Goal: Feedback & Contribution: Submit feedback/report problem

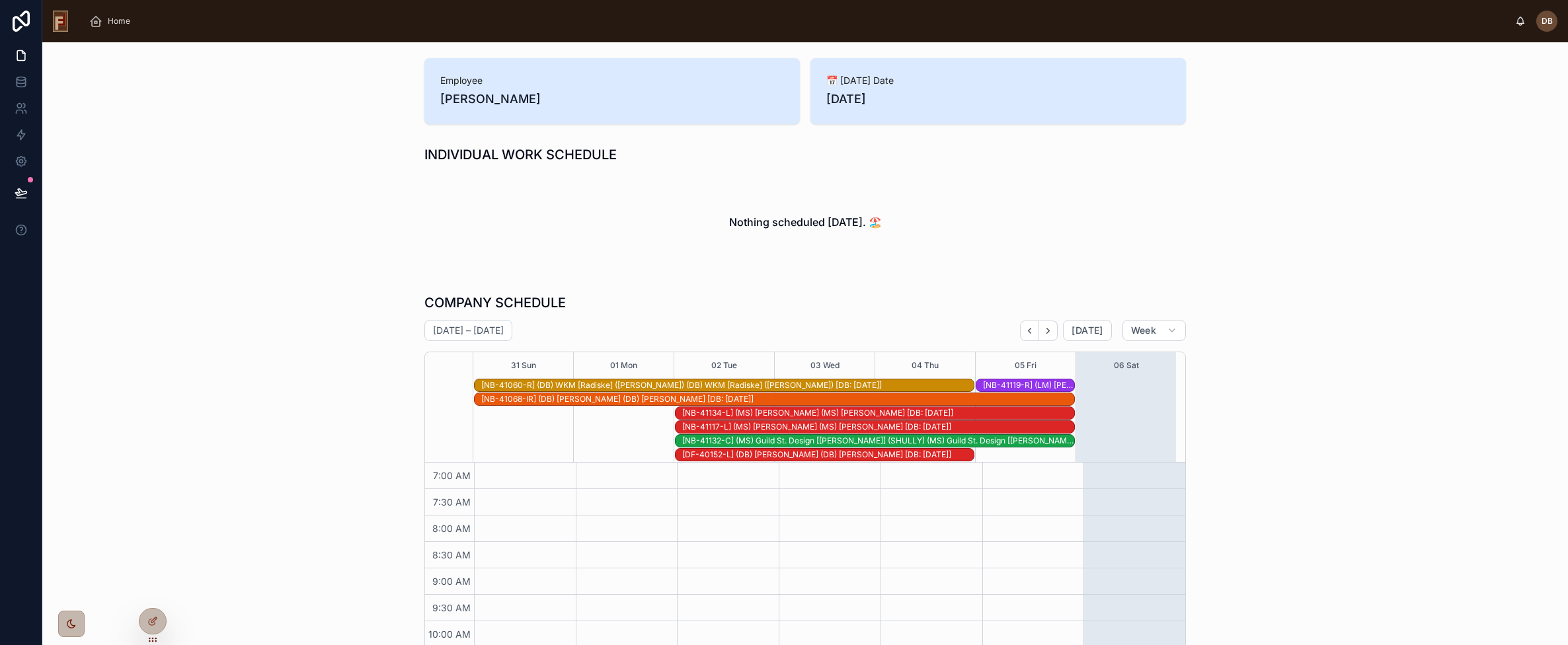
scroll to position [131, 0]
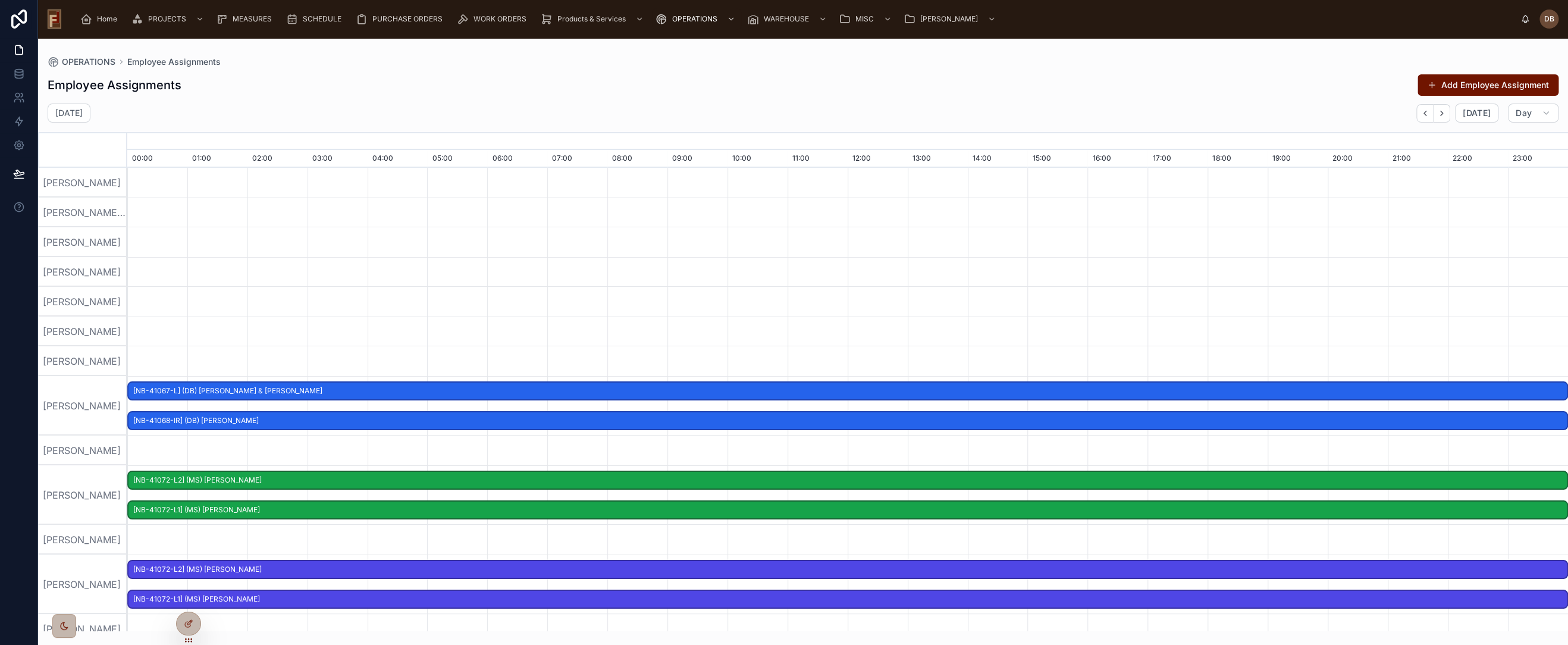
scroll to position [0, 10084]
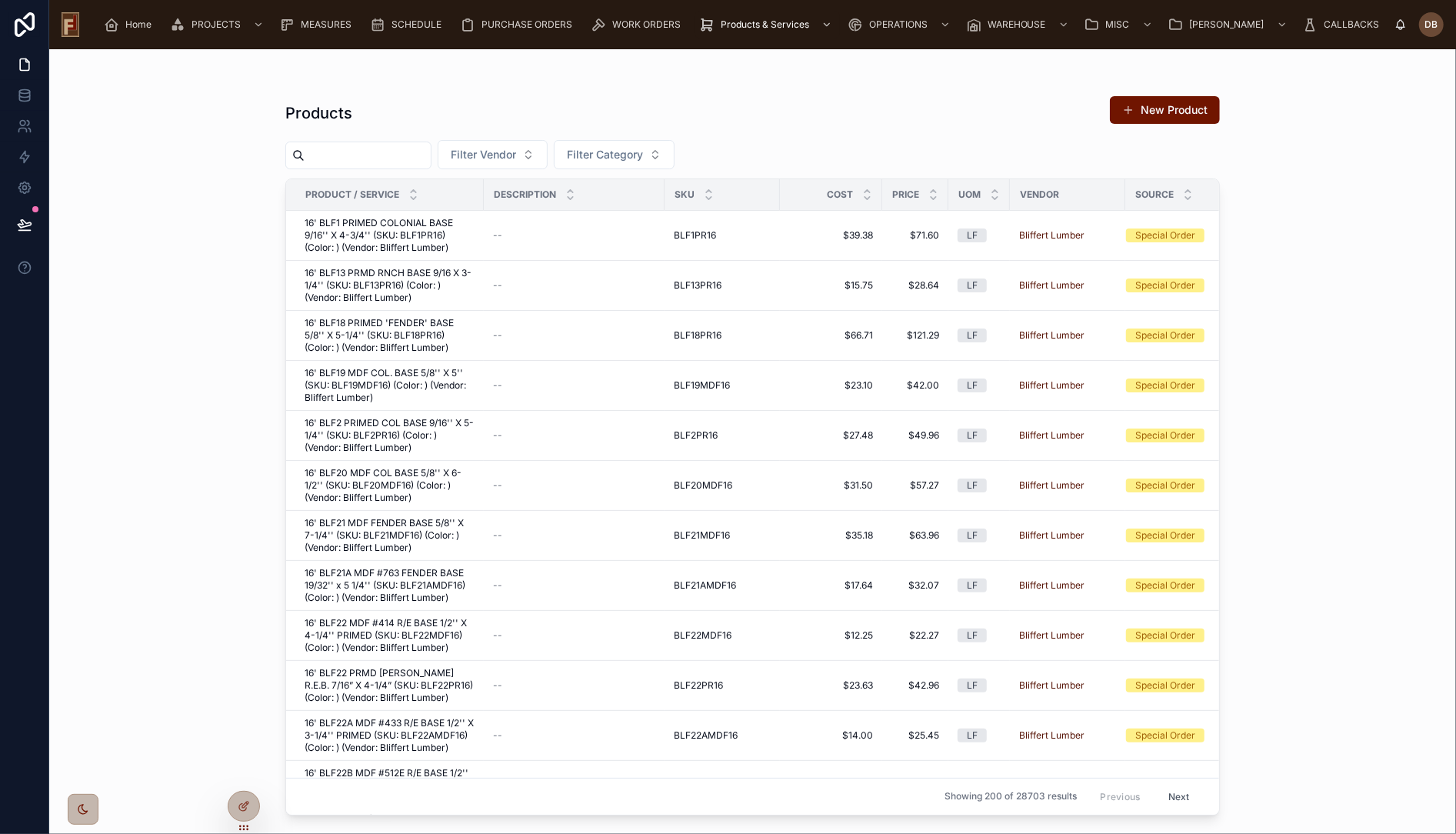
scroll to position [0, 15]
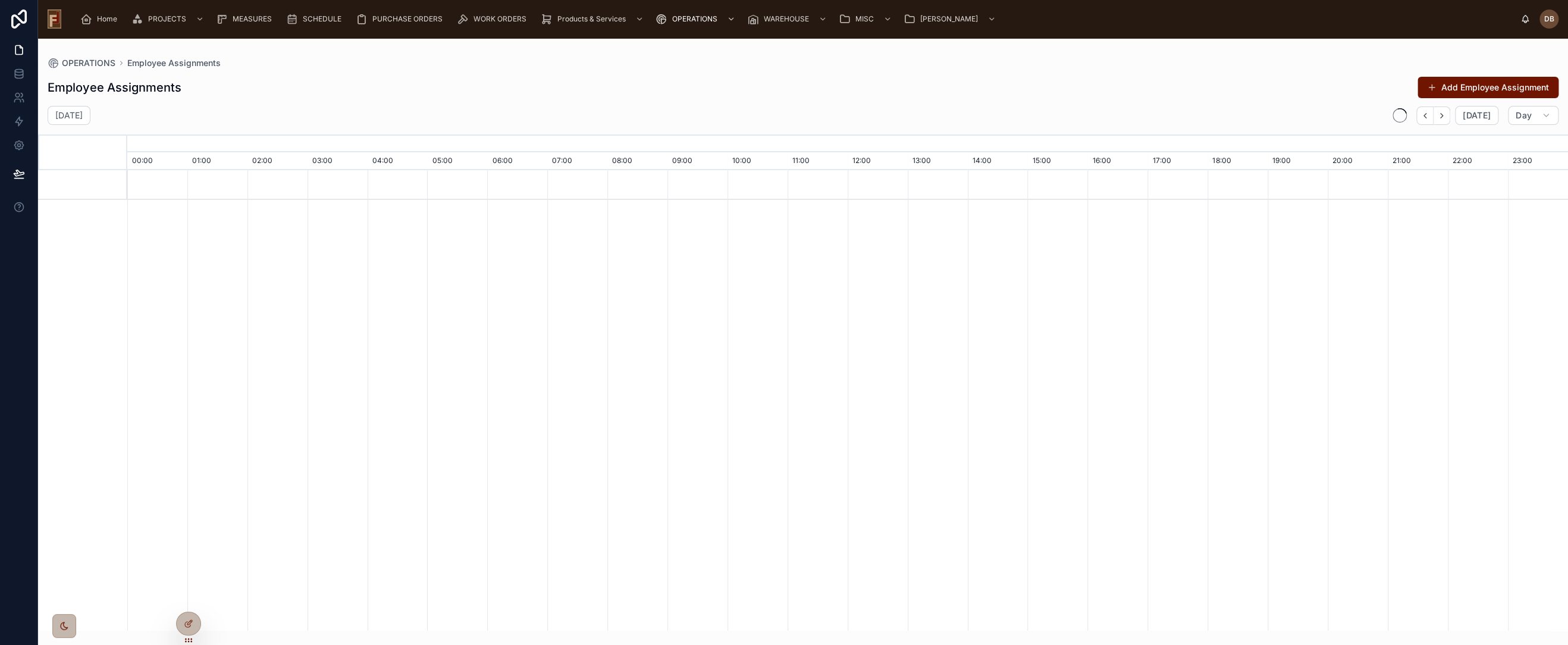
scroll to position [0, 10084]
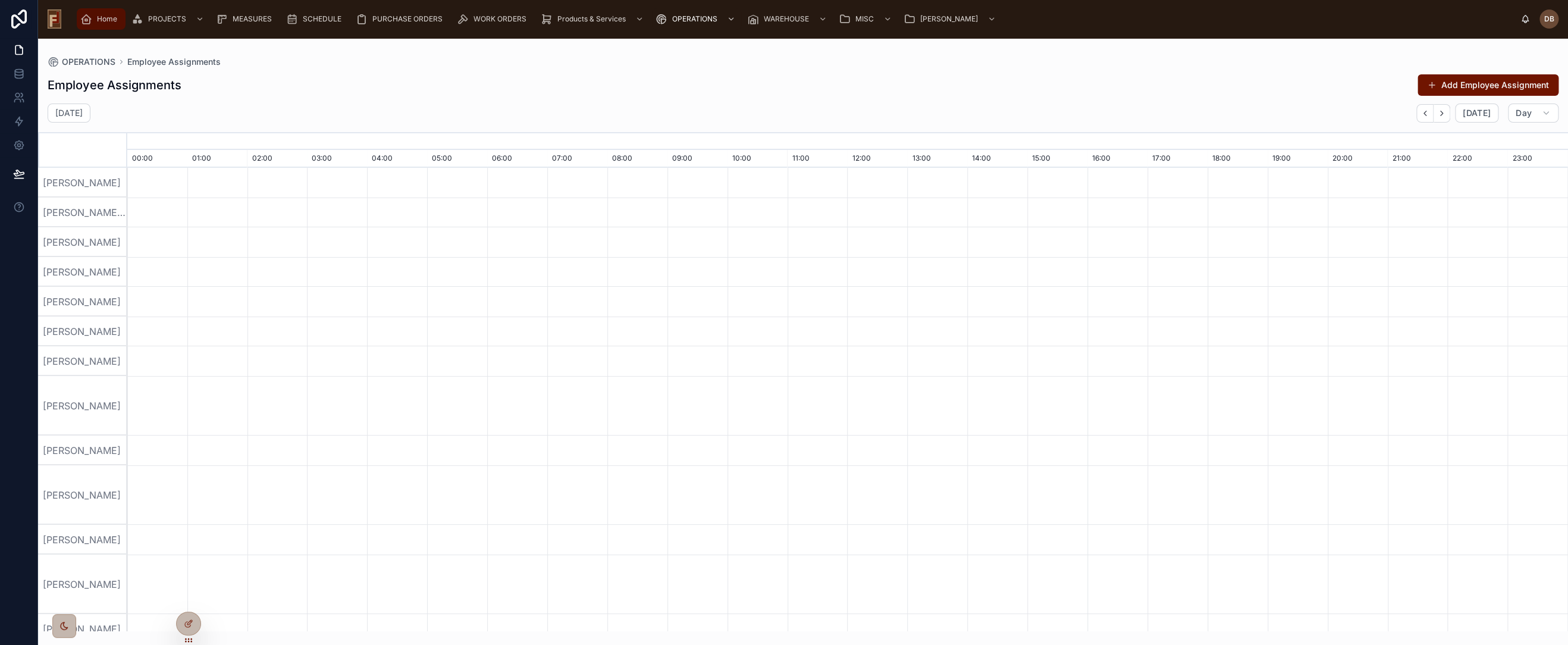
click at [102, 20] on span "Home" at bounding box center [107, 19] width 20 height 9
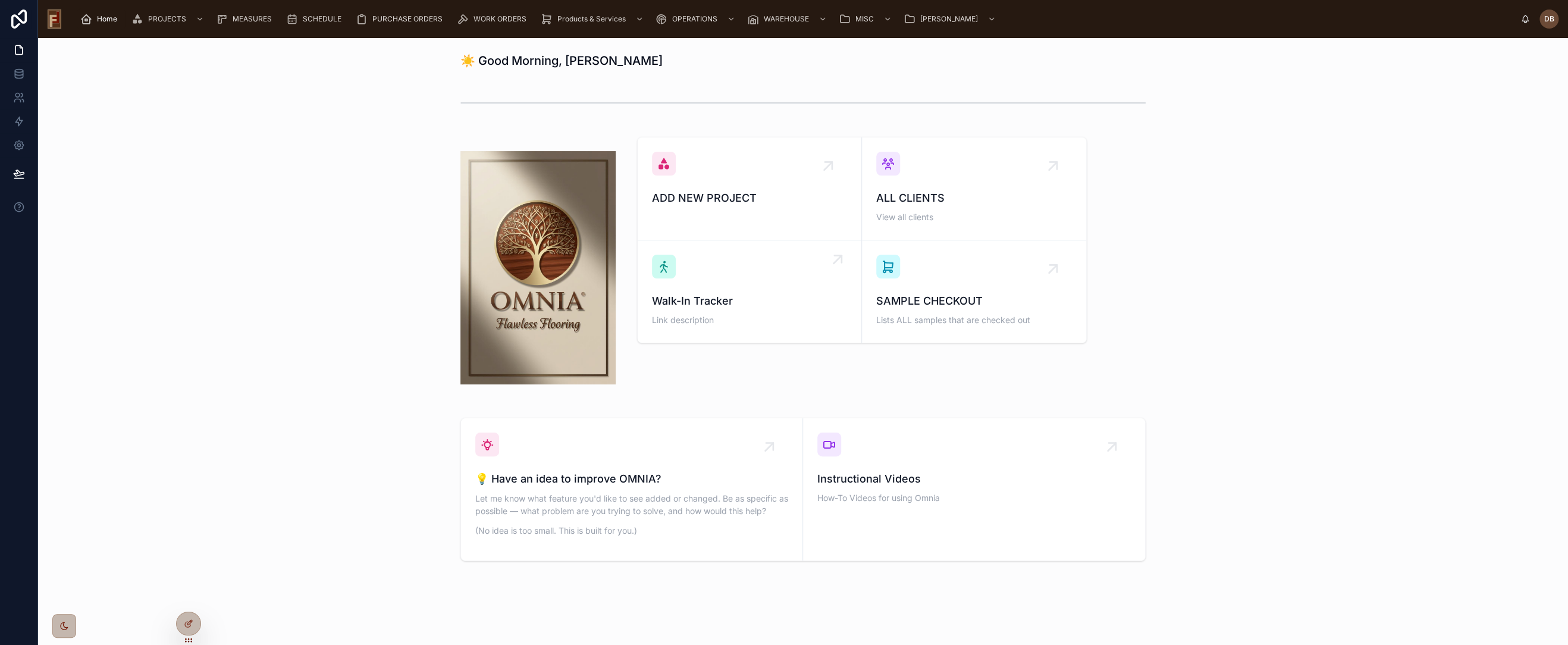
click at [724, 316] on span "Link description" at bounding box center [749, 320] width 195 height 12
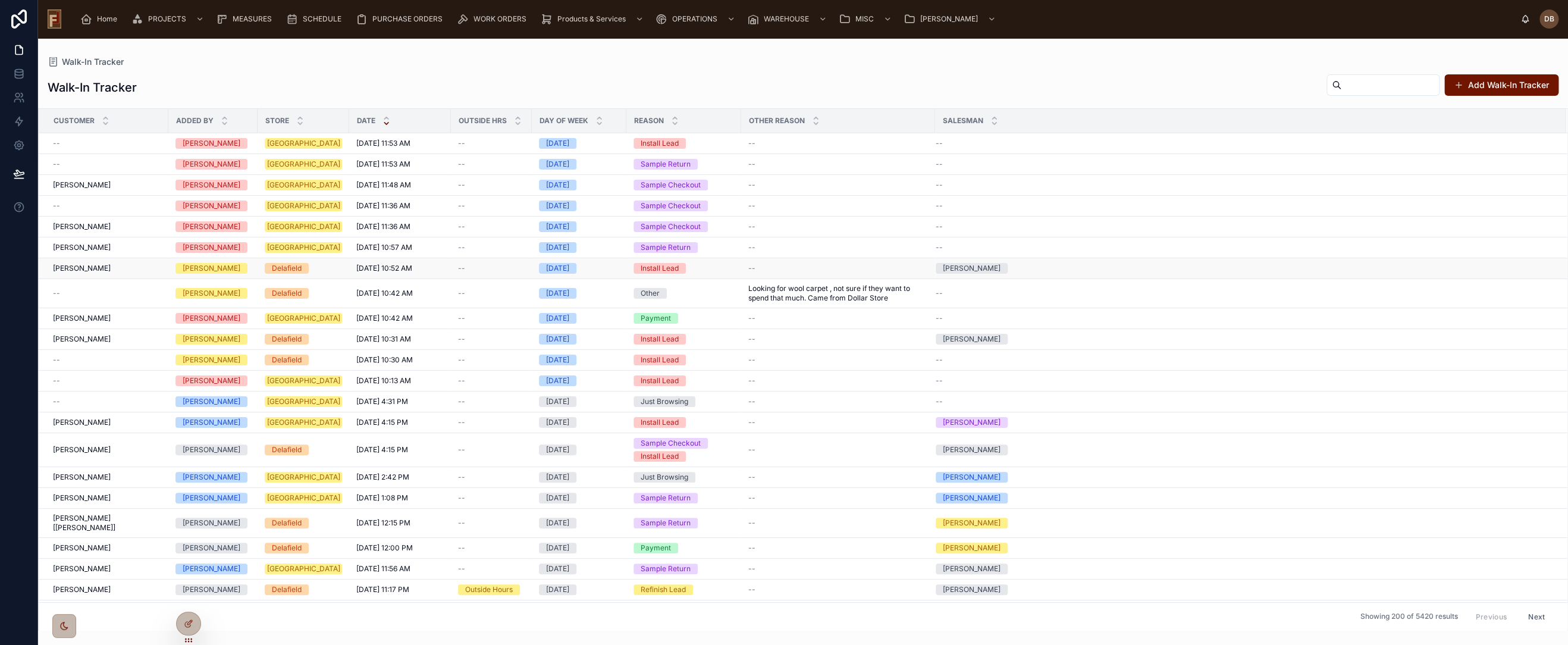
click at [86, 268] on span "Alison Prange" at bounding box center [82, 268] width 58 height 9
click at [190, 620] on icon at bounding box center [191, 621] width 1 height 1
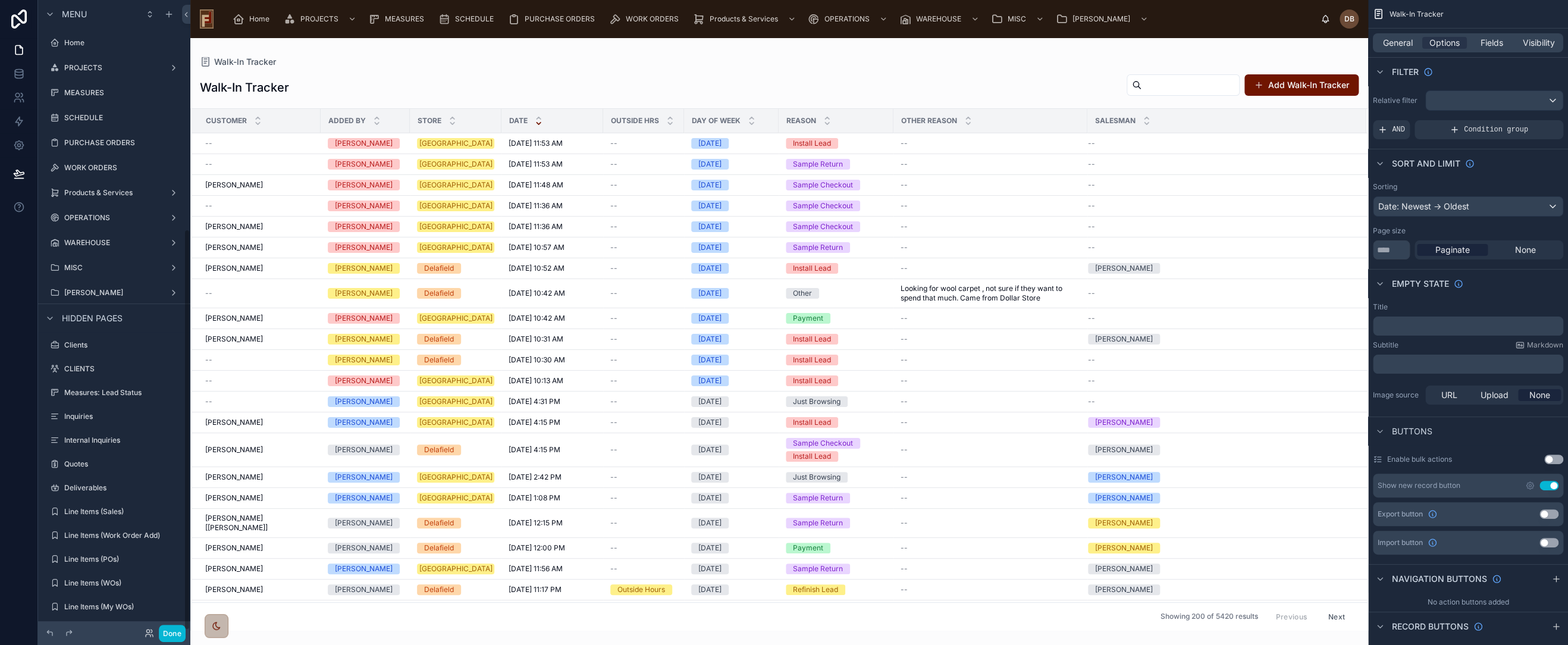
scroll to position [360, 0]
click at [681, 68] on div at bounding box center [780, 341] width 1178 height 607
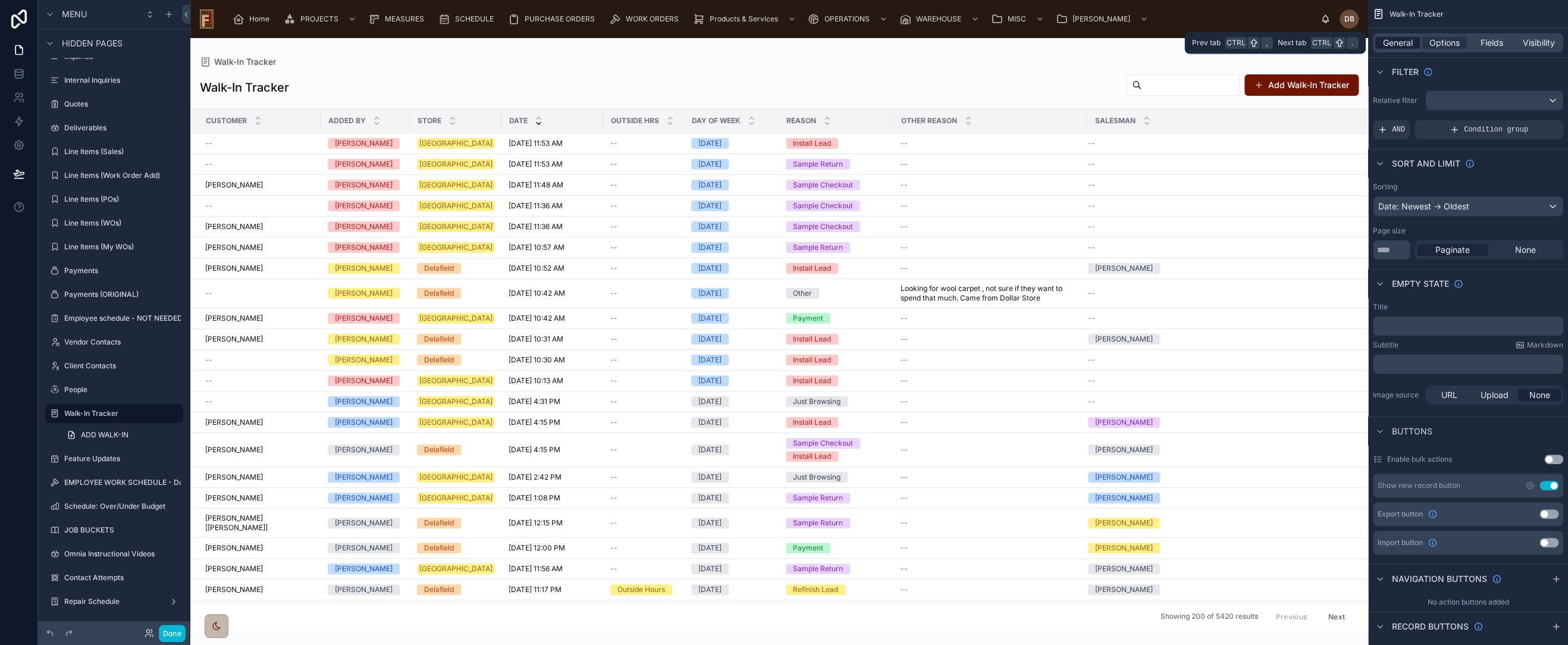
click at [1398, 43] on span "General" at bounding box center [1398, 43] width 30 height 12
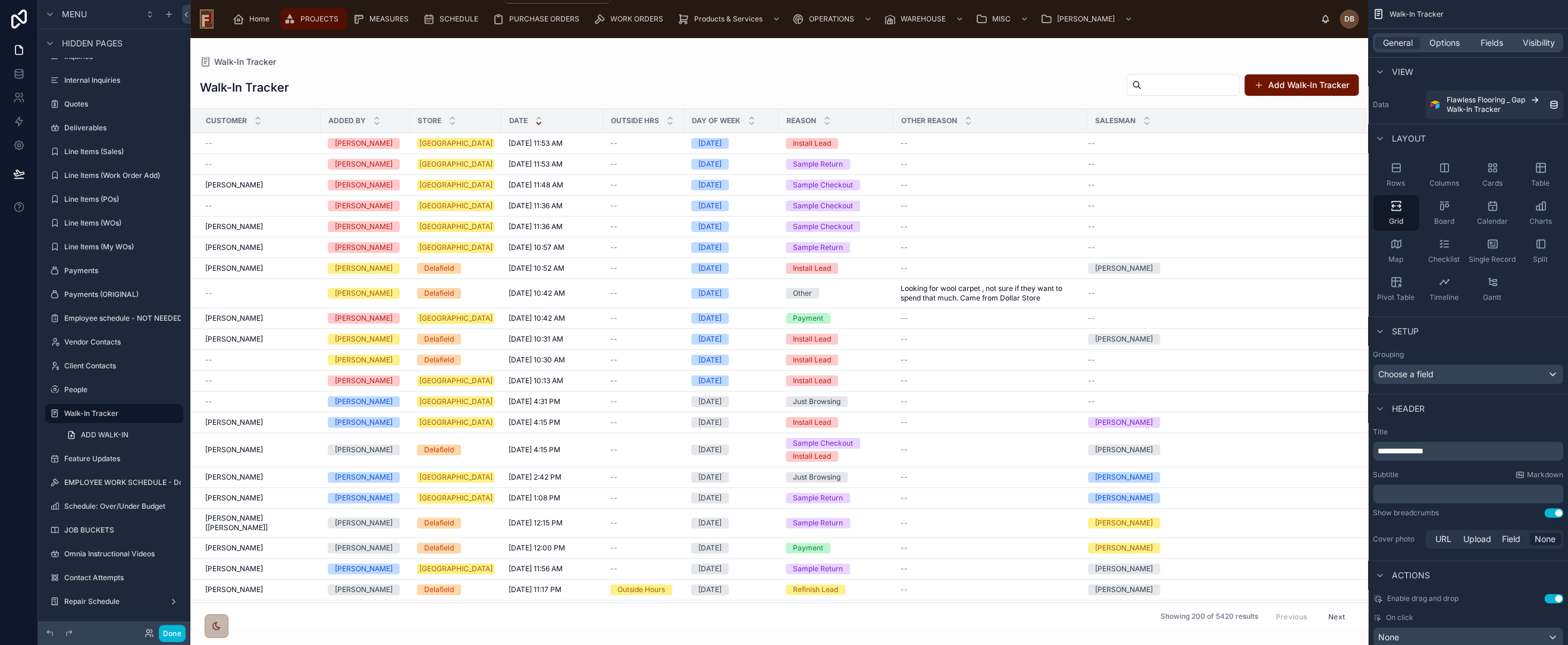
click at [310, 23] on span "PROJECTS" at bounding box center [319, 19] width 38 height 9
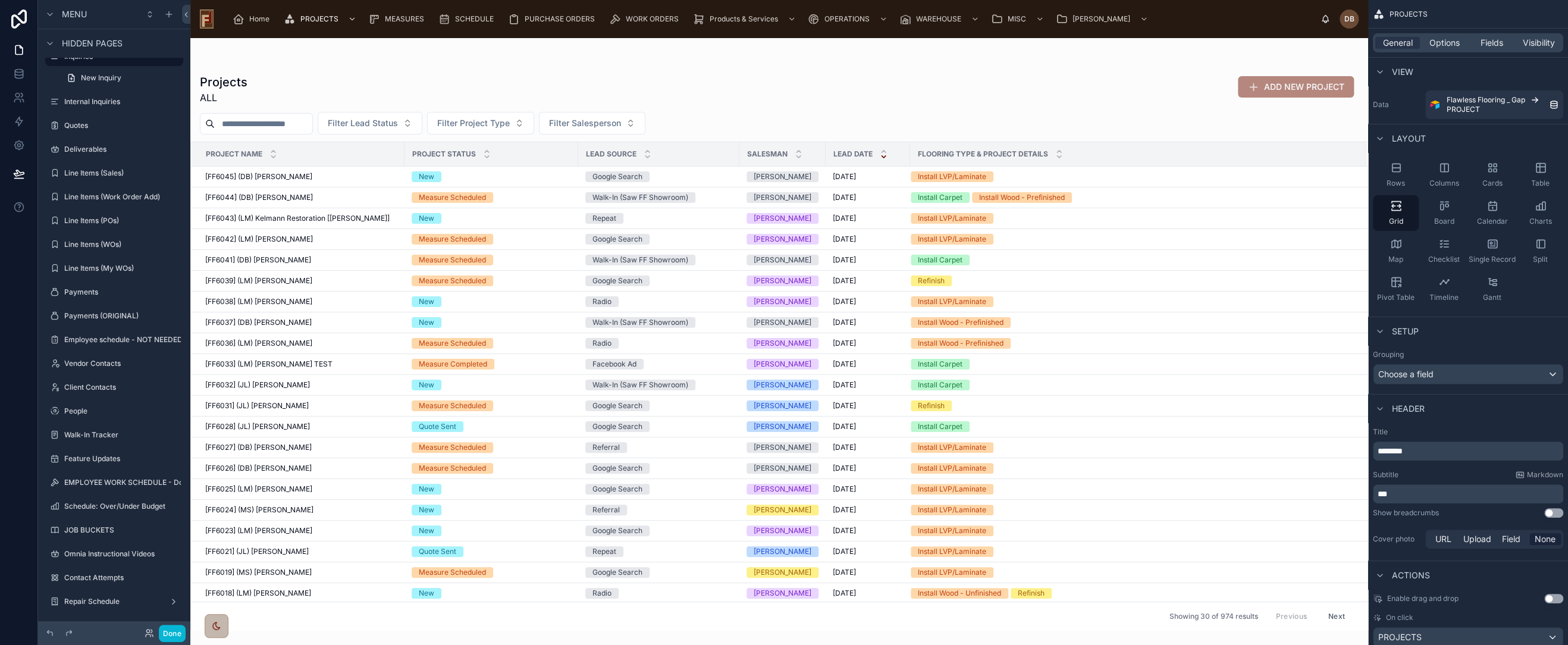
click at [279, 238] on div at bounding box center [780, 341] width 1178 height 607
click at [271, 240] on span "[FF6042] (LM) Eric Steinman" at bounding box center [258, 239] width 108 height 9
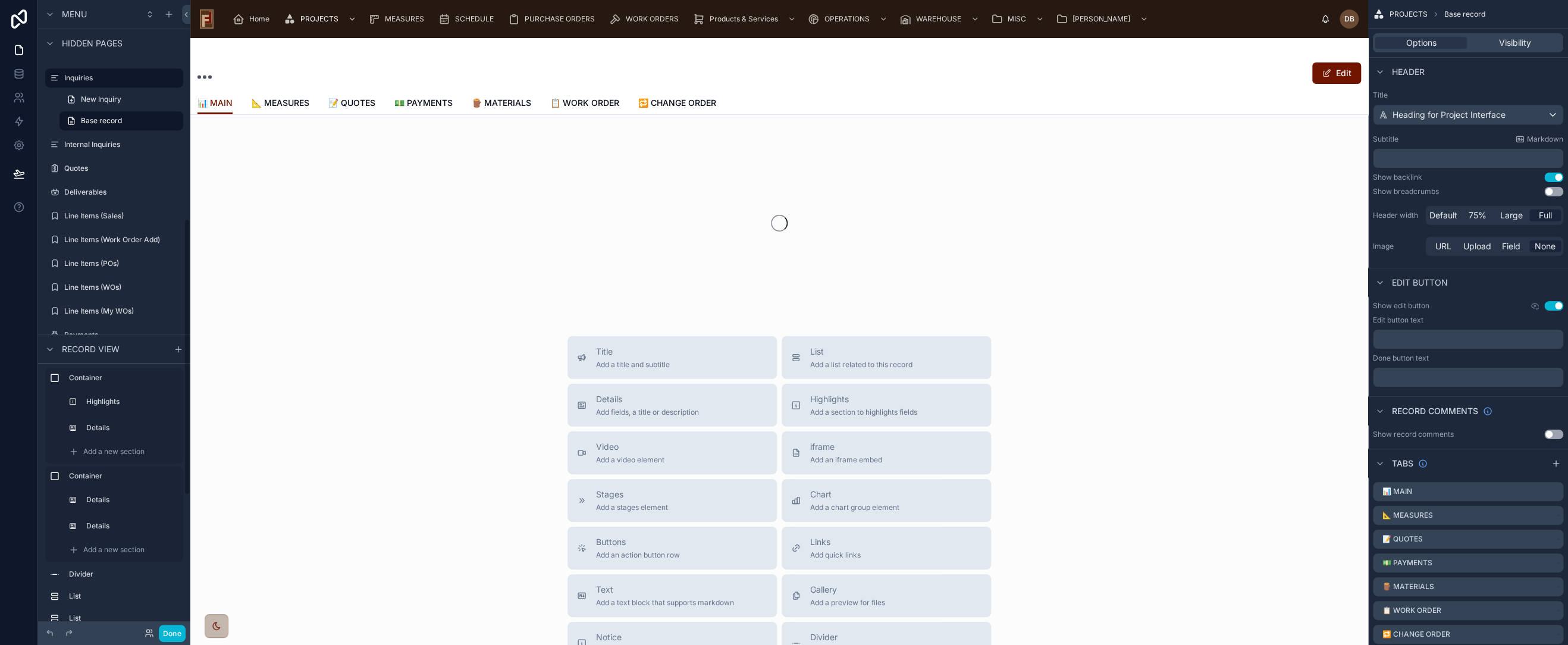
scroll to position [498, 0]
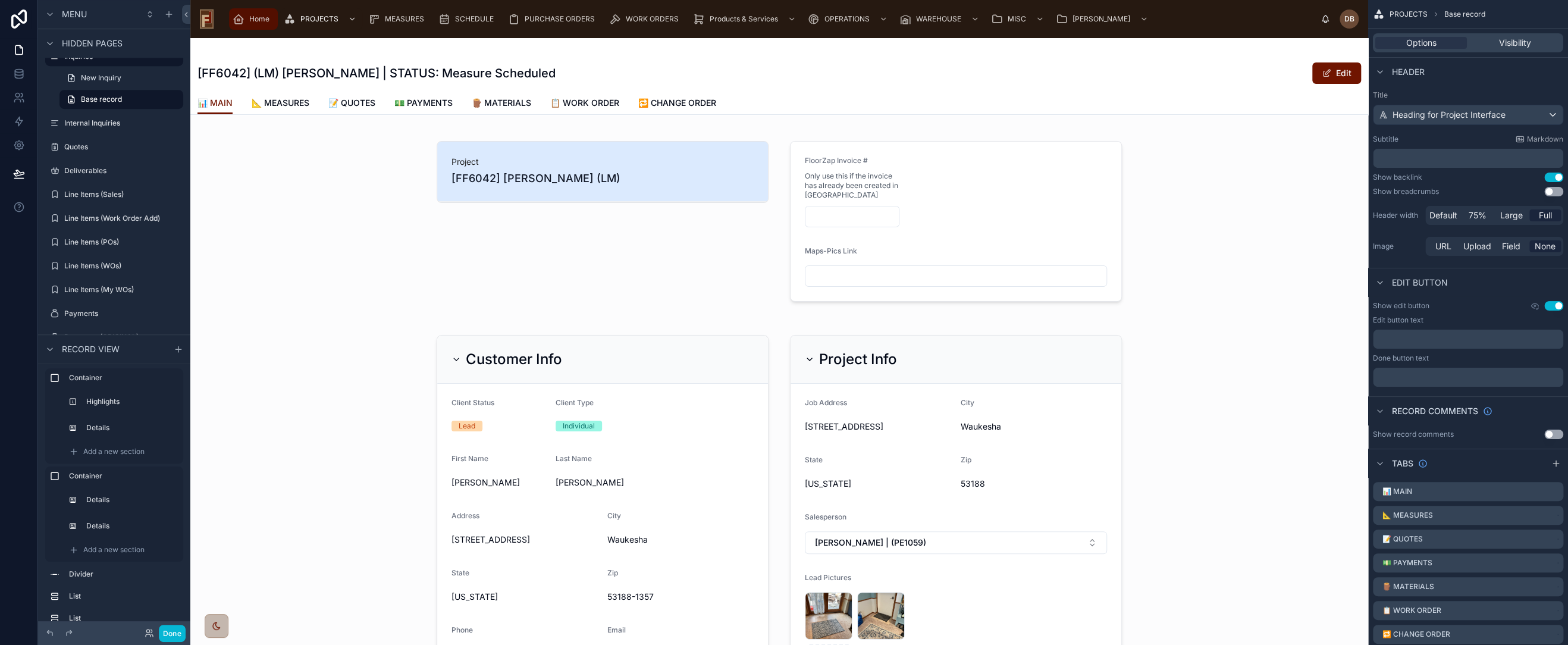
drag, startPoint x: 258, startPoint y: 16, endPoint x: 266, endPoint y: 24, distance: 11.3
click at [258, 16] on span "Home" at bounding box center [259, 19] width 20 height 9
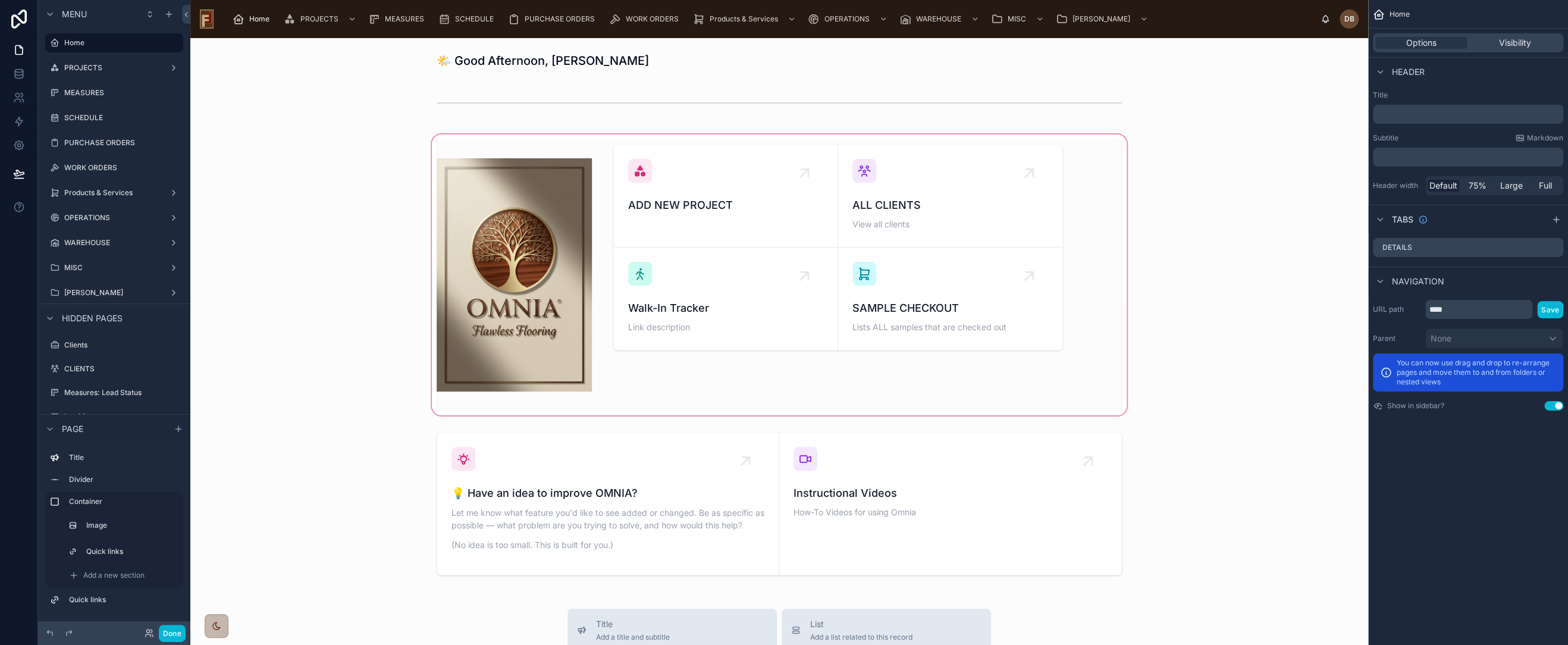
click at [727, 304] on div at bounding box center [779, 275] width 1159 height 285
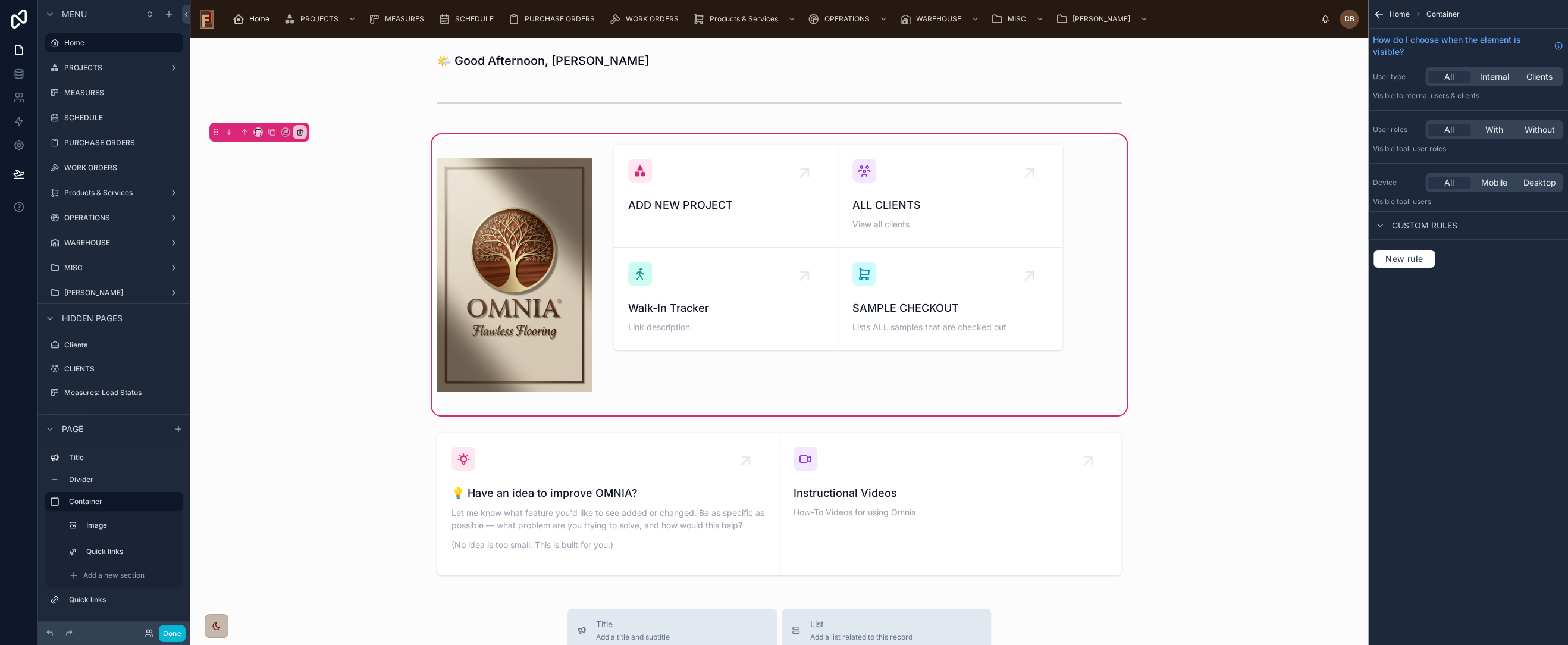
click at [727, 304] on div at bounding box center [838, 274] width 464 height 271
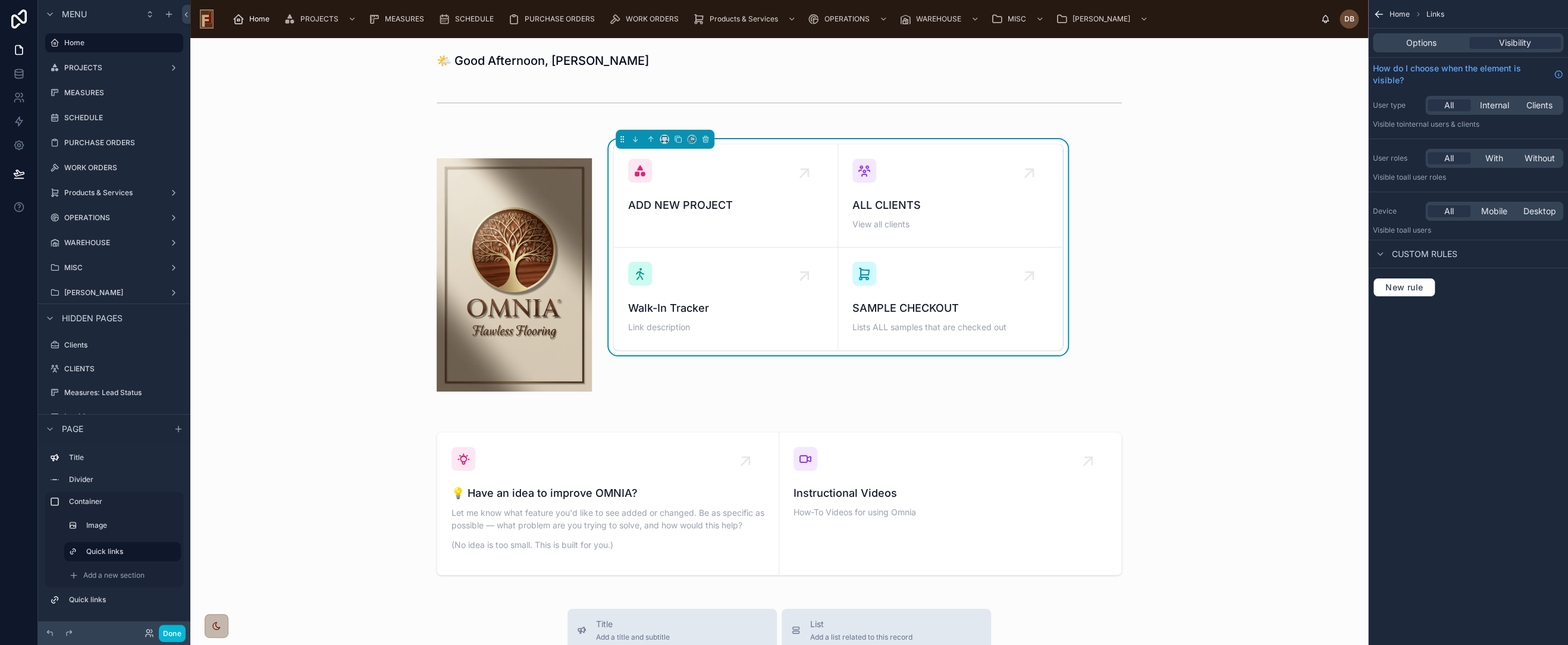
click at [727, 304] on span "Walk-In Tracker" at bounding box center [726, 308] width 195 height 16
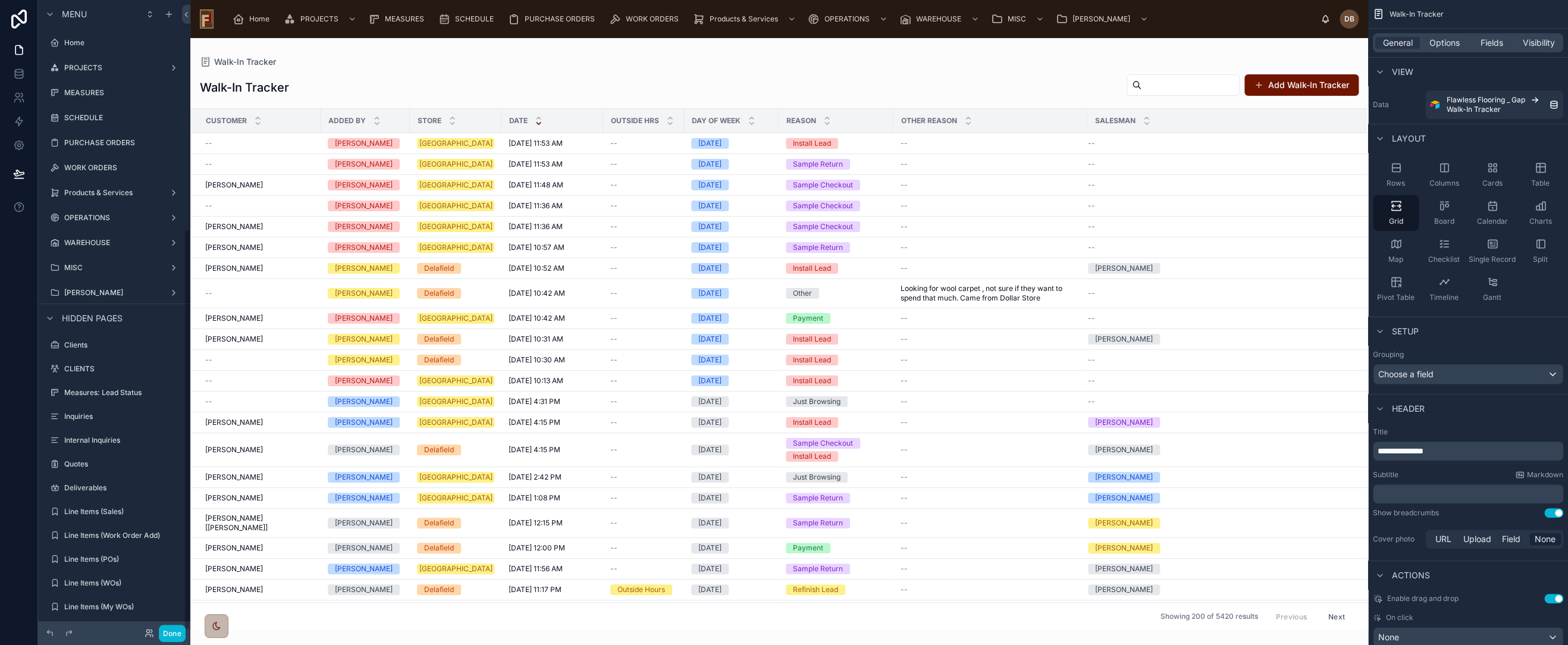
scroll to position [360, 0]
click at [945, 289] on div at bounding box center [780, 341] width 1178 height 607
click at [957, 285] on span "Looking for wool carpet , not sure if they want to spend that much. Came from D…" at bounding box center [991, 293] width 180 height 19
click at [950, 292] on span "Looking for wool carpet , not sure if they want to spend that much. Came from D…" at bounding box center [991, 293] width 180 height 19
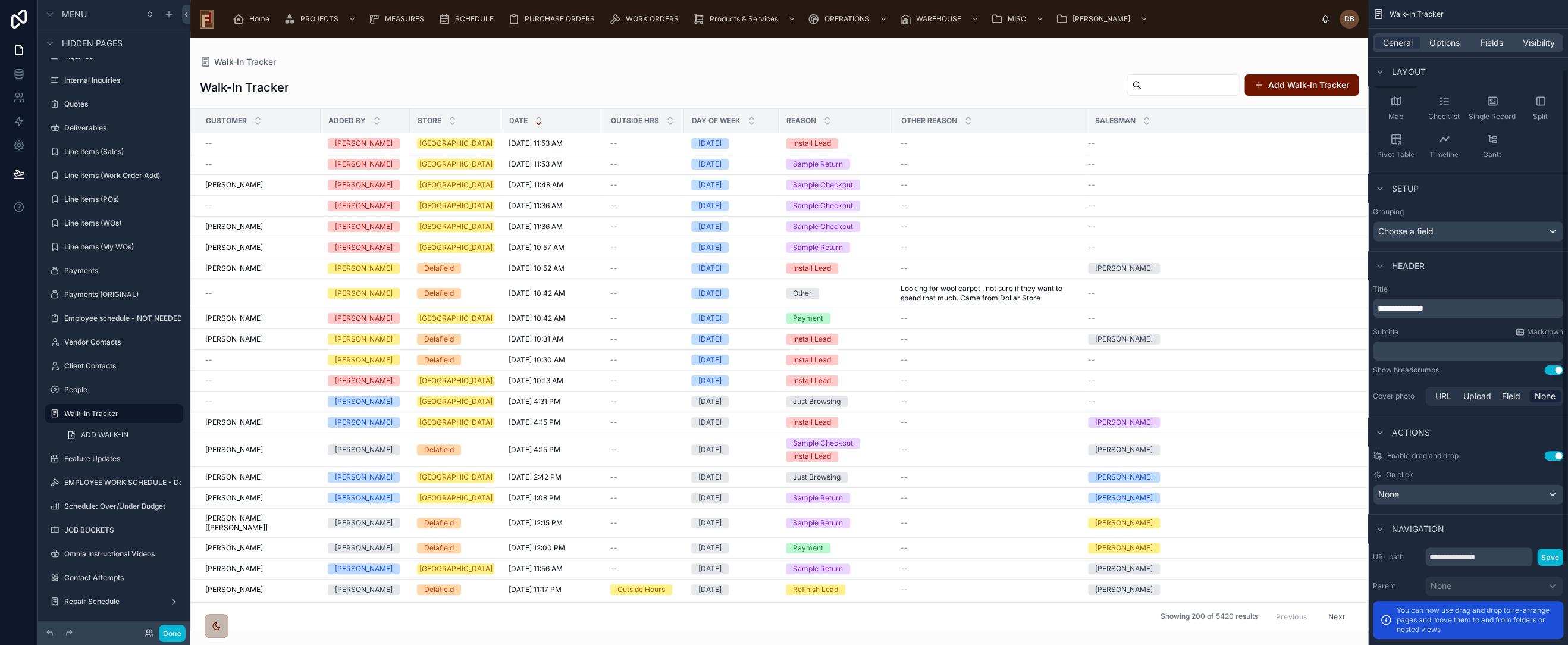
scroll to position [198, 0]
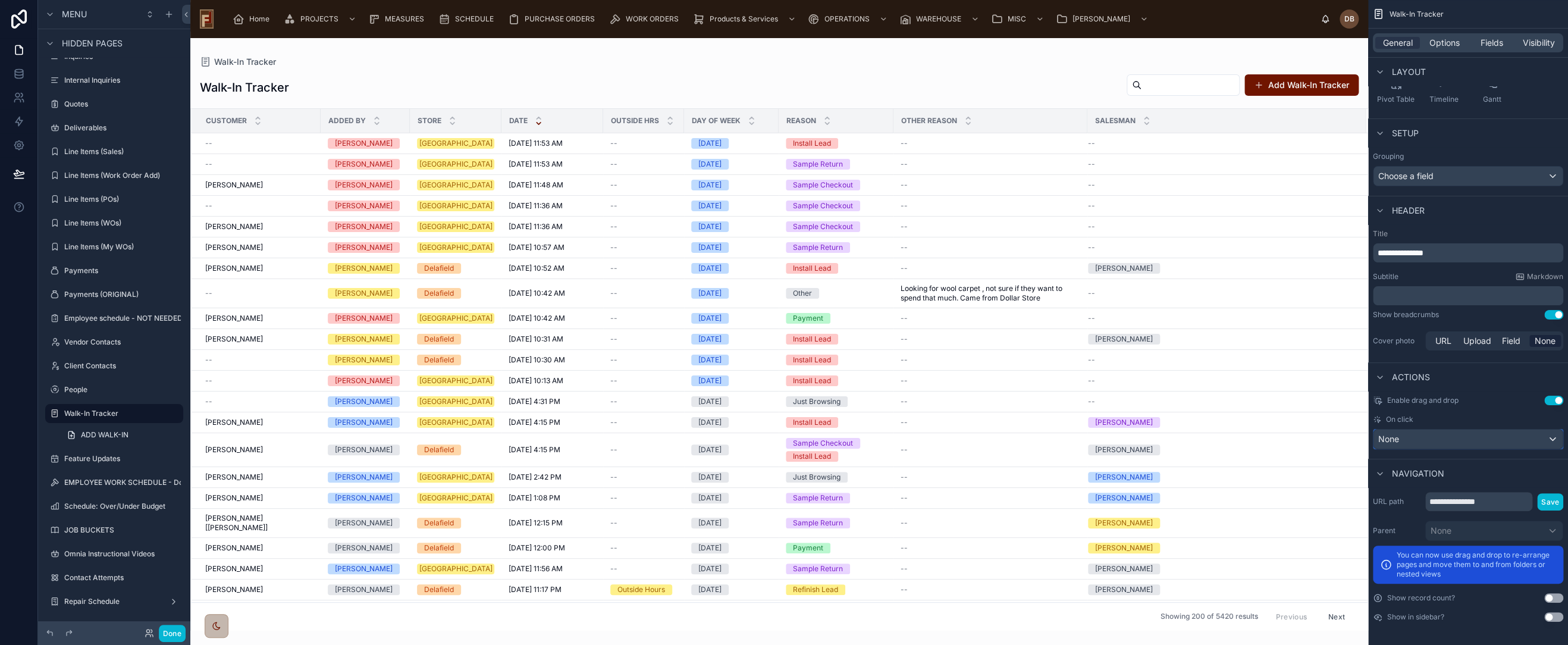
click at [1423, 434] on div "None" at bounding box center [1468, 439] width 189 height 19
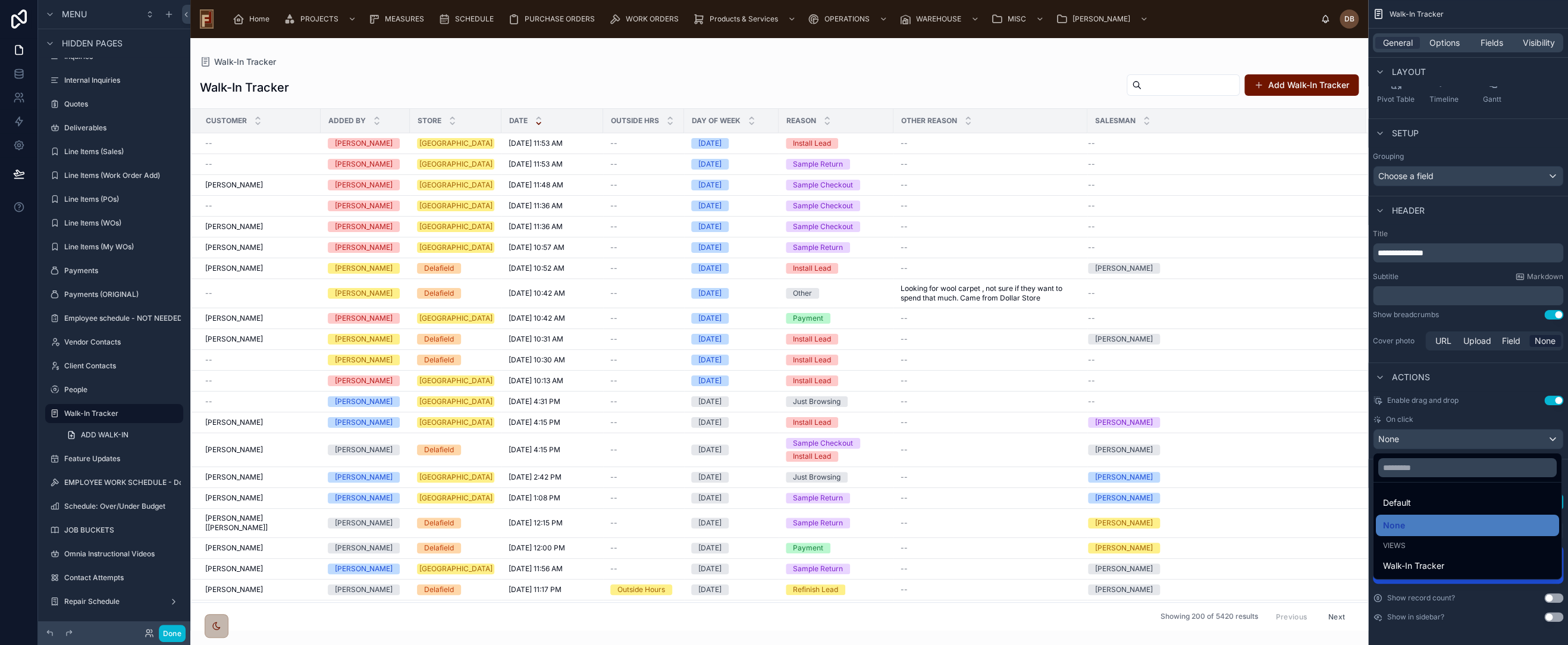
click at [1446, 419] on div "scrollable content" at bounding box center [784, 322] width 1568 height 645
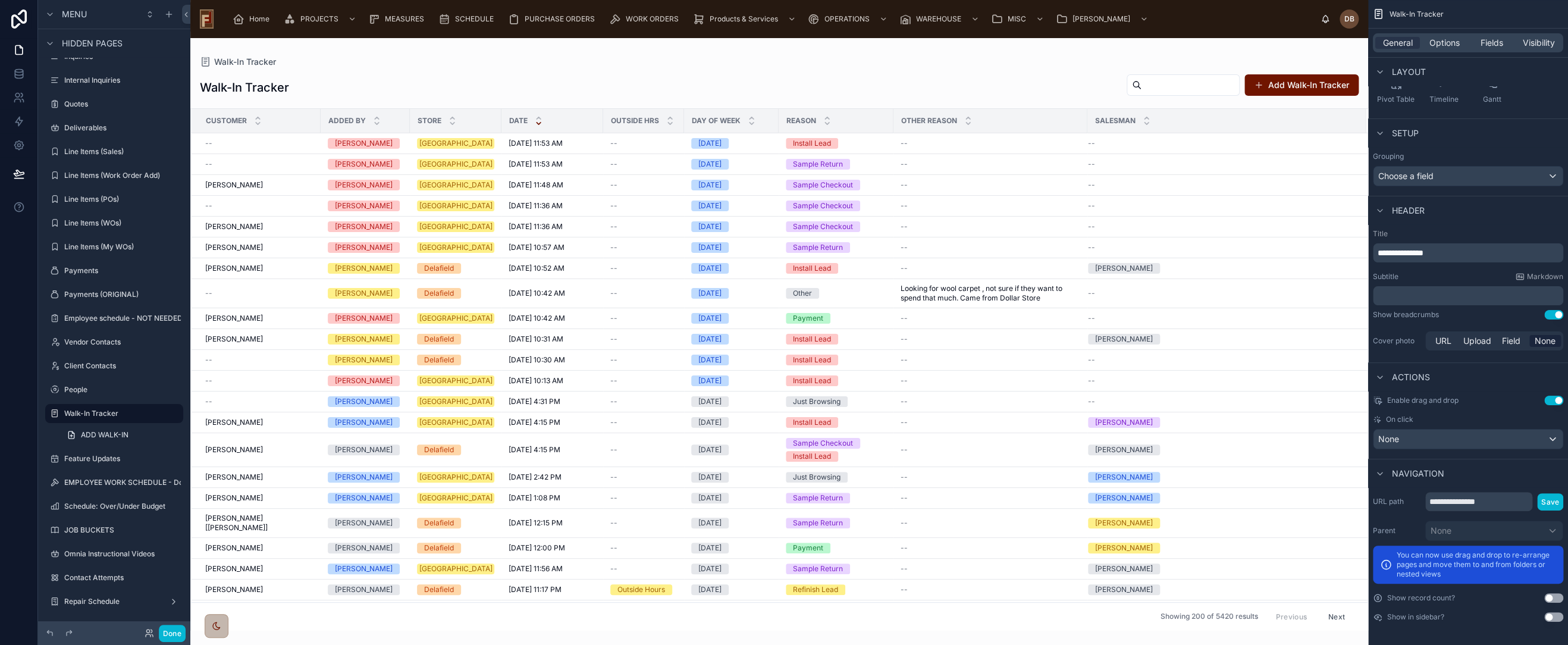
click at [1552, 399] on button "Use setting" at bounding box center [1554, 400] width 19 height 9
click at [1554, 314] on button "Use setting" at bounding box center [1554, 314] width 19 height 9
click at [1458, 440] on div "None" at bounding box center [1468, 439] width 189 height 19
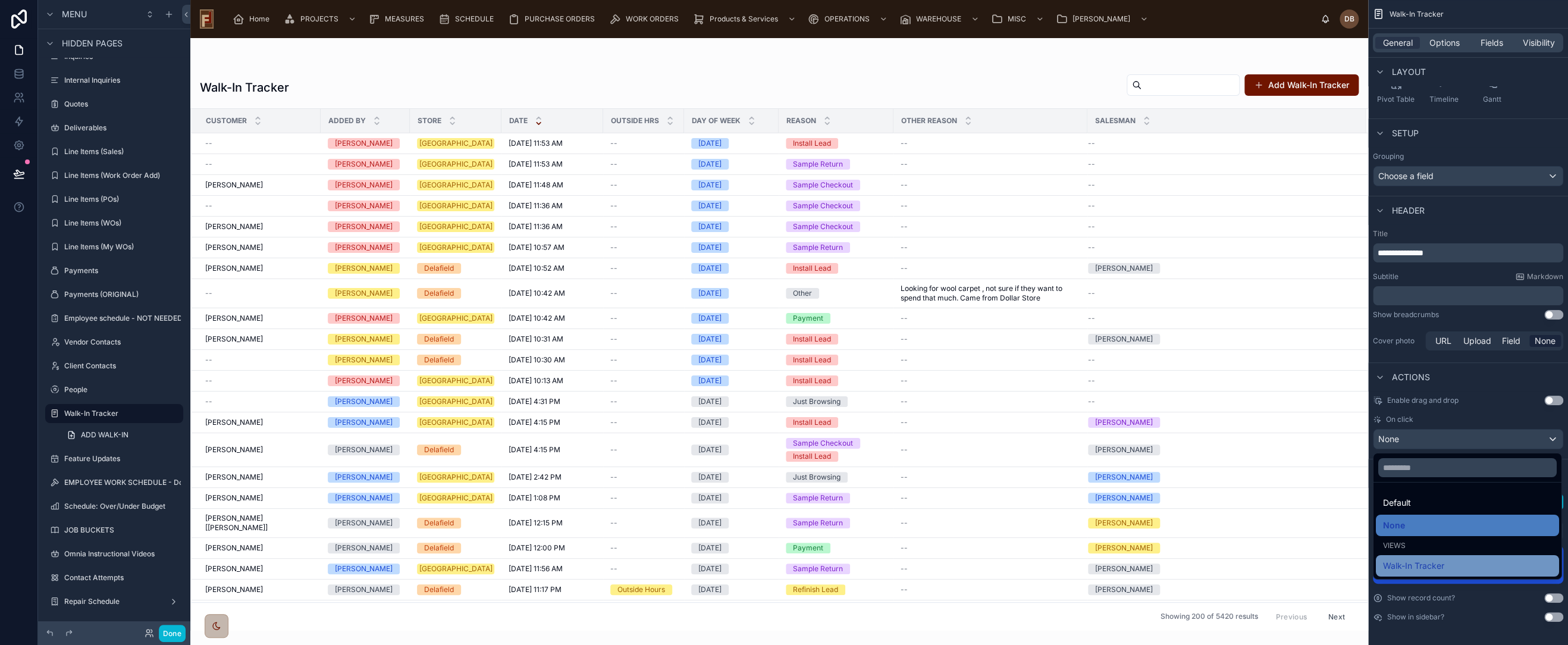
click at [1441, 564] on span "Walk-In Tracker" at bounding box center [1413, 566] width 61 height 14
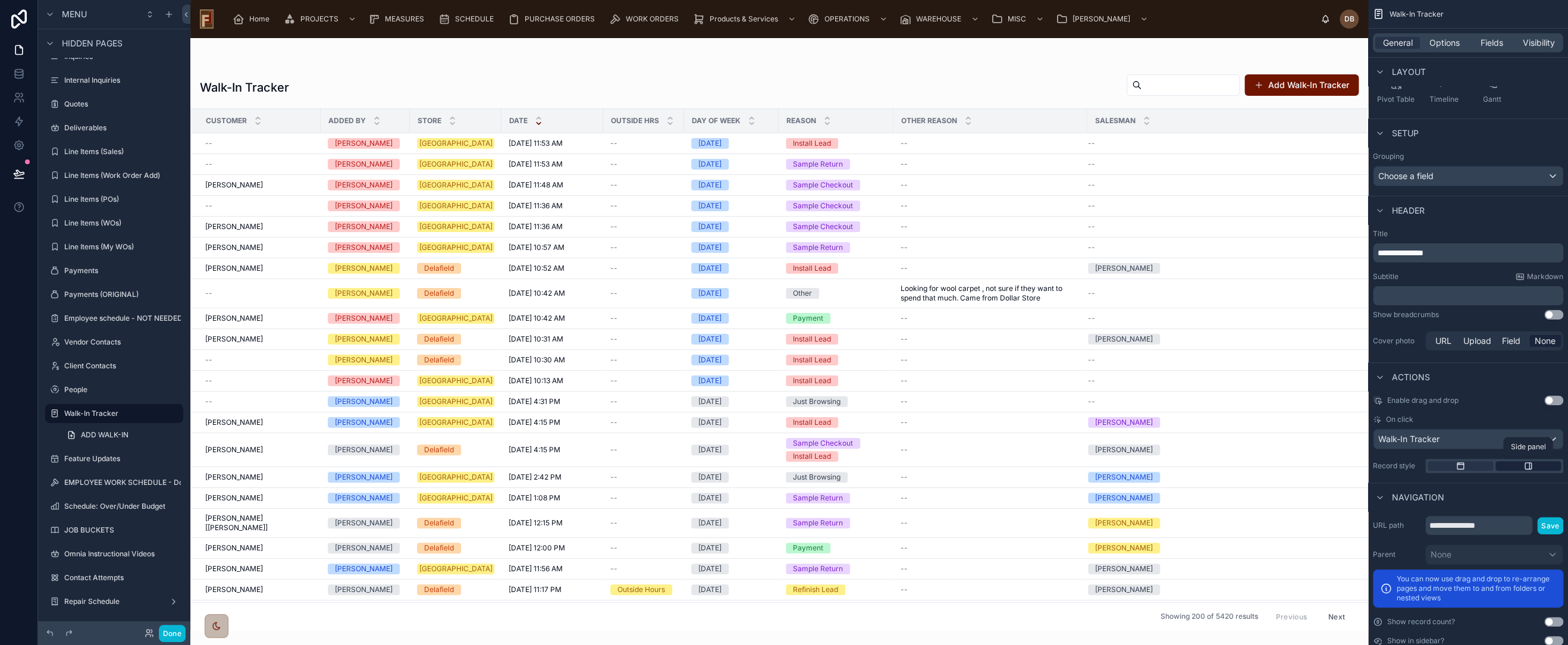
click at [1528, 463] on icon "scrollable content" at bounding box center [1528, 466] width 6 height 6
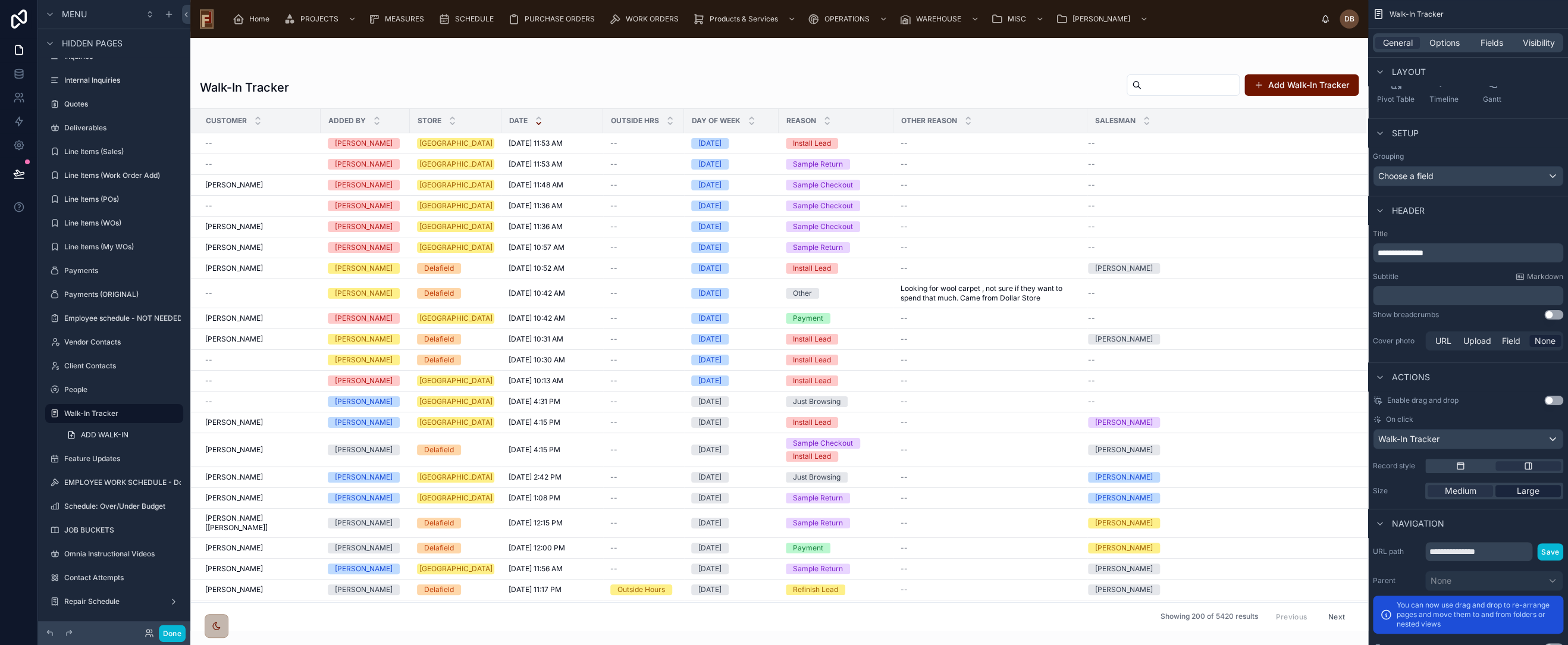
click at [1525, 489] on span "Large" at bounding box center [1528, 490] width 23 height 12
click at [947, 339] on div "--" at bounding box center [991, 339] width 180 height 9
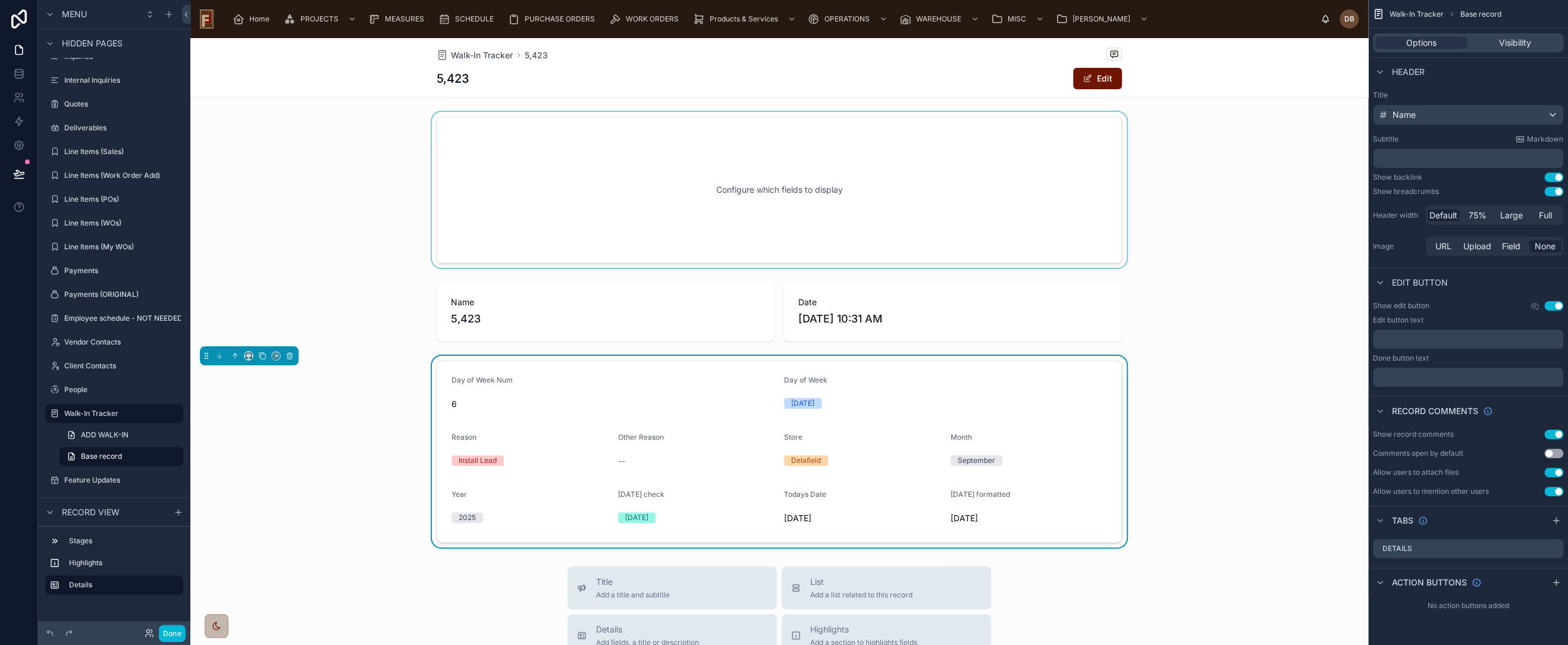
click at [806, 180] on div at bounding box center [780, 190] width 1178 height 156
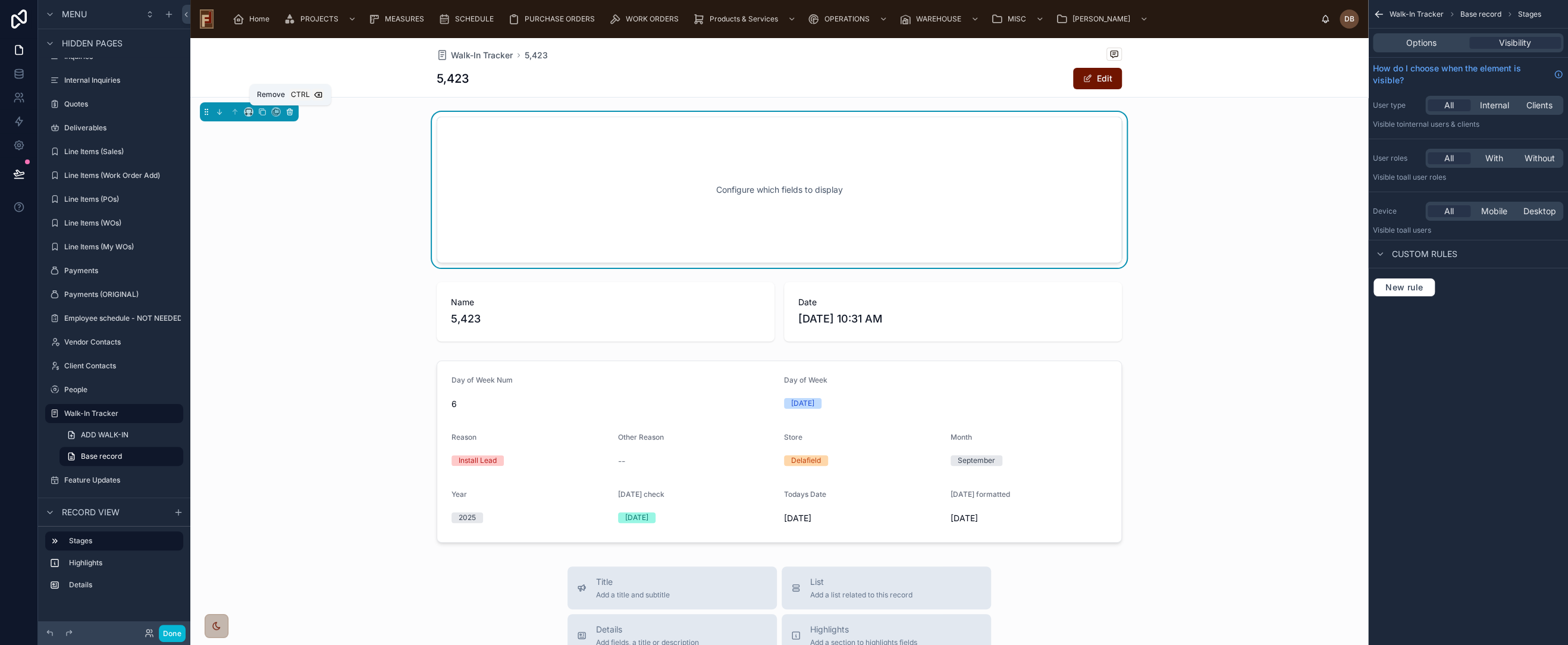
click at [289, 109] on icon at bounding box center [290, 109] width 3 height 1
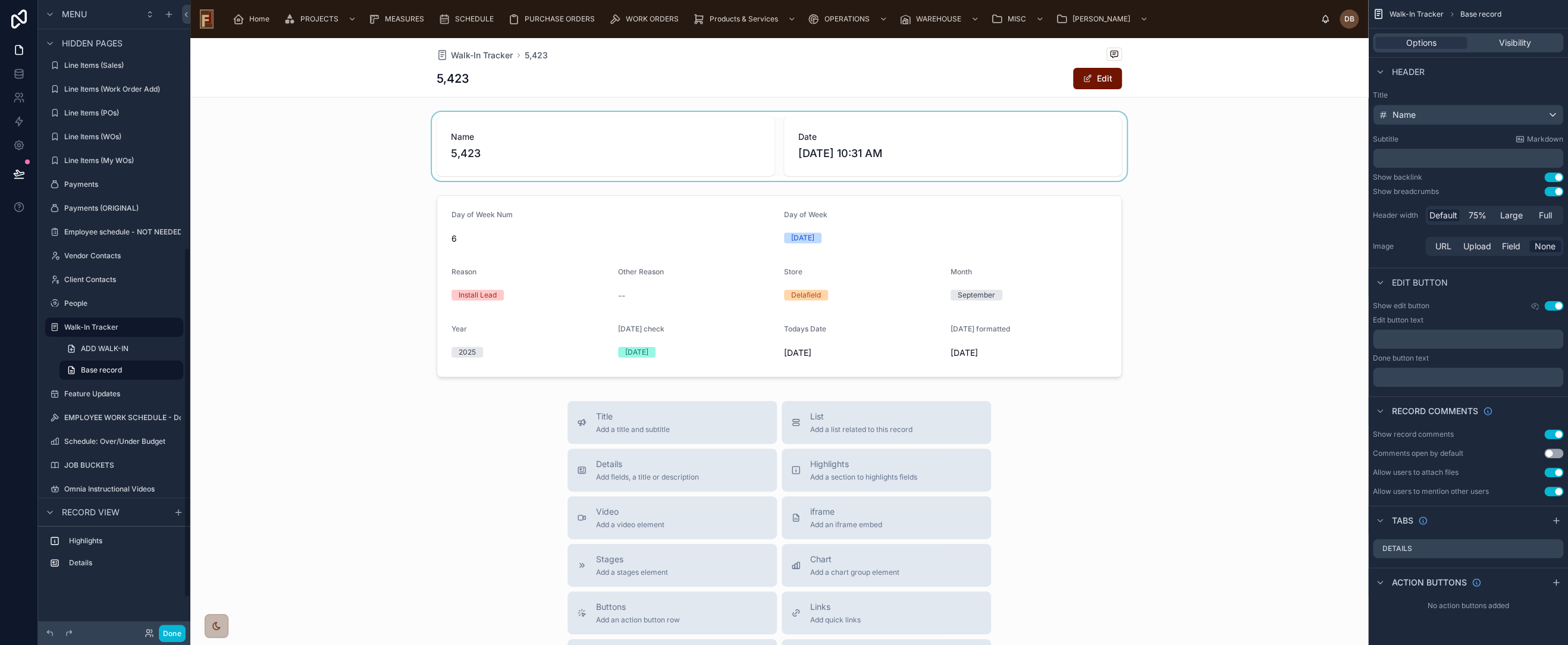
click at [638, 150] on div at bounding box center [780, 146] width 1178 height 69
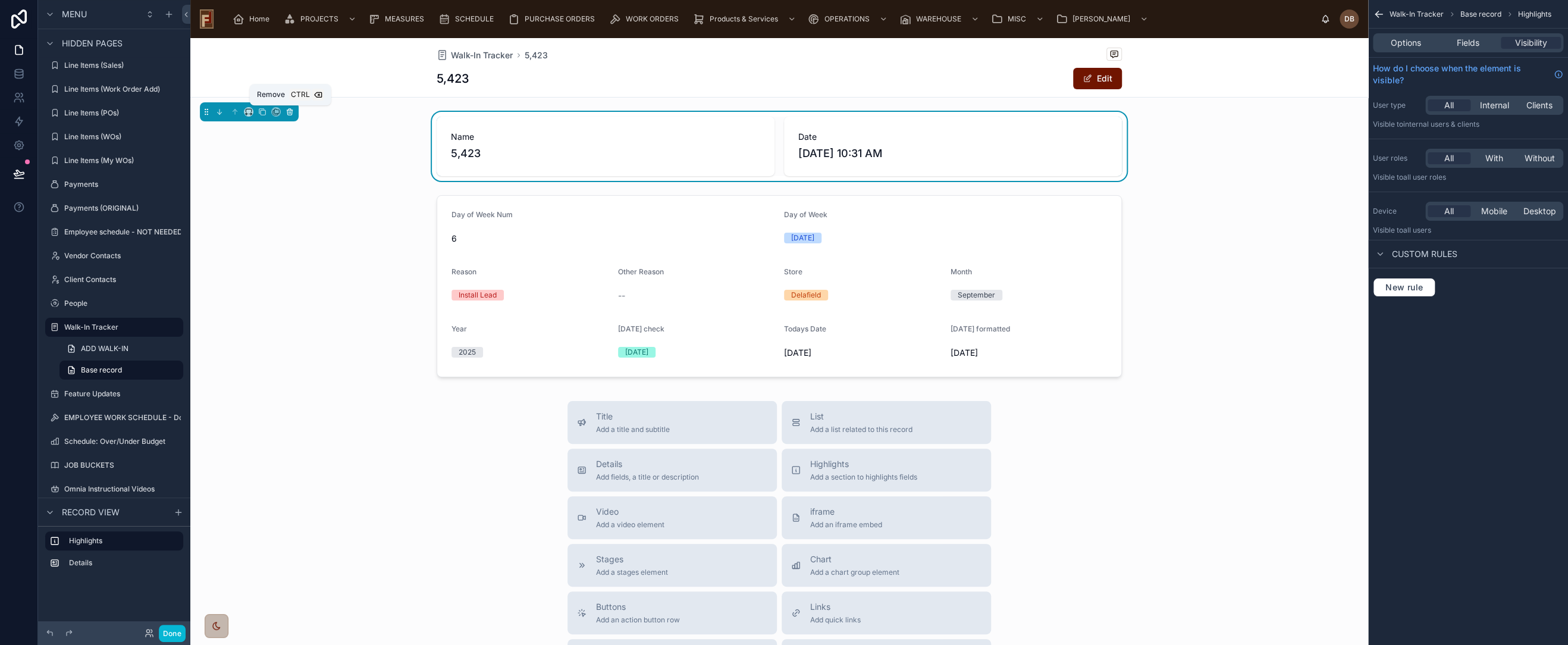
click at [286, 113] on icon at bounding box center [289, 111] width 8 height 8
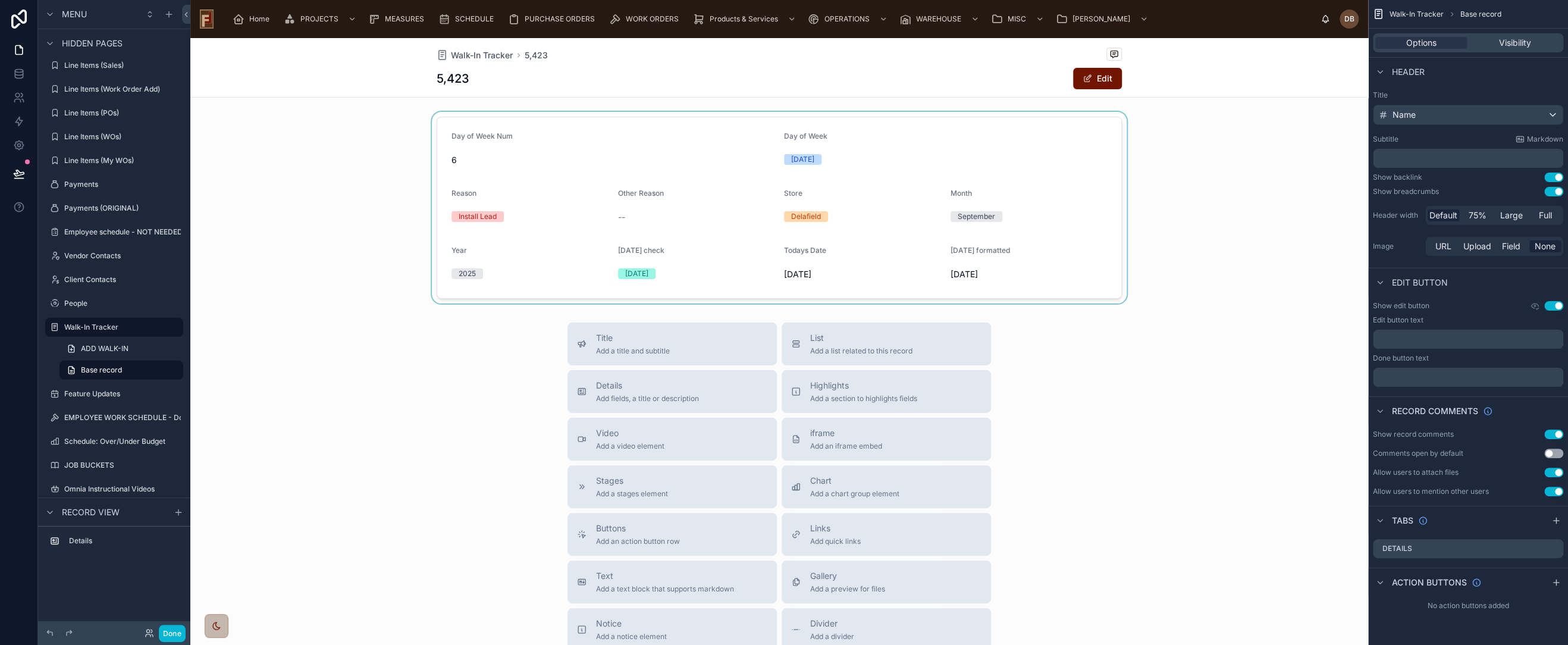
click at [739, 179] on div at bounding box center [780, 207] width 1178 height 192
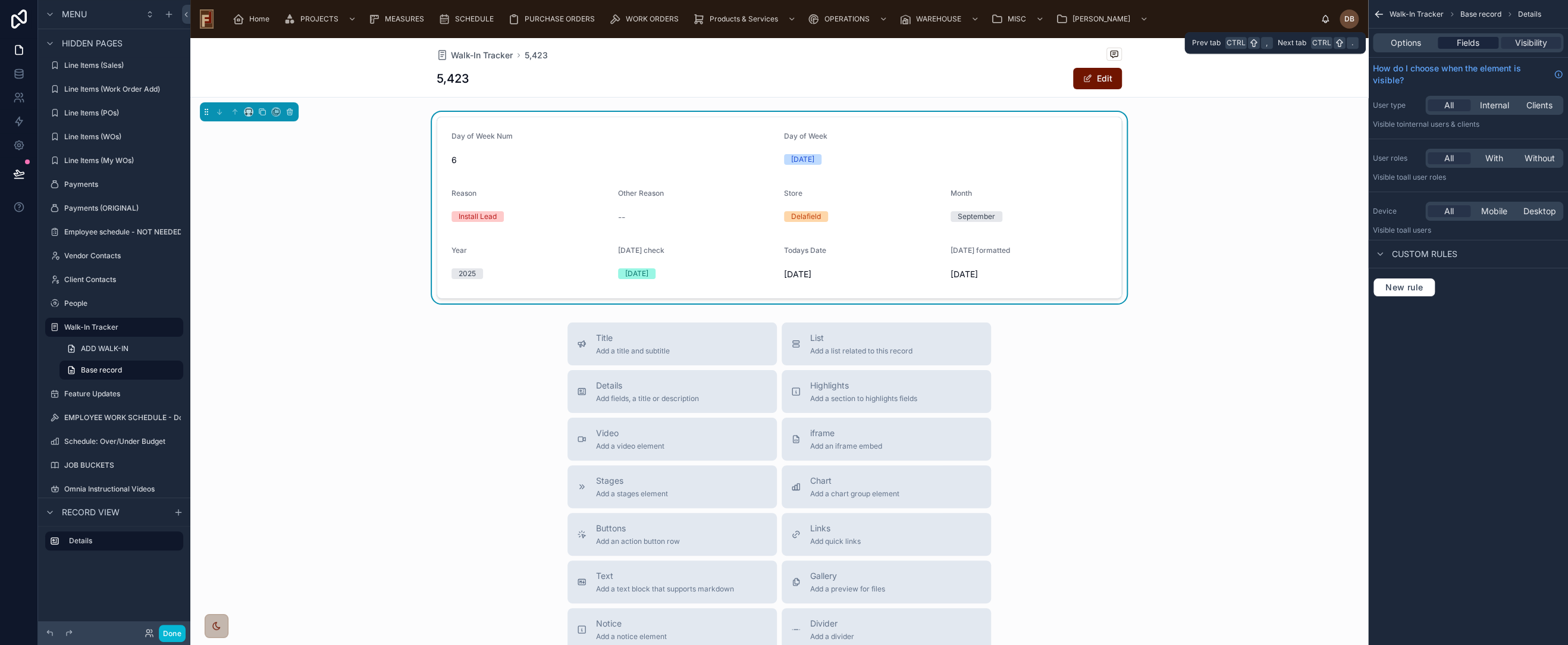
click at [1466, 41] on span "Fields" at bounding box center [1468, 43] width 23 height 12
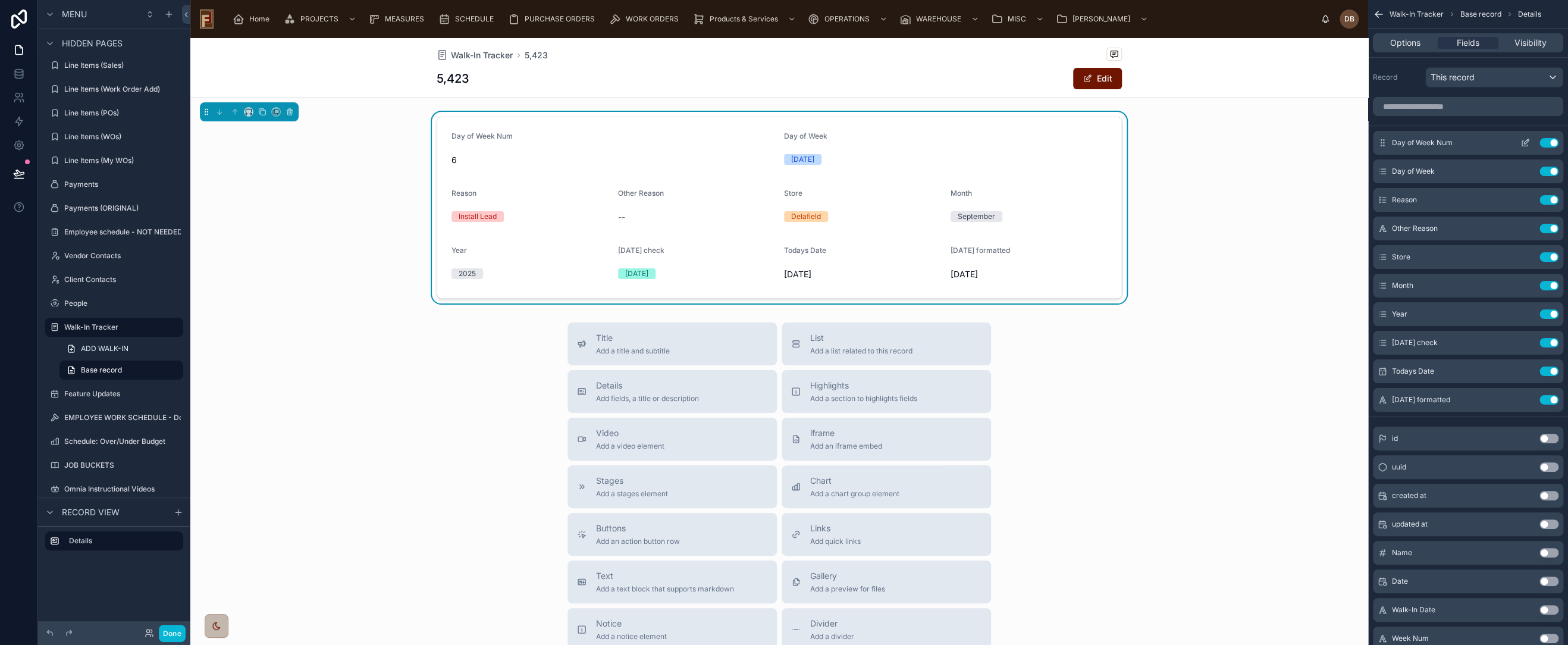
click at [1545, 141] on button "Use setting" at bounding box center [1549, 143] width 19 height 9
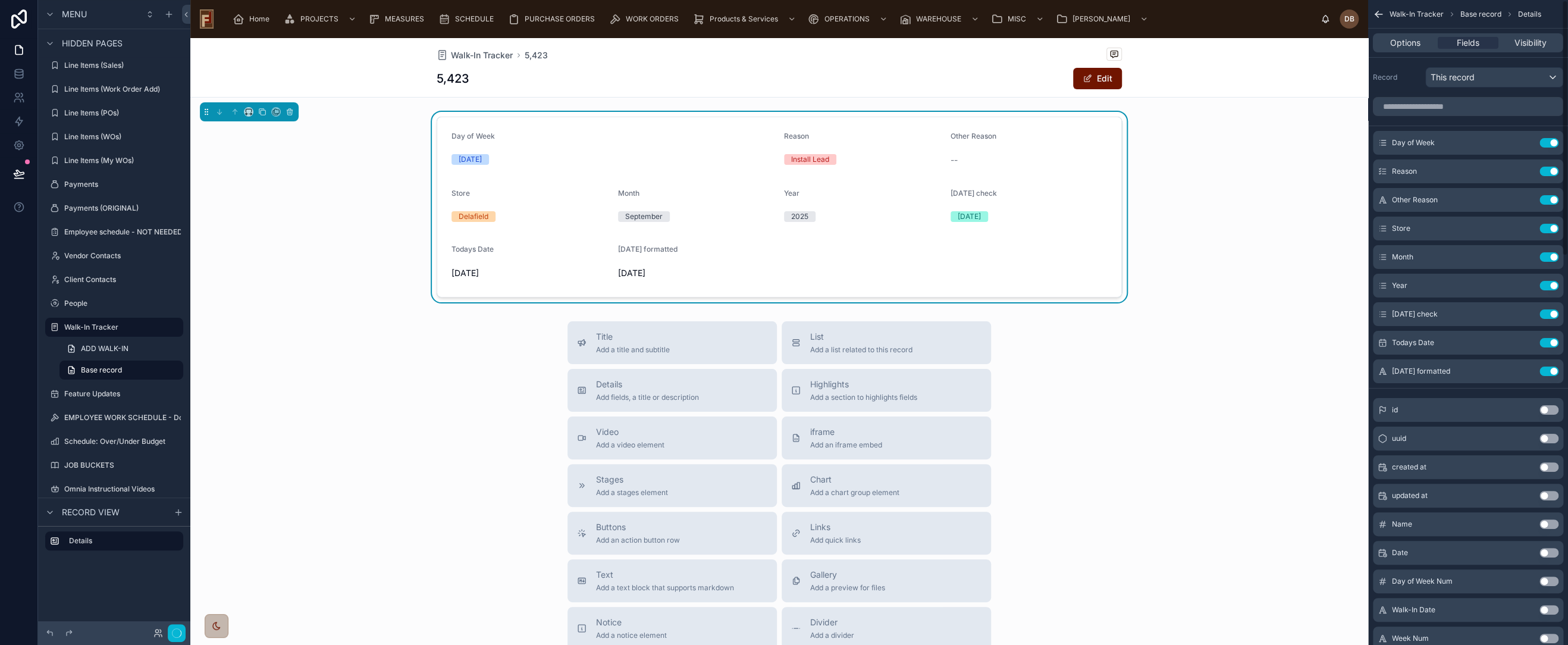
click at [1545, 141] on button "Use setting" at bounding box center [1549, 143] width 19 height 9
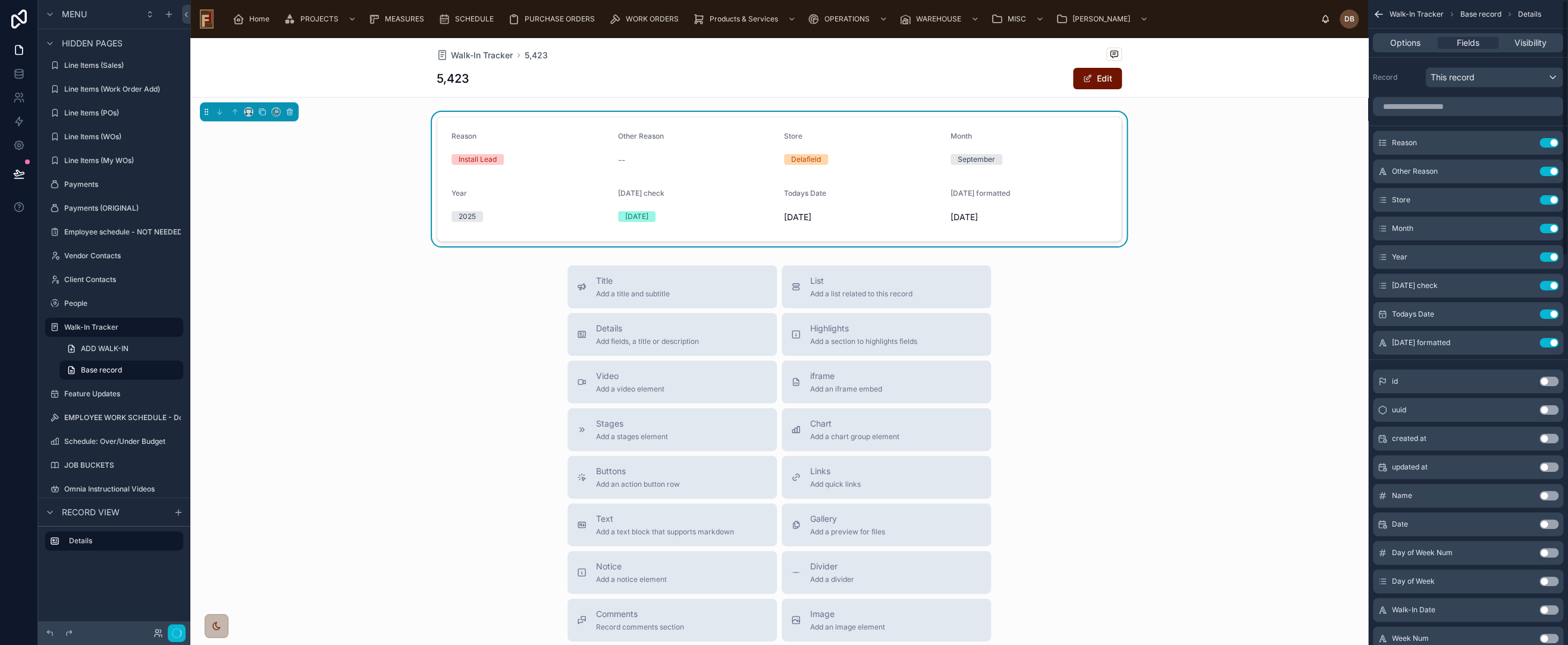
click at [1545, 141] on button "Use setting" at bounding box center [1549, 143] width 19 height 9
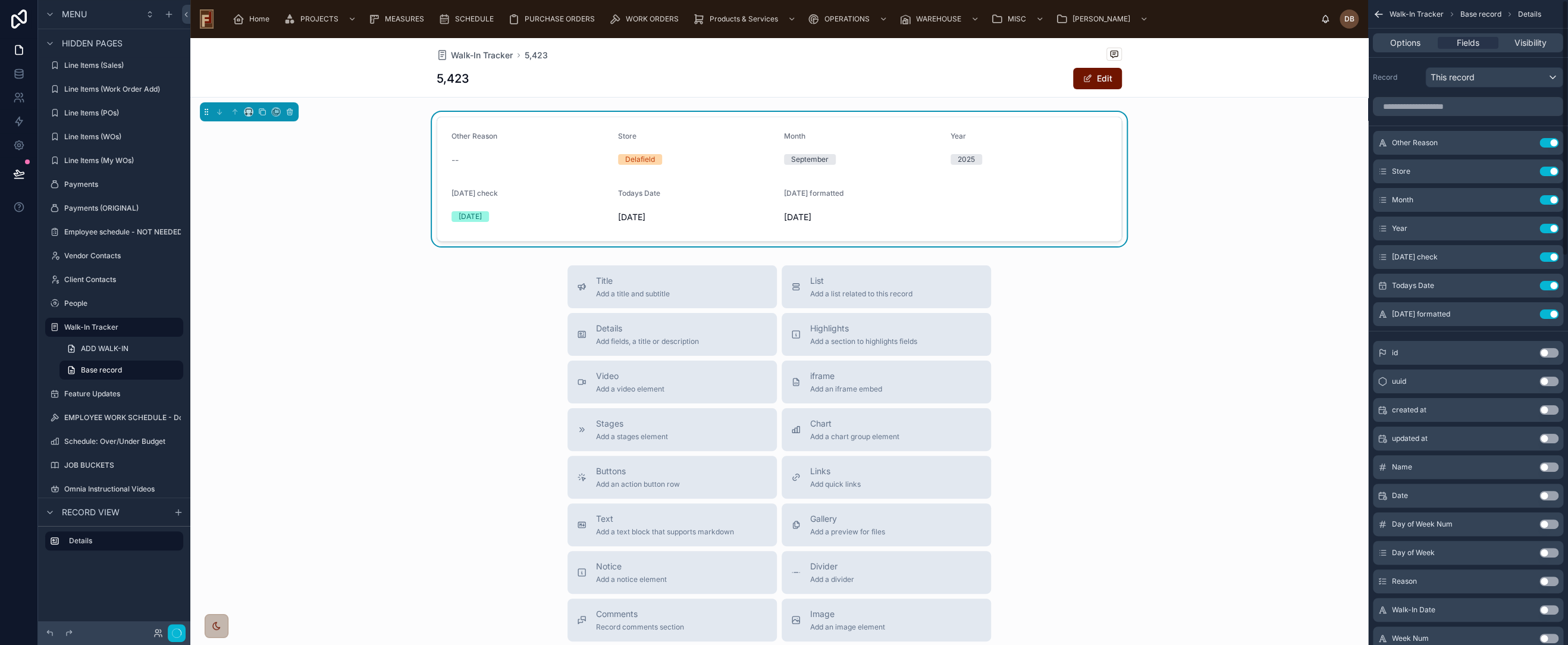
click at [1545, 141] on button "Use setting" at bounding box center [1549, 143] width 19 height 9
click at [1545, 167] on button "Use setting" at bounding box center [1549, 171] width 19 height 9
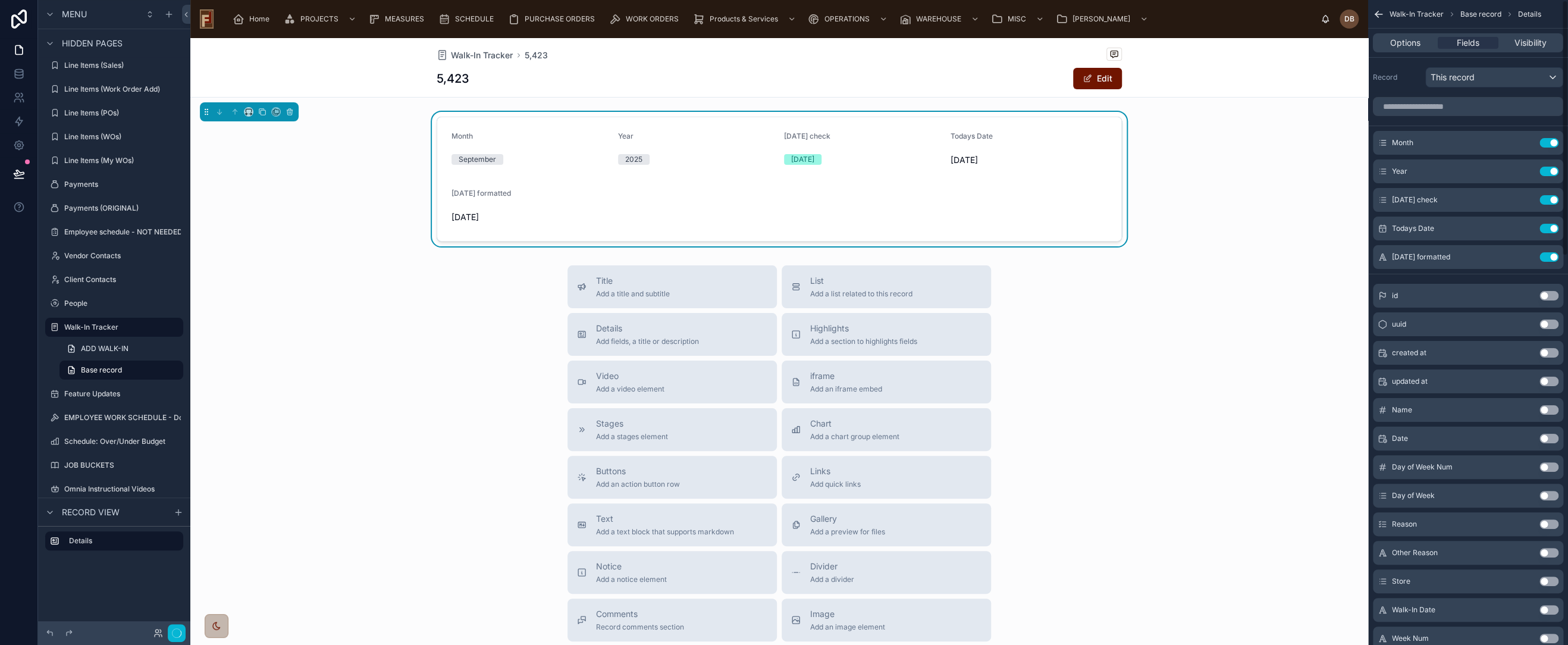
click at [1545, 141] on button "Use setting" at bounding box center [1549, 143] width 19 height 9
click at [1545, 167] on button "Use setting" at bounding box center [1549, 171] width 19 height 9
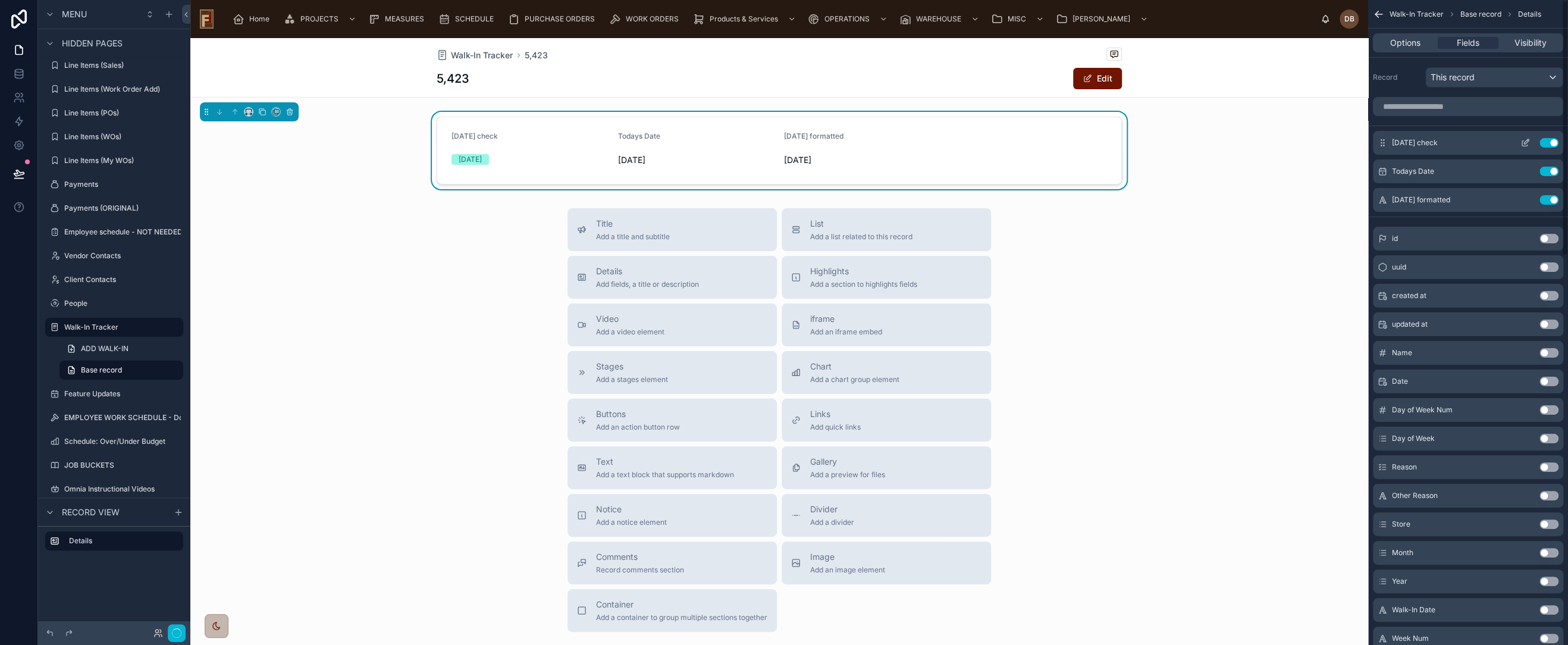
click at [1545, 141] on button "Use setting" at bounding box center [1549, 143] width 19 height 9
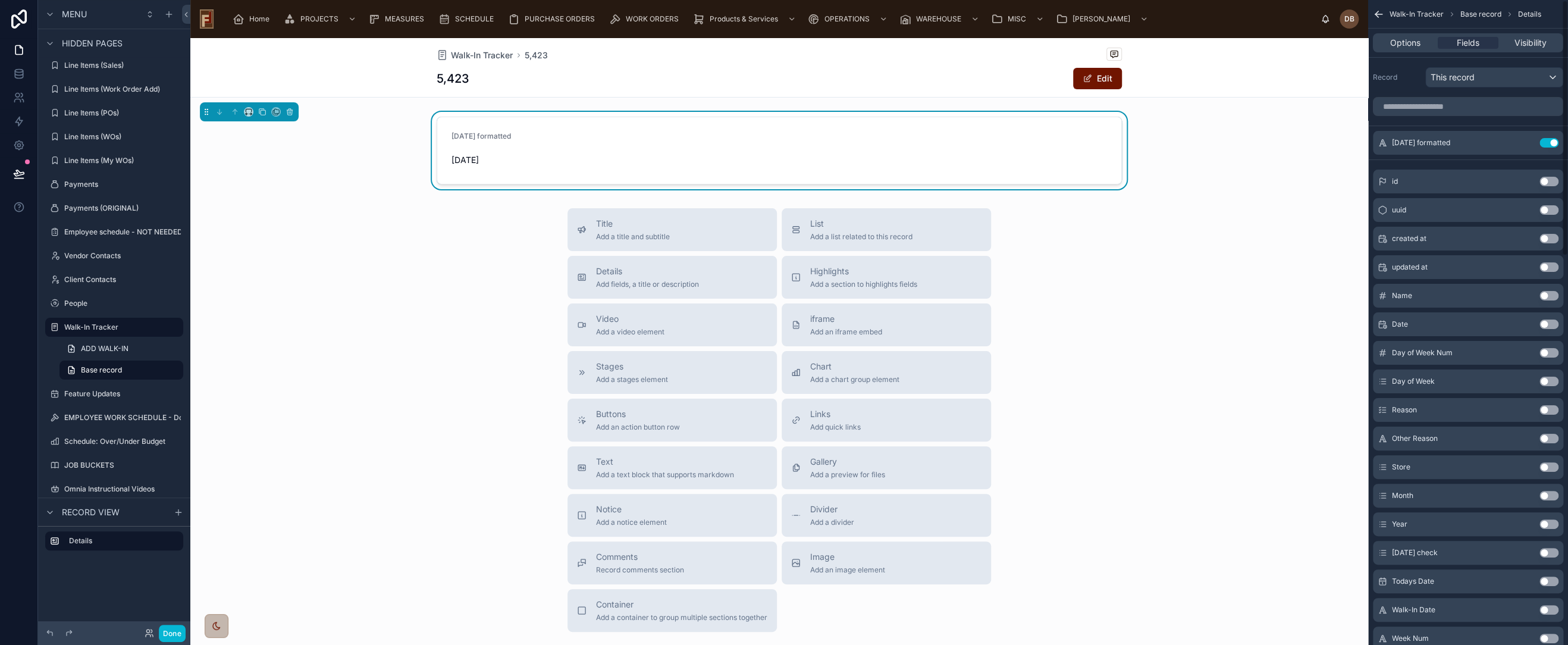
click at [1545, 141] on button "Use setting" at bounding box center [1549, 143] width 19 height 9
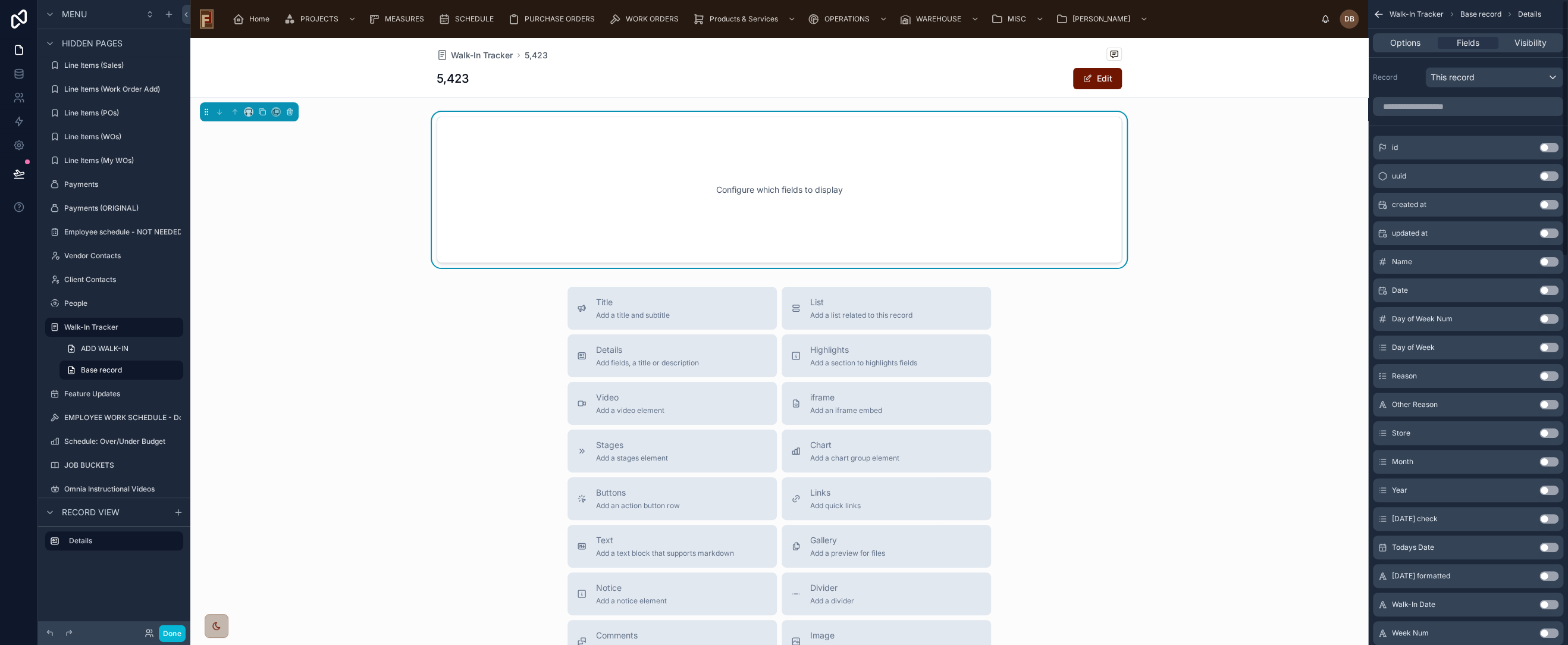
click at [618, 147] on div "Configure which fields to display" at bounding box center [780, 190] width 646 height 107
click at [1456, 105] on input "scrollable content" at bounding box center [1468, 106] width 190 height 19
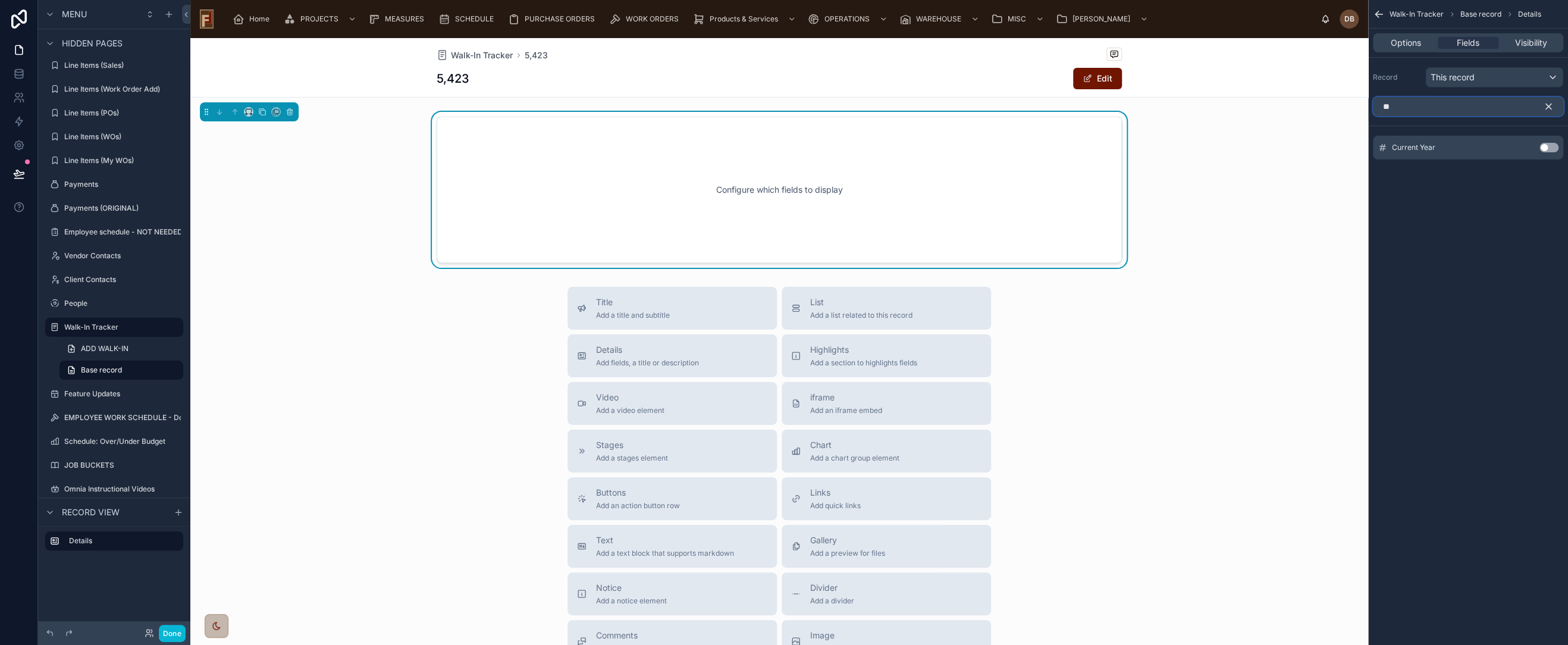
type input "*"
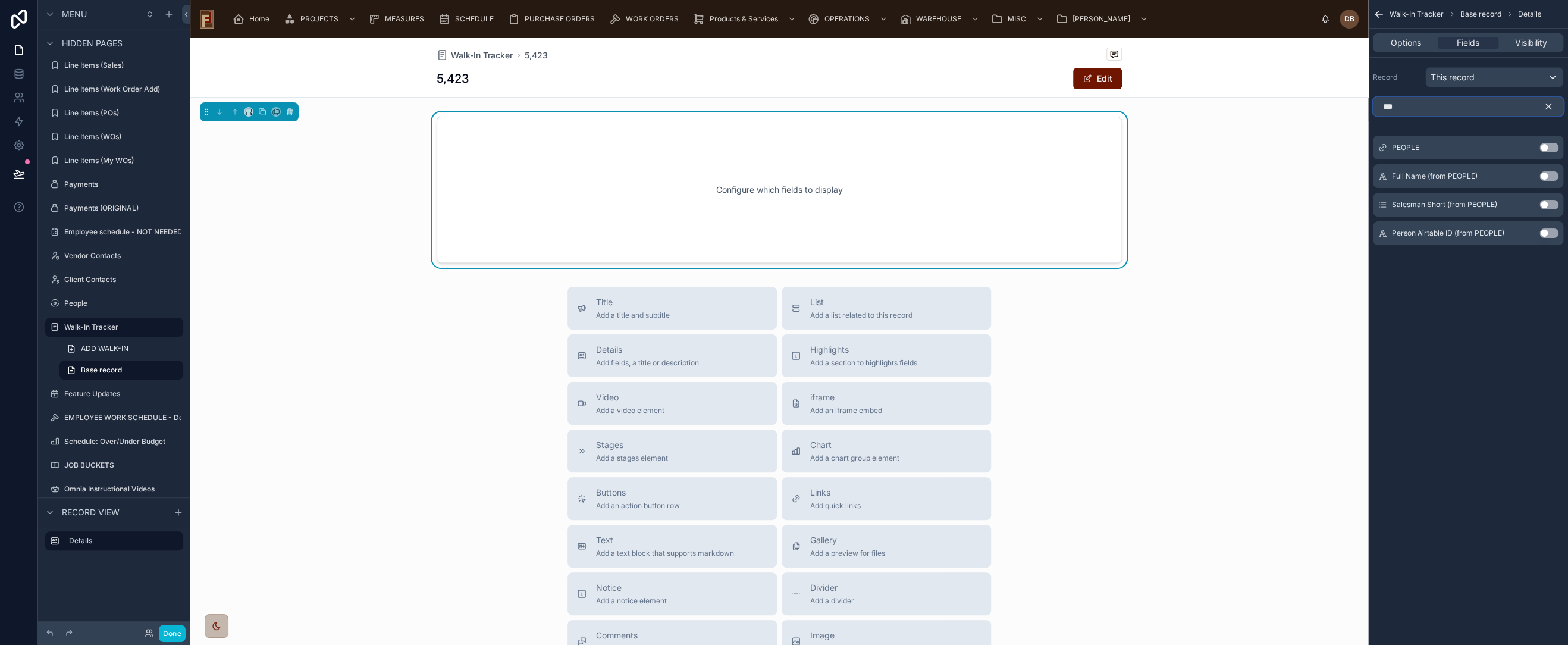
type input "***"
click at [1547, 145] on button "Use setting" at bounding box center [1549, 147] width 19 height 9
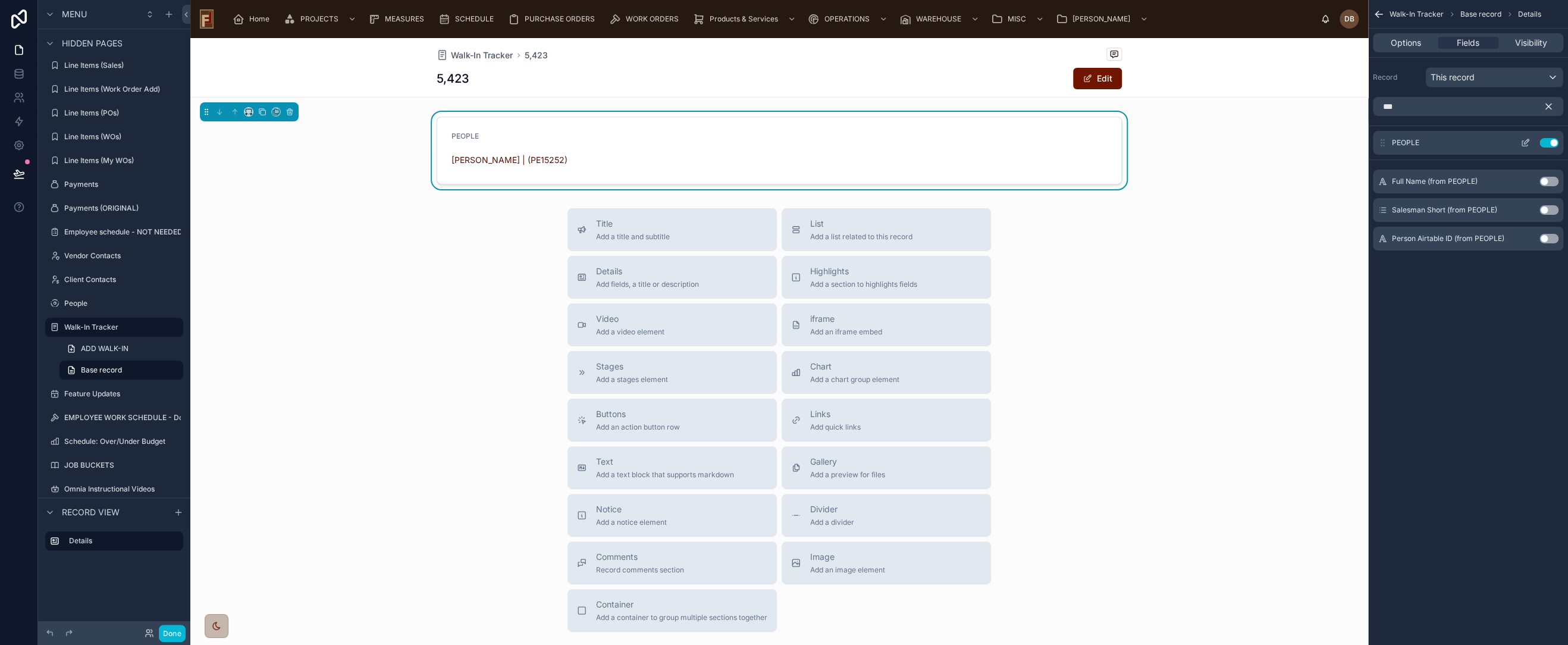
click at [1525, 143] on icon "scrollable content" at bounding box center [1527, 141] width 5 height 5
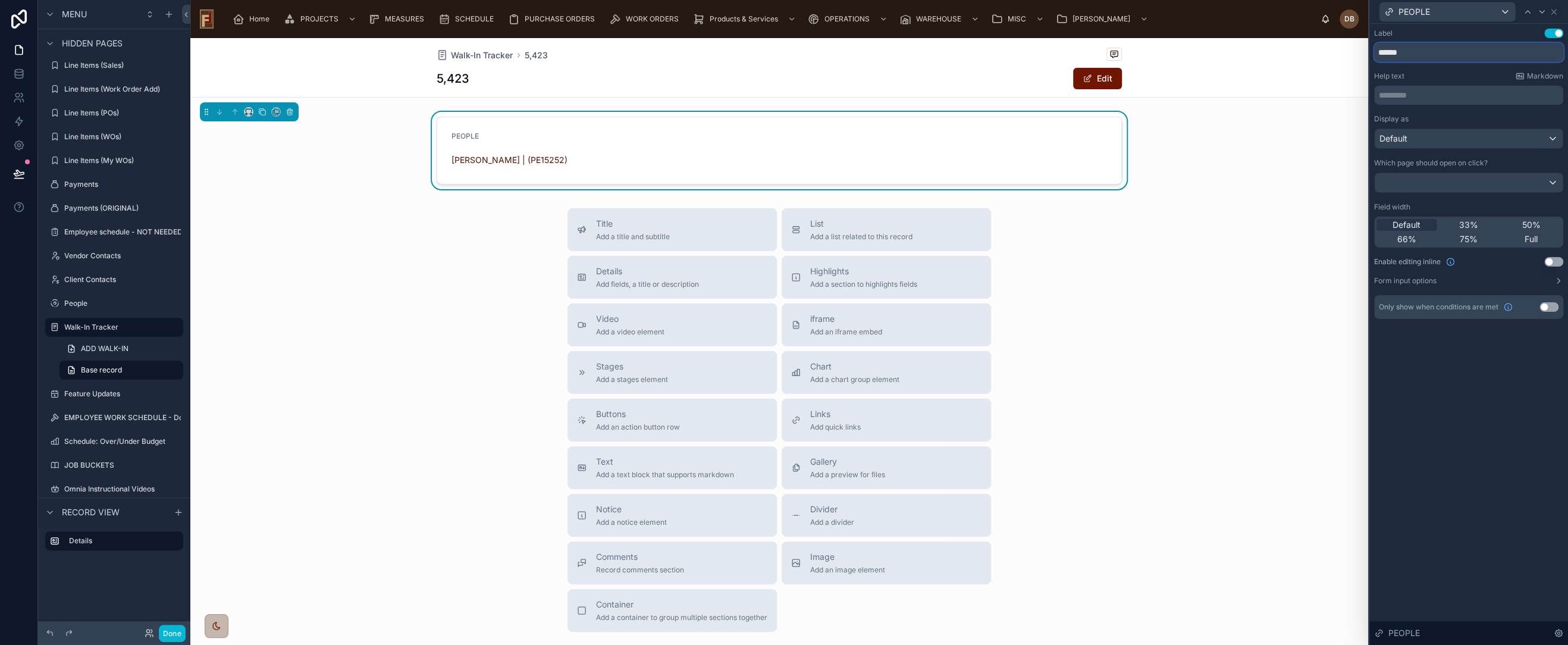
drag, startPoint x: 1423, startPoint y: 58, endPoint x: 1356, endPoint y: 61, distance: 67.1
click at [1356, 61] on div "PEOPLE Label Use setting ****** Help text Markdown ********* ﻿ Display as Defau…" at bounding box center [784, 322] width 1568 height 645
type input "********"
click at [1445, 137] on div "Default" at bounding box center [1469, 138] width 188 height 19
click at [1403, 227] on div "Text" at bounding box center [1467, 224] width 168 height 14
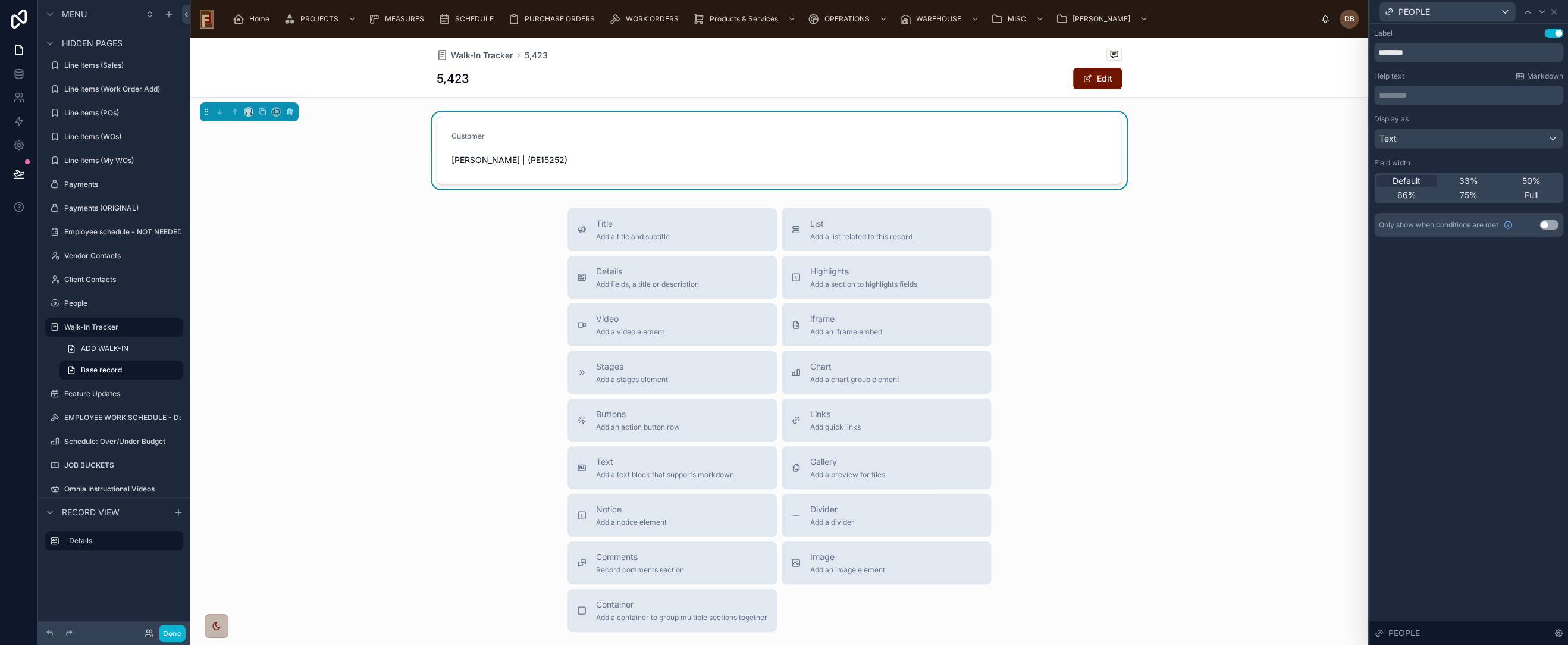
click at [1289, 389] on div "Title Add a title and subtitle List Add a list related to this record Details A…" at bounding box center [780, 420] width 1178 height 424
click at [1554, 10] on icon at bounding box center [1554, 11] width 9 height 9
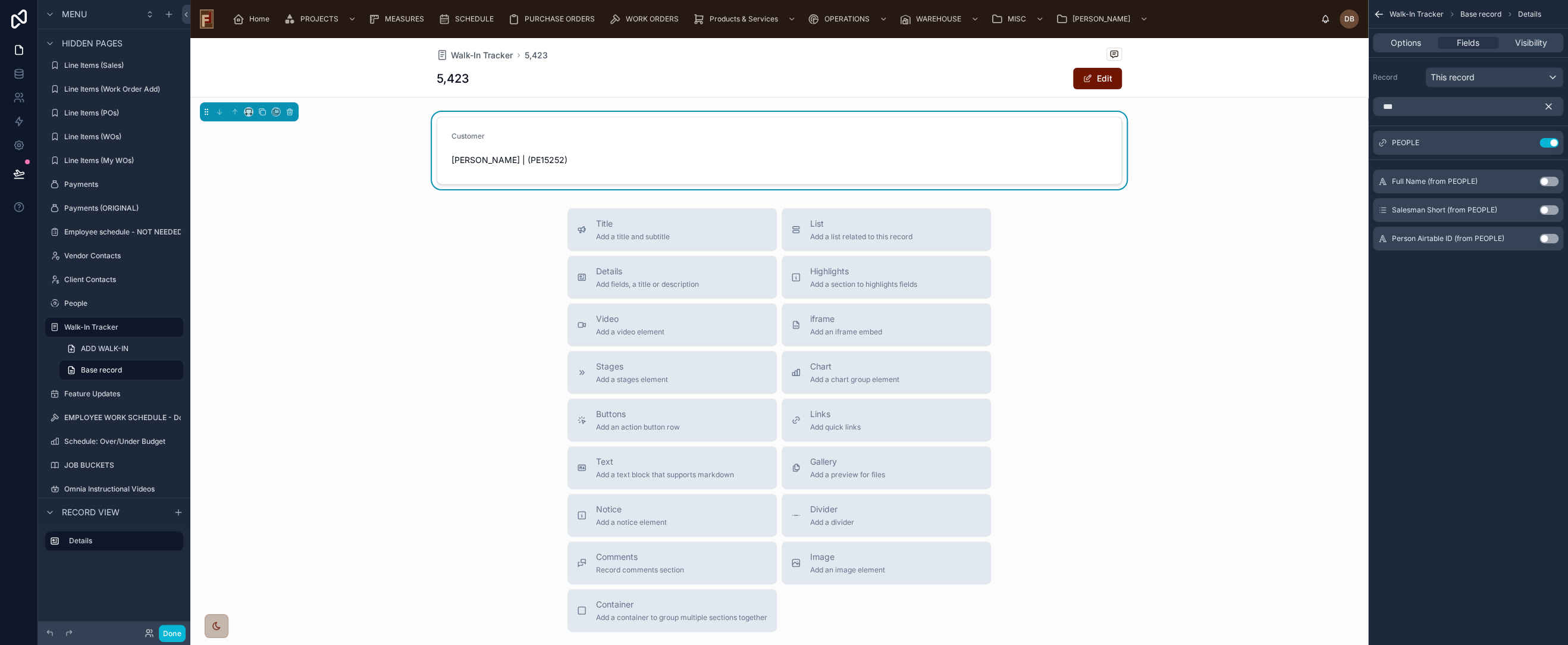
click at [1549, 102] on icon "scrollable content" at bounding box center [1549, 106] width 11 height 11
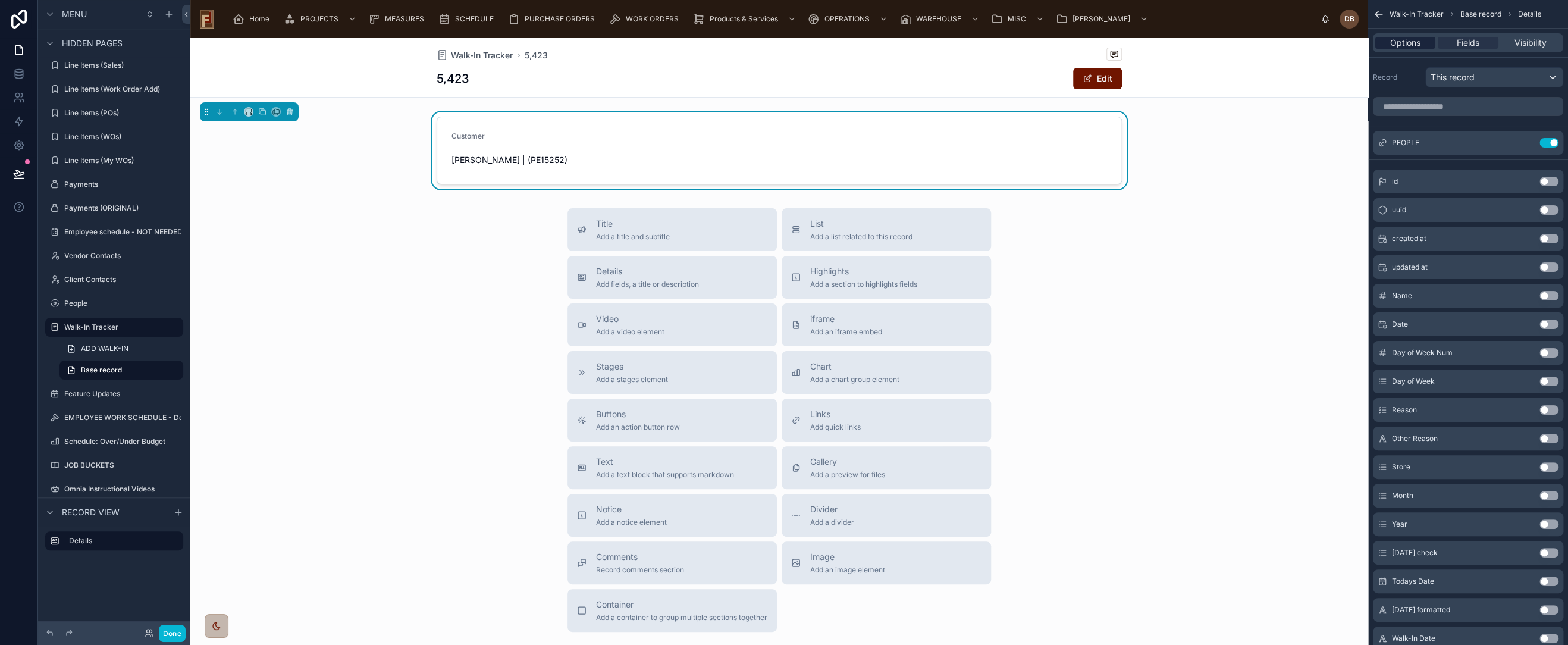
click at [1409, 40] on span "Options" at bounding box center [1405, 43] width 30 height 12
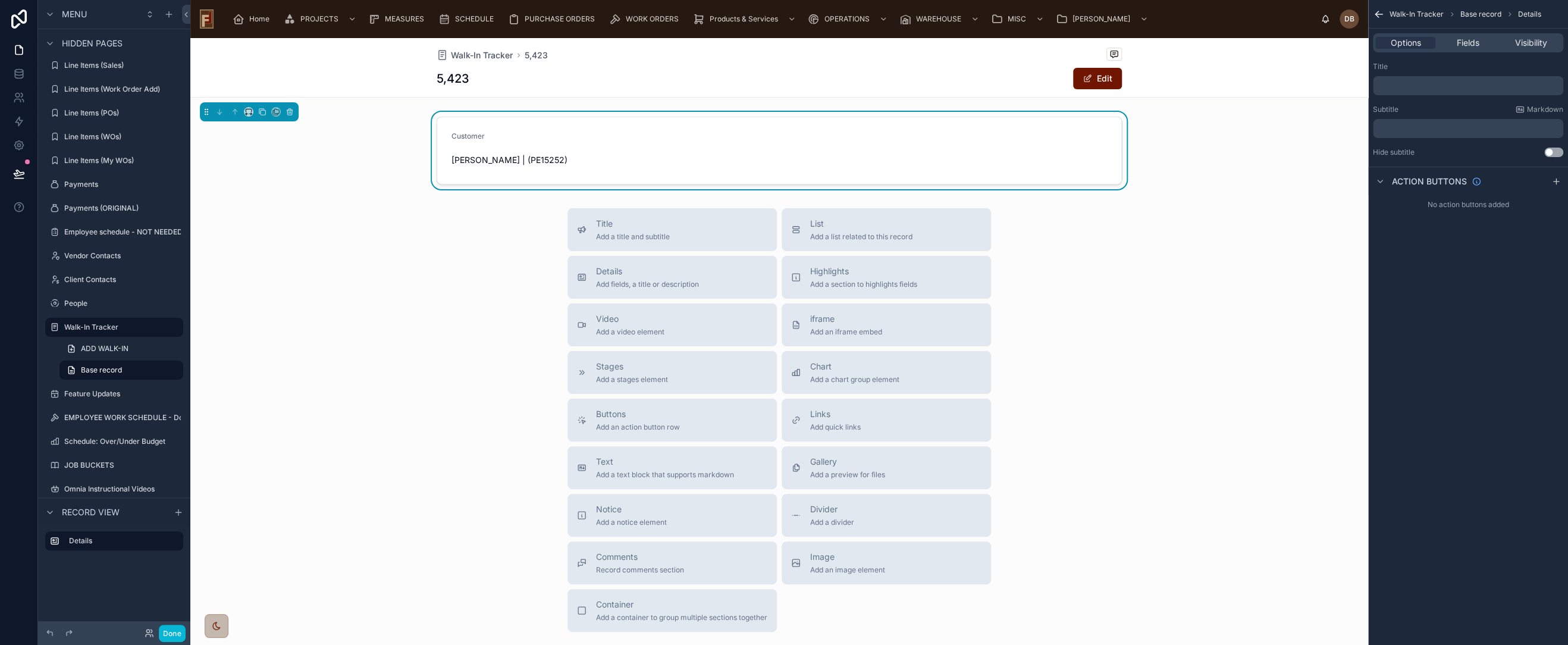
drag, startPoint x: 1467, startPoint y: 294, endPoint x: 1135, endPoint y: 113, distance: 378.1
click at [1467, 294] on div "Walk-In Tracker Base record Details Options Fields Visibility Title ﻿ Subtitle …" at bounding box center [1468, 322] width 200 height 645
click at [1002, 70] on div "5,423 Edit" at bounding box center [780, 79] width 685 height 23
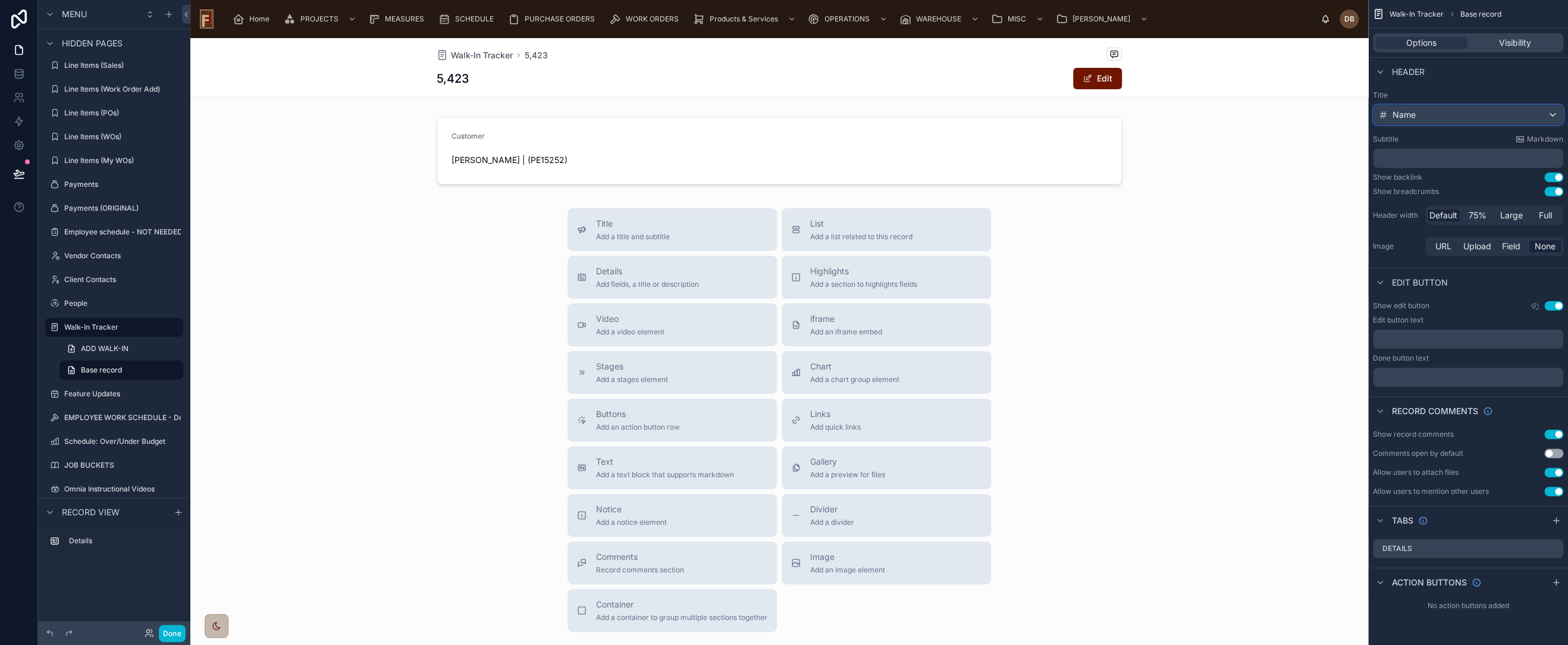
click at [1440, 113] on div "Name" at bounding box center [1468, 114] width 189 height 19
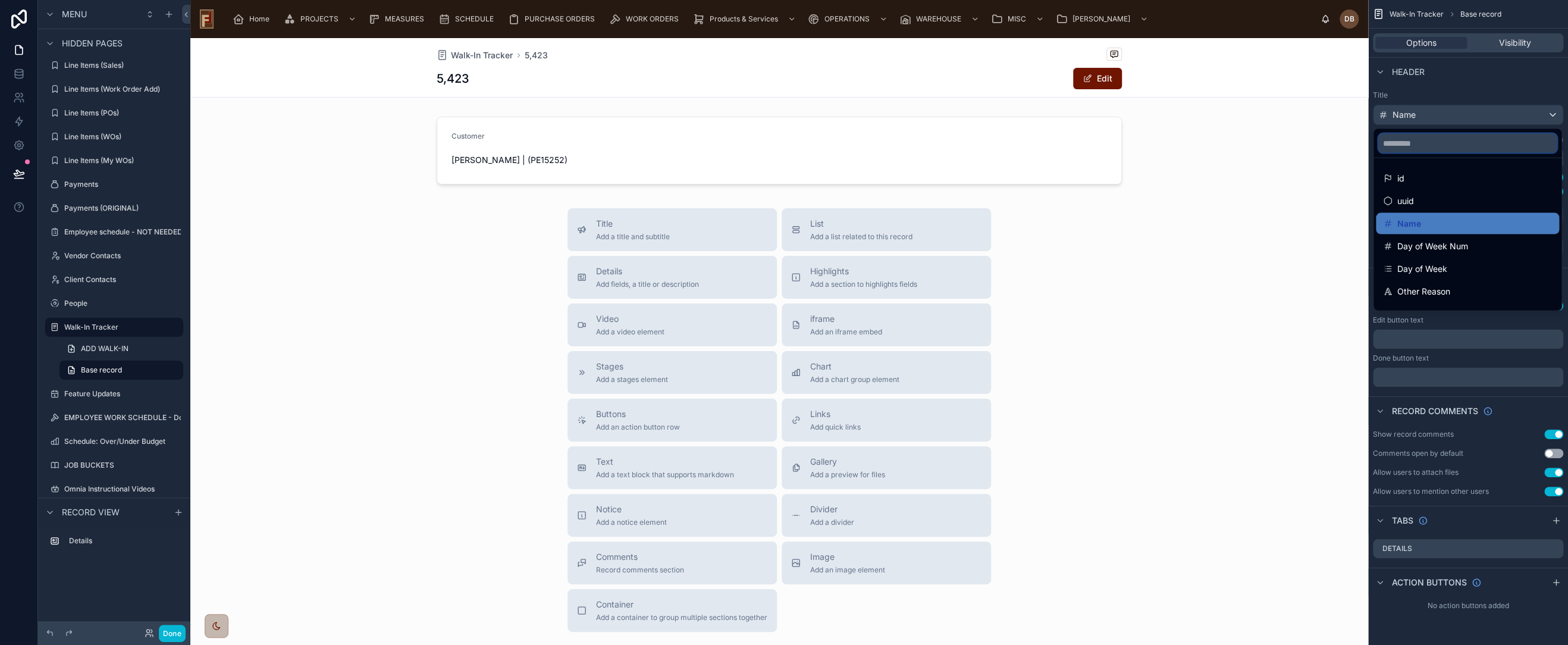
click at [1450, 140] on input "scrollable content" at bounding box center [1467, 143] width 179 height 19
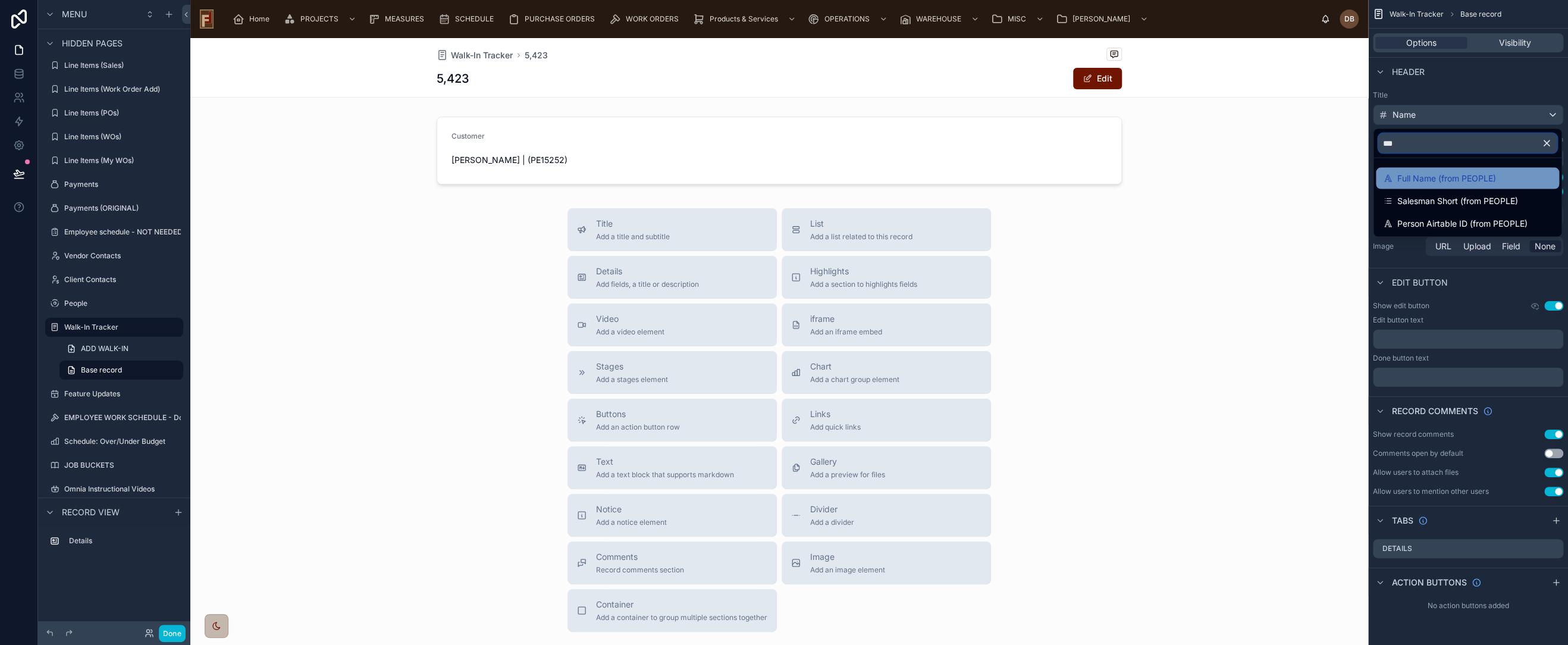
type input "***"
click at [1513, 174] on div "Full Name (from PEOPLE)" at bounding box center [1467, 179] width 169 height 14
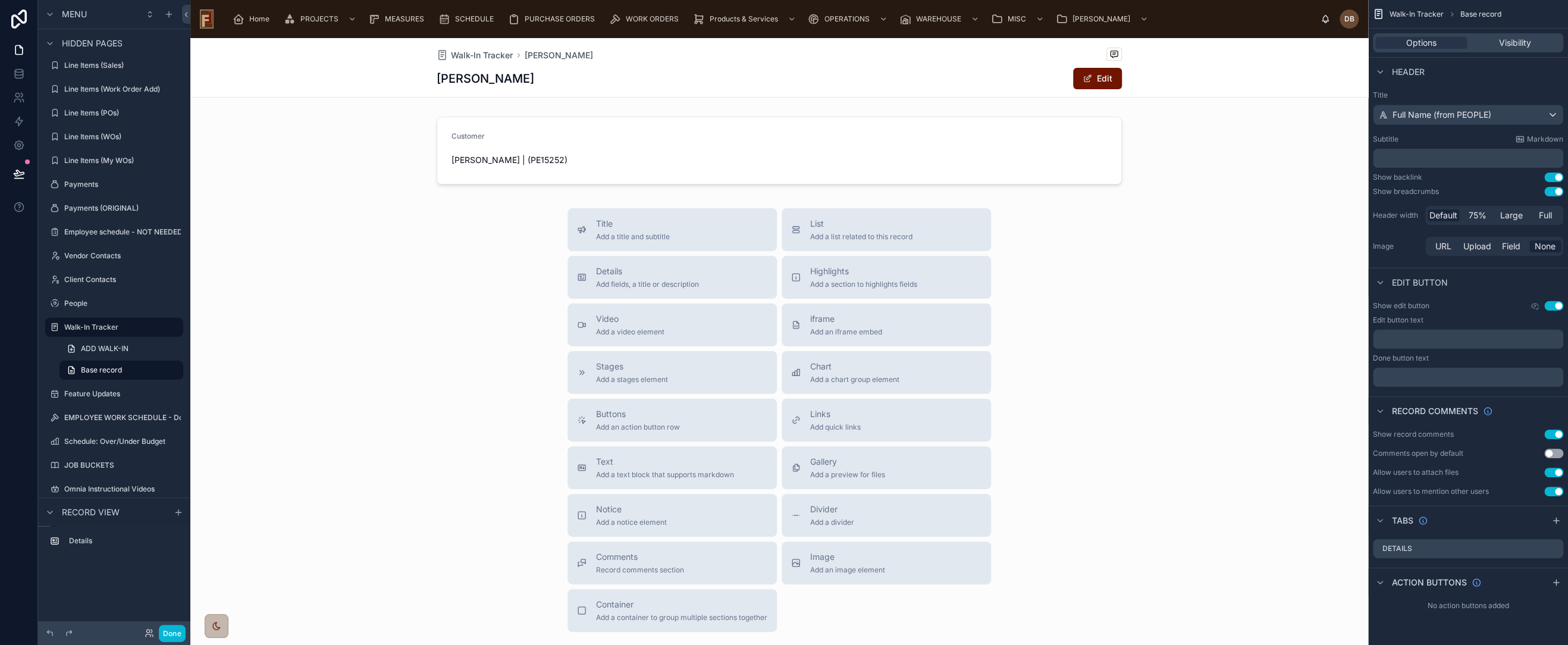
click at [1502, 87] on div "Title Full Name (from PEOPLE) Subtitle Markdown ﻿ Show backlink Use setting Sho…" at bounding box center [1468, 174] width 200 height 177
click at [1081, 149] on div at bounding box center [780, 150] width 1178 height 77
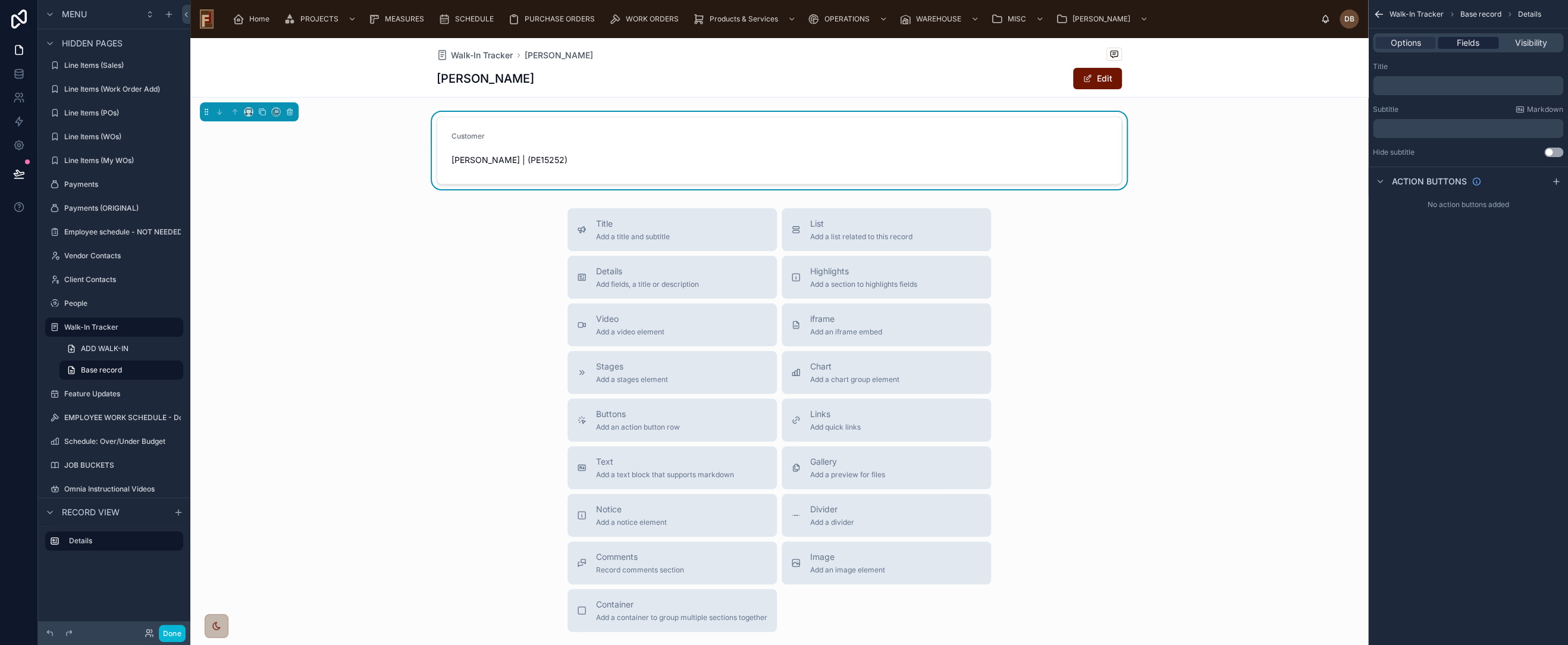
click at [1471, 45] on span "Fields" at bounding box center [1468, 43] width 23 height 12
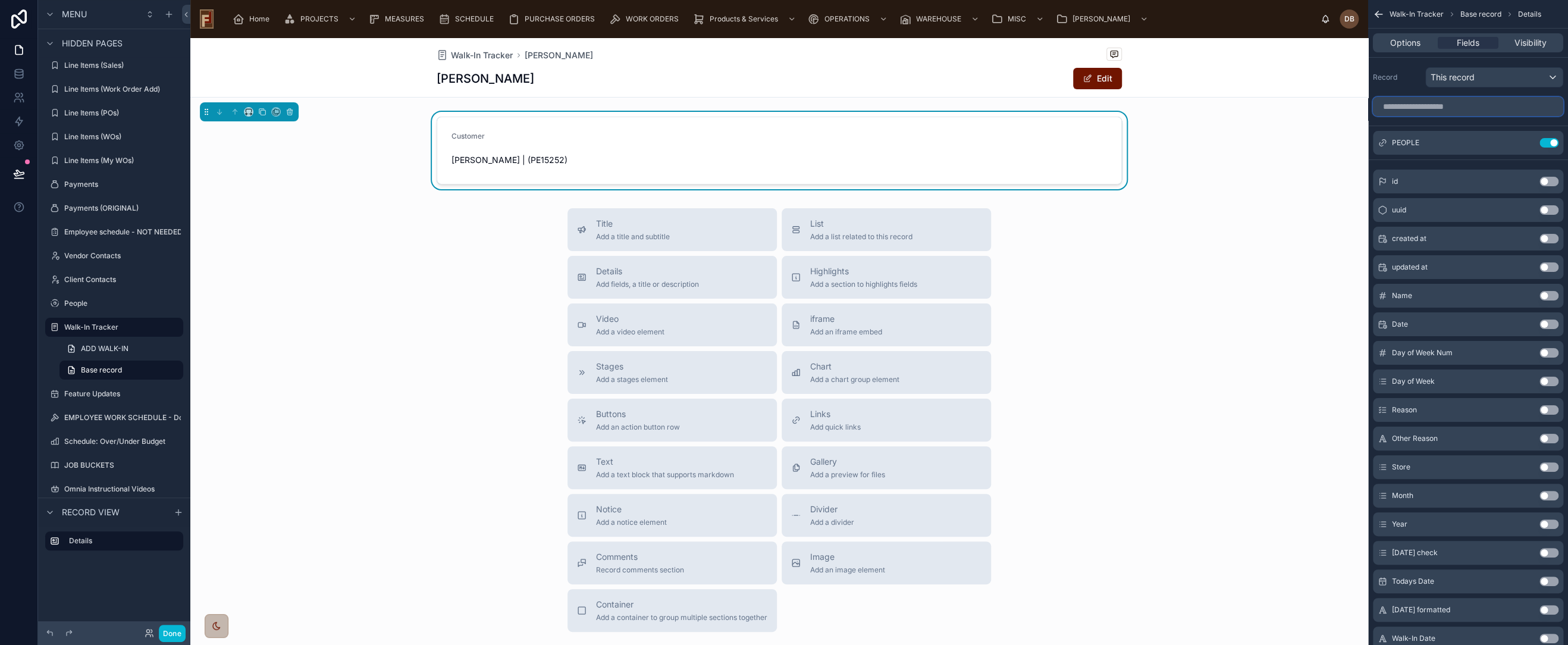
click at [1460, 108] on input "scrollable content" at bounding box center [1468, 106] width 190 height 19
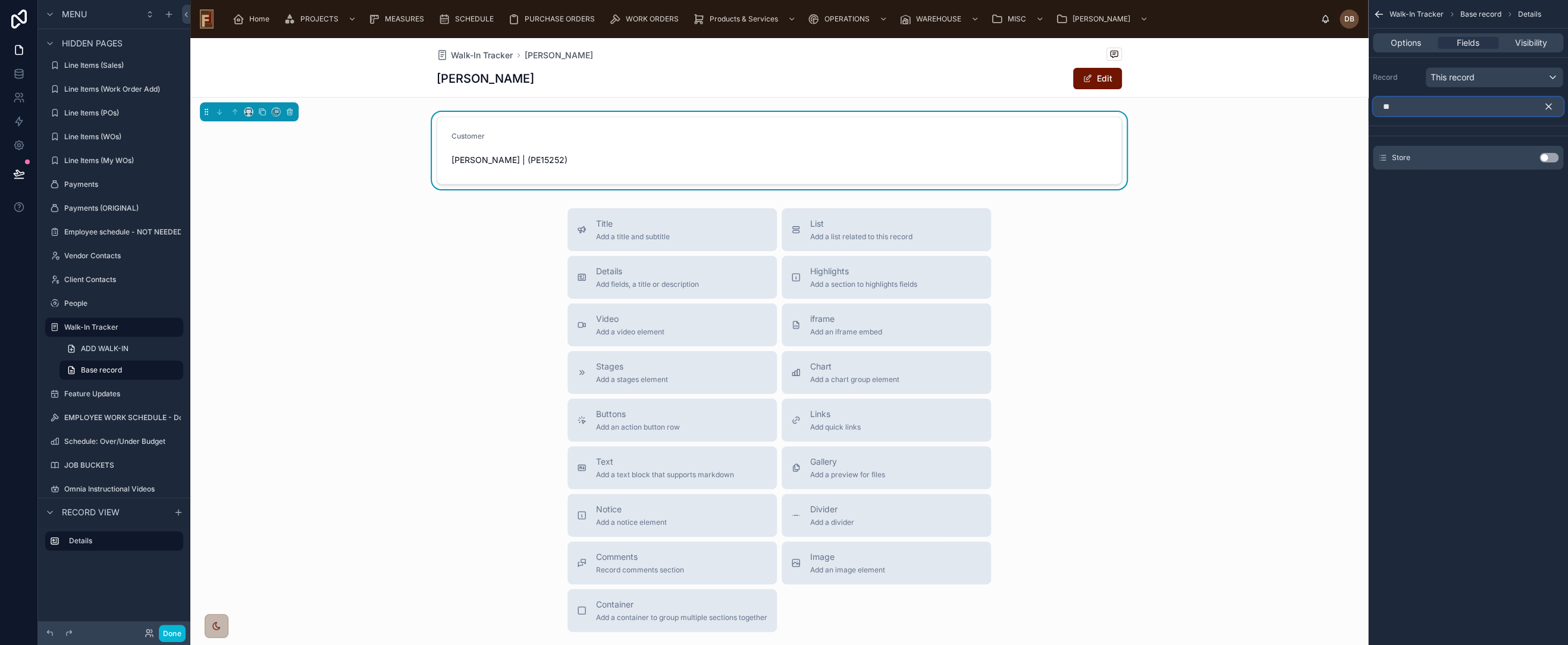
type input "**"
click at [1545, 155] on button "Use setting" at bounding box center [1549, 157] width 19 height 9
click at [1549, 107] on icon "scrollable content" at bounding box center [1549, 107] width 6 height 6
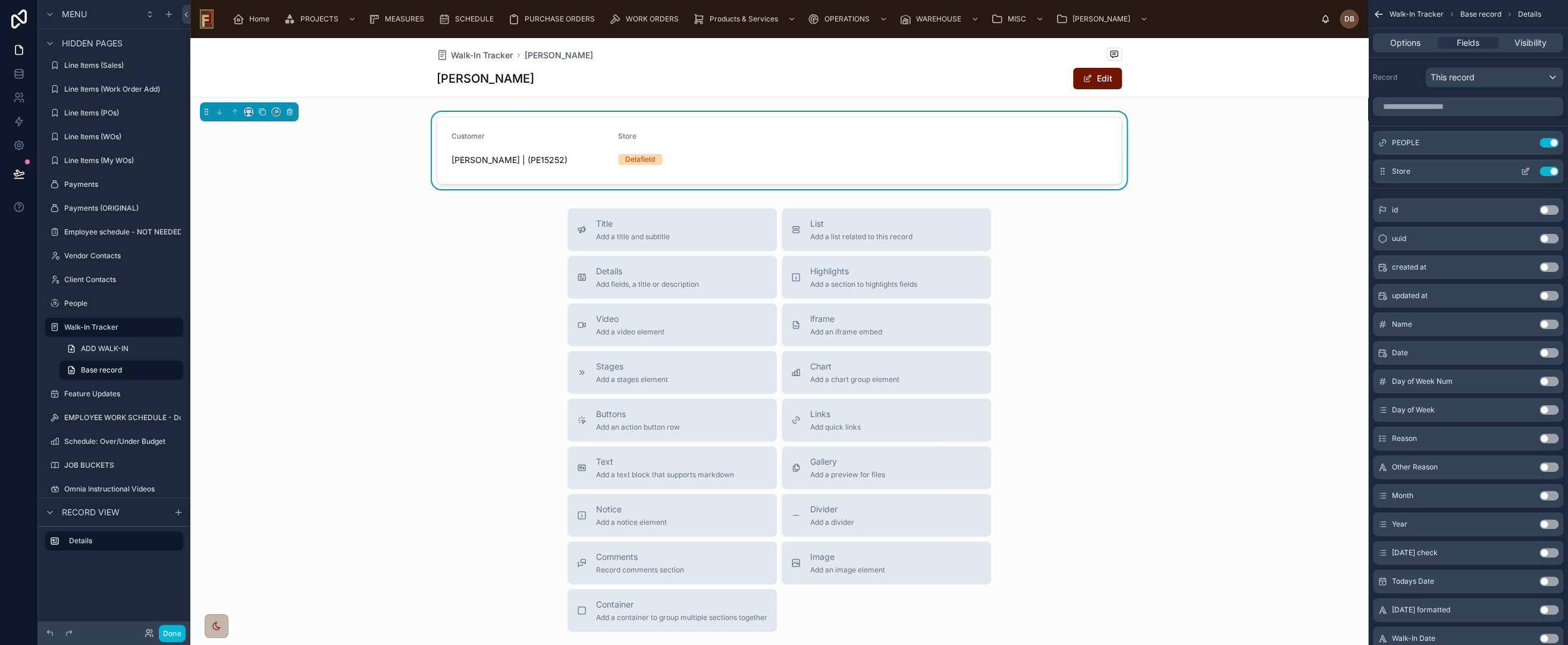
click at [1525, 171] on icon "scrollable content" at bounding box center [1527, 170] width 5 height 5
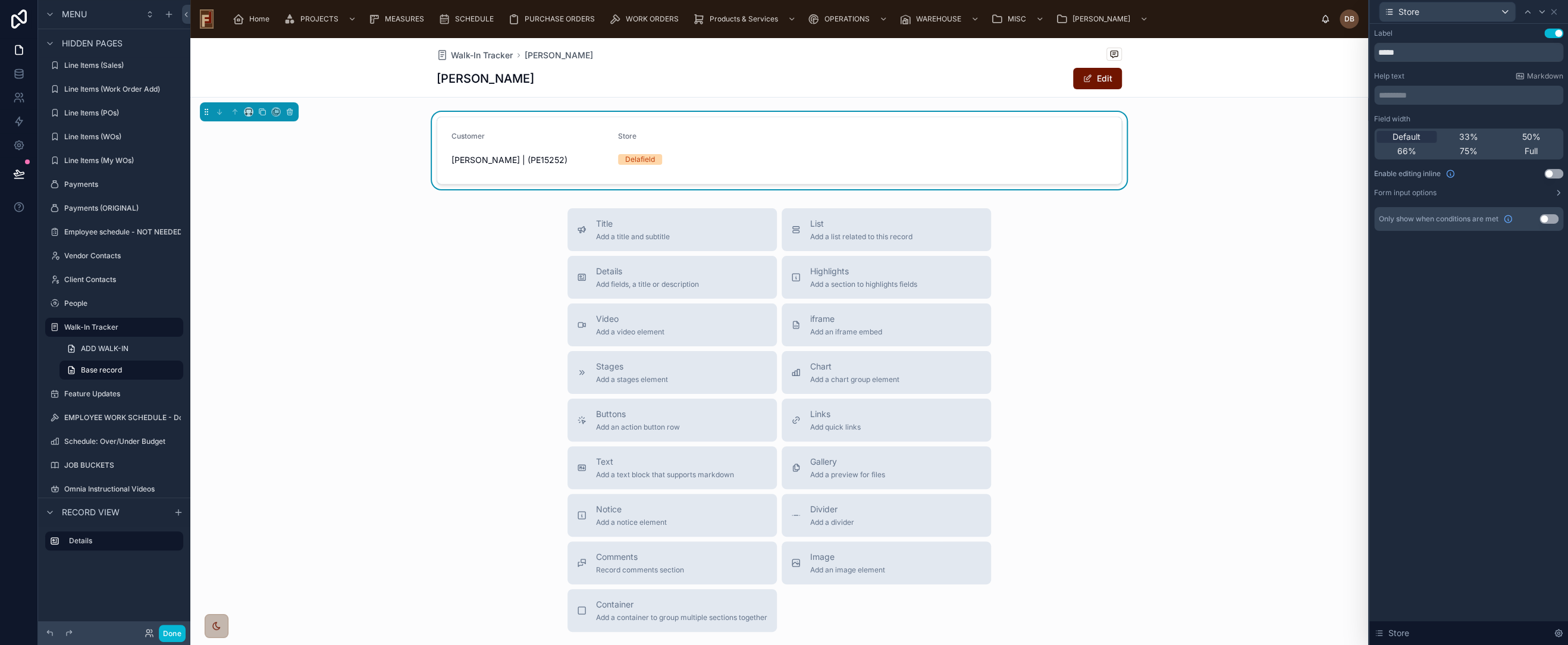
click at [1550, 174] on button "Use setting" at bounding box center [1554, 174] width 19 height 9
click at [1460, 10] on div "Store" at bounding box center [1447, 12] width 136 height 19
click at [1426, 41] on input "text" at bounding box center [1446, 40] width 125 height 19
type input "****"
drag, startPoint x: 1503, startPoint y: 39, endPoint x: 1515, endPoint y: 33, distance: 13.4
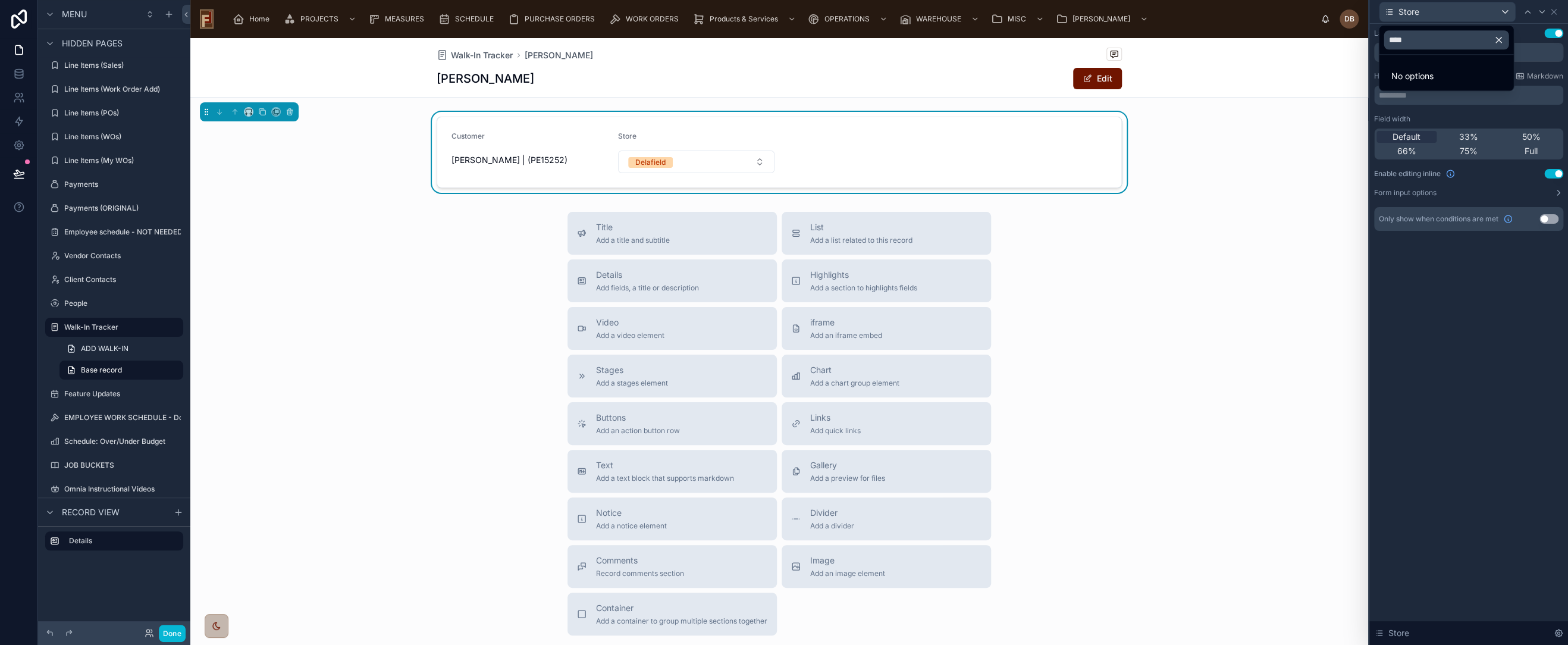
click at [1504, 37] on icon "button" at bounding box center [1498, 40] width 11 height 11
click at [1551, 11] on div at bounding box center [1469, 322] width 199 height 645
click at [1552, 9] on icon at bounding box center [1554, 11] width 9 height 9
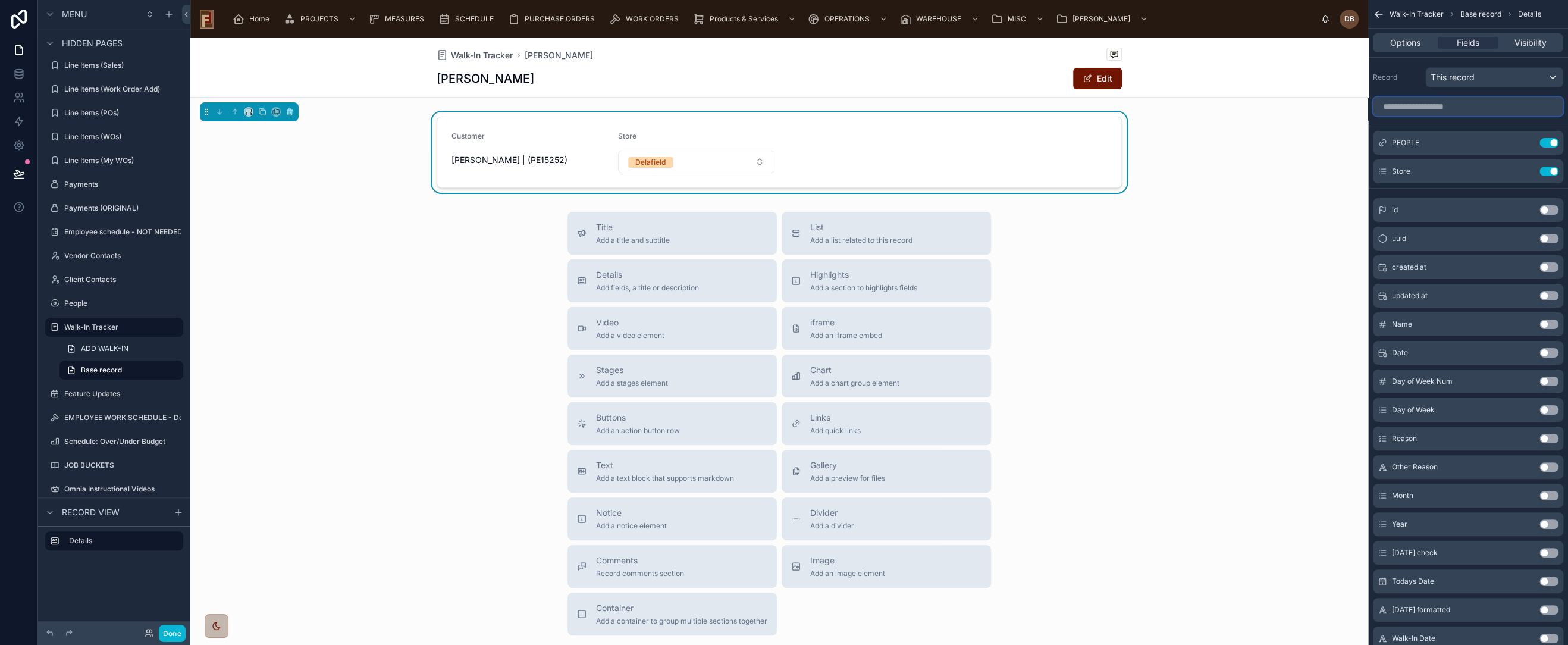
click at [1454, 105] on input "scrollable content" at bounding box center [1468, 106] width 190 height 19
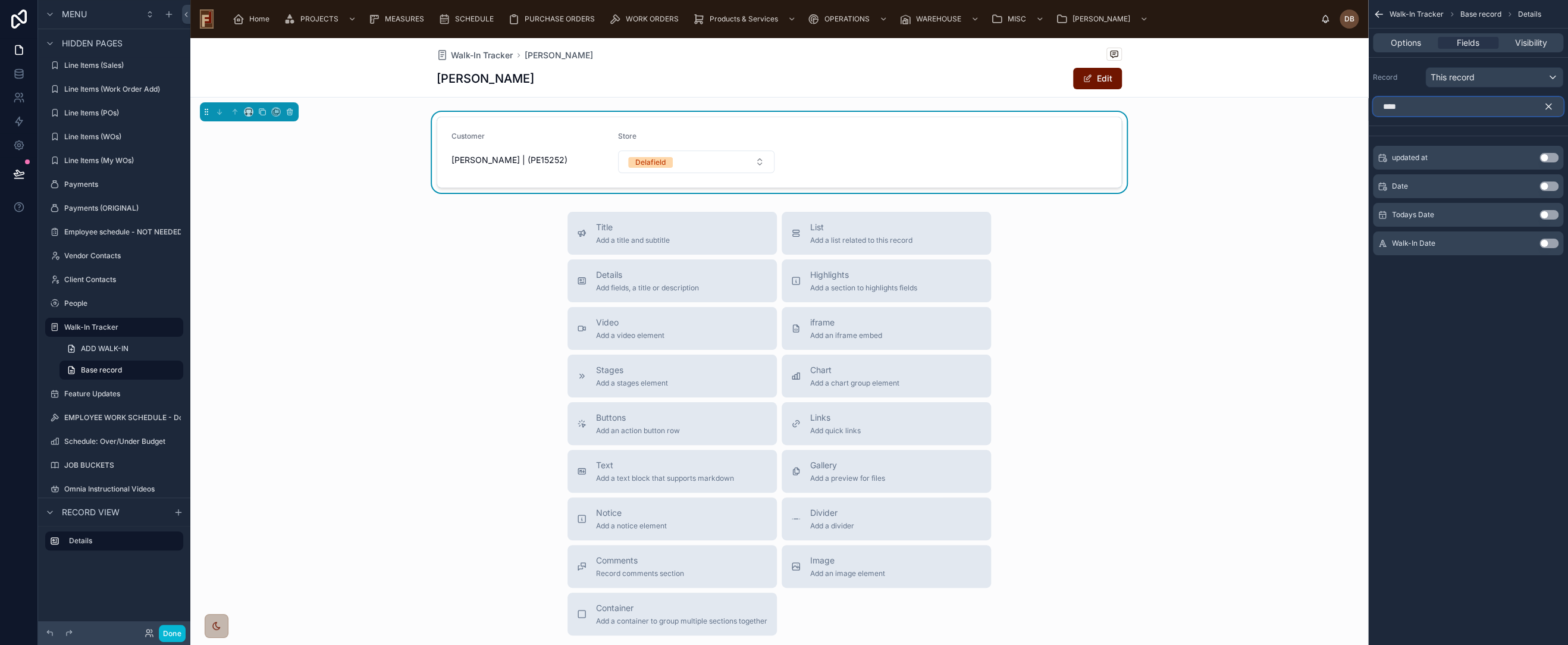
type input "****"
click at [1547, 242] on button "Use setting" at bounding box center [1549, 243] width 19 height 9
click at [1547, 209] on button "Use setting" at bounding box center [1549, 209] width 19 height 9
click at [1547, 141] on button "Use setting" at bounding box center [1549, 143] width 19 height 9
click at [1549, 104] on icon "scrollable content" at bounding box center [1549, 106] width 11 height 11
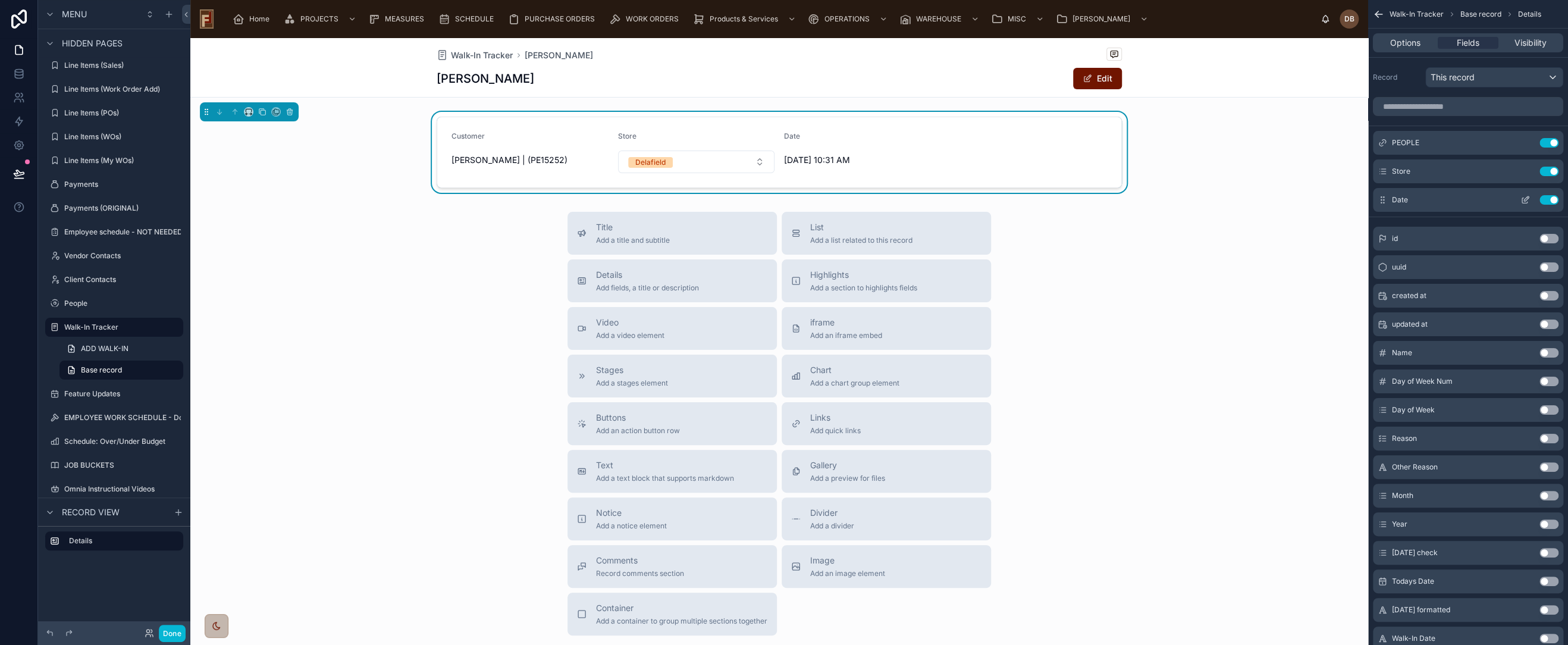
click at [1527, 199] on icon "scrollable content" at bounding box center [1527, 199] width 5 height 5
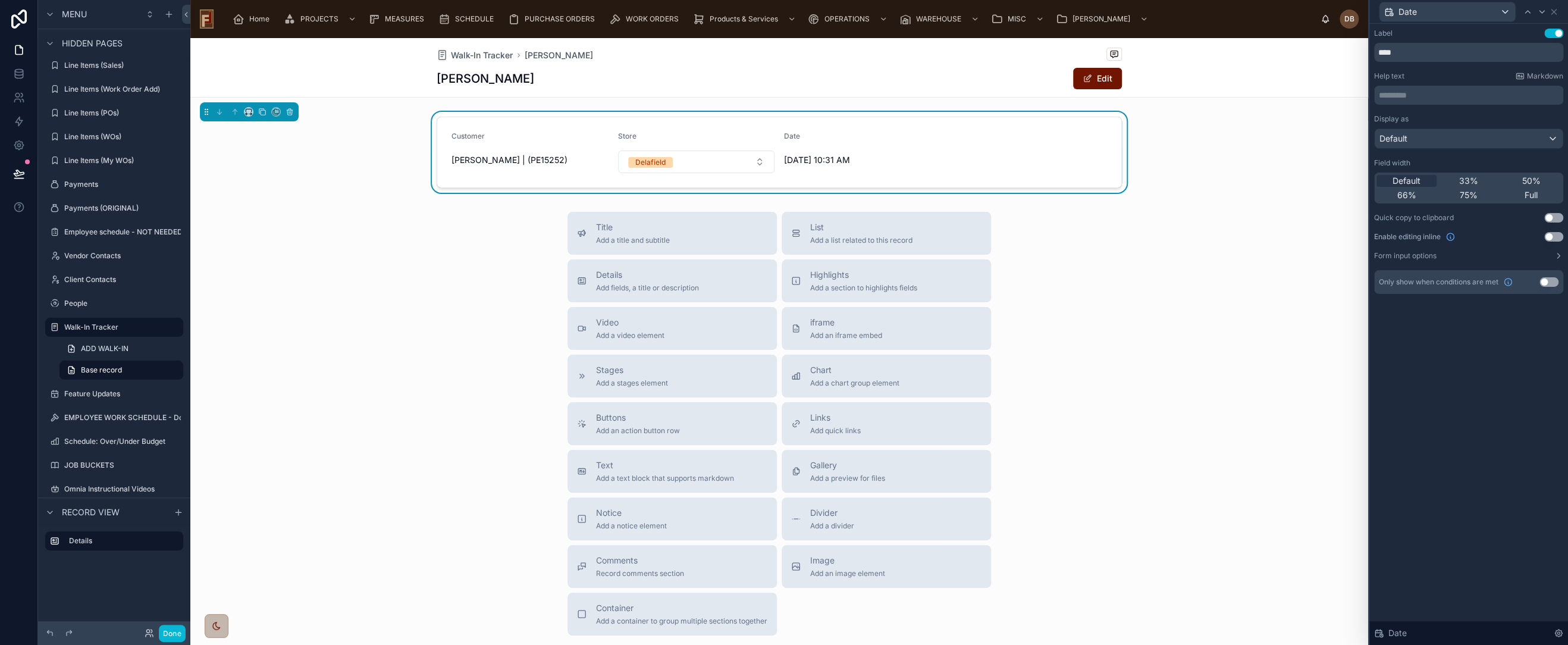
click at [1551, 233] on button "Use setting" at bounding box center [1554, 236] width 19 height 9
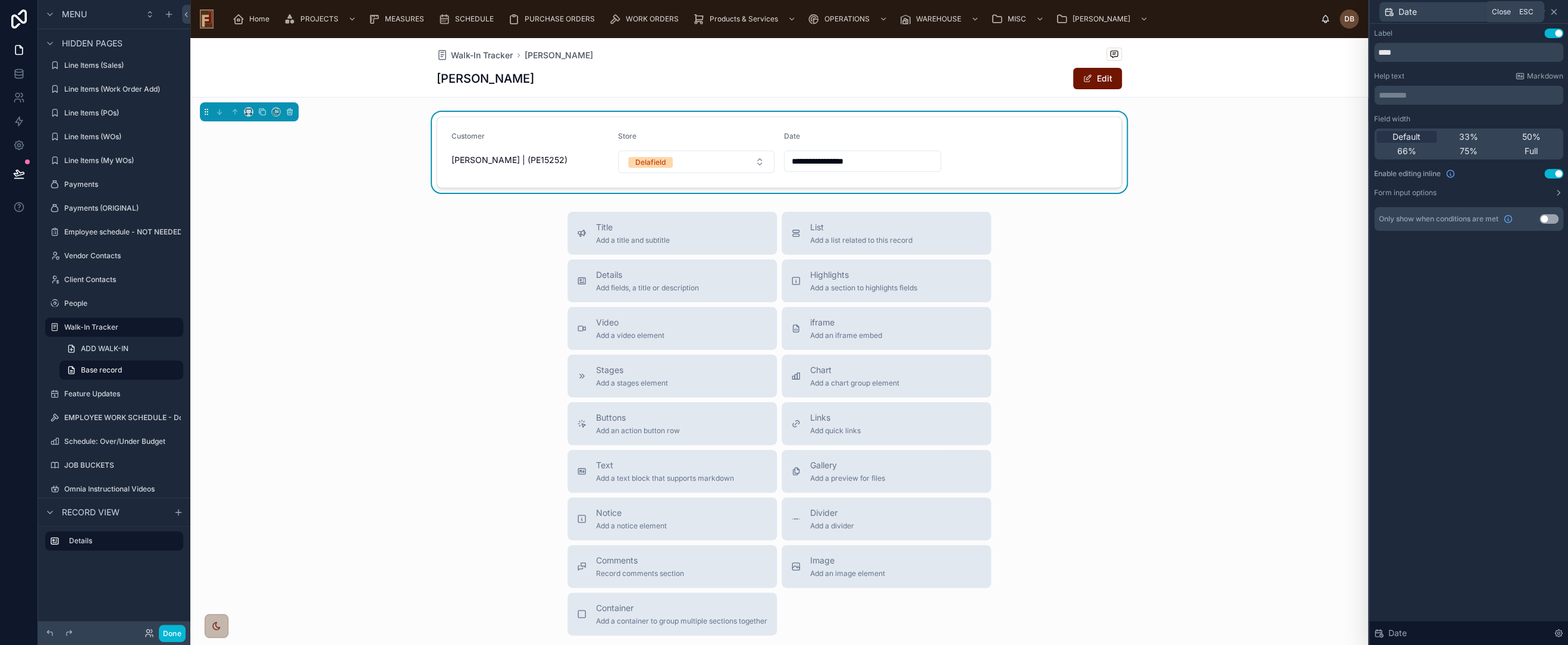
click at [1552, 13] on icon at bounding box center [1554, 11] width 9 height 9
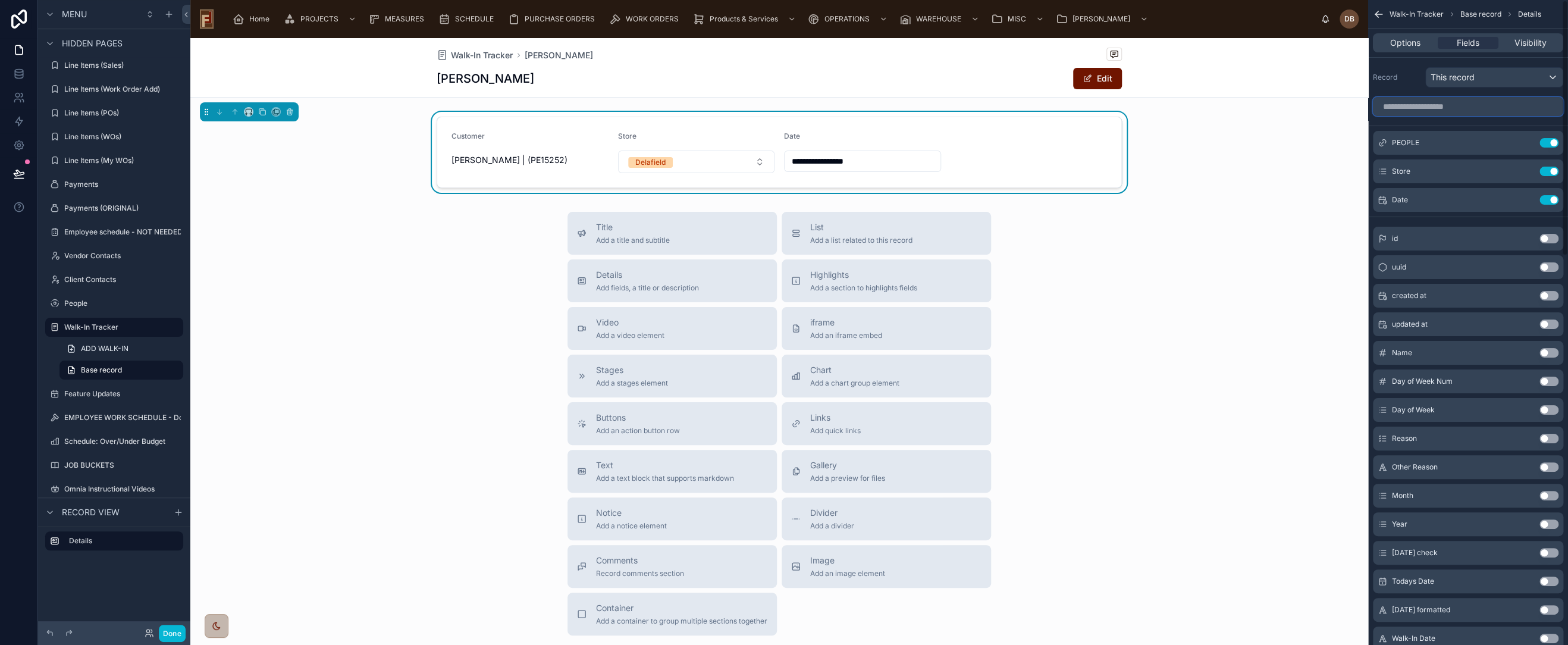
click at [1445, 108] on input "scrollable content" at bounding box center [1468, 106] width 190 height 19
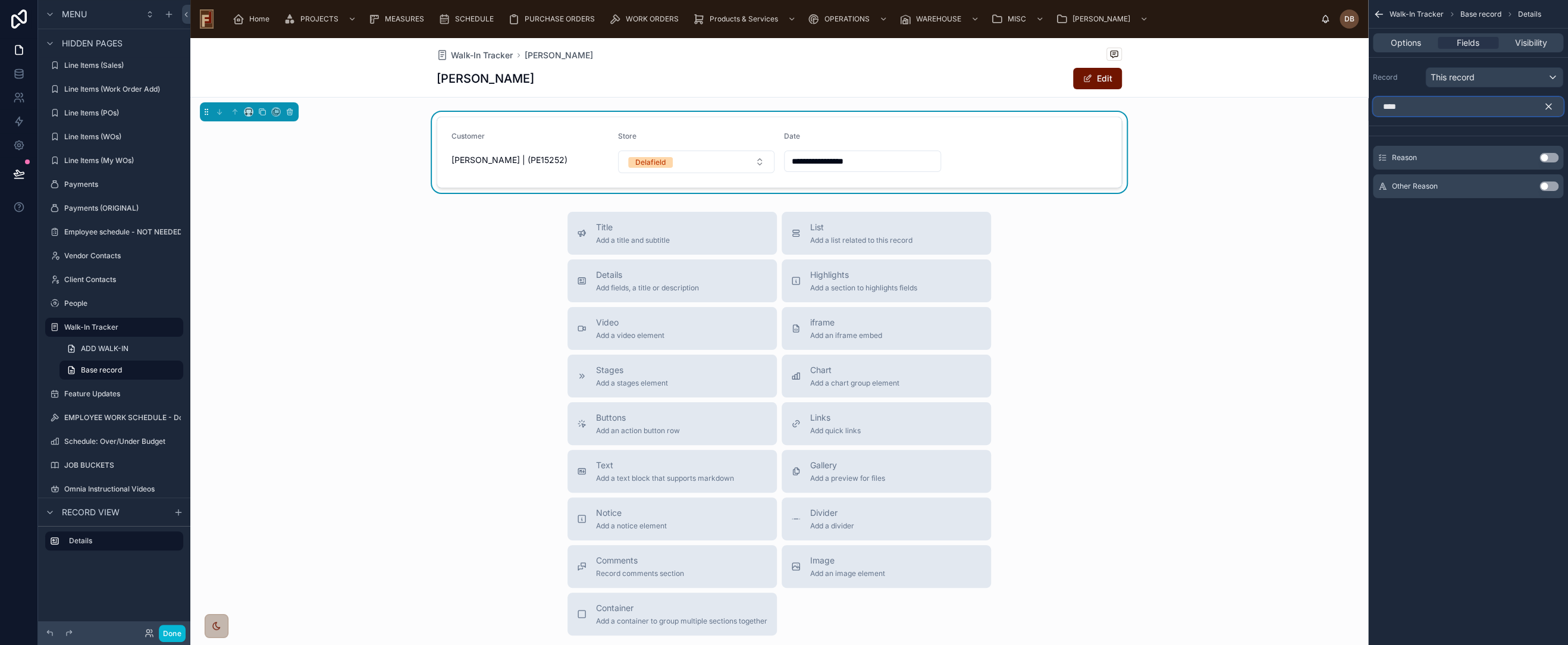
type input "****"
click at [1547, 184] on button "Use setting" at bounding box center [1549, 186] width 19 height 9
click at [1548, 105] on icon "scrollable content" at bounding box center [1549, 106] width 11 height 11
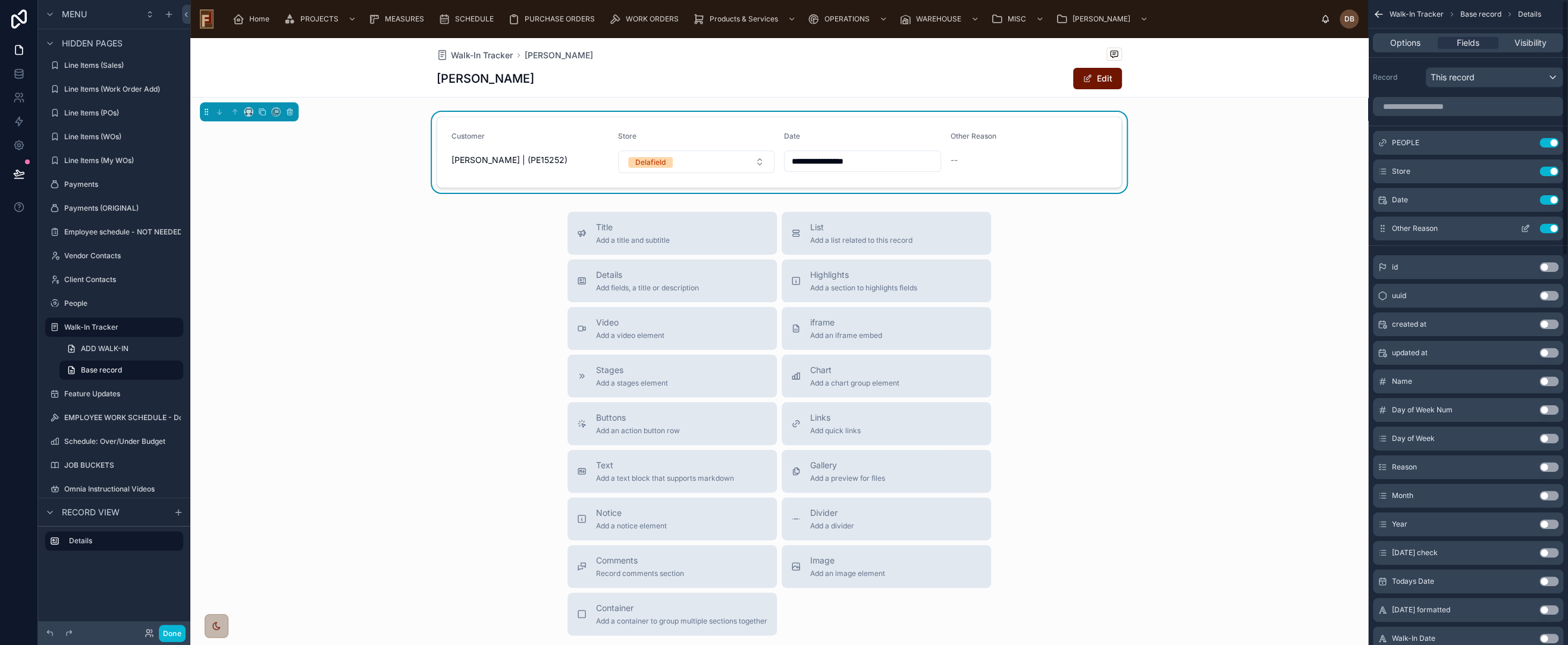
click at [1524, 227] on icon "scrollable content" at bounding box center [1527, 228] width 5 height 5
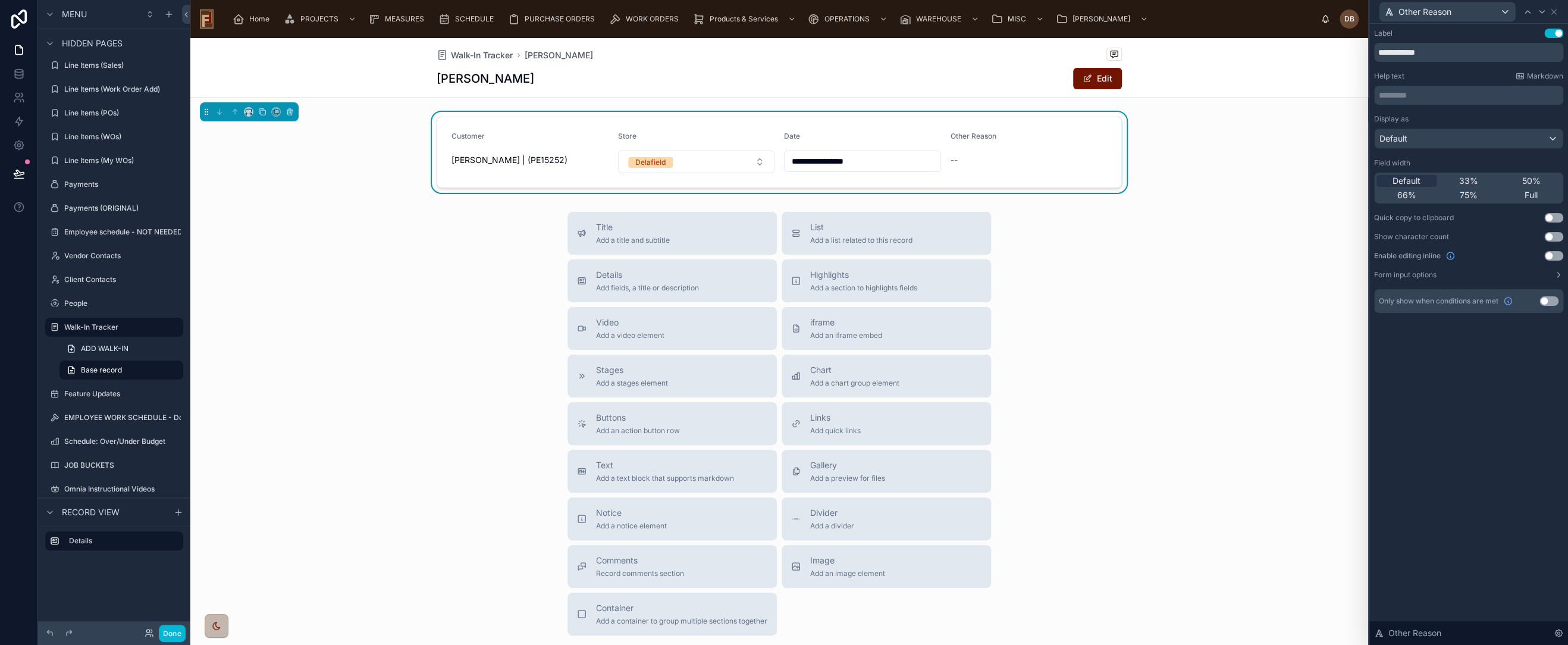
click at [1556, 256] on button "Use setting" at bounding box center [1554, 255] width 19 height 9
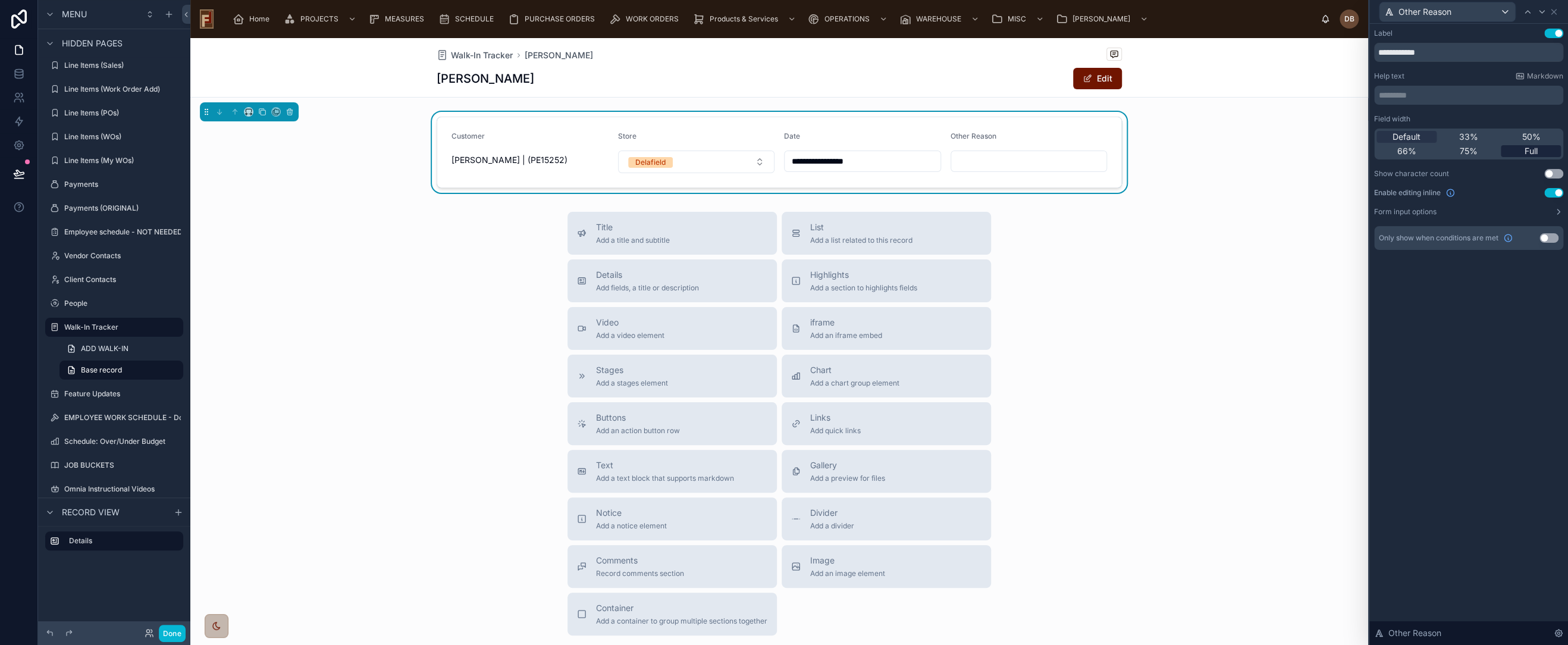
click at [1530, 150] on span "Full" at bounding box center [1531, 151] width 13 height 12
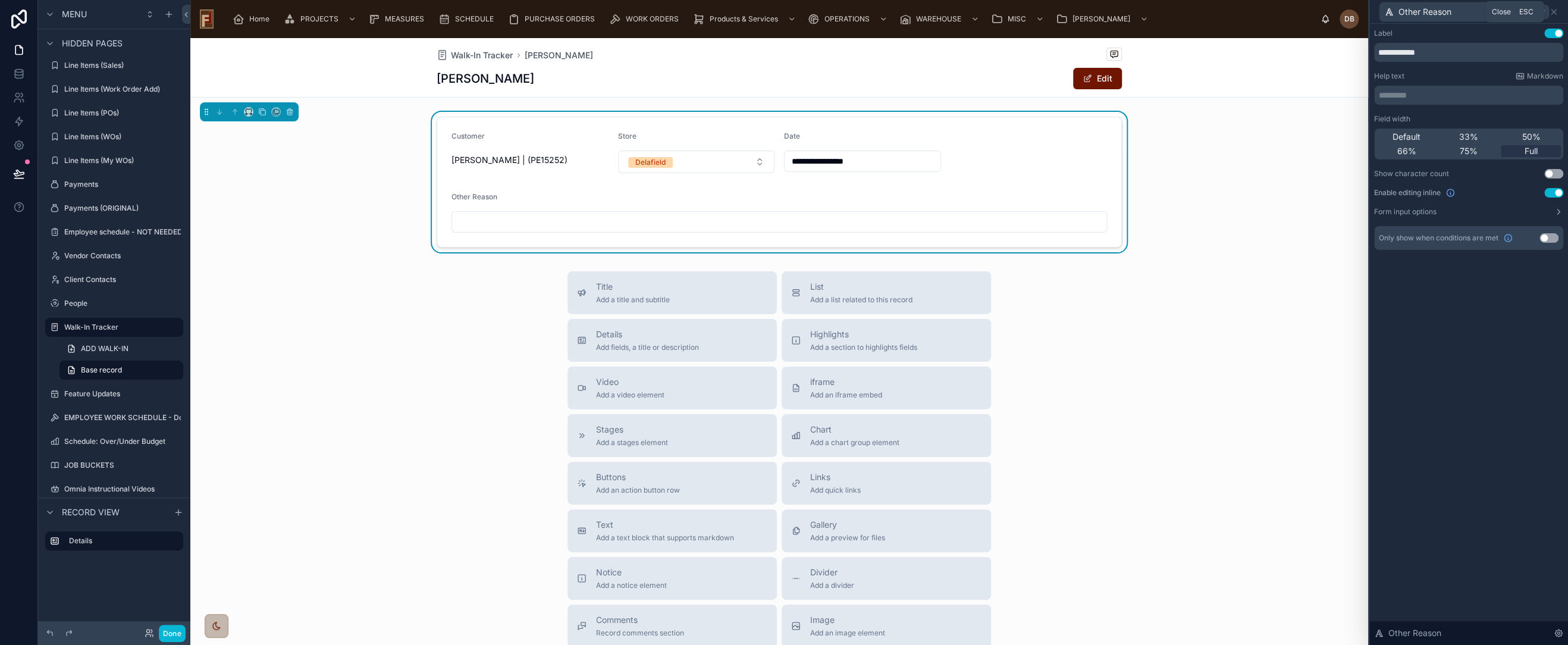
click at [1555, 10] on icon at bounding box center [1554, 12] width 5 height 5
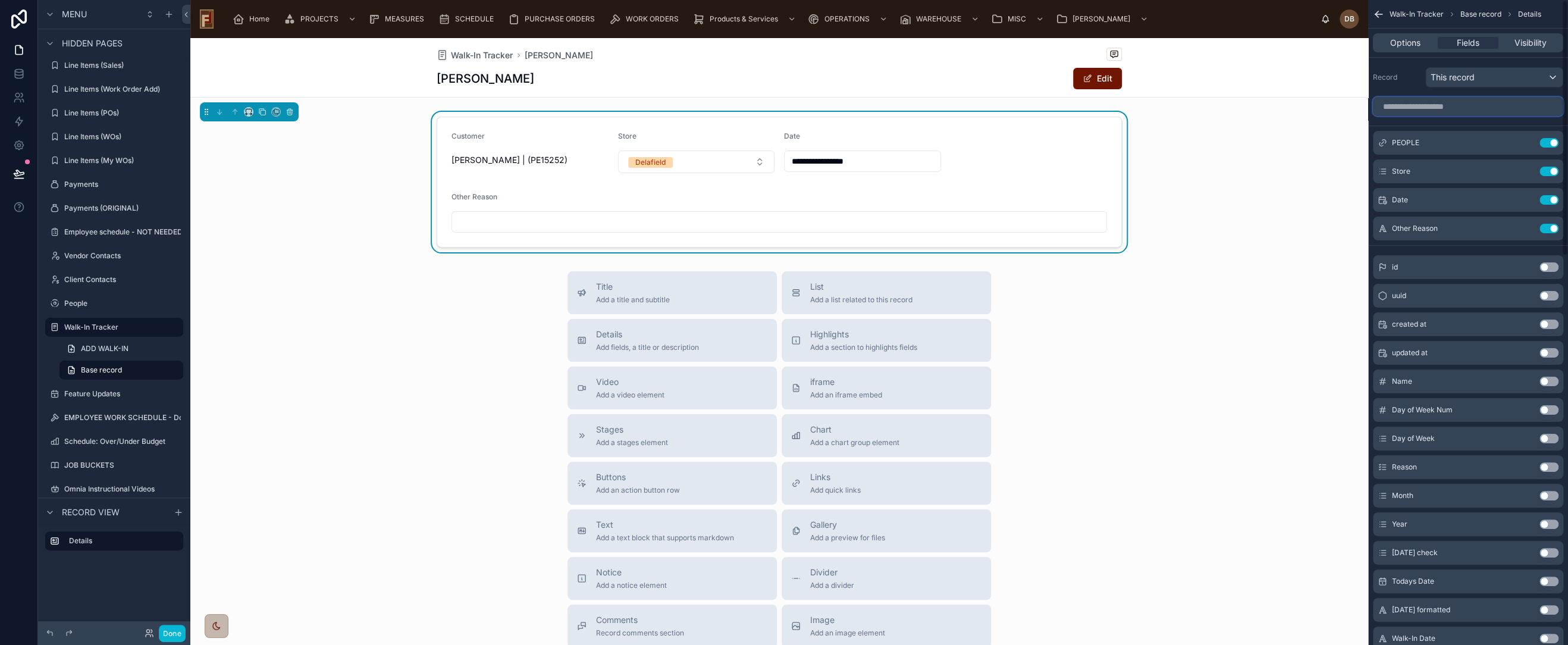
click at [1444, 108] on input "scrollable content" at bounding box center [1468, 106] width 190 height 19
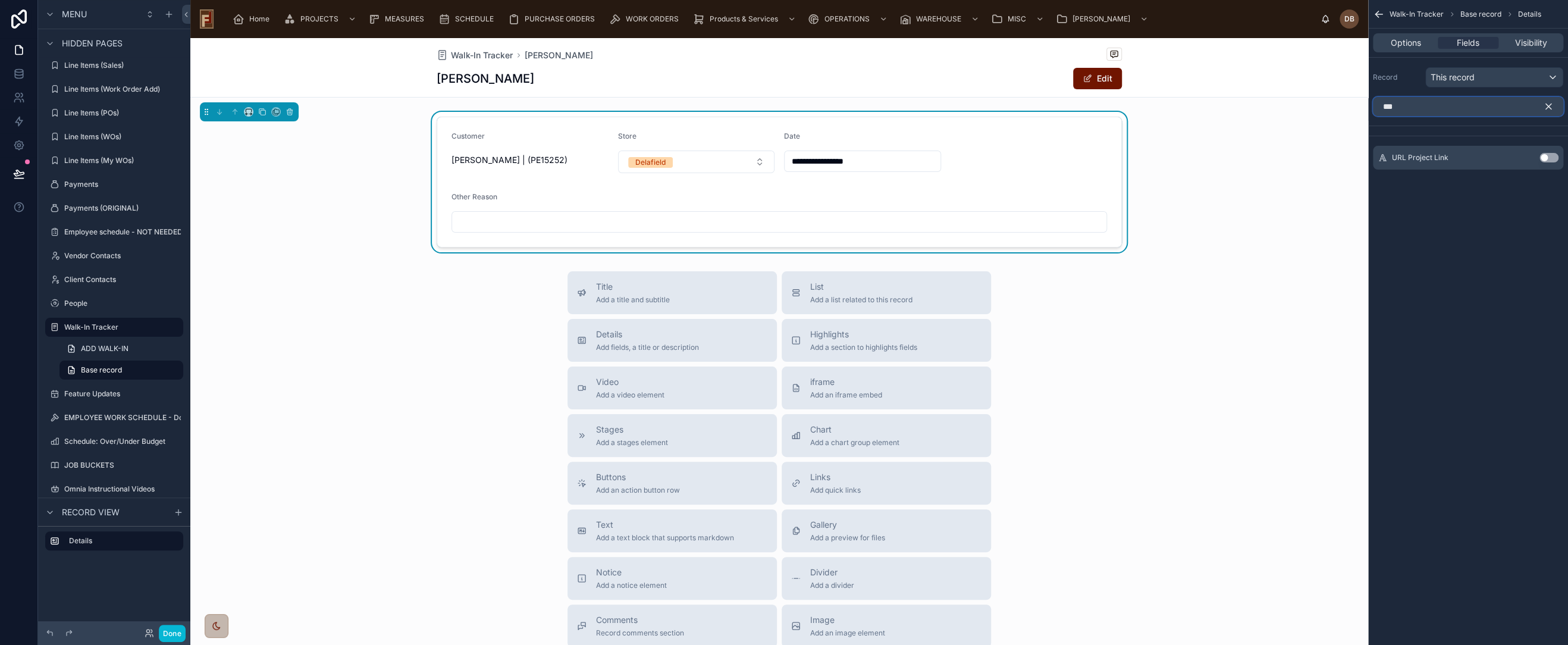
type input "***"
click at [1549, 157] on button "Use setting" at bounding box center [1549, 157] width 19 height 9
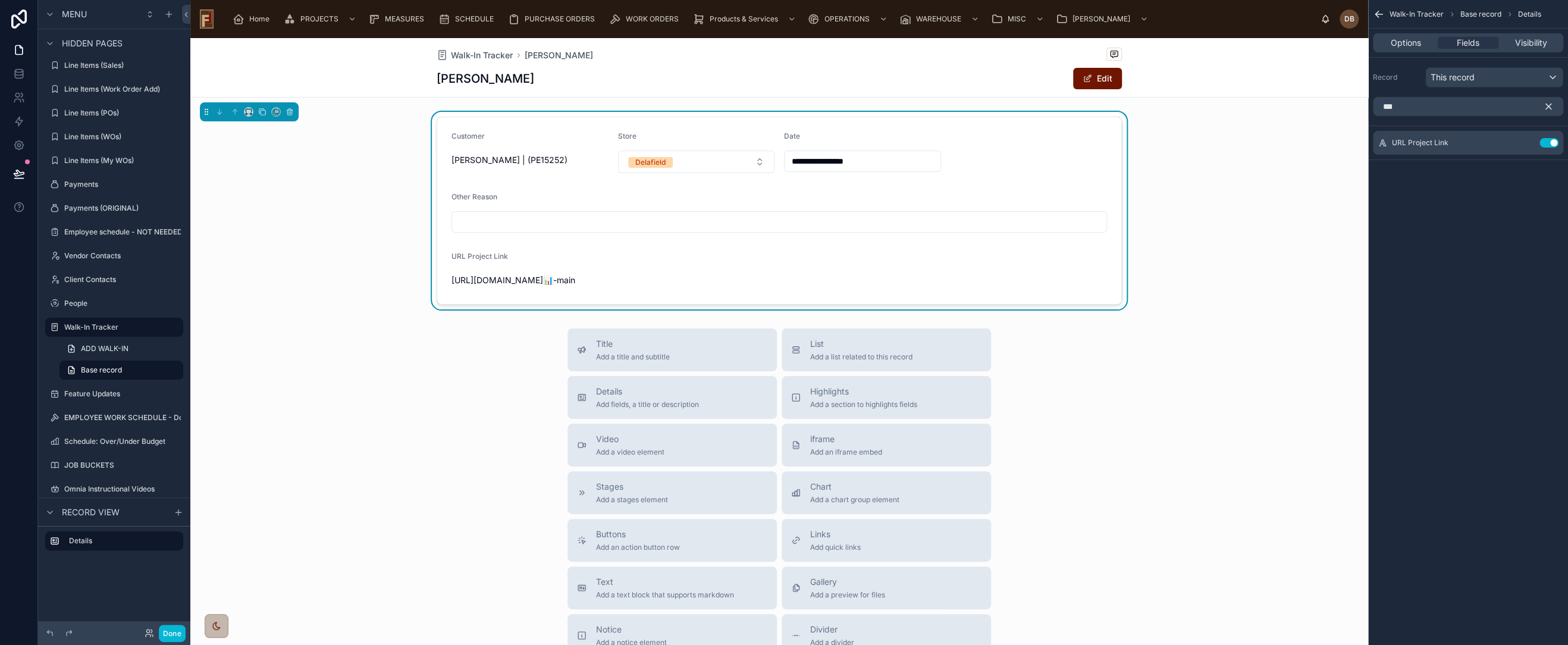
click at [1550, 105] on icon "scrollable content" at bounding box center [1549, 106] width 11 height 11
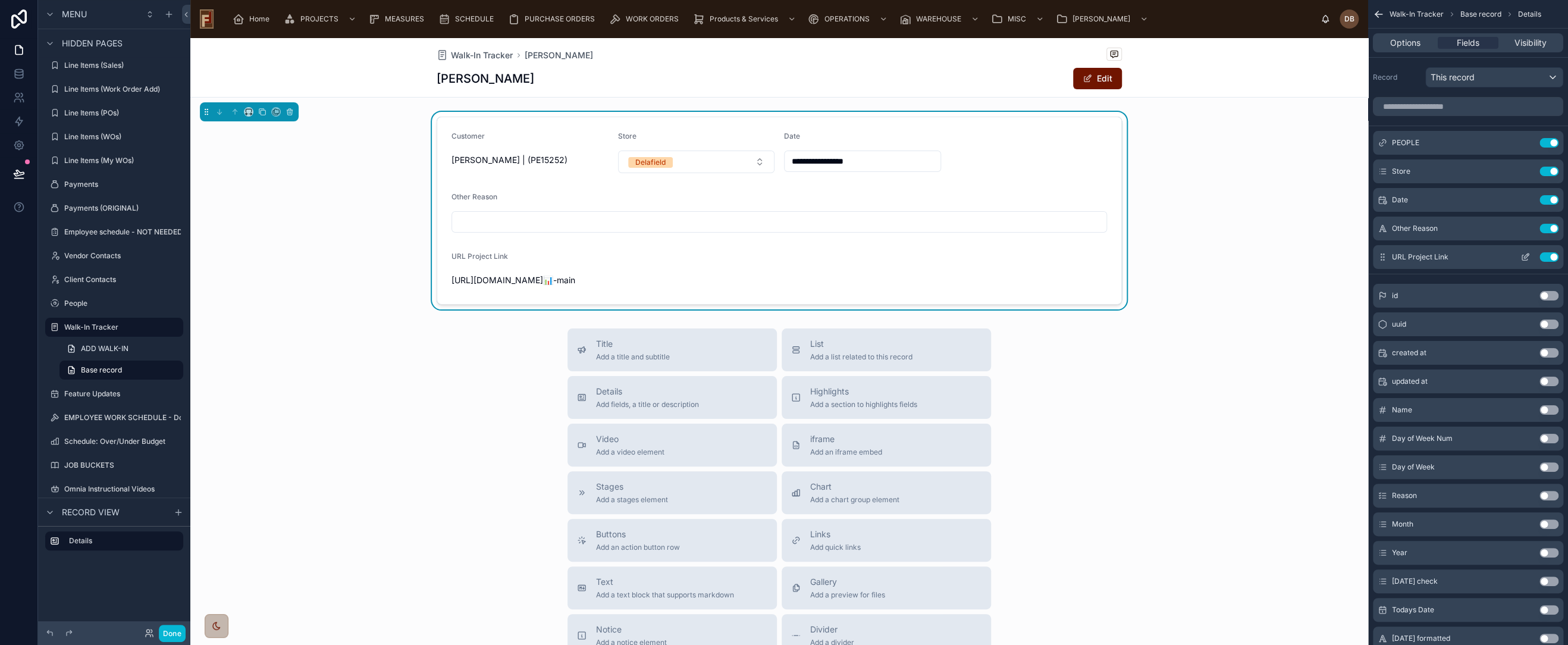
click at [1526, 257] on icon "scrollable content" at bounding box center [1527, 256] width 5 height 5
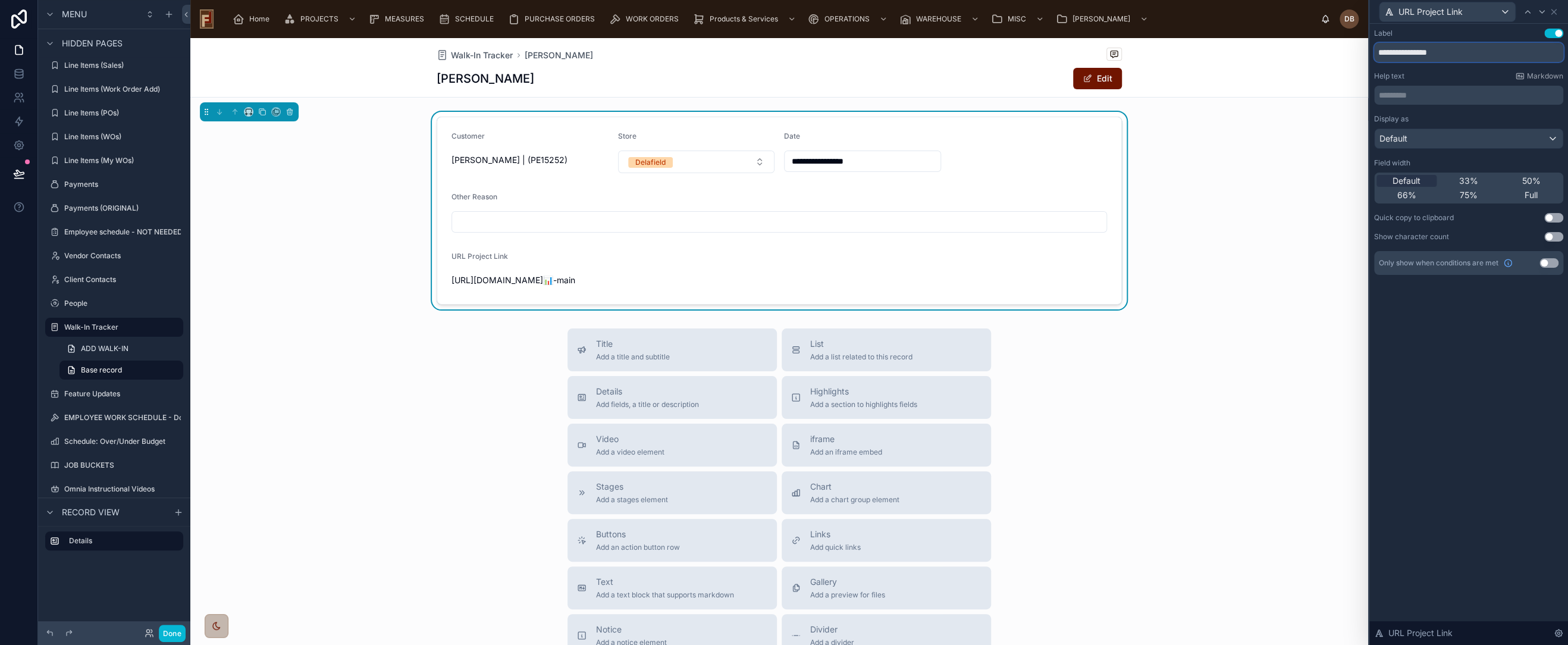
drag, startPoint x: 1398, startPoint y: 53, endPoint x: 1366, endPoint y: 52, distance: 32.0
click at [1366, 52] on div "**********" at bounding box center [784, 322] width 1568 height 645
type input "**********"
click at [1423, 138] on div "Default" at bounding box center [1469, 138] width 188 height 19
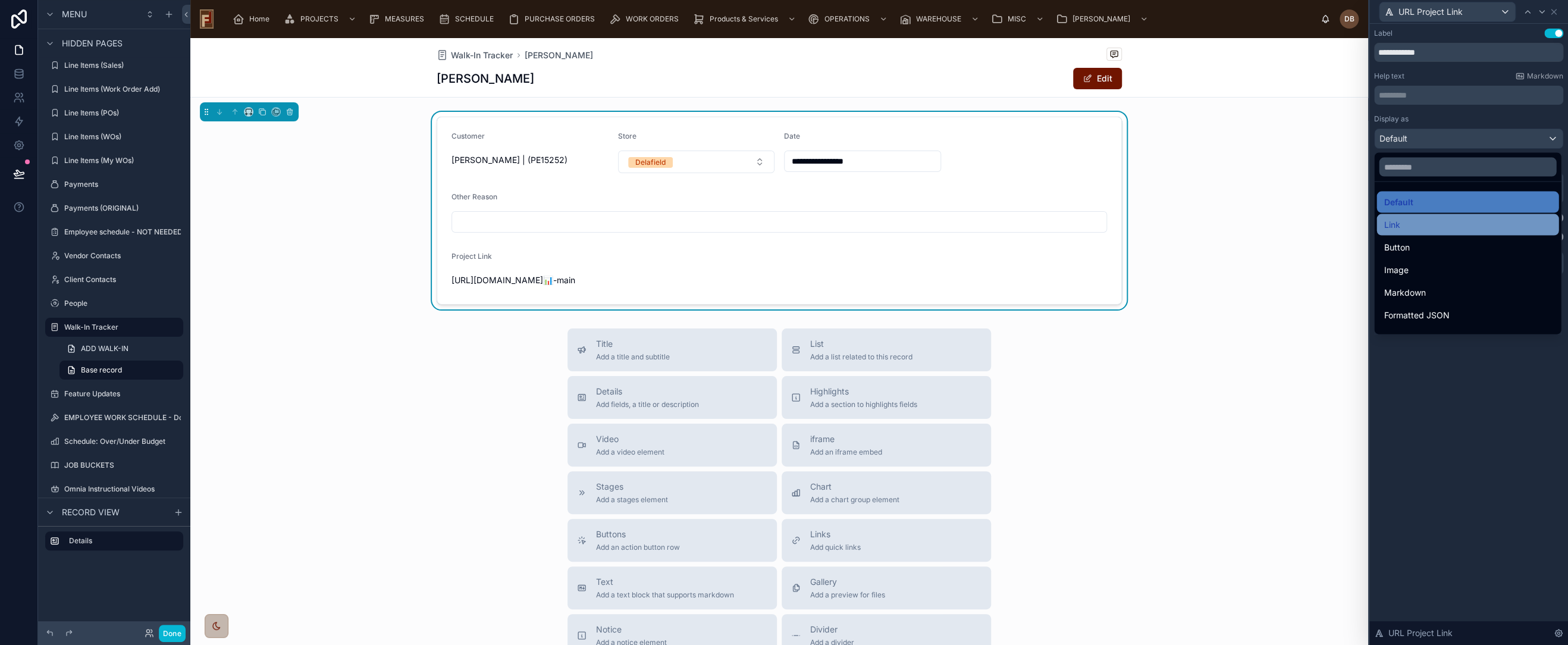
click at [1423, 230] on div "Link" at bounding box center [1467, 224] width 168 height 14
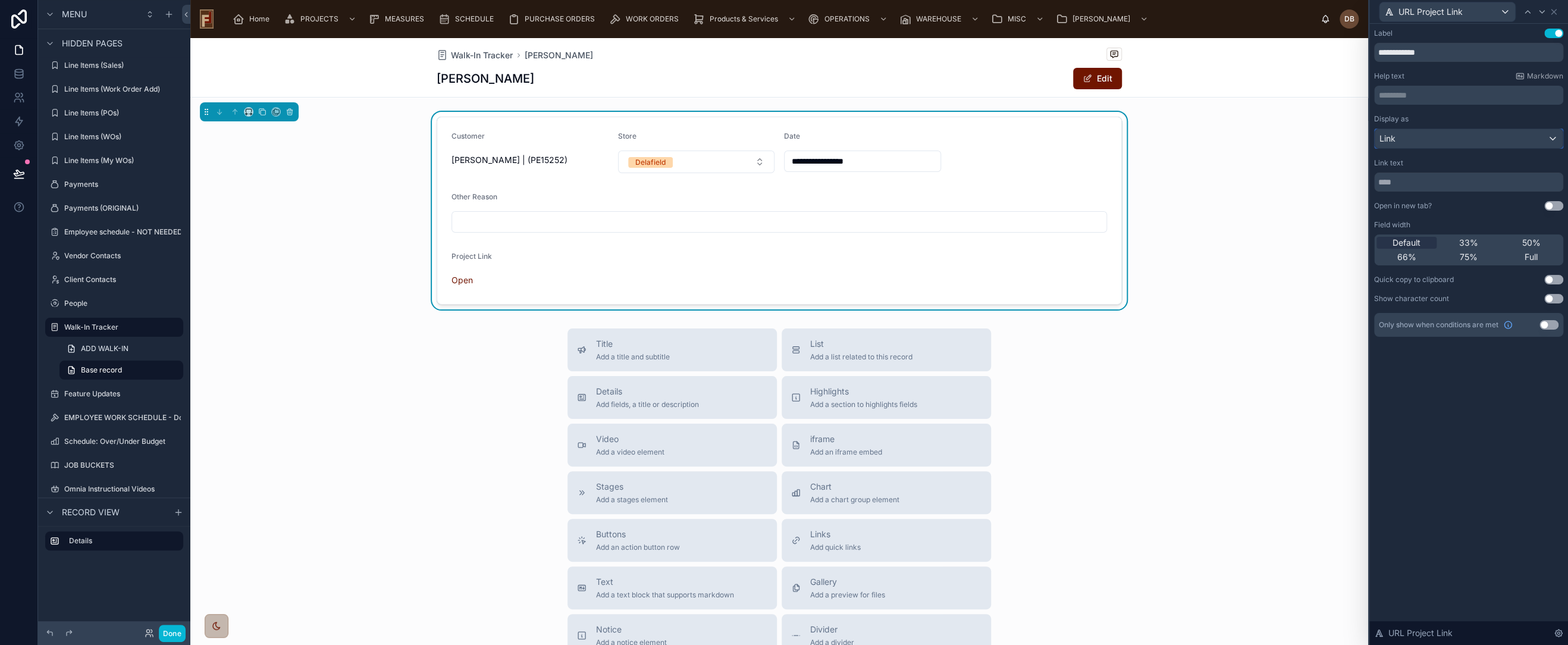
click at [1439, 138] on div "Link" at bounding box center [1469, 138] width 188 height 19
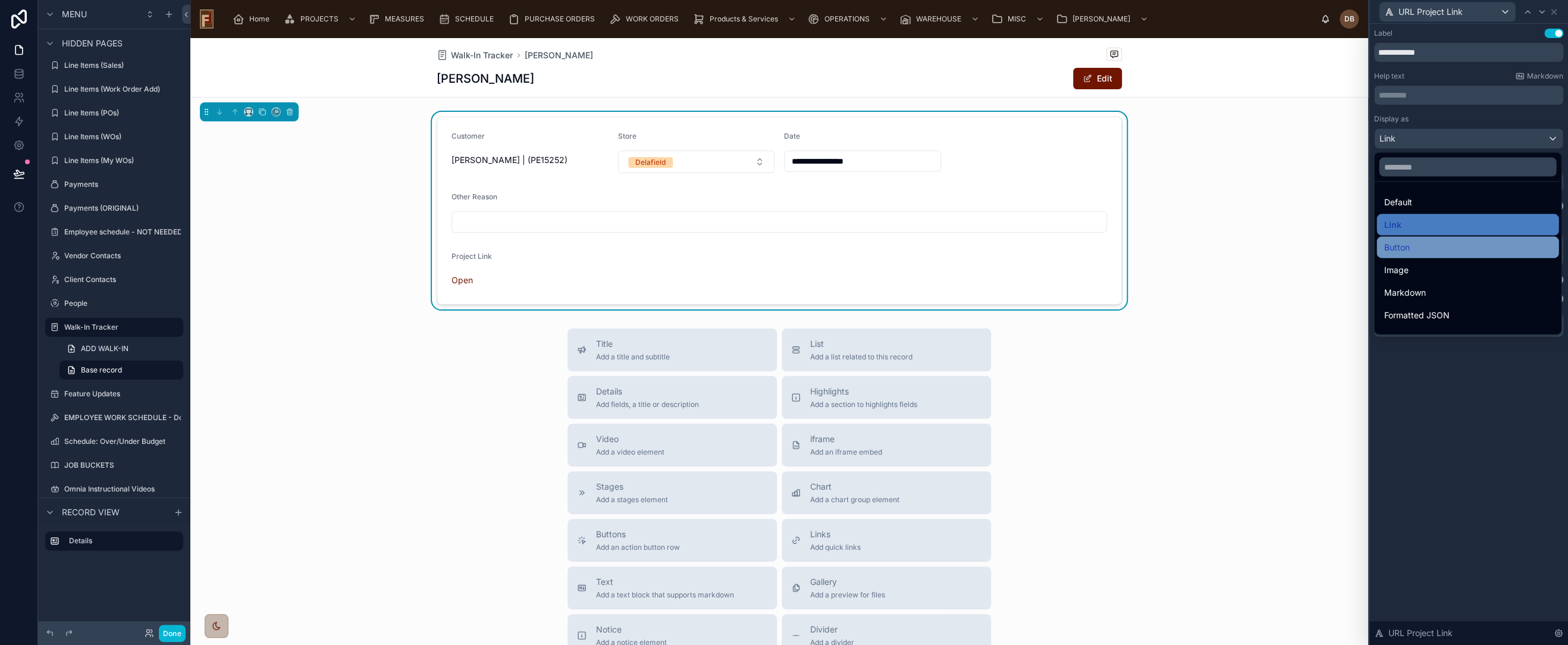
click at [1429, 244] on div "Button" at bounding box center [1467, 247] width 168 height 14
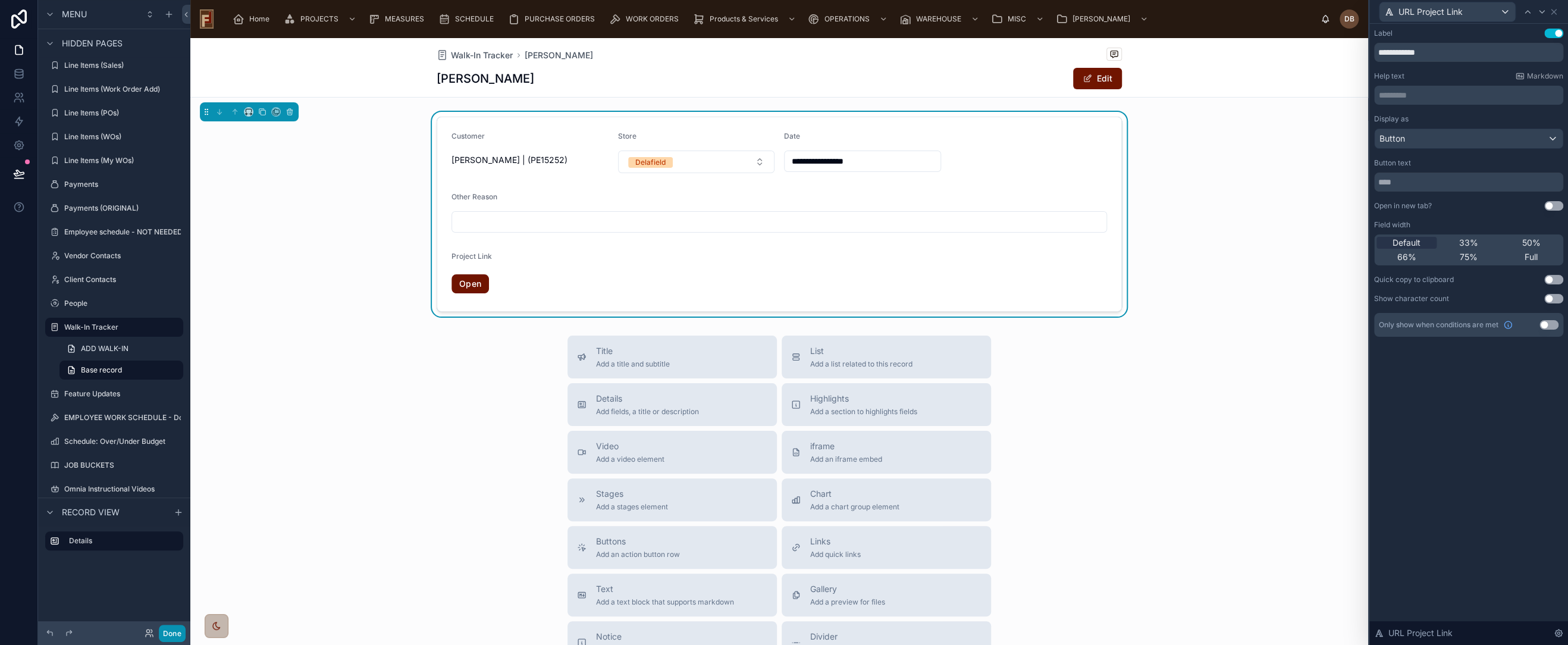
click at [172, 632] on button "Done" at bounding box center [172, 633] width 27 height 17
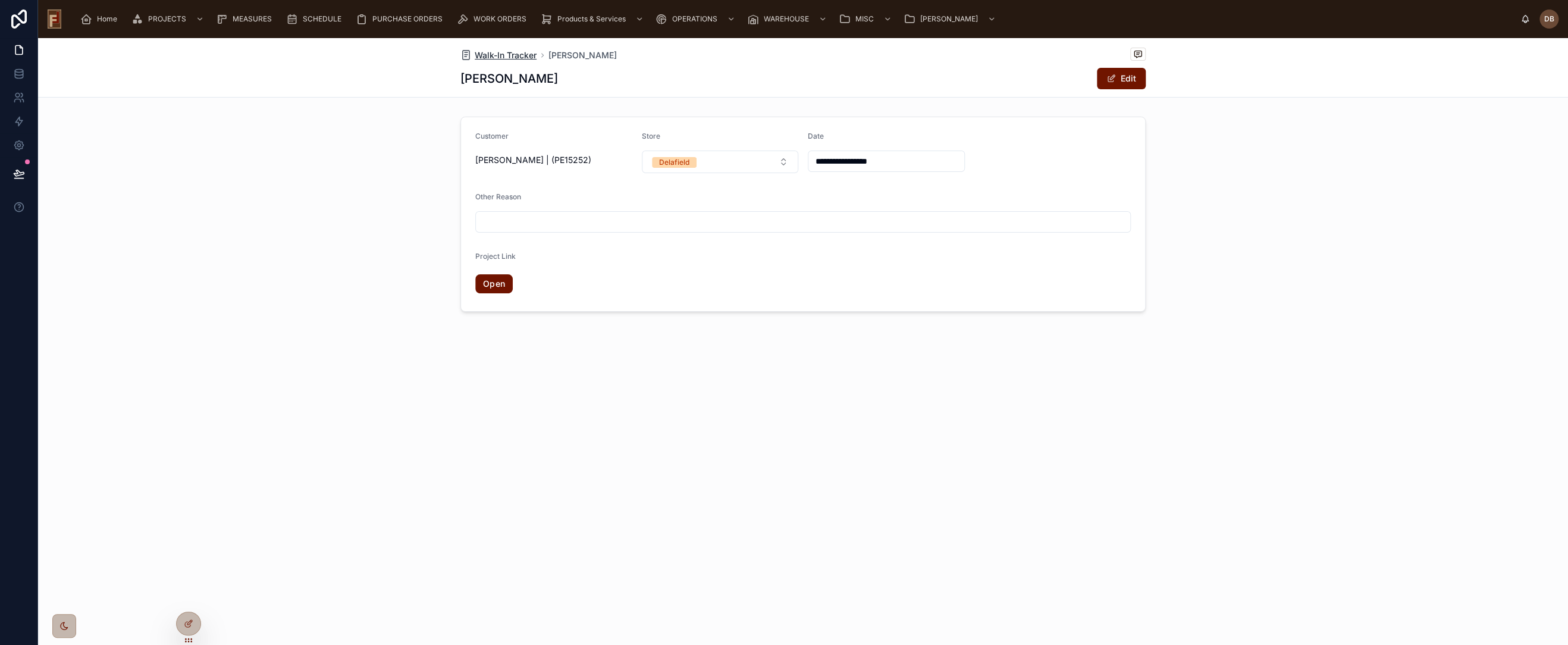
click at [497, 54] on span "Walk-In Tracker" at bounding box center [505, 55] width 62 height 12
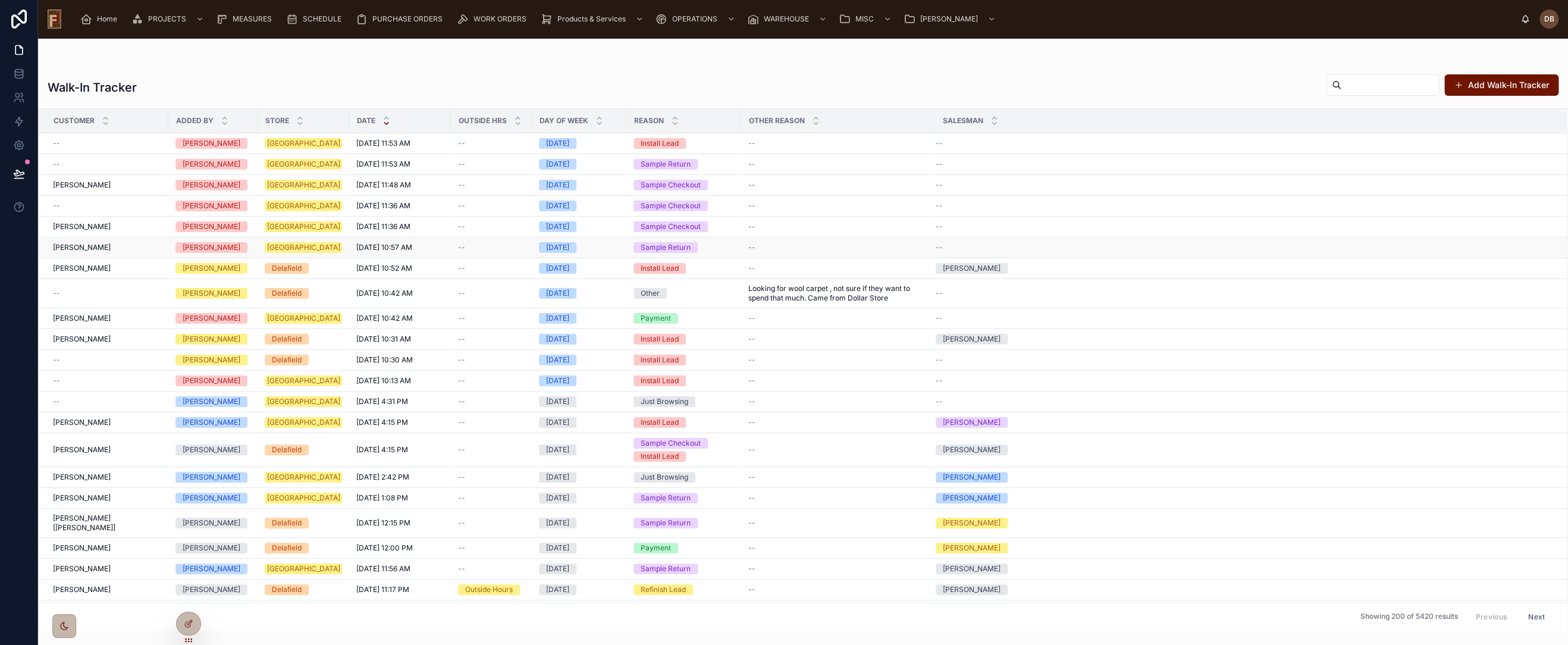
click at [86, 246] on span "[PERSON_NAME]" at bounding box center [82, 247] width 58 height 9
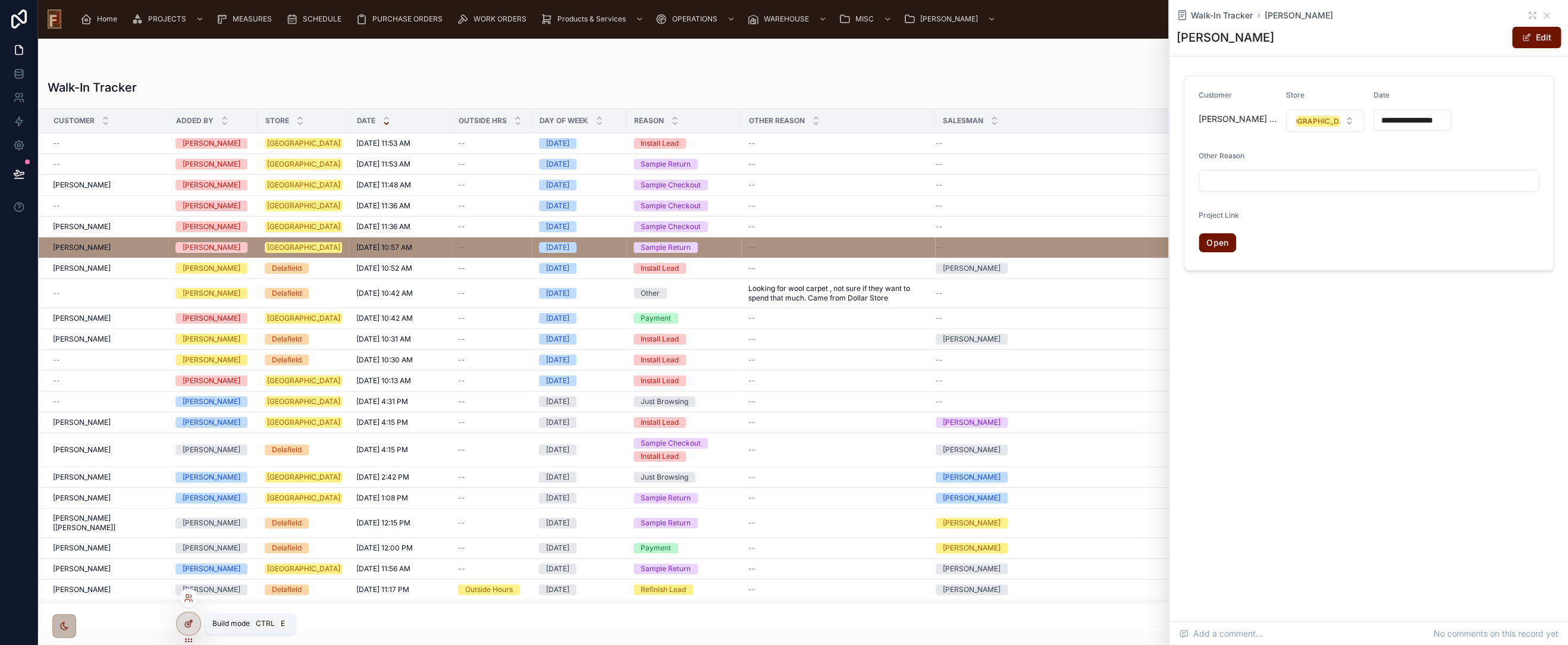
click at [189, 620] on icon at bounding box center [188, 623] width 9 height 9
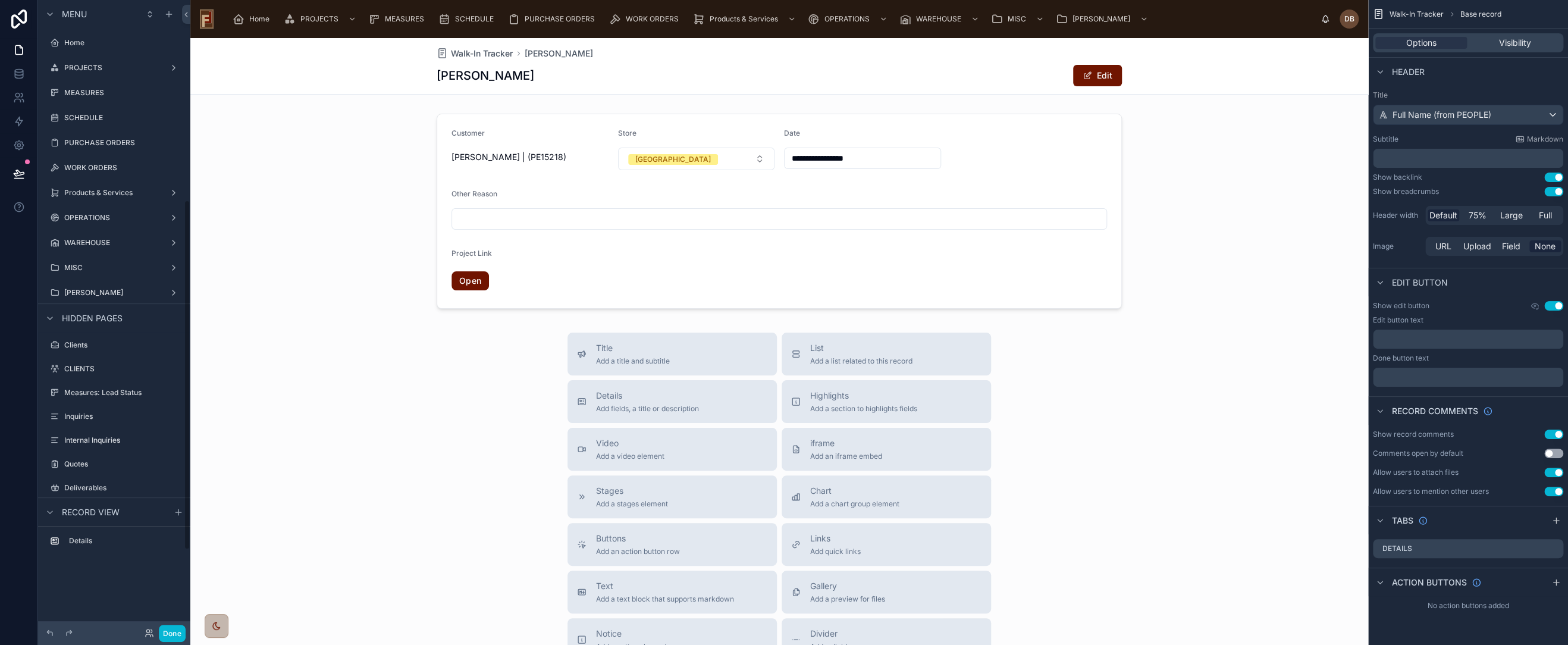
scroll to position [360, 0]
click at [1056, 163] on div at bounding box center [780, 211] width 1178 height 205
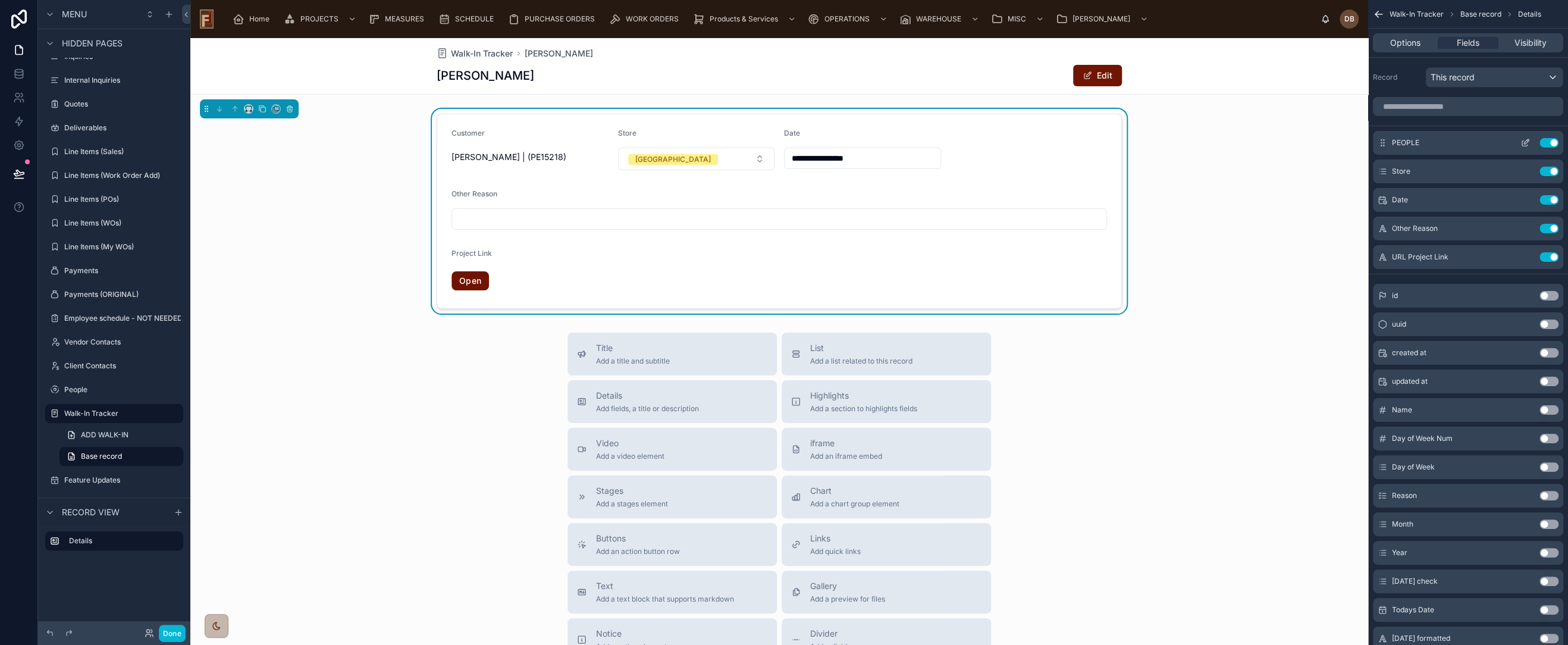
click at [1525, 141] on icon "scrollable content" at bounding box center [1525, 143] width 9 height 9
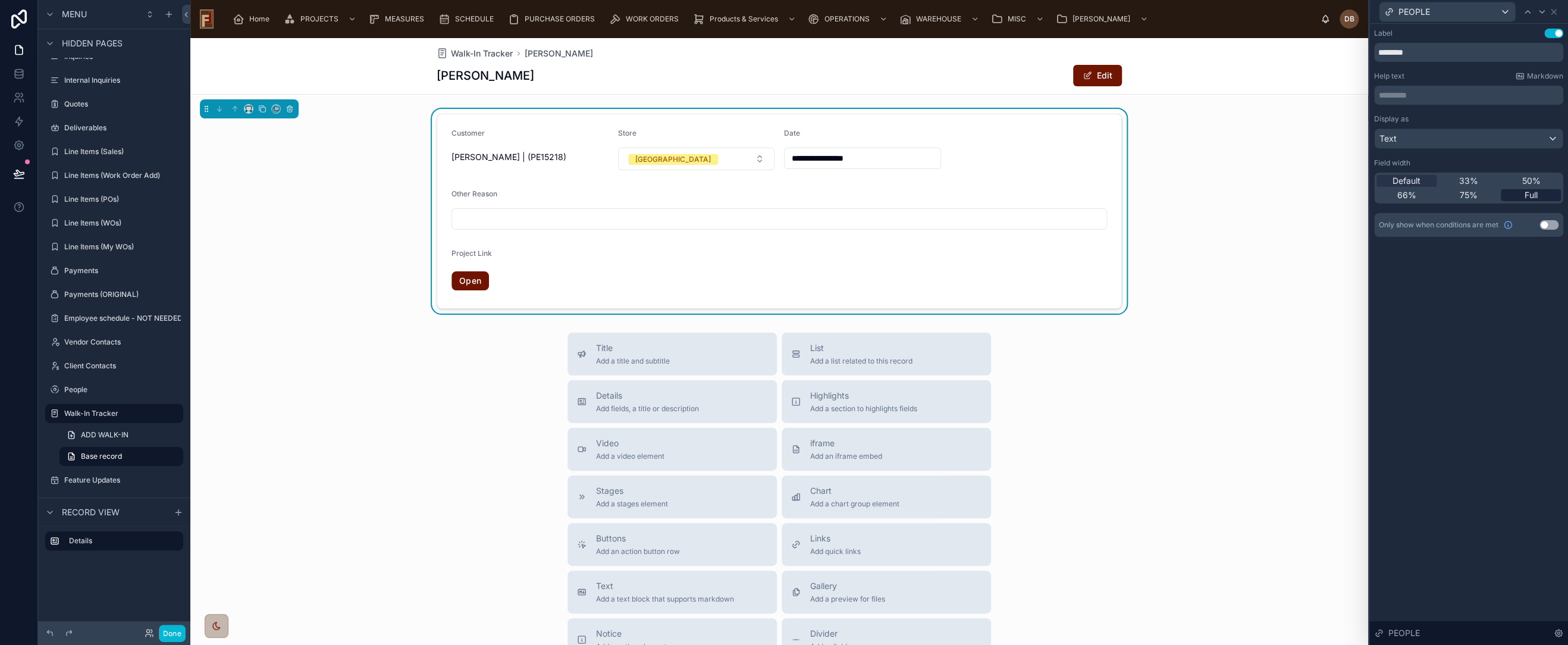
click at [1532, 194] on span "Full" at bounding box center [1531, 195] width 13 height 12
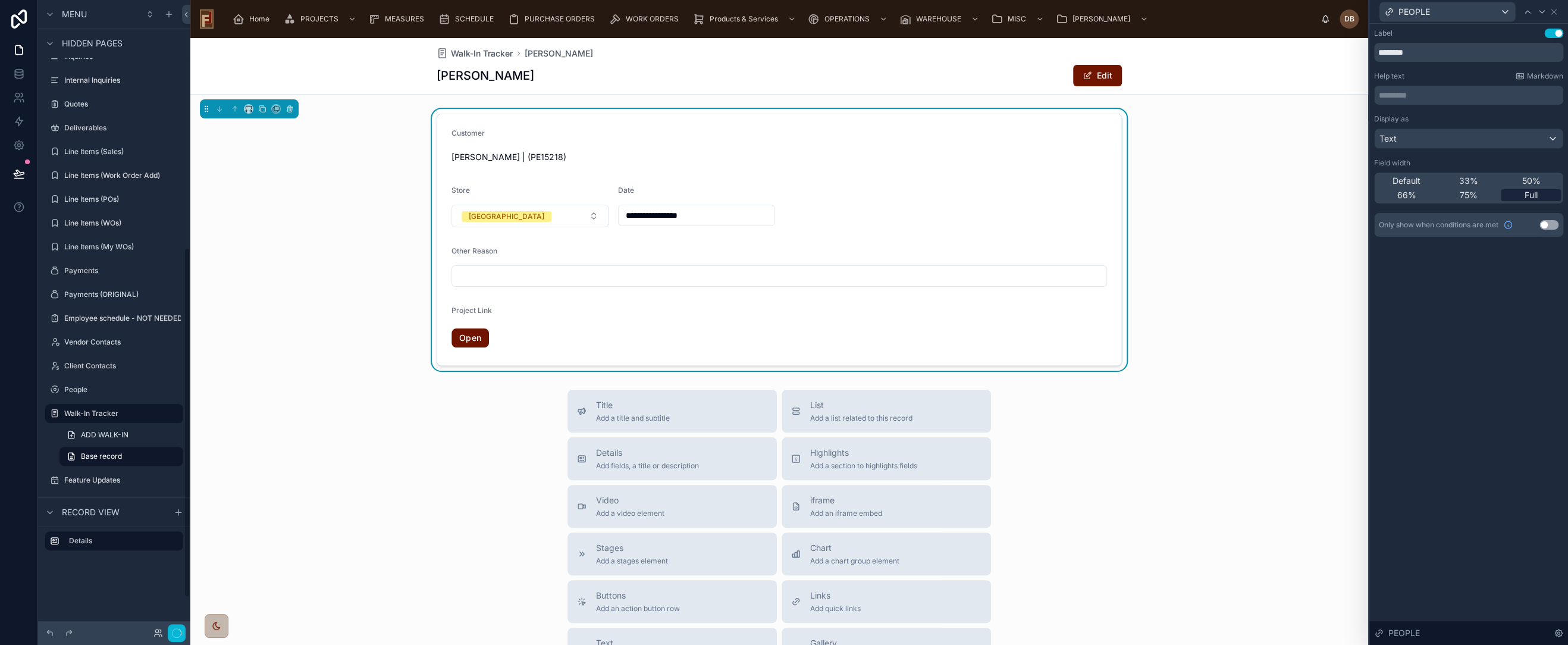
scroll to position [446, 0]
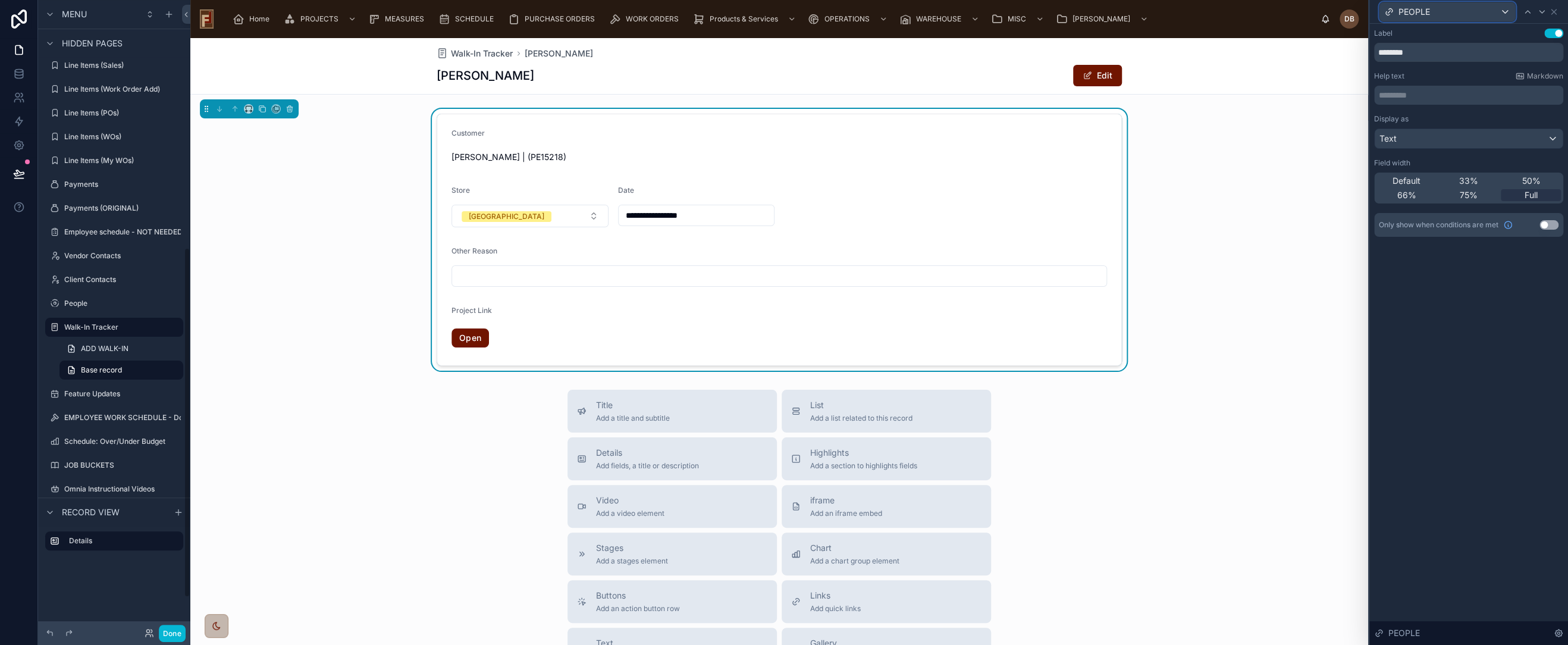
click at [1488, 9] on div "PEOPLE" at bounding box center [1447, 12] width 136 height 19
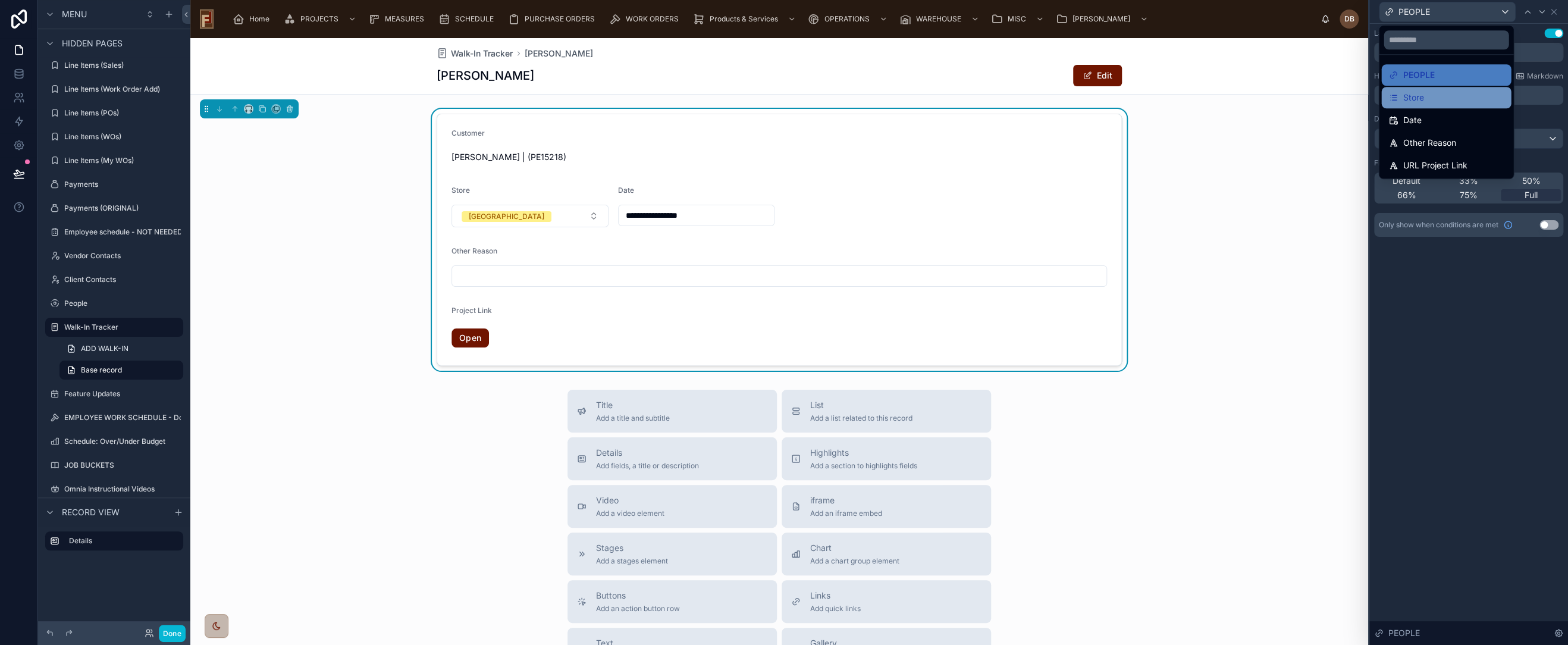
click at [1440, 97] on div "Store" at bounding box center [1447, 97] width 116 height 14
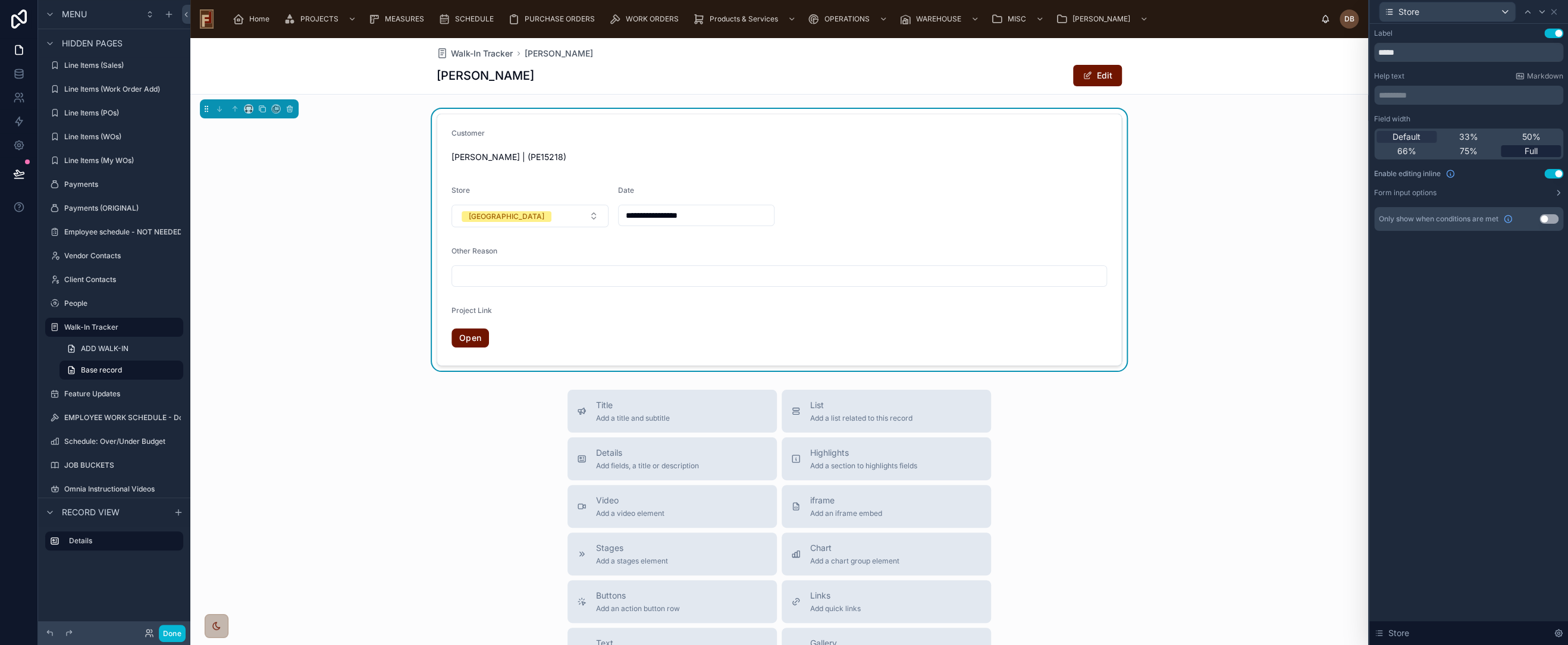
click at [1534, 150] on span "Full" at bounding box center [1531, 151] width 13 height 12
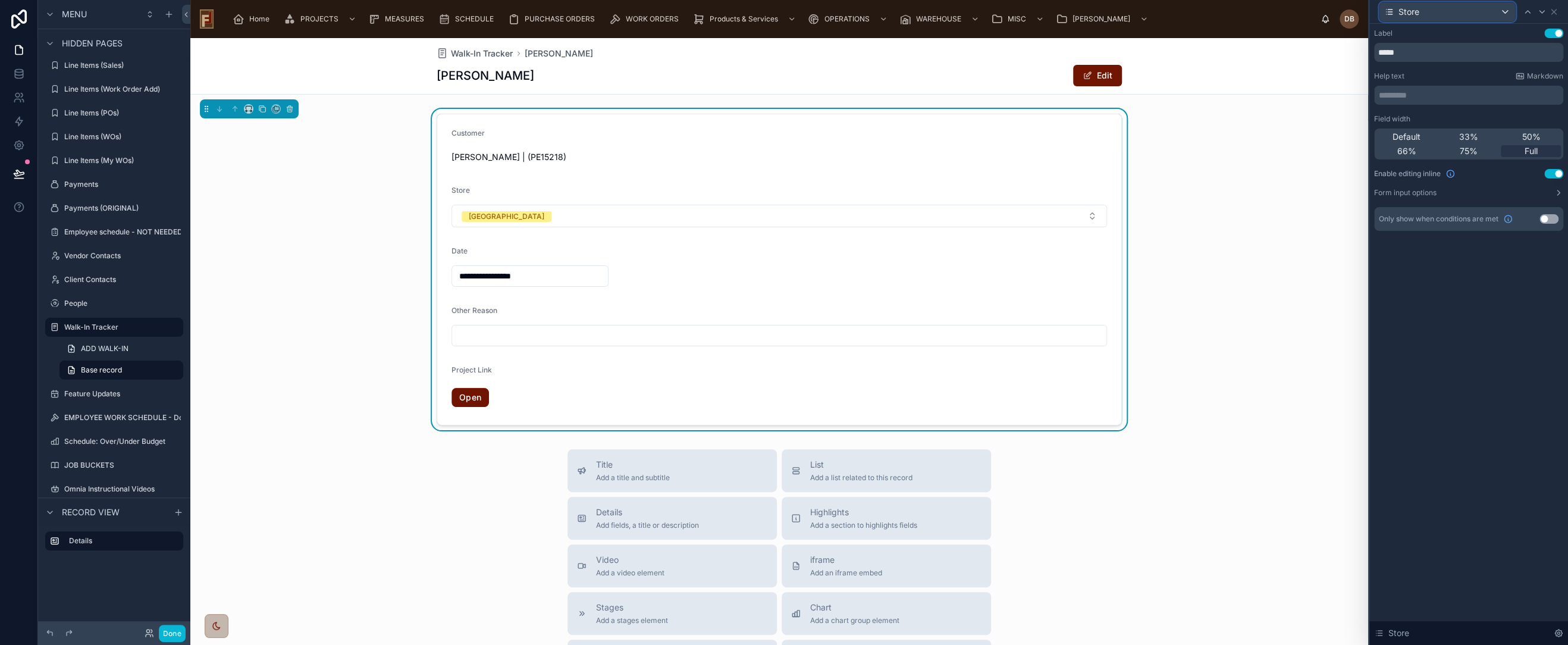
click at [1445, 14] on div "Store" at bounding box center [1447, 12] width 136 height 19
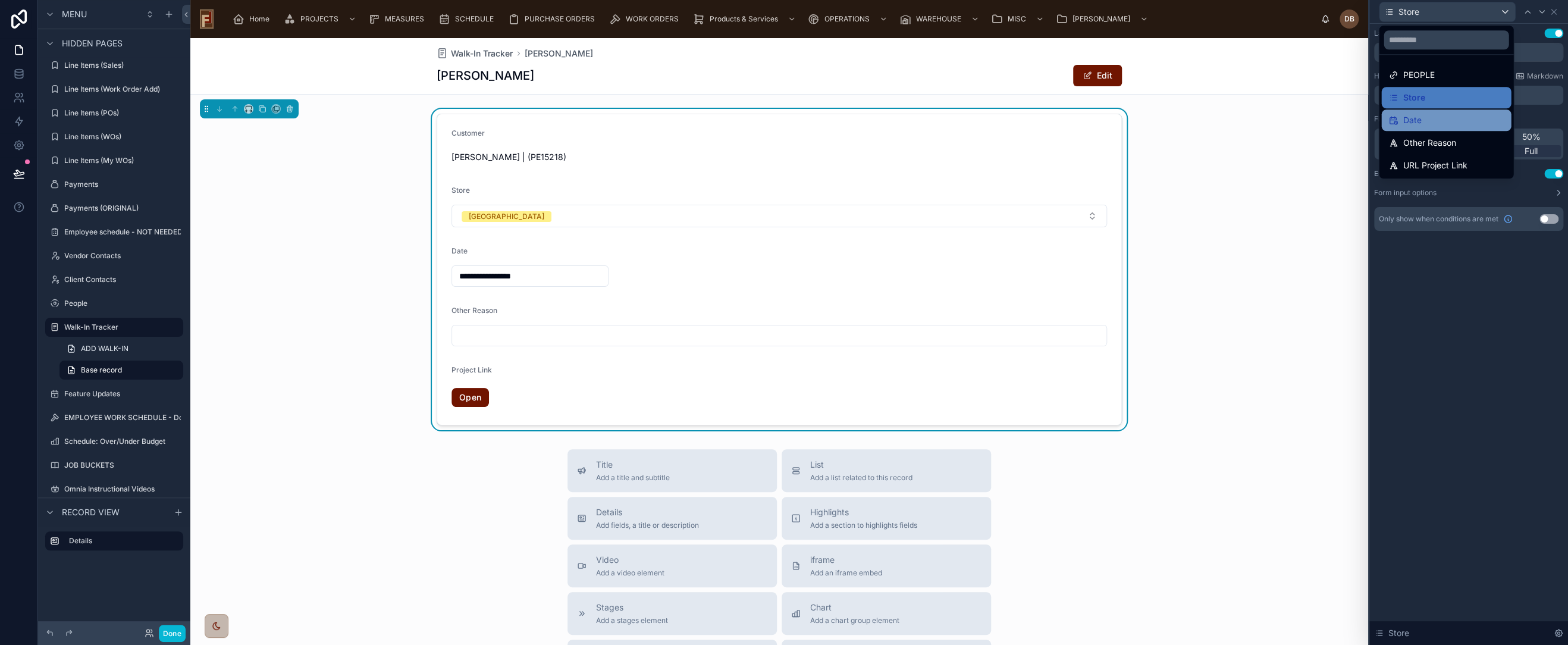
click at [1434, 112] on div "Date" at bounding box center [1446, 120] width 130 height 21
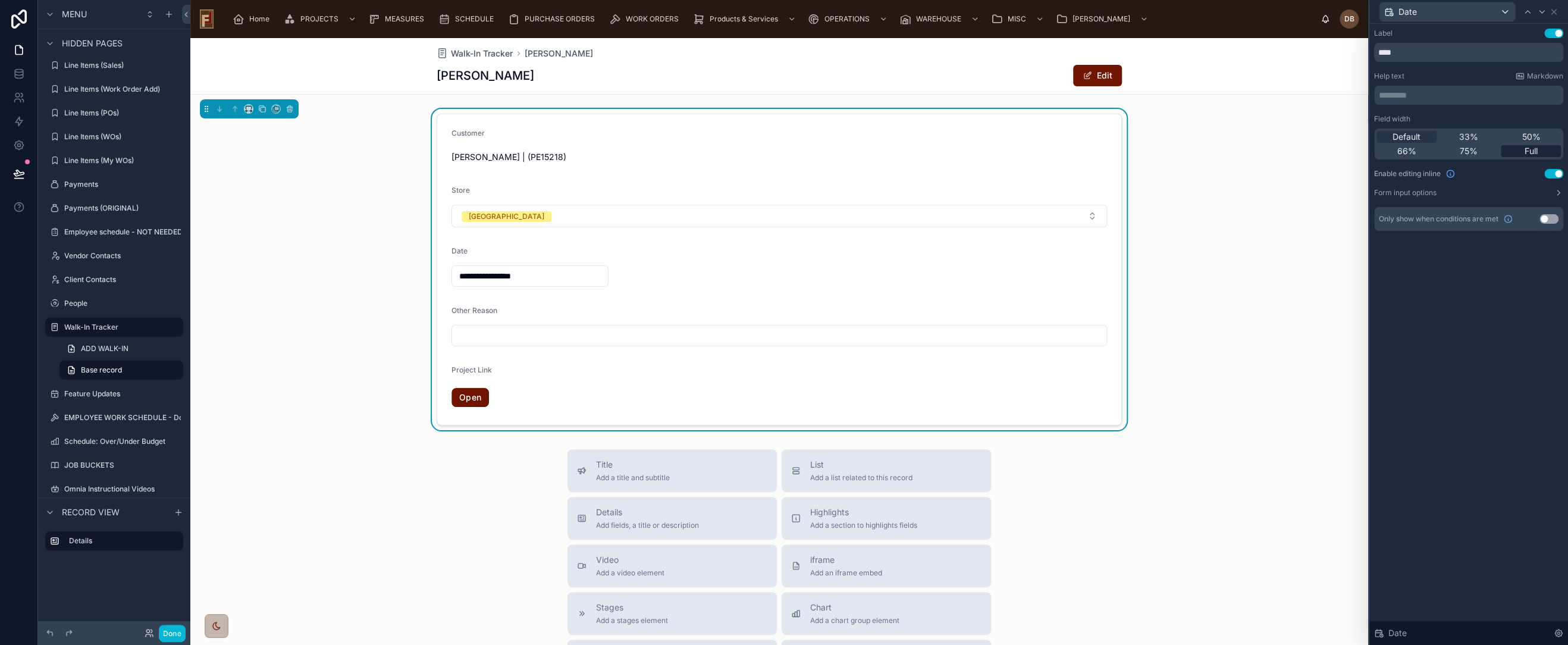
click at [1535, 153] on span "Full" at bounding box center [1531, 151] width 13 height 12
click at [1423, 14] on div "Date" at bounding box center [1447, 12] width 136 height 19
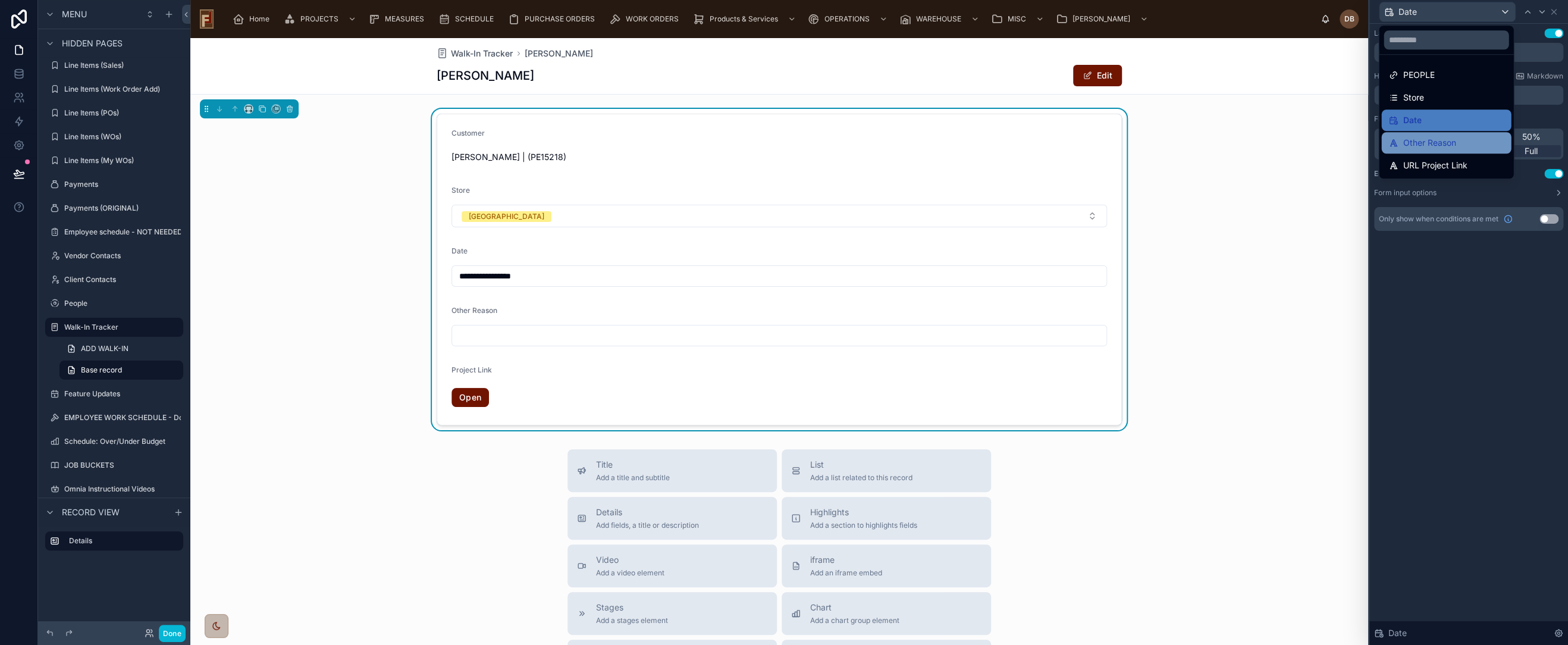
click at [1445, 142] on span "Other Reason" at bounding box center [1429, 143] width 53 height 14
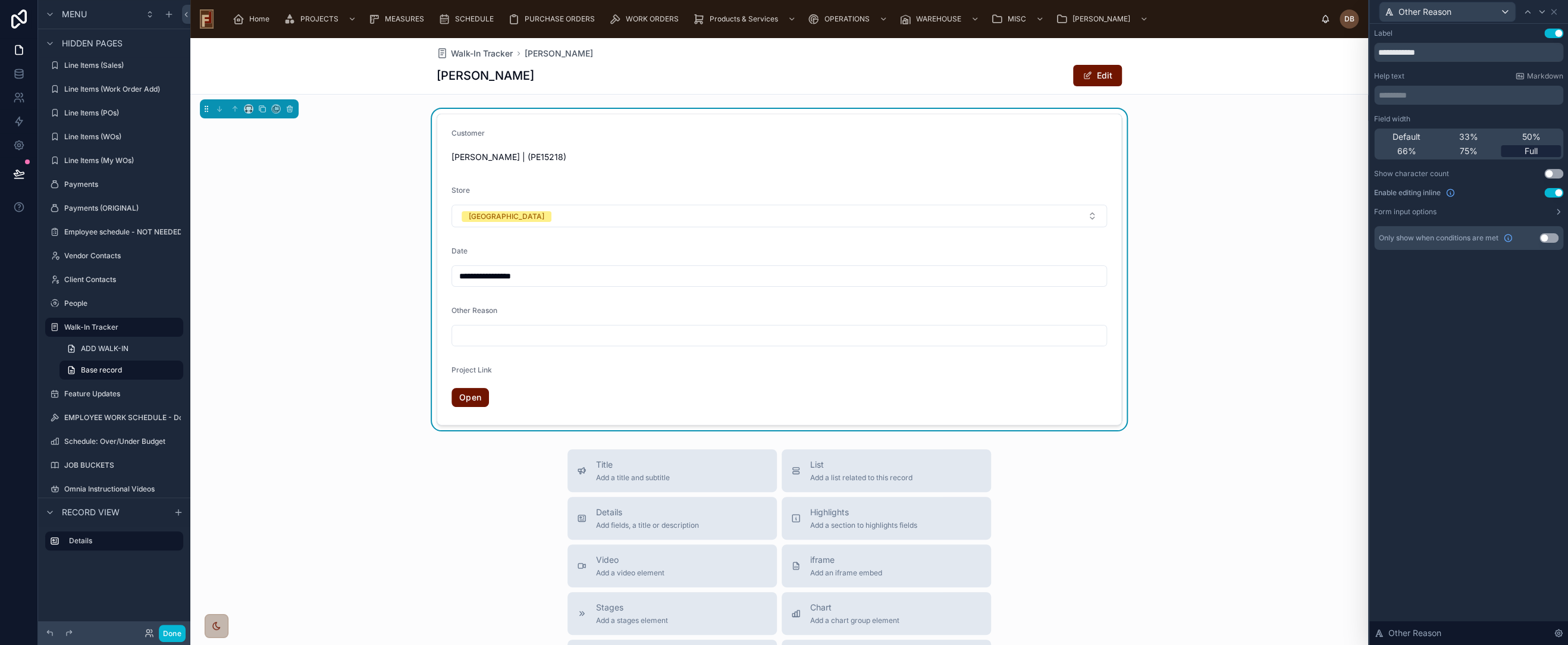
click at [1521, 150] on div "Full" at bounding box center [1531, 151] width 60 height 12
click at [1432, 13] on span "Other Reason" at bounding box center [1425, 11] width 53 height 12
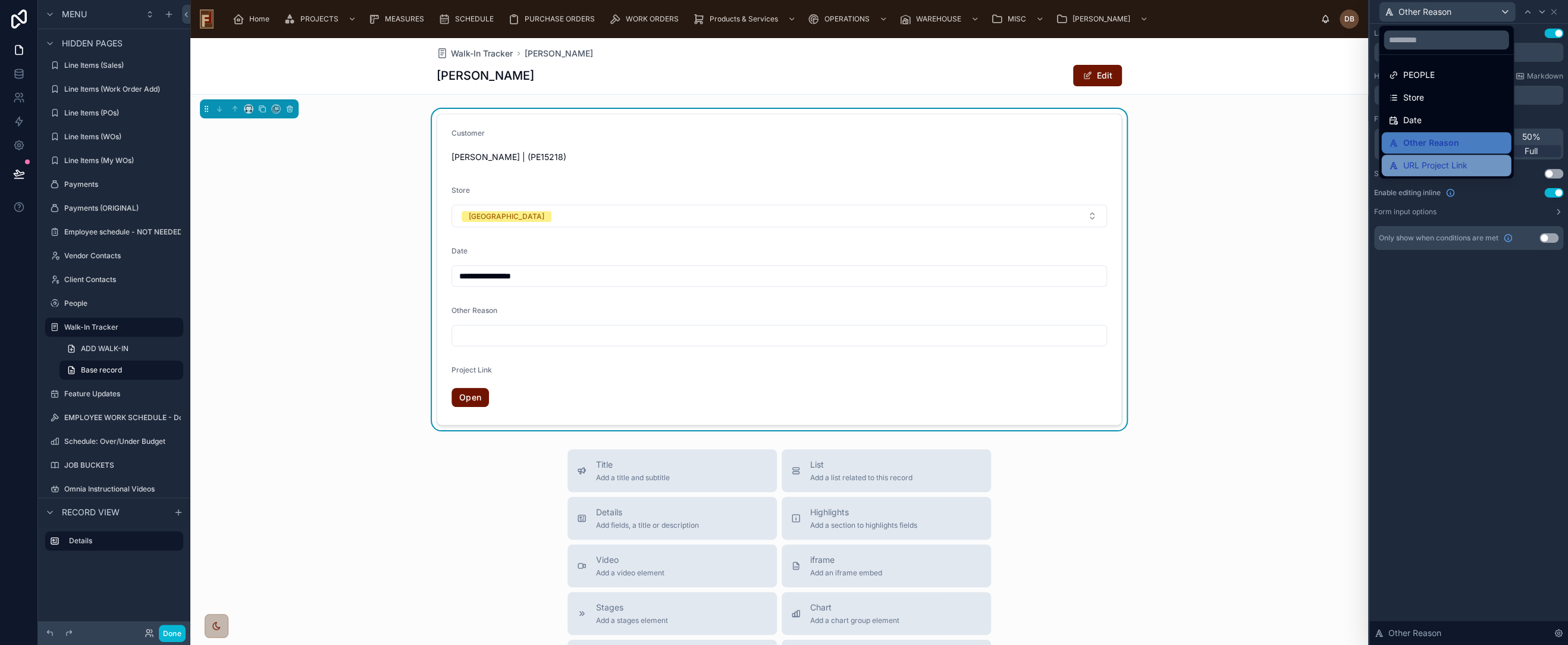
click at [1450, 167] on span "URL Project Link" at bounding box center [1435, 165] width 64 height 14
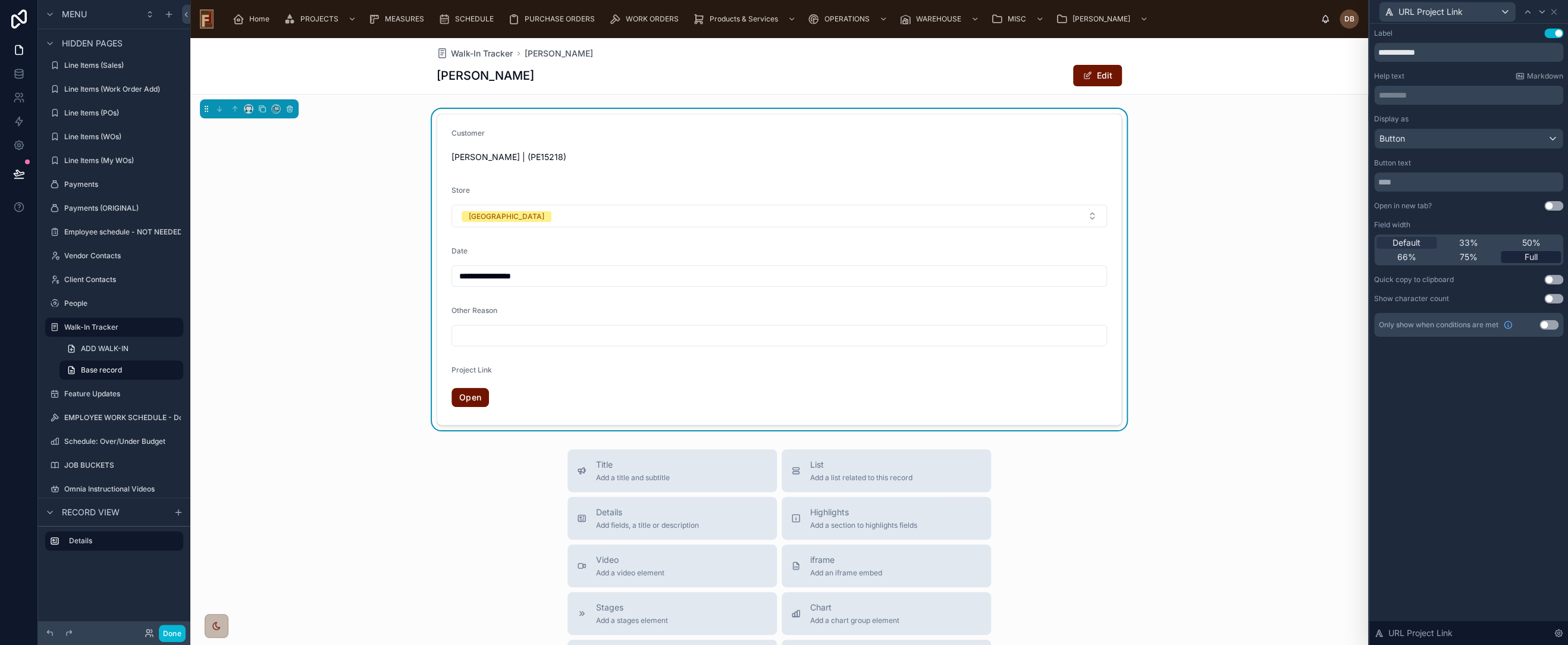
click at [1525, 256] on span "Full" at bounding box center [1531, 256] width 13 height 12
click at [18, 174] on icon at bounding box center [19, 173] width 10 height 6
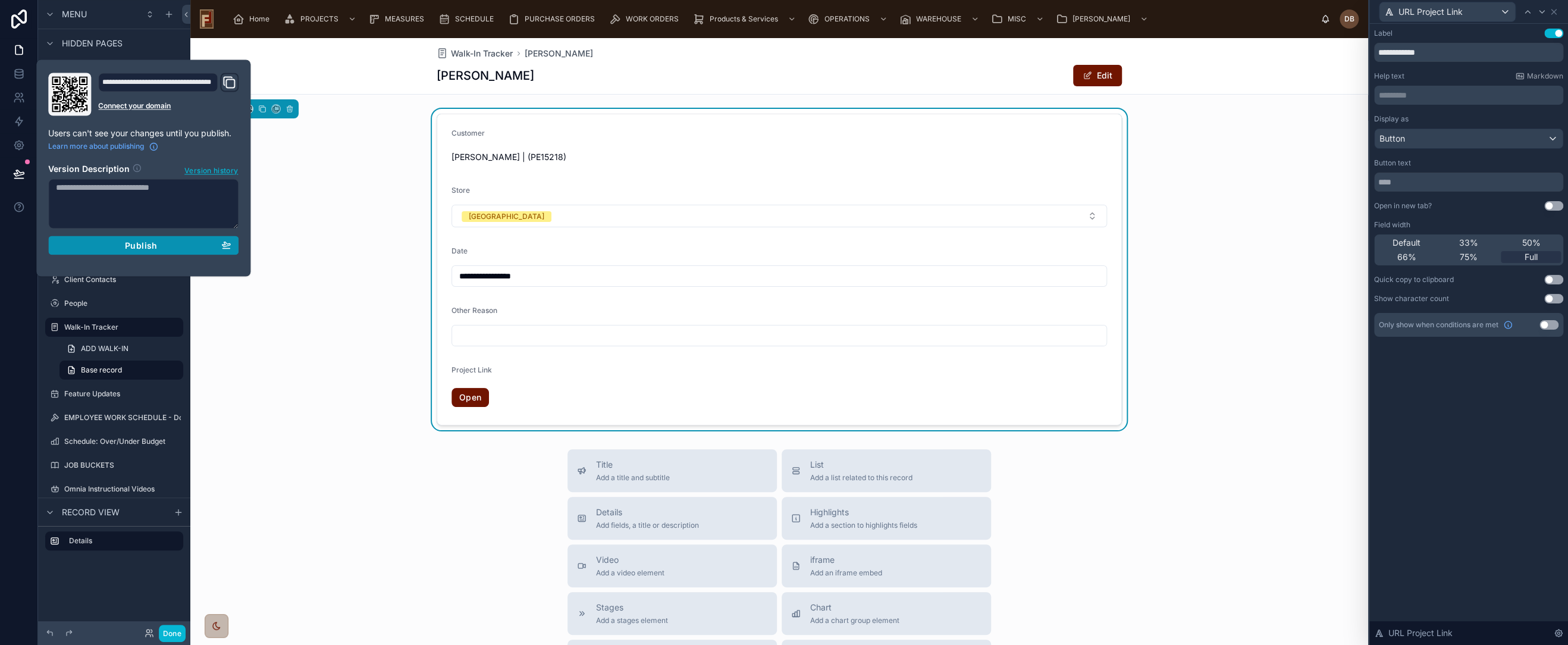
click at [148, 245] on span "Publish" at bounding box center [141, 245] width 32 height 11
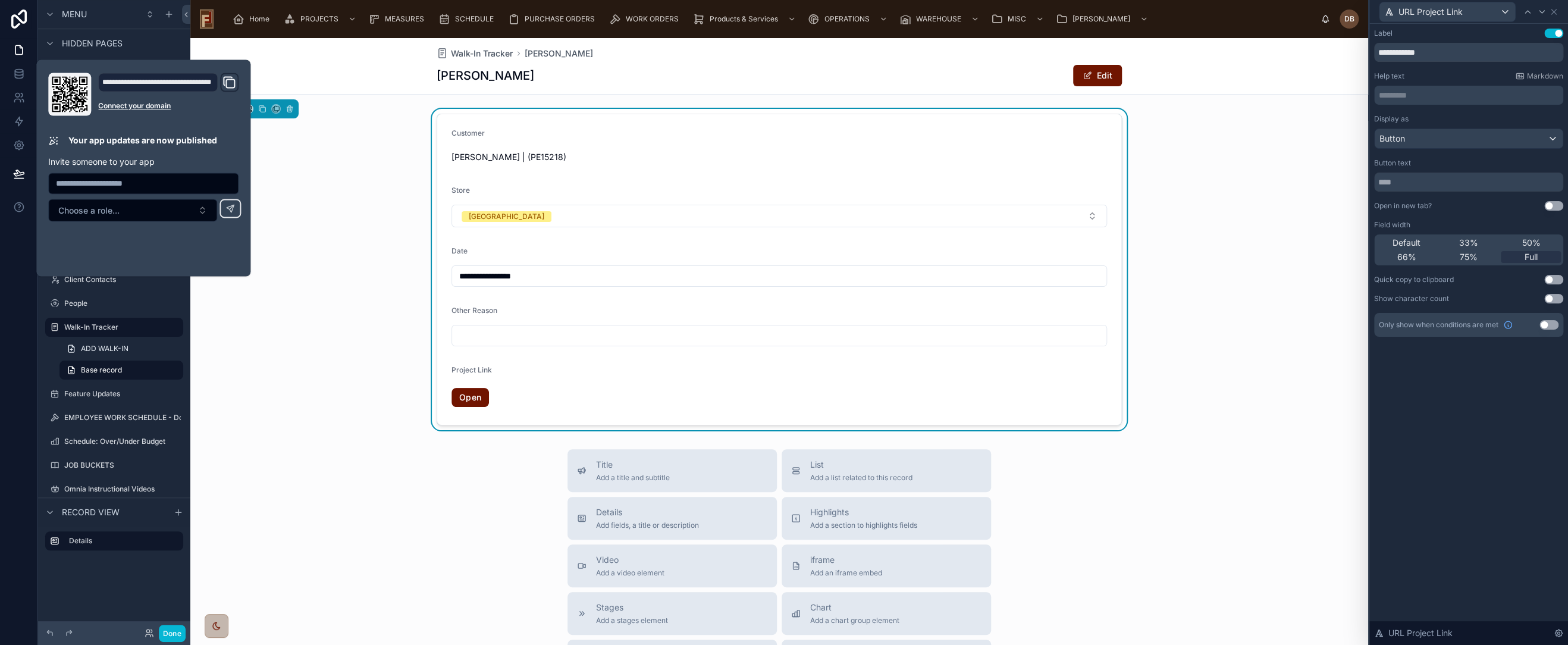
click at [382, 119] on div "**********" at bounding box center [780, 269] width 1178 height 321
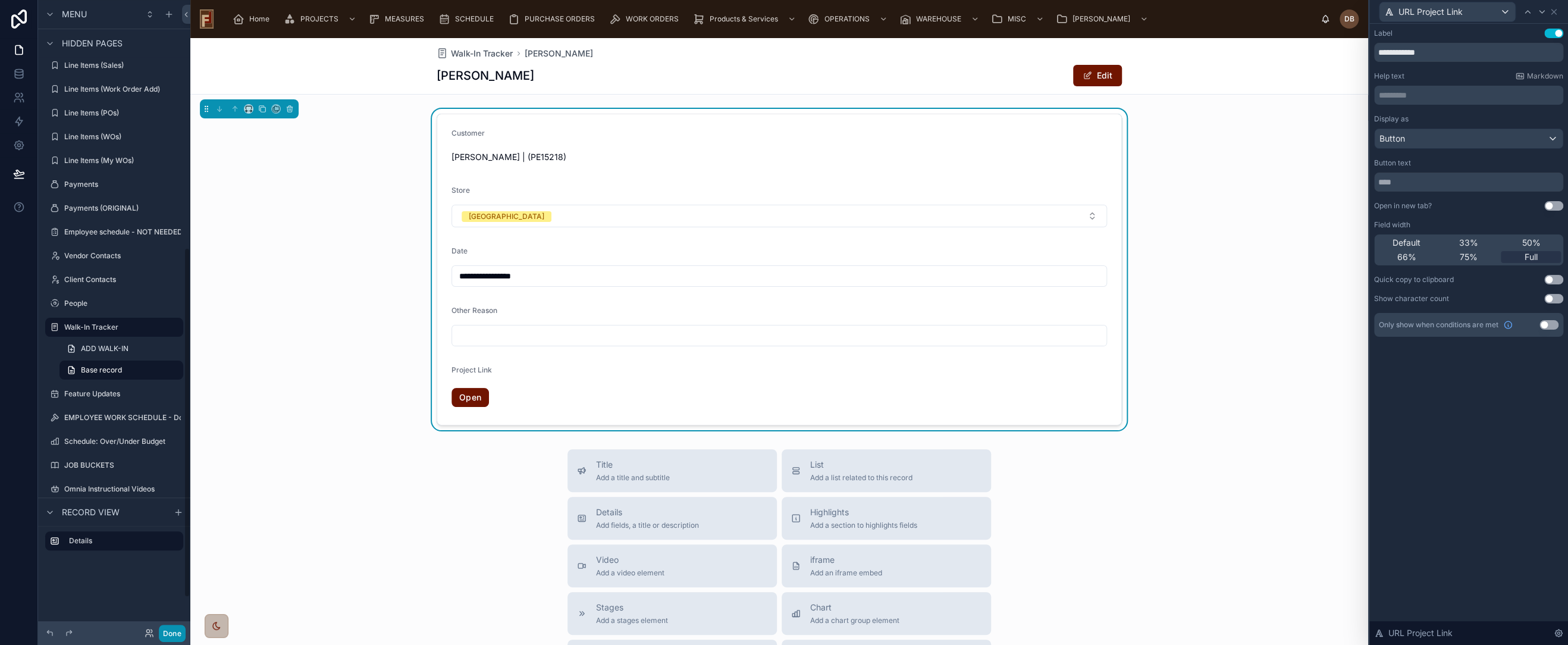
drag, startPoint x: 175, startPoint y: 629, endPoint x: 207, endPoint y: 510, distance: 123.2
click at [176, 627] on button "Done" at bounding box center [172, 633] width 27 height 17
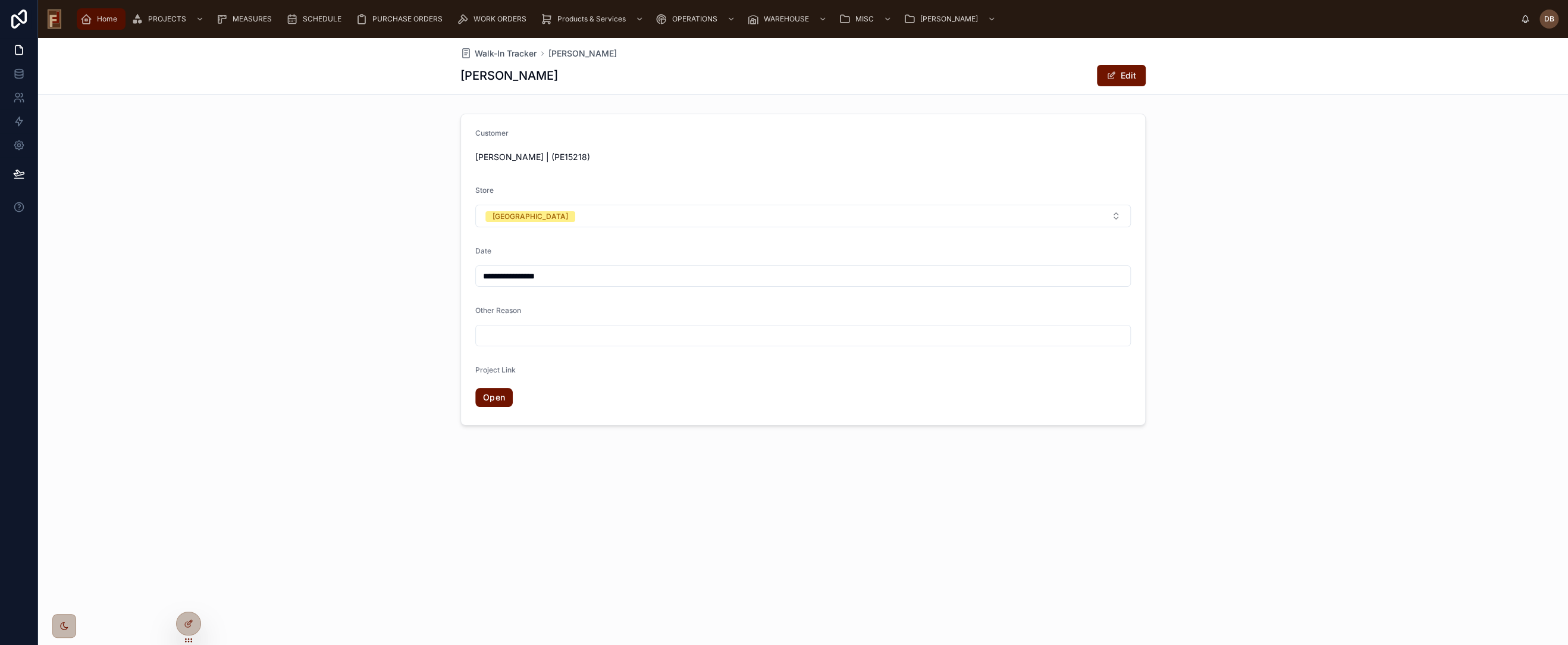
click at [101, 16] on span "Home" at bounding box center [107, 19] width 20 height 9
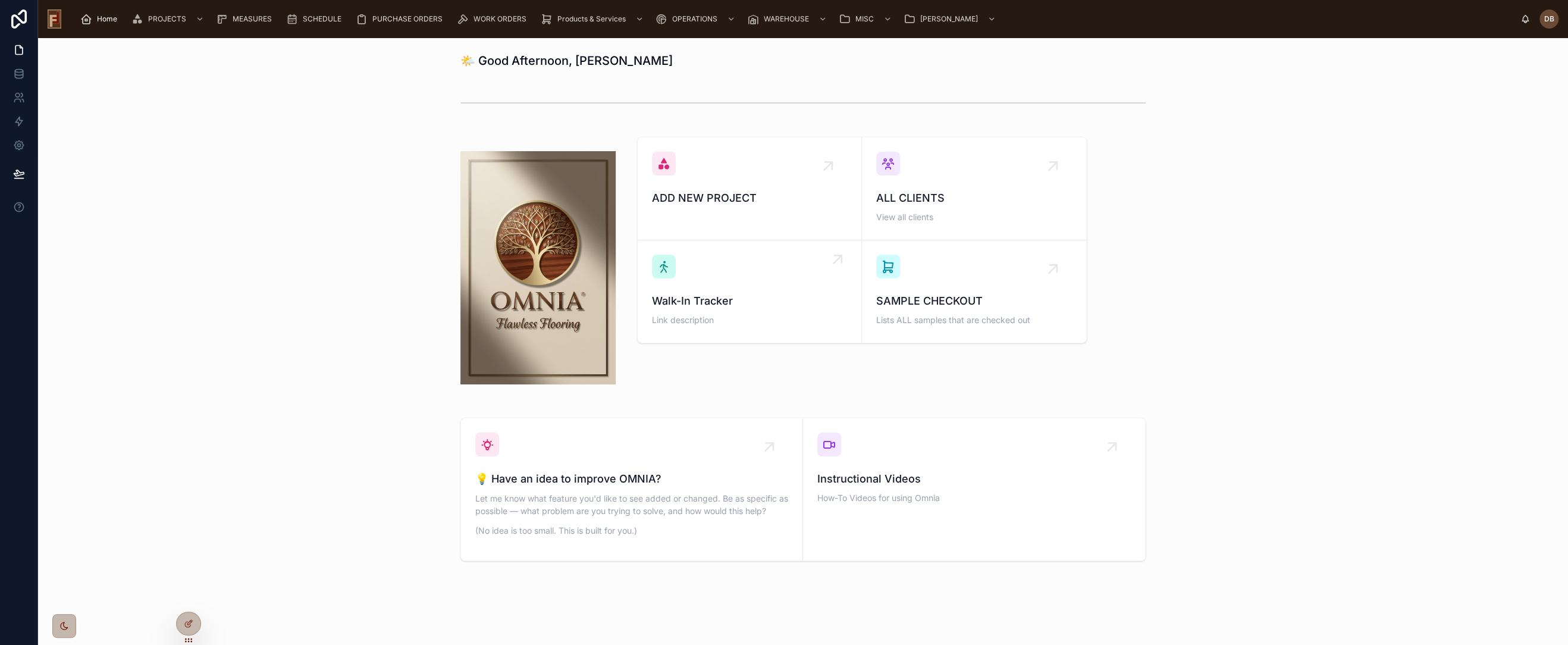
click at [759, 295] on span "Walk-In Tracker" at bounding box center [749, 301] width 195 height 16
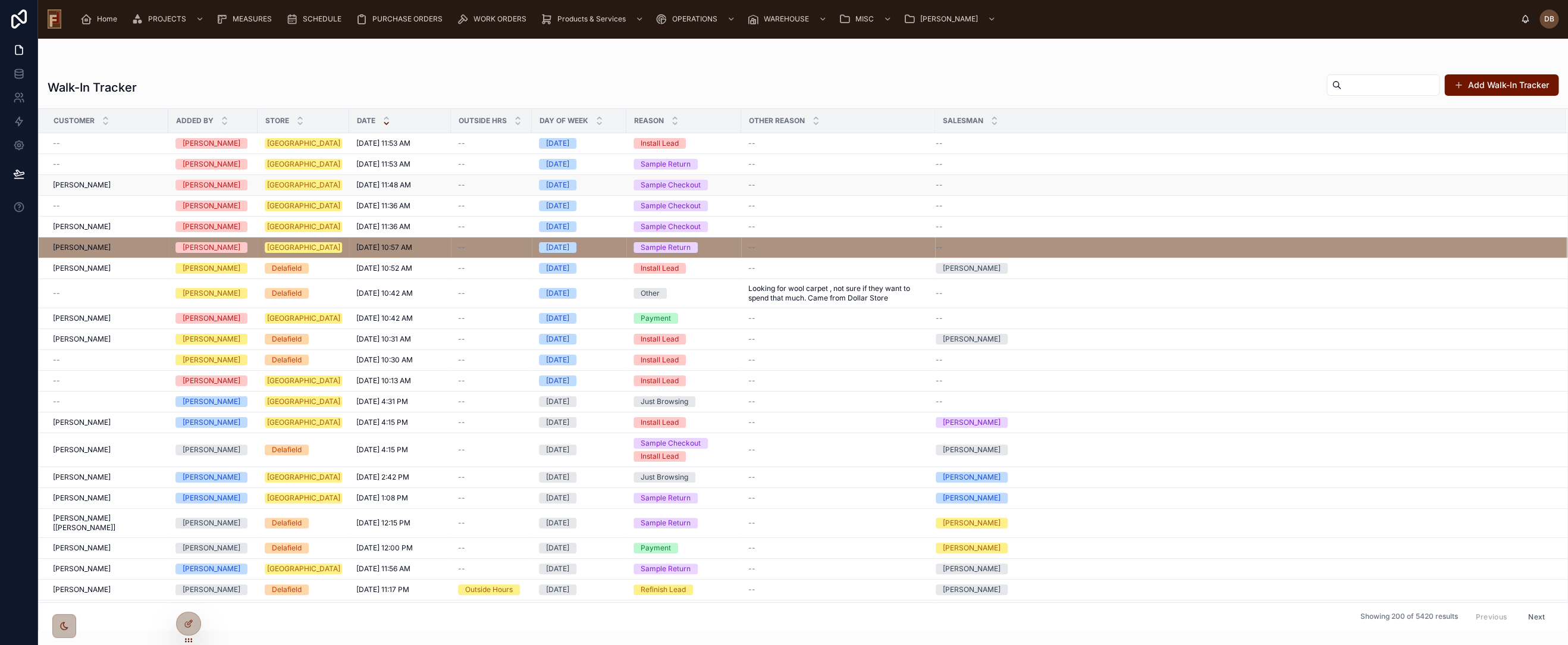
click at [373, 184] on span "9/6/2025 11:48 AM" at bounding box center [384, 185] width 55 height 9
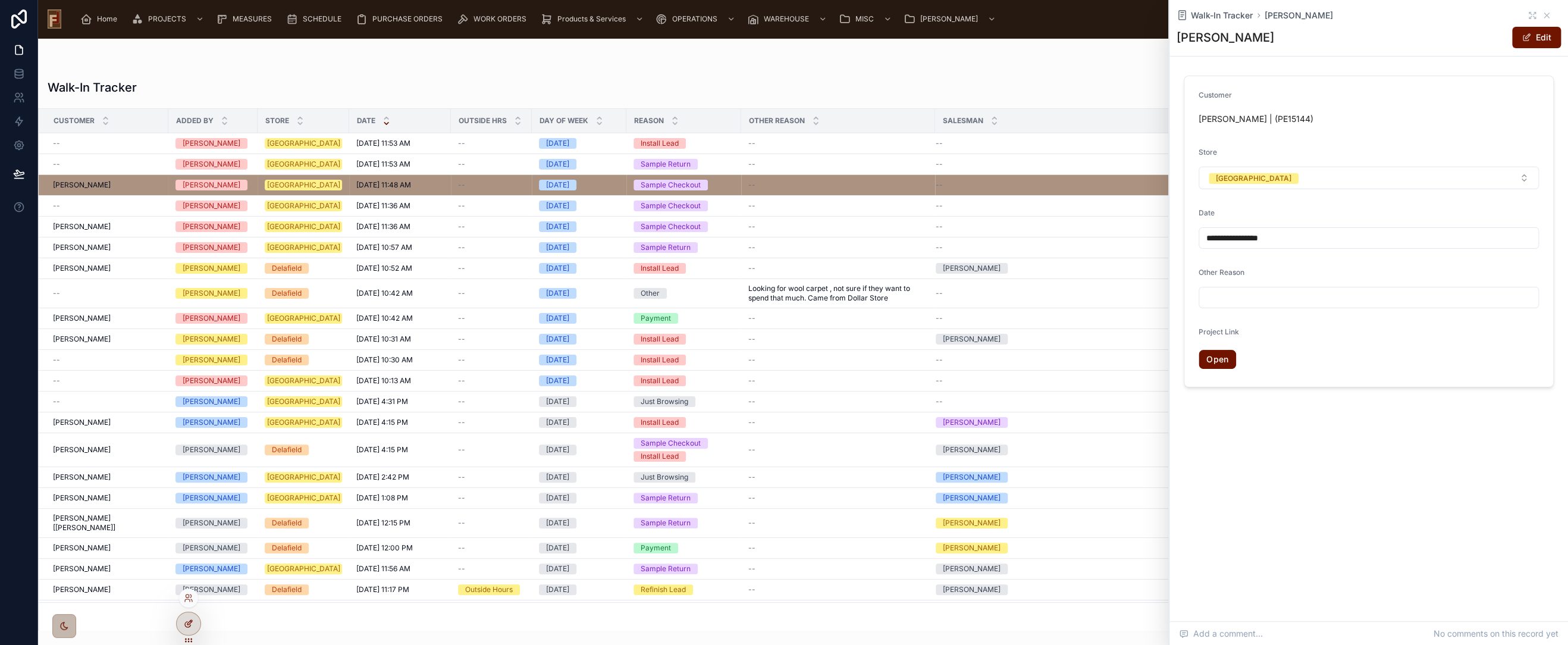
click at [180, 622] on div at bounding box center [189, 624] width 24 height 23
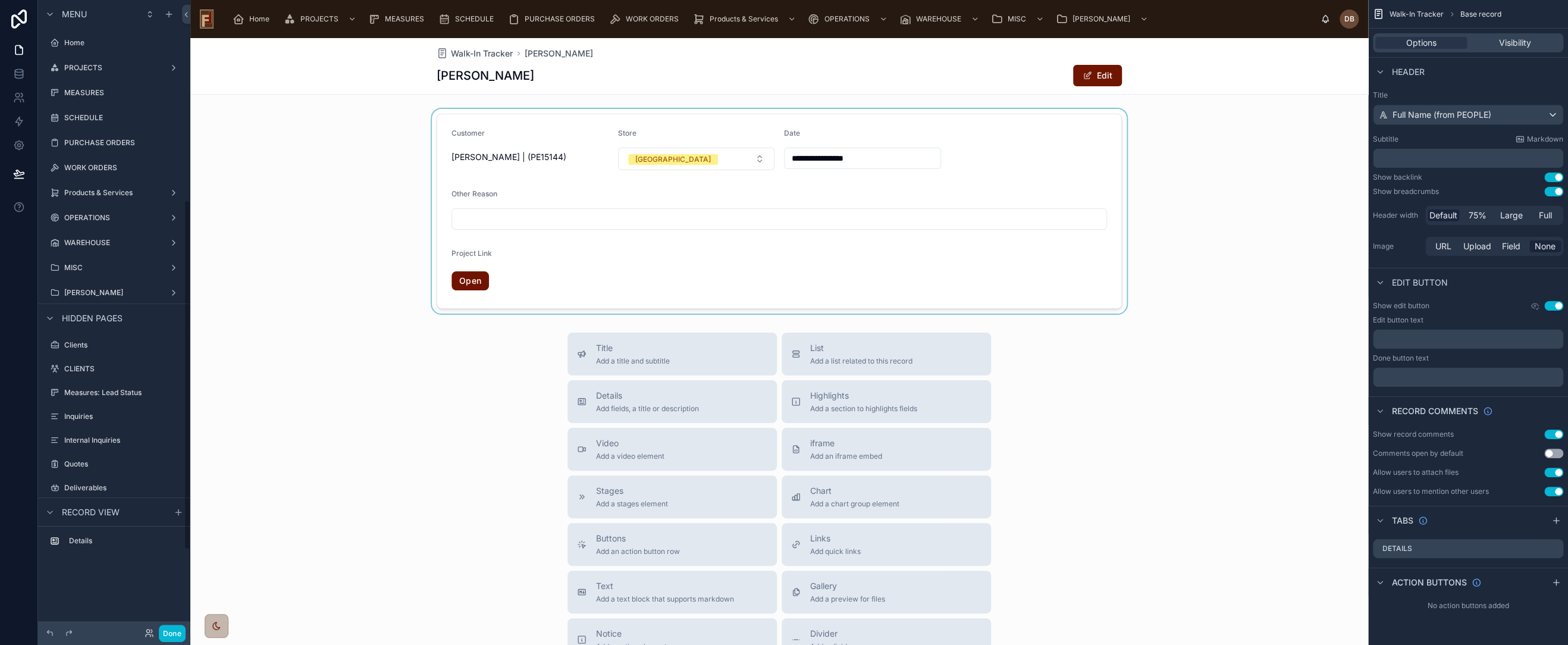
scroll to position [360, 0]
click at [1018, 153] on div at bounding box center [780, 211] width 1178 height 205
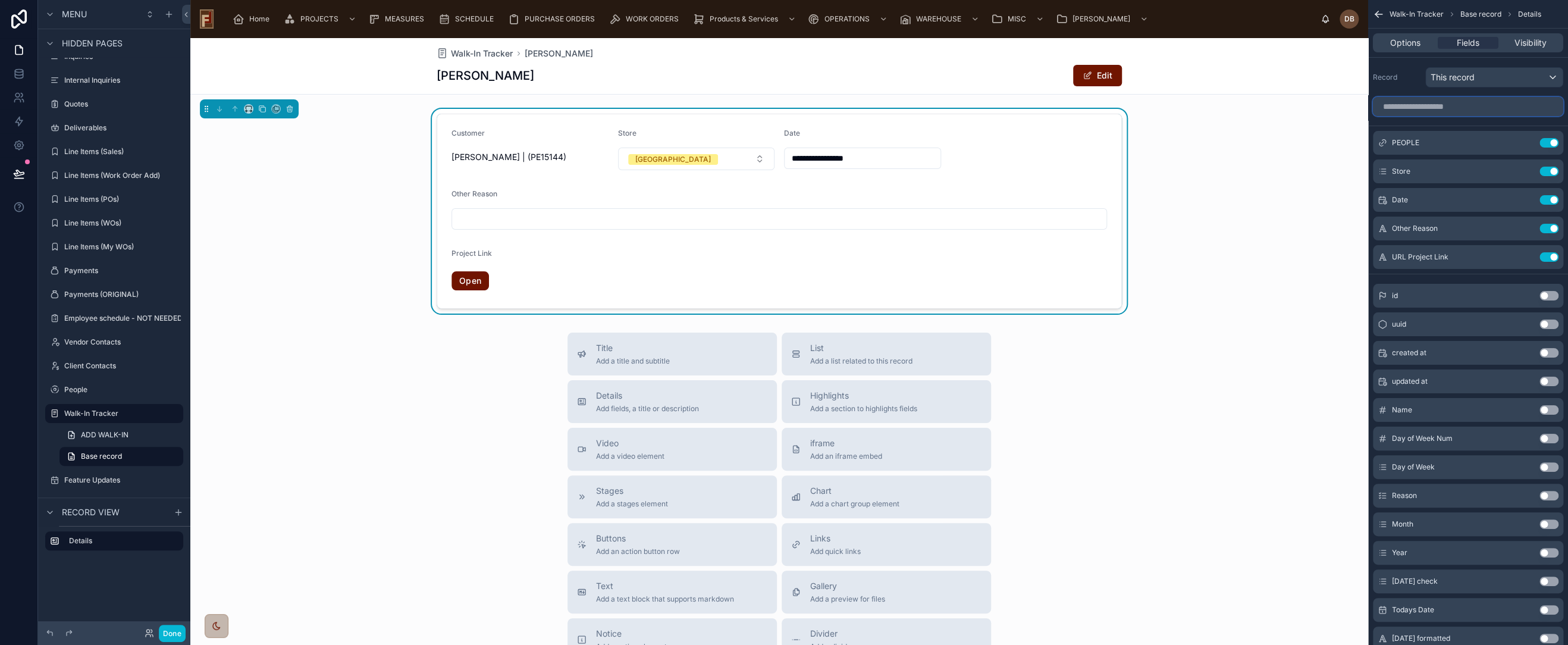
click at [1453, 108] on input "scrollable content" at bounding box center [1468, 106] width 190 height 19
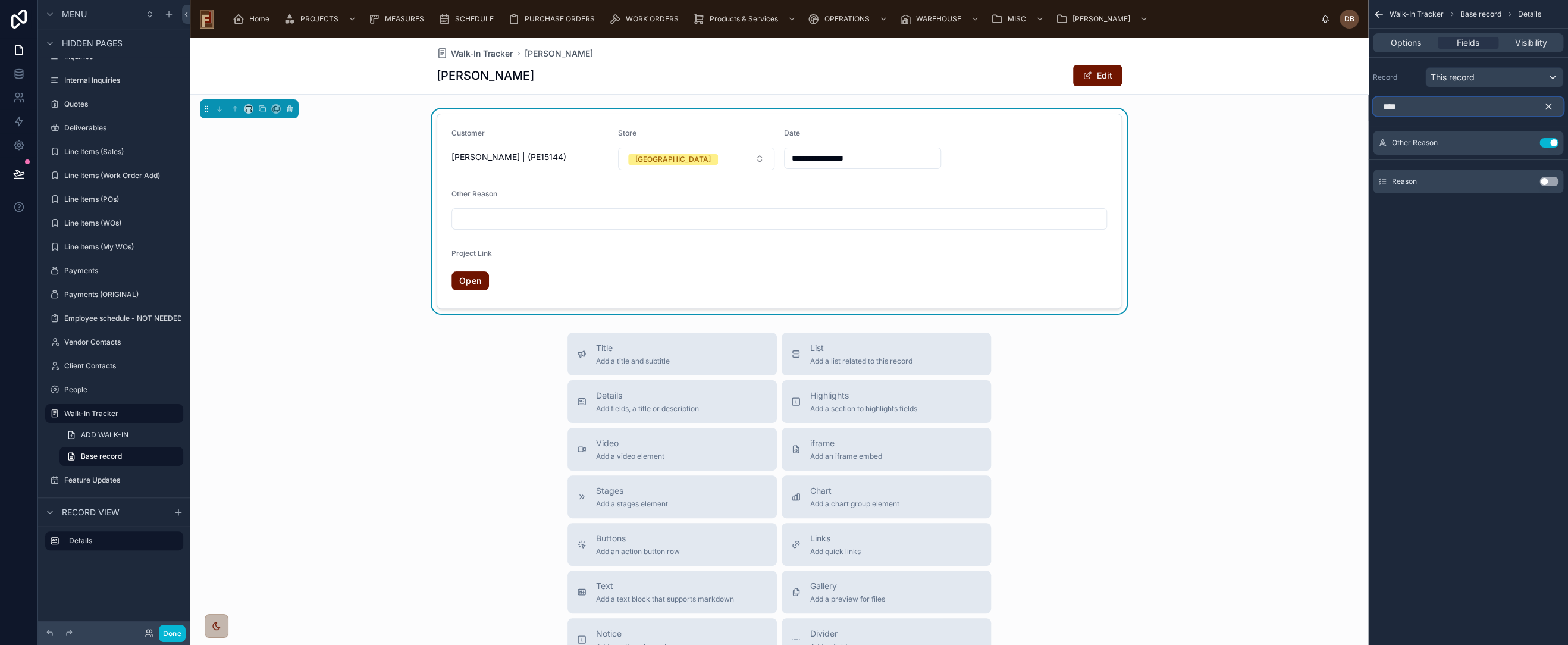
type input "****"
drag, startPoint x: 1549, startPoint y: 181, endPoint x: 1552, endPoint y: 114, distance: 67.1
click at [1549, 180] on button "Use setting" at bounding box center [1549, 181] width 19 height 9
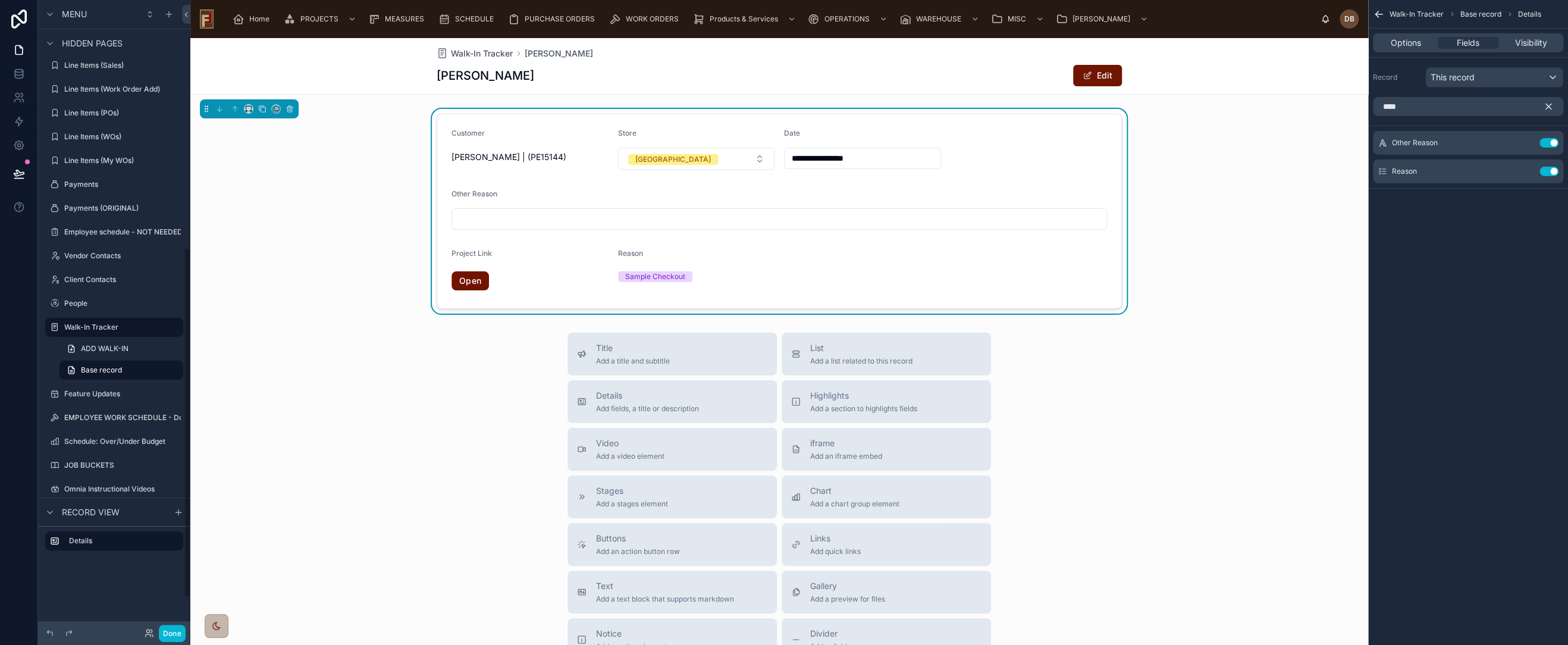
click at [1550, 105] on icon "scrollable content" at bounding box center [1549, 106] width 11 height 11
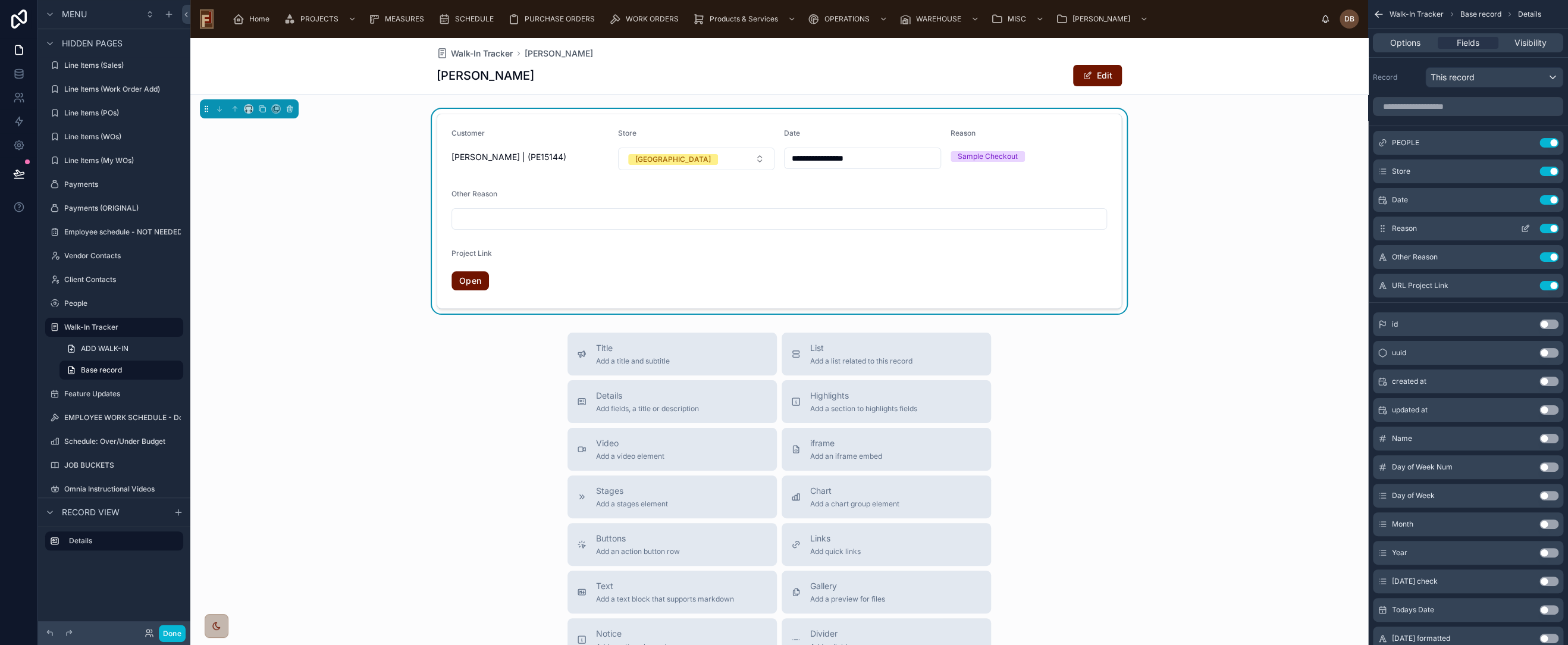
click at [1527, 227] on icon "scrollable content" at bounding box center [1525, 228] width 9 height 9
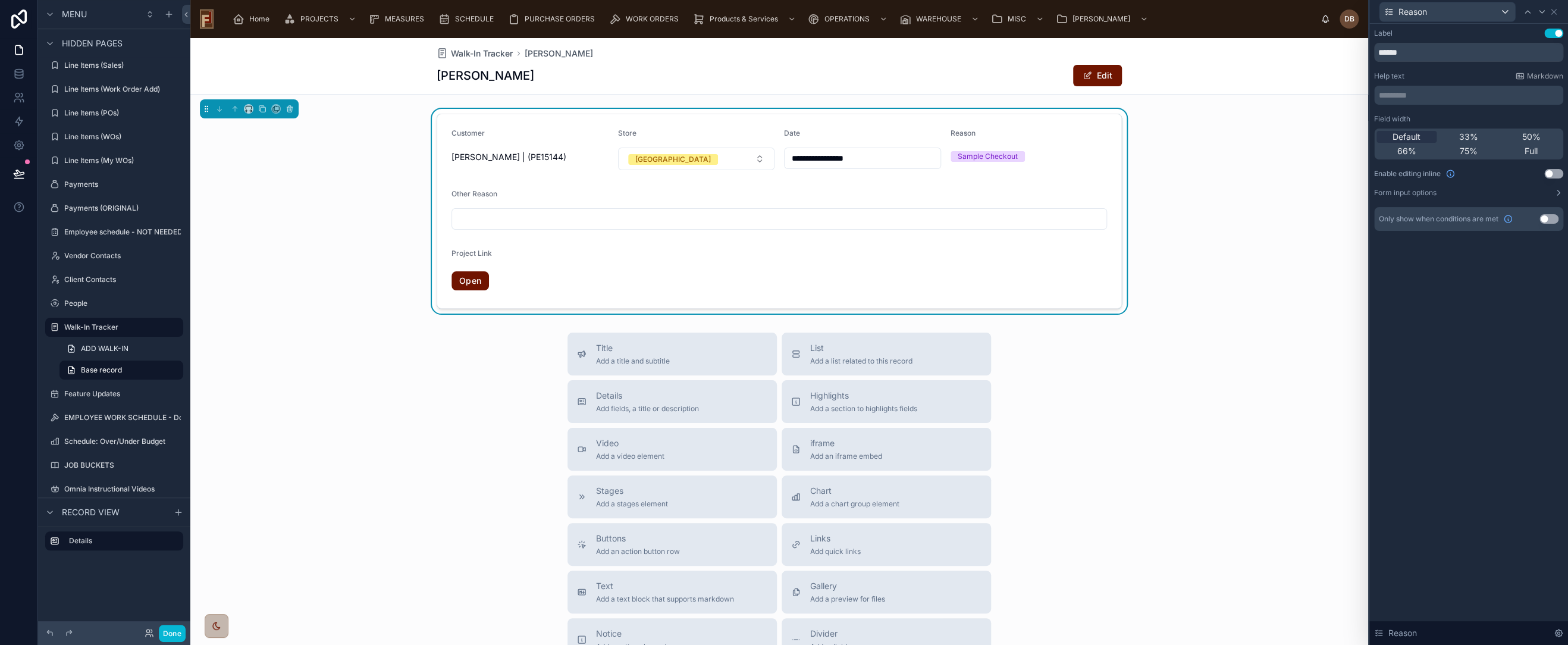
click at [1554, 172] on button "Use setting" at bounding box center [1554, 174] width 19 height 9
click at [1535, 150] on span "Full" at bounding box center [1531, 151] width 13 height 12
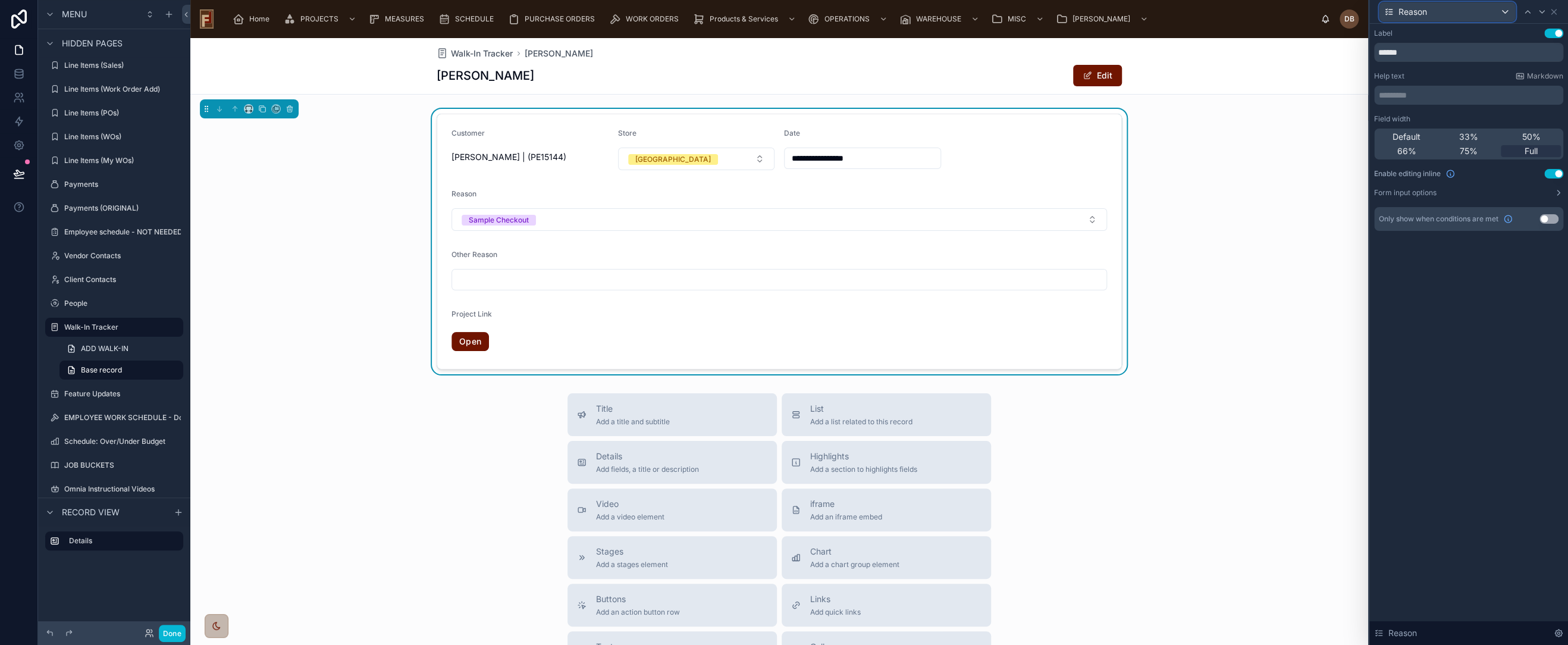
click at [1478, 14] on div "Reason" at bounding box center [1447, 12] width 136 height 19
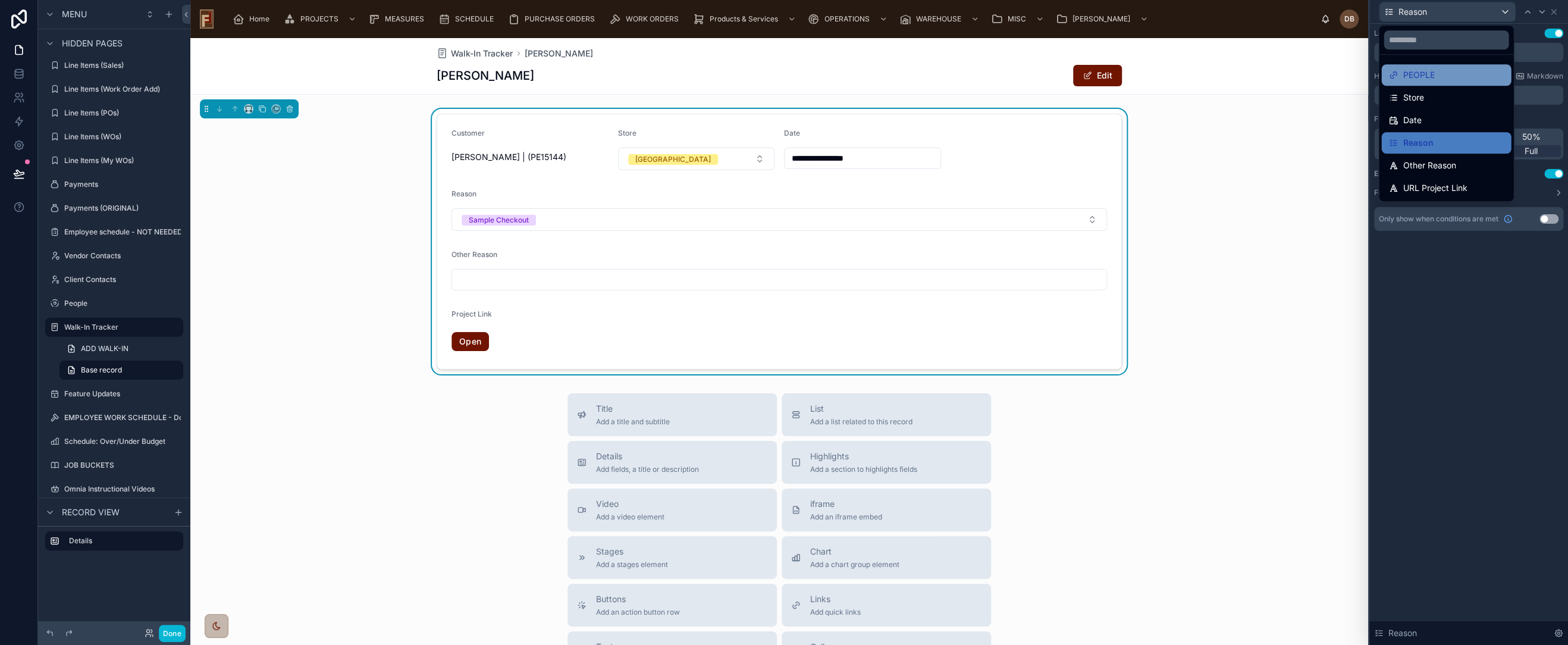
click at [1449, 75] on div "PEOPLE" at bounding box center [1447, 75] width 116 height 14
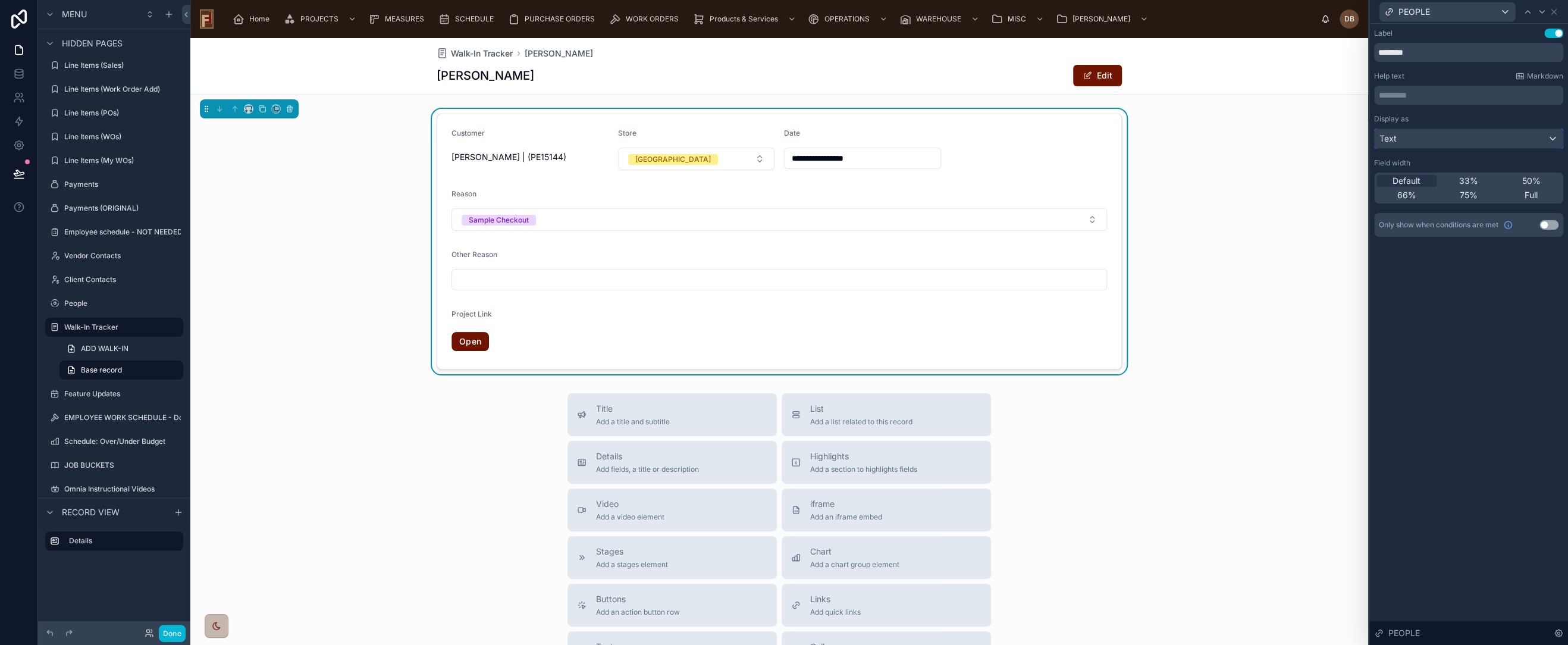
click at [1415, 140] on div "Text" at bounding box center [1469, 138] width 188 height 19
click at [1423, 207] on div "Default" at bounding box center [1467, 202] width 168 height 14
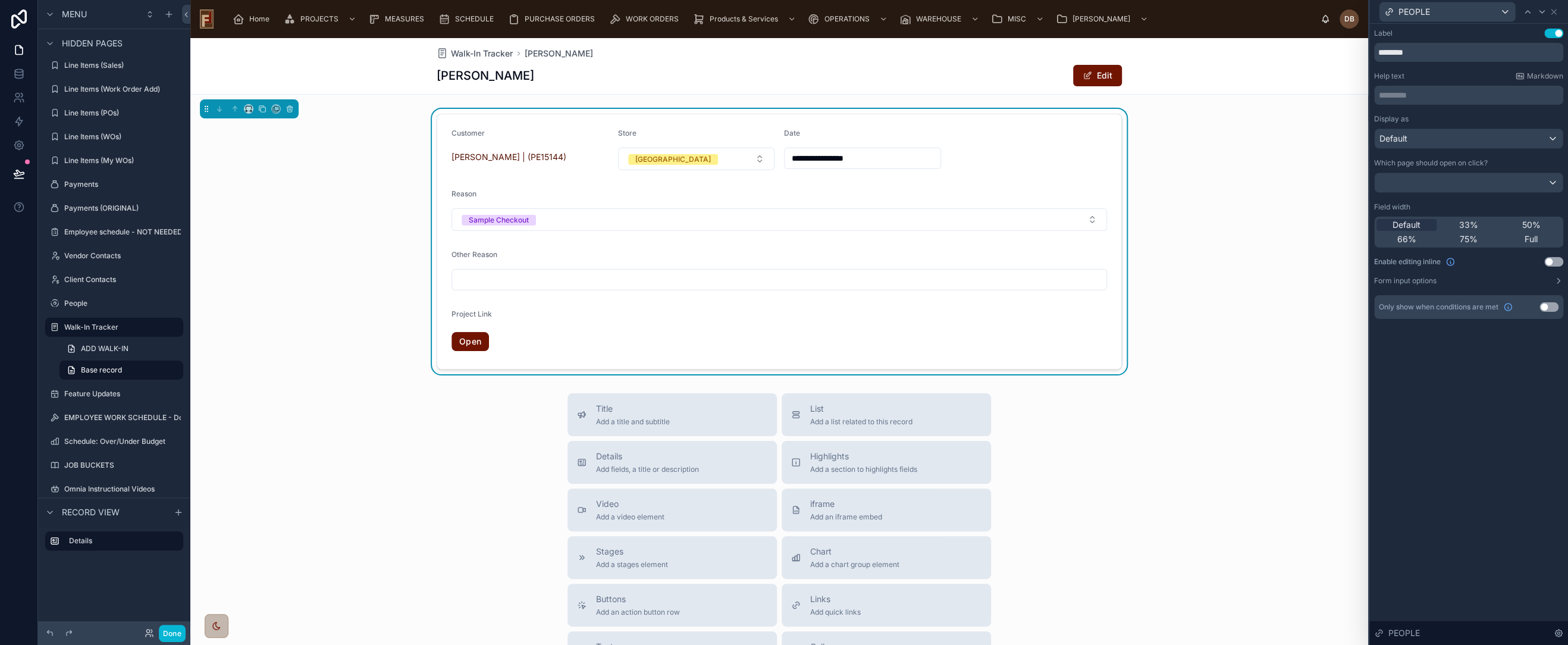
click at [1554, 260] on button "Use setting" at bounding box center [1554, 262] width 19 height 9
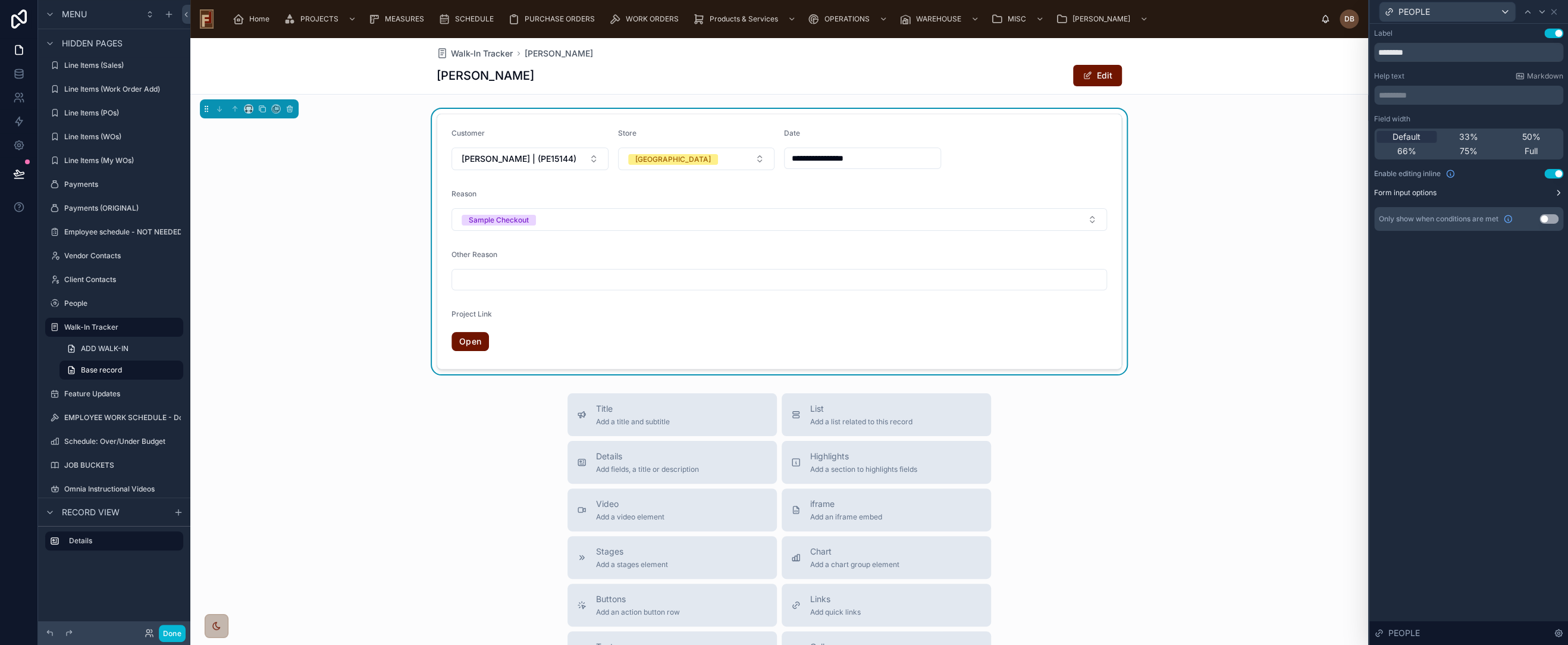
click at [1554, 193] on icon at bounding box center [1559, 192] width 9 height 9
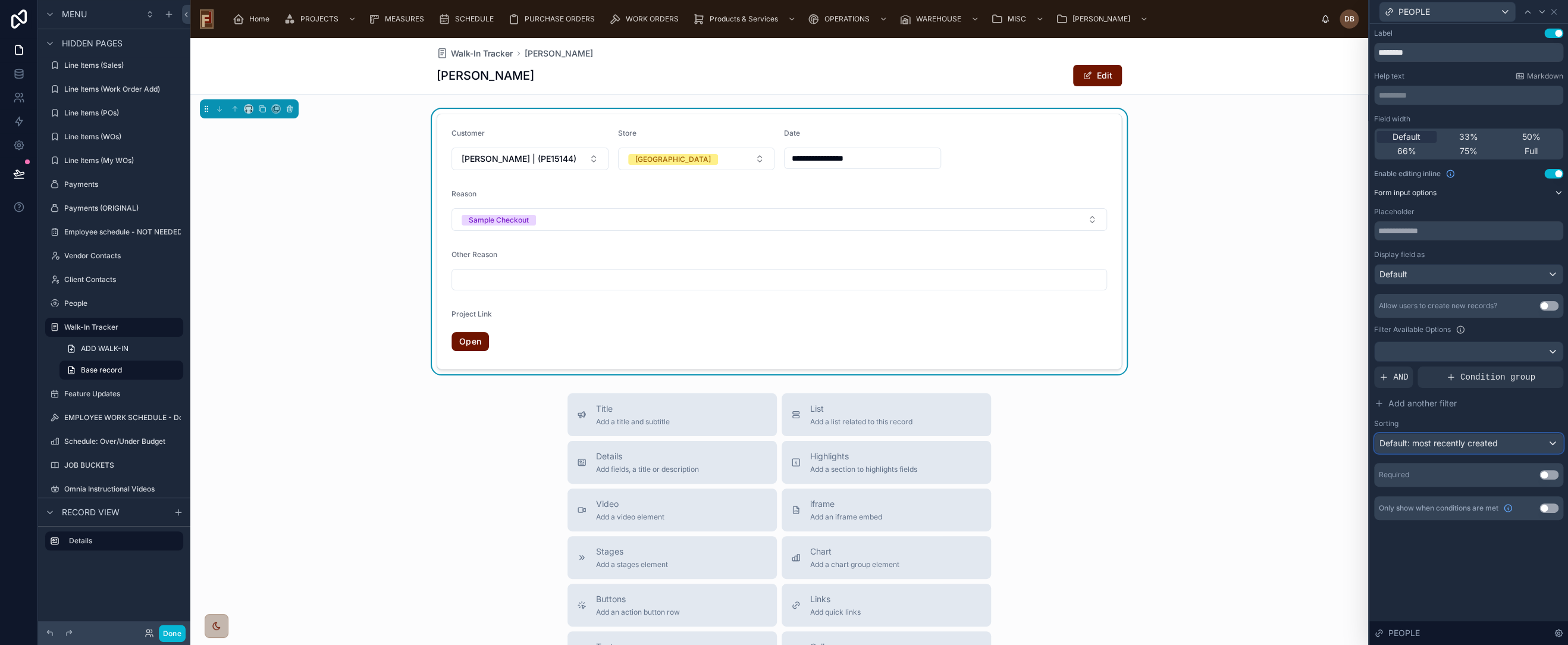
click at [1423, 441] on span "Default: most recently created" at bounding box center [1438, 443] width 118 height 10
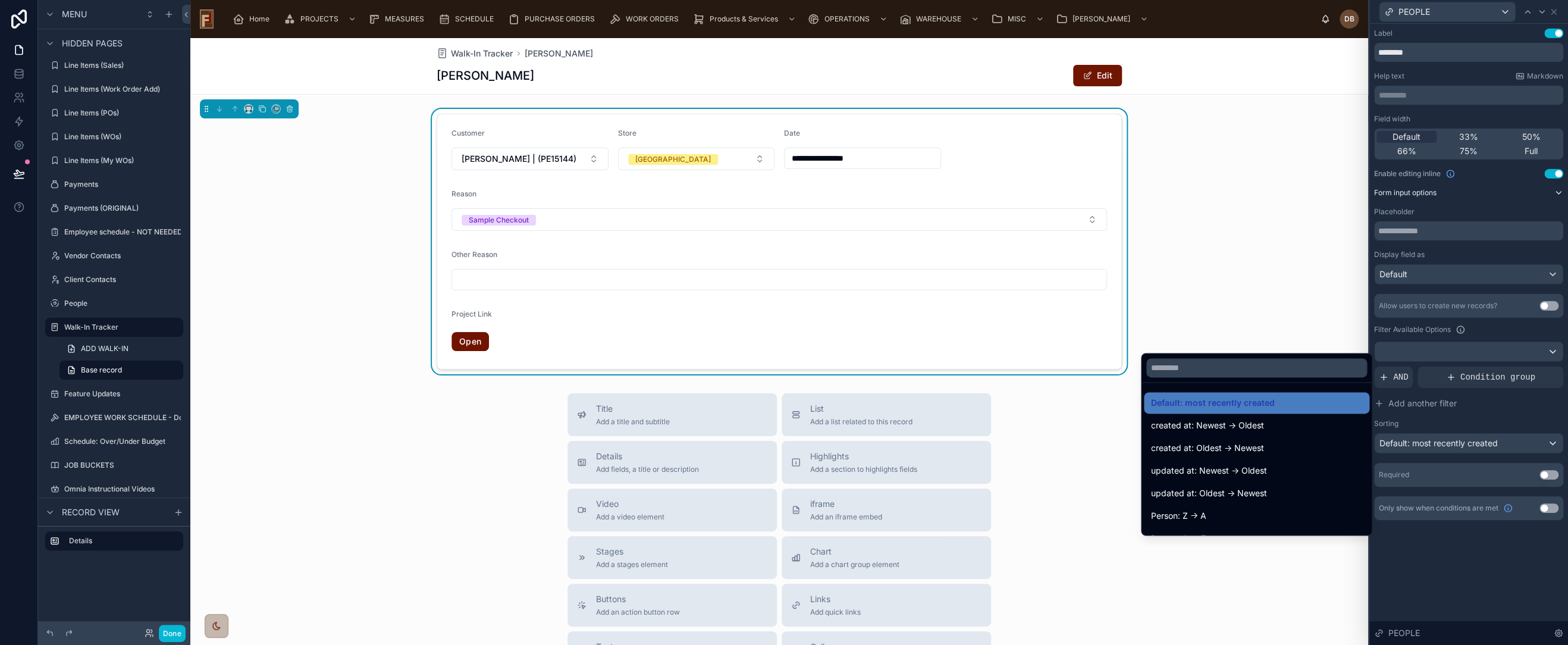
click at [1453, 412] on div at bounding box center [1469, 322] width 199 height 645
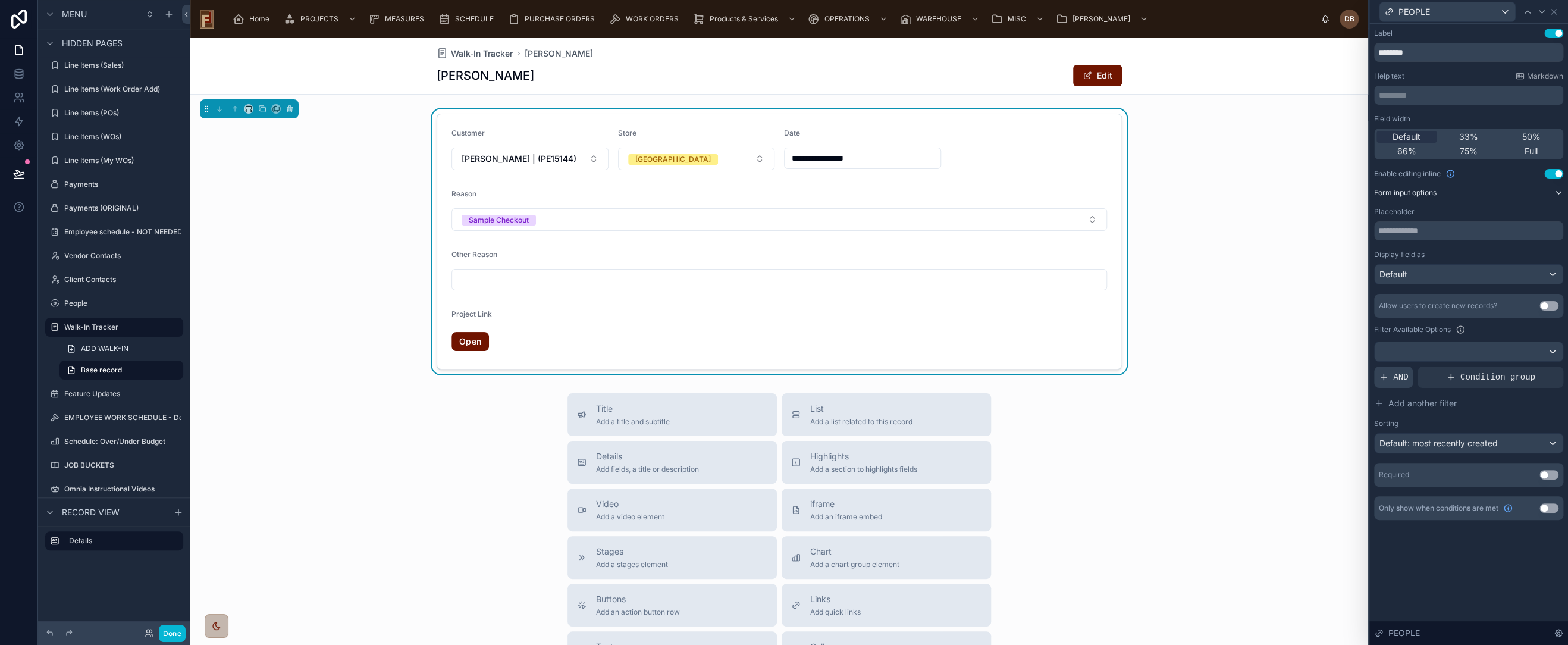
click at [1398, 382] on span "AND" at bounding box center [1401, 377] width 15 height 12
click at [1533, 367] on icon at bounding box center [1535, 367] width 4 height 4
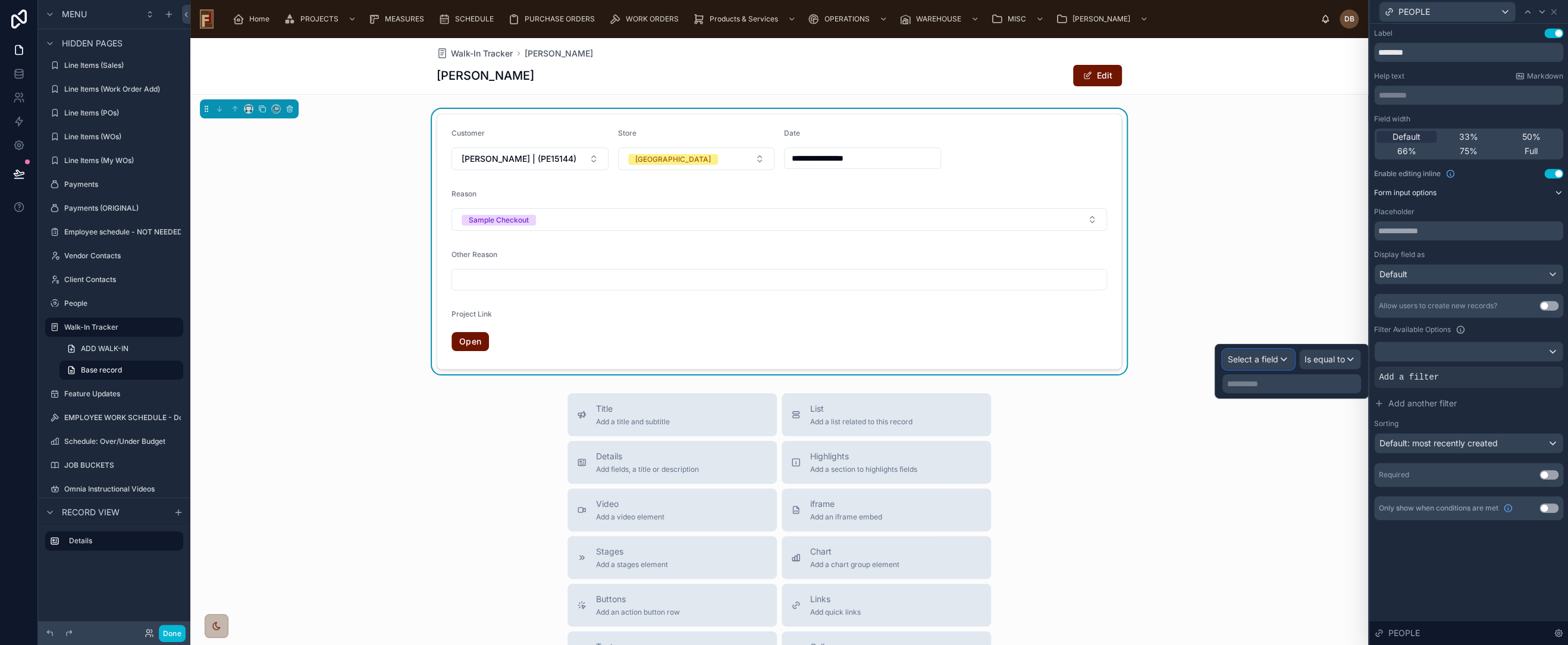
click at [1256, 361] on span "Select a field" at bounding box center [1253, 359] width 50 height 10
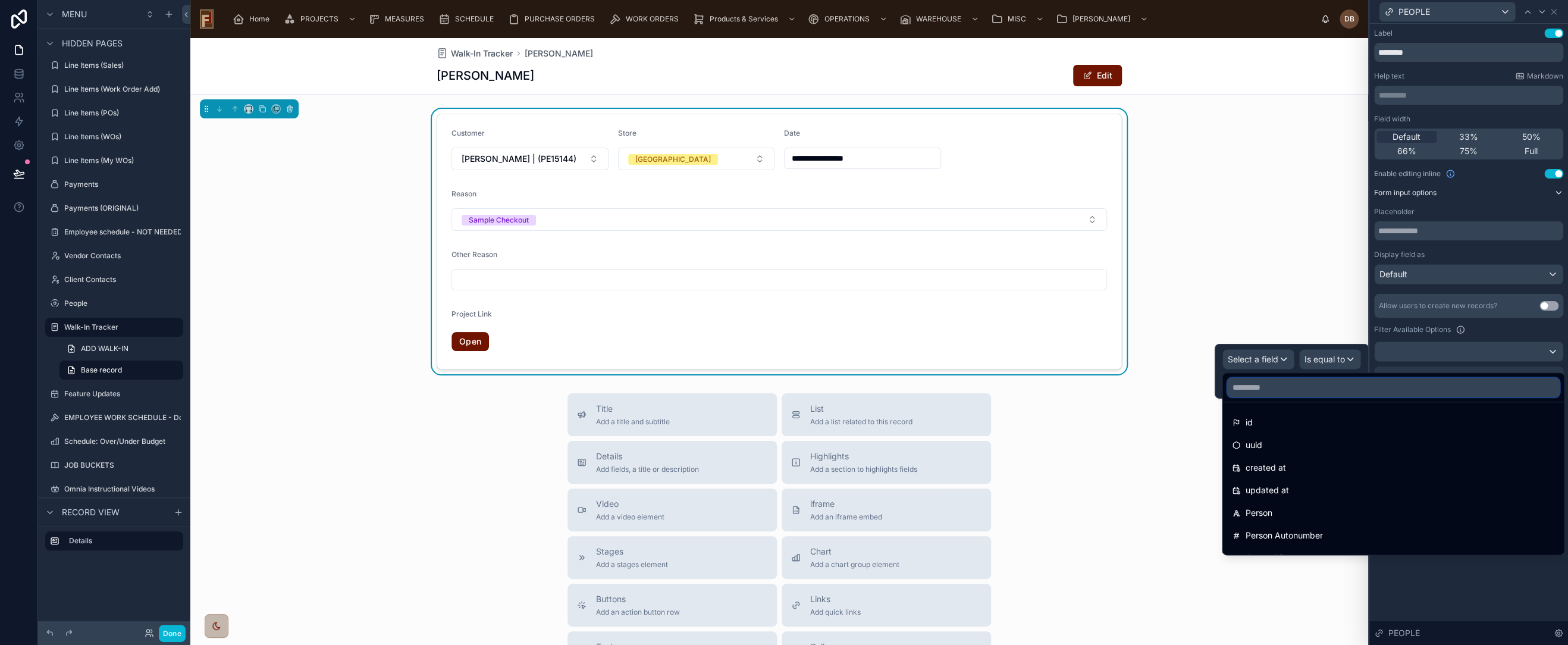
click at [1279, 390] on input "text" at bounding box center [1393, 387] width 332 height 19
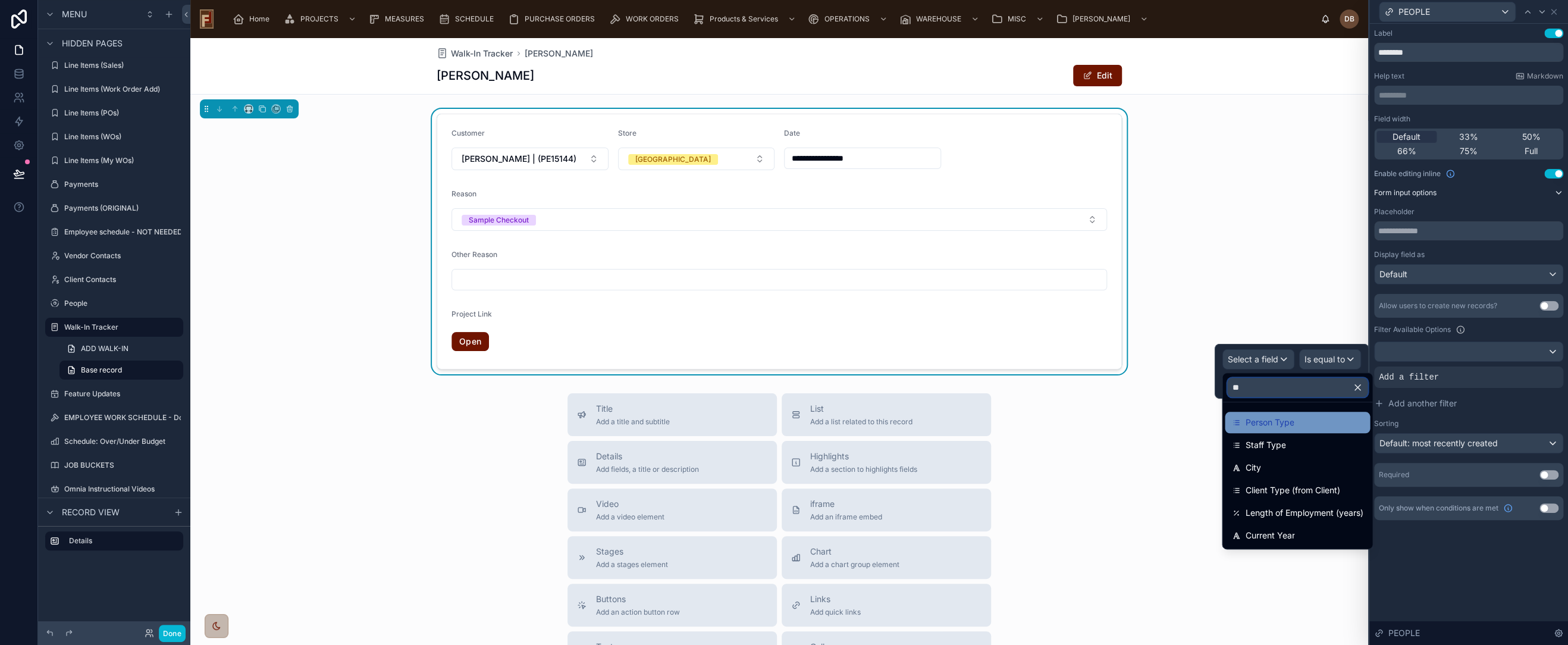
type input "**"
click at [1310, 419] on div "Person Type" at bounding box center [1298, 422] width 131 height 14
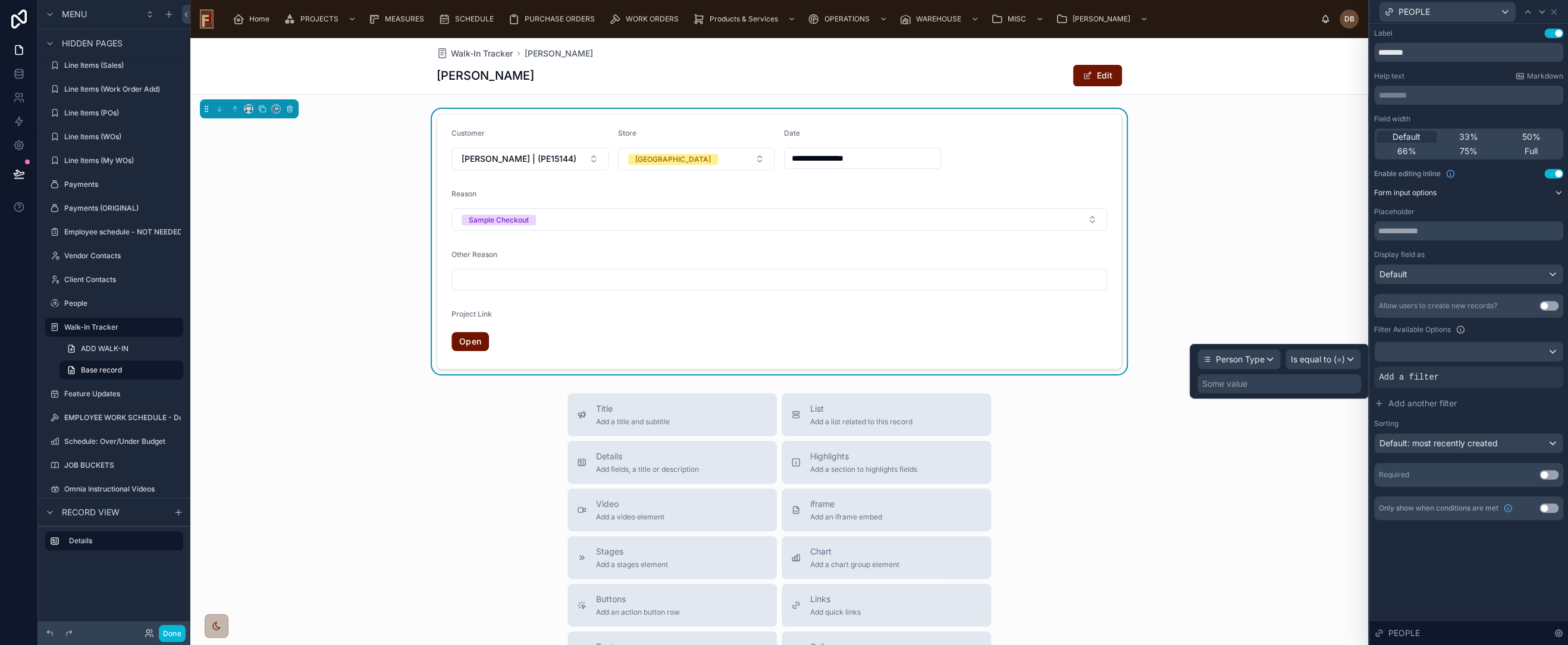
click at [1298, 385] on div "Some value" at bounding box center [1279, 383] width 163 height 19
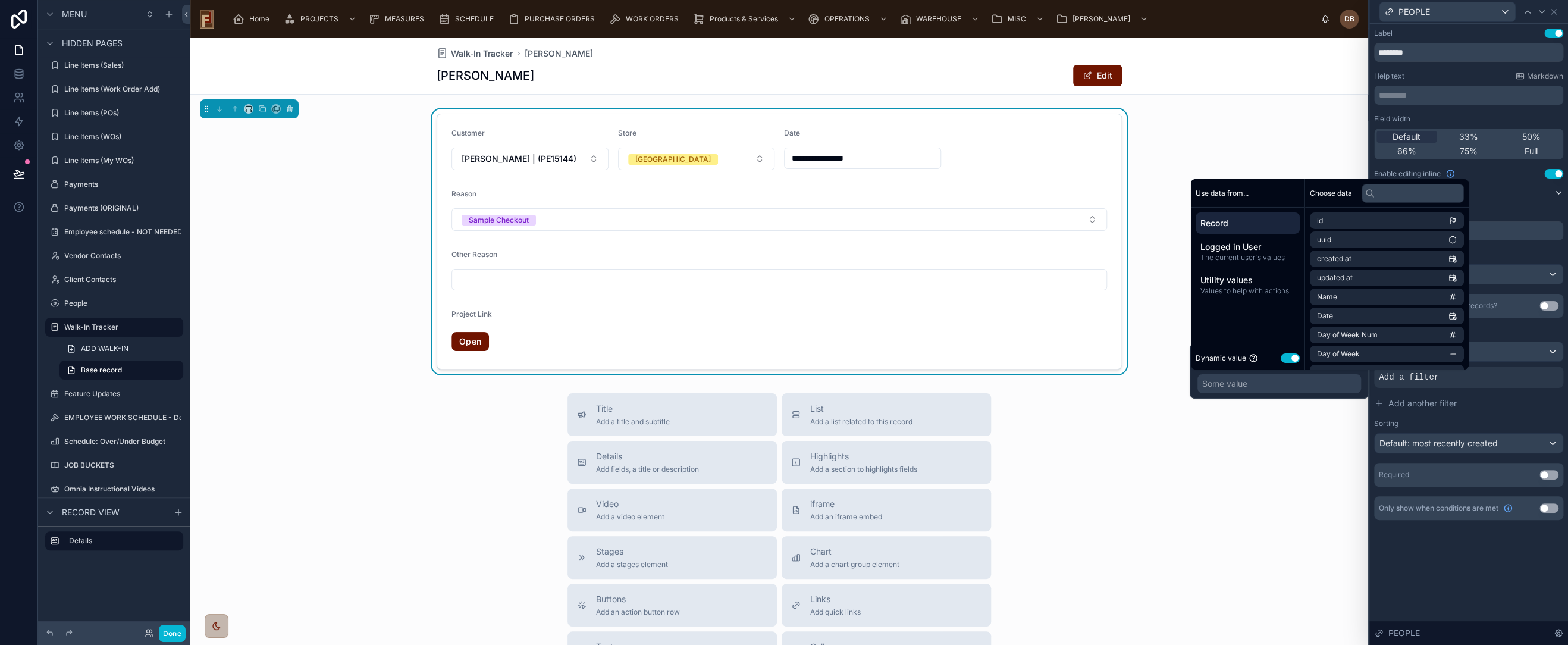
click at [1288, 356] on button "Use setting" at bounding box center [1290, 357] width 19 height 9
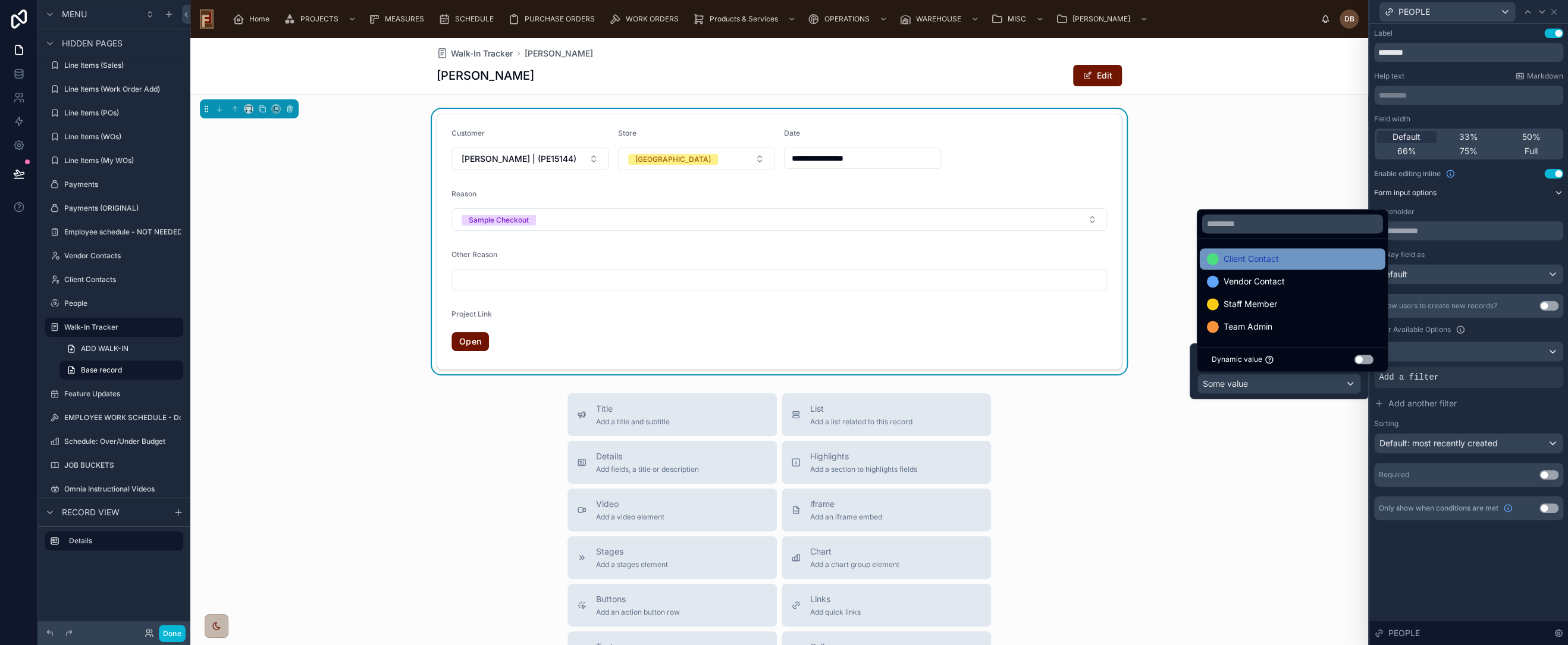
click at [1277, 262] on span "Client Contact" at bounding box center [1251, 258] width 55 height 14
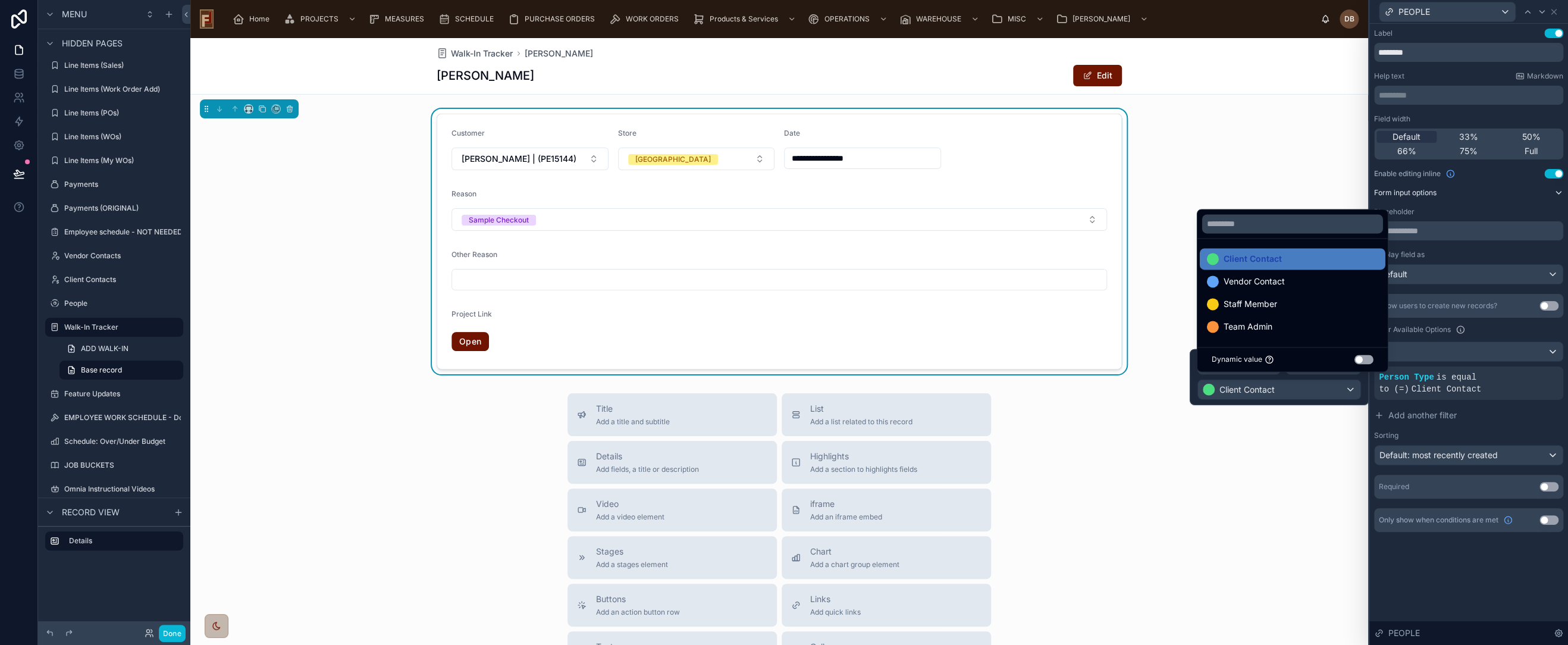
click at [1450, 570] on div "Label Use setting ******** Help text Markdown ********* ﻿ Field width Default 3…" at bounding box center [1469, 334] width 199 height 621
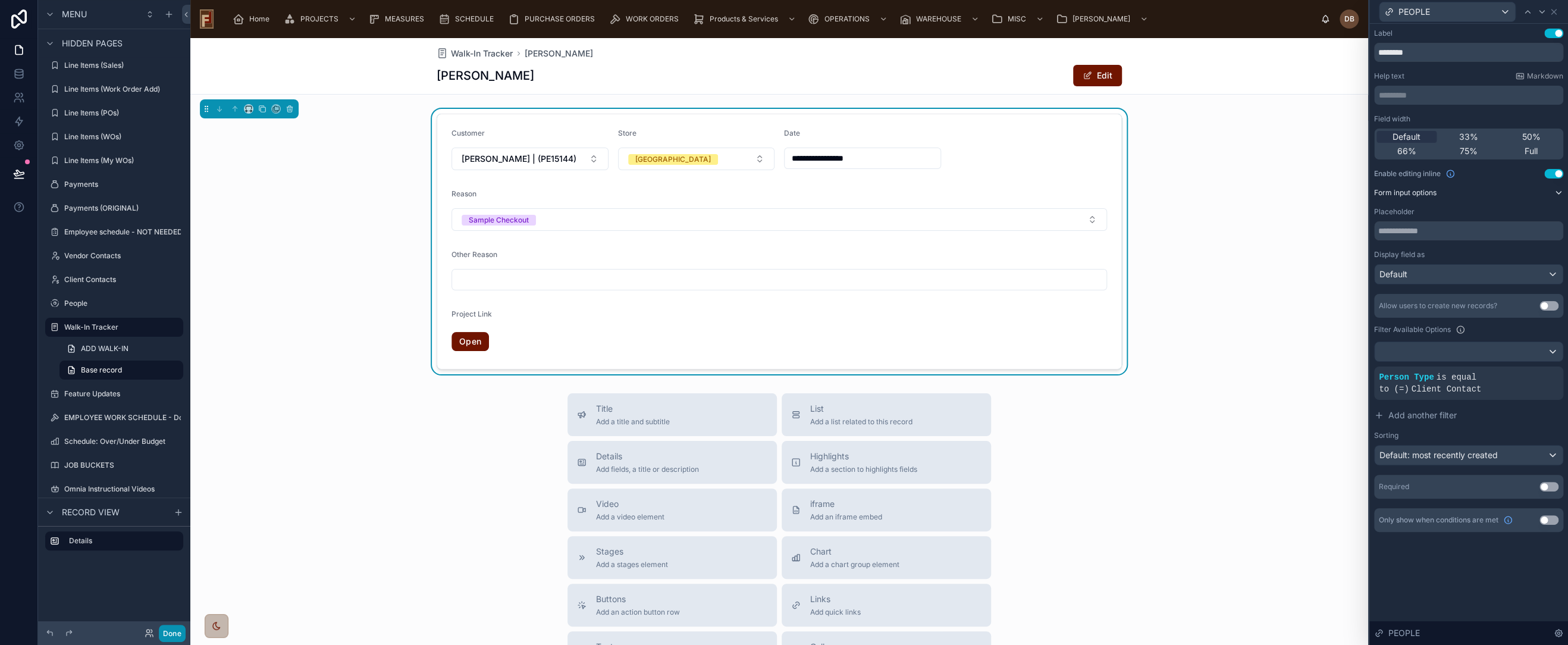
click at [167, 636] on button "Done" at bounding box center [172, 633] width 27 height 17
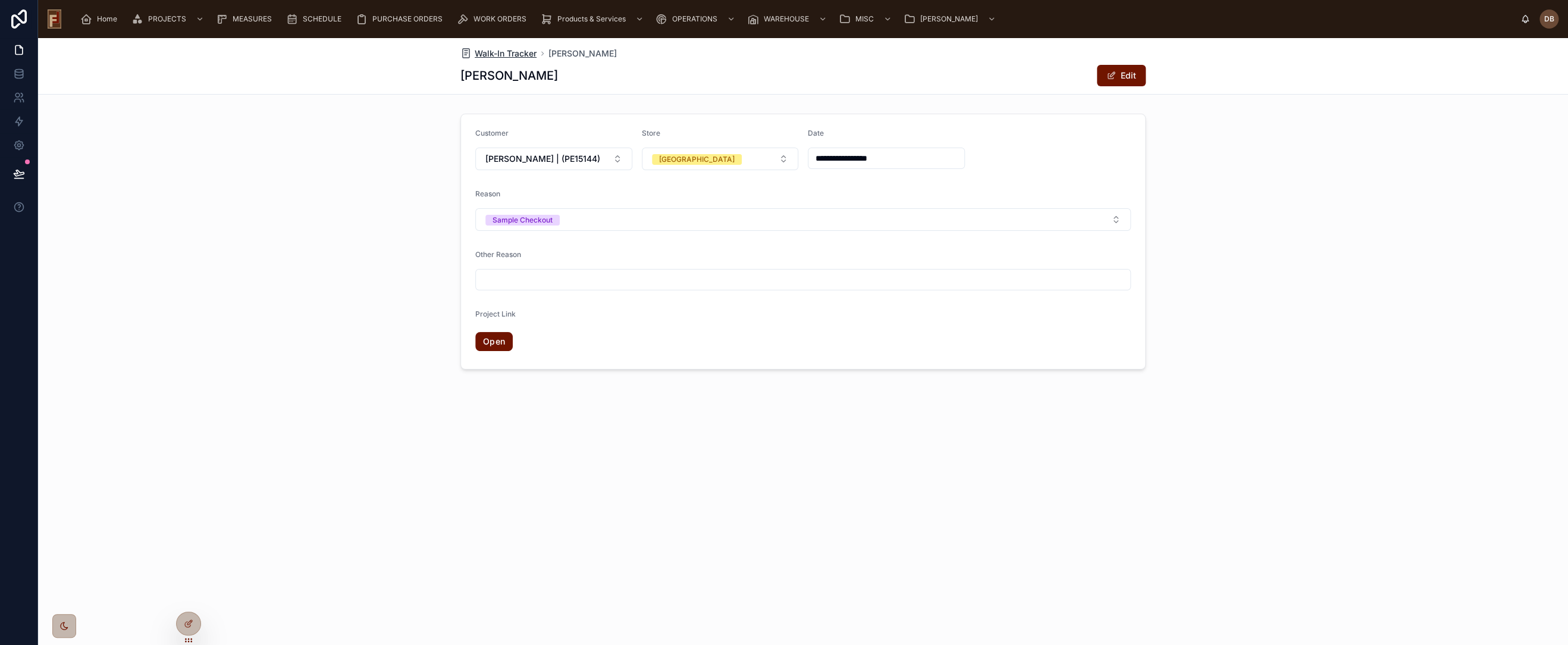
click at [496, 56] on span "Walk-In Tracker" at bounding box center [505, 53] width 62 height 12
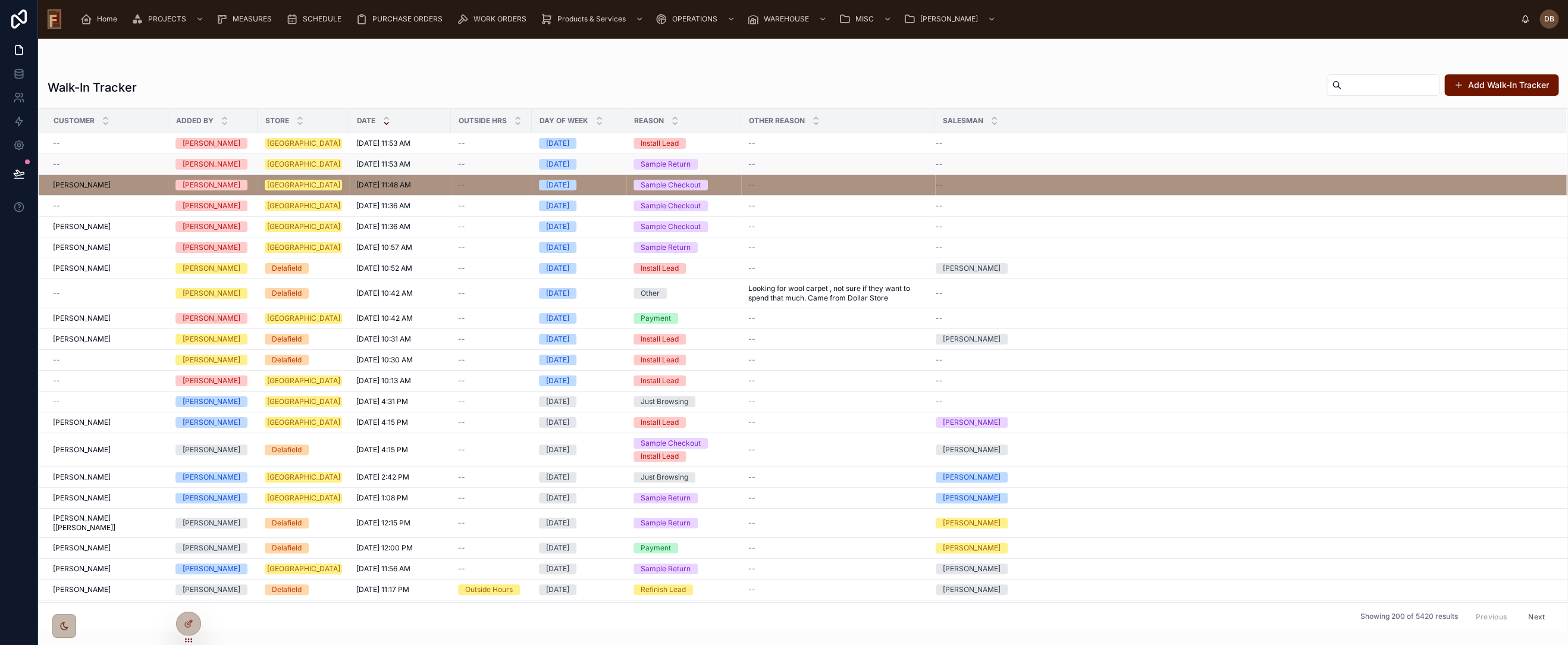
click at [121, 163] on div "--" at bounding box center [107, 164] width 108 height 9
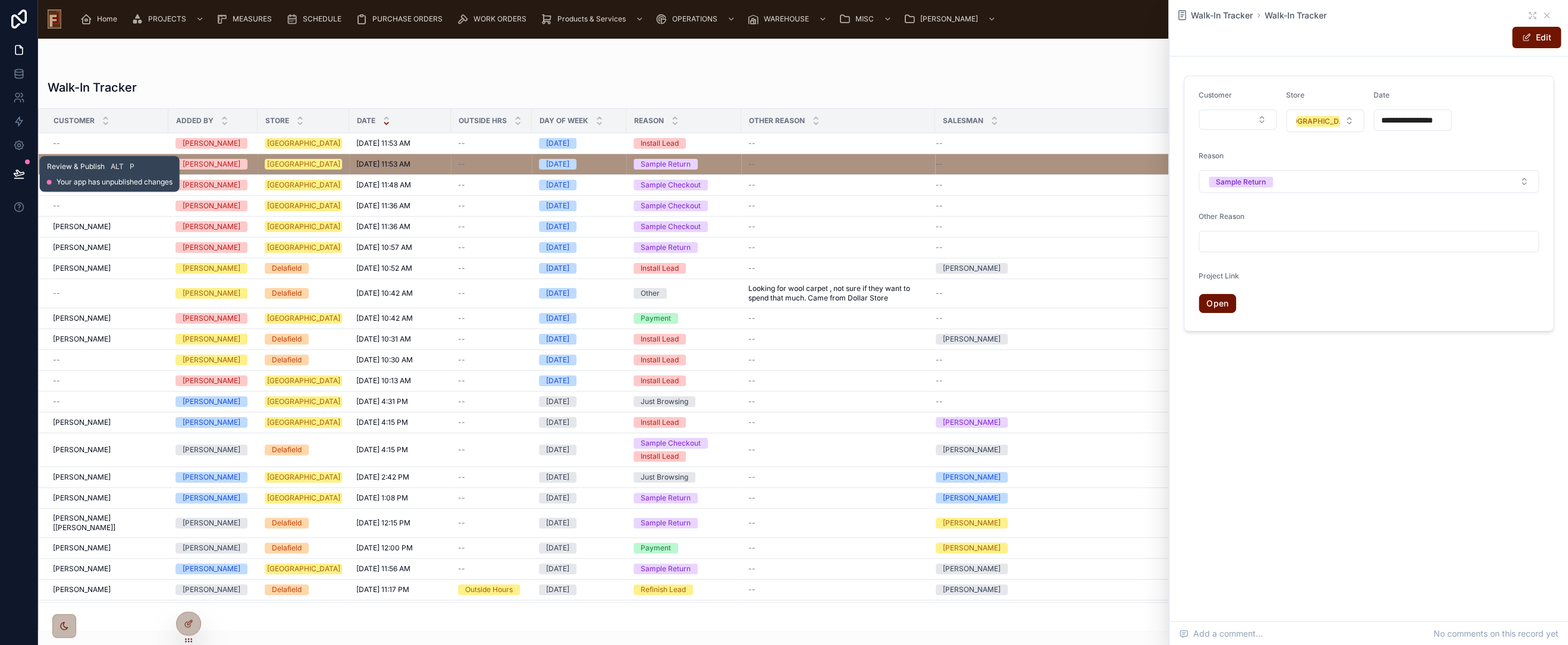
click at [18, 174] on icon at bounding box center [19, 173] width 10 height 6
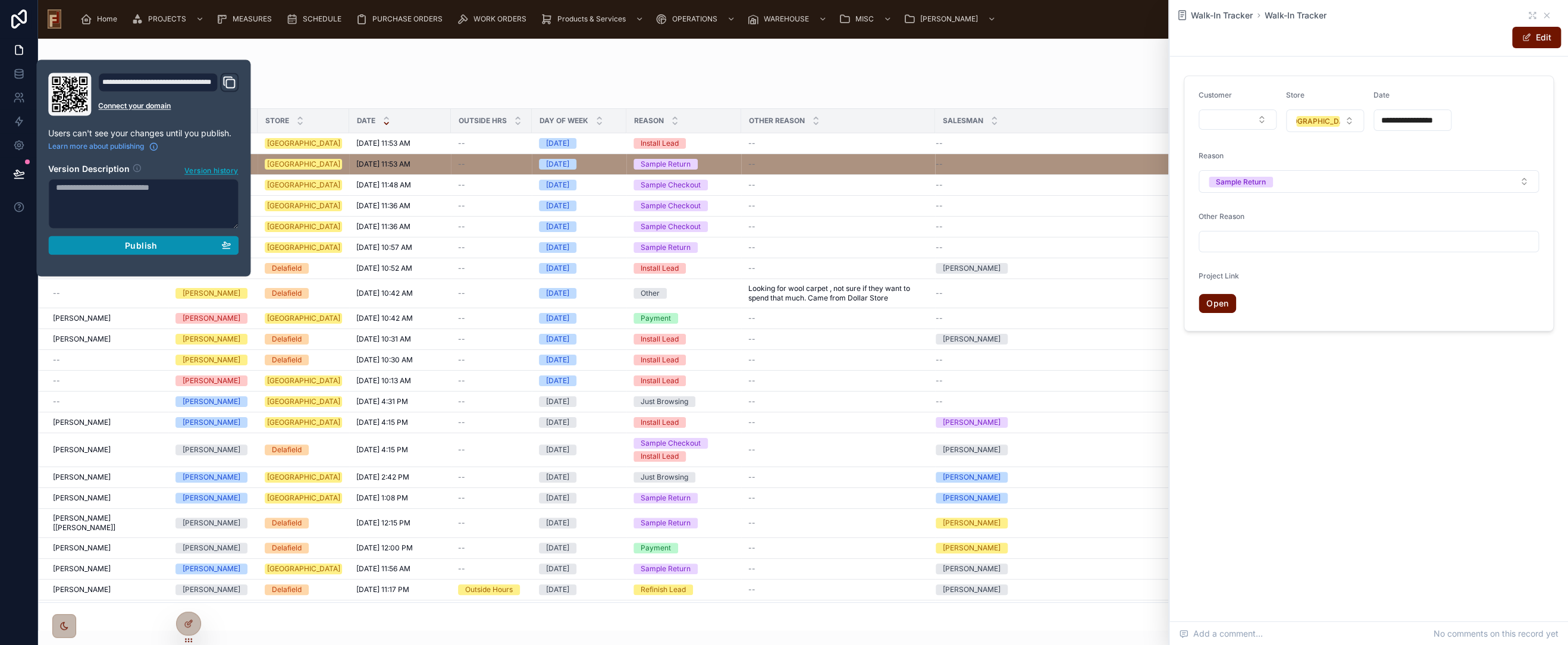
click at [144, 246] on span "Publish" at bounding box center [141, 245] width 32 height 11
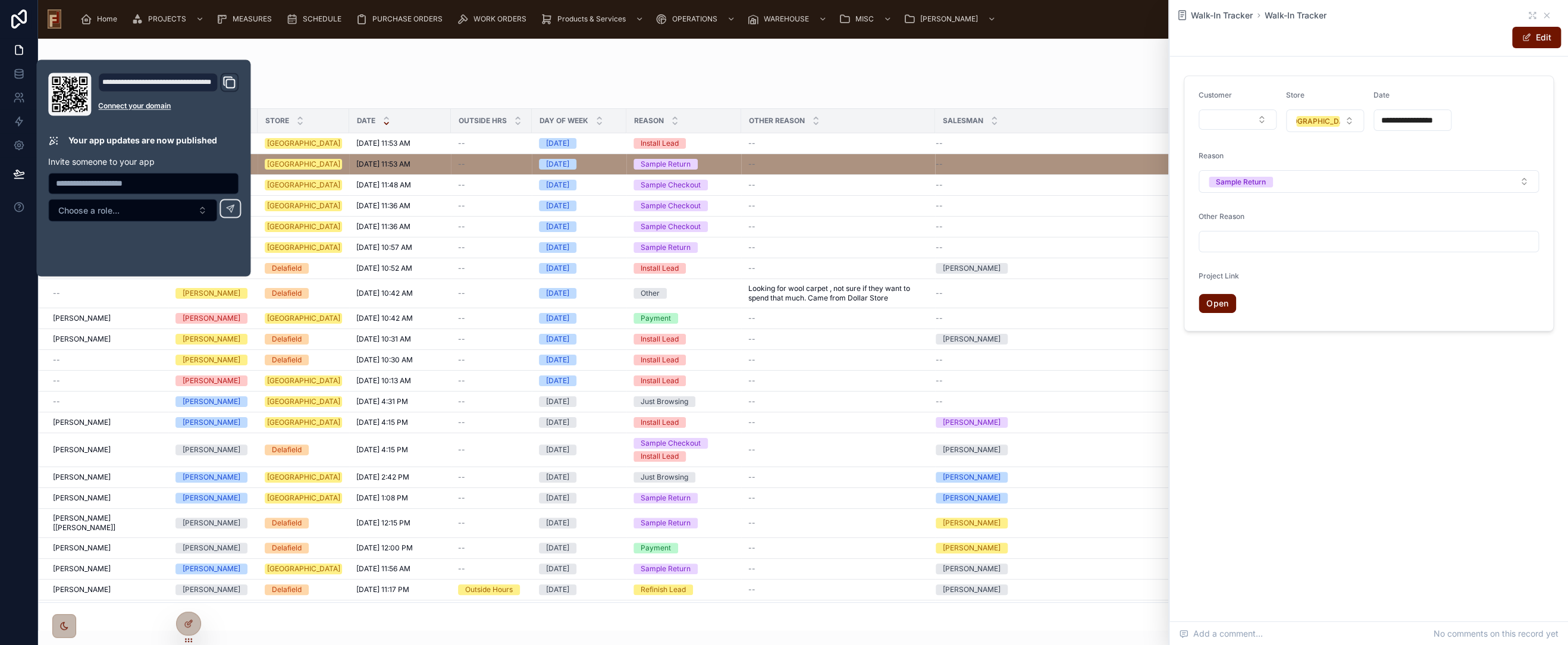
click at [362, 74] on div "Walk-In Tracker Add Walk-In Tracker" at bounding box center [803, 87] width 1511 height 28
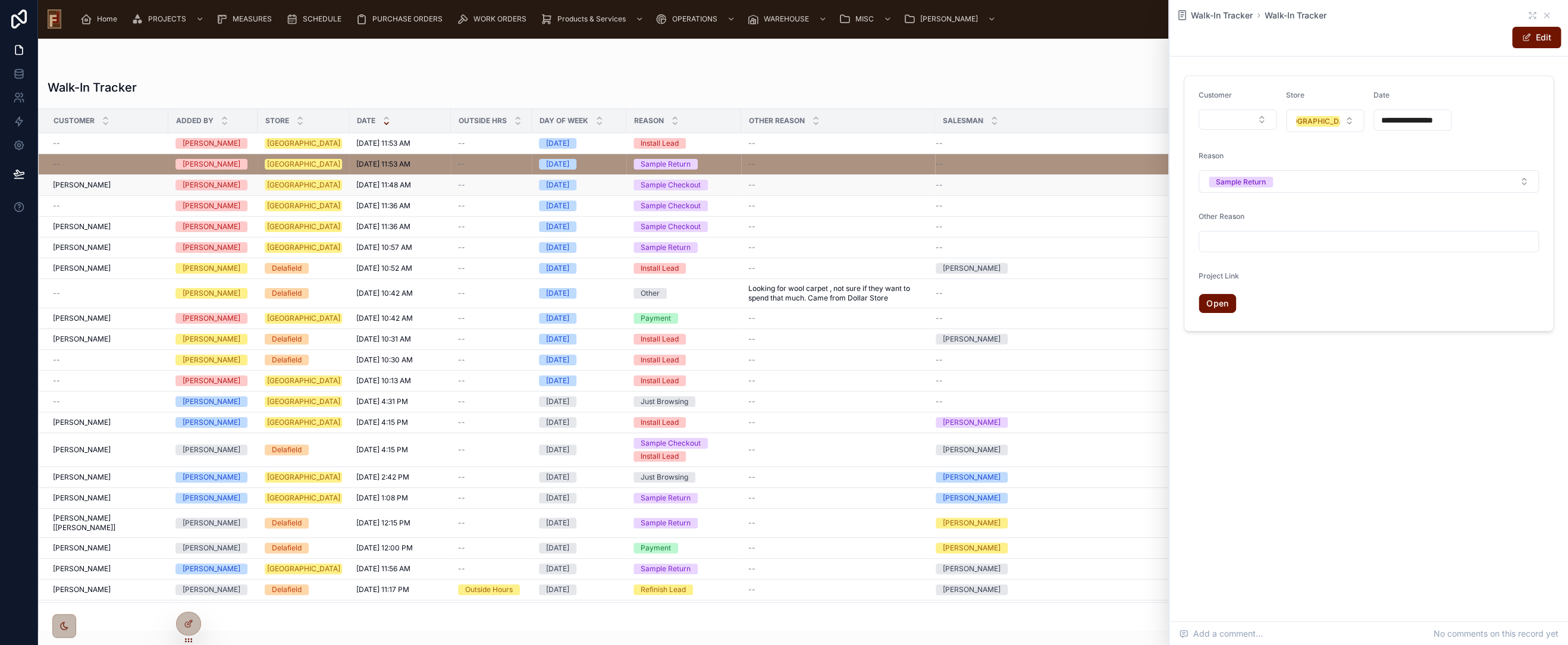
click at [356, 180] on span "[DATE] 11:48 AM" at bounding box center [384, 185] width 55 height 9
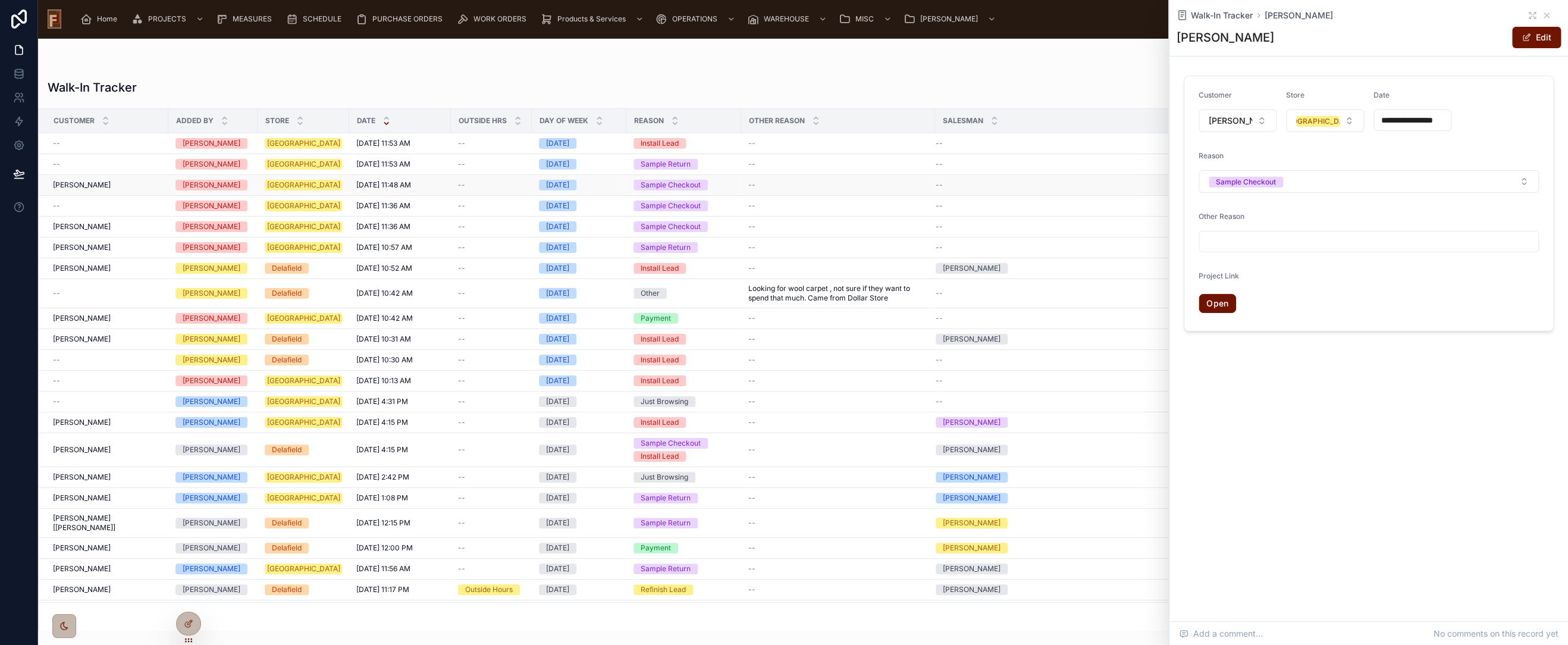
click at [83, 183] on span "[PERSON_NAME]" at bounding box center [82, 185] width 58 height 9
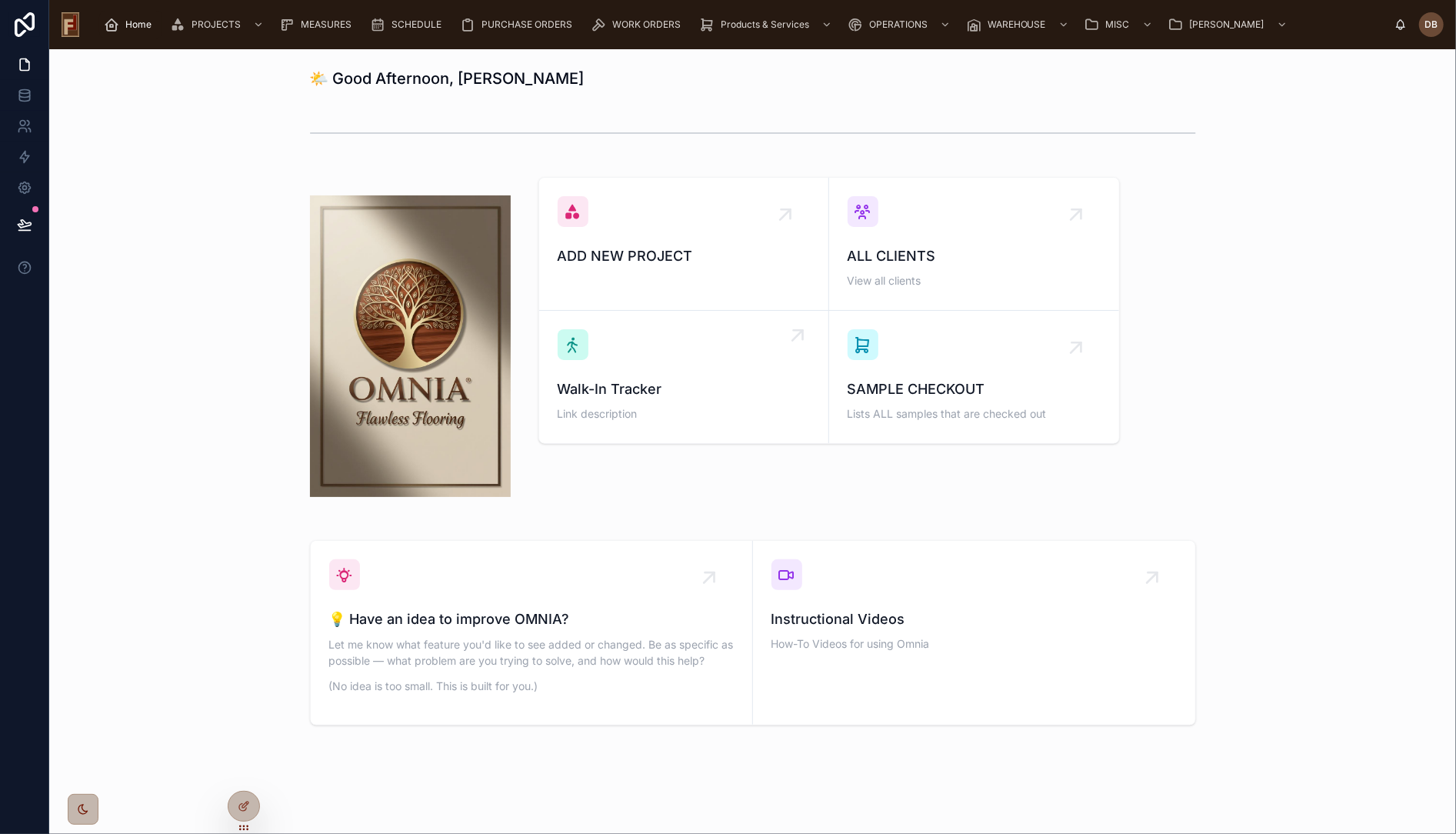
click at [624, 370] on div "Walk-In Tracker Link description" at bounding box center [684, 376] width 252 height 95
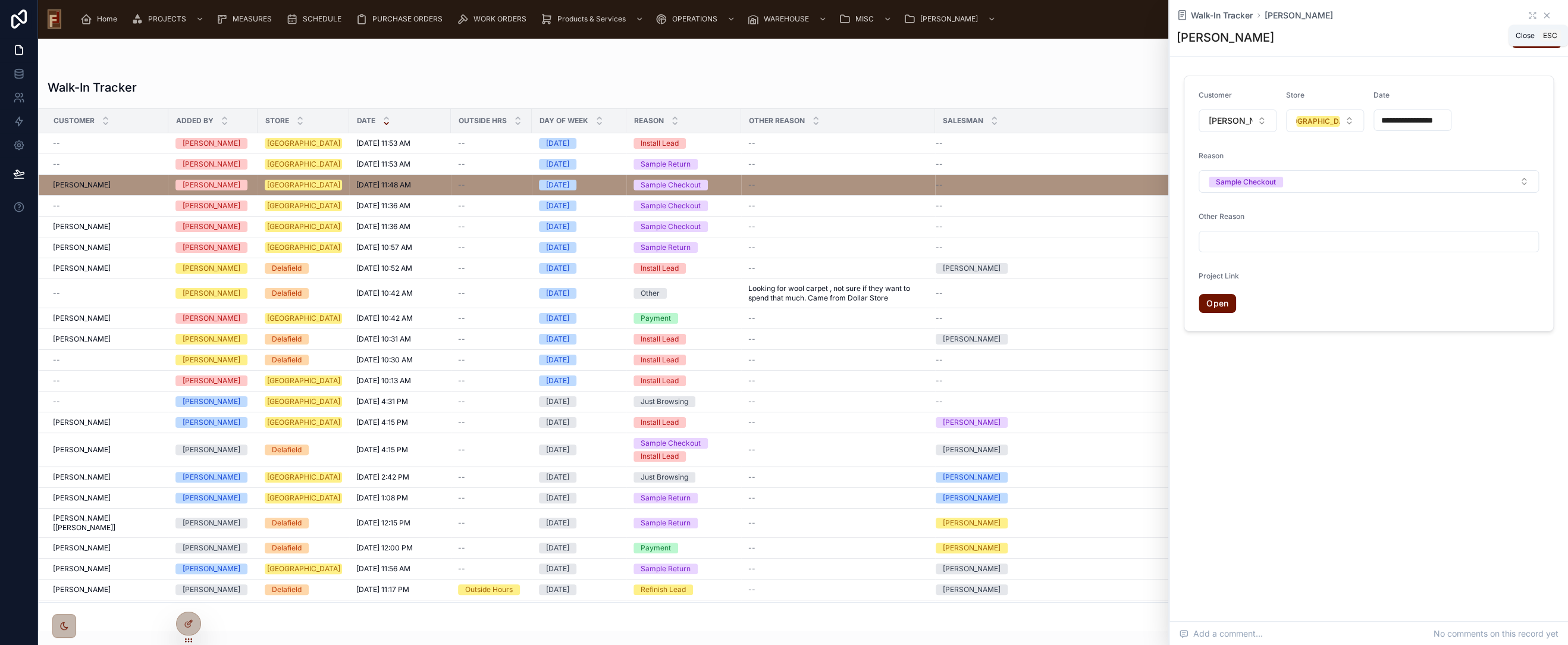
click at [1547, 16] on icon at bounding box center [1547, 16] width 5 height 5
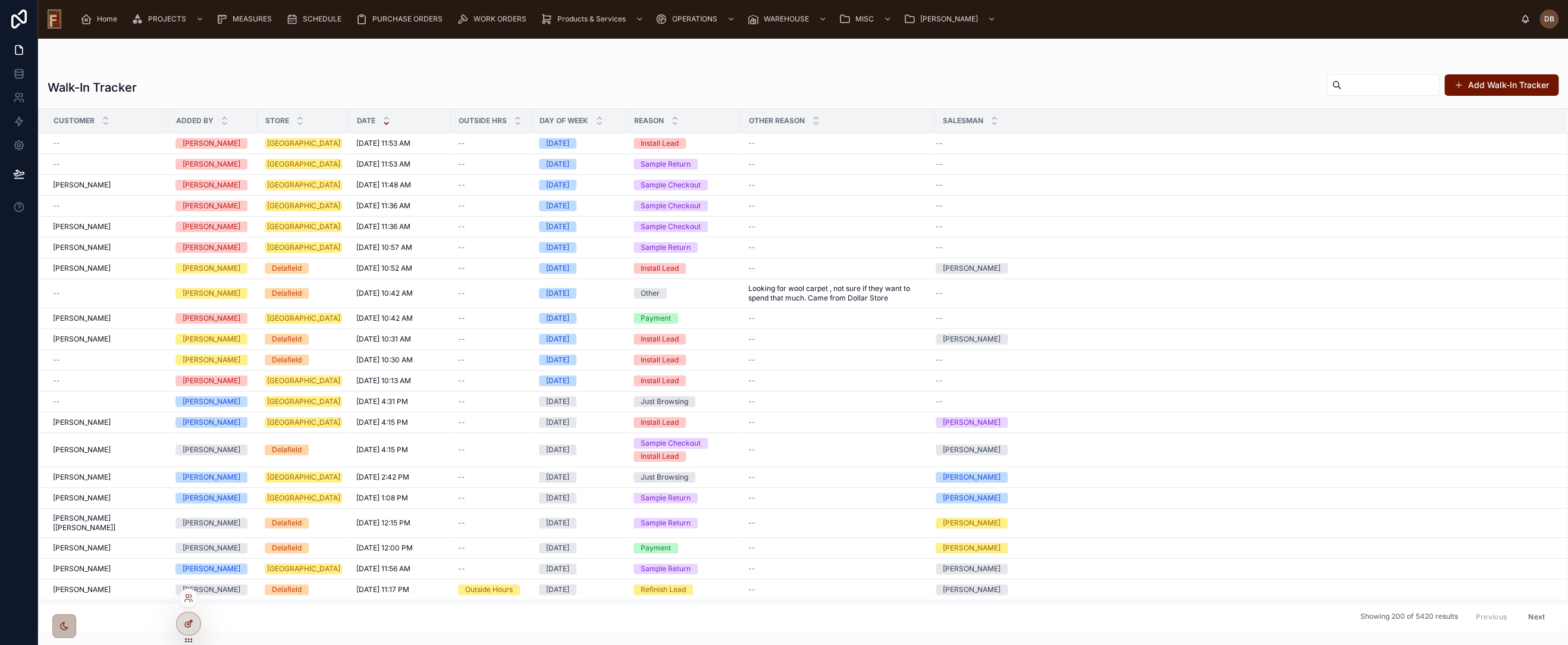
click at [188, 627] on icon at bounding box center [187, 624] width 6 height 6
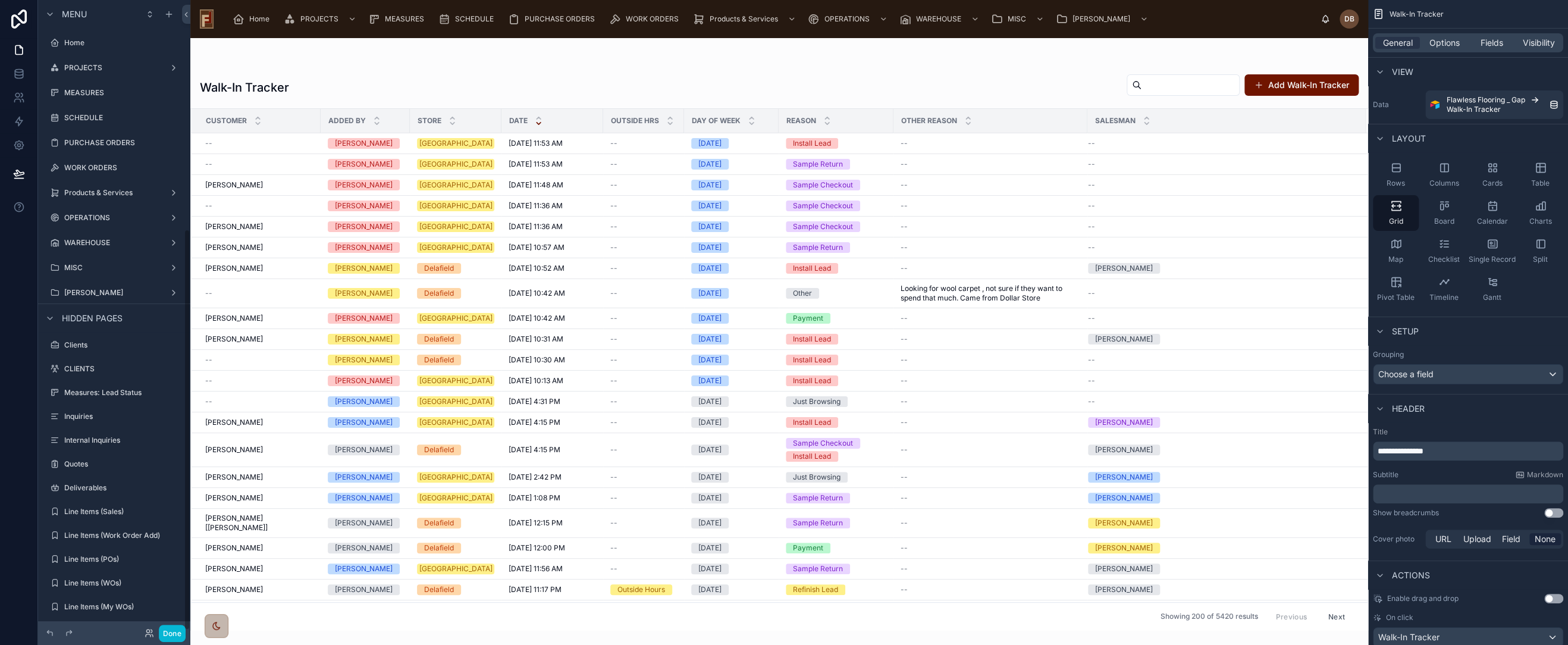
scroll to position [360, 0]
click at [308, 190] on div at bounding box center [780, 341] width 1178 height 607
click at [293, 184] on div "Srdjan Suton Srdjan Suton" at bounding box center [259, 185] width 108 height 9
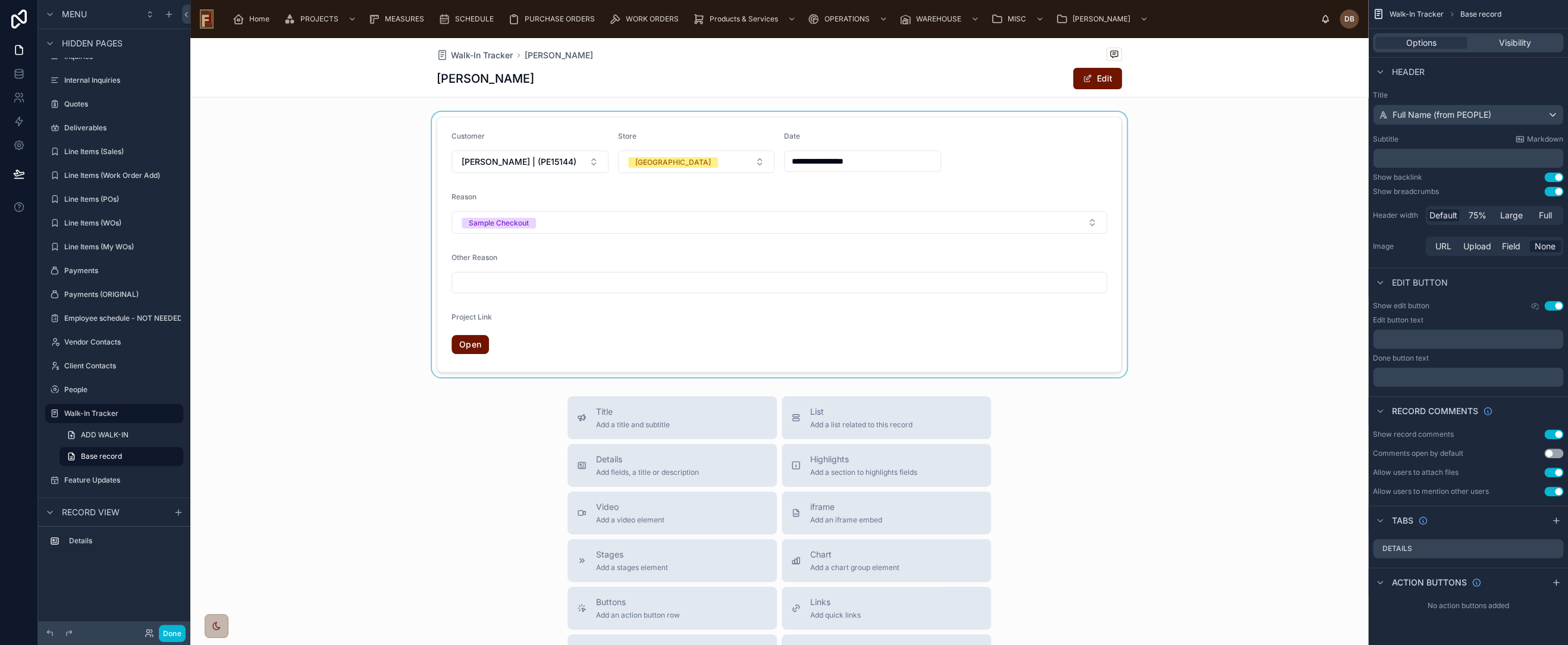
click at [671, 198] on div at bounding box center [780, 245] width 1178 height 265
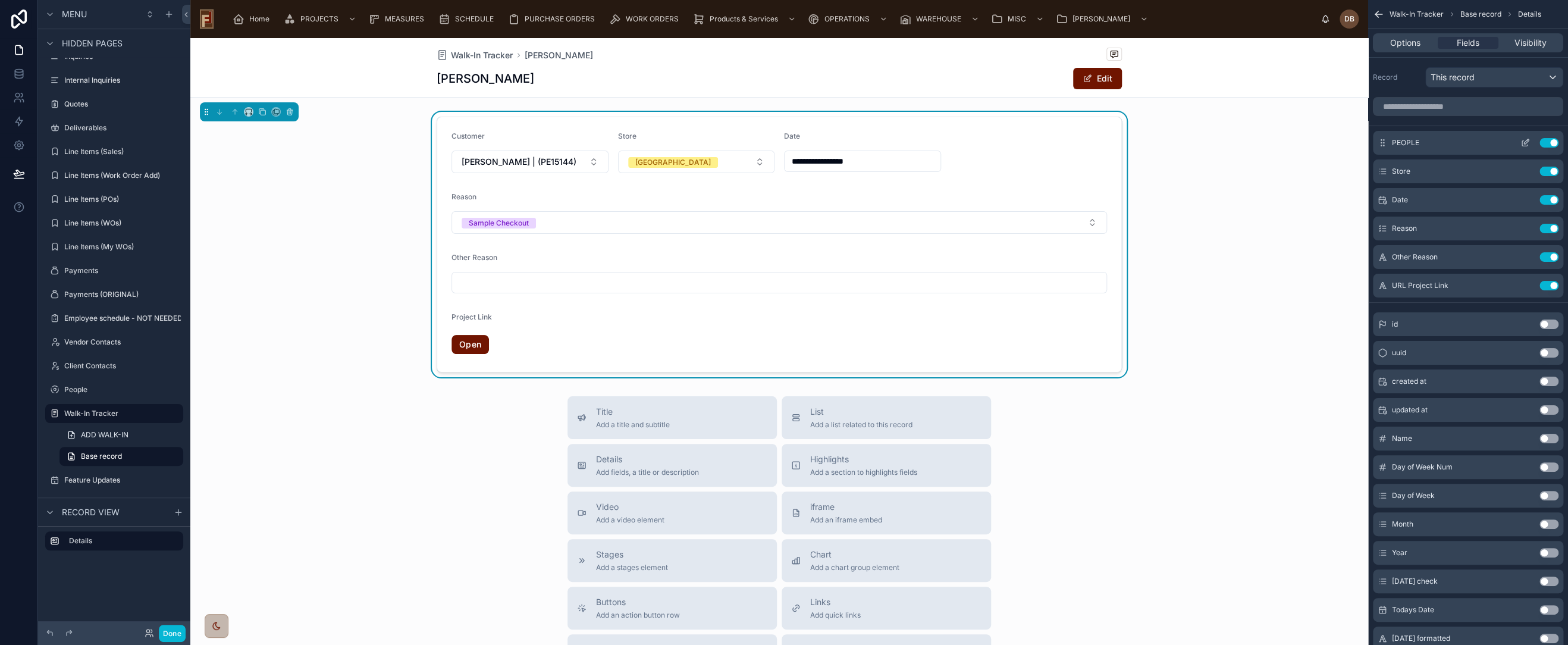
click at [1525, 138] on icon "scrollable content" at bounding box center [1525, 143] width 9 height 9
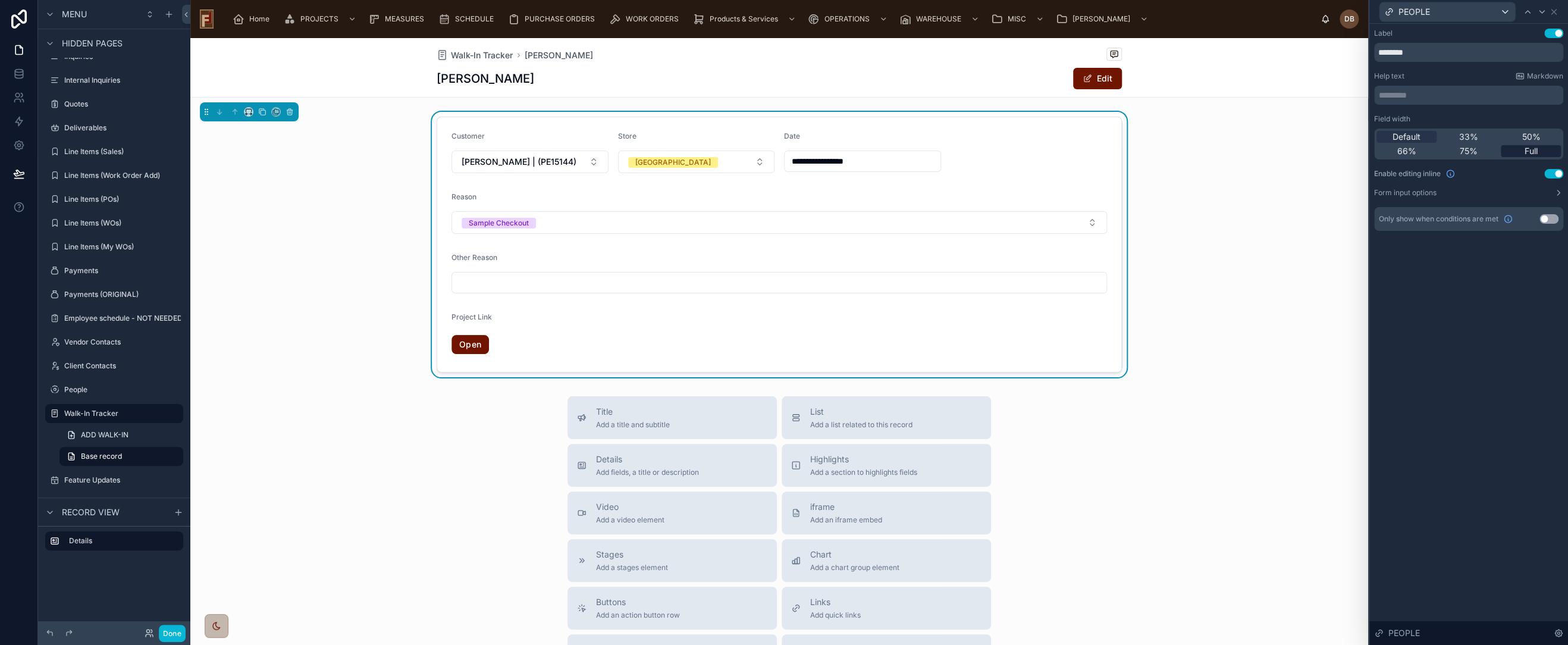
click at [1534, 151] on span "Full" at bounding box center [1531, 151] width 13 height 12
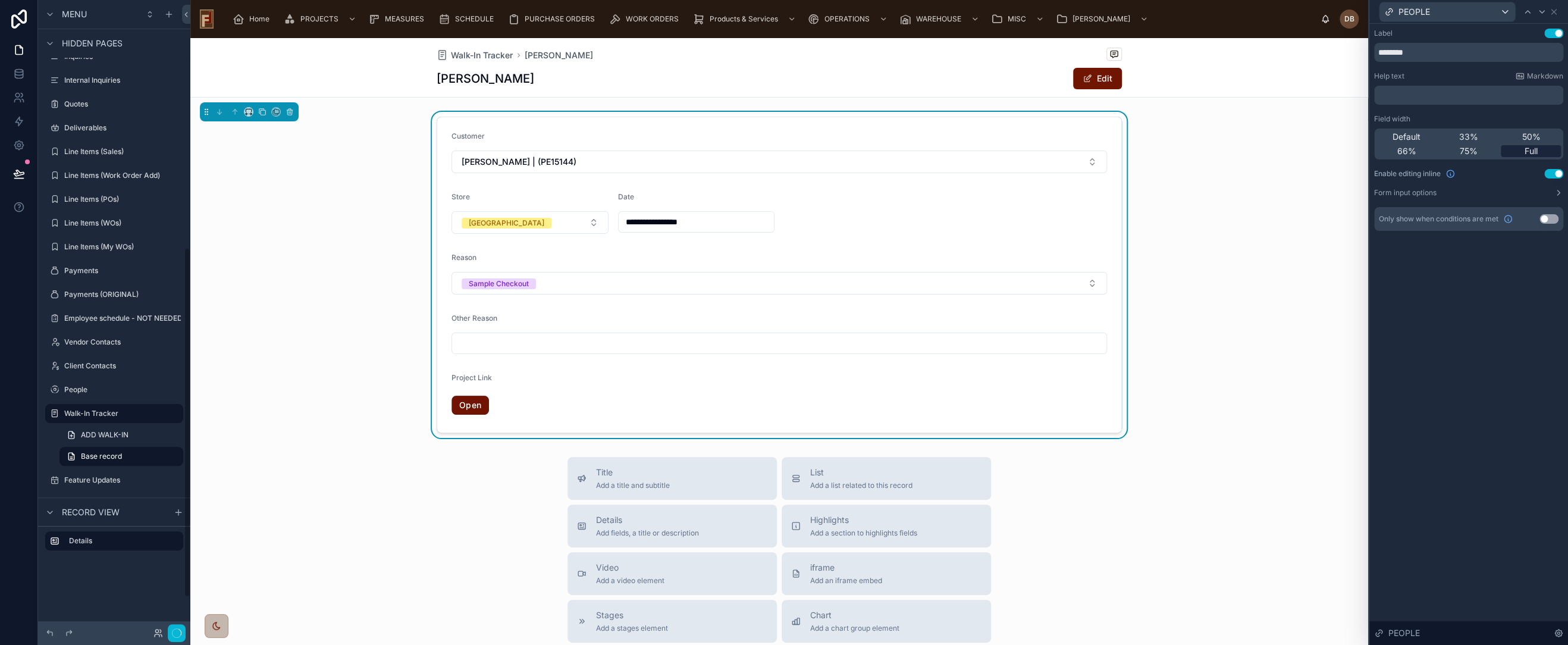
scroll to position [446, 0]
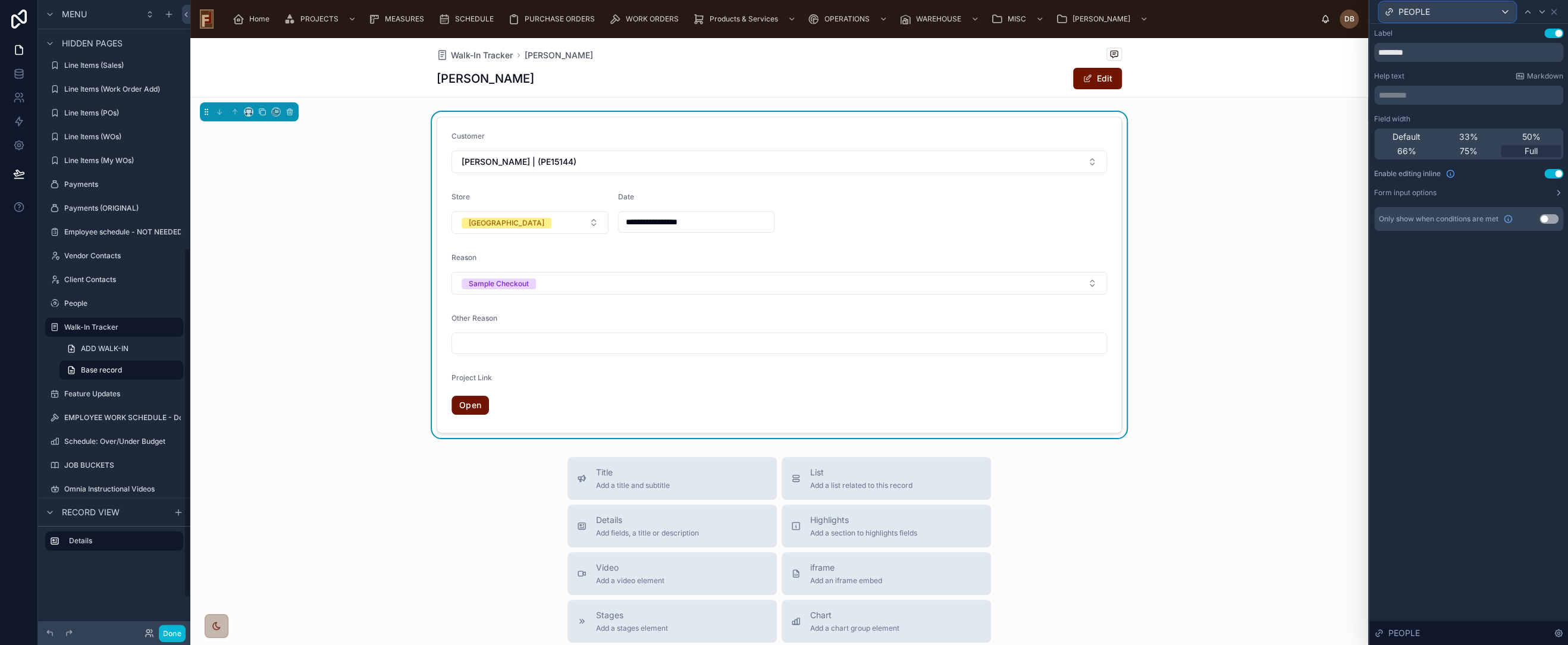
click at [1441, 10] on div "PEOPLE" at bounding box center [1447, 12] width 136 height 19
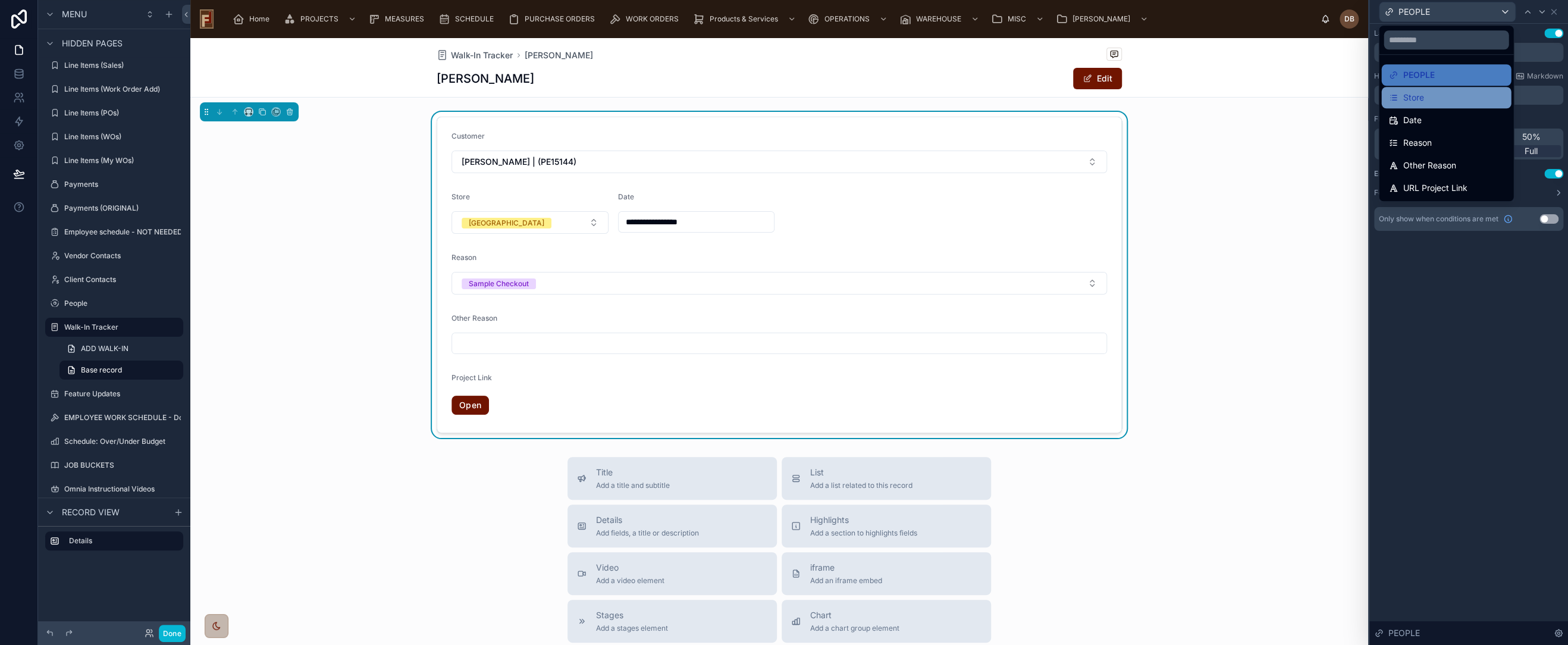
click at [1427, 94] on div "Store" at bounding box center [1447, 97] width 116 height 14
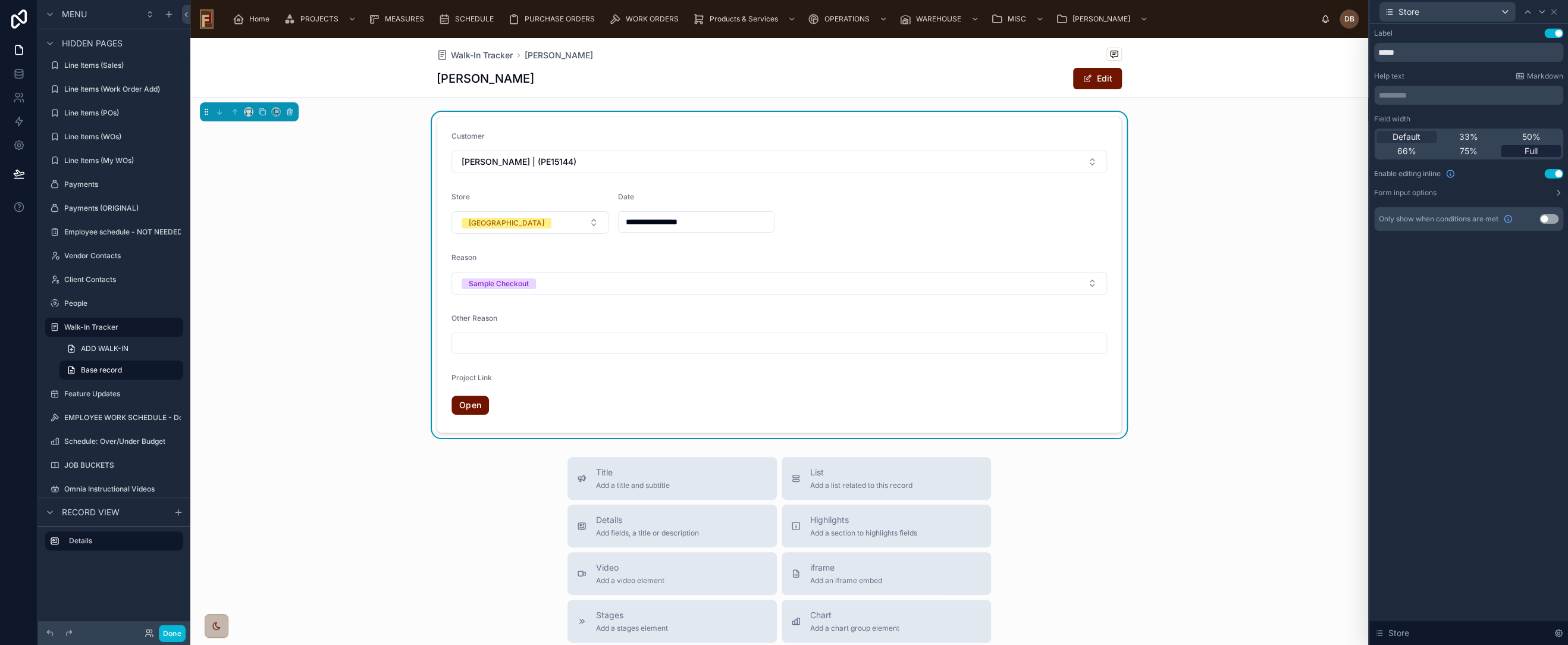
click at [1543, 151] on div "Full" at bounding box center [1531, 151] width 60 height 12
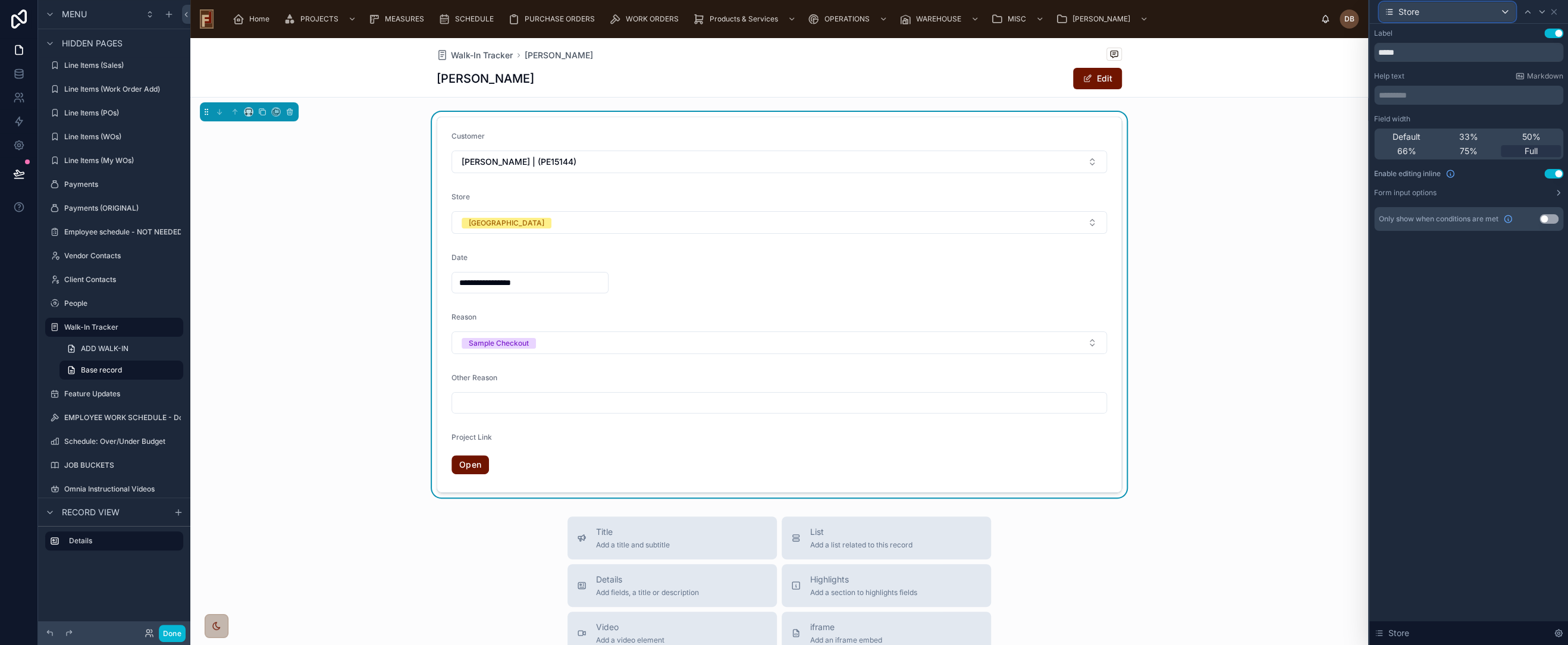
click at [1444, 16] on div "Store" at bounding box center [1447, 12] width 136 height 19
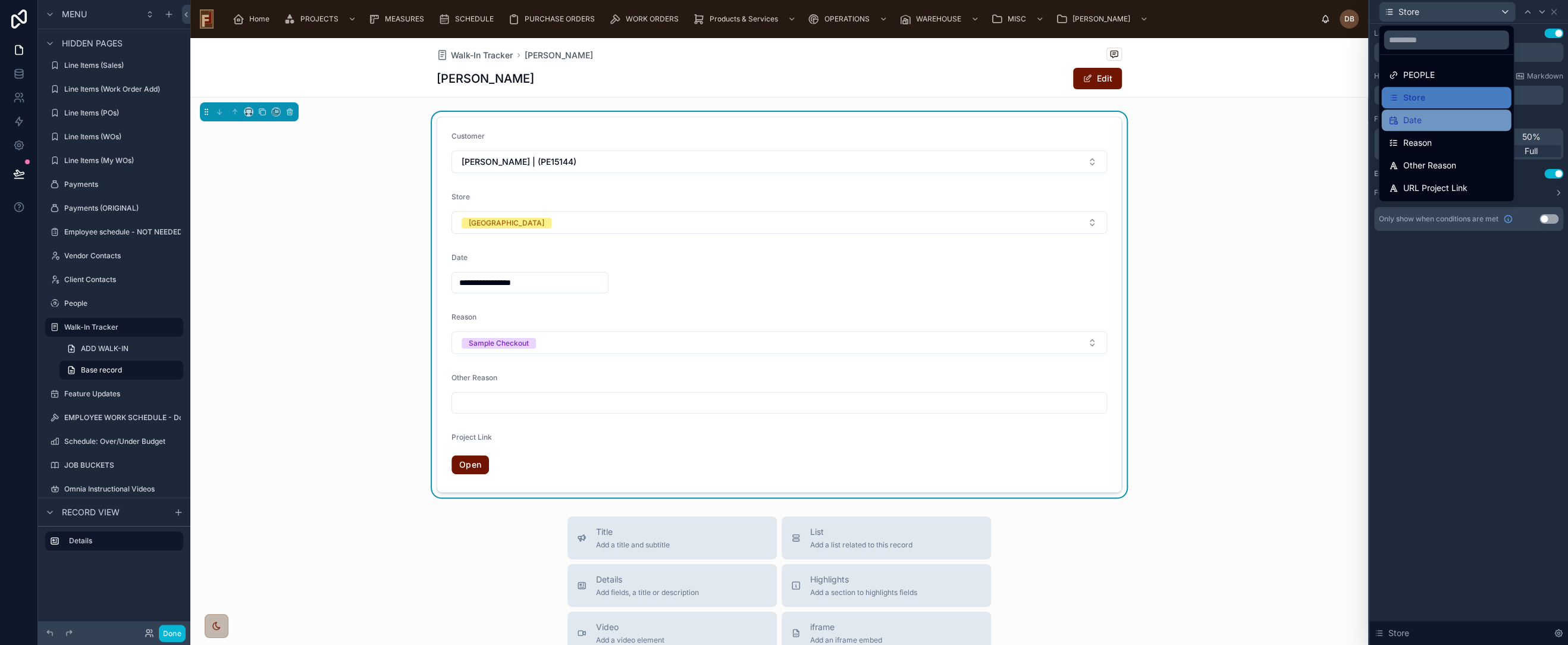
click at [1444, 125] on div "Date" at bounding box center [1447, 120] width 116 height 14
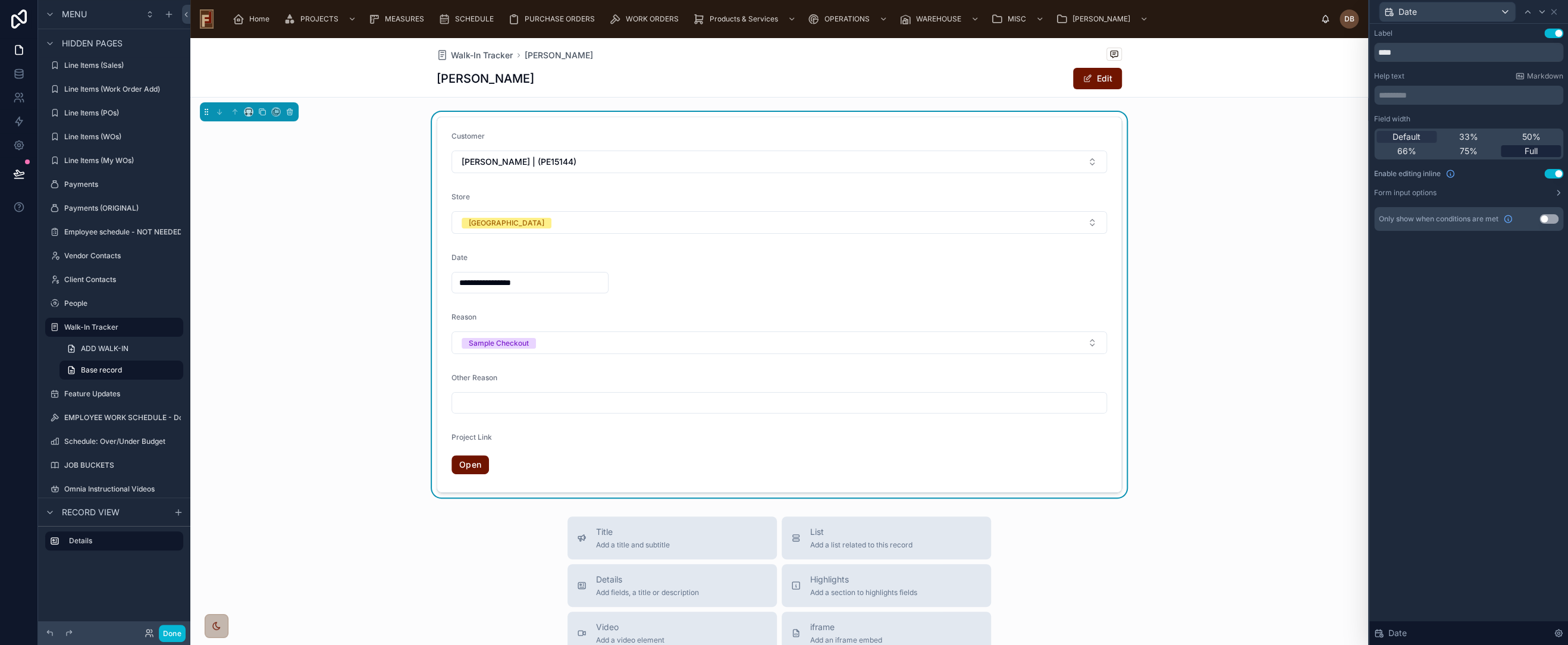
click at [1530, 151] on span "Full" at bounding box center [1531, 151] width 13 height 12
click at [1453, 17] on div "Date" at bounding box center [1447, 12] width 136 height 19
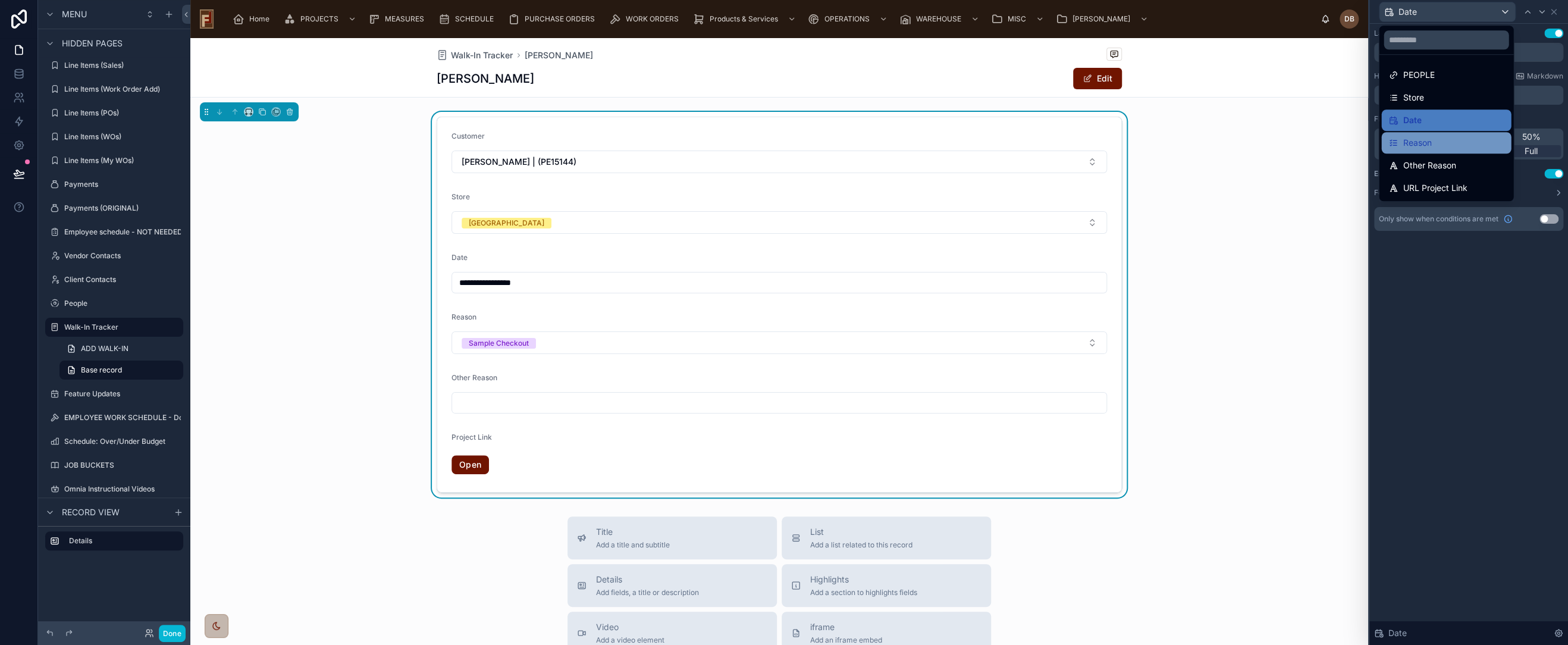
click at [1450, 136] on div "Reason" at bounding box center [1447, 143] width 116 height 14
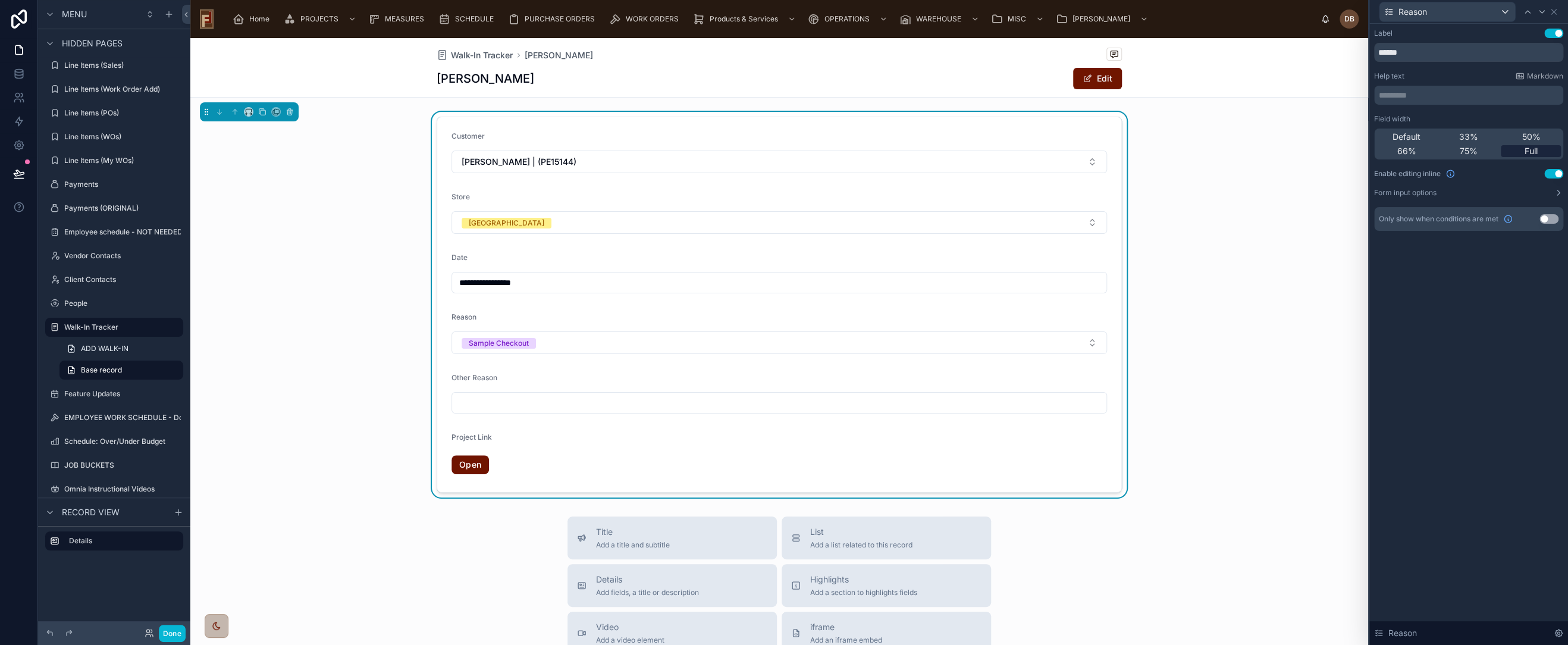
click at [1528, 152] on span "Full" at bounding box center [1531, 151] width 13 height 12
click at [1423, 10] on span "Reason" at bounding box center [1413, 11] width 28 height 12
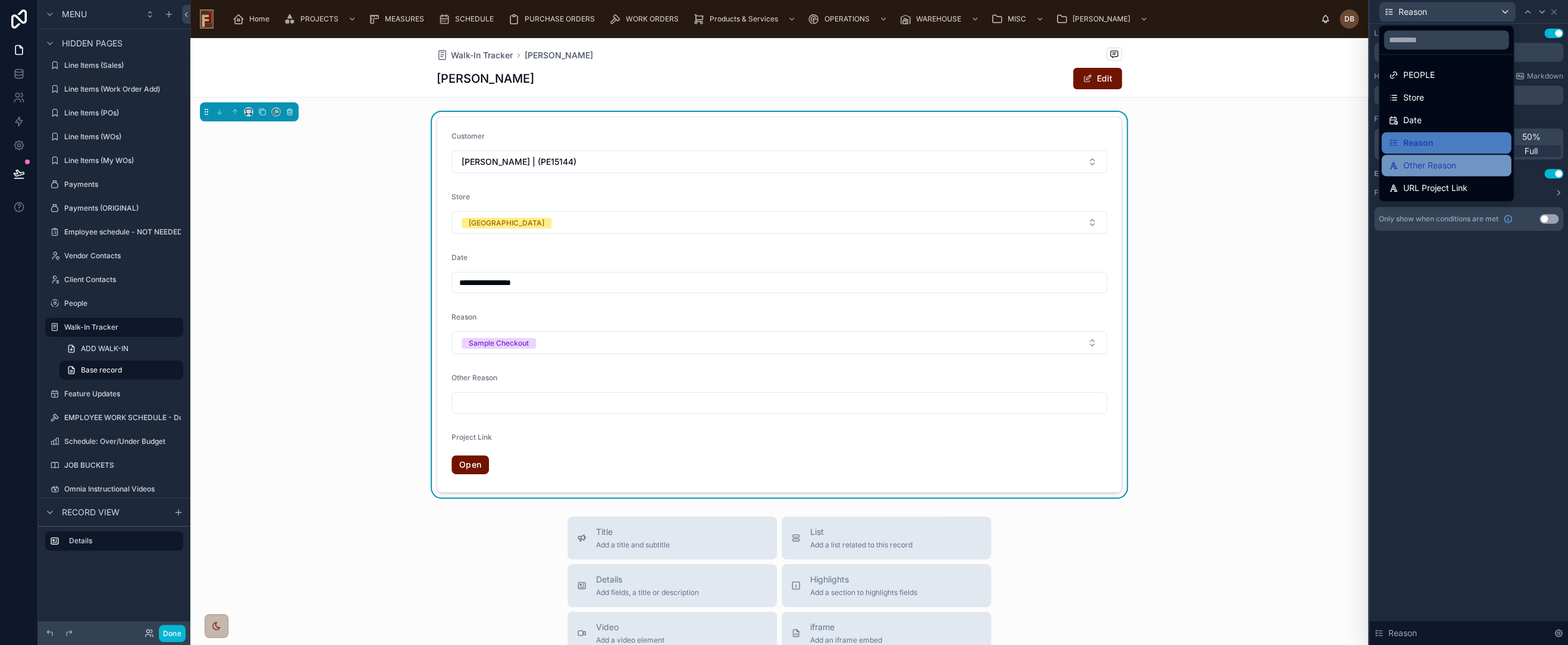
click at [1452, 160] on span "Other Reason" at bounding box center [1429, 165] width 53 height 14
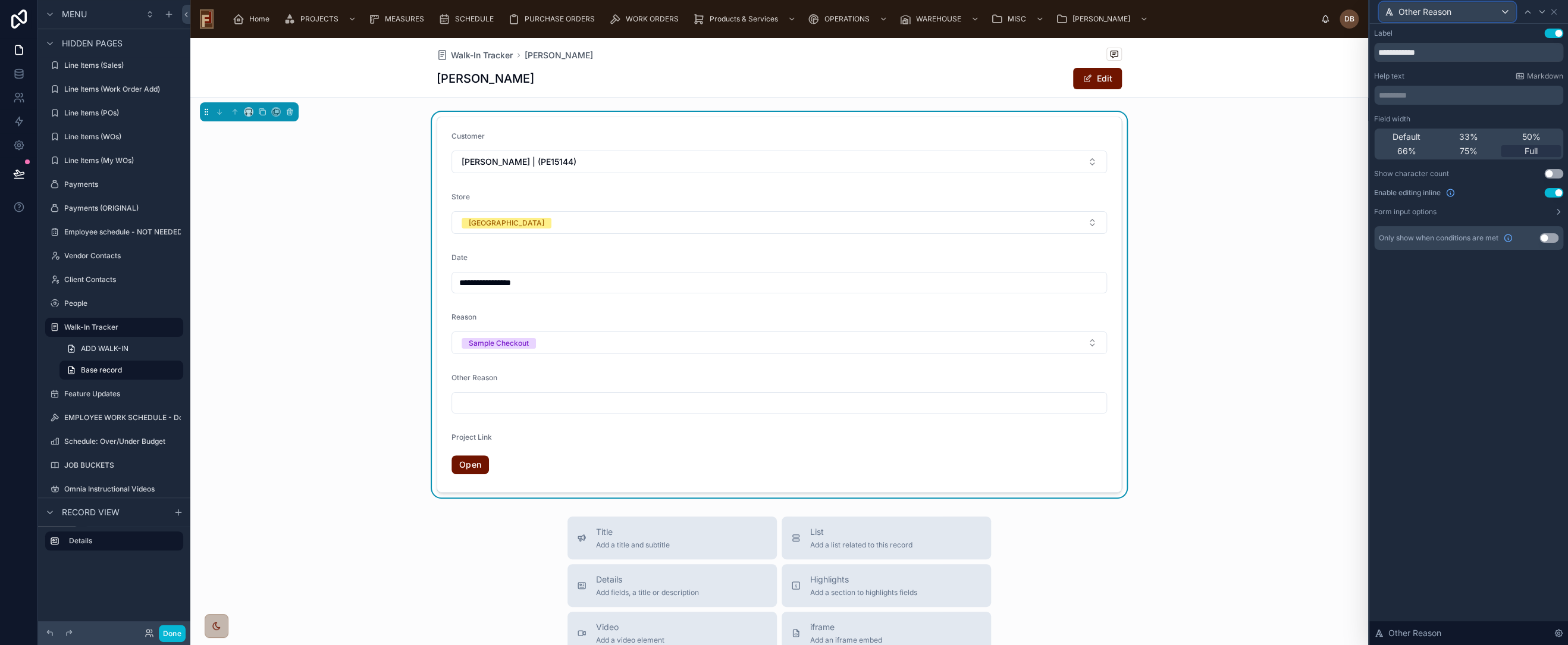
click at [1444, 13] on span "Other Reason" at bounding box center [1425, 11] width 53 height 12
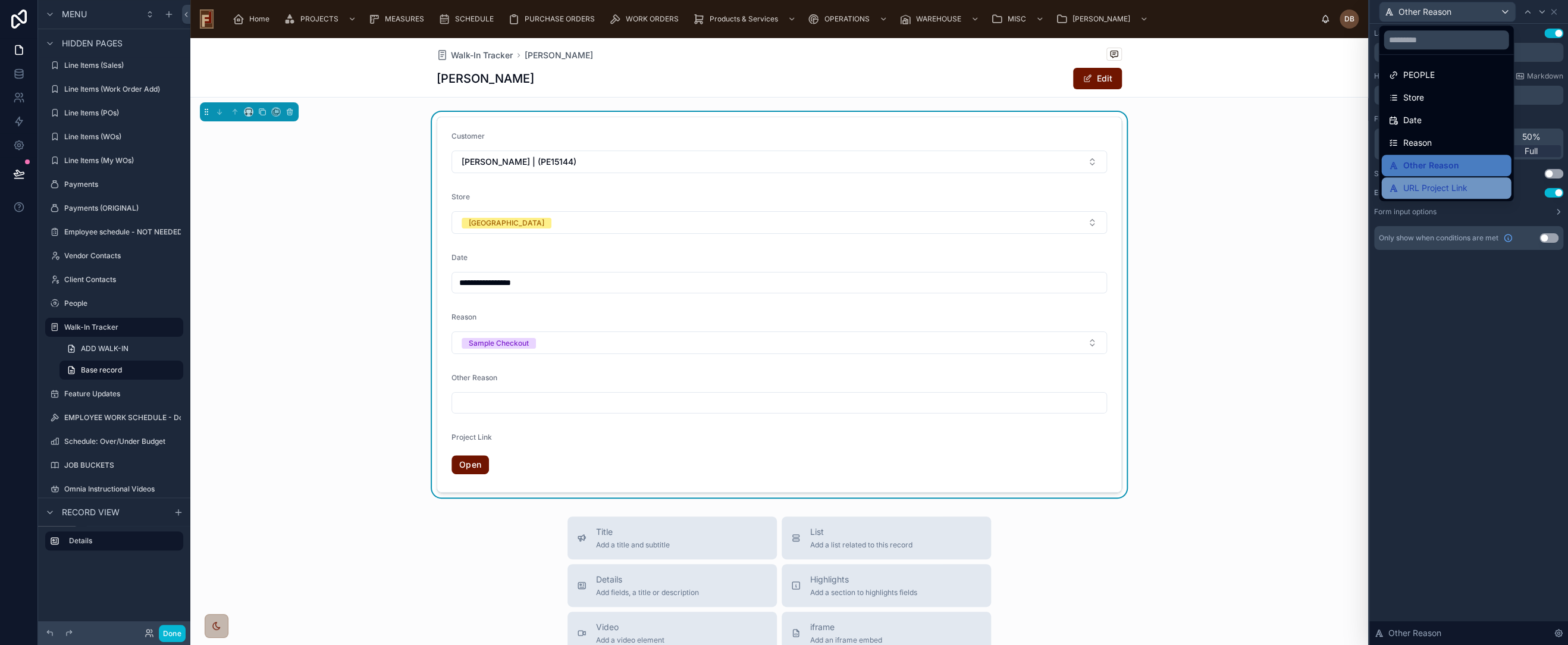
click at [1459, 184] on span "URL Project Link" at bounding box center [1435, 188] width 64 height 14
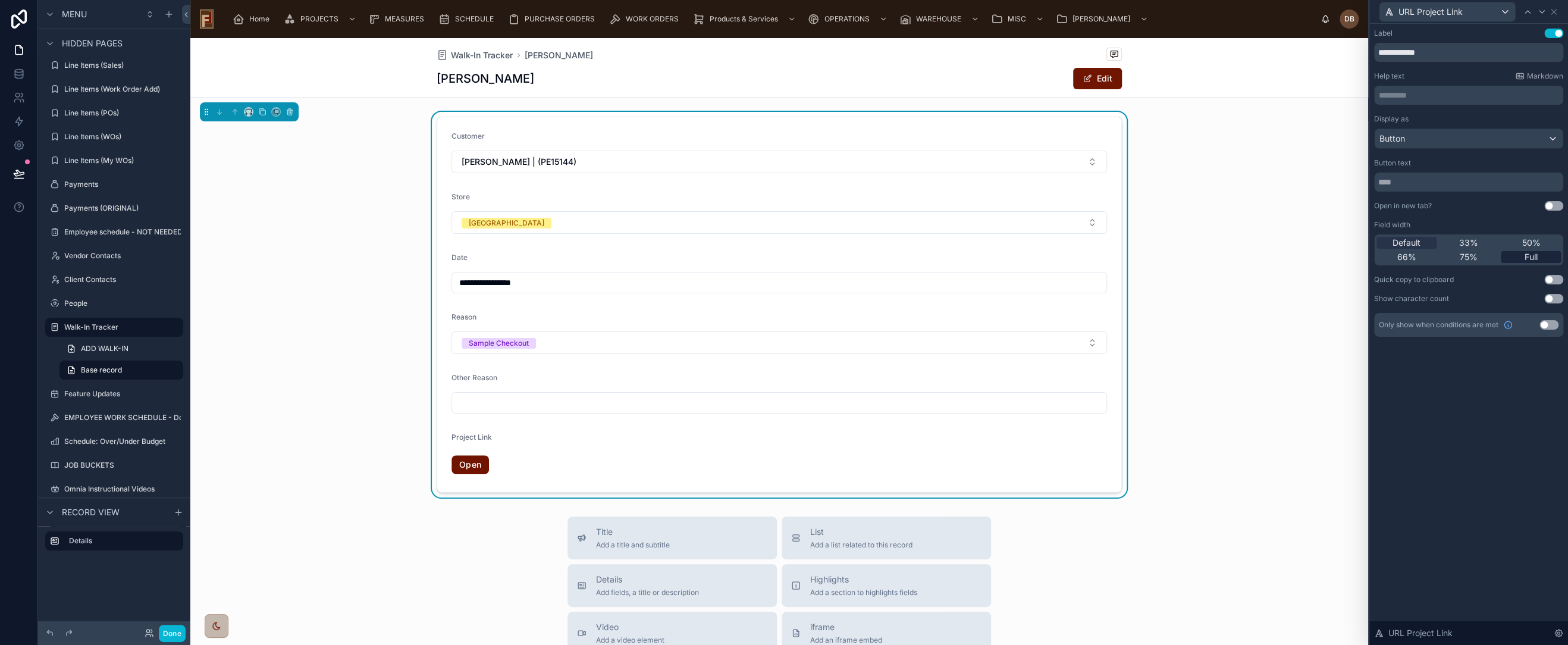
click at [1525, 255] on span "Full" at bounding box center [1531, 256] width 13 height 12
click at [14, 174] on icon at bounding box center [19, 174] width 12 height 12
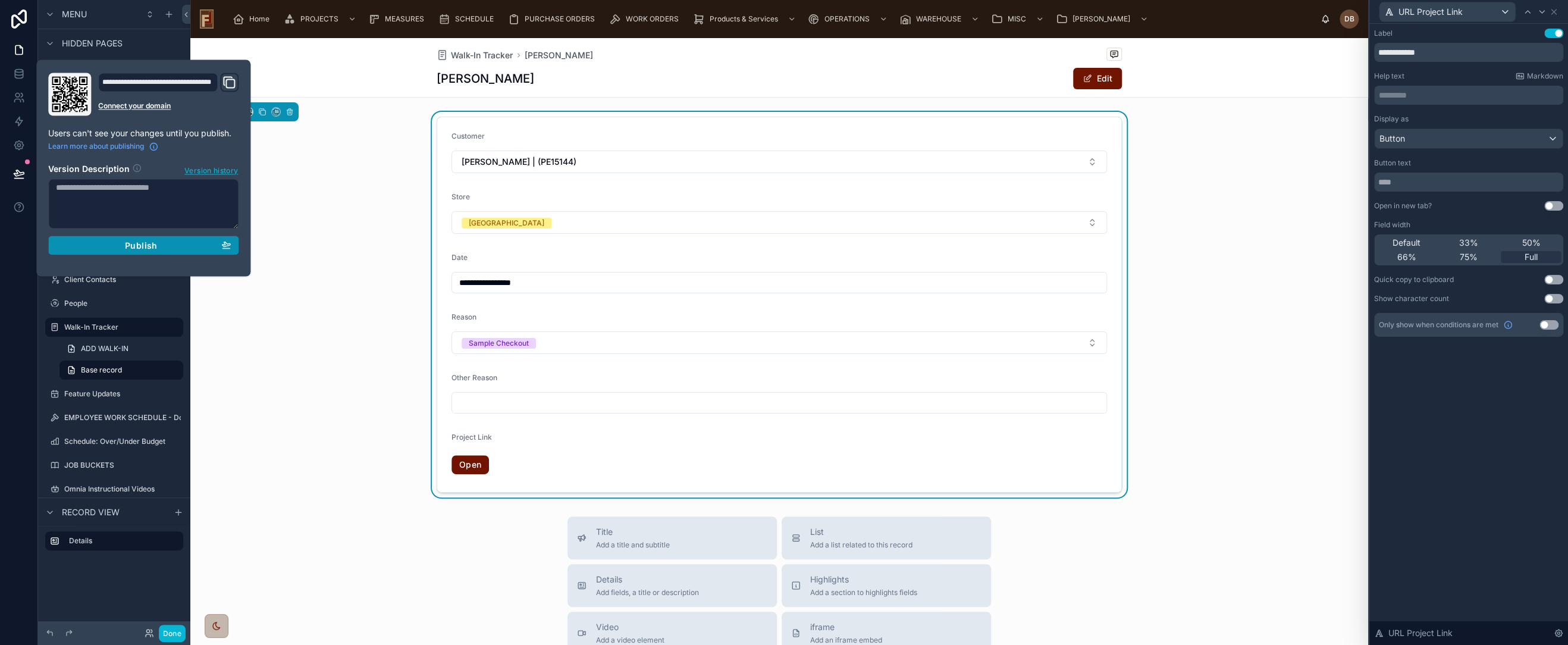
click at [152, 240] on span "Publish" at bounding box center [141, 245] width 32 height 11
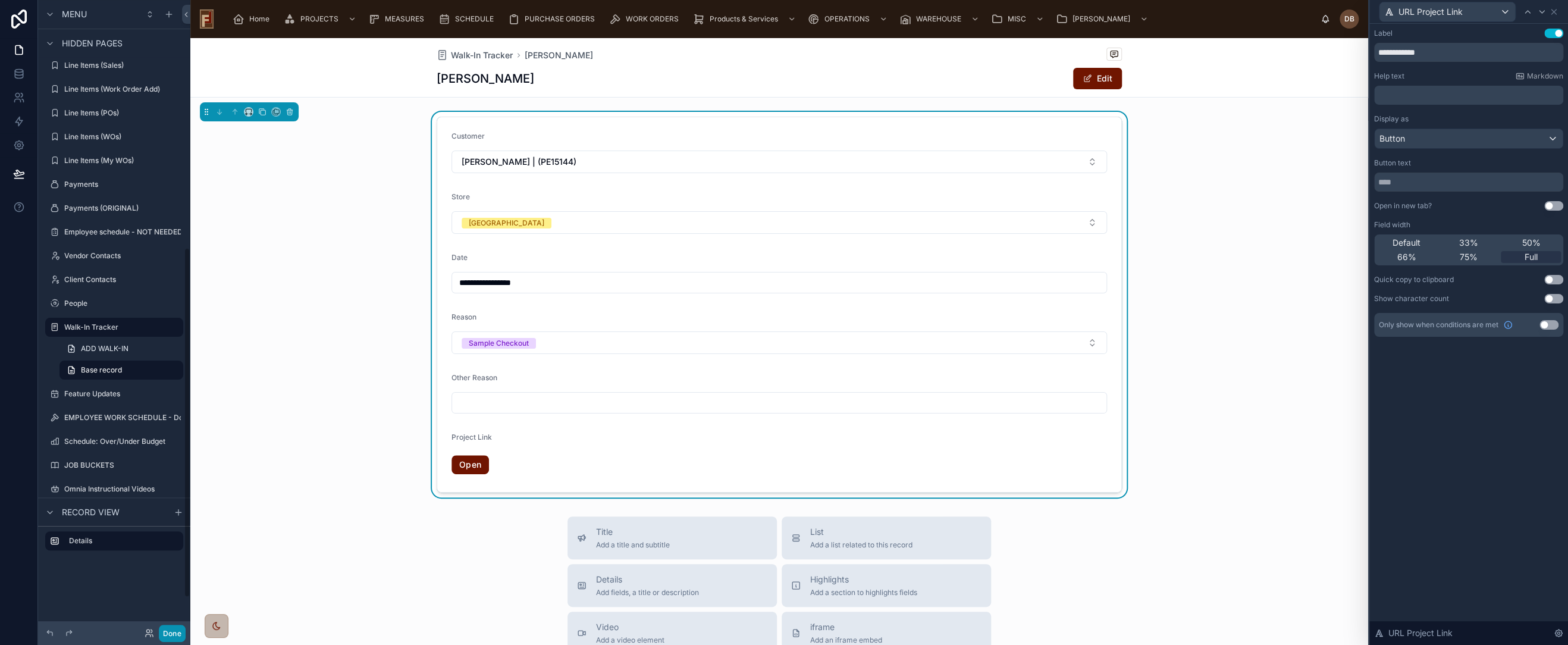
drag, startPoint x: 174, startPoint y: 631, endPoint x: 195, endPoint y: 576, distance: 58.9
click at [174, 631] on button "Done" at bounding box center [172, 633] width 27 height 17
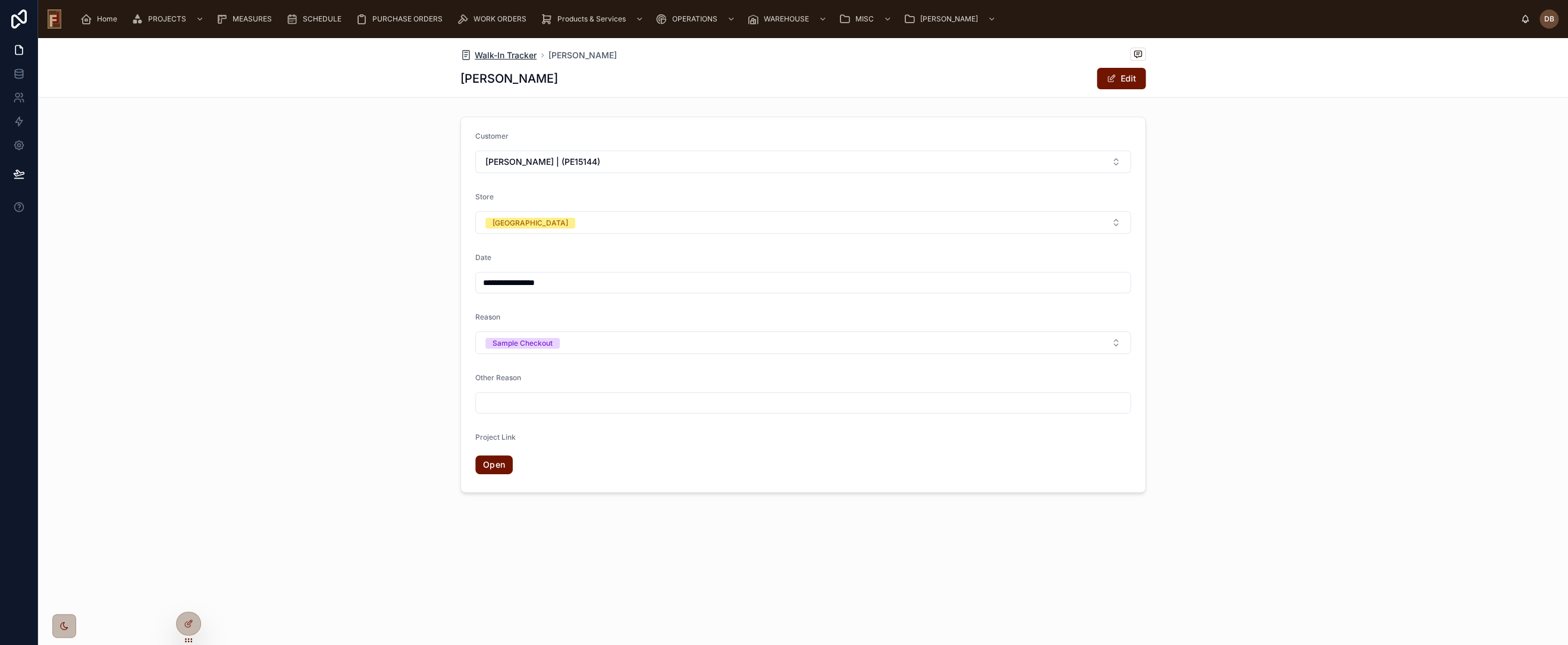
click at [501, 54] on span "Walk-In Tracker" at bounding box center [505, 55] width 62 height 12
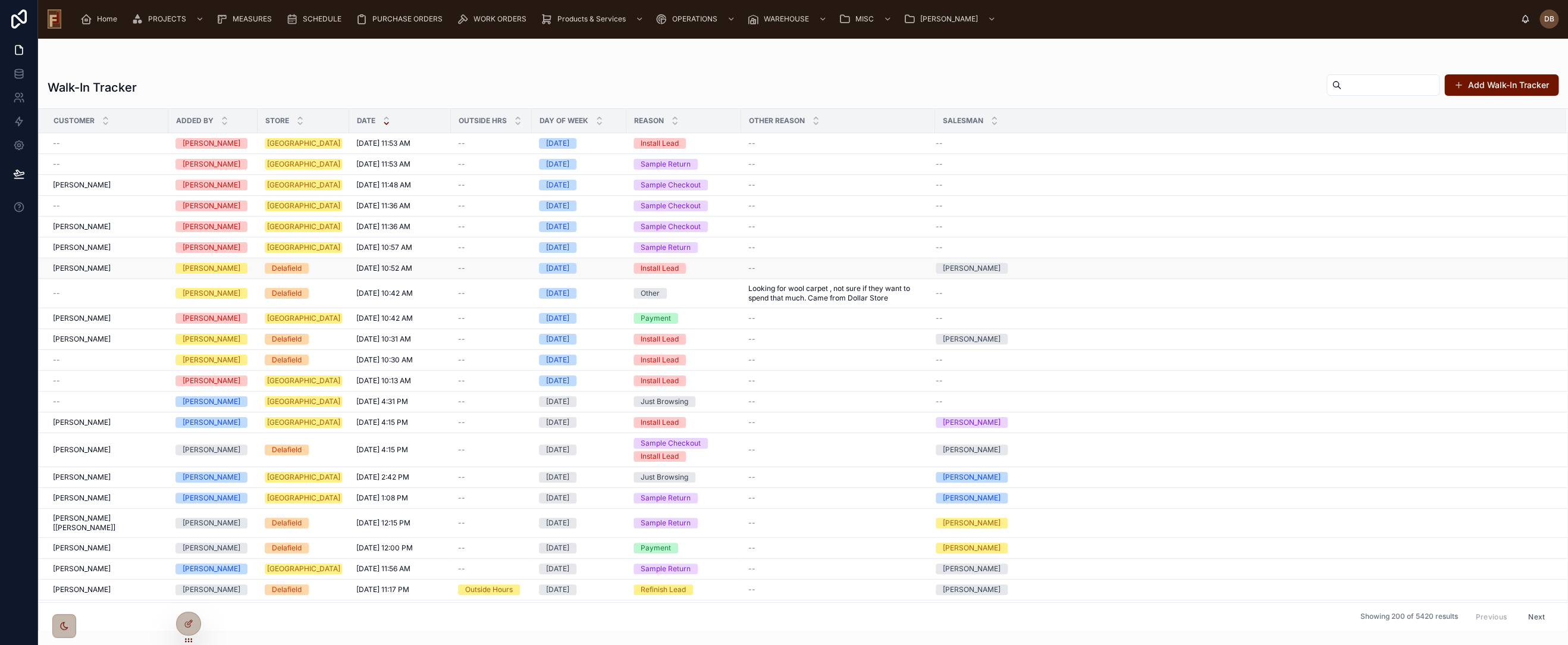
click at [114, 270] on div "Alison Prange Alison Prange" at bounding box center [107, 268] width 108 height 9
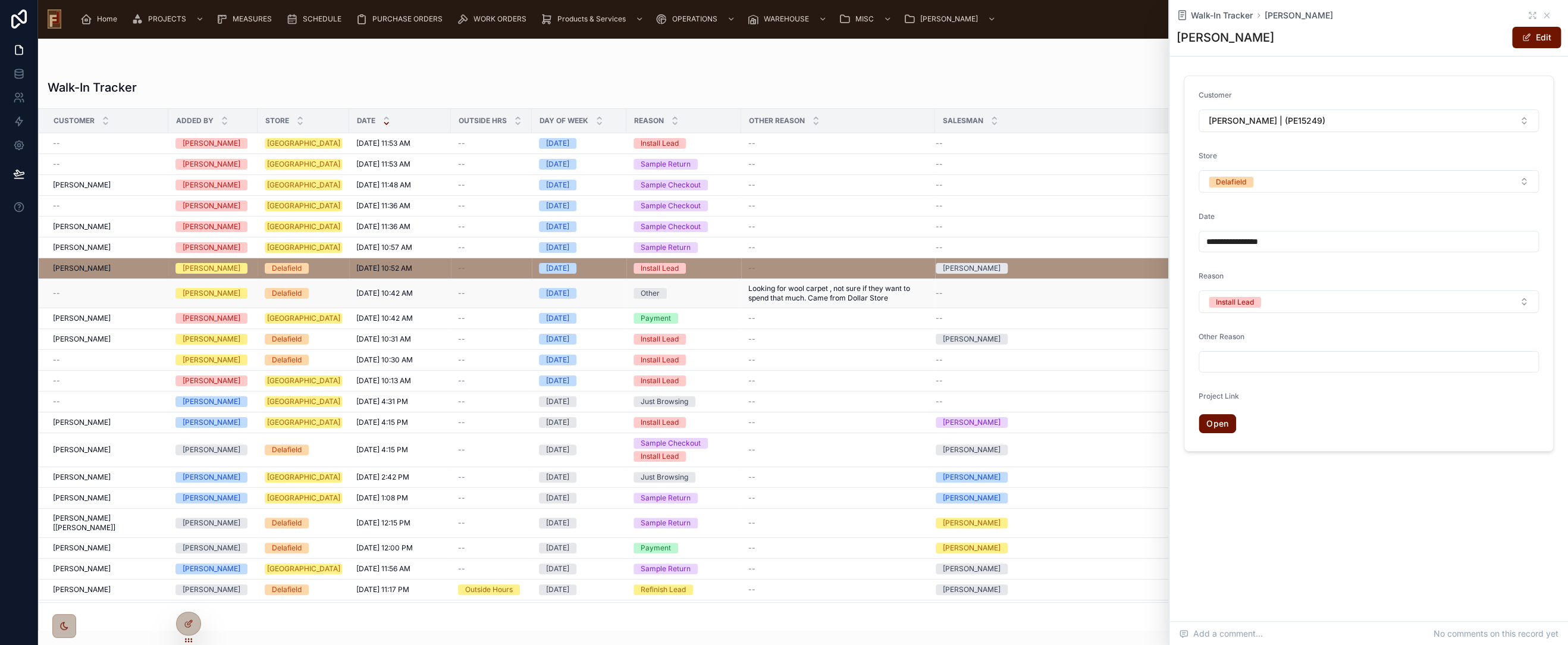
click at [788, 294] on span "Looking for wool carpet , not sure if they want to spend that much. Came from D…" at bounding box center [838, 293] width 180 height 19
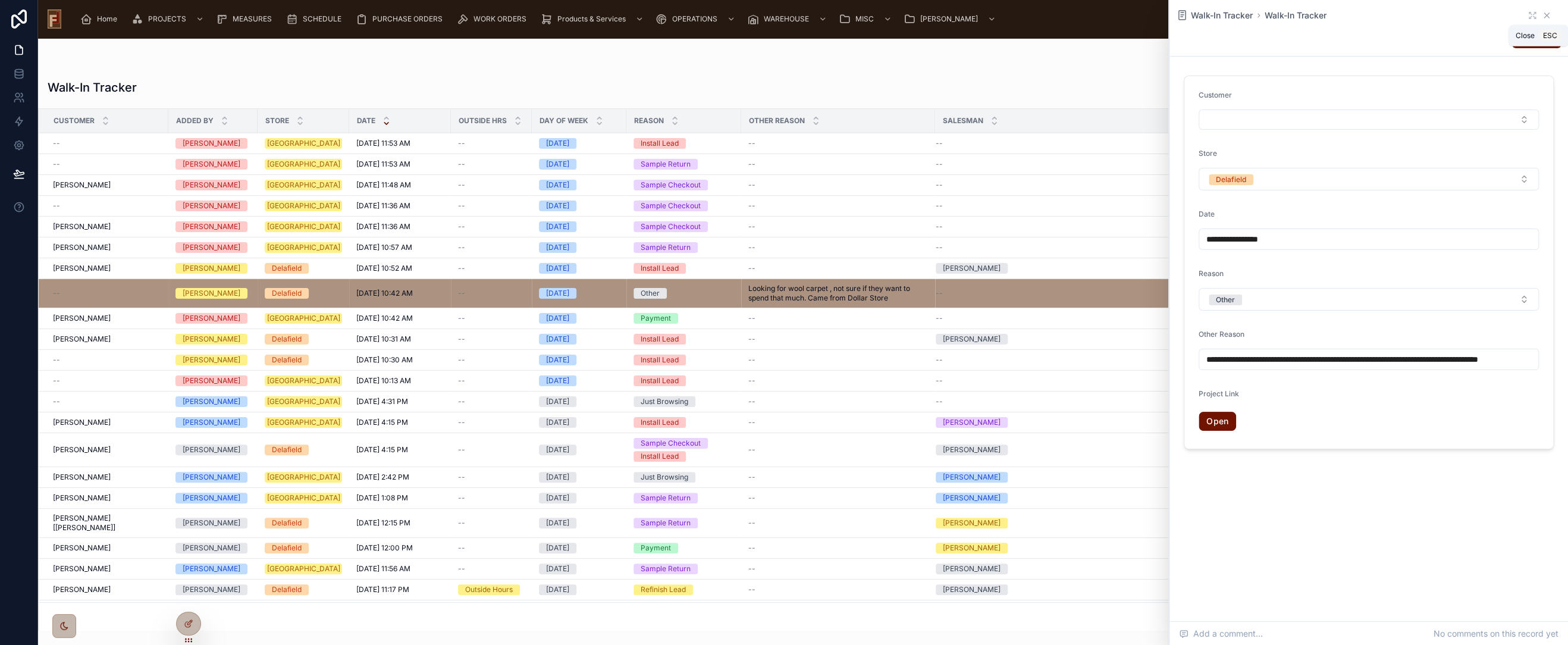
click at [1547, 16] on icon at bounding box center [1547, 15] width 9 height 9
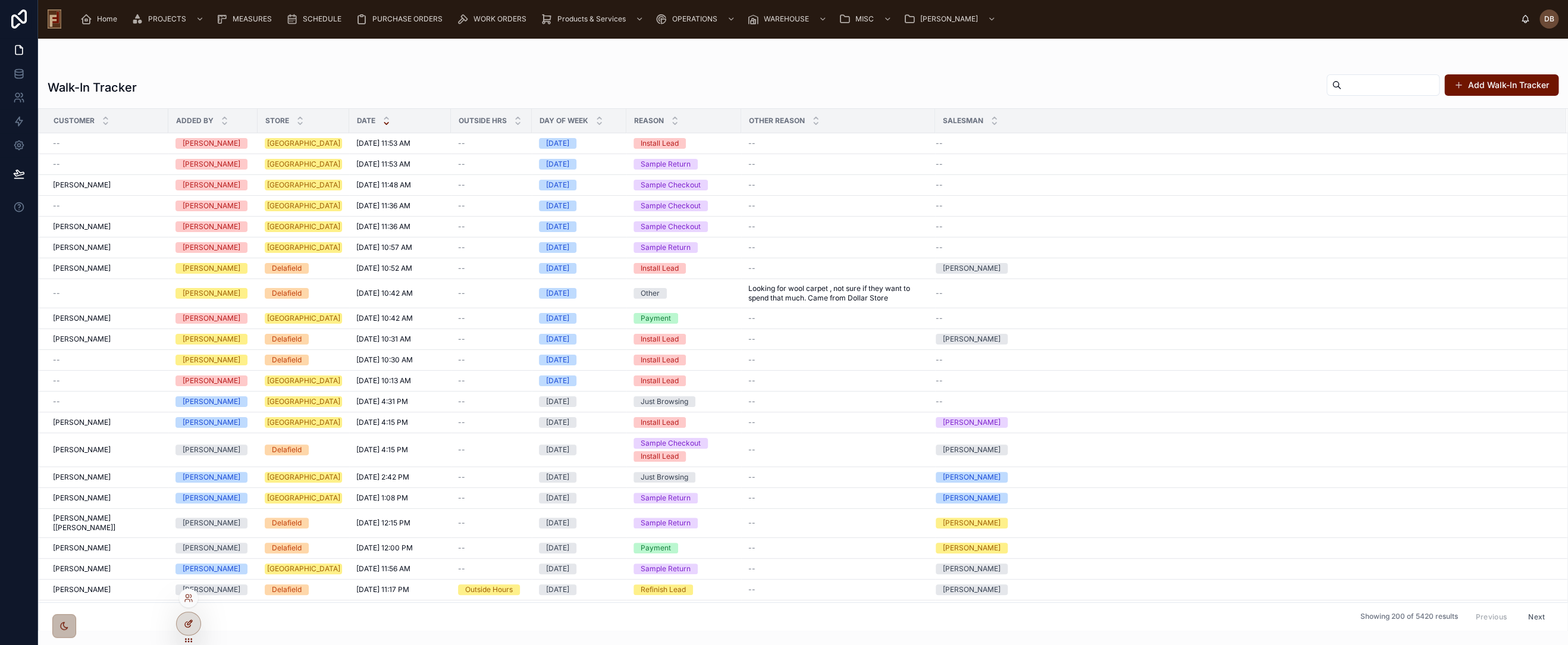
click at [192, 626] on icon at bounding box center [188, 623] width 9 height 9
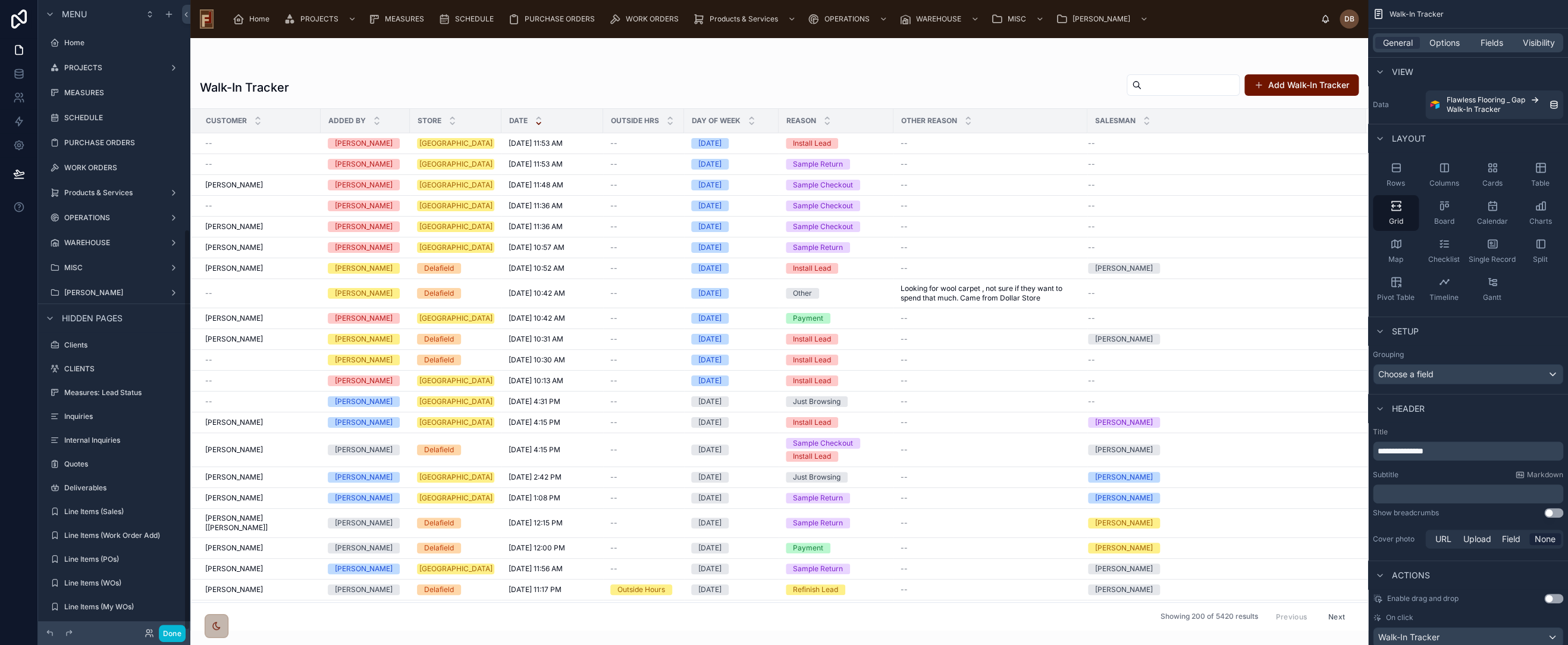
scroll to position [360, 0]
click at [987, 63] on div at bounding box center [780, 341] width 1178 height 607
click at [1493, 43] on span "Fields" at bounding box center [1492, 43] width 23 height 12
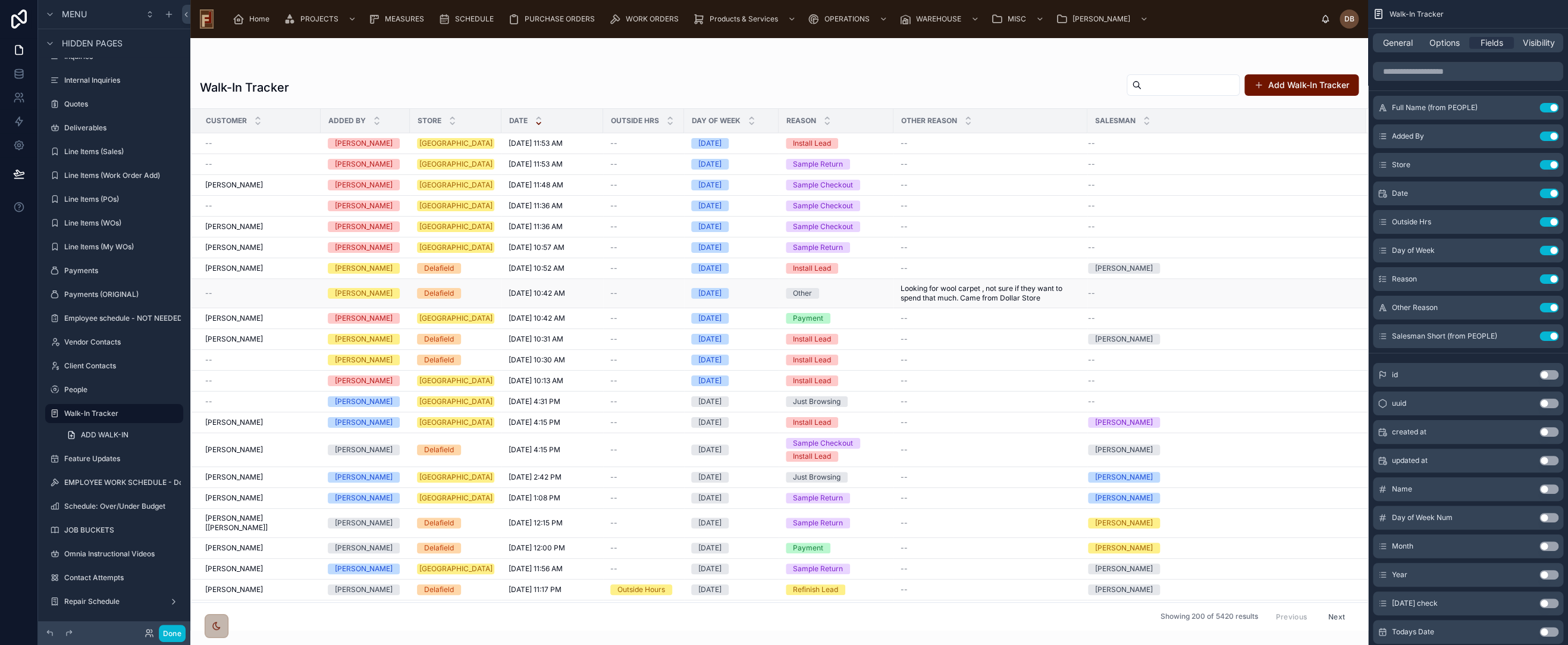
click at [959, 289] on span "Looking for wool carpet , not sure if they want to spend that much. Came from D…" at bounding box center [991, 293] width 180 height 19
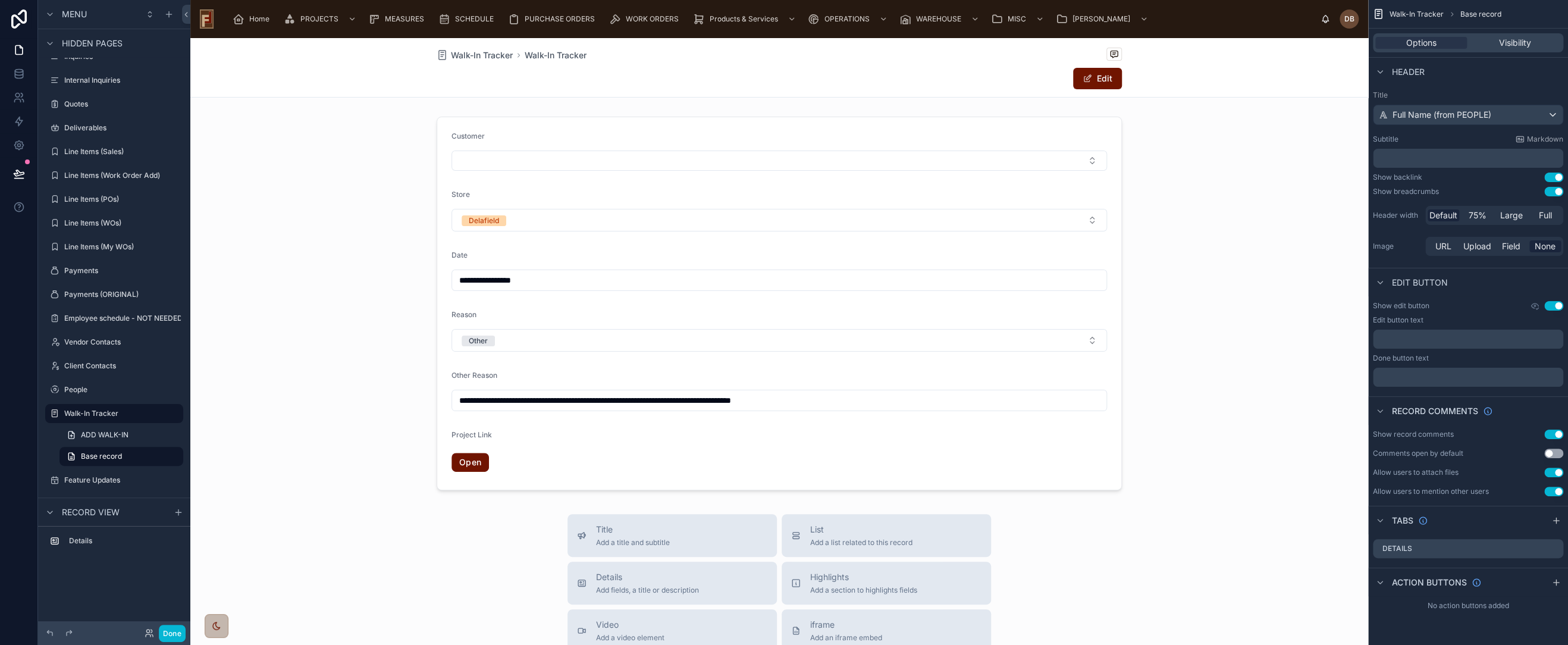
click at [1556, 304] on button "Use setting" at bounding box center [1554, 306] width 19 height 9
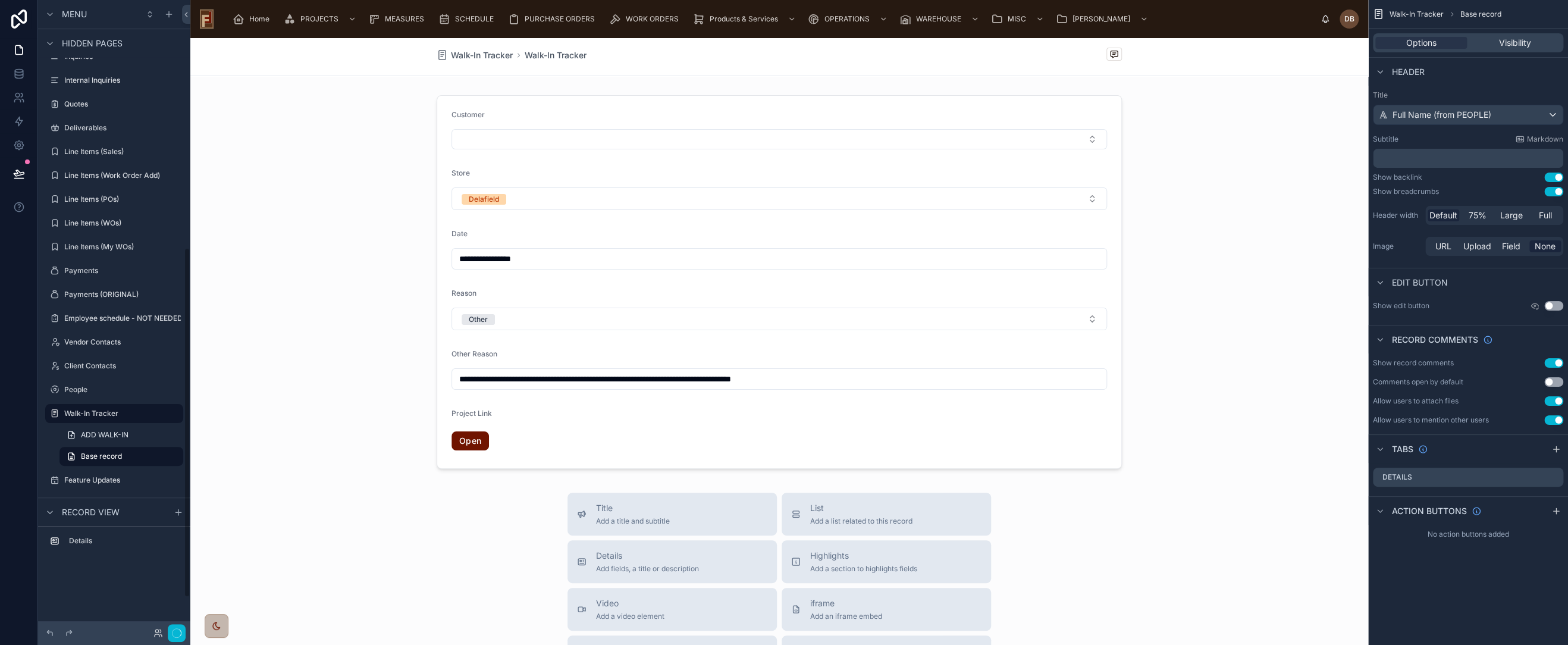
scroll to position [446, 0]
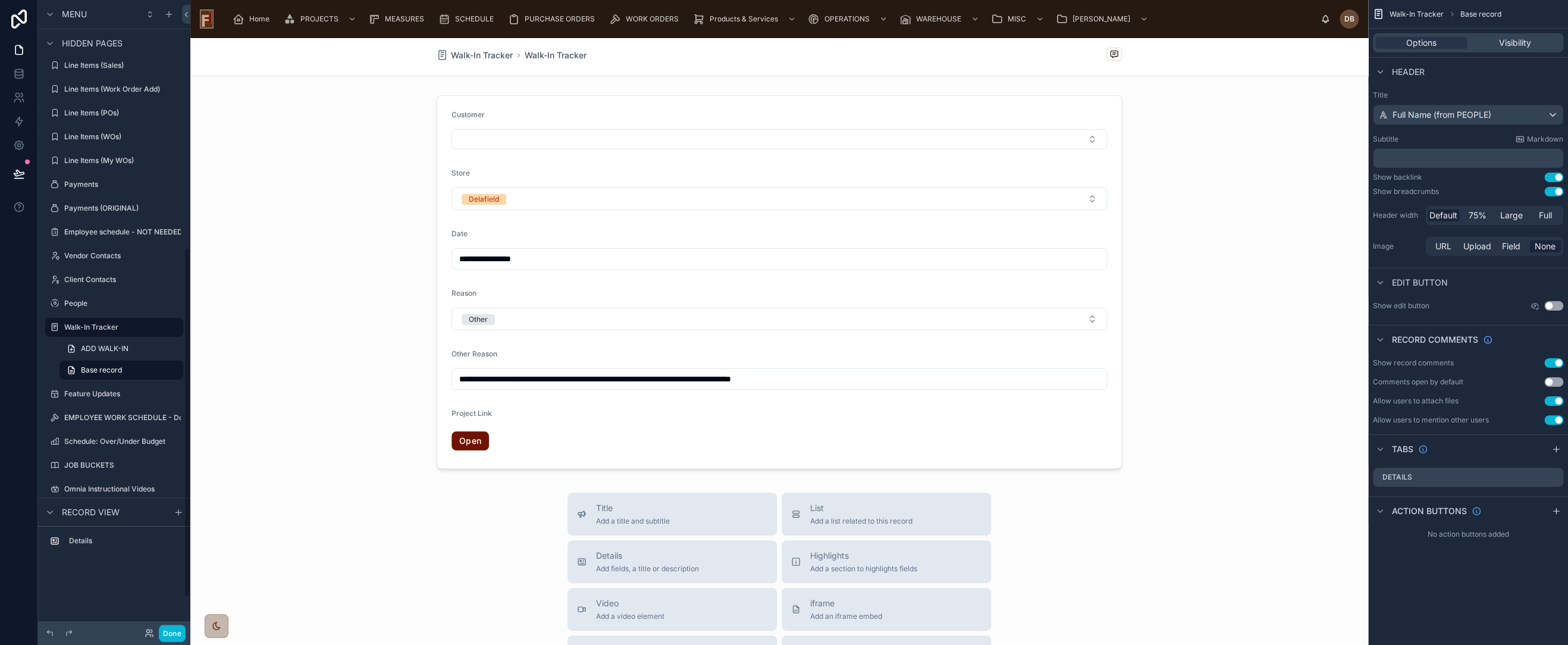
click at [1554, 360] on button "Use setting" at bounding box center [1554, 363] width 19 height 9
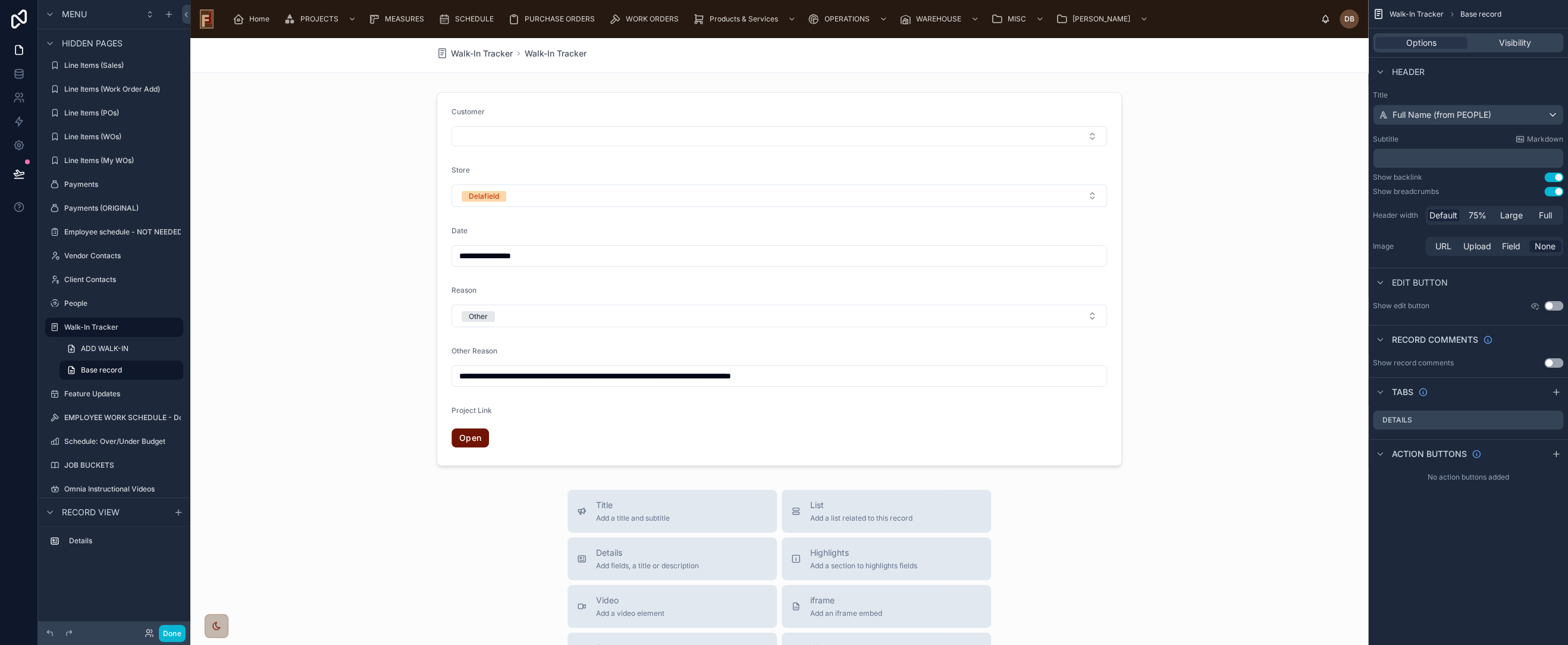
click at [1552, 175] on button "Use setting" at bounding box center [1554, 177] width 19 height 9
click at [1554, 192] on button "Use setting" at bounding box center [1554, 191] width 19 height 9
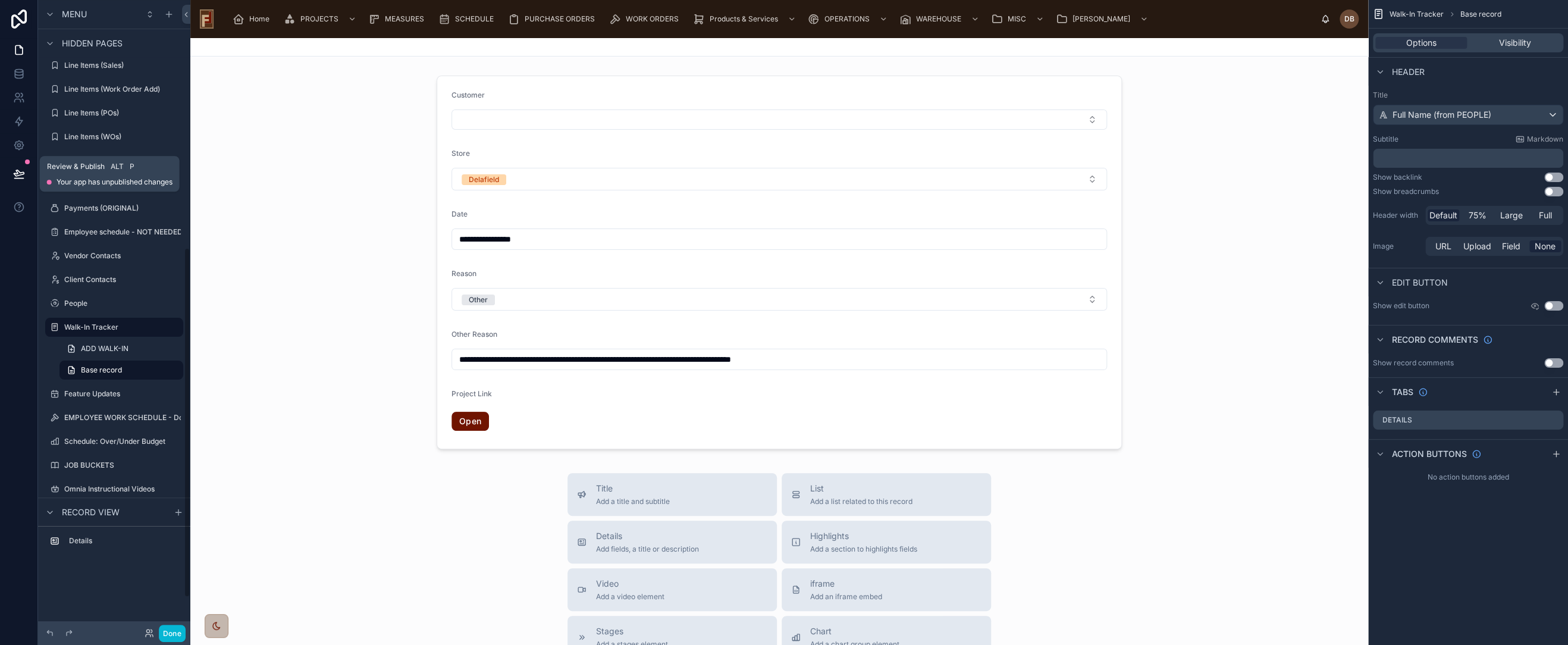
click at [14, 175] on icon at bounding box center [19, 173] width 10 height 6
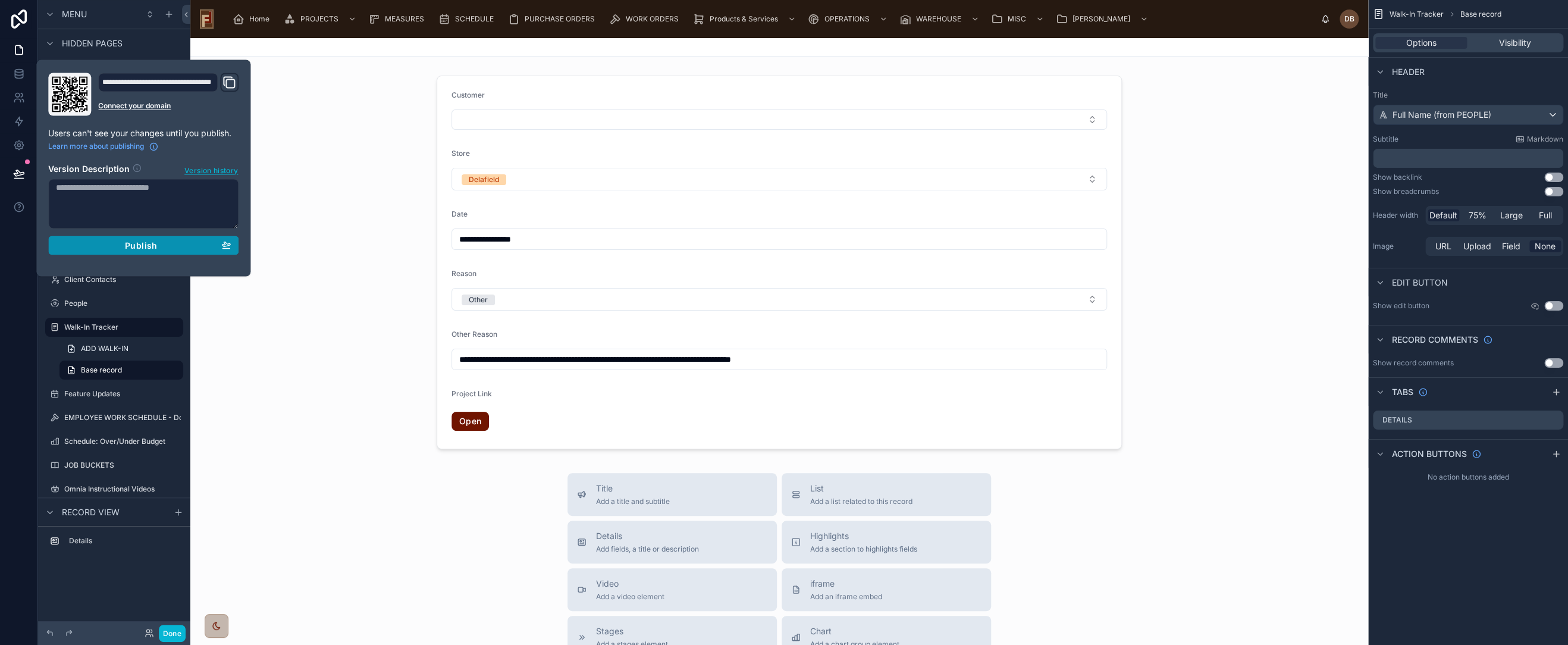
click at [162, 243] on div "Publish" at bounding box center [143, 245] width 175 height 11
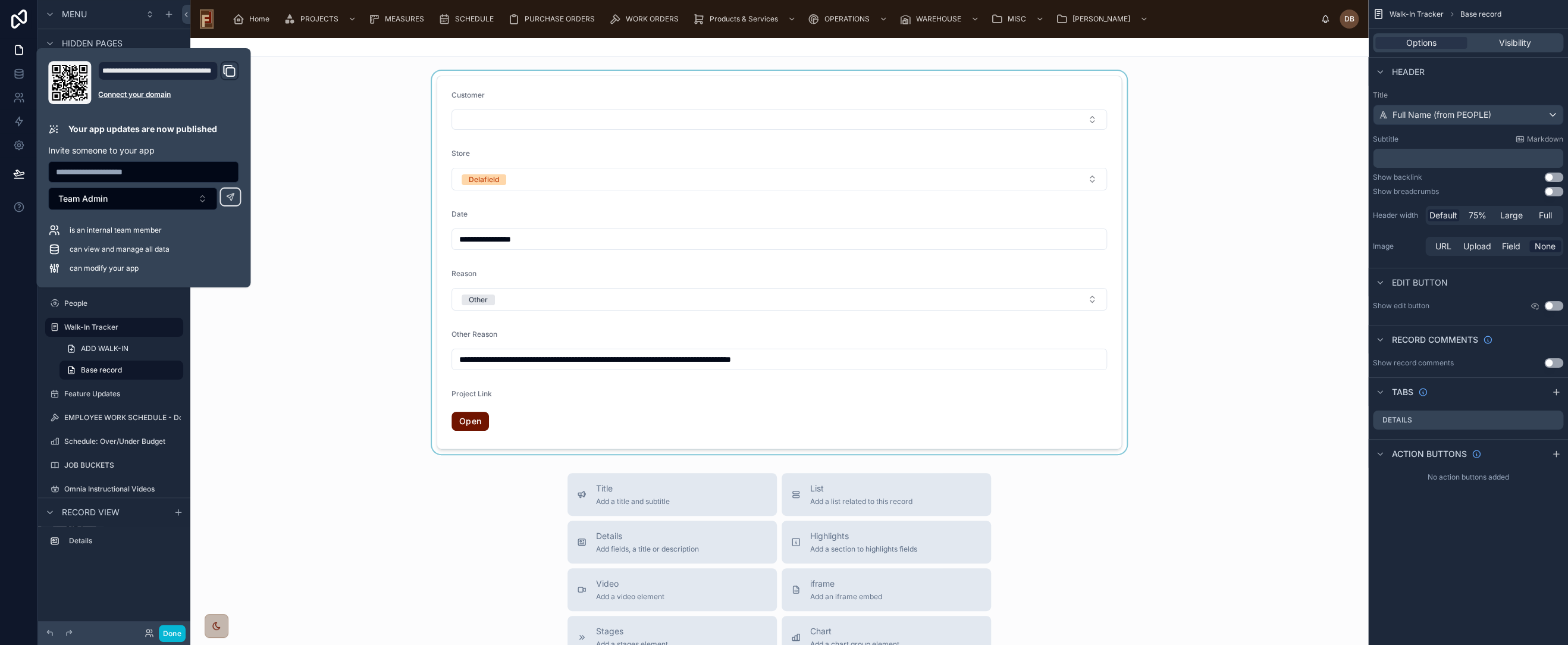
click at [393, 230] on div at bounding box center [780, 262] width 1178 height 383
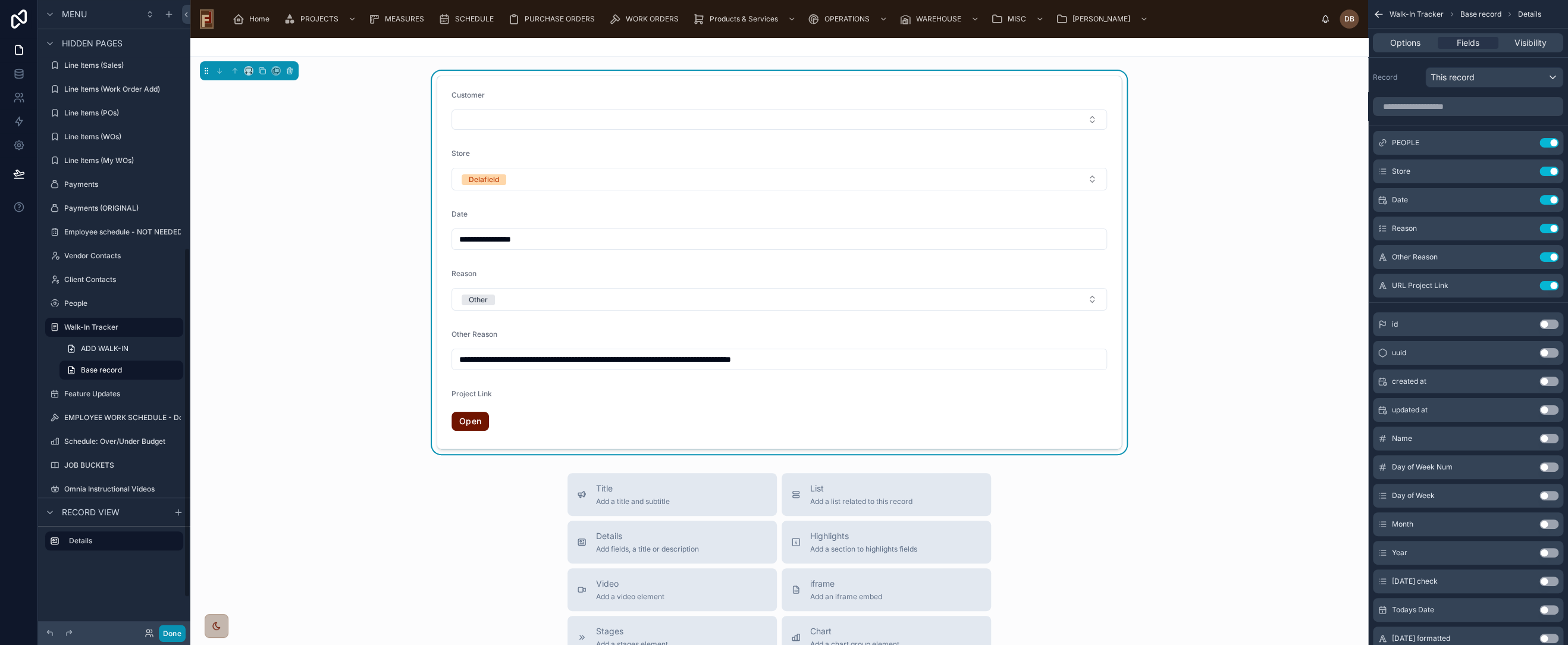
click at [178, 636] on button "Done" at bounding box center [172, 633] width 27 height 17
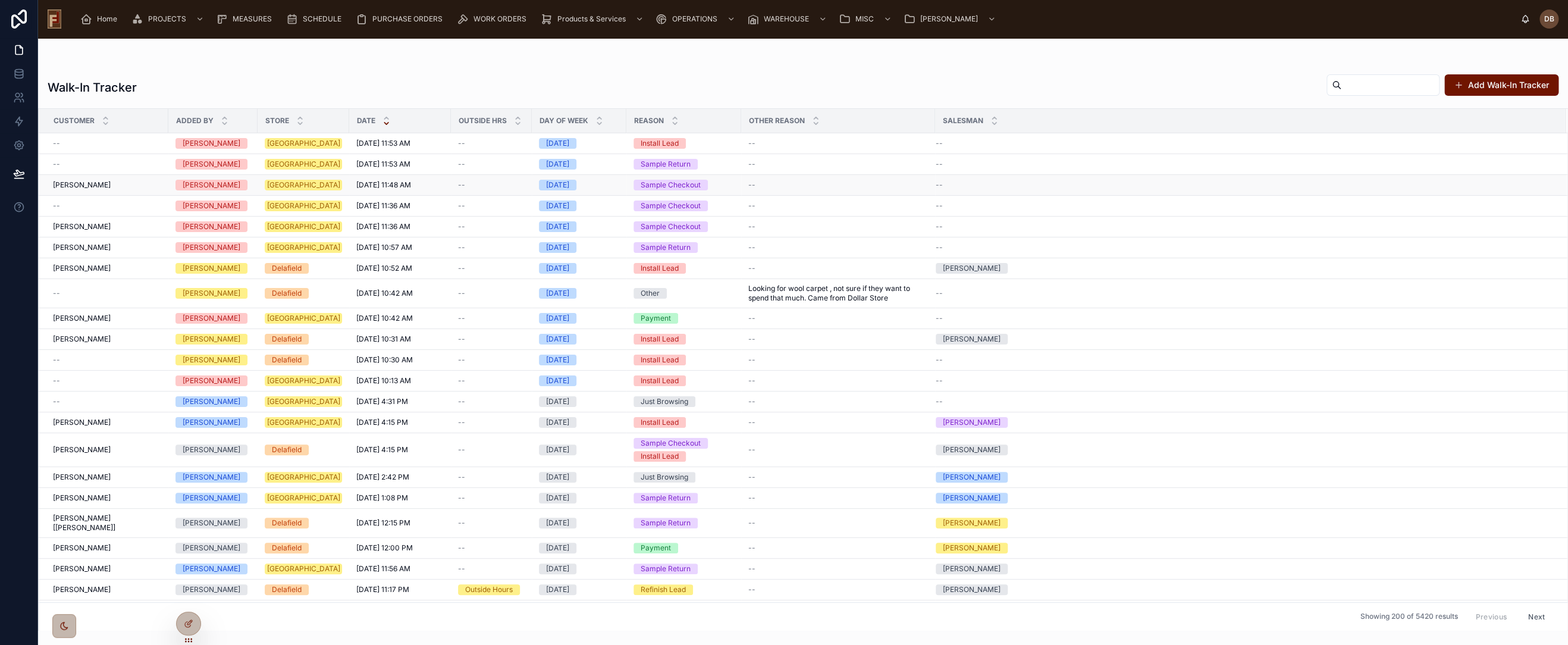
click at [93, 181] on span "Srdjan Suton" at bounding box center [82, 185] width 58 height 9
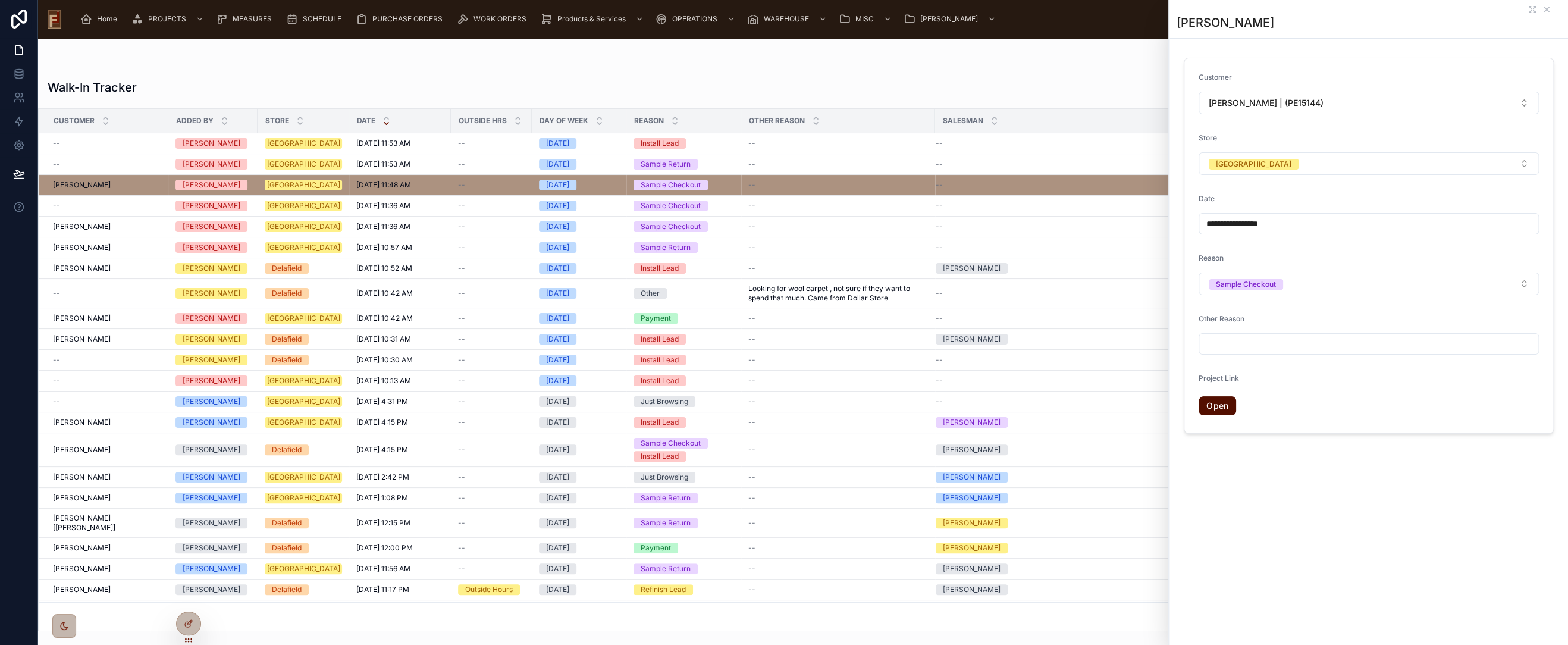
click at [1222, 405] on link "Open" at bounding box center [1218, 405] width 38 height 19
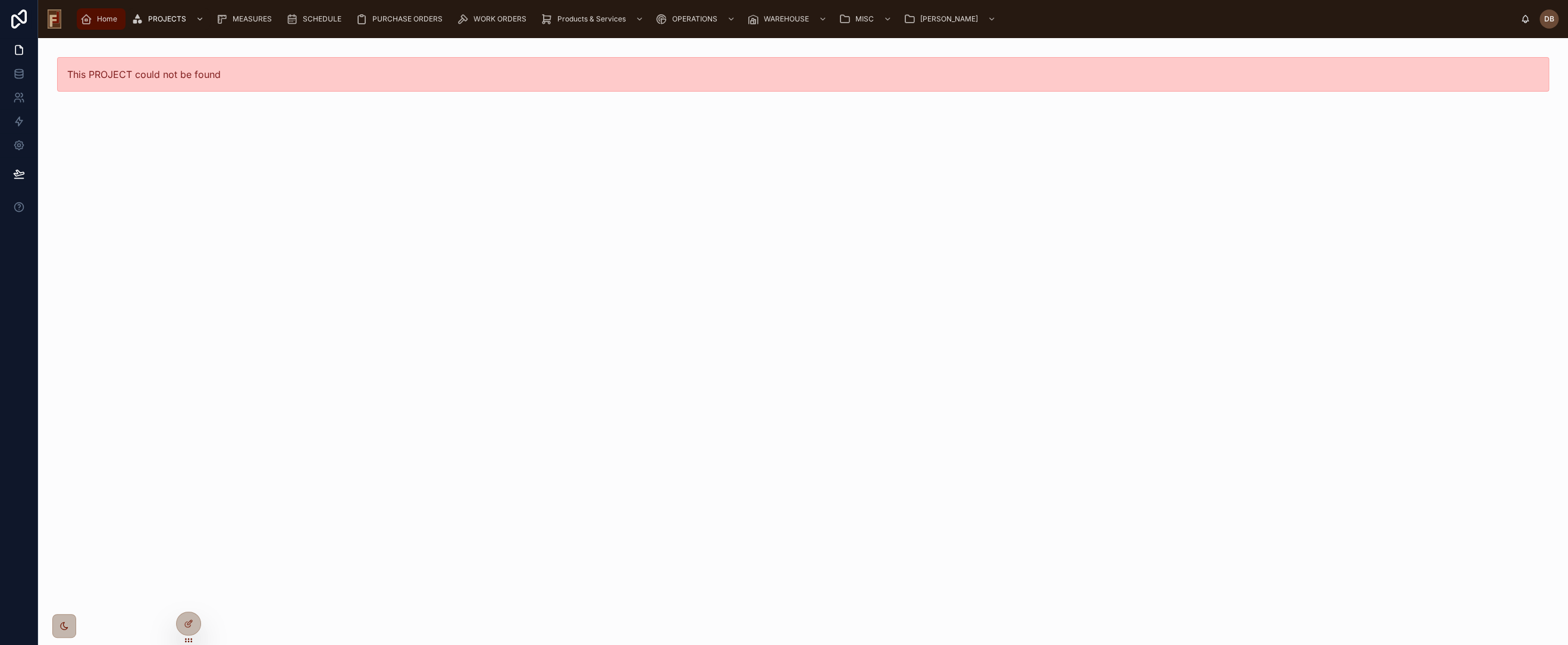
click at [99, 19] on span "Home" at bounding box center [107, 19] width 20 height 9
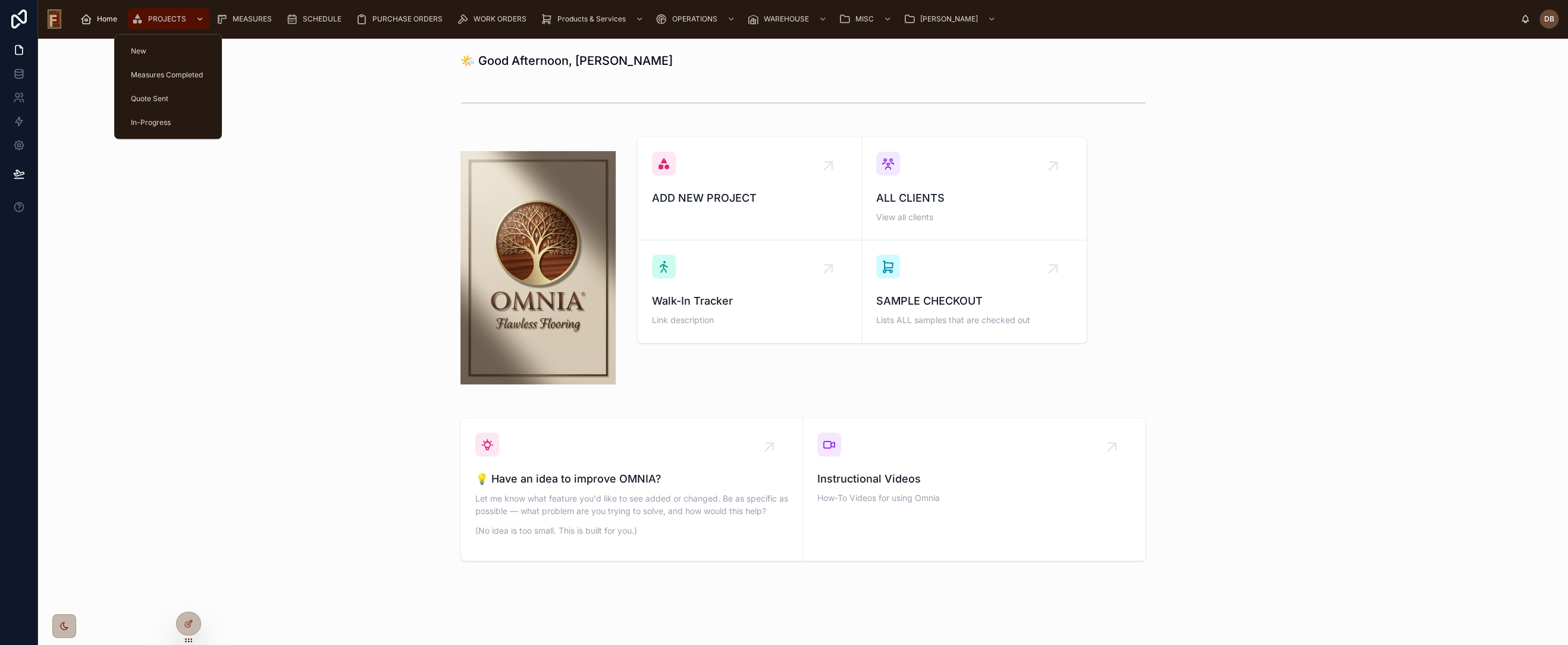
click at [158, 12] on div "PROJECTS" at bounding box center [168, 19] width 75 height 19
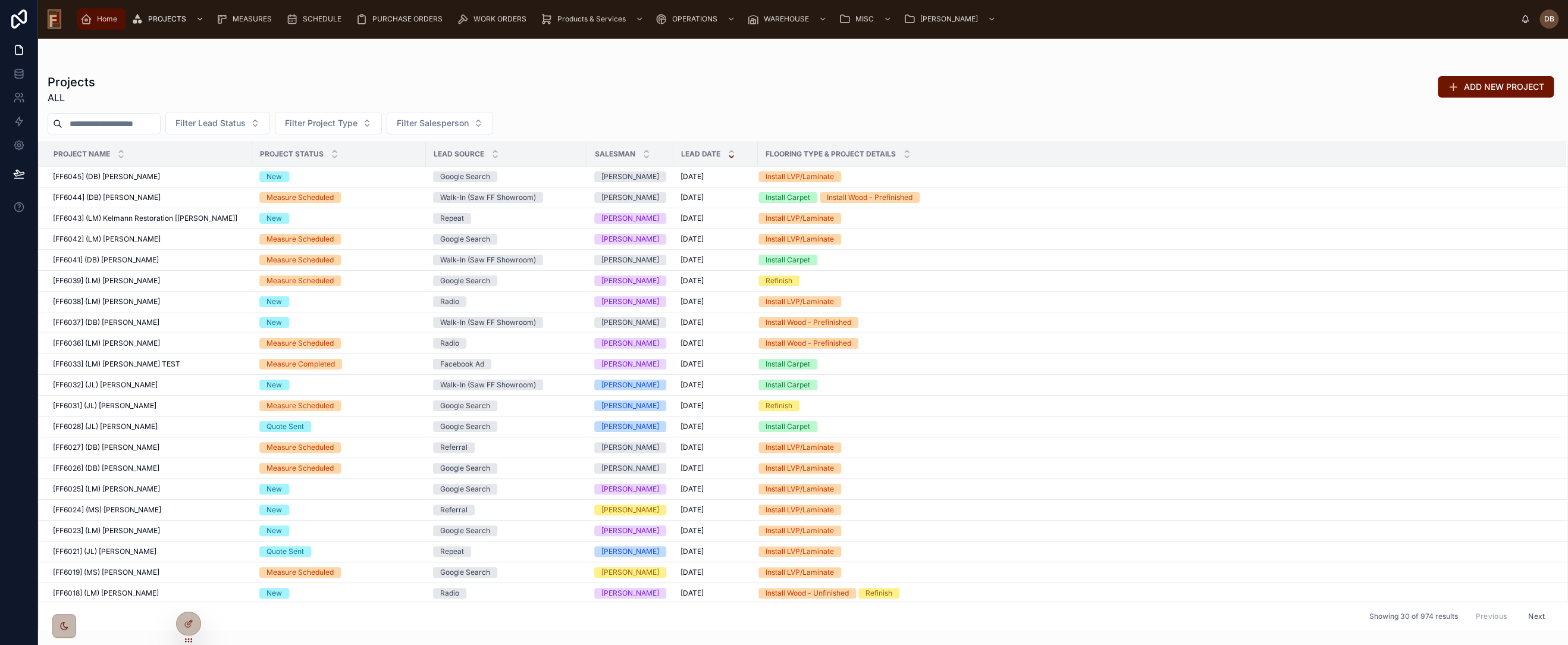
click at [102, 21] on span "Home" at bounding box center [107, 19] width 20 height 9
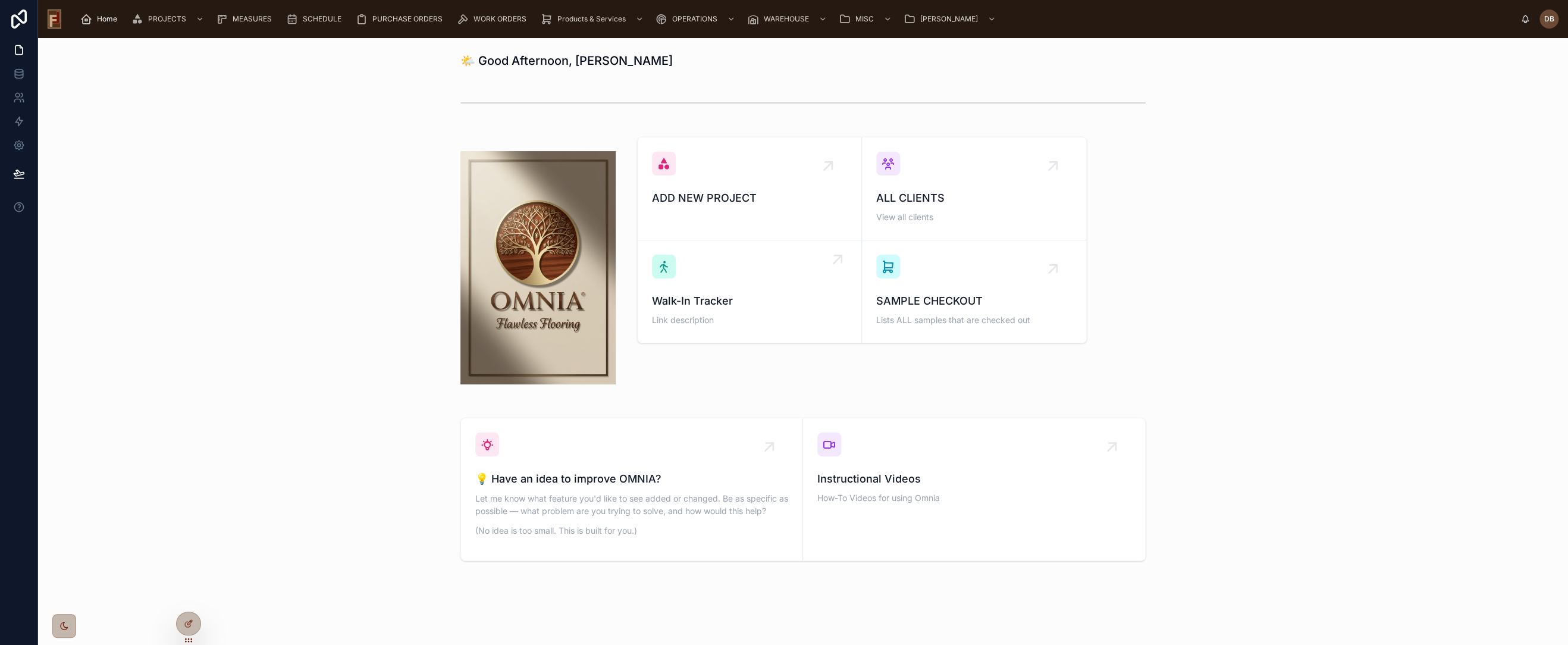
click at [763, 286] on div "Walk-In Tracker Link description" at bounding box center [749, 291] width 195 height 74
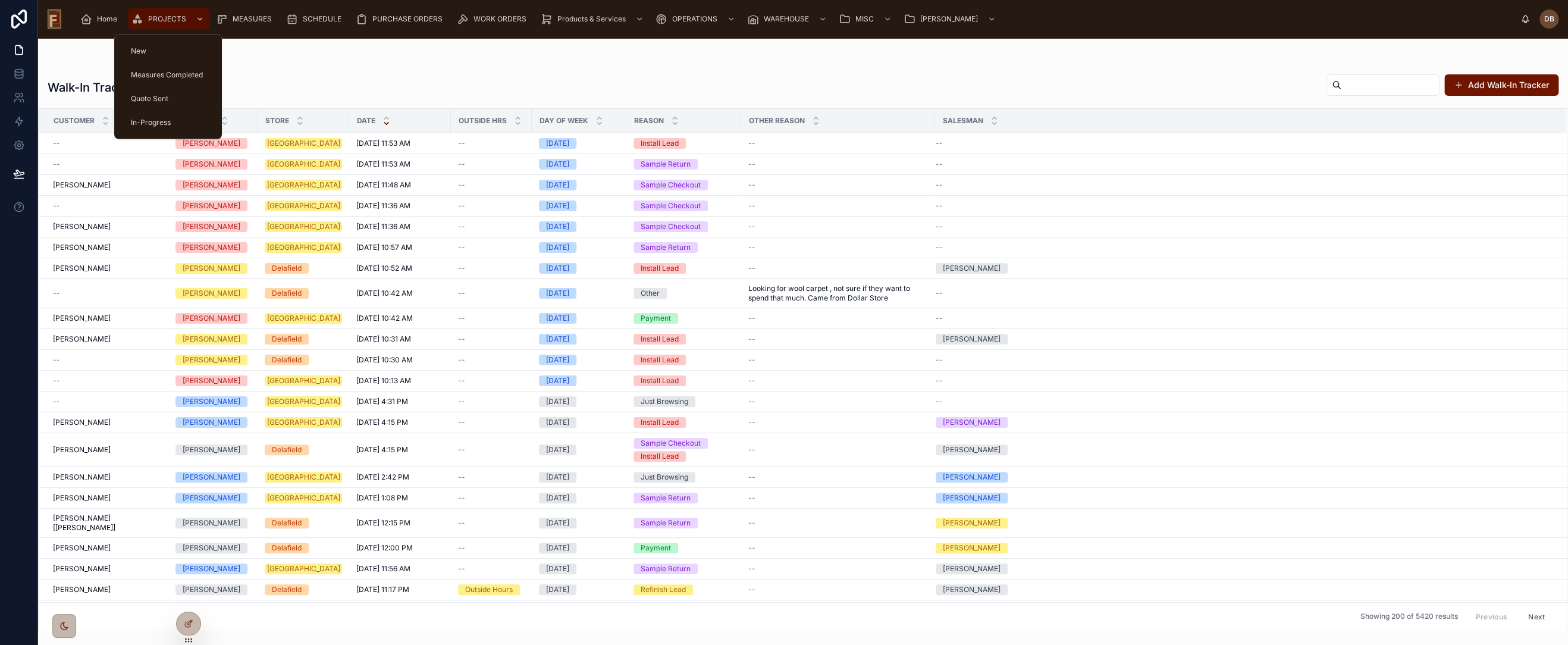
click at [176, 18] on span "PROJECTS" at bounding box center [167, 19] width 38 height 9
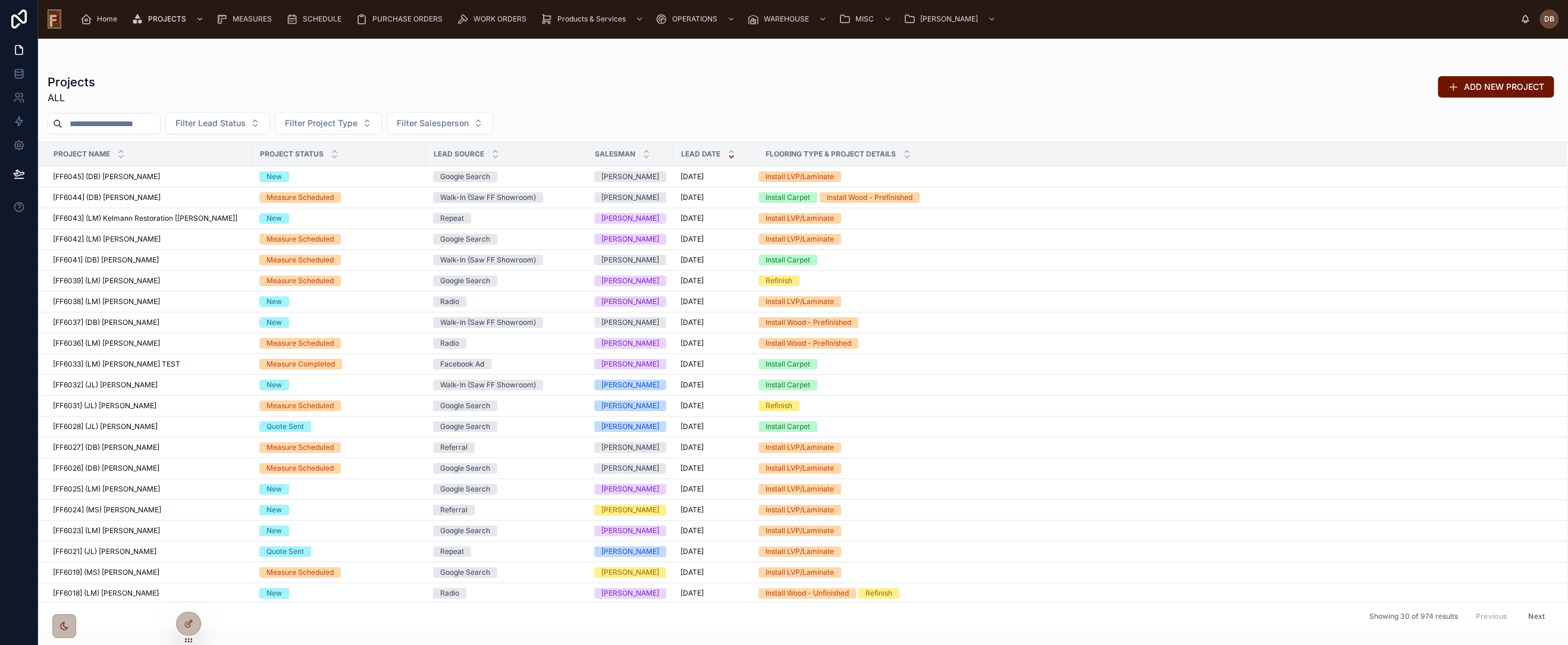
click at [128, 123] on input "text" at bounding box center [111, 124] width 97 height 16
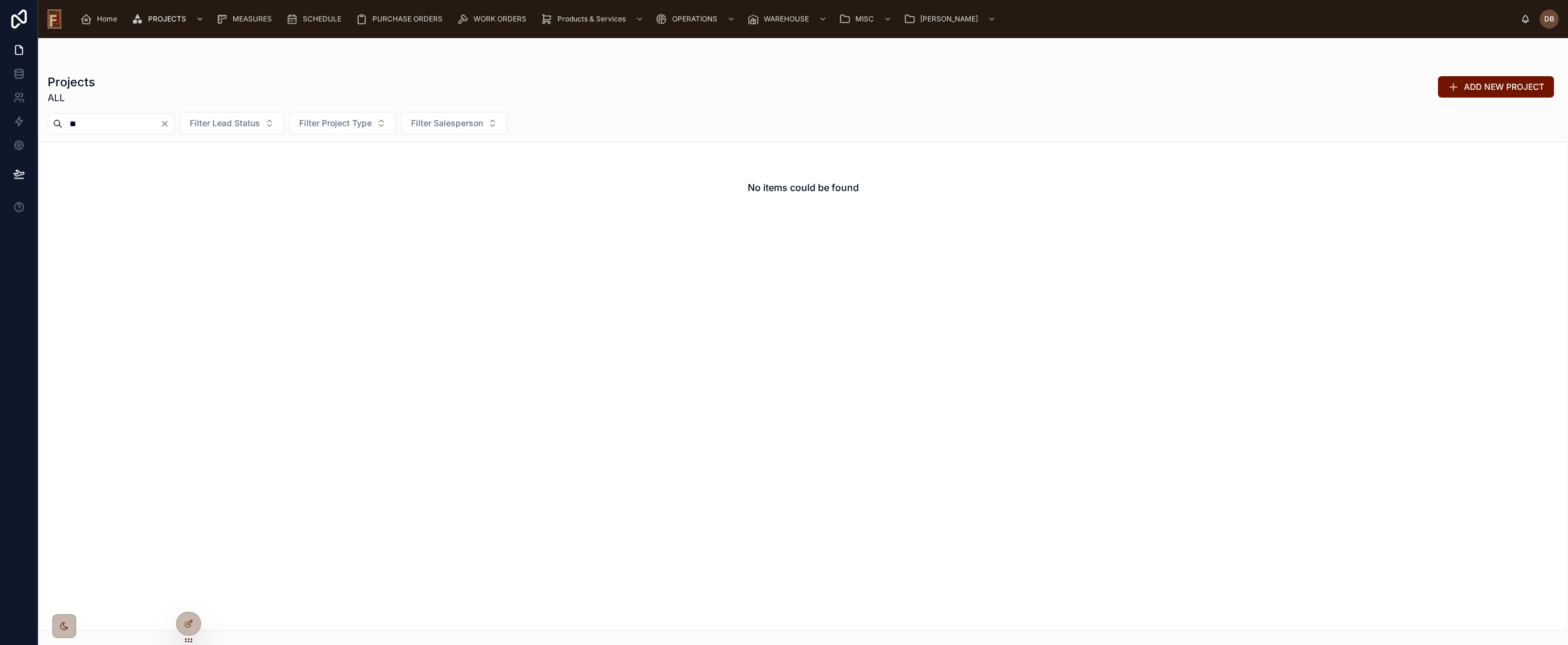
type input "**"
click at [170, 121] on icon "Clear" at bounding box center [165, 123] width 9 height 9
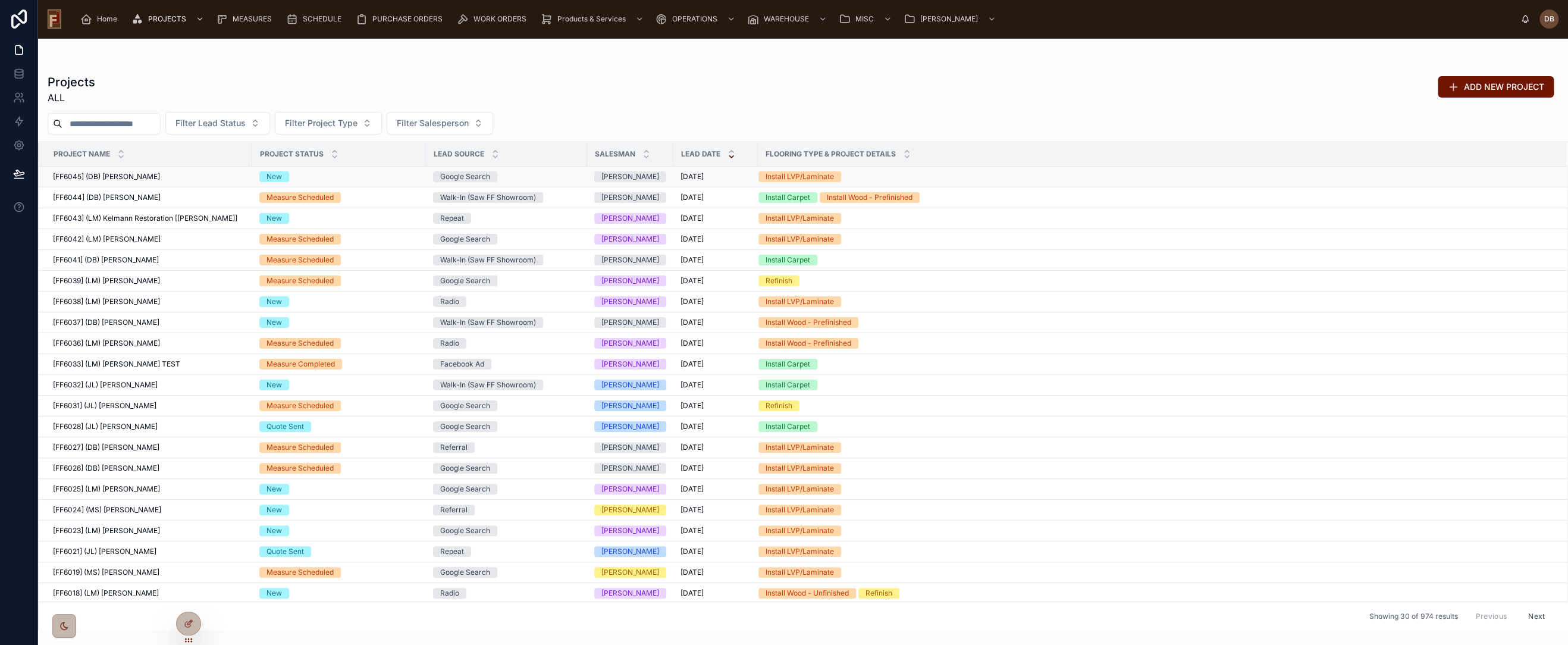
click at [152, 177] on div "[FF6045] (DB) Eric Steinman [FF6045] (DB) Eric Steinman" at bounding box center [149, 176] width 192 height 9
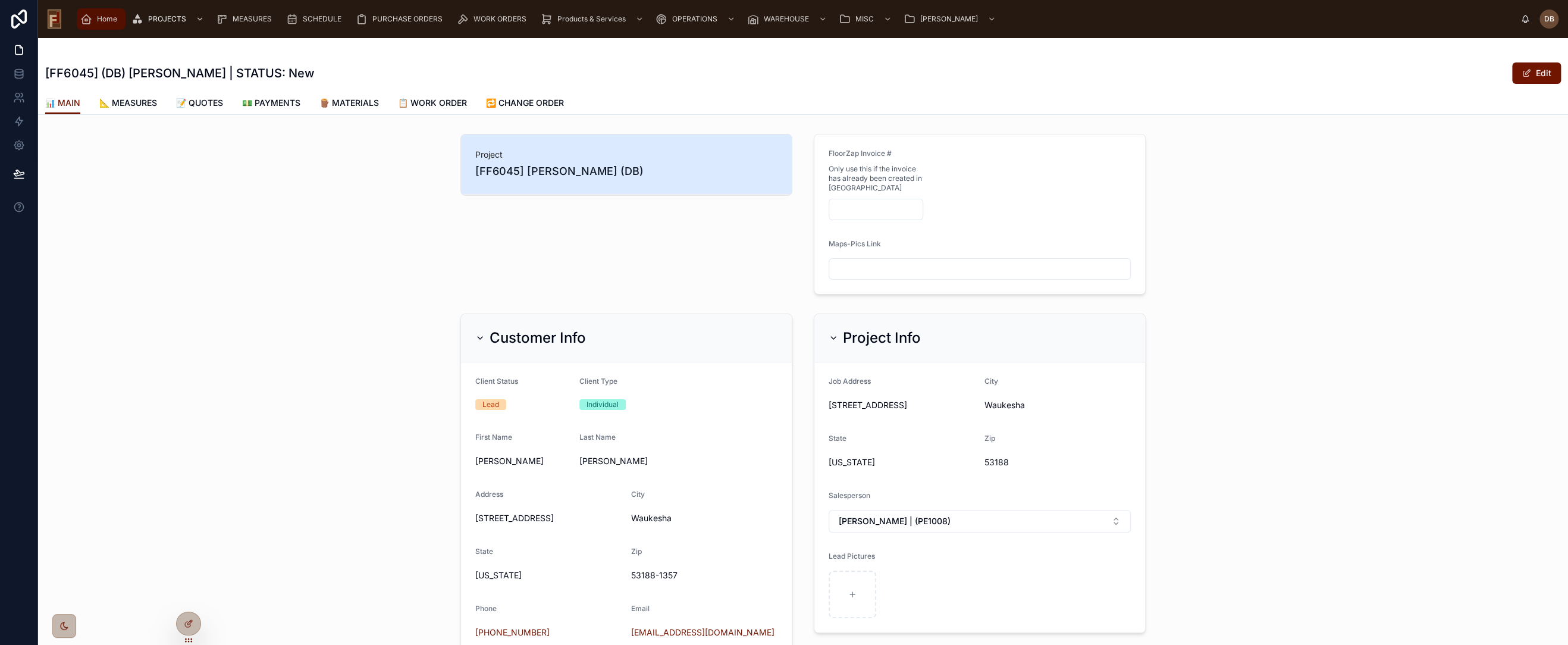
drag, startPoint x: 93, startPoint y: 26, endPoint x: 121, endPoint y: 37, distance: 30.1
click at [93, 26] on div "Home" at bounding box center [101, 19] width 41 height 19
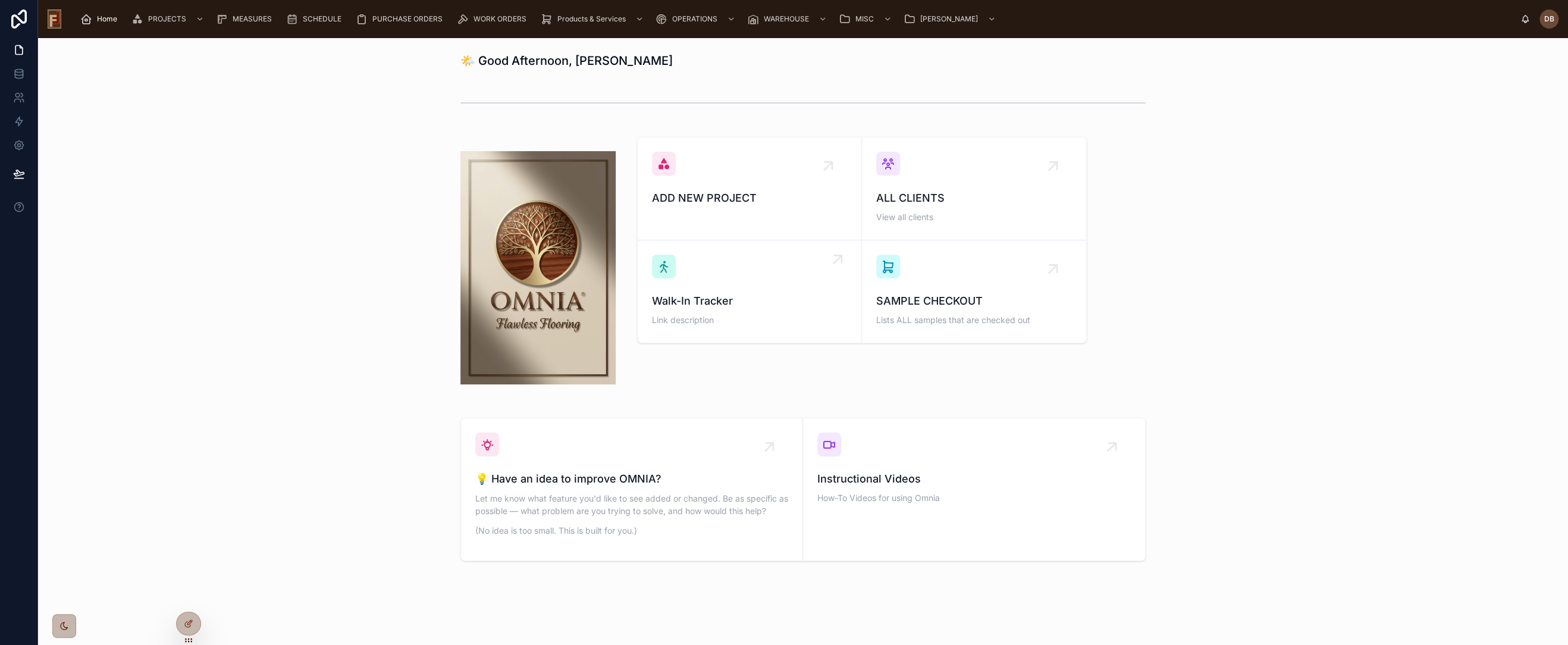
click at [749, 278] on div "Walk-In Tracker Link description" at bounding box center [749, 291] width 195 height 74
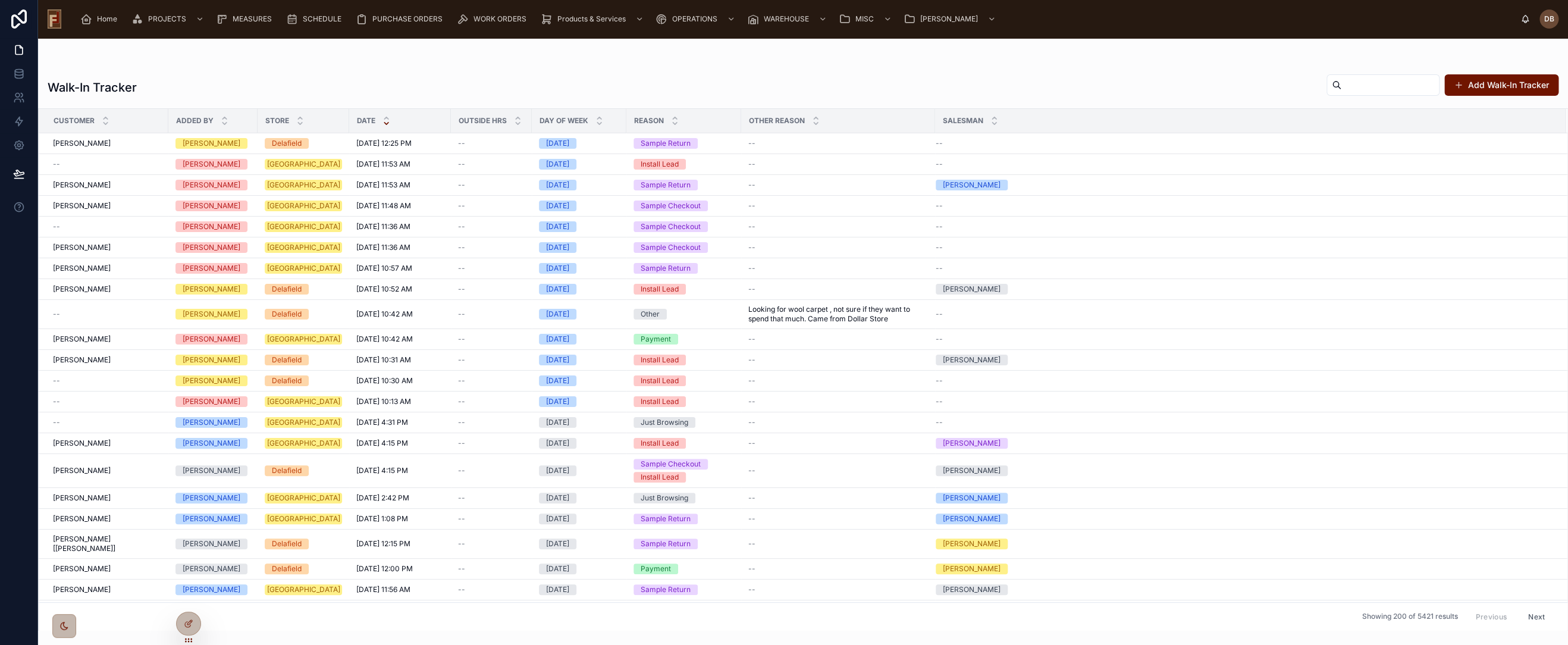
click at [94, 225] on div "--" at bounding box center [107, 226] width 108 height 9
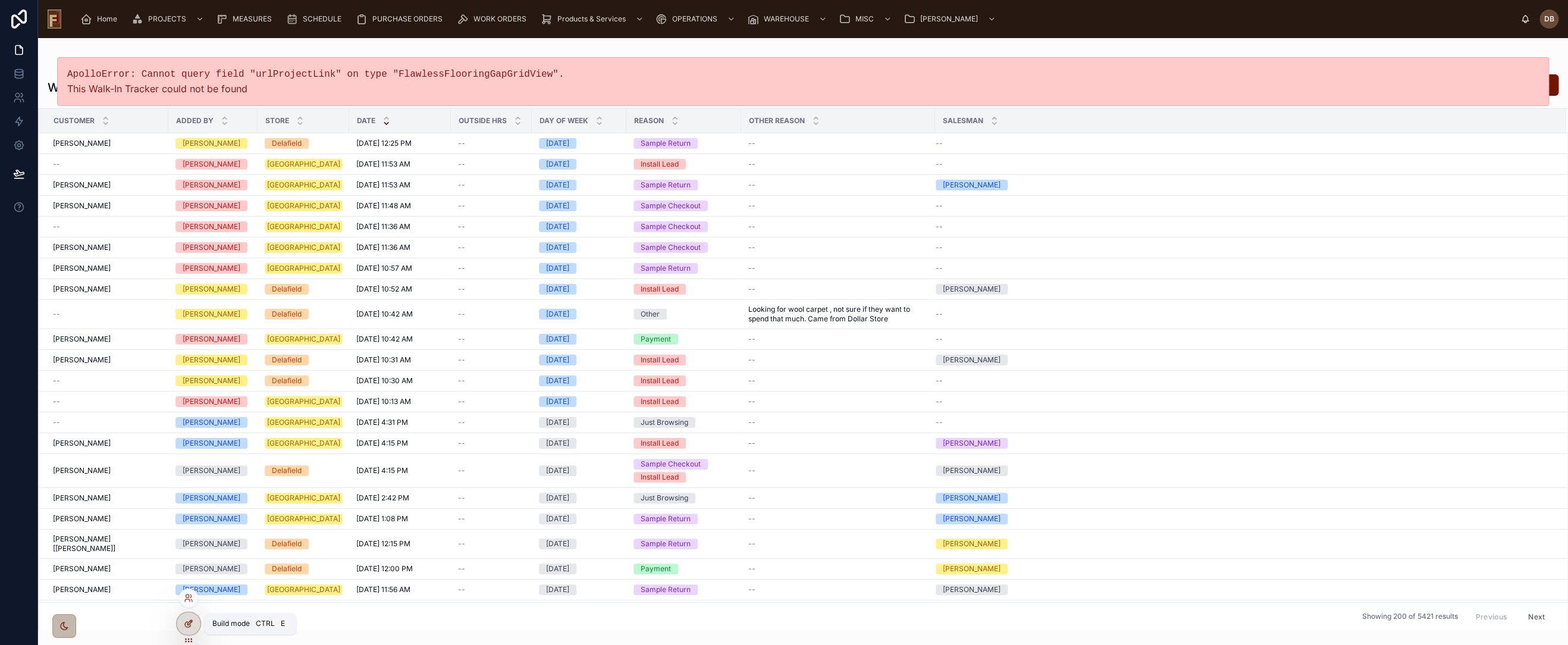
click at [189, 616] on div at bounding box center [189, 624] width 24 height 23
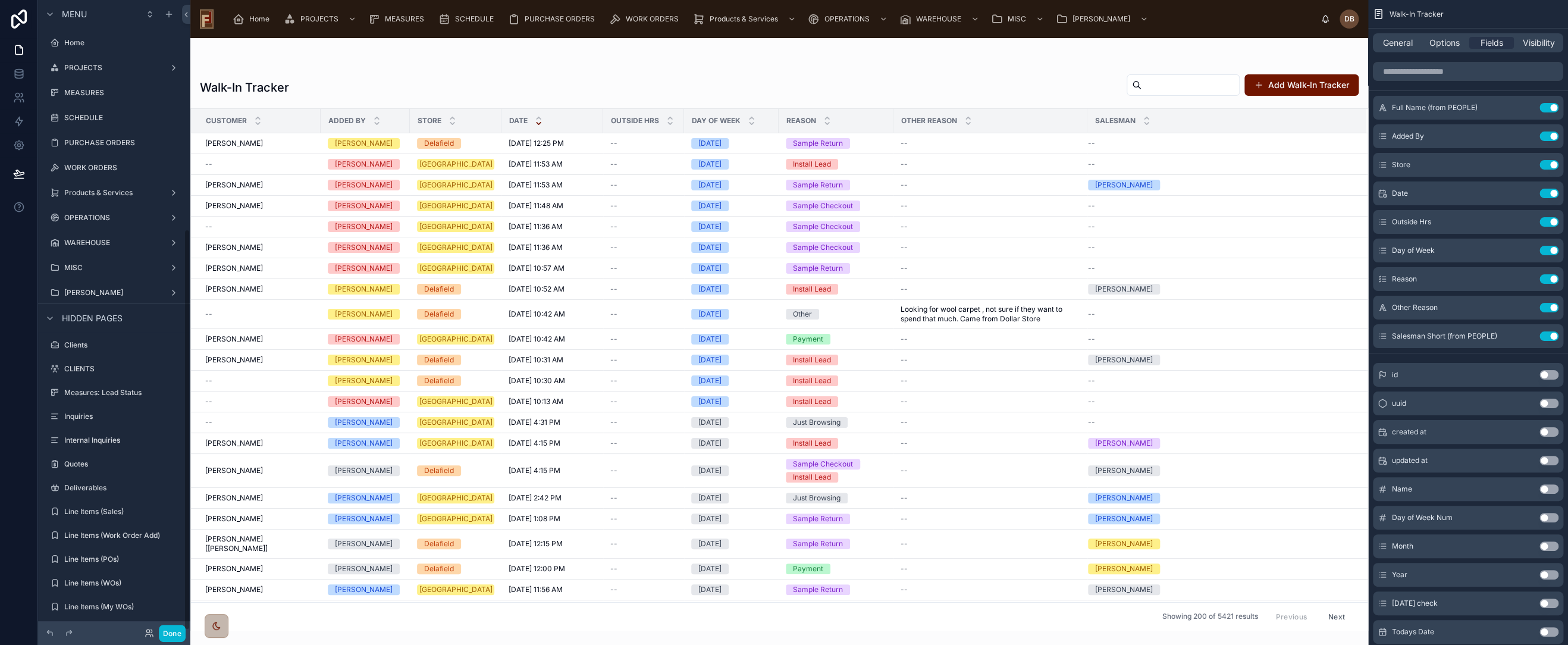
scroll to position [360, 0]
click at [1146, 53] on div at bounding box center [780, 341] width 1178 height 607
click at [834, 145] on div "Sample Return" at bounding box center [836, 143] width 101 height 11
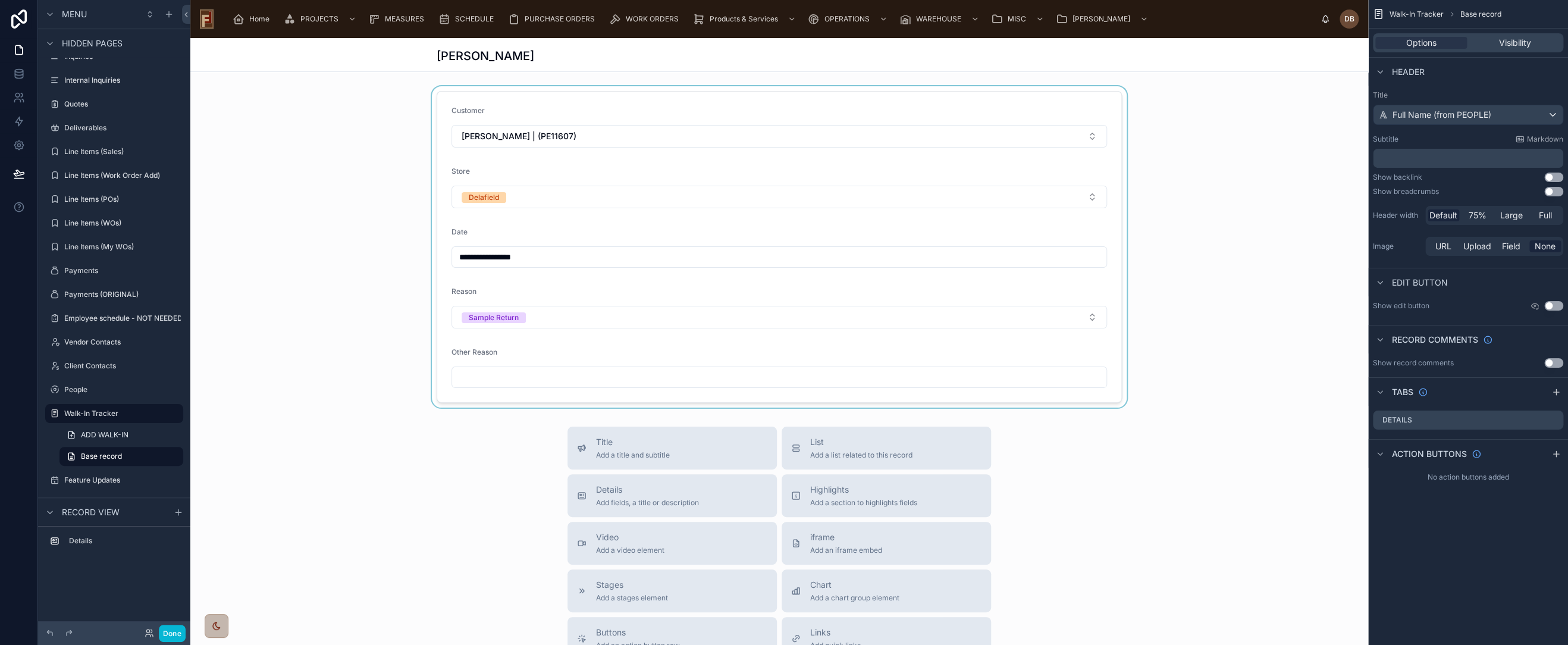
click at [995, 104] on div at bounding box center [780, 246] width 1178 height 321
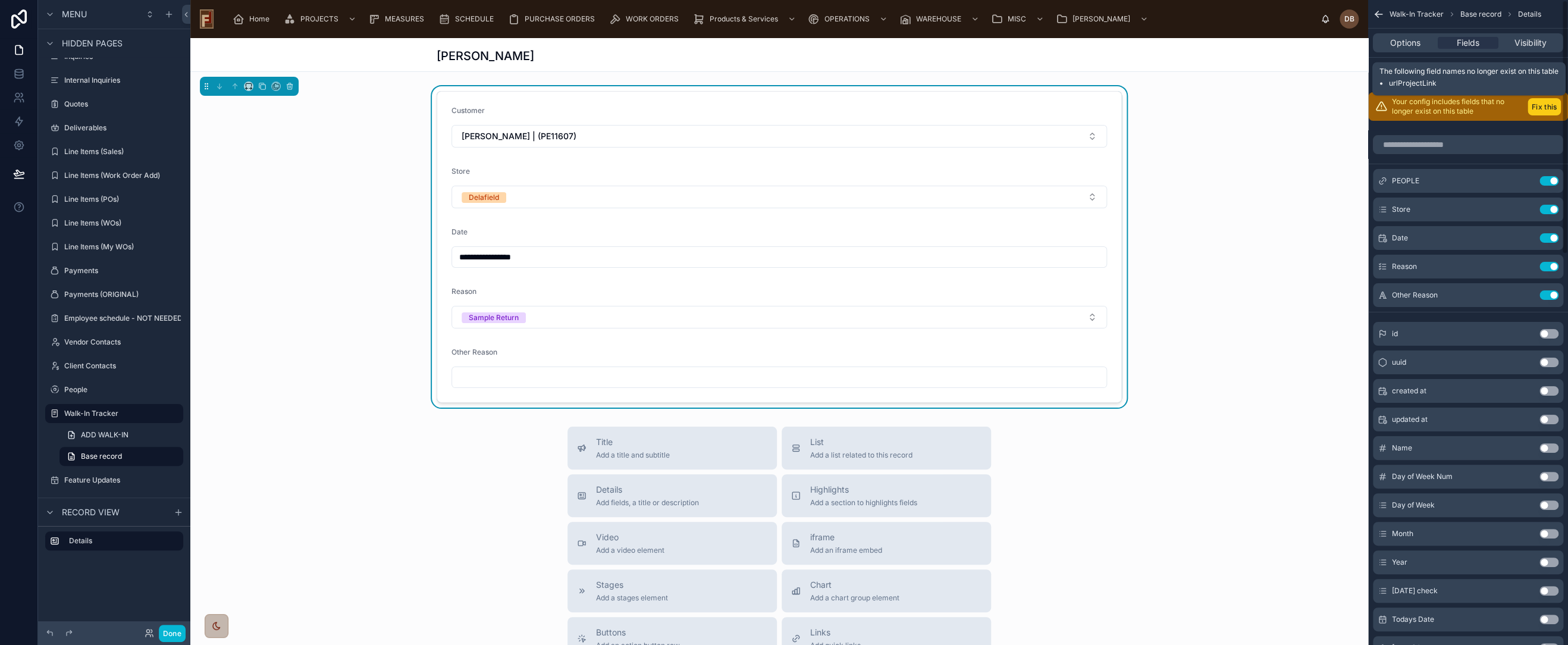
click at [1550, 103] on button "Fix this" at bounding box center [1544, 106] width 33 height 17
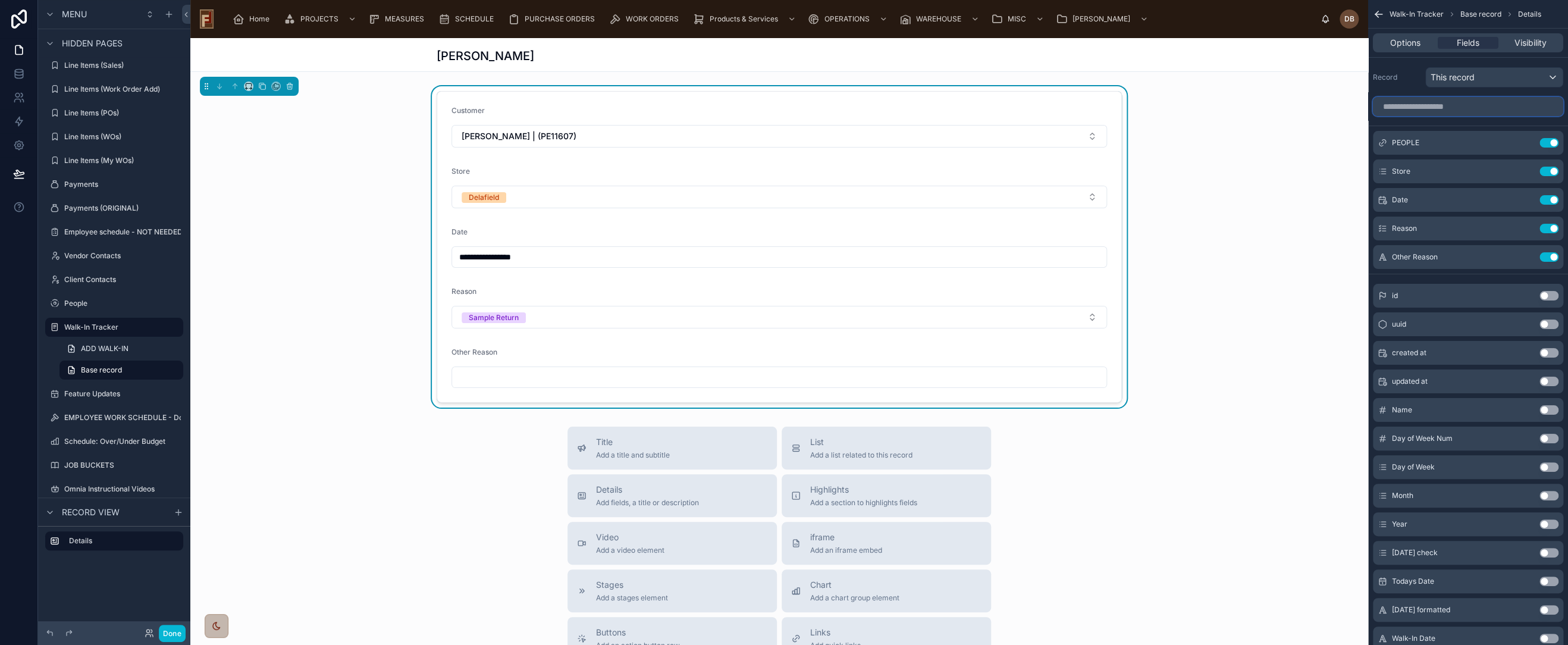
click at [1444, 105] on input "scrollable content" at bounding box center [1468, 106] width 190 height 19
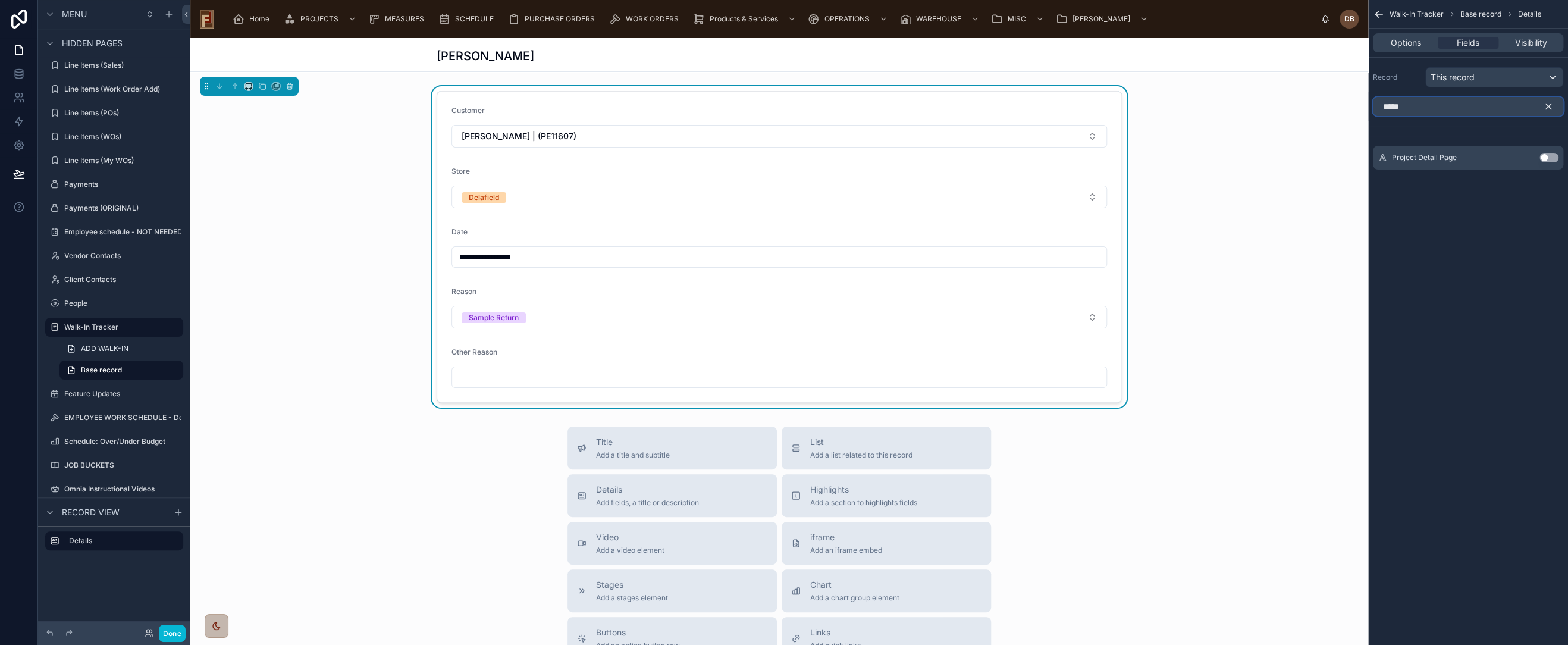
type input "*****"
click at [1547, 157] on button "Use setting" at bounding box center [1549, 157] width 19 height 9
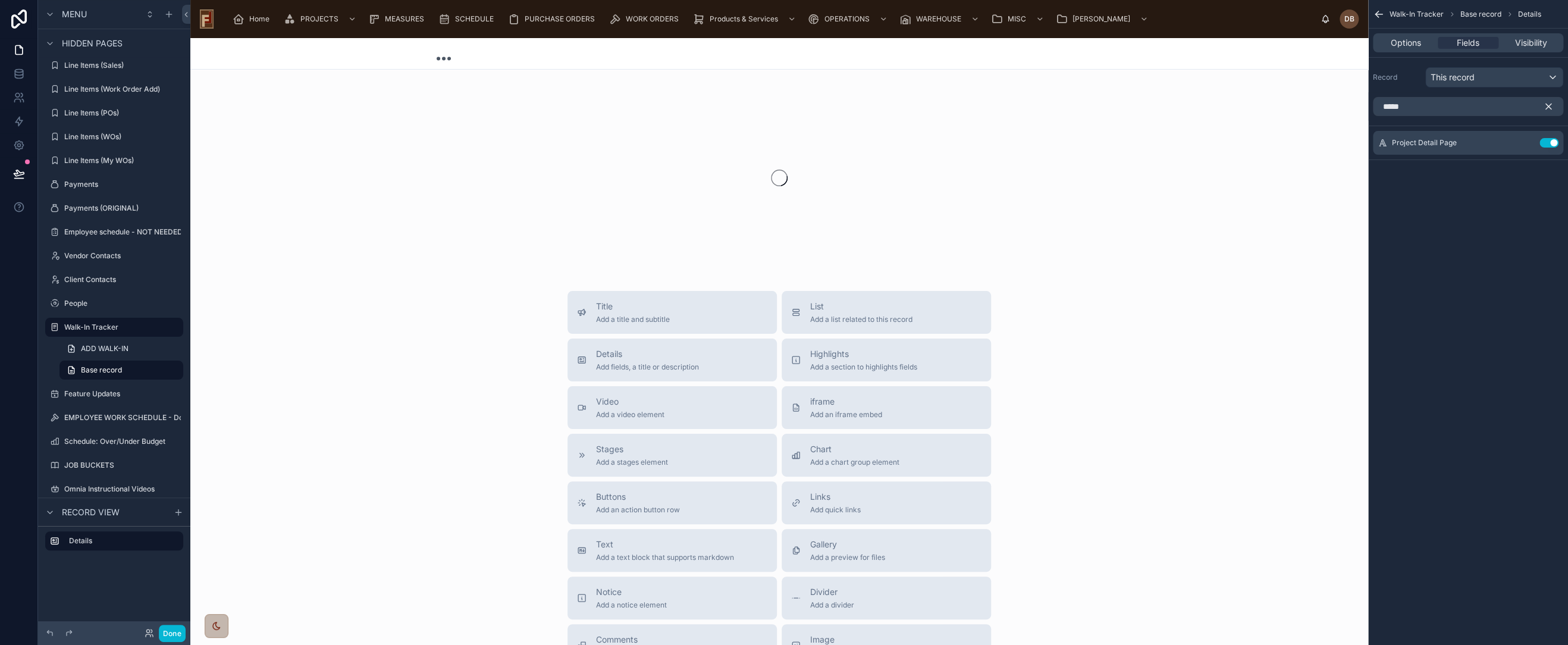
click at [1550, 104] on icon "scrollable content" at bounding box center [1549, 107] width 6 height 6
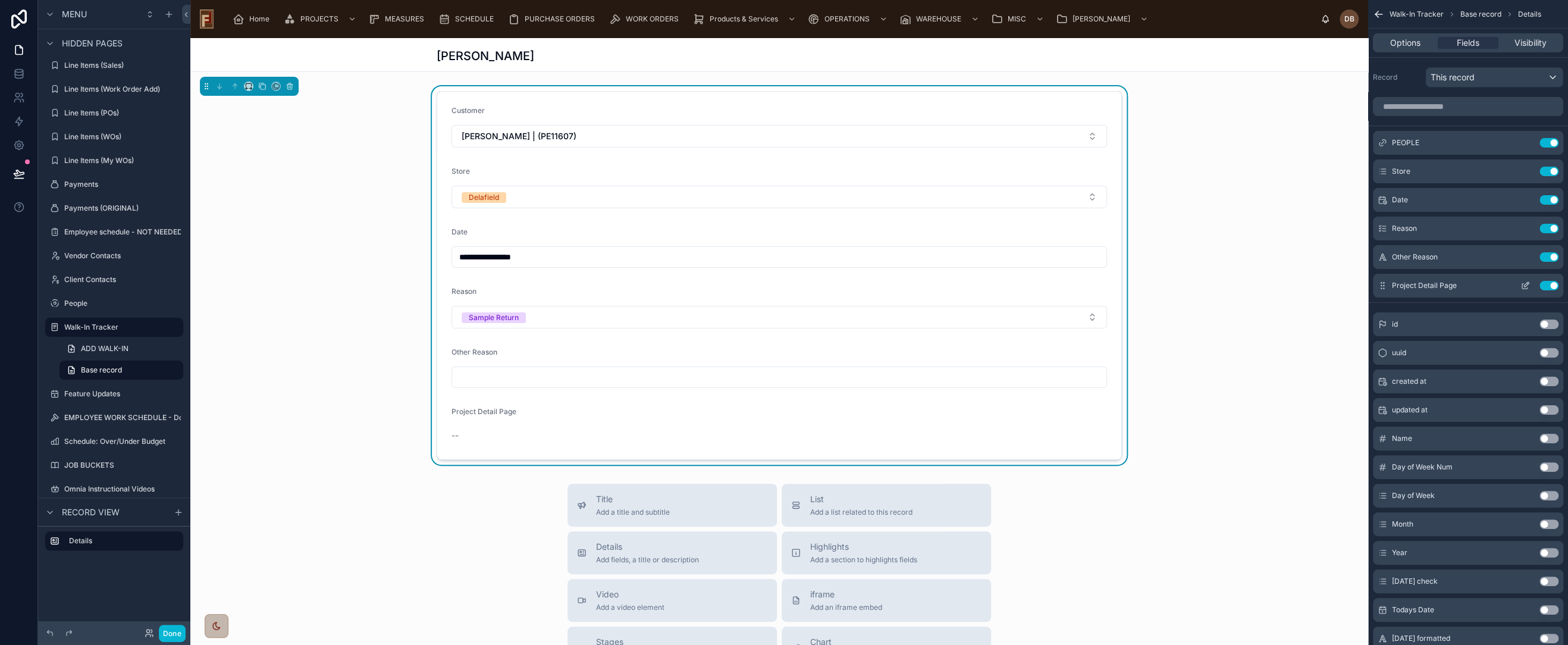
click at [1525, 285] on icon "scrollable content" at bounding box center [1527, 285] width 5 height 5
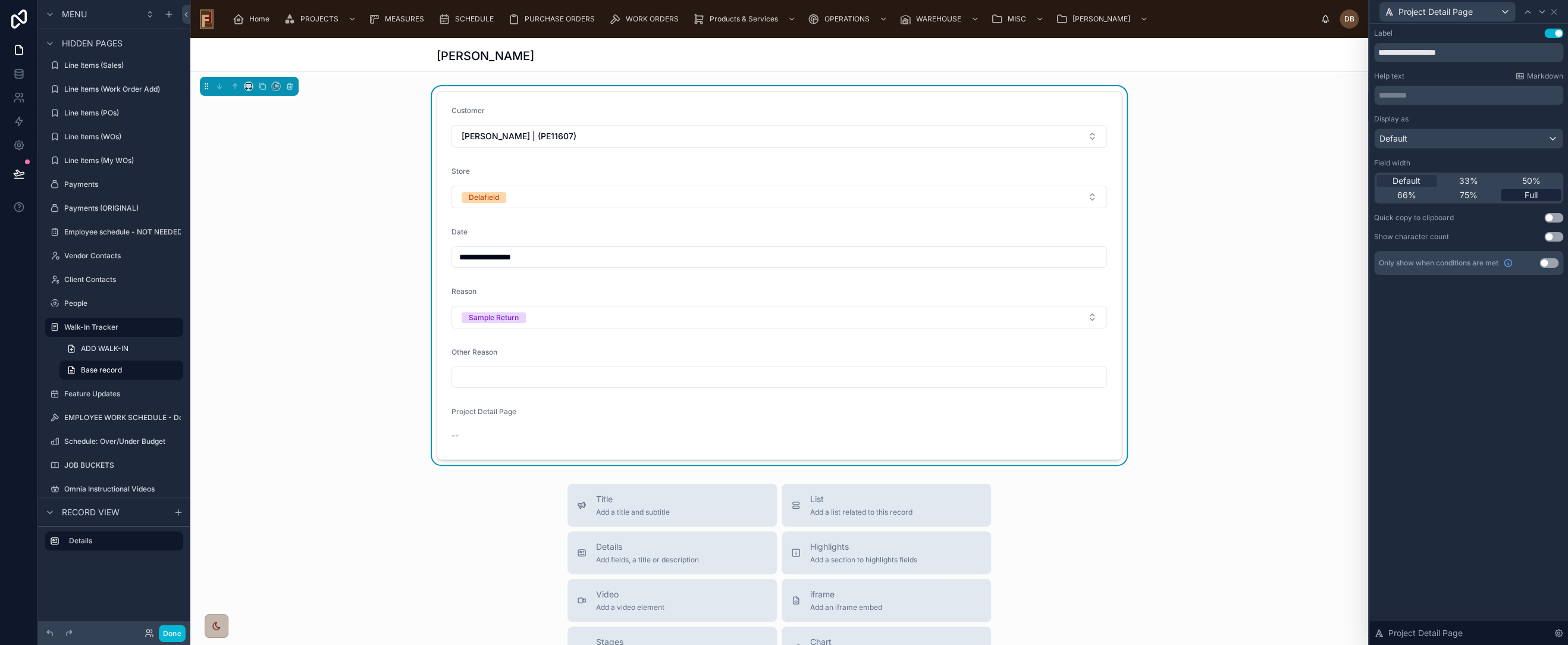
click at [1543, 195] on div "Full" at bounding box center [1531, 195] width 60 height 12
click at [1548, 261] on button "Use setting" at bounding box center [1549, 263] width 19 height 9
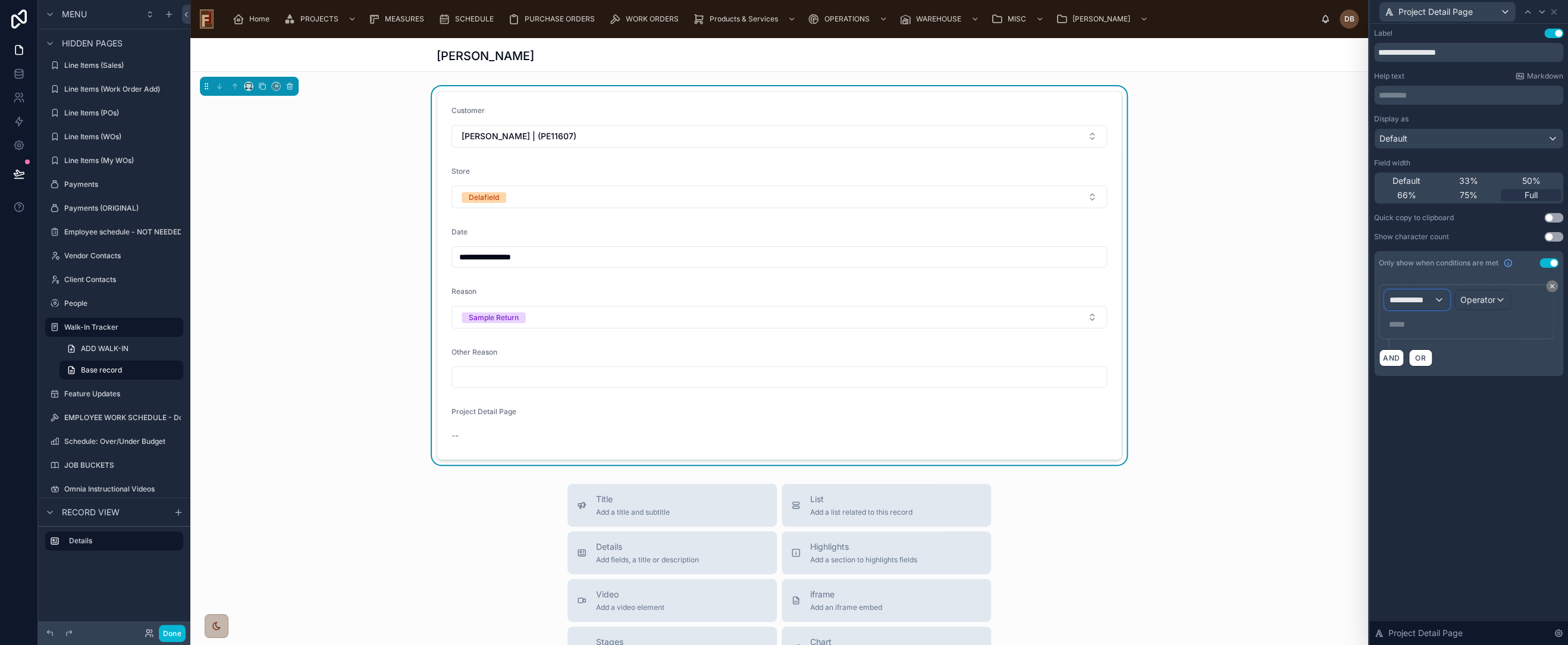
click at [1439, 295] on div "**********" at bounding box center [1417, 300] width 64 height 19
click at [1437, 326] on input "text" at bounding box center [1451, 328] width 123 height 19
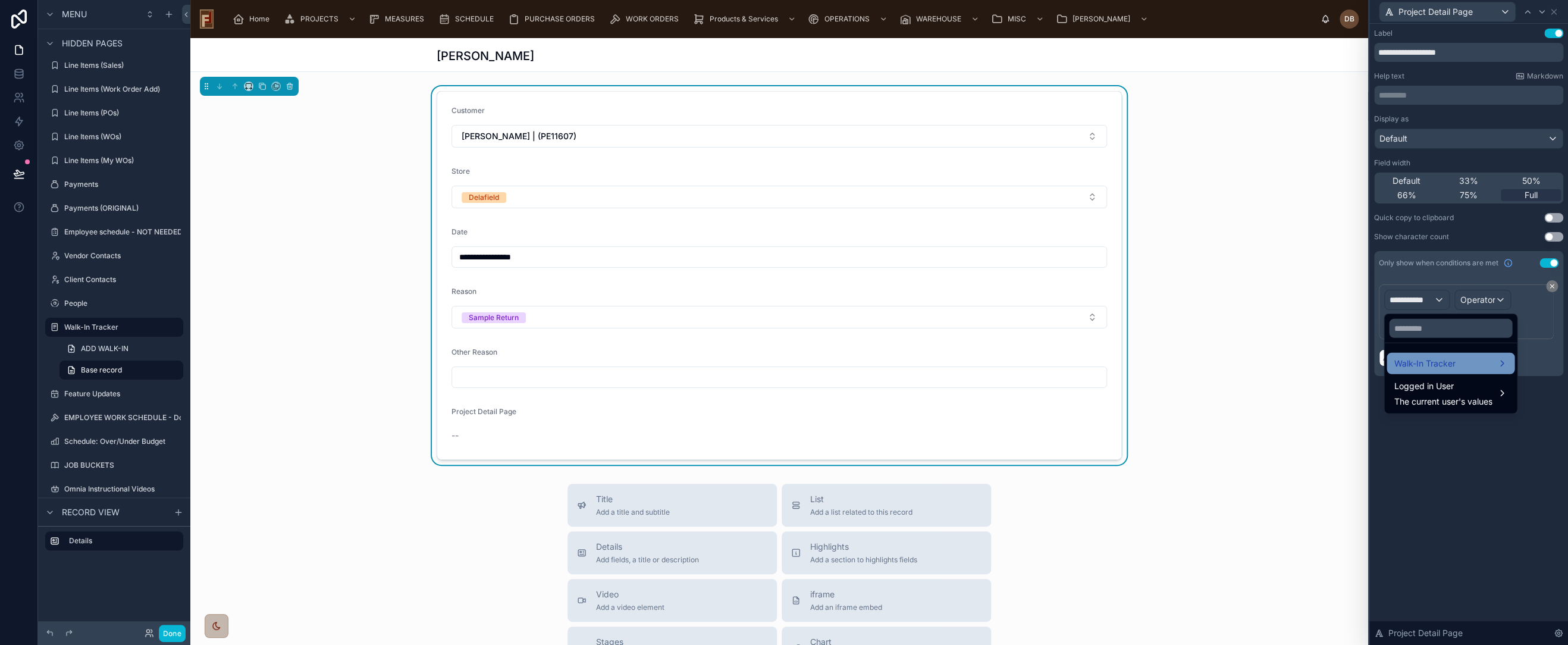
click at [1458, 360] on div "Walk-In Tracker" at bounding box center [1450, 363] width 114 height 14
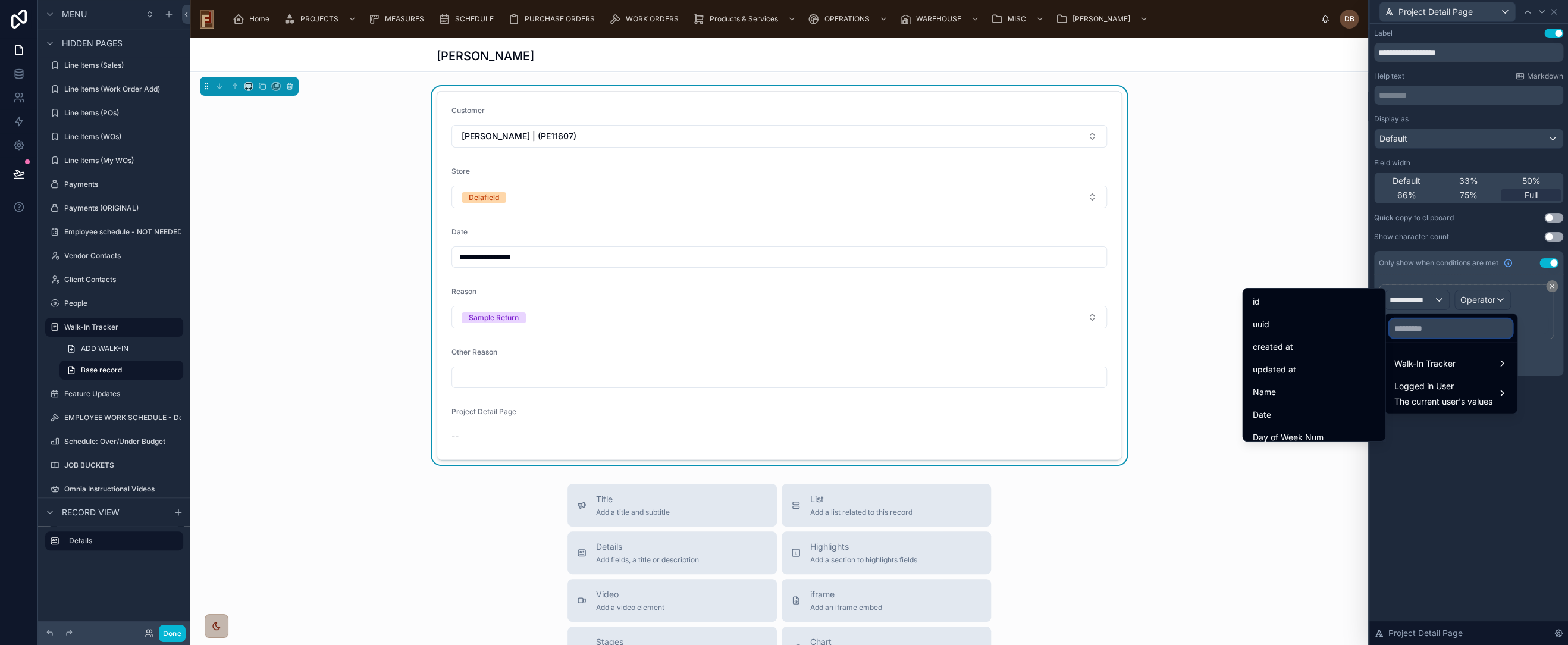
click at [1425, 331] on input "text" at bounding box center [1451, 328] width 123 height 19
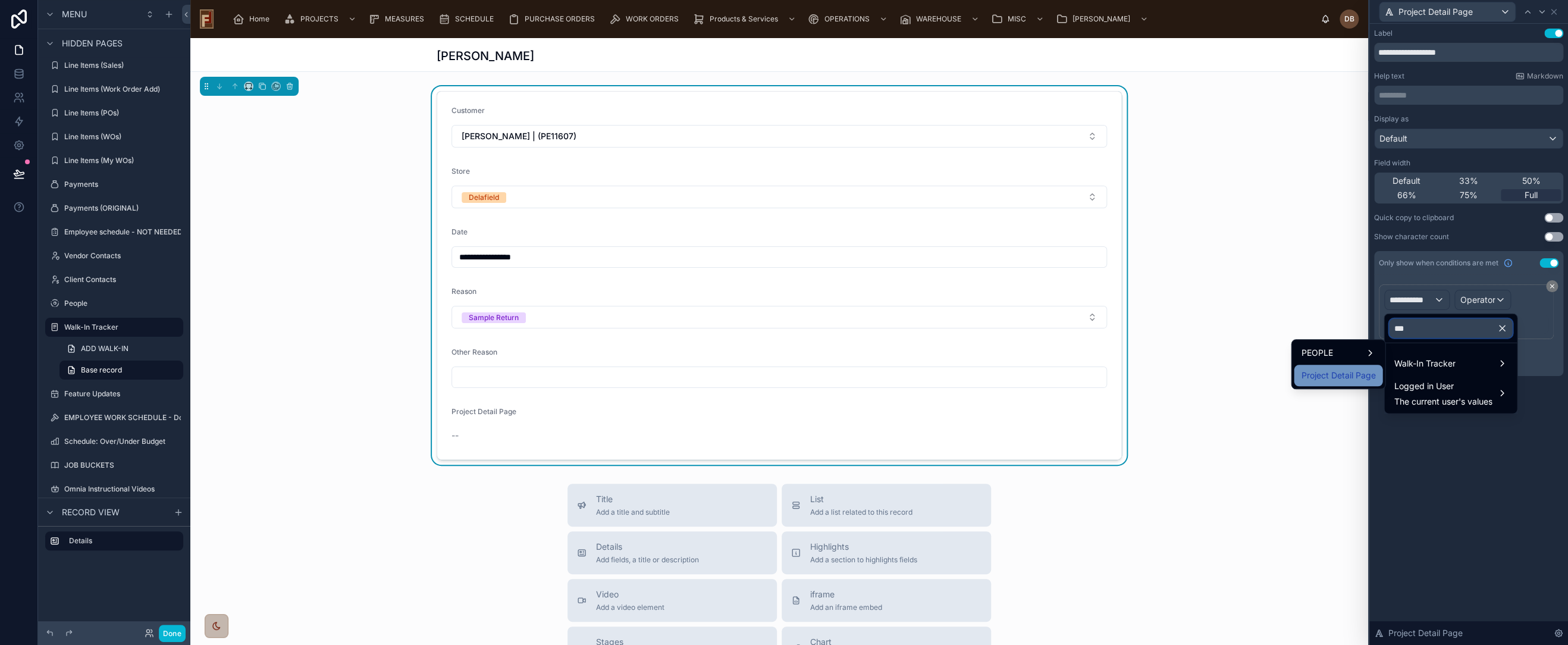
type input "***"
click at [1344, 379] on span "Project Detail Page" at bounding box center [1338, 375] width 74 height 14
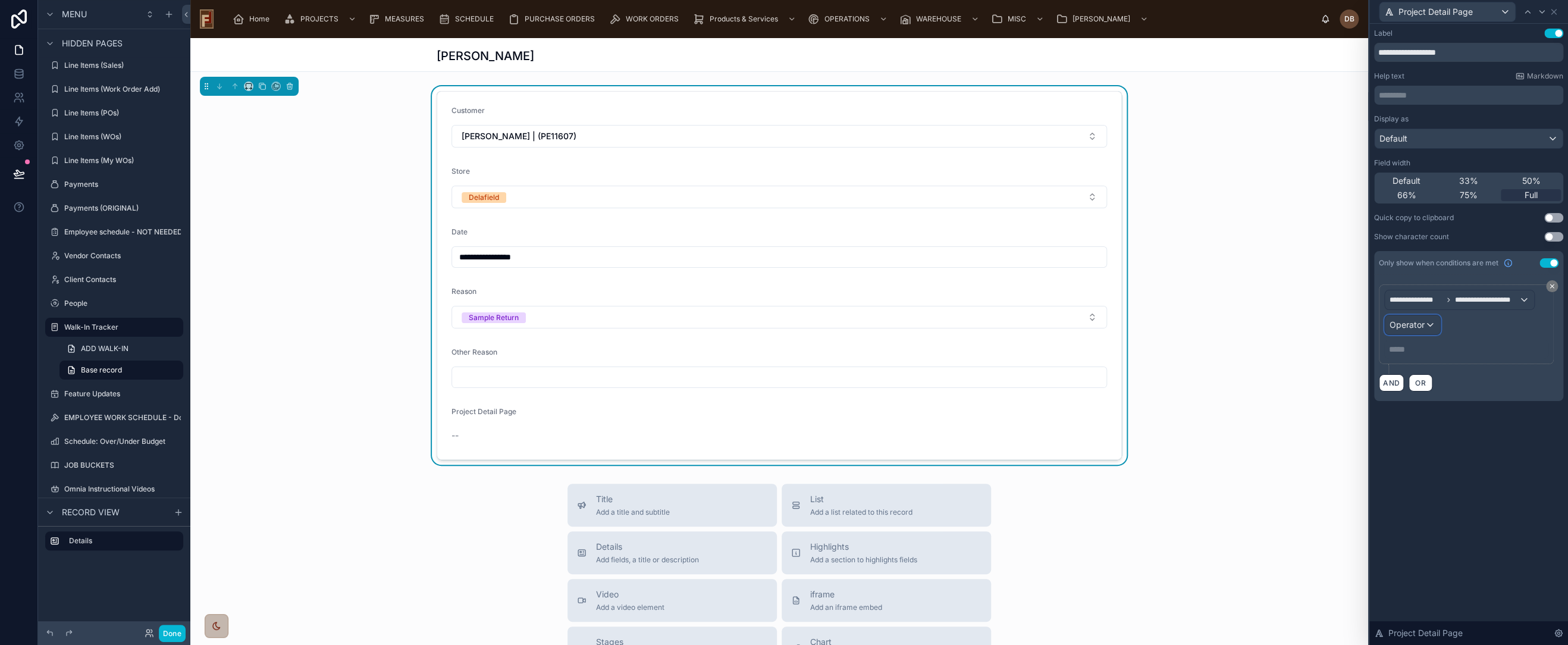
click at [1420, 324] on span "Operator" at bounding box center [1407, 324] width 35 height 10
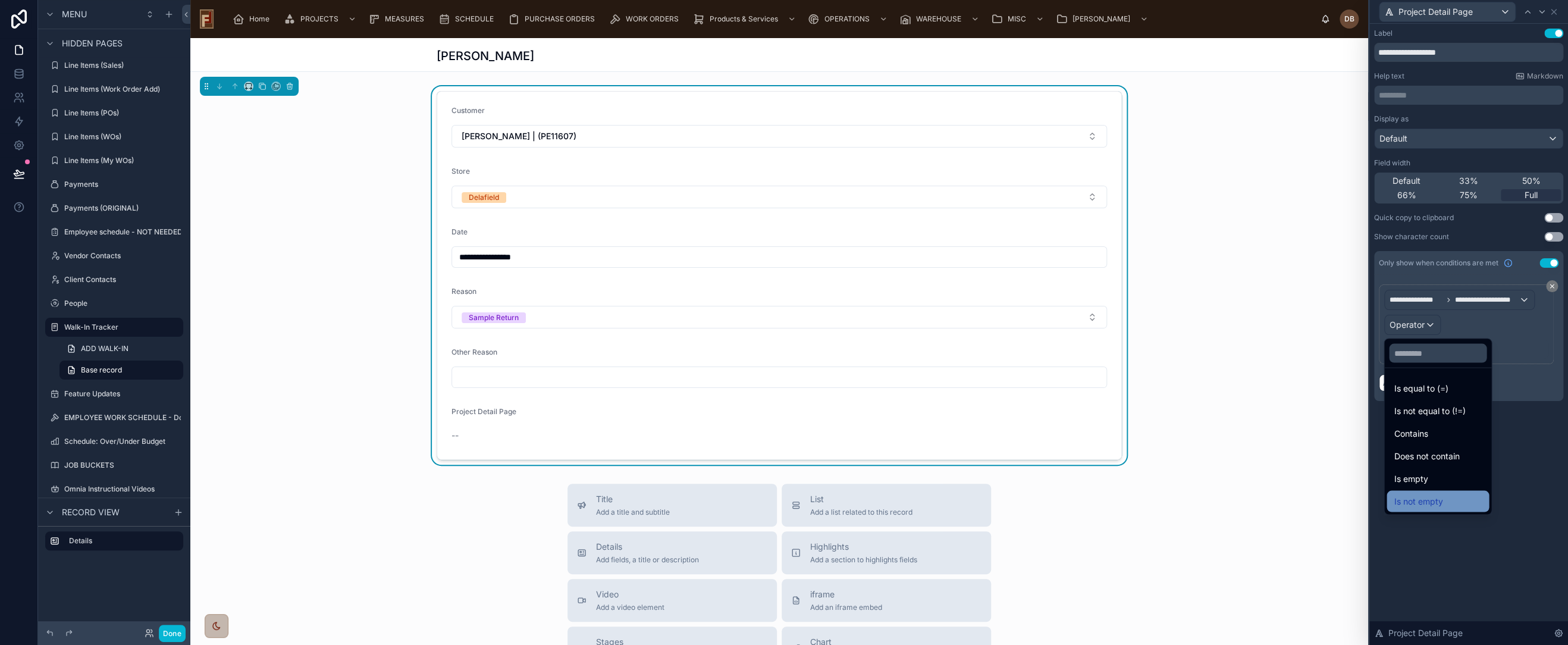
click at [1442, 503] on span "Is not empty" at bounding box center [1418, 500] width 49 height 14
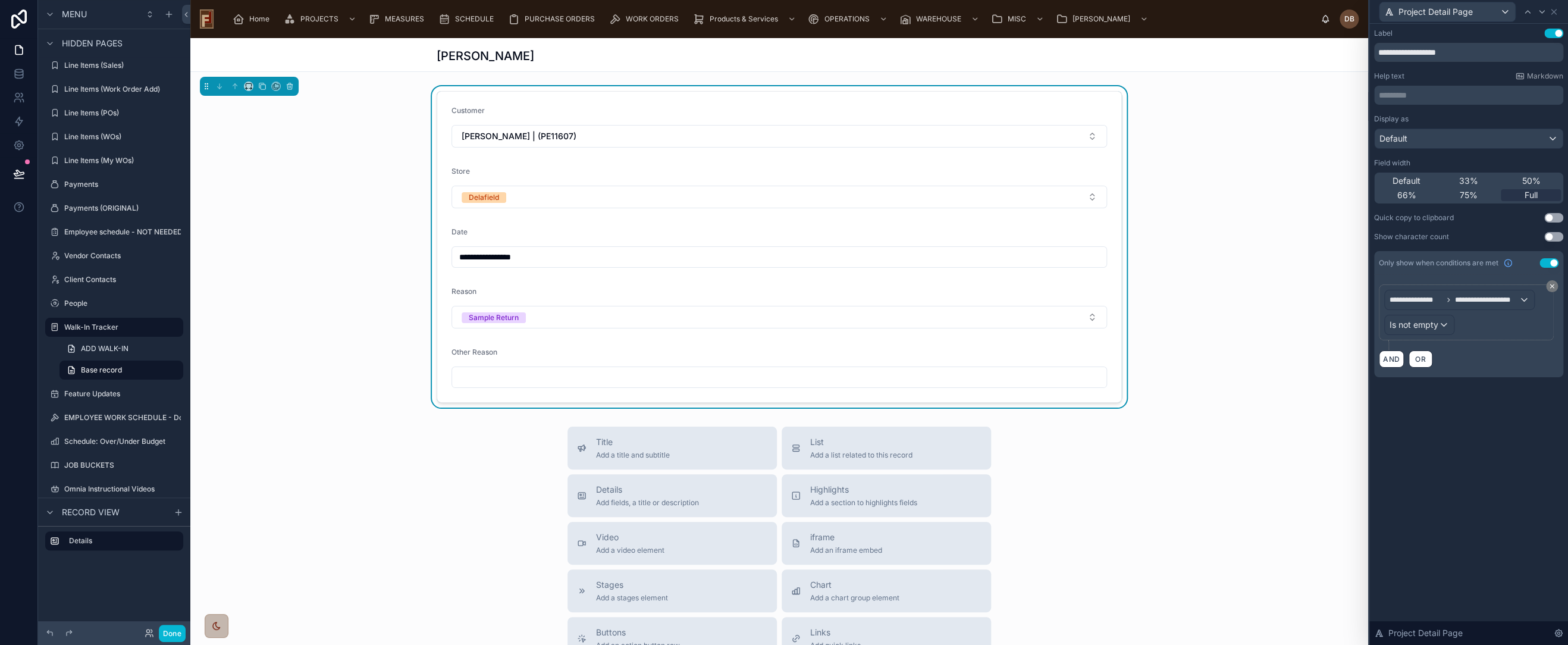
click at [1489, 443] on div "**********" at bounding box center [1469, 334] width 199 height 621
click at [1454, 136] on div "Default" at bounding box center [1469, 138] width 188 height 19
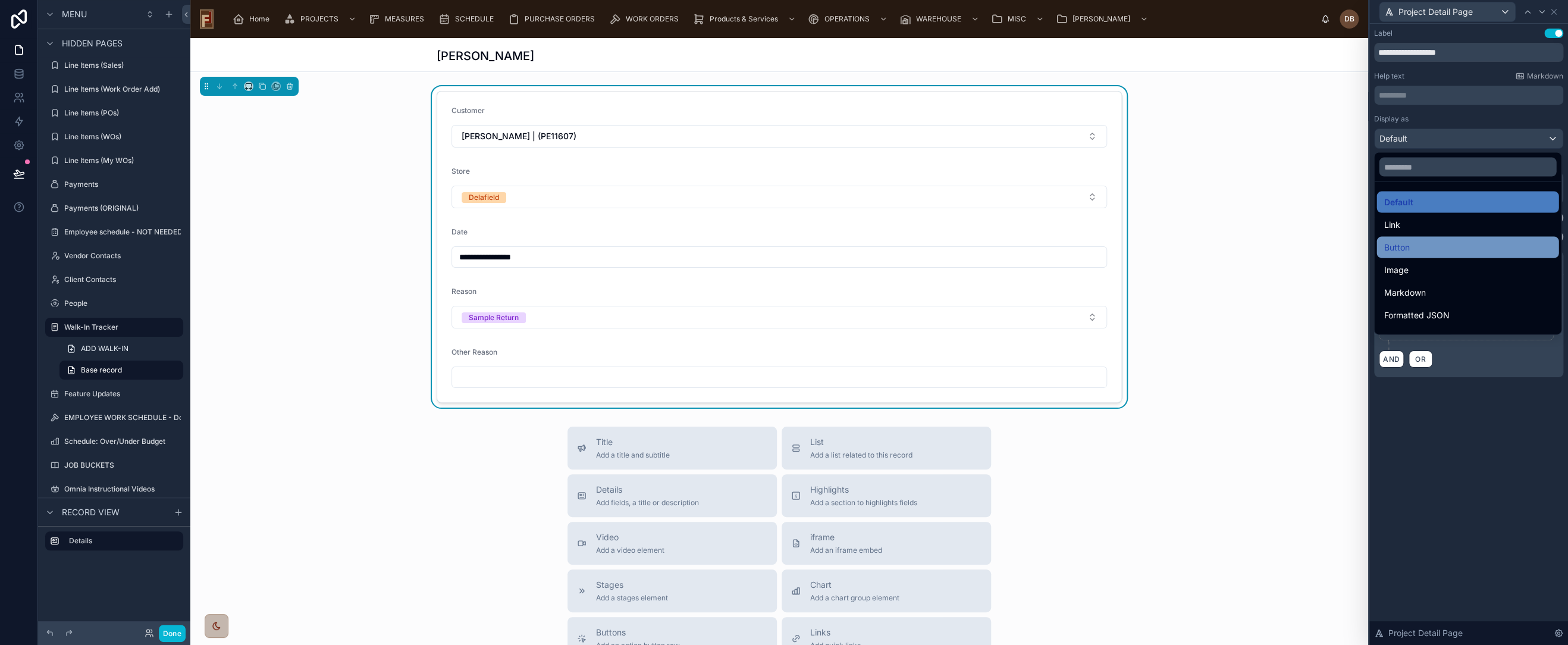
click at [1438, 238] on div "Button" at bounding box center [1468, 248] width 182 height 21
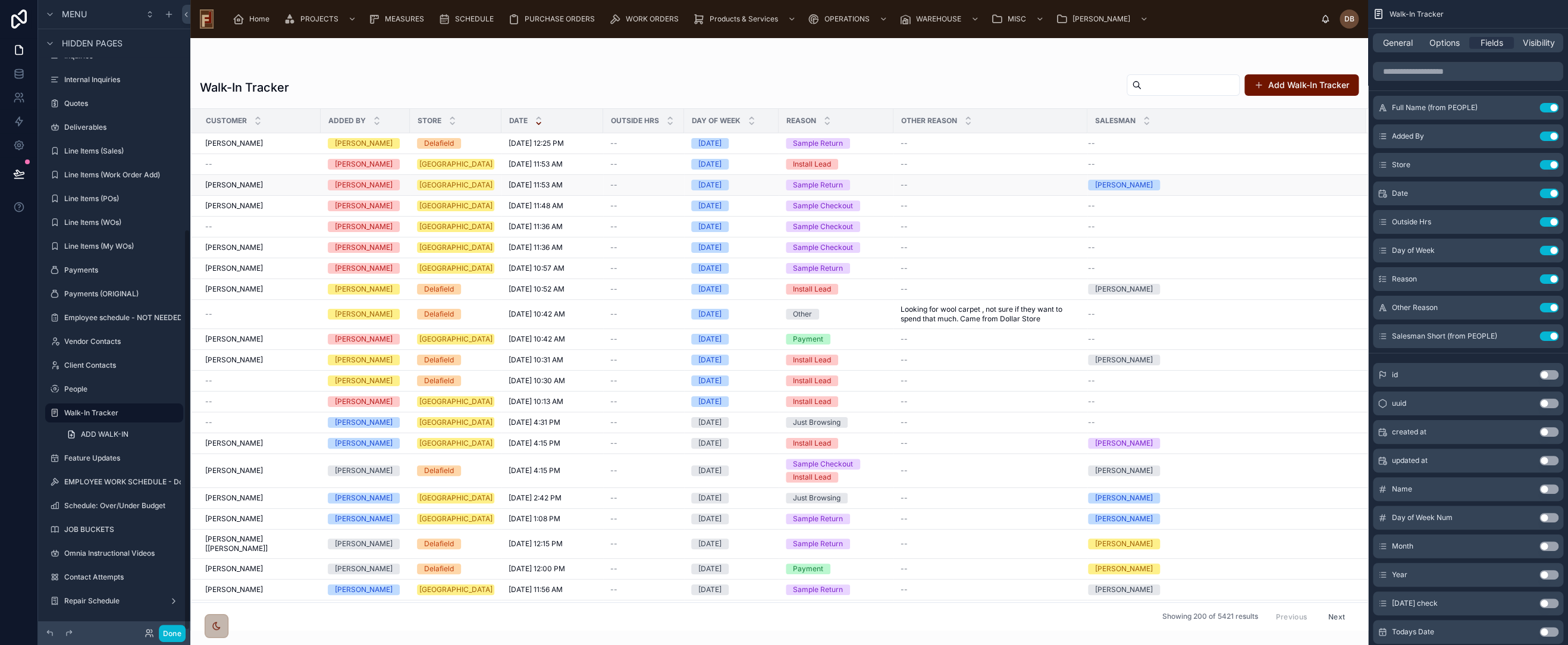
scroll to position [360, 0]
click at [961, 72] on div "Walk-In Tracker Add Walk-In Tracker Customer Added By Store Date Outside Hrs Da…" at bounding box center [780, 348] width 1178 height 564
click at [1437, 73] on input "scrollable content" at bounding box center [1468, 71] width 190 height 19
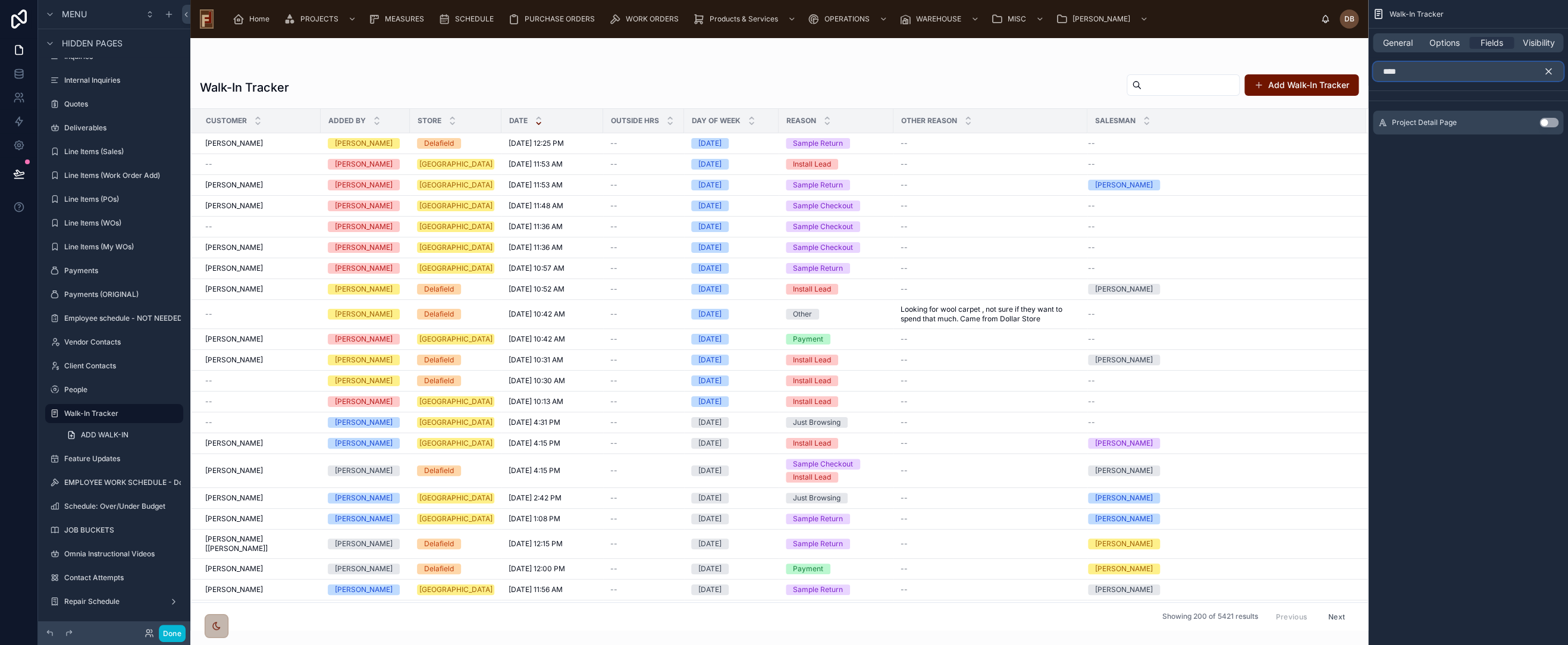
type input "****"
click at [1544, 122] on button "Use setting" at bounding box center [1549, 122] width 19 height 9
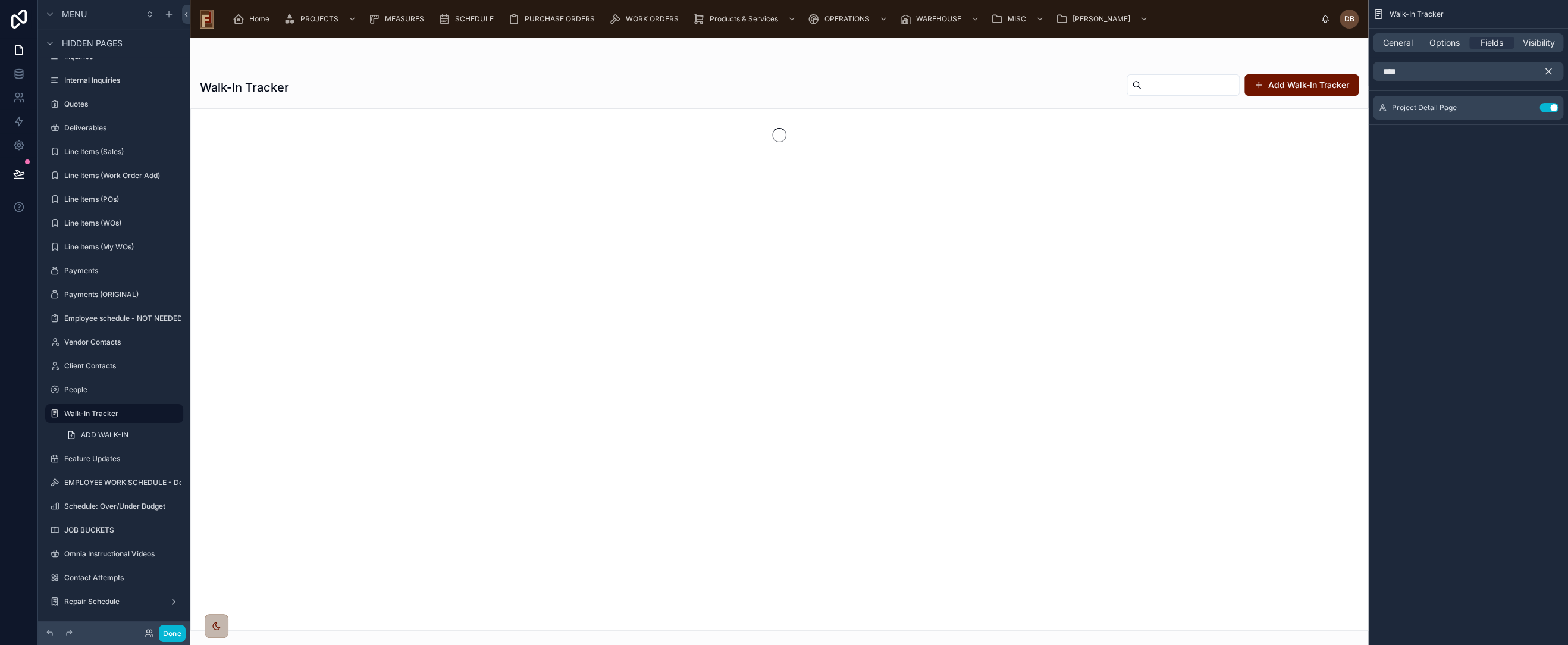
click at [1549, 70] on icon "scrollable content" at bounding box center [1549, 72] width 6 height 6
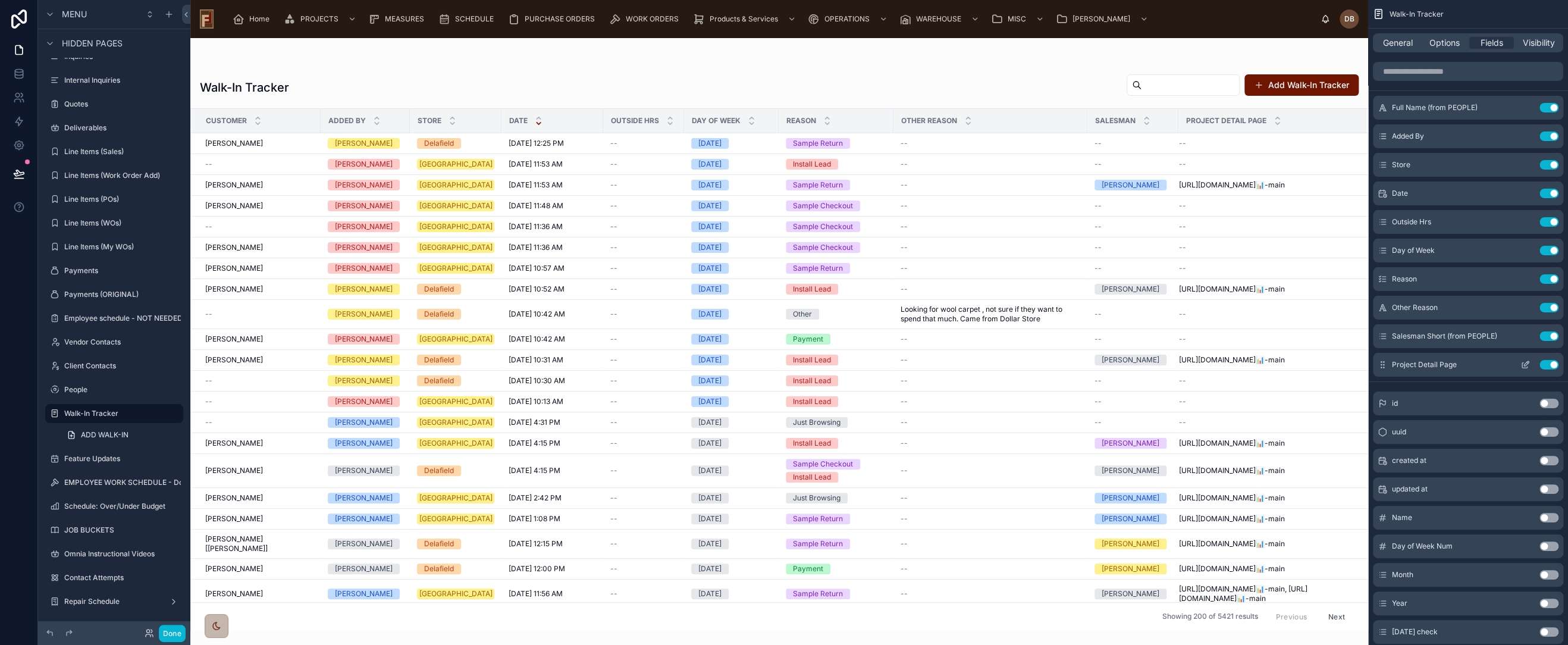
click at [1523, 367] on icon "scrollable content" at bounding box center [1525, 364] width 9 height 9
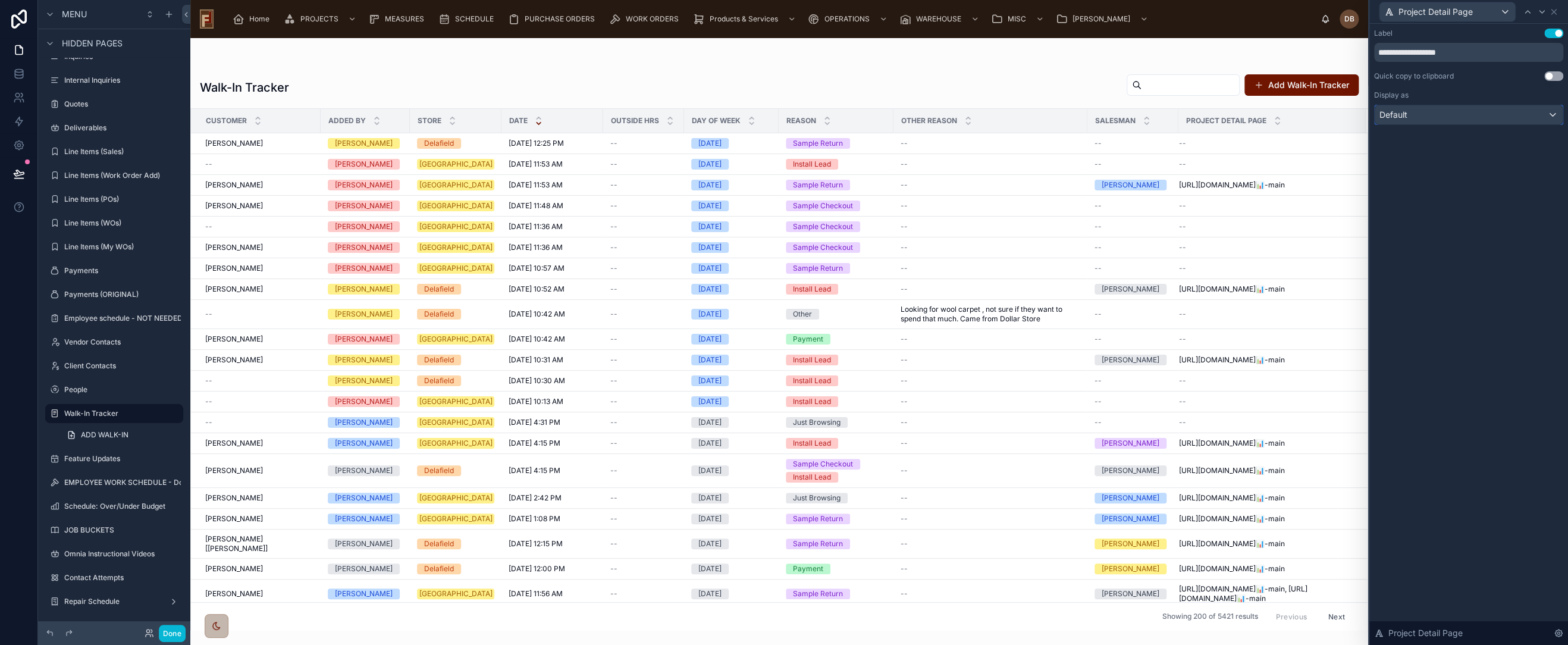
click at [1445, 113] on div "Default" at bounding box center [1469, 114] width 188 height 19
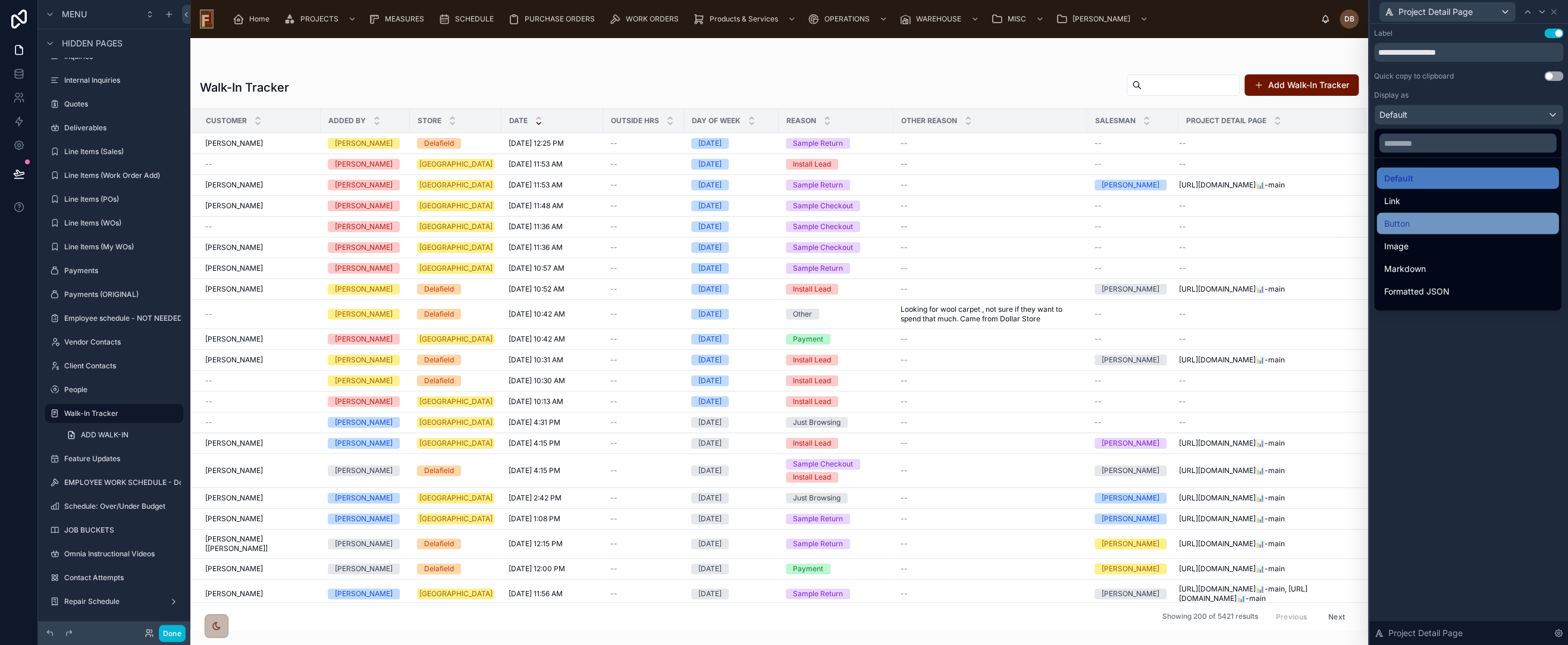
click at [1419, 223] on div "Button" at bounding box center [1467, 223] width 168 height 14
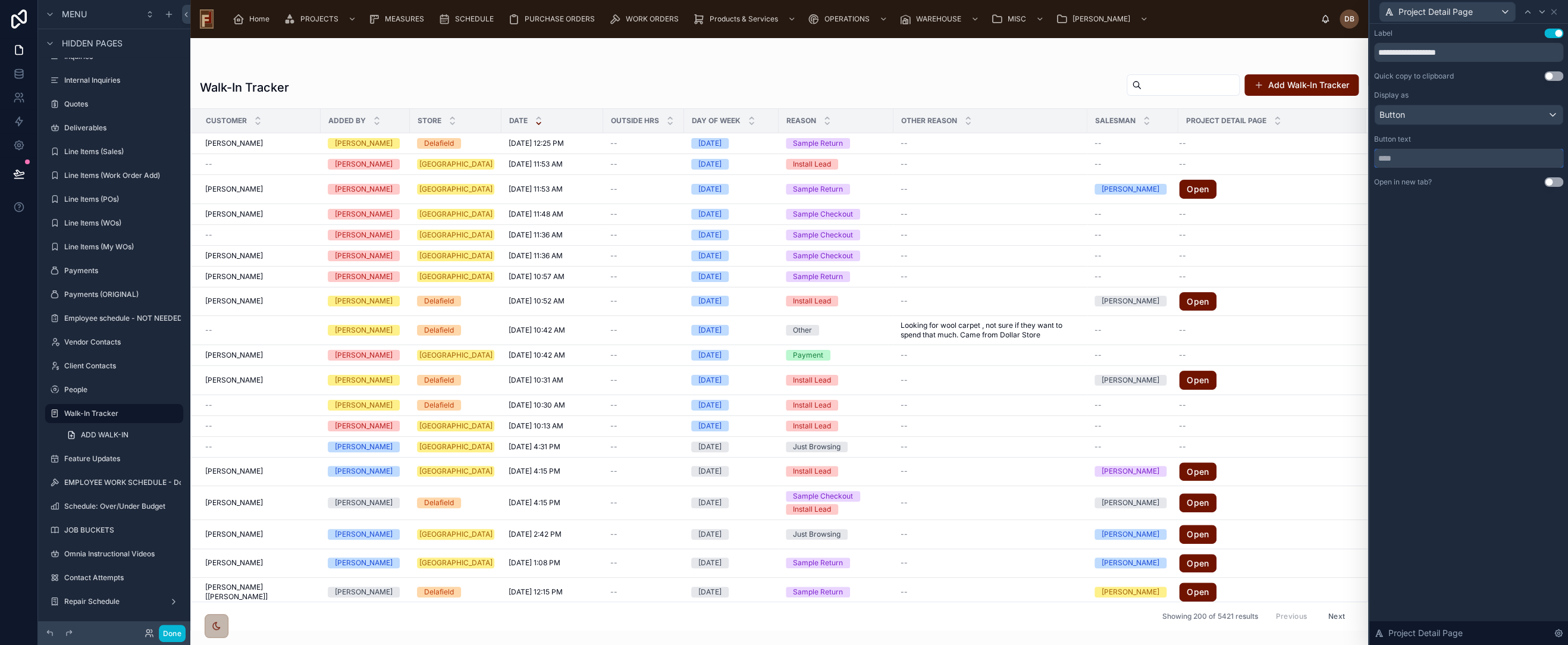
drag, startPoint x: 1422, startPoint y: 158, endPoint x: 1418, endPoint y: 148, distance: 10.8
click at [1379, 158] on input "text" at bounding box center [1469, 158] width 189 height 19
click at [1378, 160] on input "*******" at bounding box center [1469, 158] width 189 height 19
paste input "**"
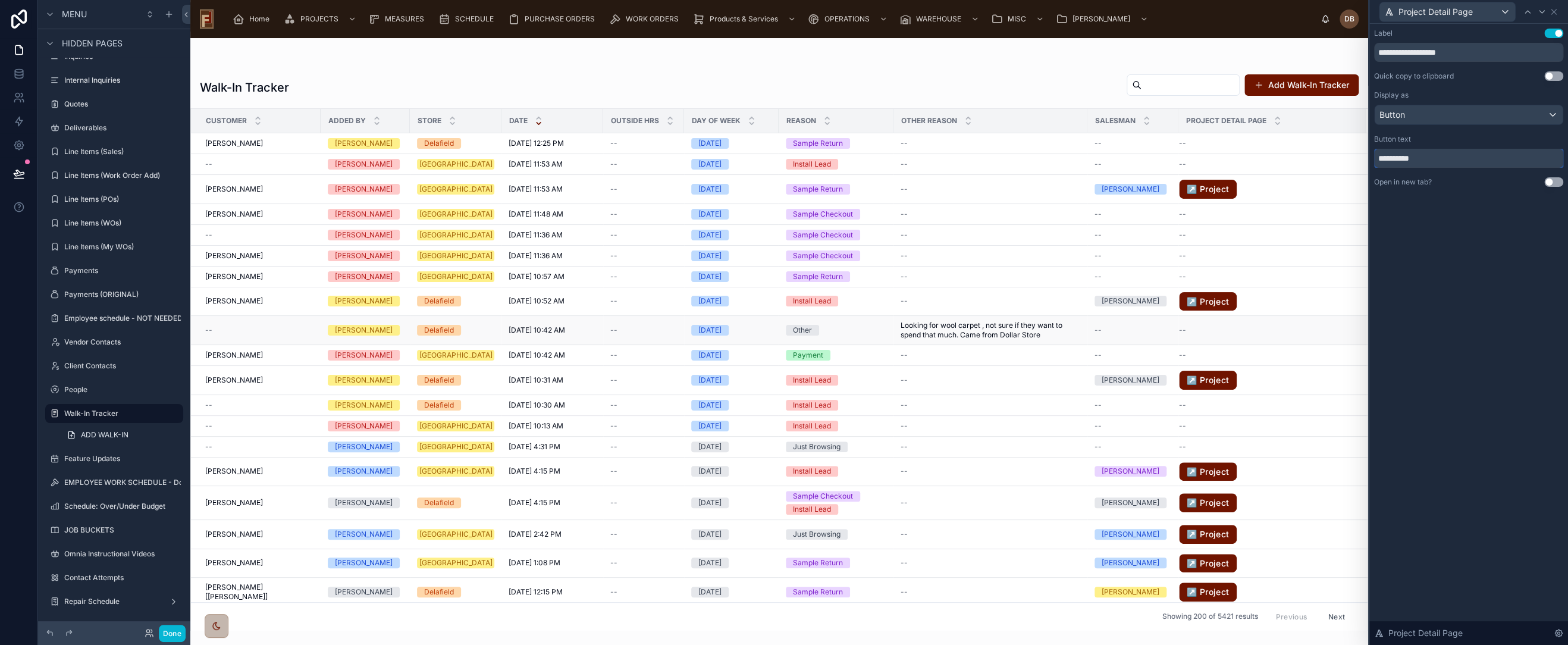
scroll to position [0, 0]
type input "**********"
drag, startPoint x: 1454, startPoint y: 51, endPoint x: 1405, endPoint y: 54, distance: 49.1
click at [1405, 54] on input "**********" at bounding box center [1469, 52] width 189 height 19
type input "*******"
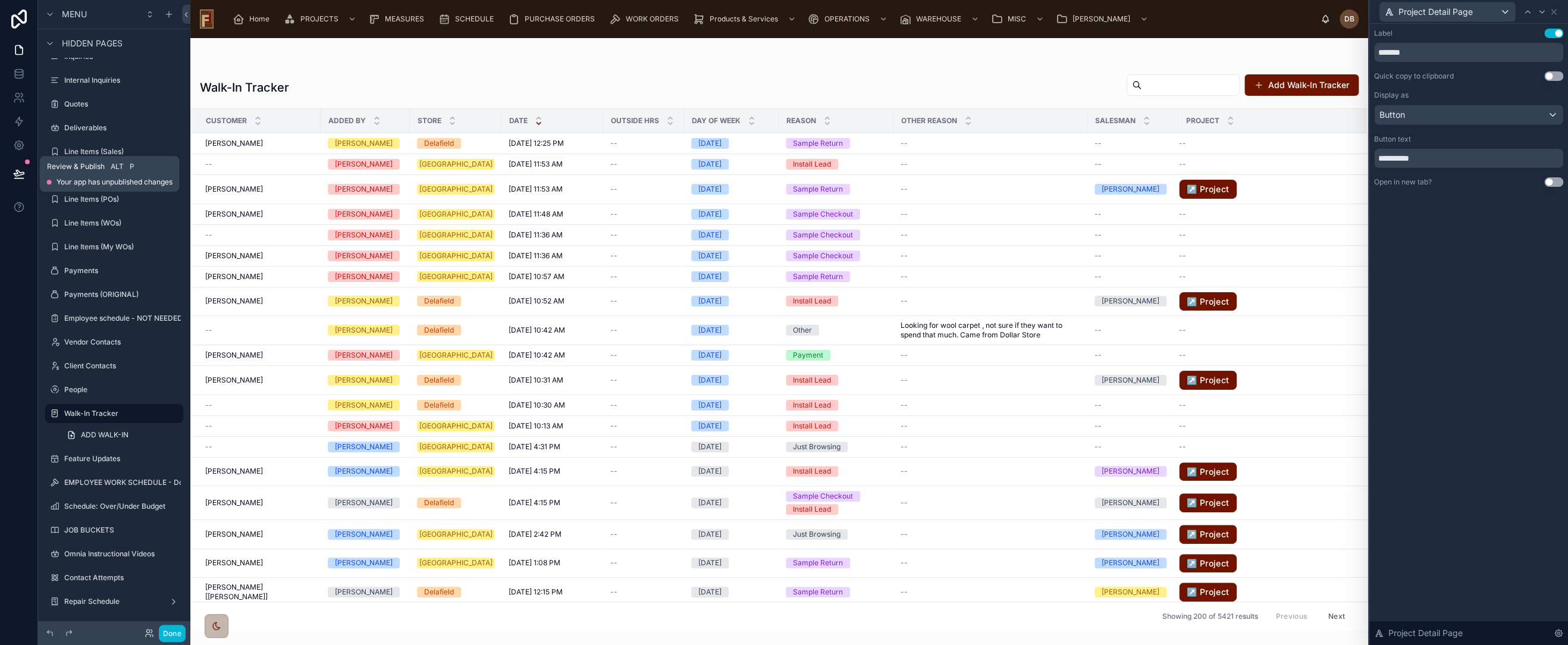
click at [16, 171] on icon at bounding box center [19, 173] width 10 height 6
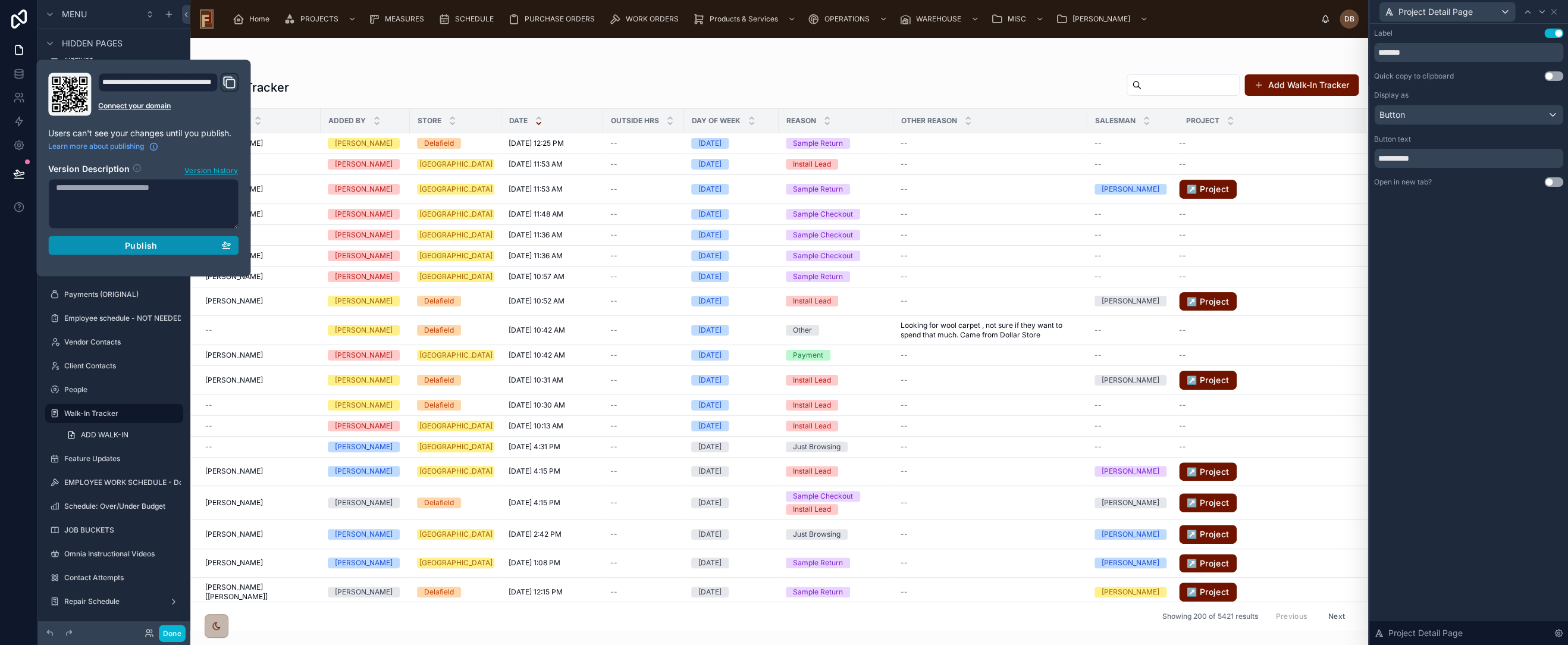
click at [140, 246] on span "Publish" at bounding box center [141, 245] width 32 height 11
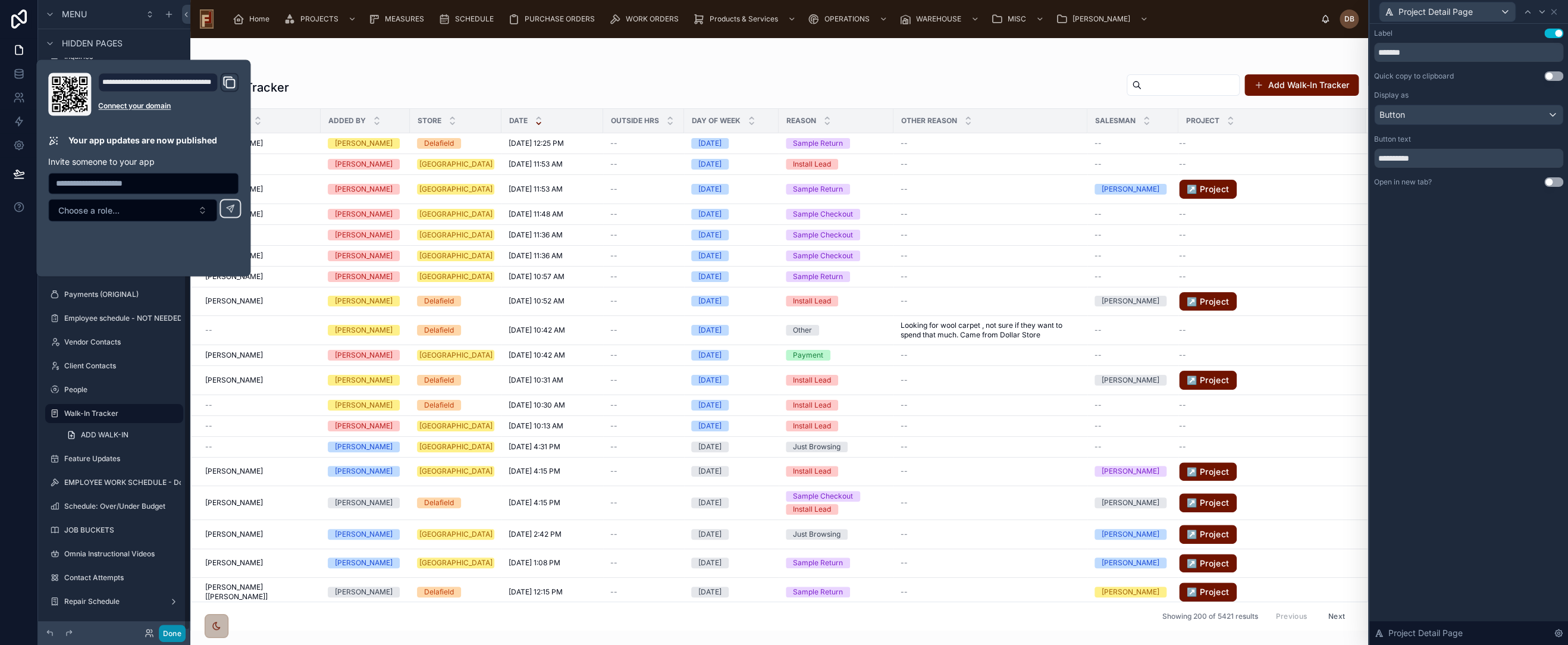
click at [169, 634] on button "Done" at bounding box center [172, 633] width 27 height 17
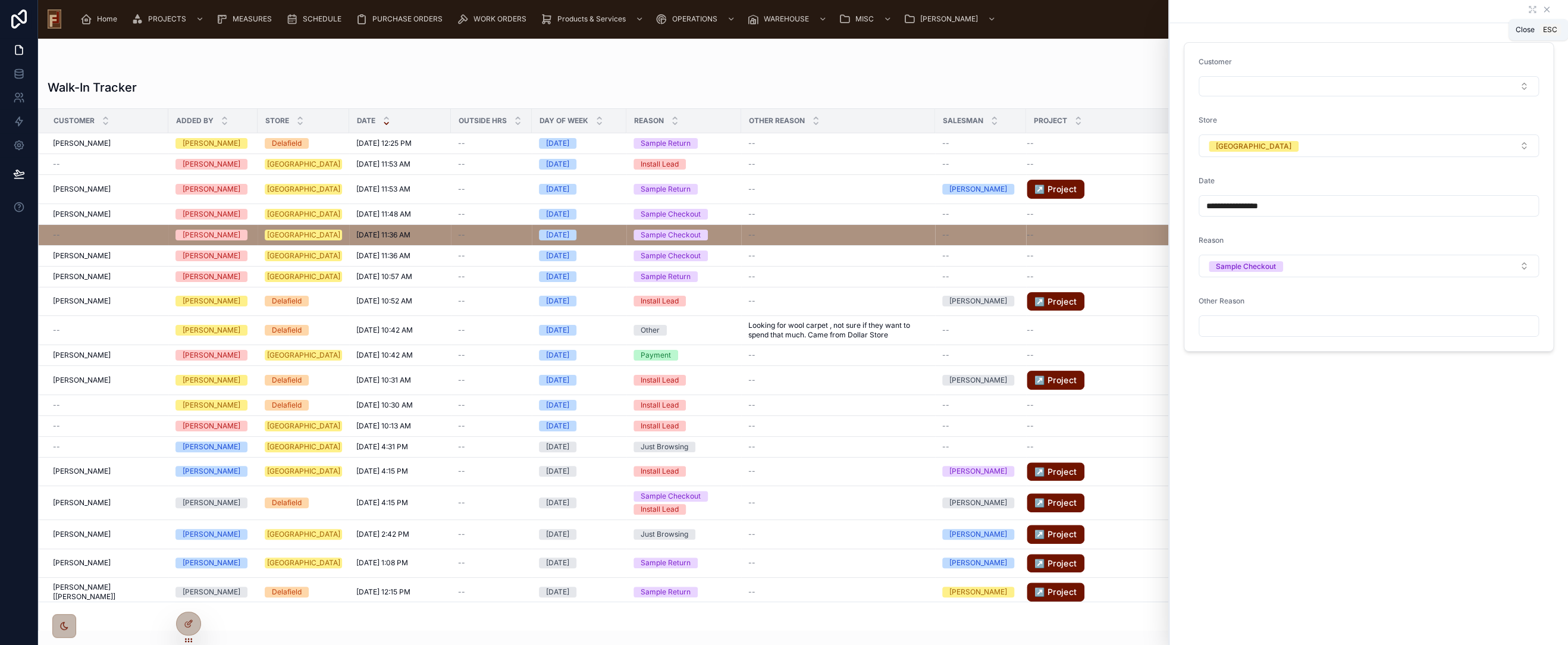
click at [1549, 6] on icon at bounding box center [1547, 9] width 9 height 9
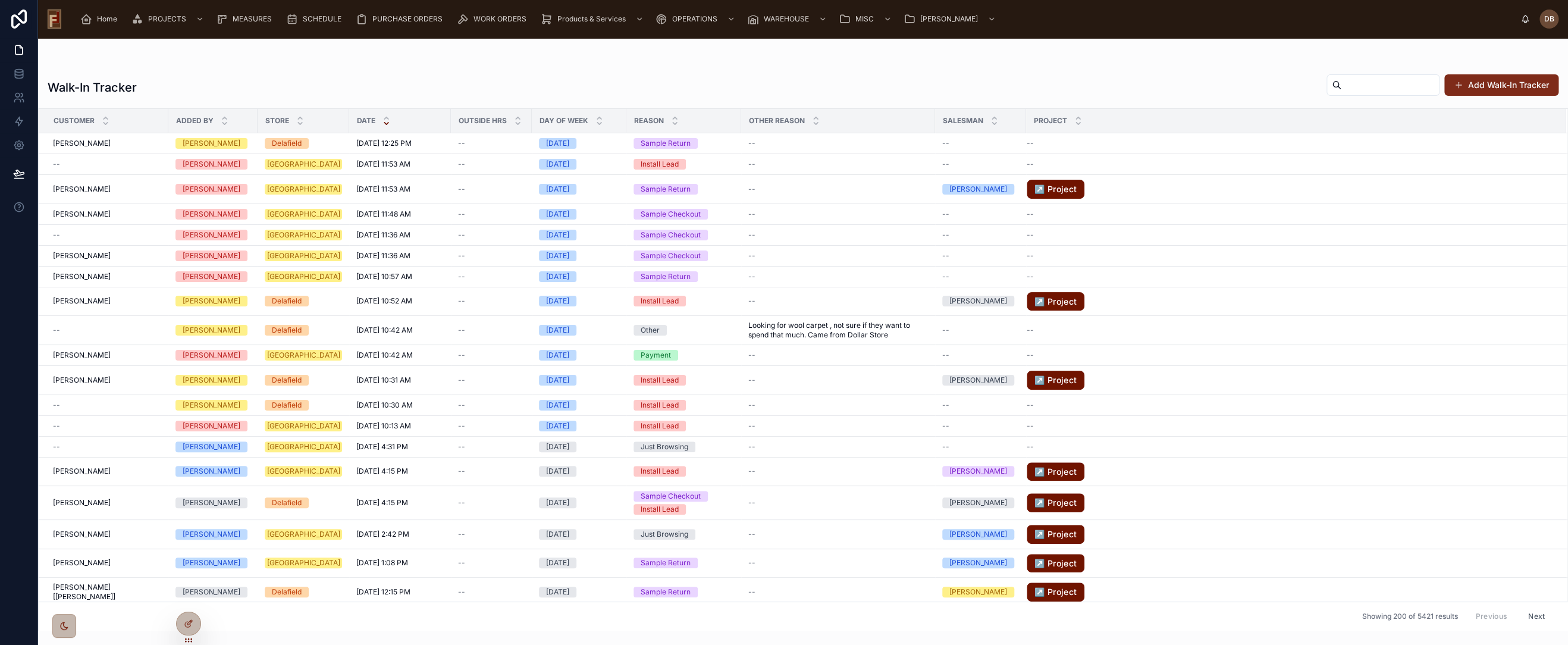
click at [1500, 83] on button "Add Walk-In Tracker" at bounding box center [1502, 85] width 114 height 21
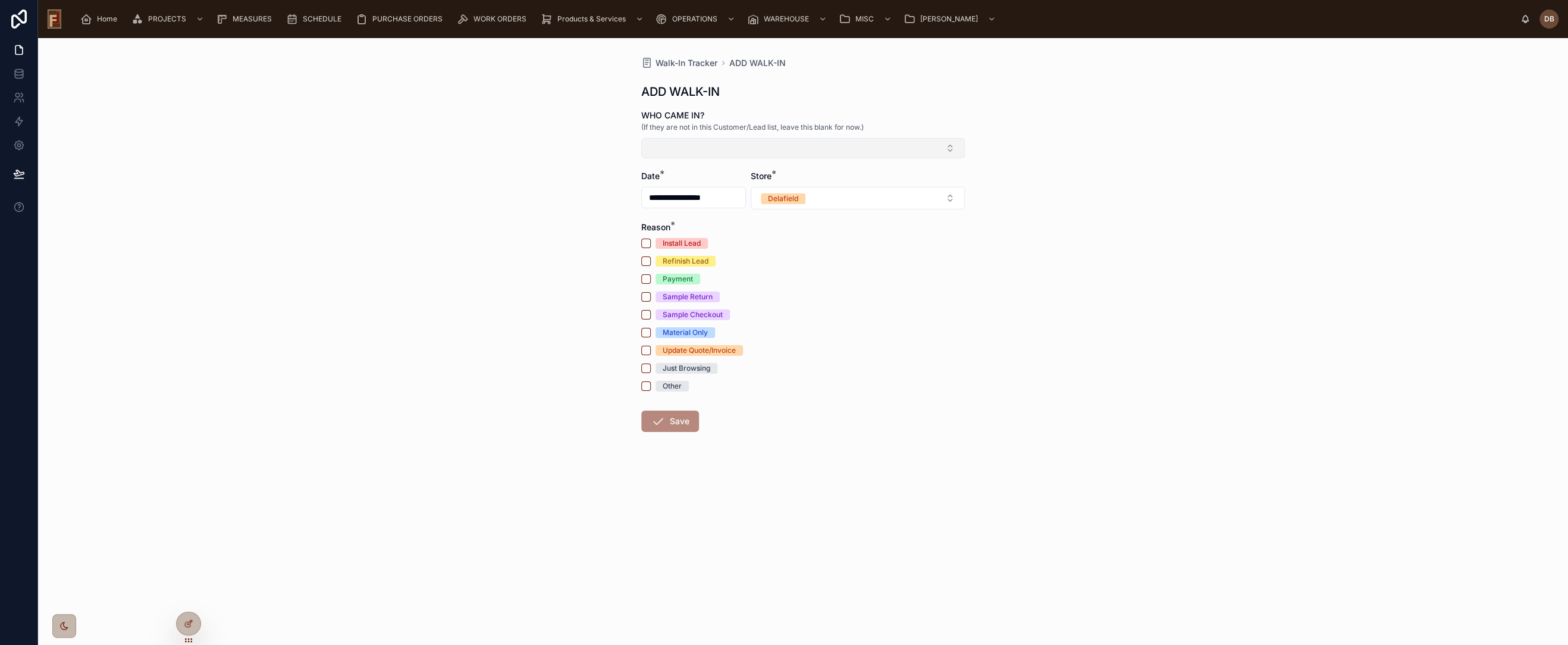
click at [842, 145] on button "Select Button" at bounding box center [803, 148] width 324 height 20
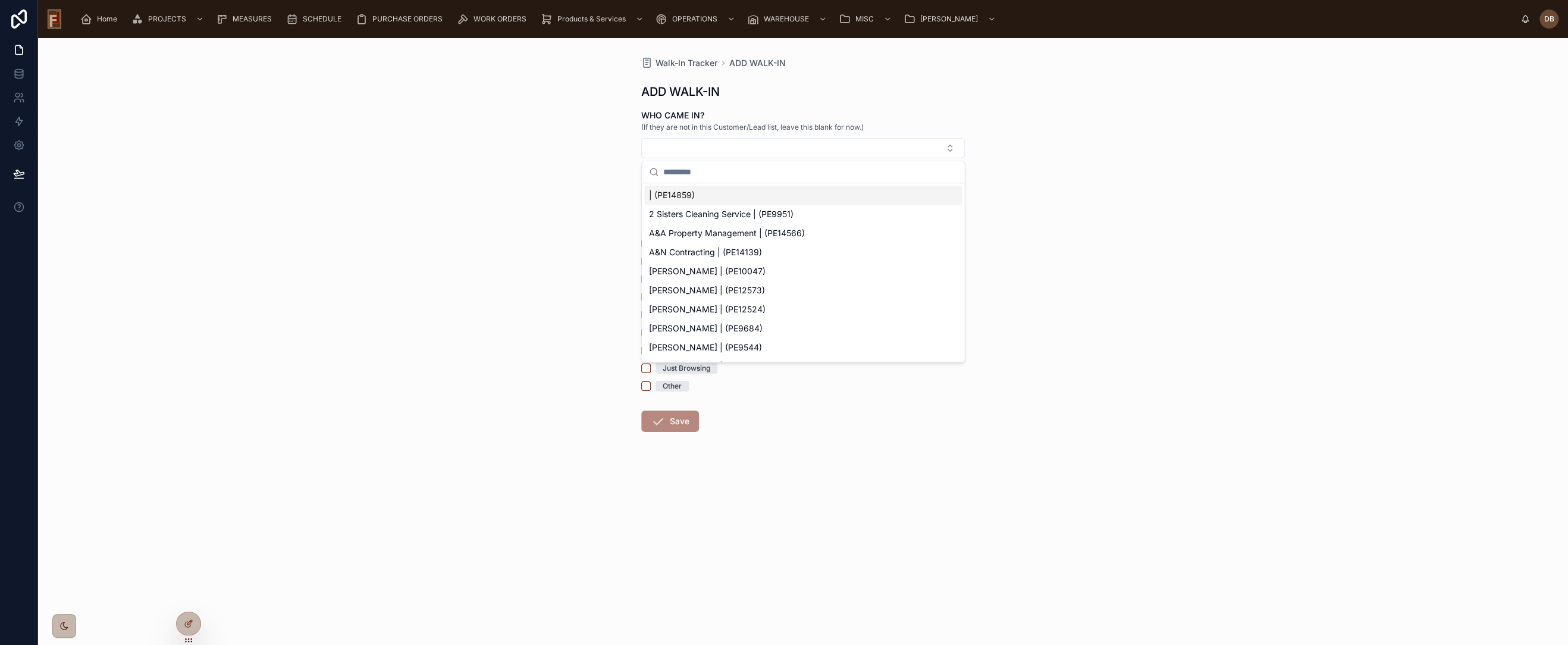
click at [567, 206] on div "**********" at bounding box center [803, 341] width 1530 height 607
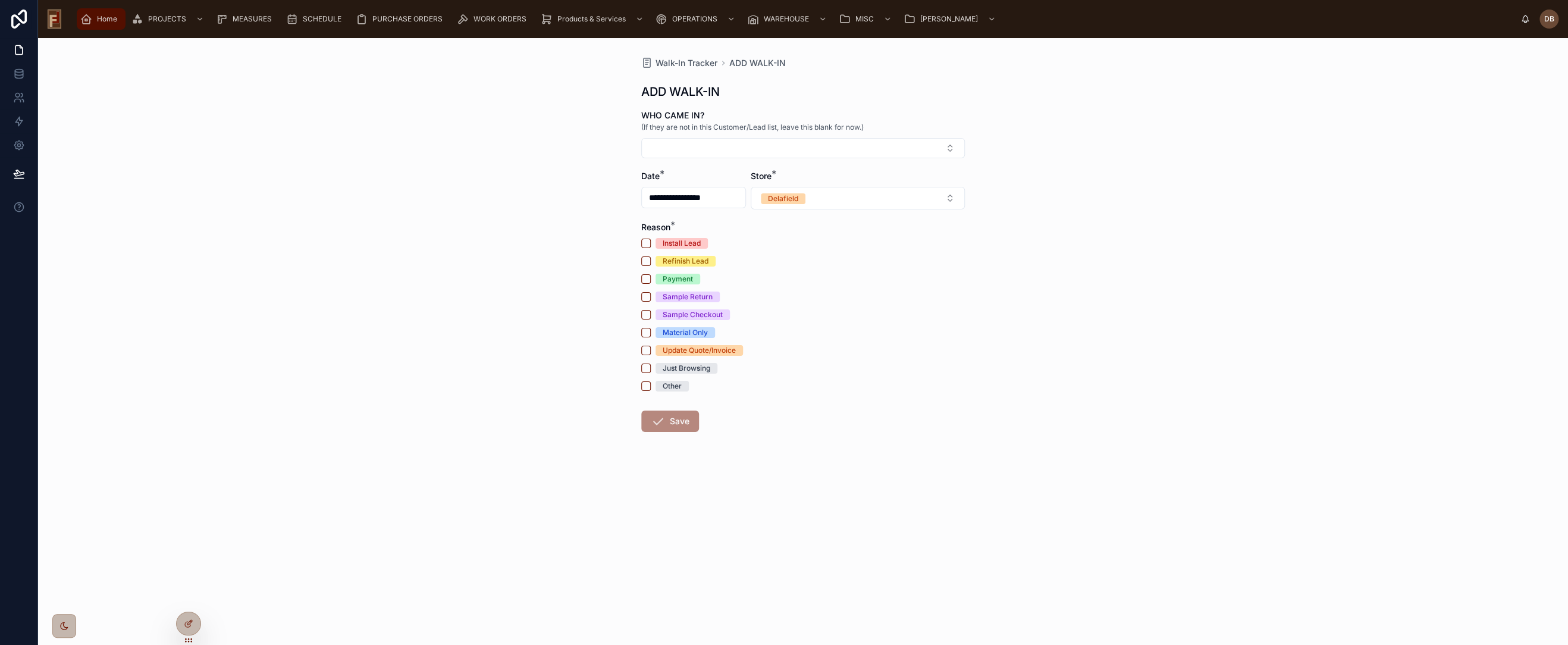
drag, startPoint x: 103, startPoint y: 18, endPoint x: 131, endPoint y: 36, distance: 33.3
click at [103, 18] on span "Home" at bounding box center [107, 19] width 20 height 9
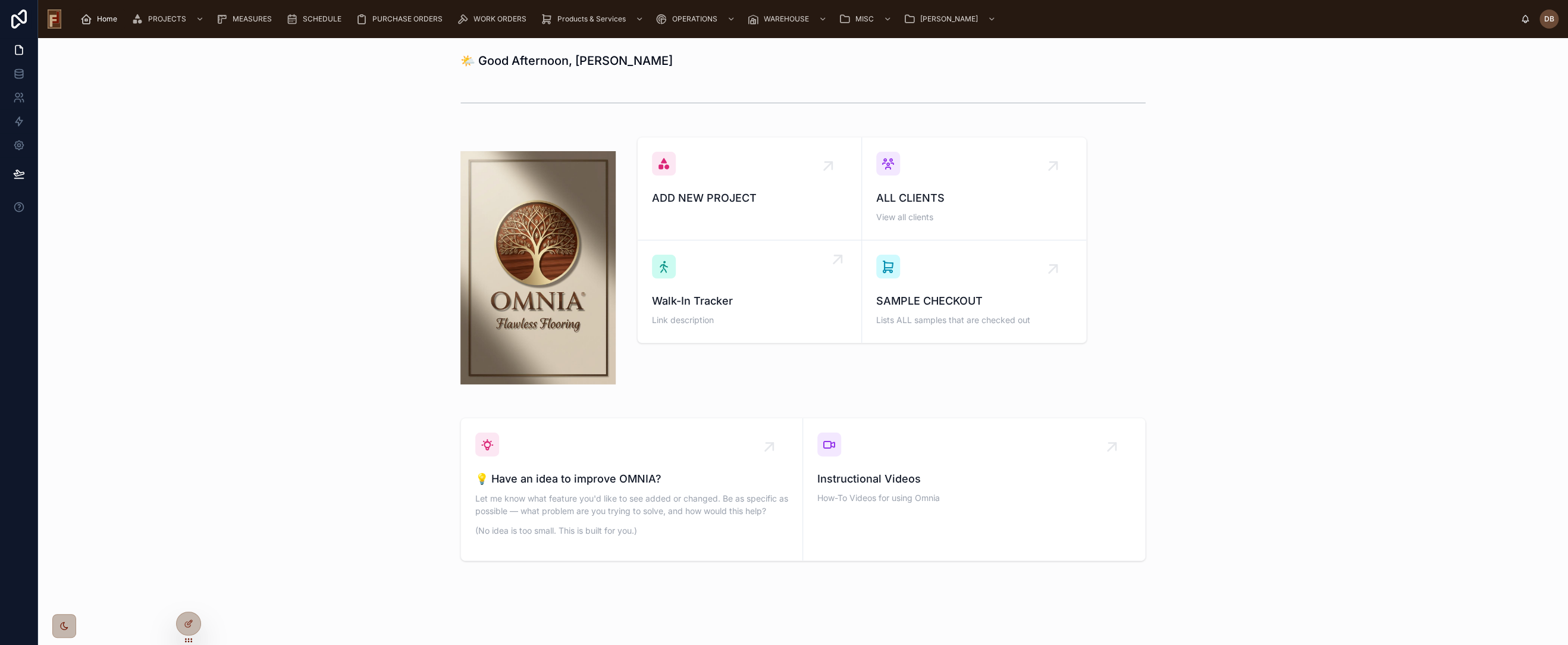
click at [772, 284] on div "Walk-In Tracker Link description" at bounding box center [749, 291] width 195 height 74
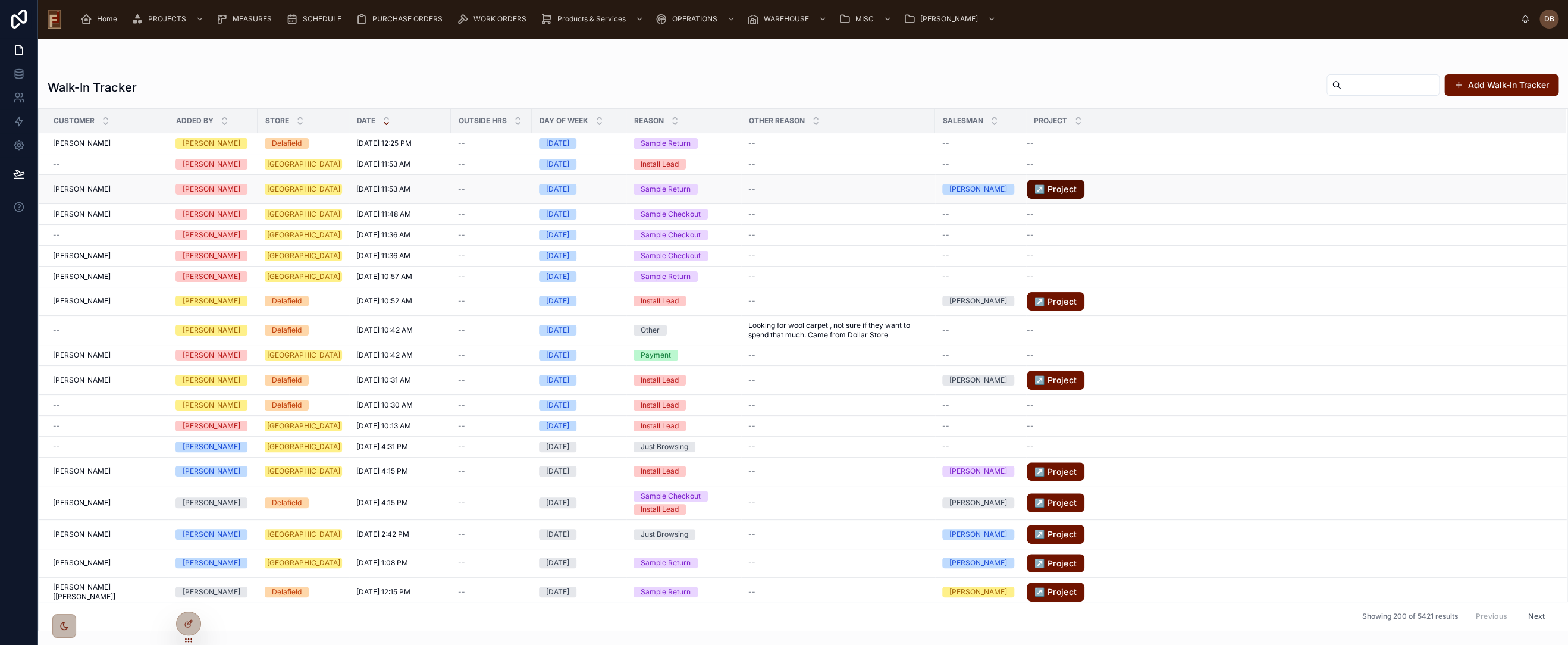
click at [1045, 184] on link "↗️ Project" at bounding box center [1056, 189] width 58 height 19
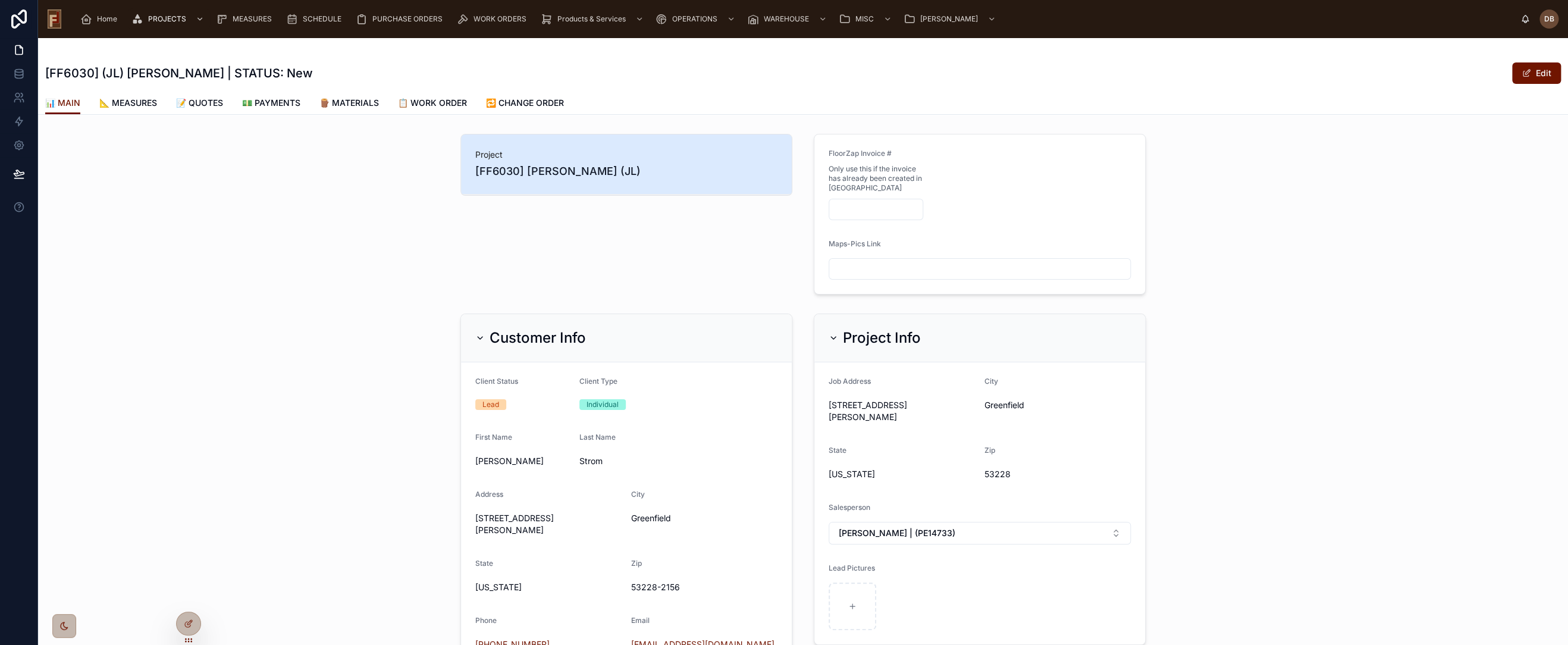
click at [560, 345] on h2 "Customer Info" at bounding box center [538, 338] width 96 height 19
click at [866, 339] on h2 "Project Info" at bounding box center [882, 338] width 78 height 19
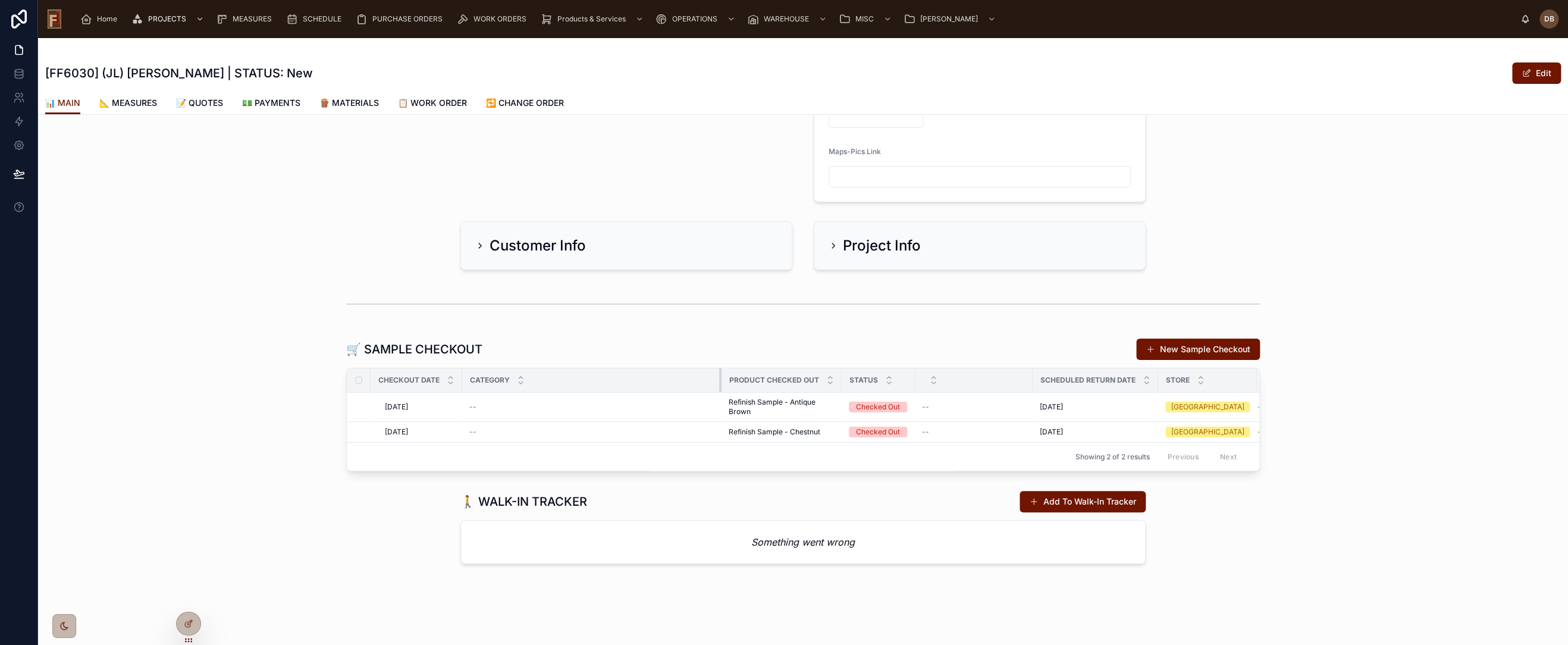
scroll to position [91, 0]
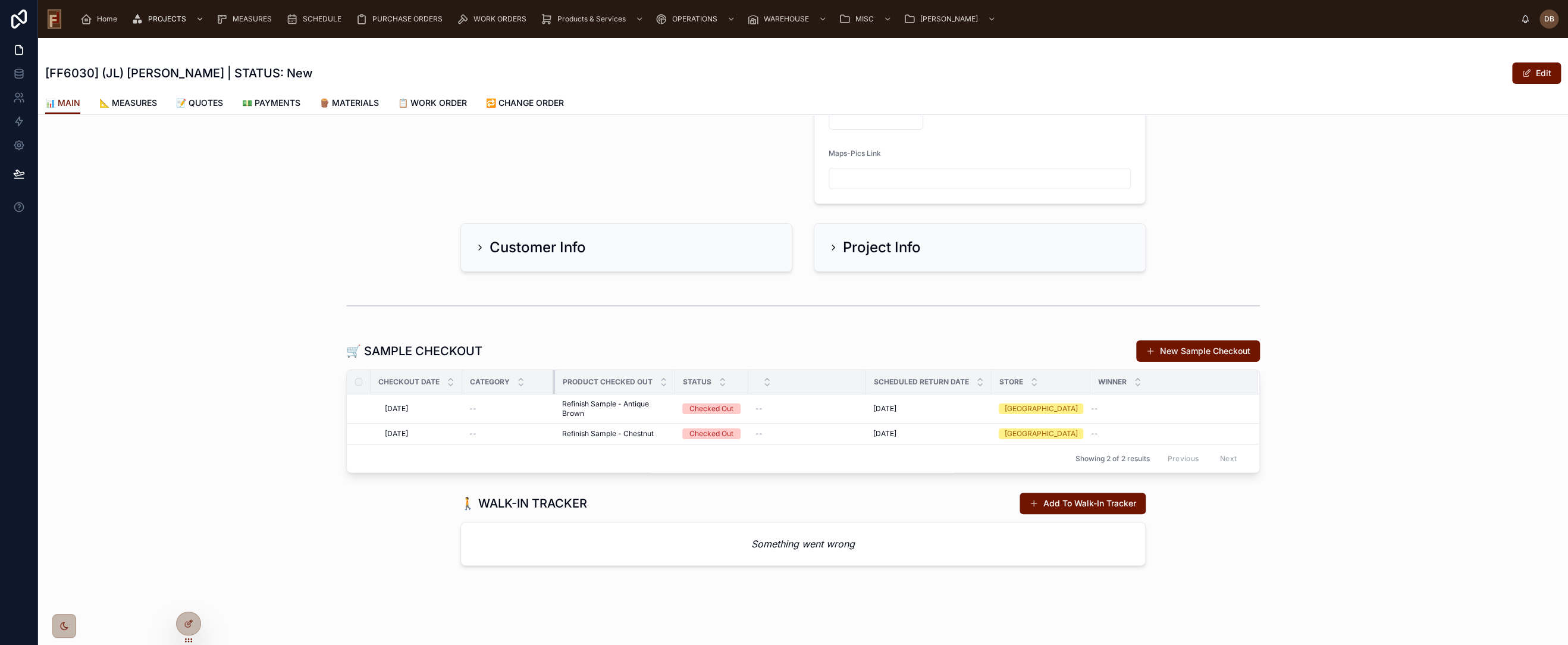
drag, startPoint x: 714, startPoint y: 373, endPoint x: 548, endPoint y: 389, distance: 166.8
click at [553, 389] on div at bounding box center [555, 382] width 5 height 24
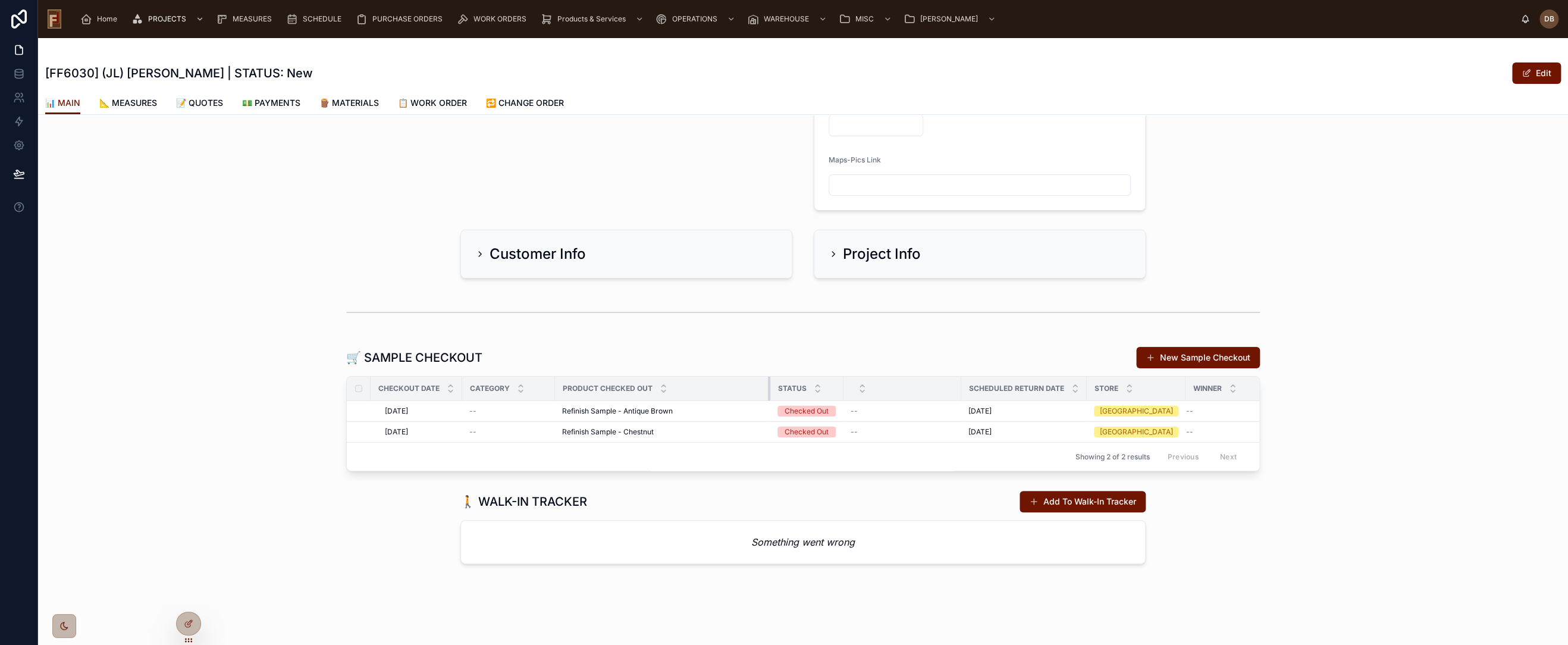
scroll to position [82, 0]
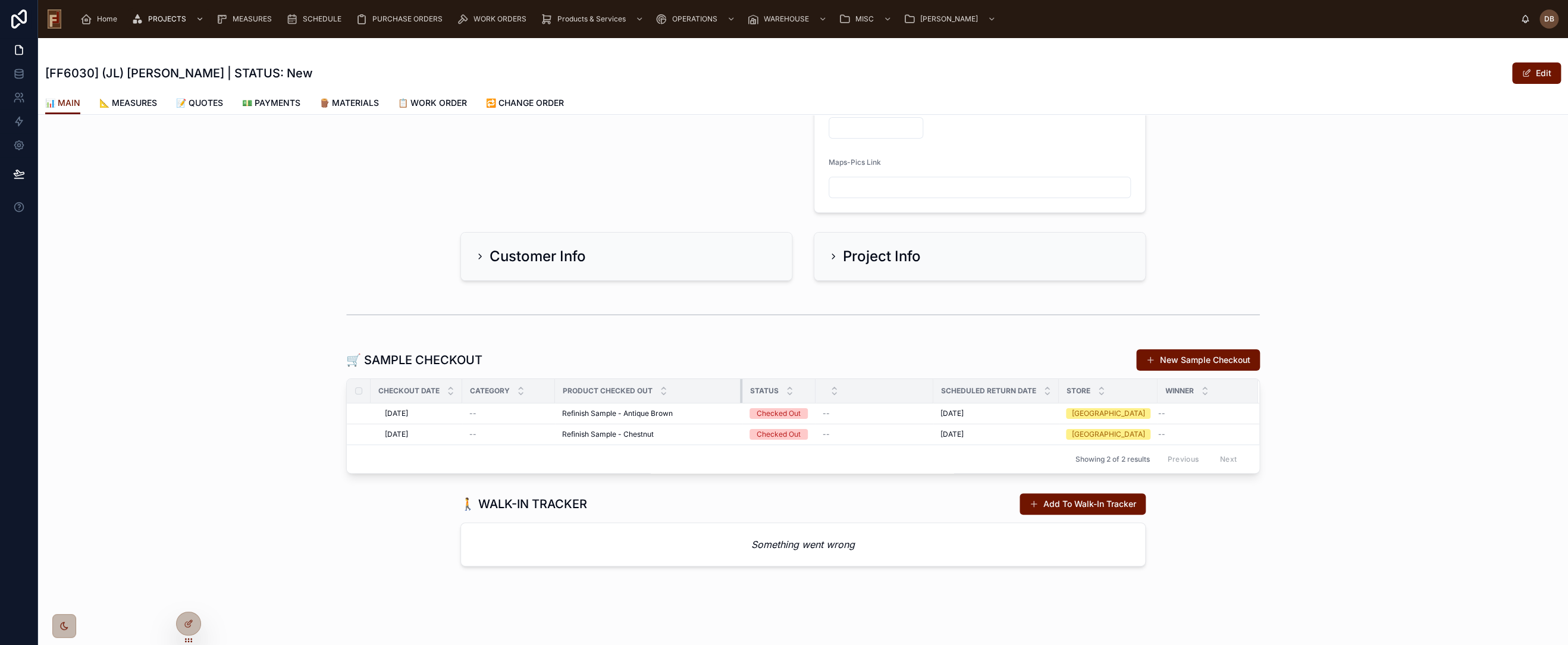
drag, startPoint x: 666, startPoint y: 382, endPoint x: 746, endPoint y: 383, distance: 80.0
click at [746, 383] on tr "Checkout Date Category Product Checked Out status Scheduled Return Date Store W…" at bounding box center [803, 391] width 913 height 25
drag, startPoint x: 925, startPoint y: 393, endPoint x: 885, endPoint y: 401, distance: 40.8
click at [891, 401] on div at bounding box center [893, 391] width 5 height 24
drag, startPoint x: 454, startPoint y: 393, endPoint x: 392, endPoint y: 395, distance: 62.0
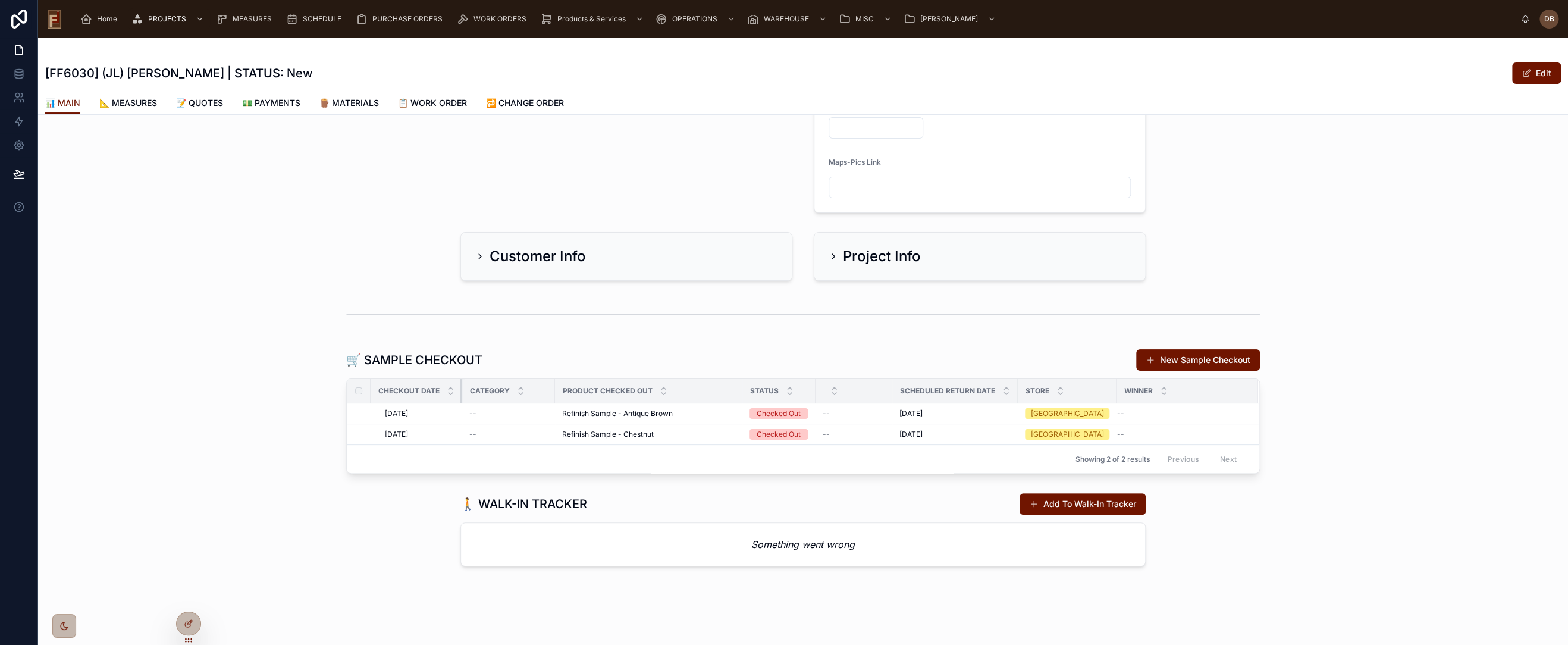
click at [426, 393] on th "Checkout Date" at bounding box center [417, 391] width 92 height 25
click at [216, 248] on div "Customer Info Project Info" at bounding box center [803, 256] width 1530 height 58
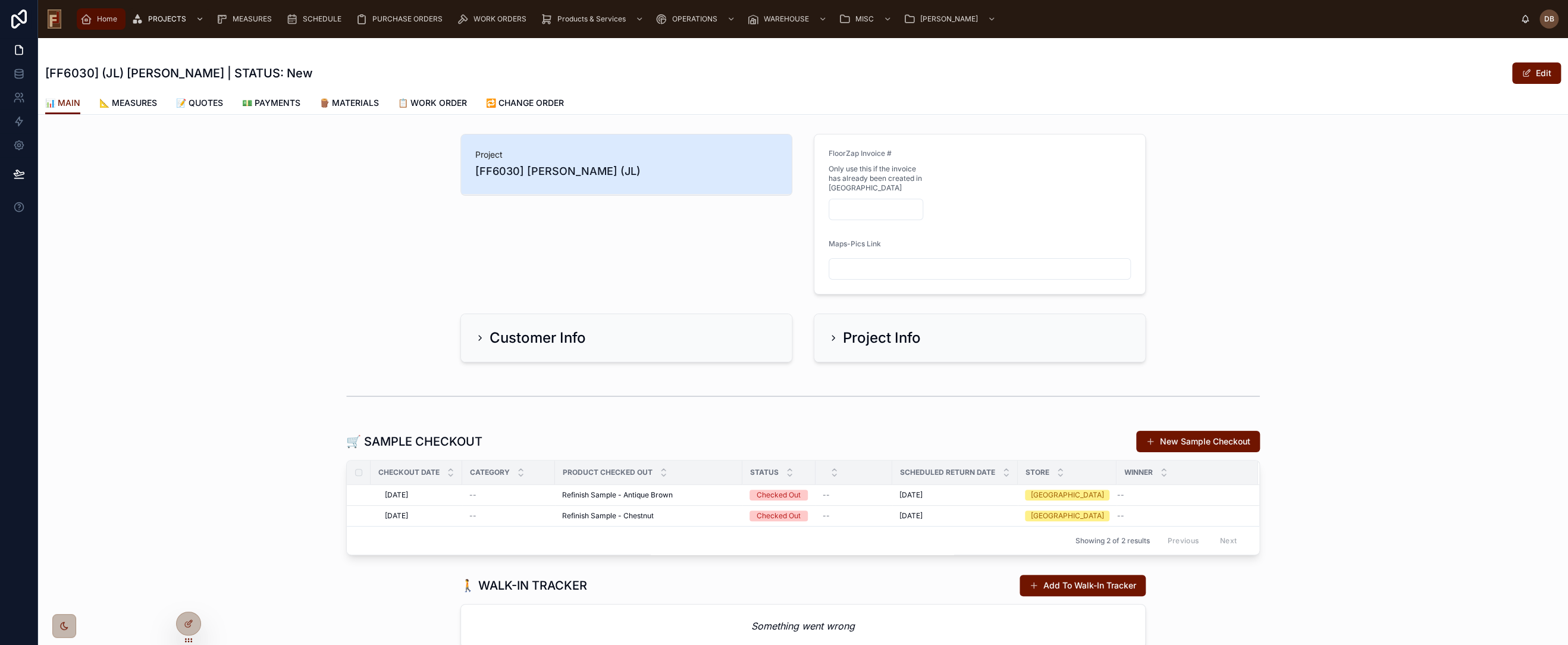
click at [104, 18] on span "Home" at bounding box center [107, 19] width 20 height 9
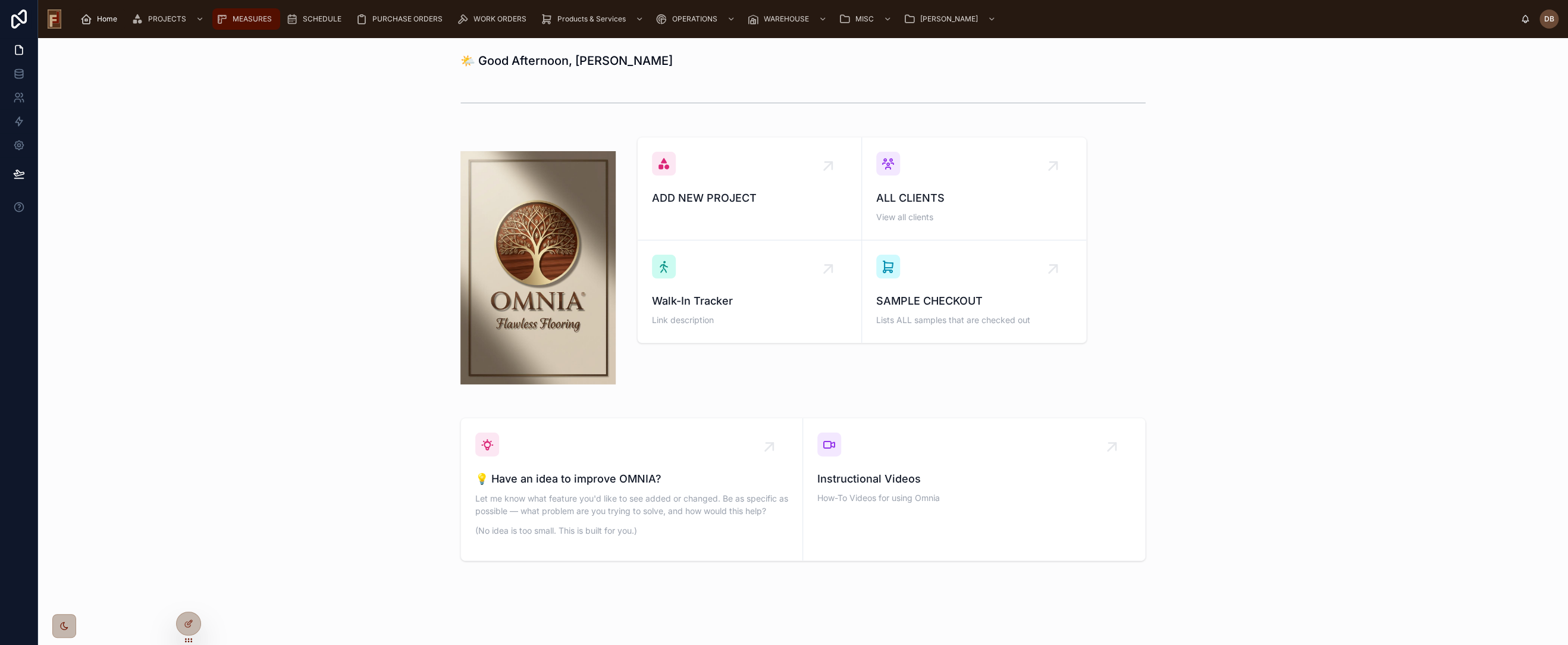
click at [249, 26] on div "MEASURES" at bounding box center [246, 19] width 61 height 19
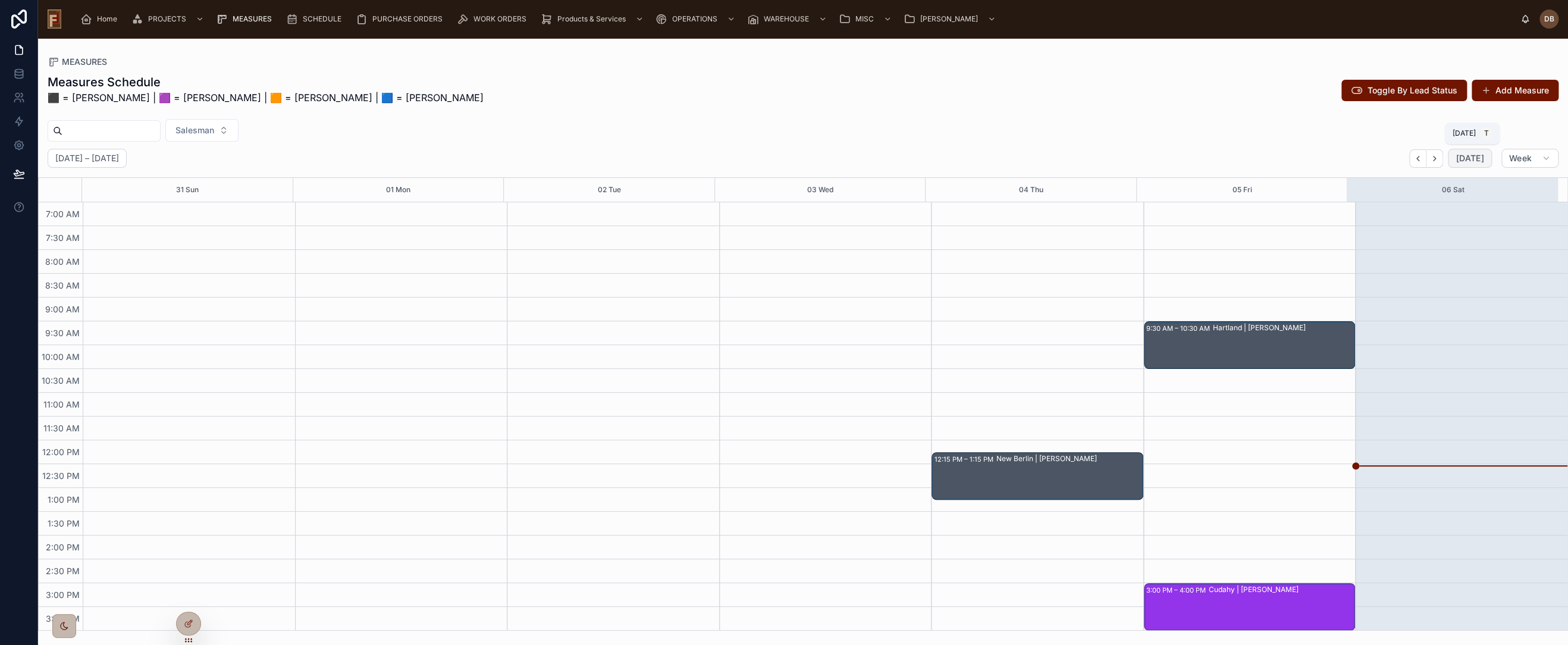
click at [1477, 158] on span "[DATE]" at bounding box center [1470, 158] width 28 height 11
click at [1439, 157] on icon "Next" at bounding box center [1435, 158] width 9 height 9
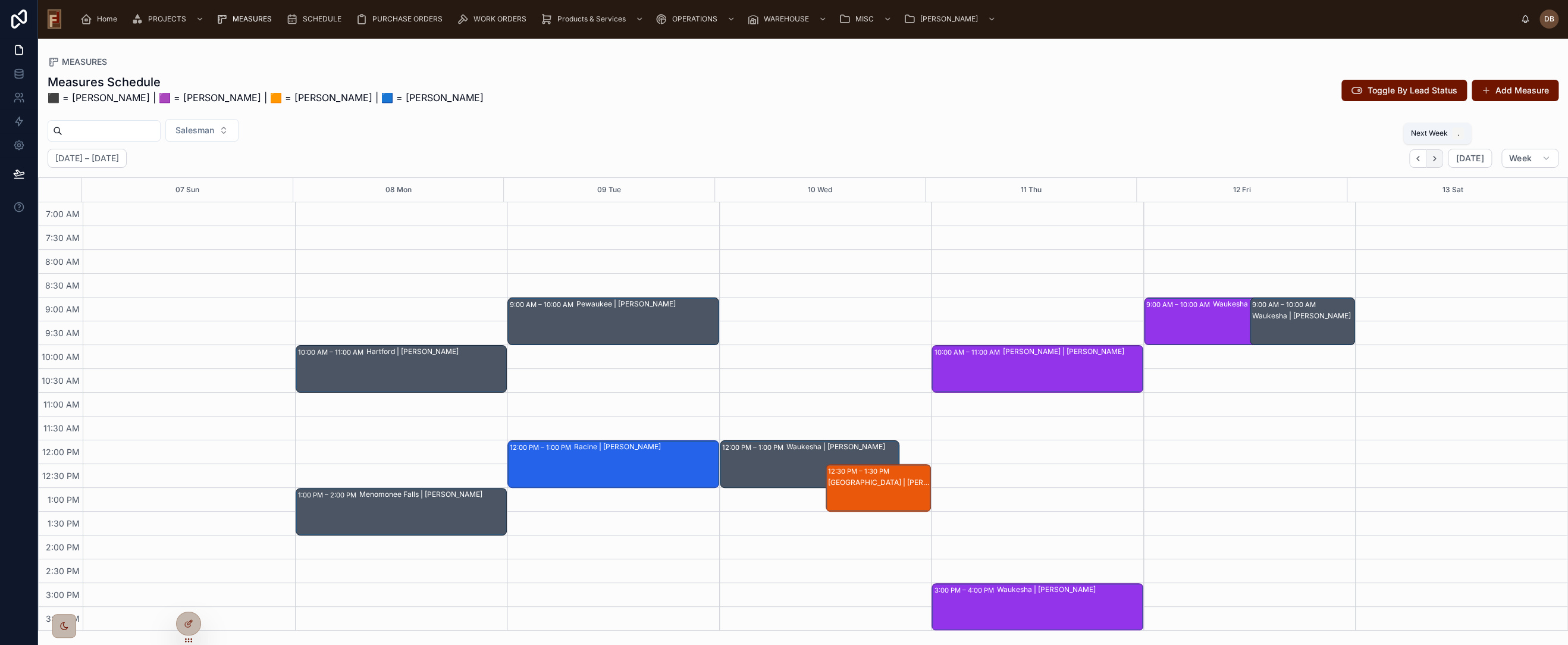
click at [1439, 160] on icon "Next" at bounding box center [1435, 158] width 9 height 9
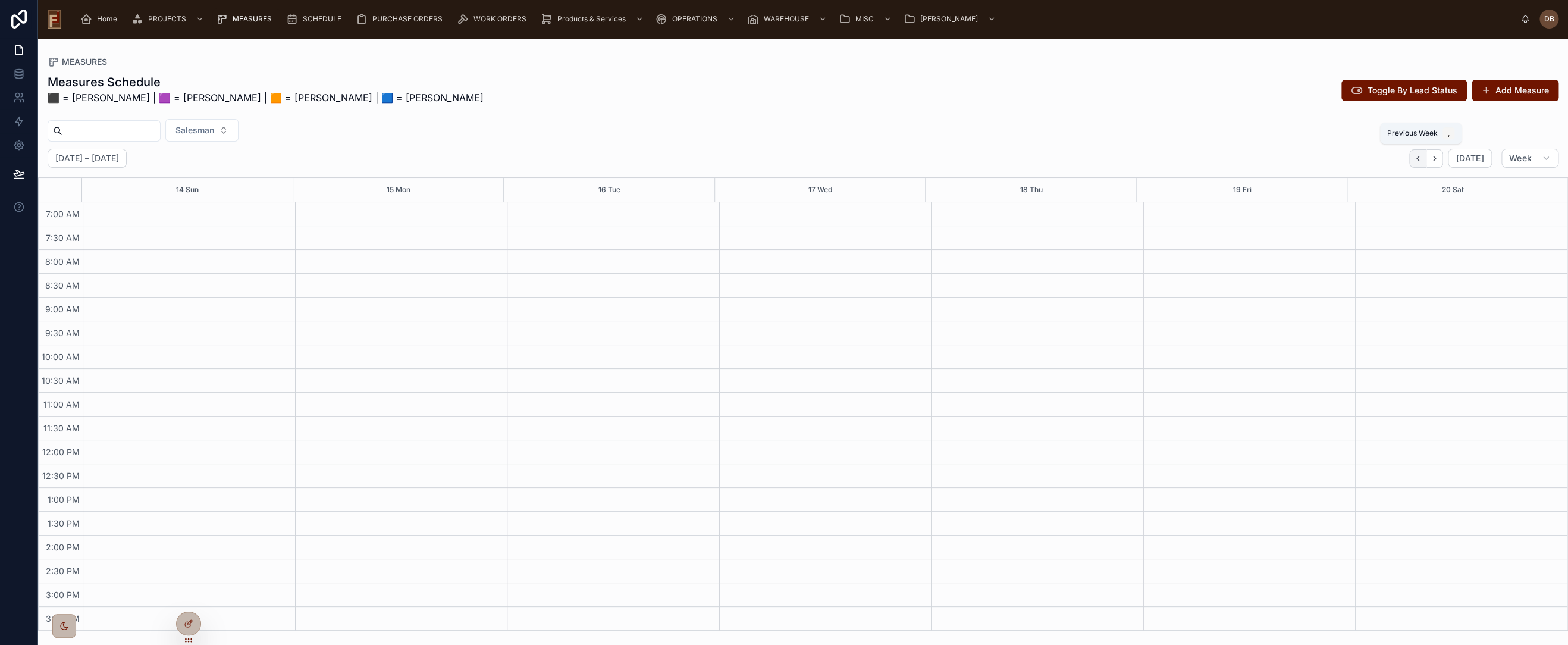
click at [1423, 160] on icon "Back" at bounding box center [1418, 158] width 9 height 9
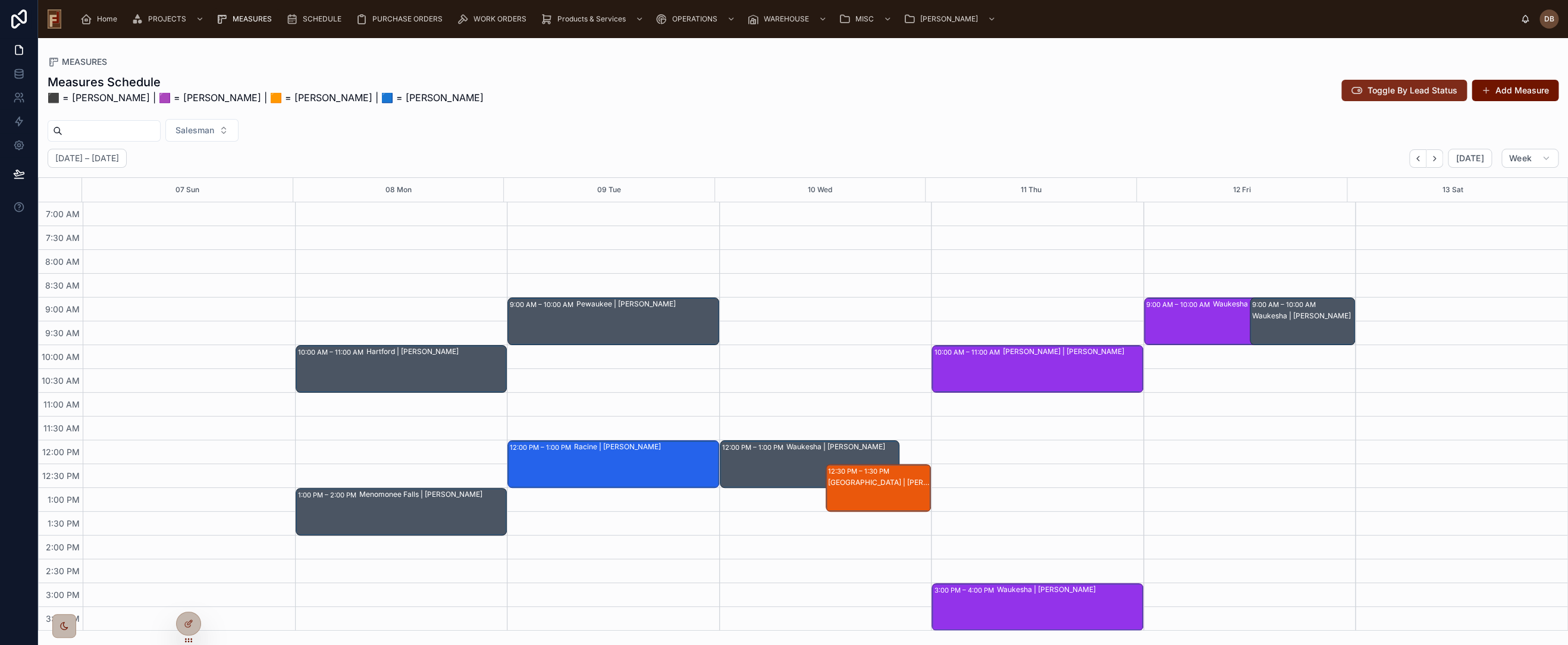
click at [1404, 93] on span "Toggle By Lead Status" at bounding box center [1412, 90] width 90 height 12
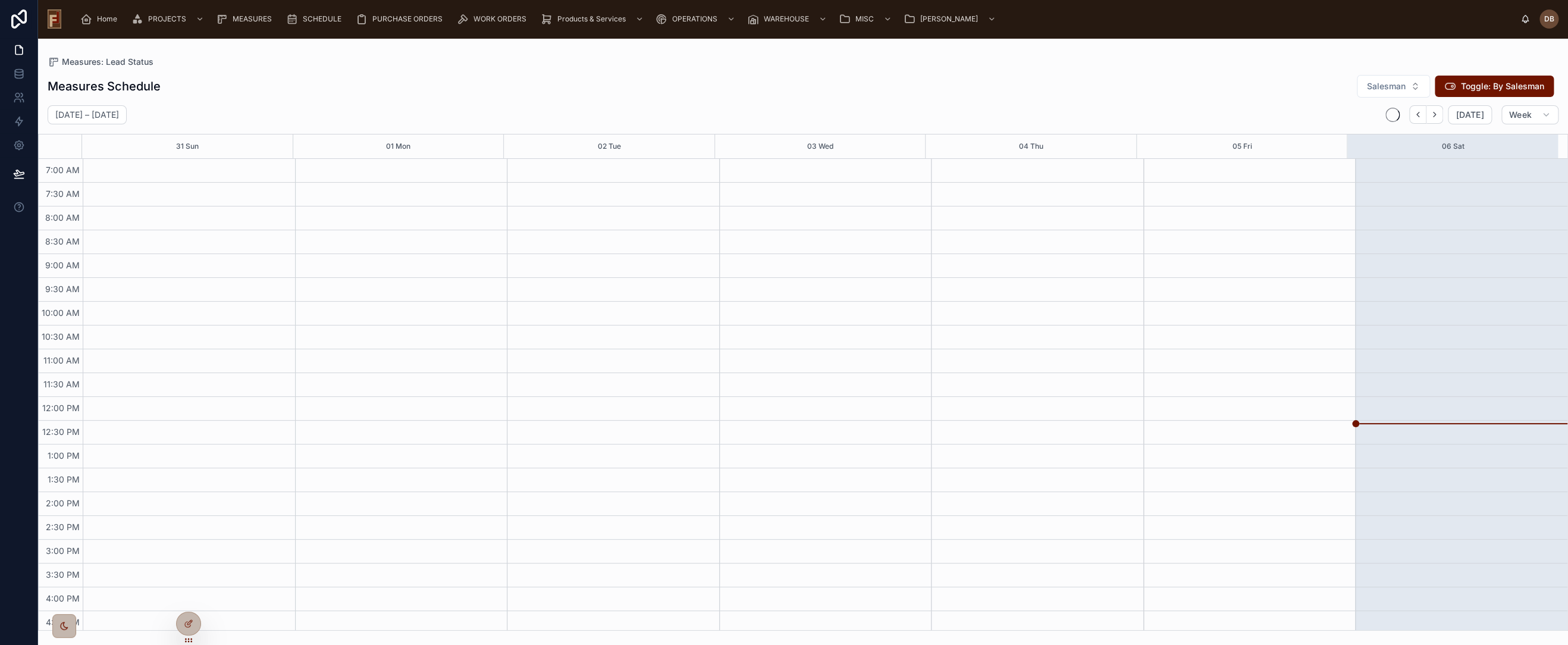
scroll to position [99, 0]
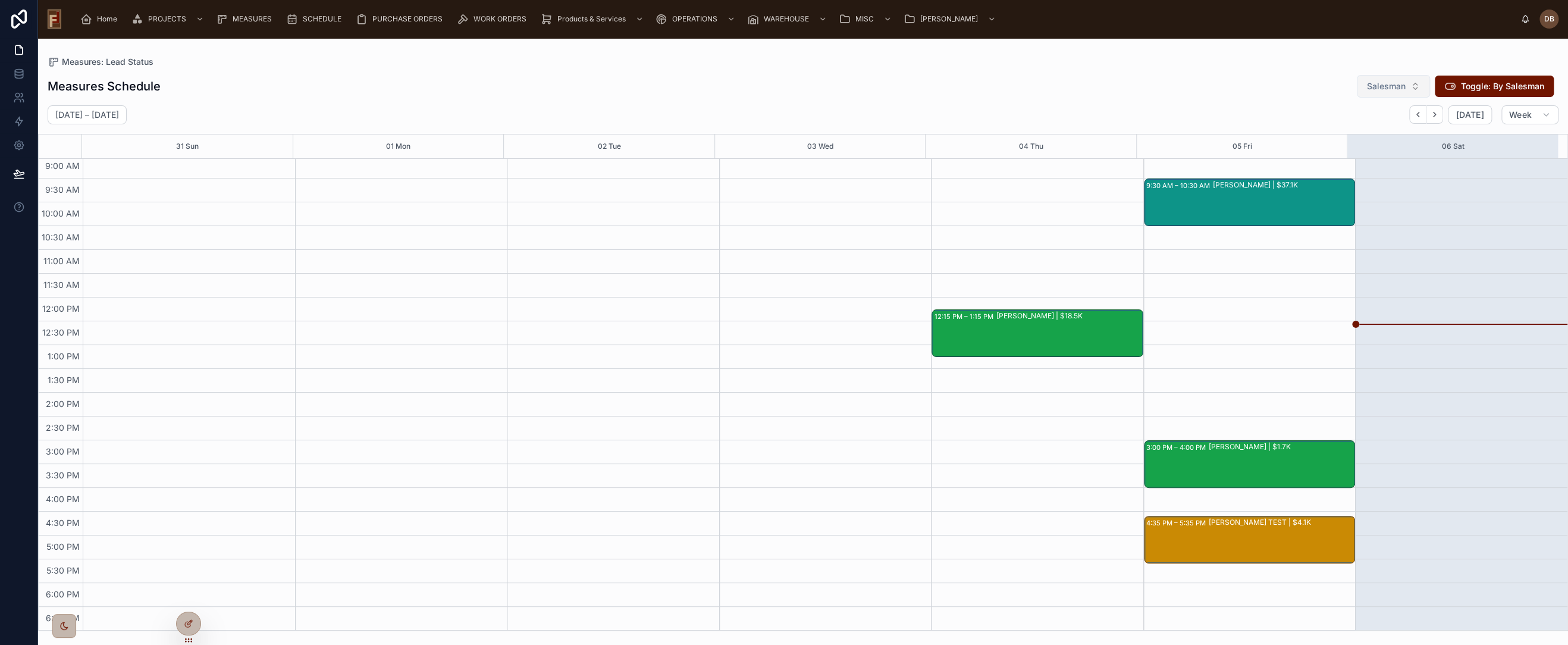
click at [1384, 90] on span "Salesman" at bounding box center [1387, 86] width 39 height 12
click at [1372, 135] on div "[PERSON_NAME]" at bounding box center [1394, 135] width 143 height 19
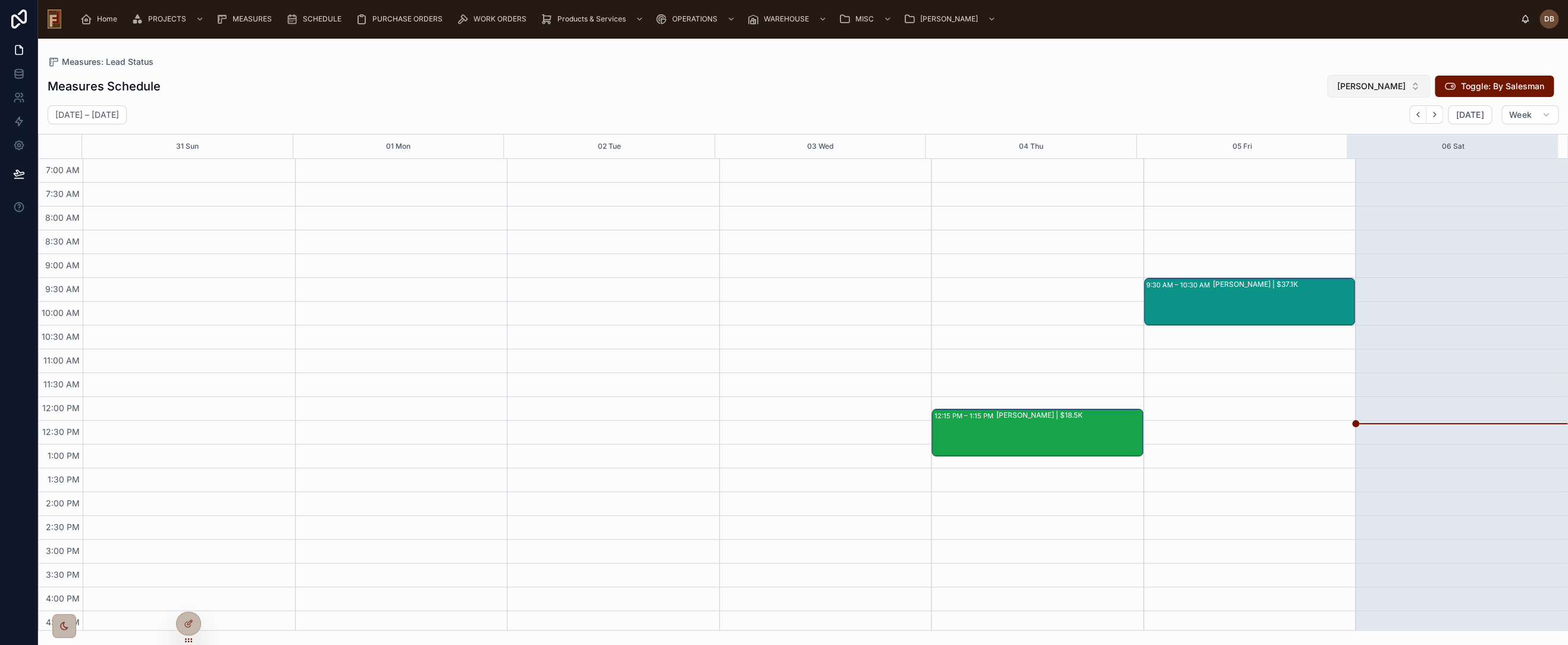
click at [1400, 86] on span "[PERSON_NAME]" at bounding box center [1371, 86] width 69 height 12
click at [1345, 136] on div "None" at bounding box center [1398, 135] width 143 height 19
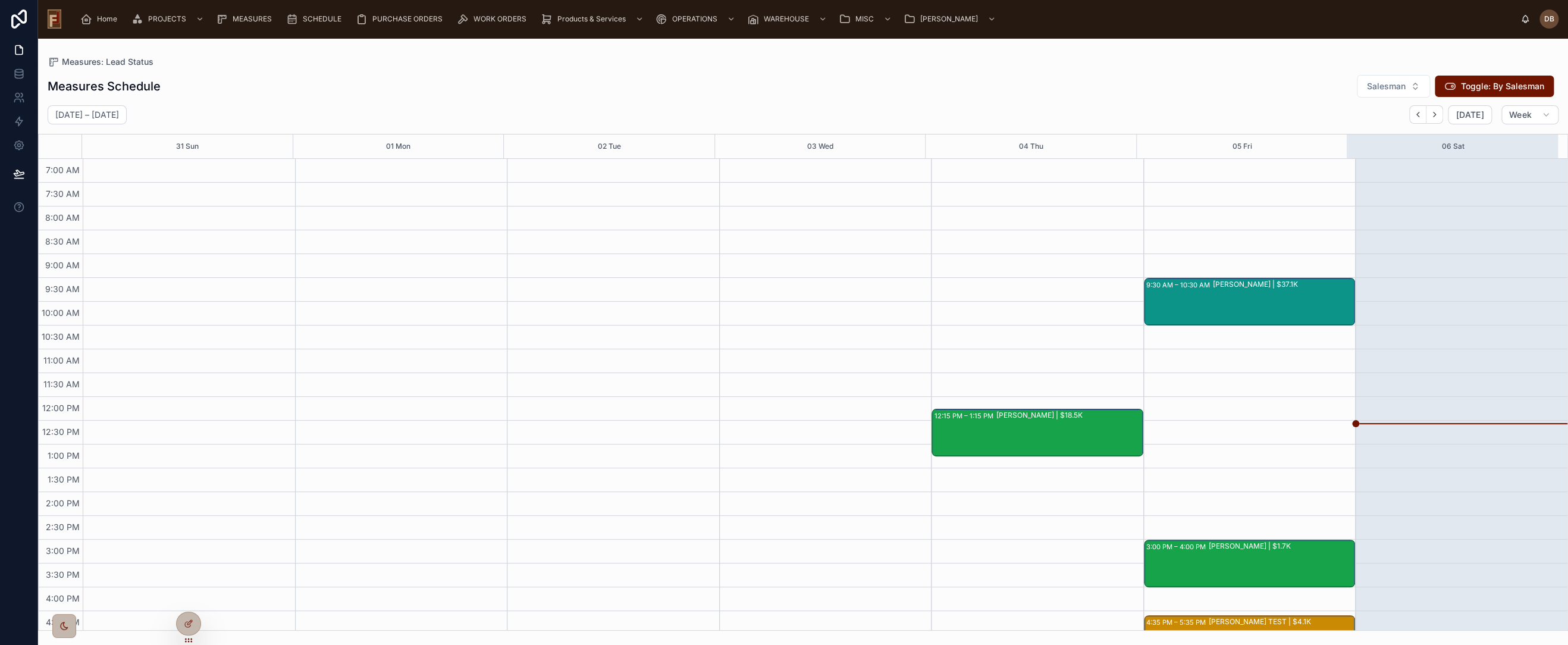
click at [1285, 71] on div "Measures Schedule Salesman Toggle: By Salesman [DATE] – [DATE] [DATE] Week 31 S…" at bounding box center [803, 349] width 1530 height 563
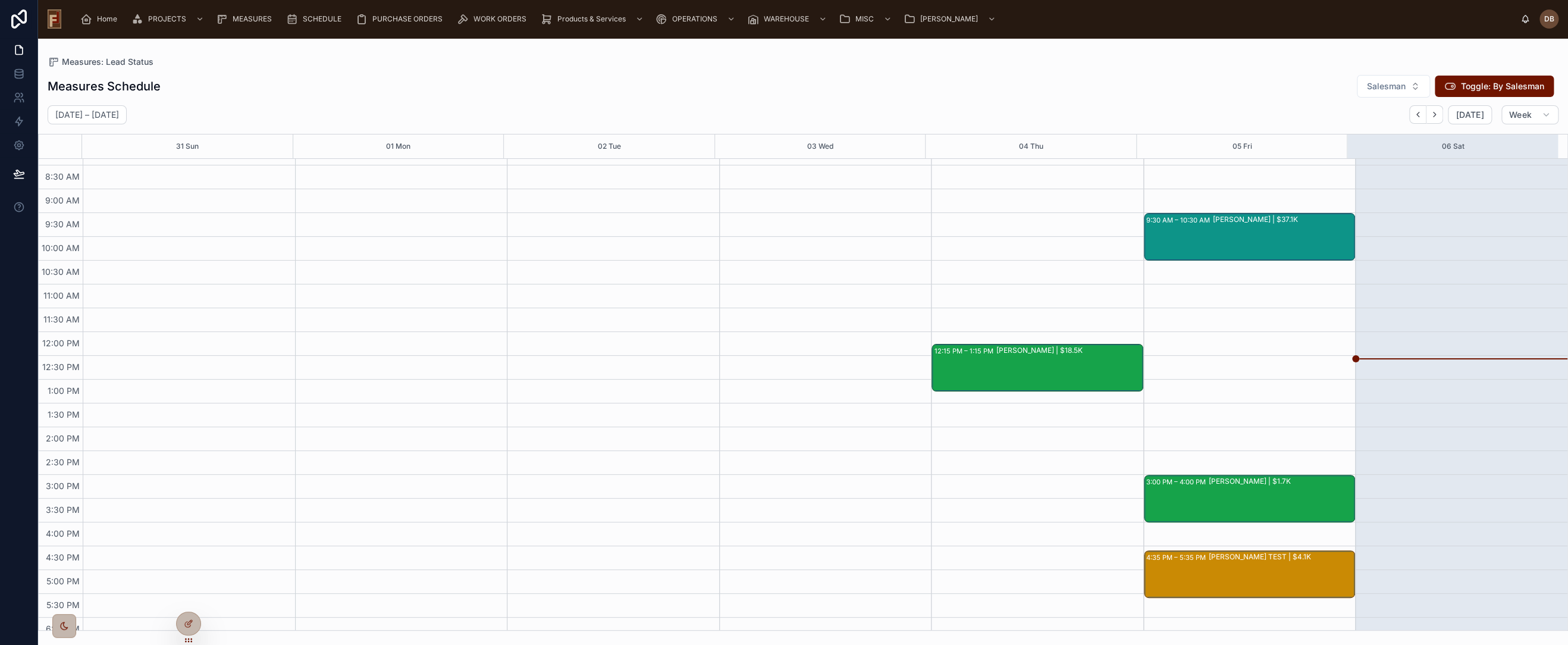
scroll to position [100, 0]
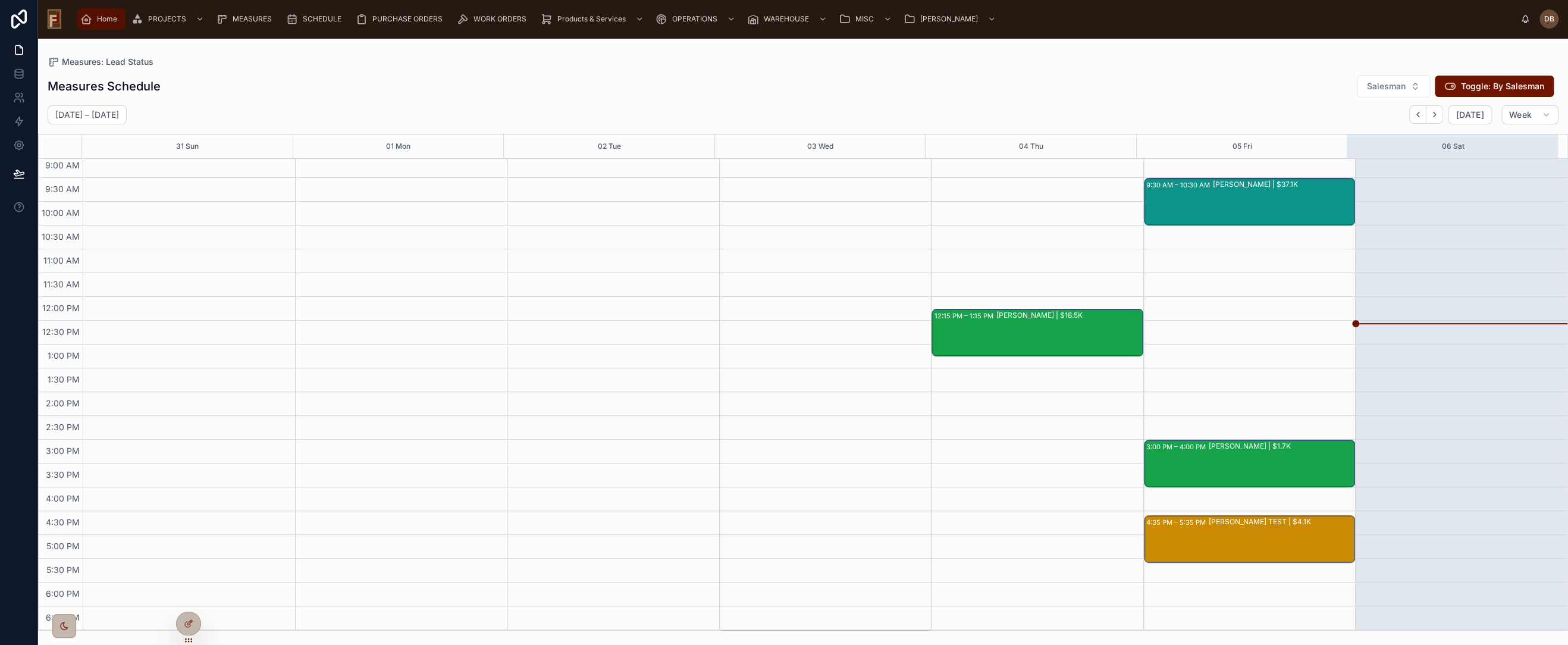
click at [101, 15] on span "Home" at bounding box center [107, 19] width 20 height 9
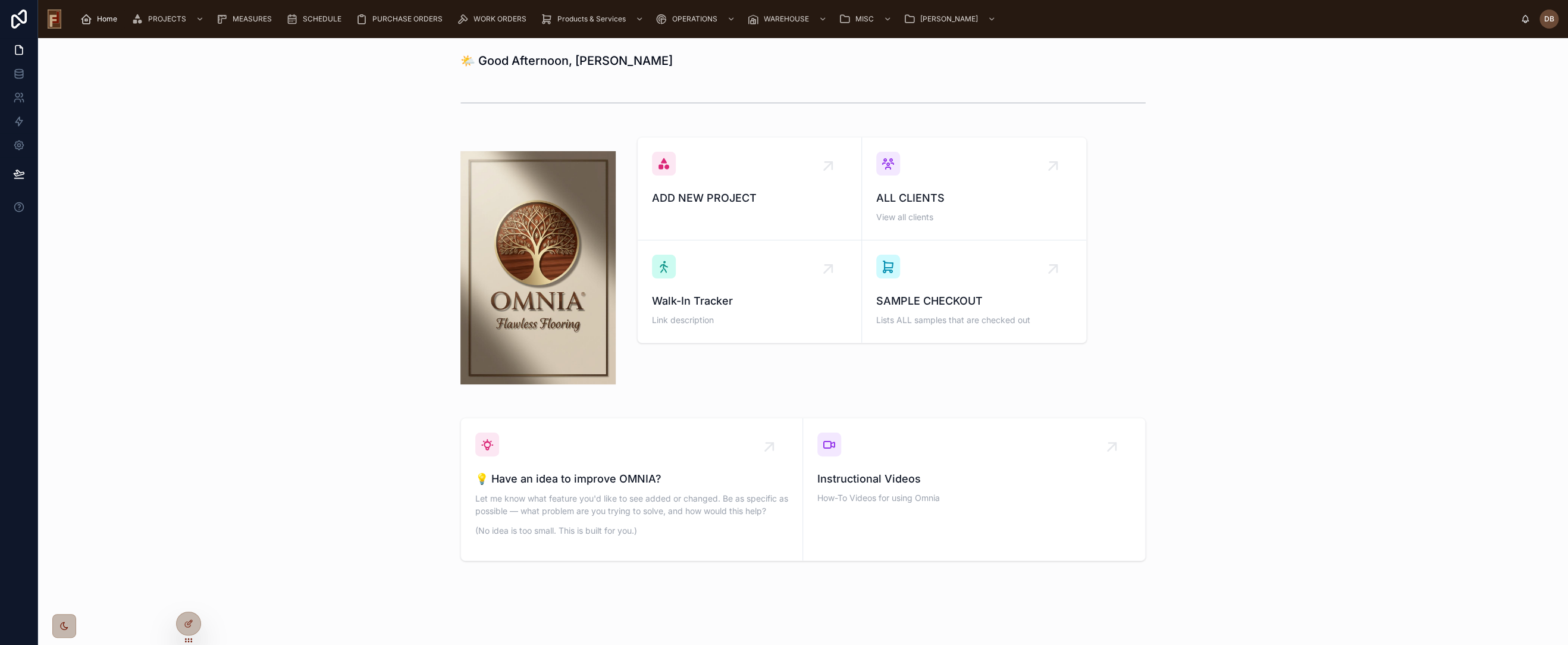
click at [258, 137] on div "ADD NEW PROJECT ALL CLIENTS View all clients Walk-In Tracker Link description S…" at bounding box center [803, 267] width 1511 height 271
click at [934, 282] on div "SAMPLE CHECKOUT Lists ALL samples that are checked out" at bounding box center [974, 291] width 196 height 74
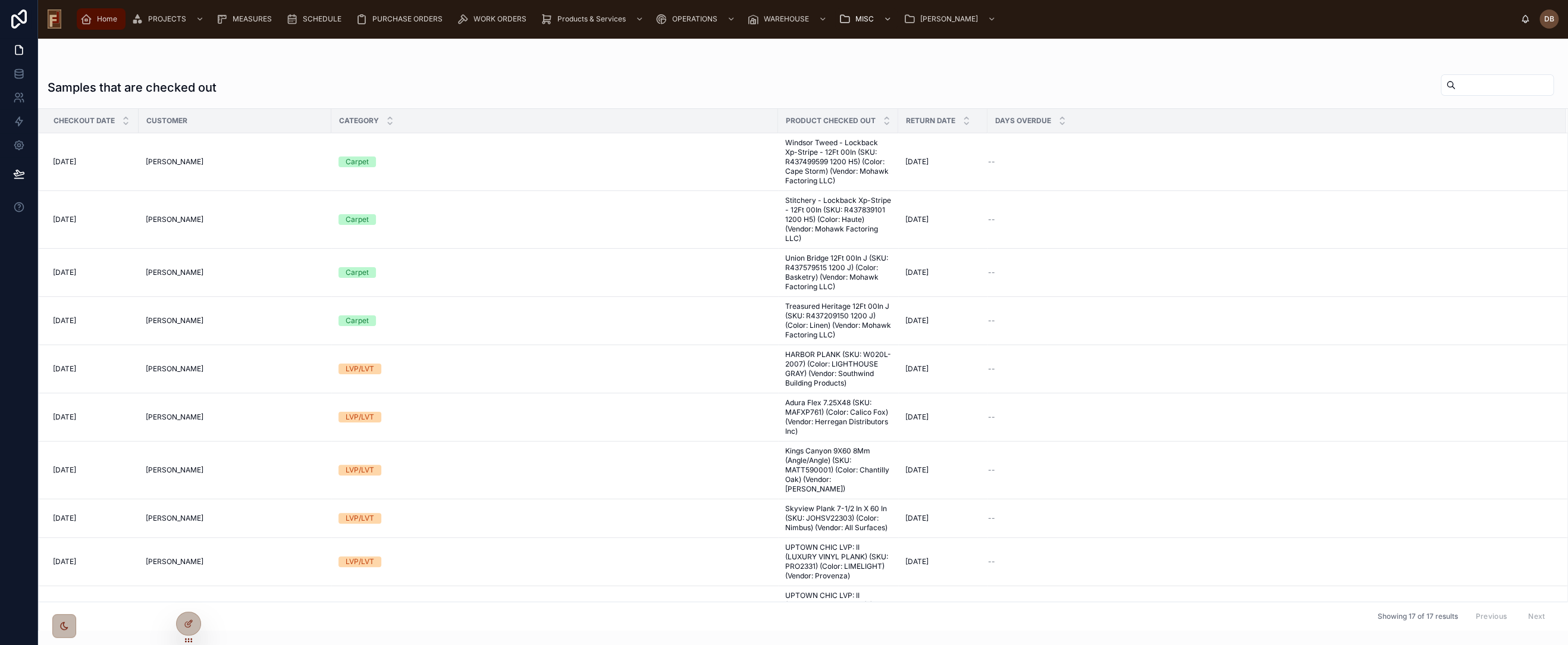
click at [105, 18] on span "Home" at bounding box center [107, 19] width 20 height 9
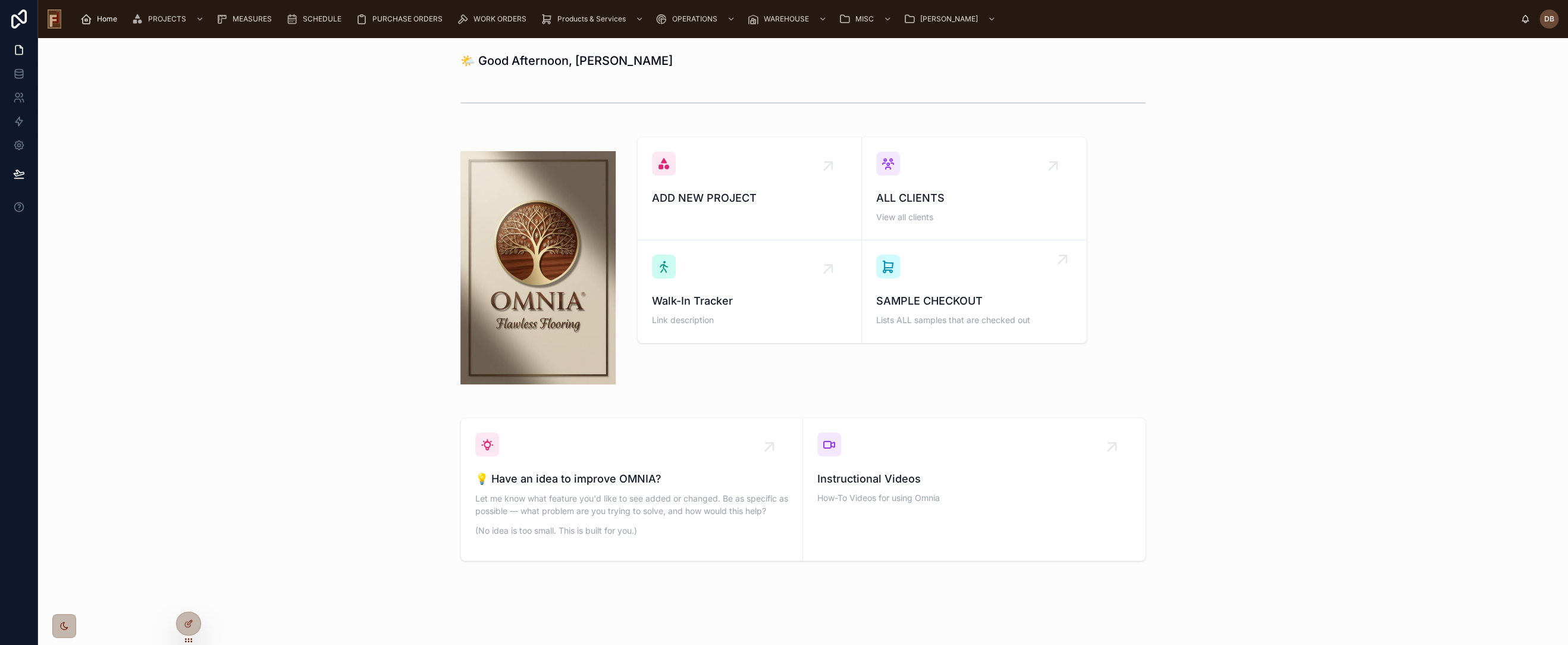
click at [964, 294] on span "SAMPLE CHECKOUT" at bounding box center [974, 301] width 196 height 16
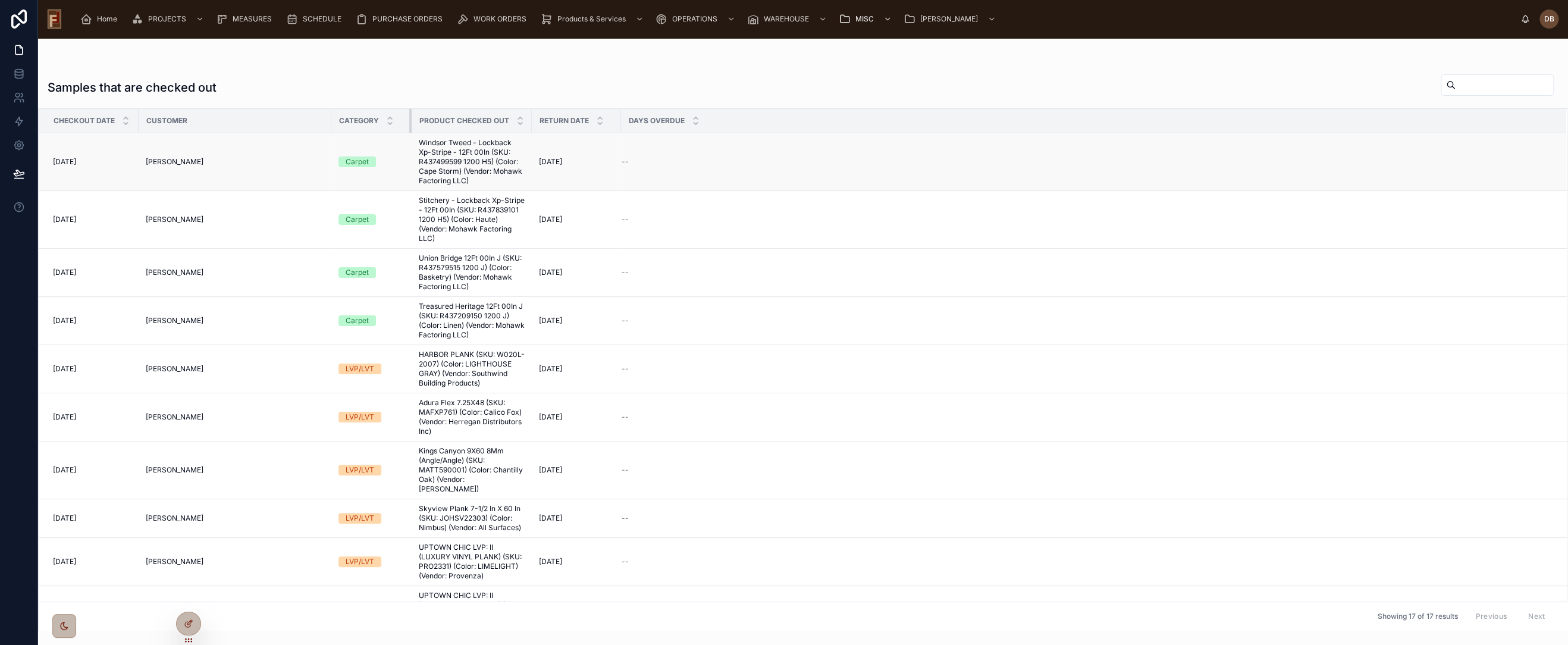
drag, startPoint x: 776, startPoint y: 120, endPoint x: 409, endPoint y: 149, distance: 368.1
click at [409, 149] on table "Checkout Date Customer Category Product Checked Out Return Date Days Overdue [D…" at bounding box center [803, 530] width 1529 height 843
drag, startPoint x: 330, startPoint y: 121, endPoint x: 243, endPoint y: 140, distance: 89.1
click at [243, 140] on table "Checkout Date Customer Category Product Checked Out Return Date Days Overdue [D…" at bounding box center [803, 530] width 1529 height 843
click at [324, 118] on div "Customer" at bounding box center [235, 121] width 192 height 19
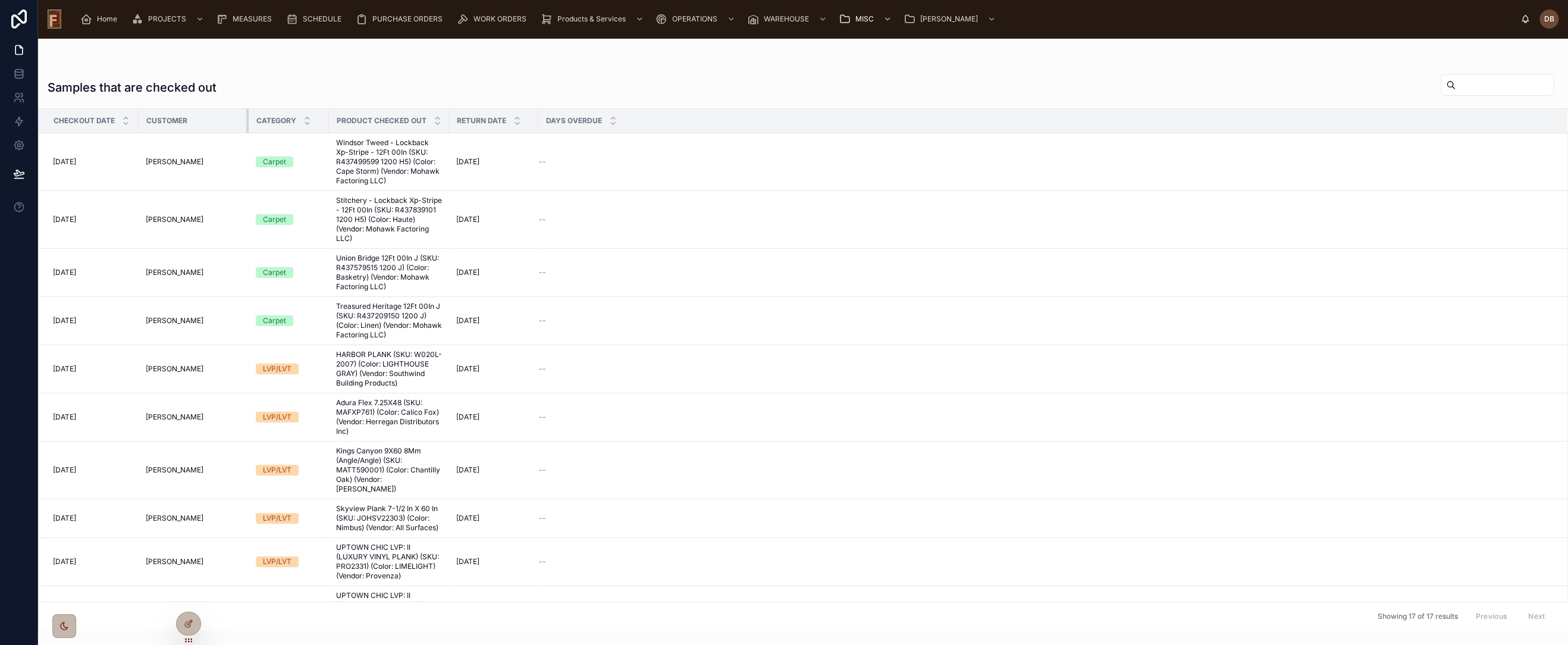
drag, startPoint x: 329, startPoint y: 118, endPoint x: 243, endPoint y: 124, distance: 86.2
click at [246, 124] on div at bounding box center [249, 121] width 5 height 24
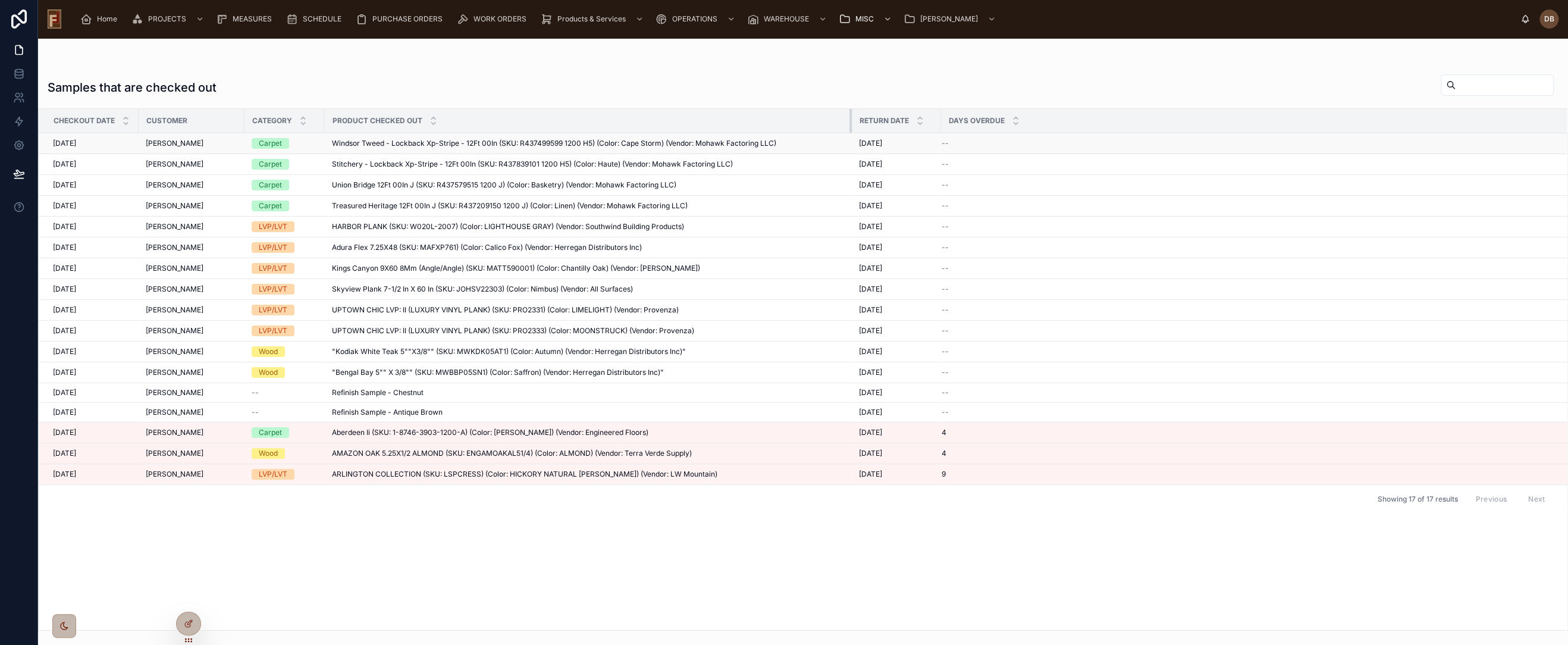
drag, startPoint x: 443, startPoint y: 122, endPoint x: 880, endPoint y: 135, distance: 437.2
click at [880, 135] on table "Checkout Date Customer Category Product Checked Out Return Date Days Overdue [D…" at bounding box center [803, 296] width 1529 height 375
click at [549, 141] on span "Windsor Tweed - Lockback Xp-Stripe - 12Ft 00In (SKU: R437499599 1200 H5) (Color…" at bounding box center [554, 143] width 444 height 9
click at [571, 224] on span "HARBOR PLANK (SKU: W020L-2007) (Color: LIGHTHOUSE GRAY) (Vendor: Southwind Buil…" at bounding box center [508, 226] width 352 height 9
click at [528, 76] on div "Samples that are checked out" at bounding box center [803, 87] width 1511 height 28
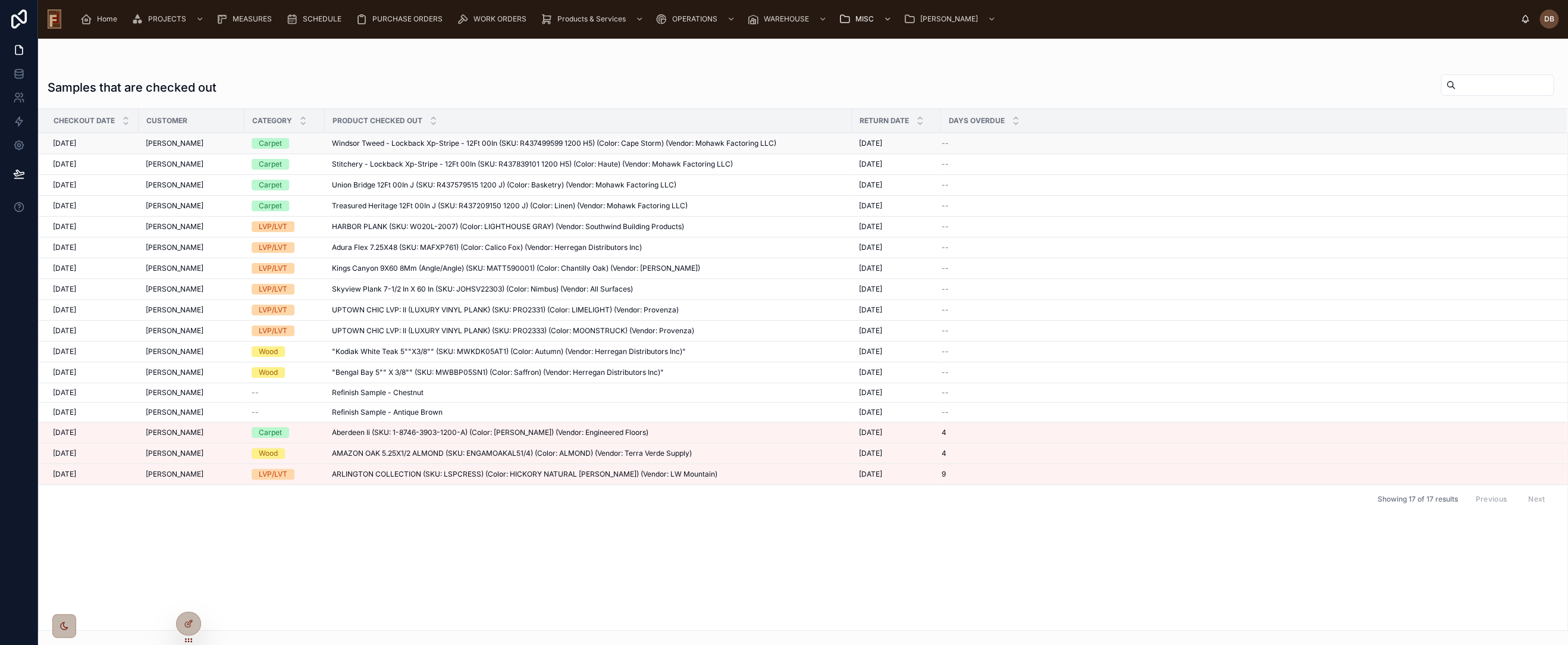
drag, startPoint x: 385, startPoint y: 80, endPoint x: 360, endPoint y: 151, distance: 75.3
click at [385, 80] on div "Samples that are checked out" at bounding box center [803, 87] width 1511 height 28
click at [187, 619] on icon at bounding box center [188, 623] width 9 height 9
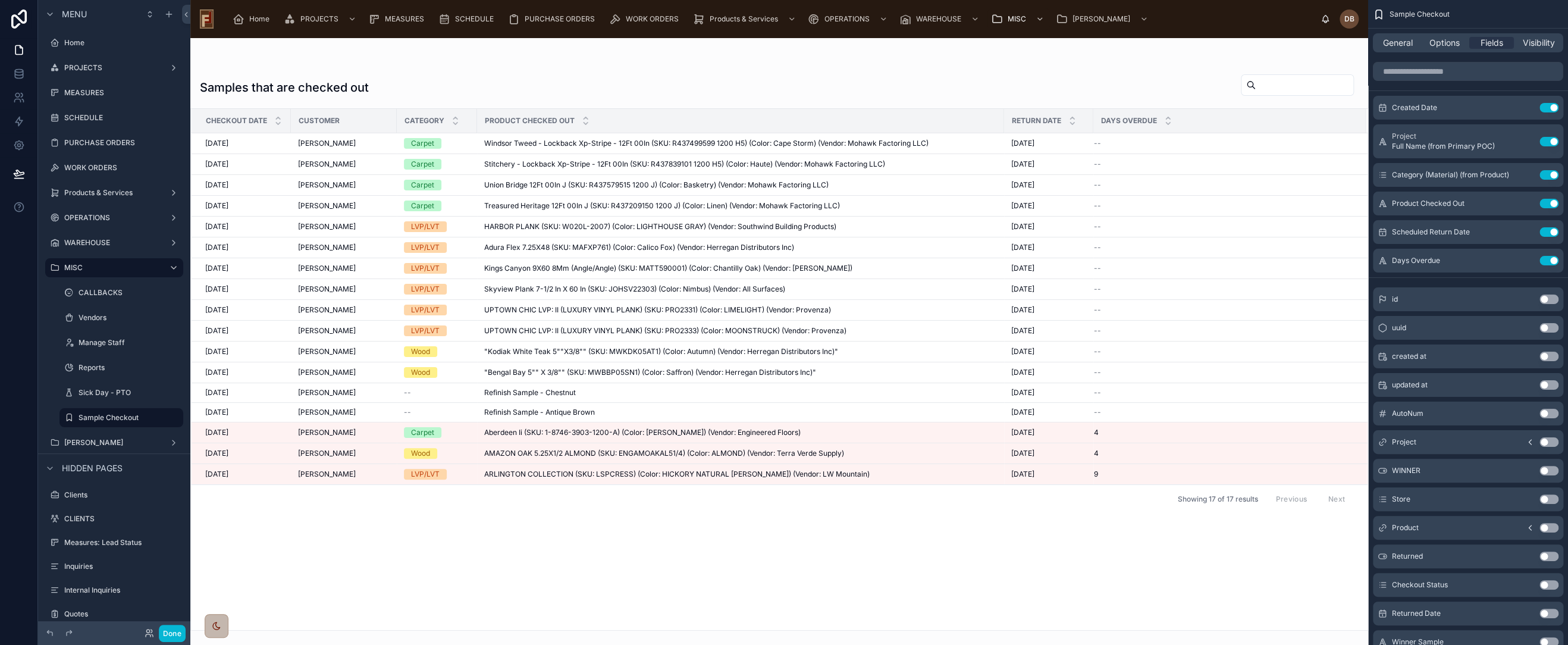
click at [925, 89] on div at bounding box center [780, 341] width 1178 height 607
click at [1424, 67] on input "scrollable content" at bounding box center [1468, 71] width 190 height 19
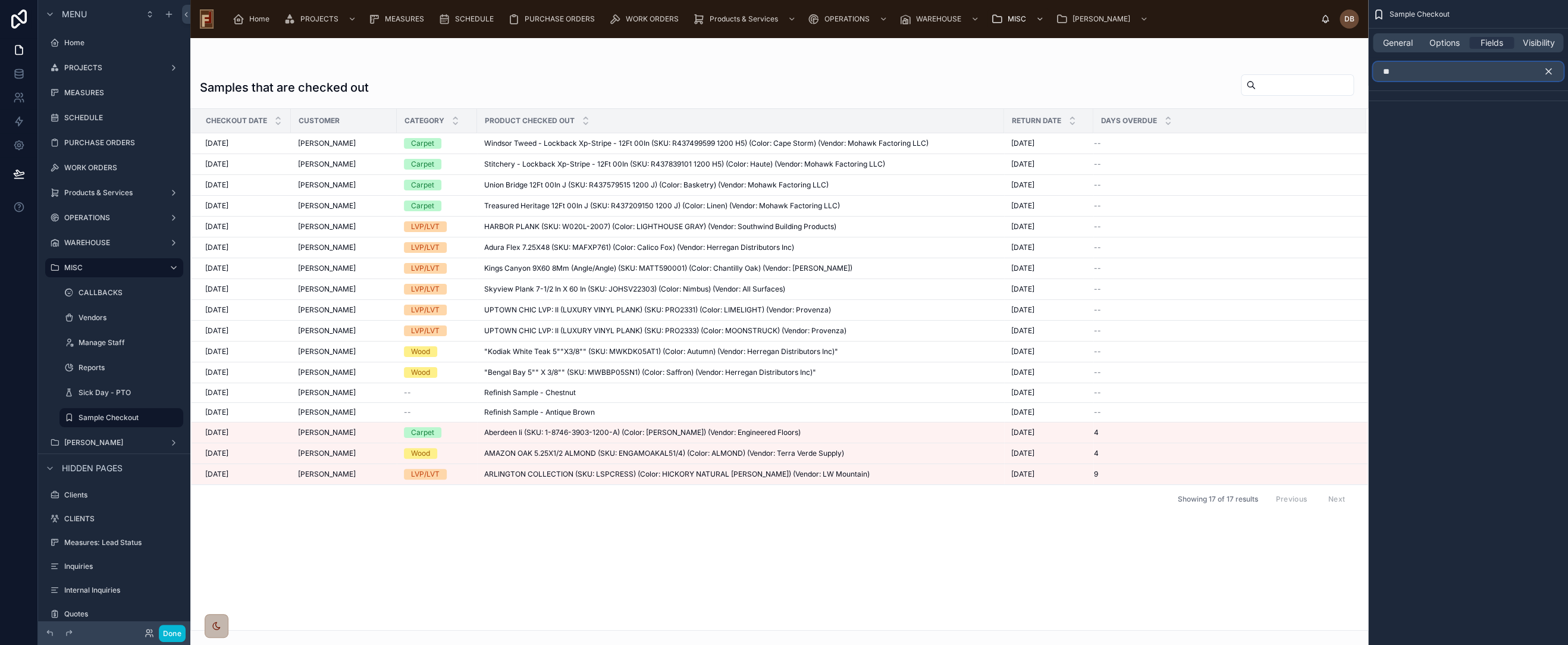
type input "**"
click at [1549, 72] on icon "scrollable content" at bounding box center [1549, 71] width 11 height 11
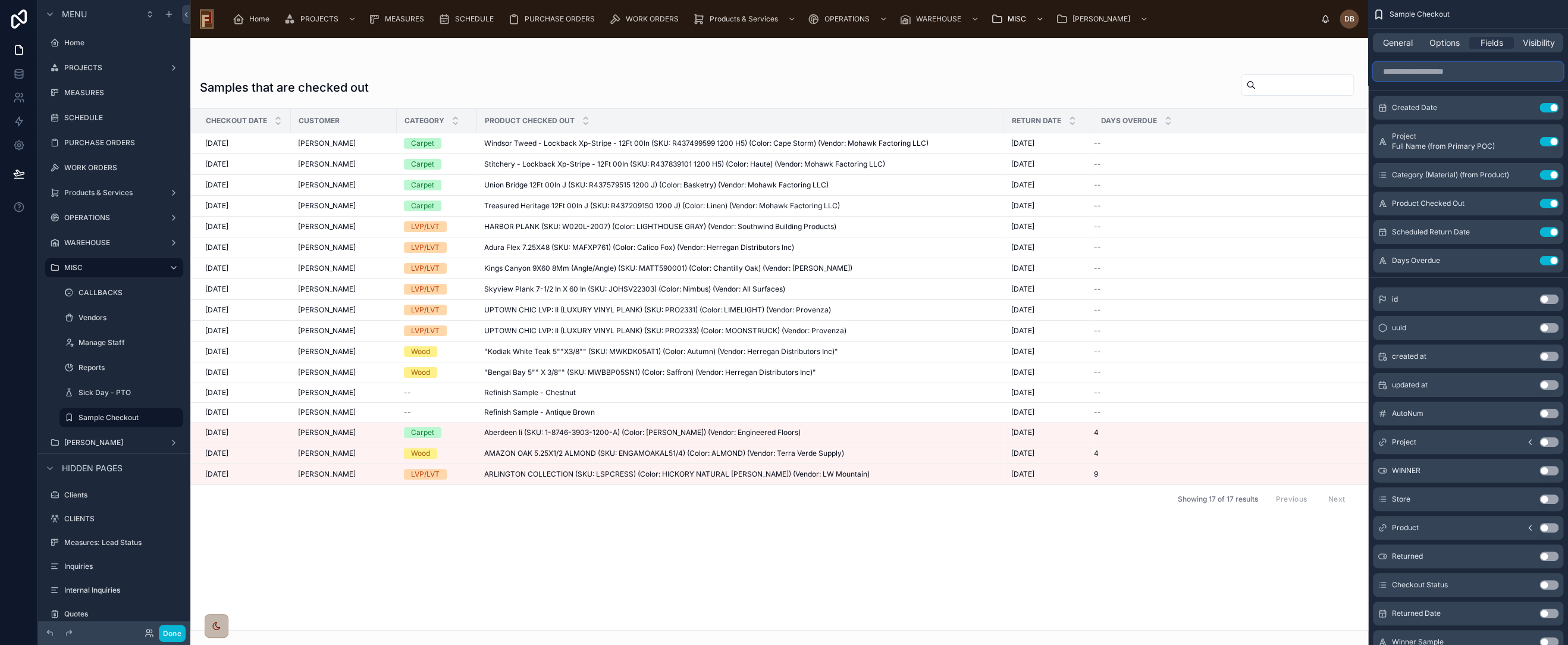
click at [1440, 71] on input "scrollable content" at bounding box center [1468, 71] width 190 height 19
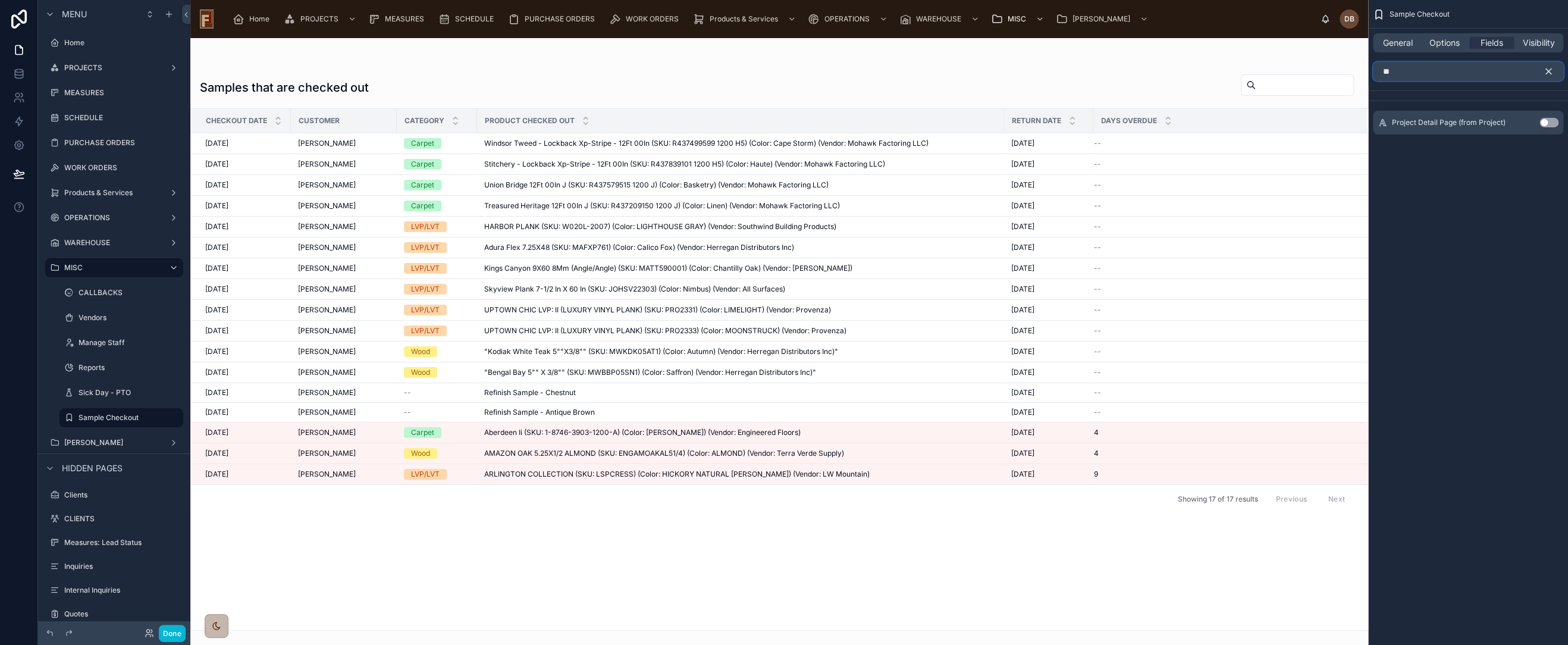
type input "**"
click at [1547, 121] on button "Use setting" at bounding box center [1549, 122] width 19 height 9
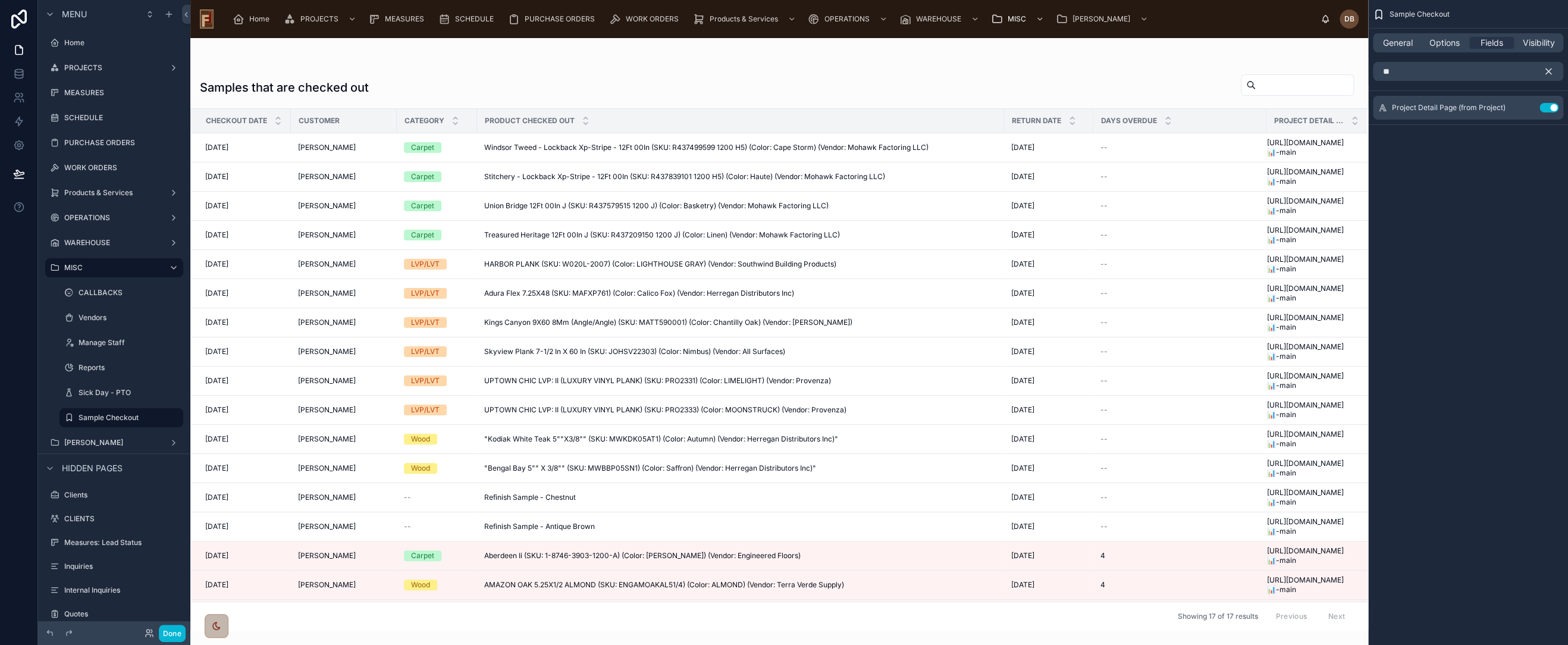
click at [1549, 72] on icon "scrollable content" at bounding box center [1549, 72] width 6 height 6
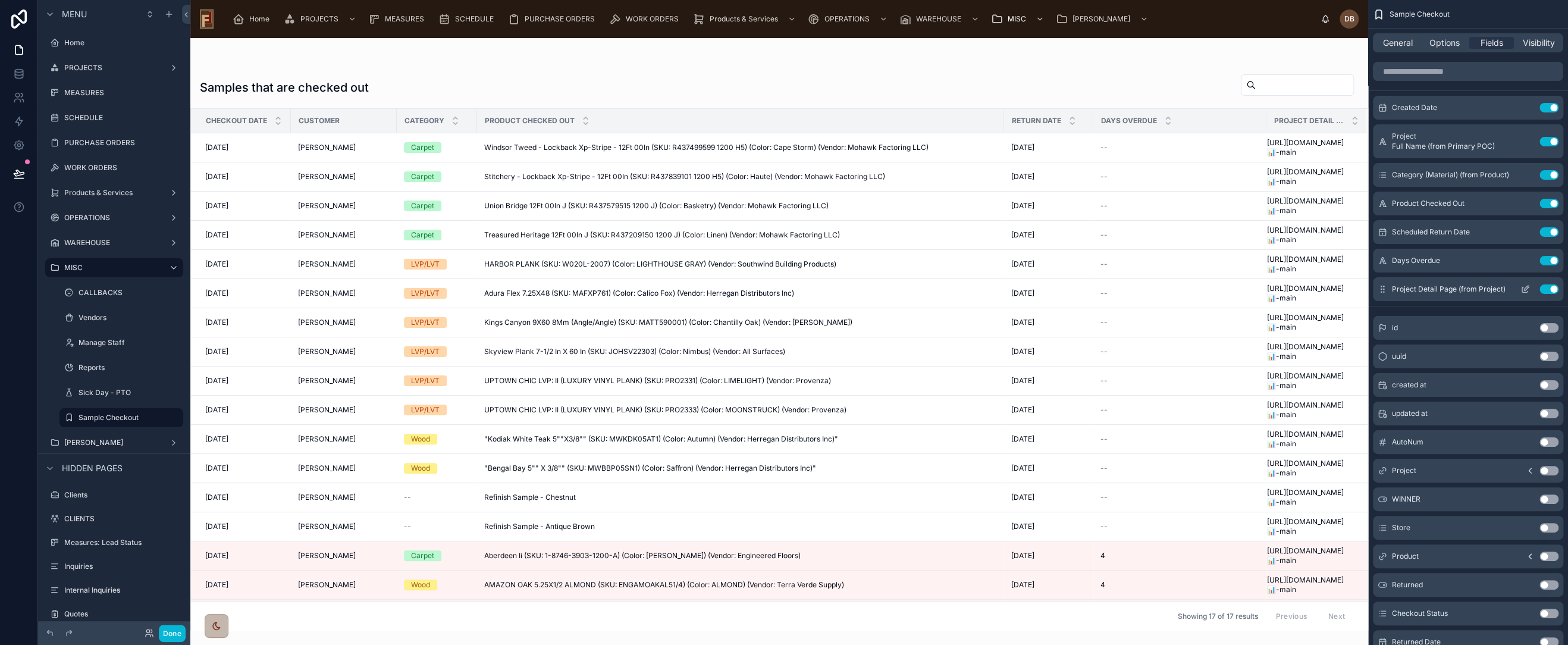
click at [1523, 289] on icon "scrollable content" at bounding box center [1525, 289] width 9 height 9
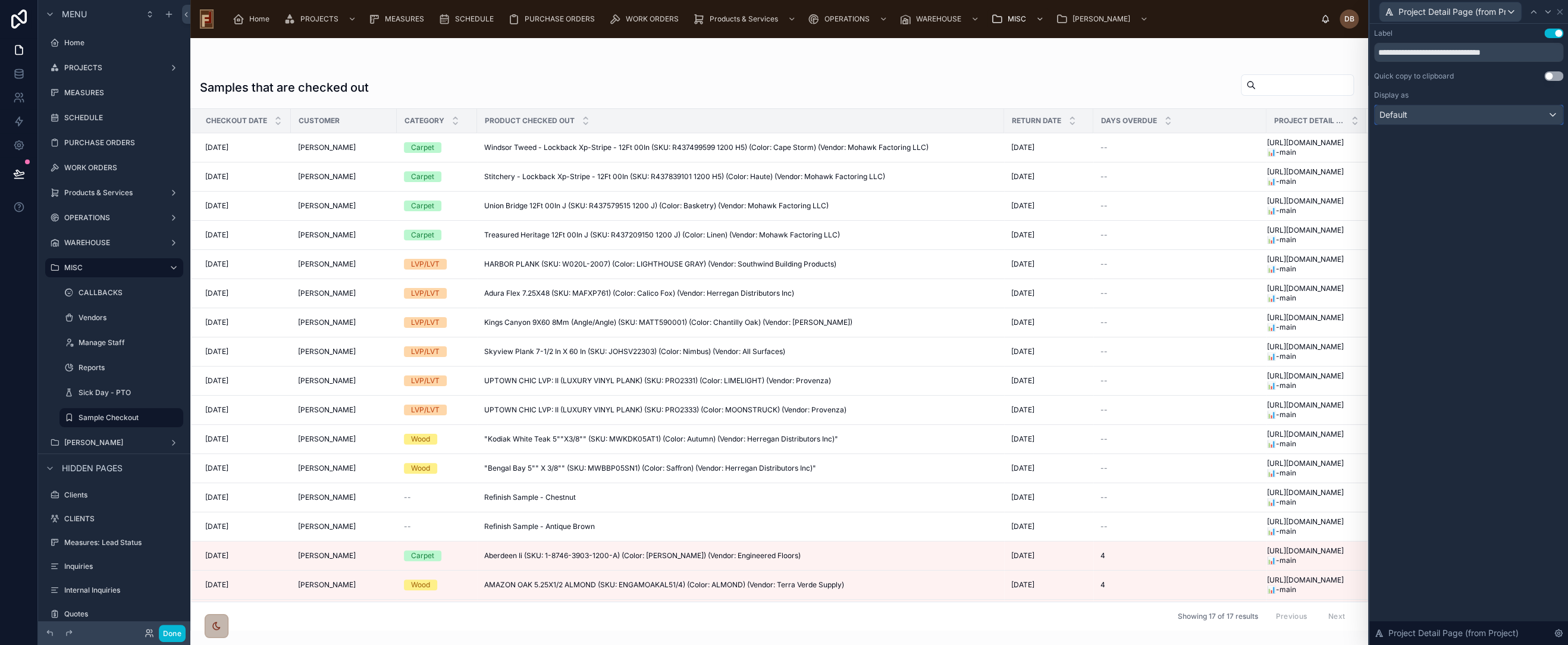
click at [1437, 113] on div "Default" at bounding box center [1469, 114] width 188 height 19
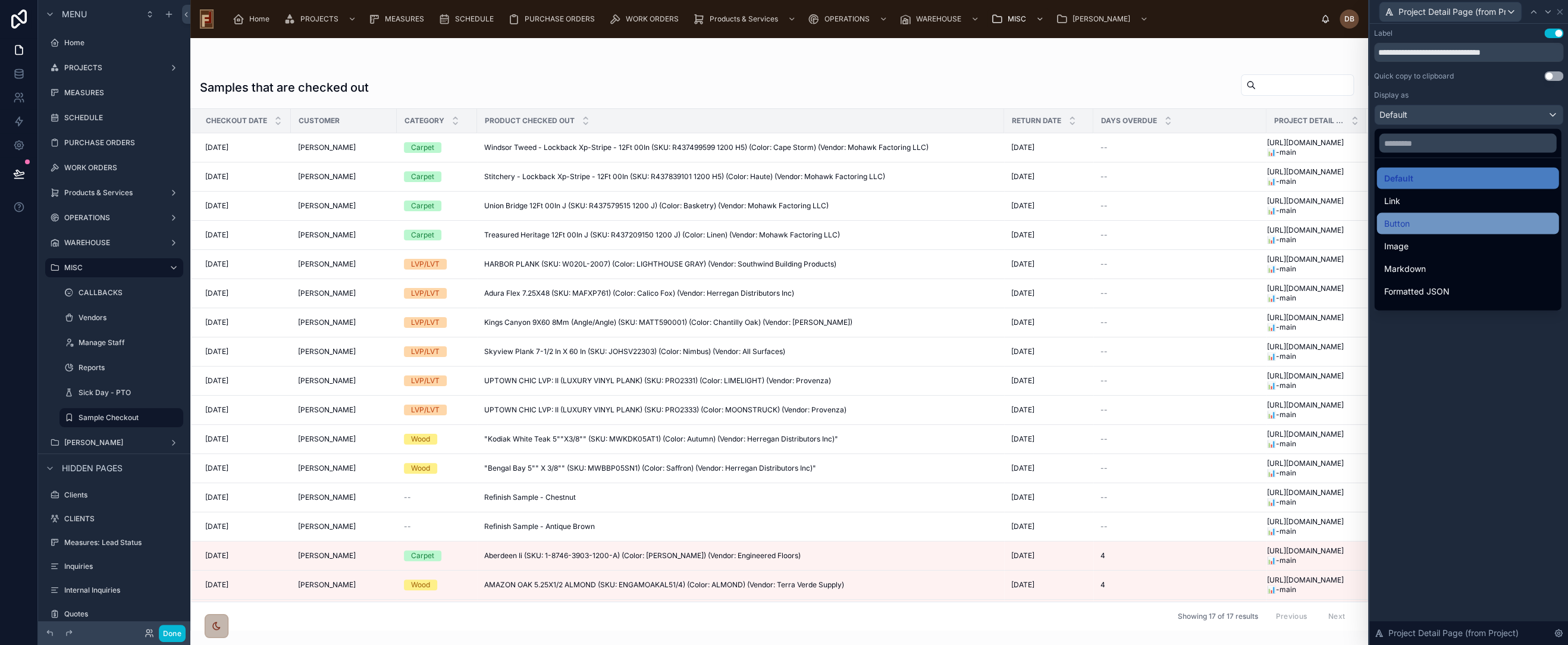
click at [1432, 218] on div "Button" at bounding box center [1467, 223] width 168 height 14
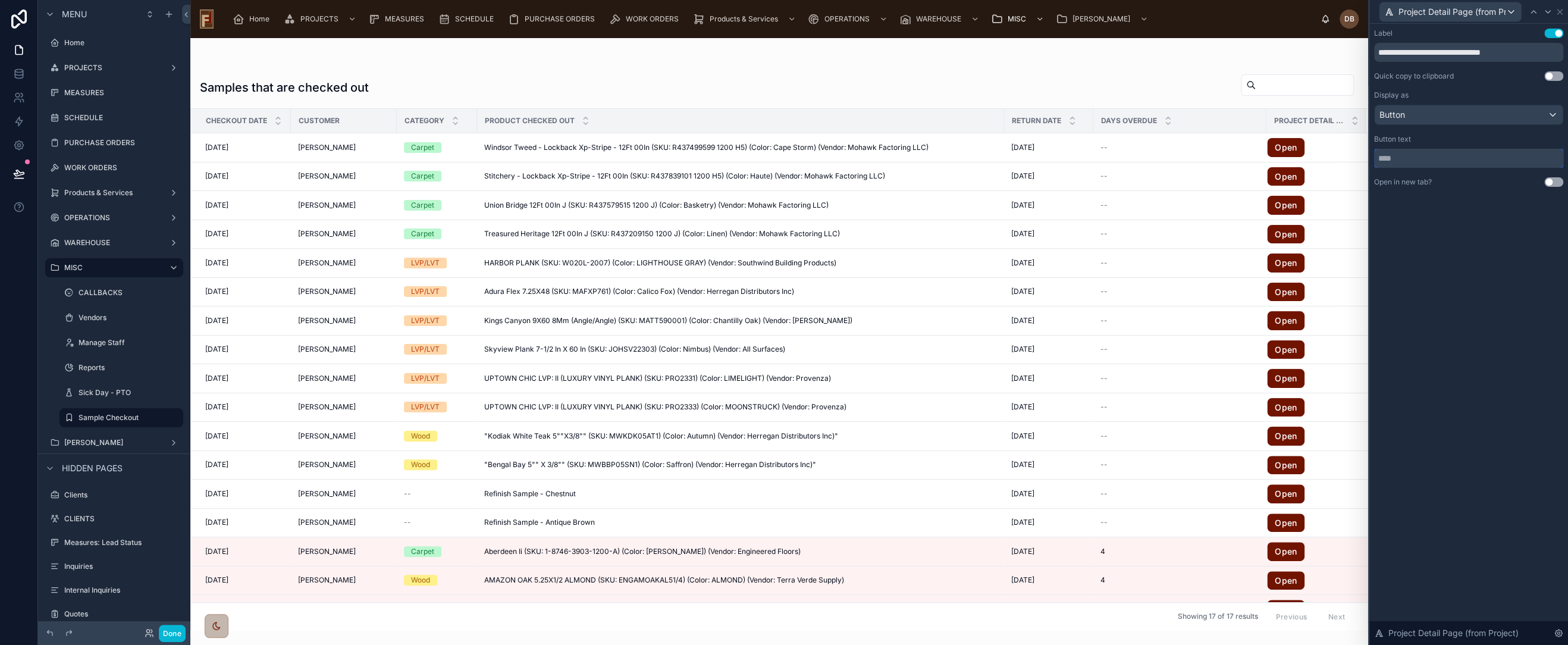
click at [1423, 157] on input "text" at bounding box center [1469, 158] width 189 height 19
click at [1421, 154] on input "text" at bounding box center [1469, 158] width 189 height 19
paste input "**"
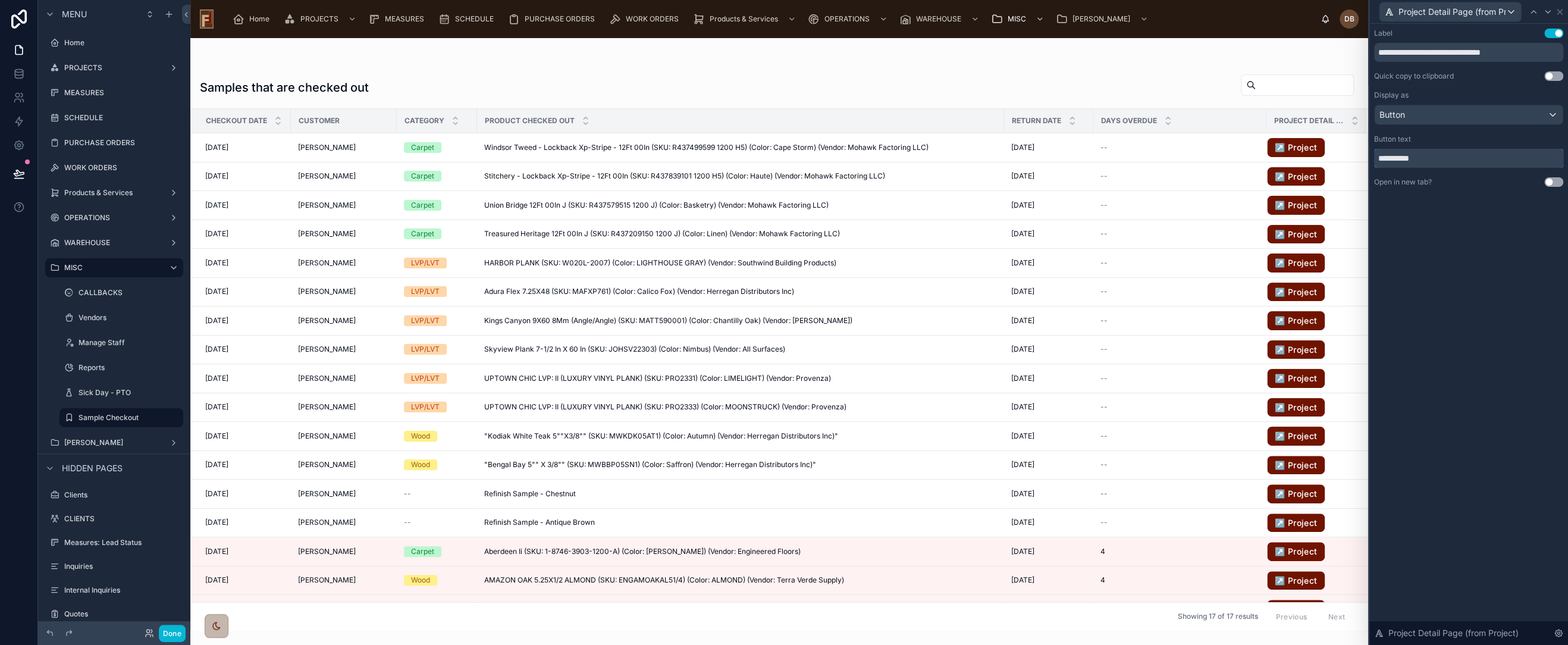
type input "**********"
drag, startPoint x: 1406, startPoint y: 52, endPoint x: 1511, endPoint y: 56, distance: 105.1
click at [1511, 56] on input "**********" at bounding box center [1469, 52] width 189 height 19
type input "*******"
click at [1560, 9] on icon at bounding box center [1560, 11] width 9 height 9
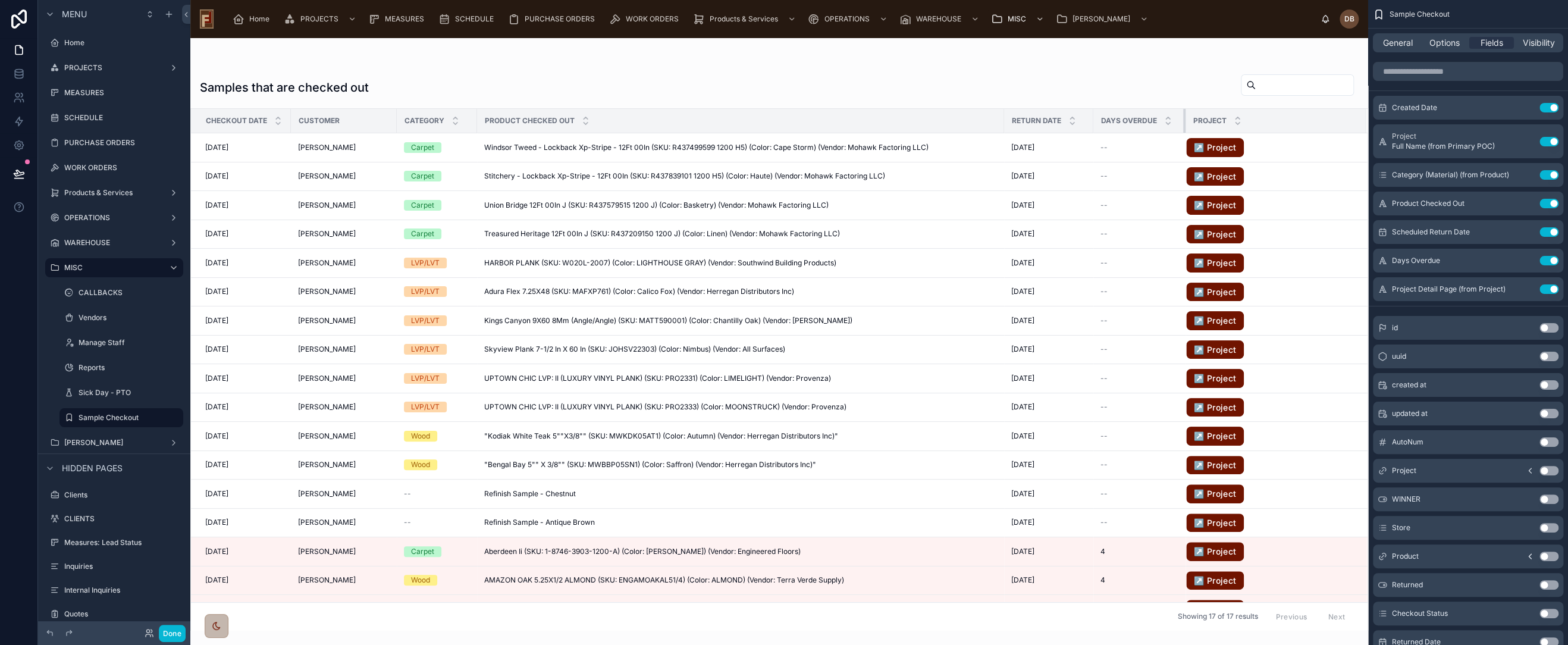
drag, startPoint x: 1266, startPoint y: 119, endPoint x: 1185, endPoint y: 128, distance: 81.5
click at [1185, 128] on div at bounding box center [1186, 121] width 5 height 24
click at [14, 173] on icon at bounding box center [19, 173] width 10 height 6
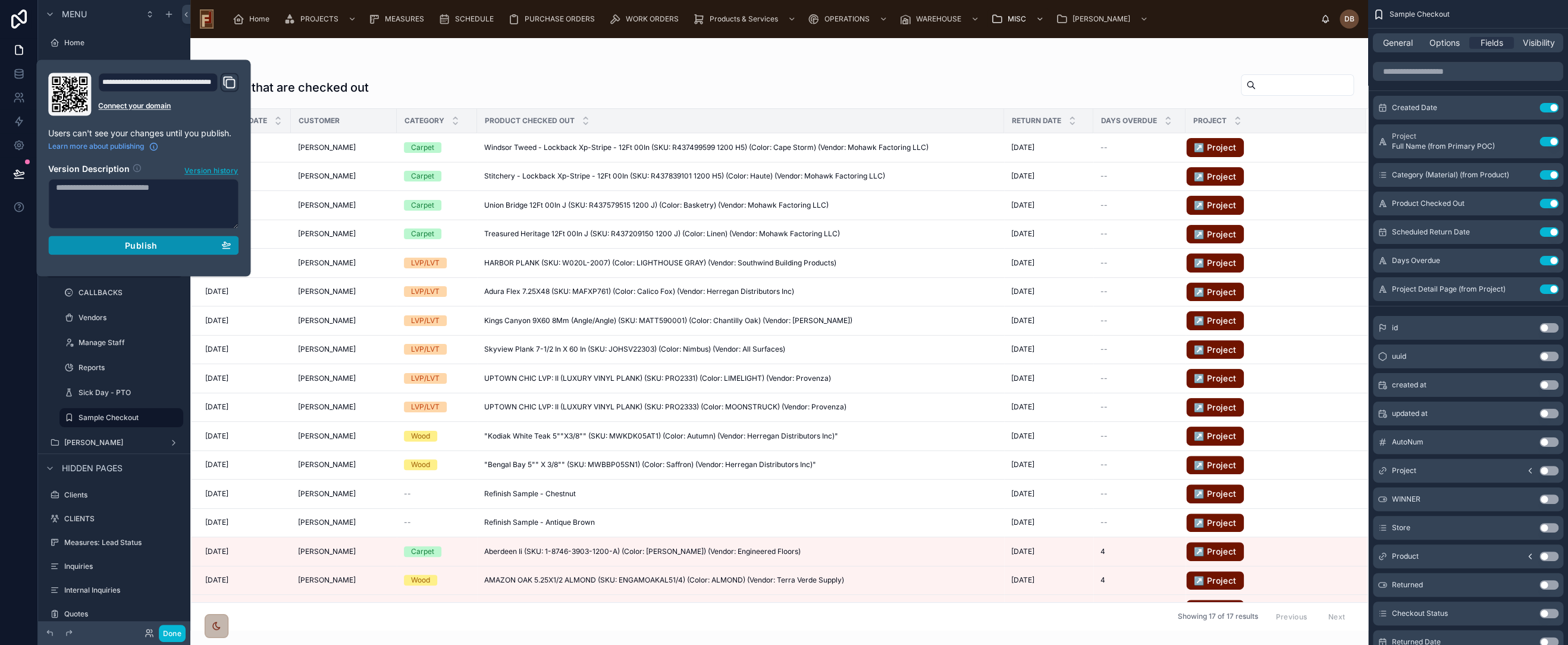
click at [172, 246] on div "Publish" at bounding box center [143, 245] width 175 height 11
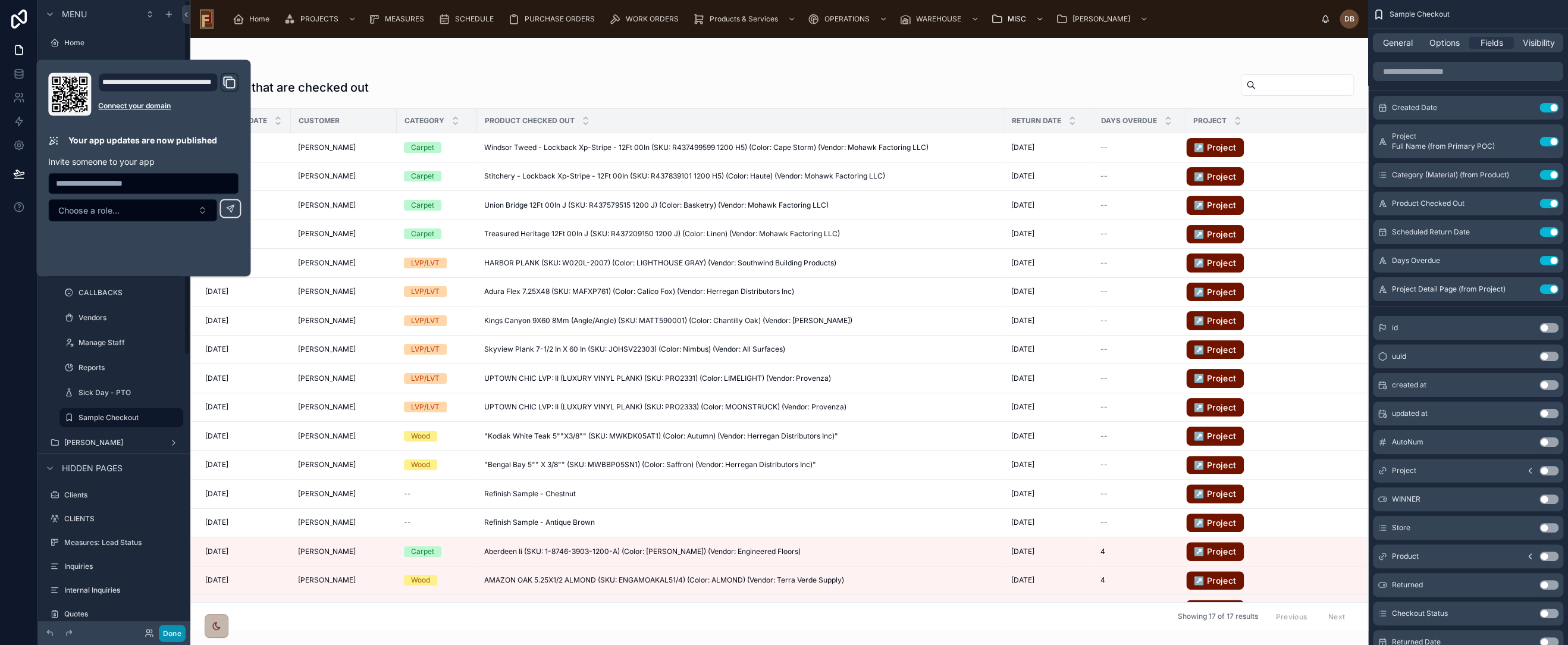
click at [170, 634] on button "Done" at bounding box center [172, 633] width 27 height 17
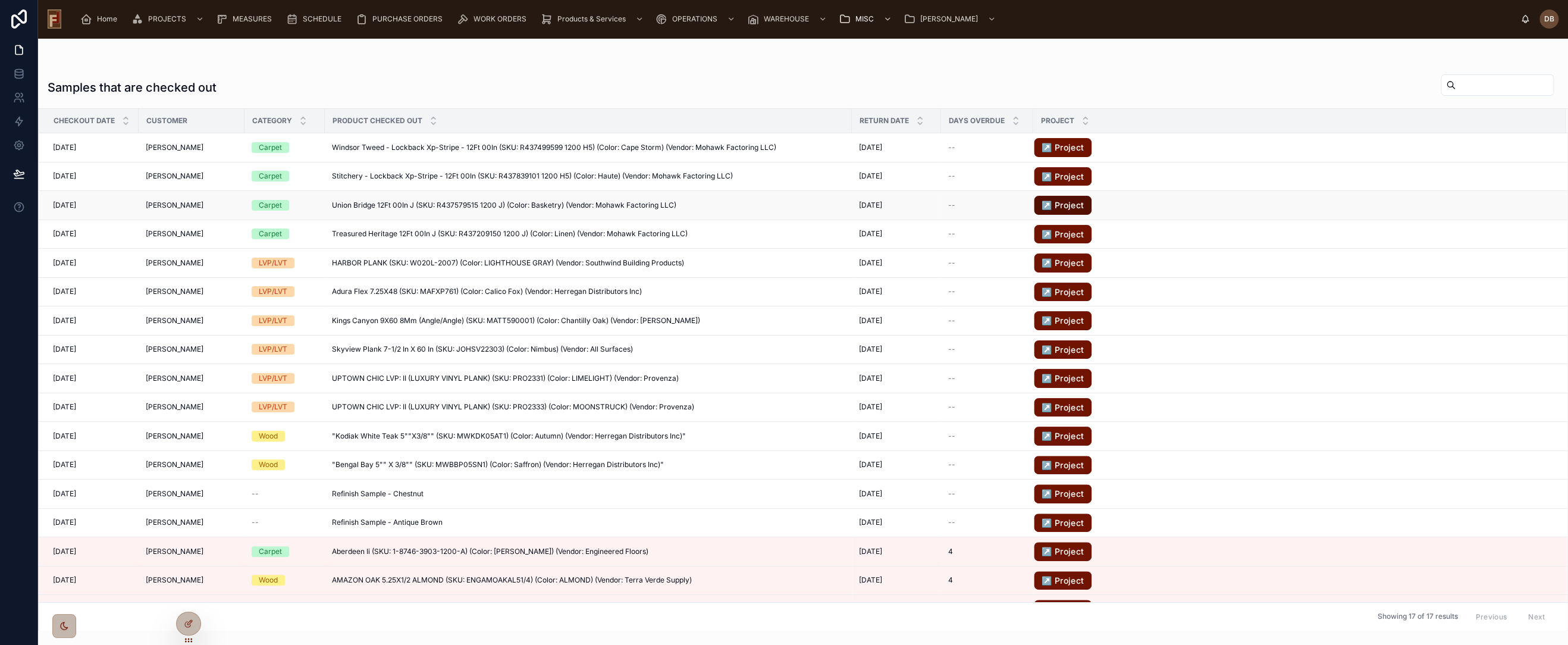
click at [1057, 203] on link "↗️ Project" at bounding box center [1063, 205] width 58 height 19
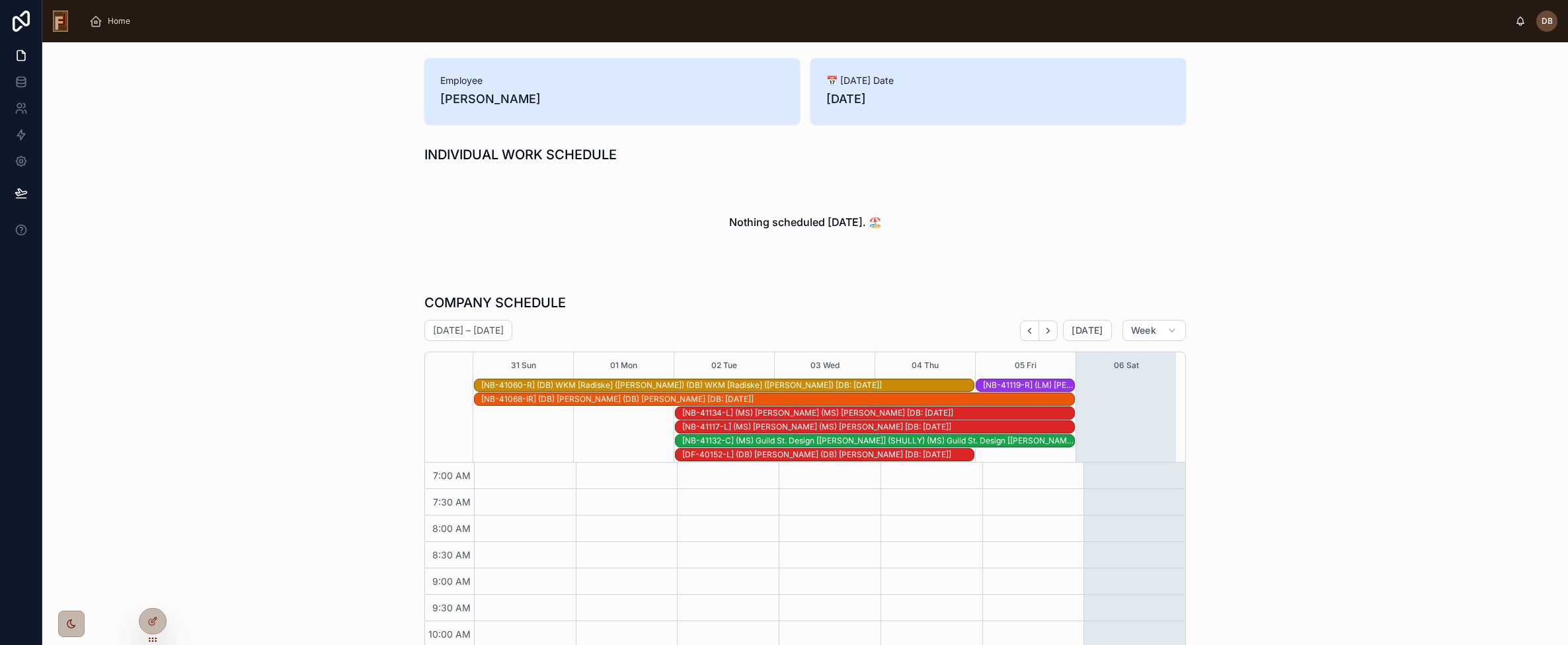
scroll to position [131, 0]
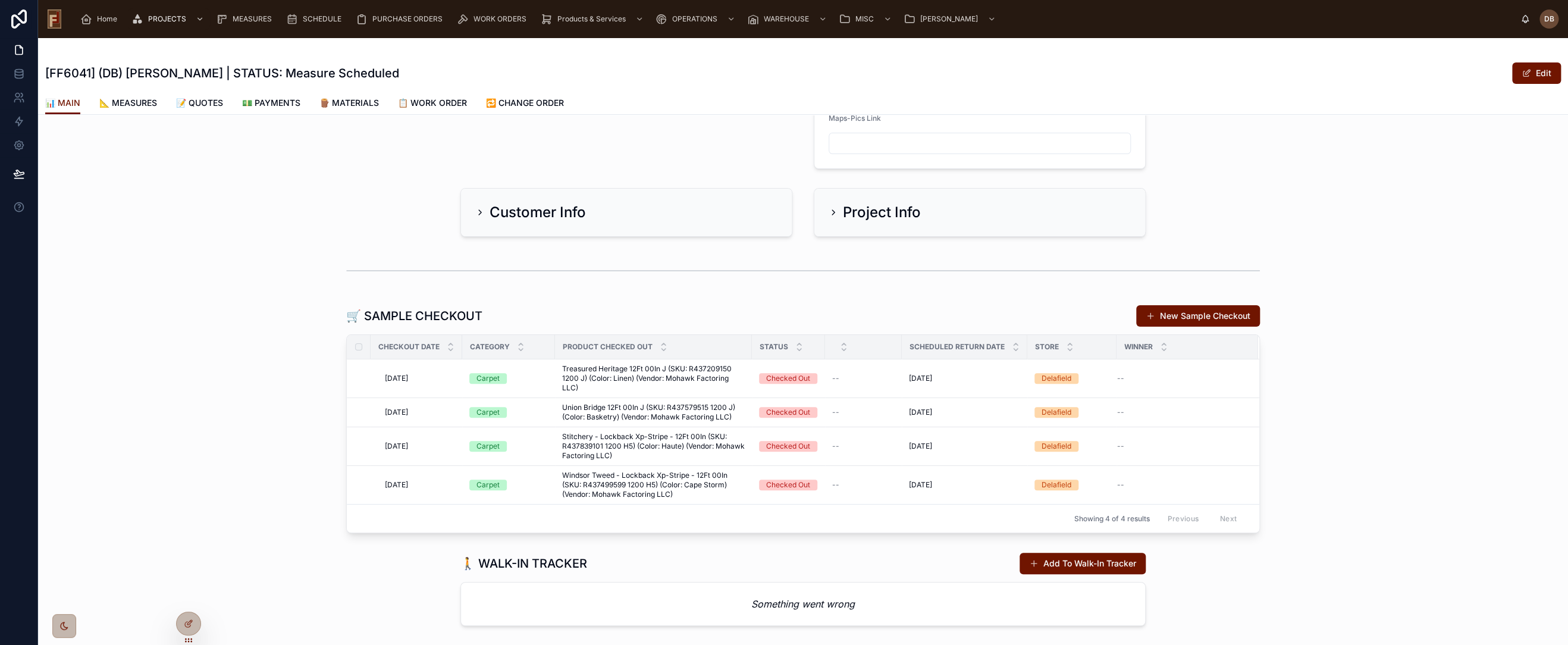
scroll to position [185, 0]
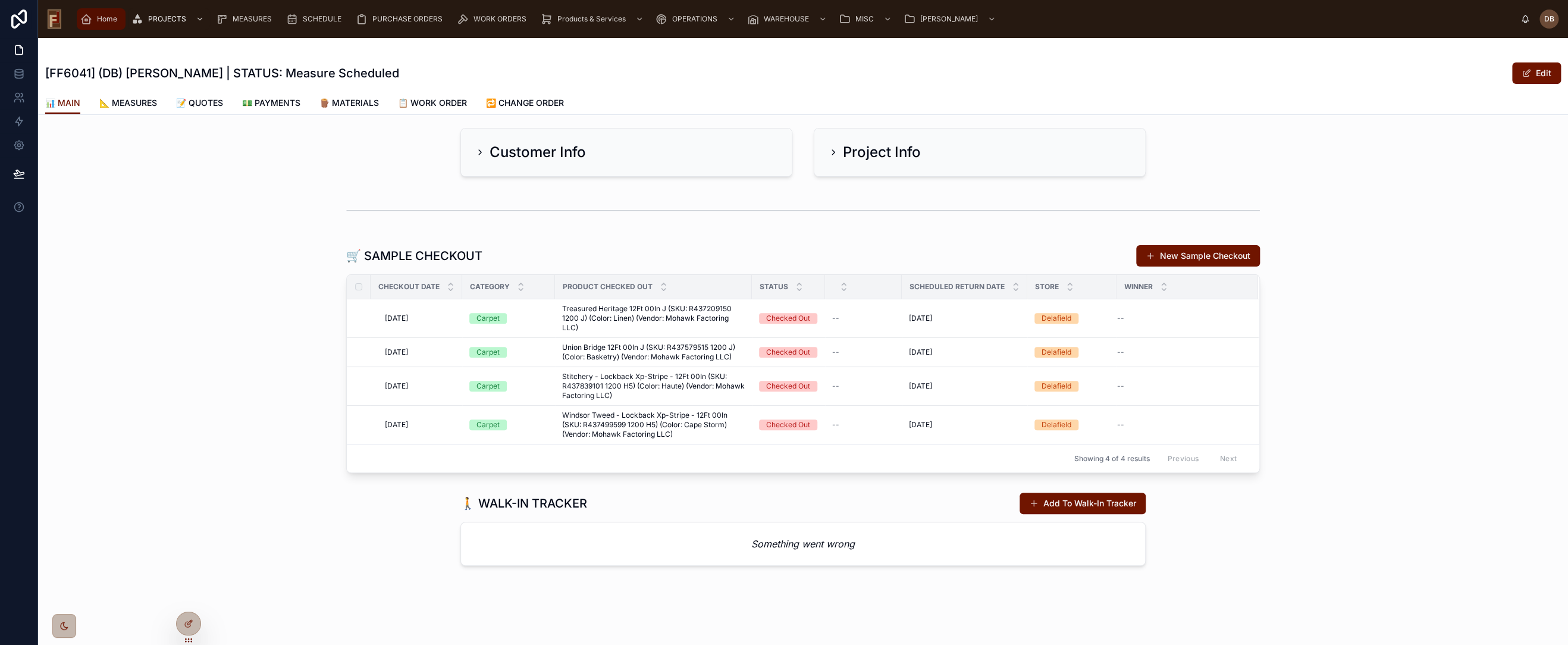
click at [104, 19] on span "Home" at bounding box center [107, 19] width 20 height 9
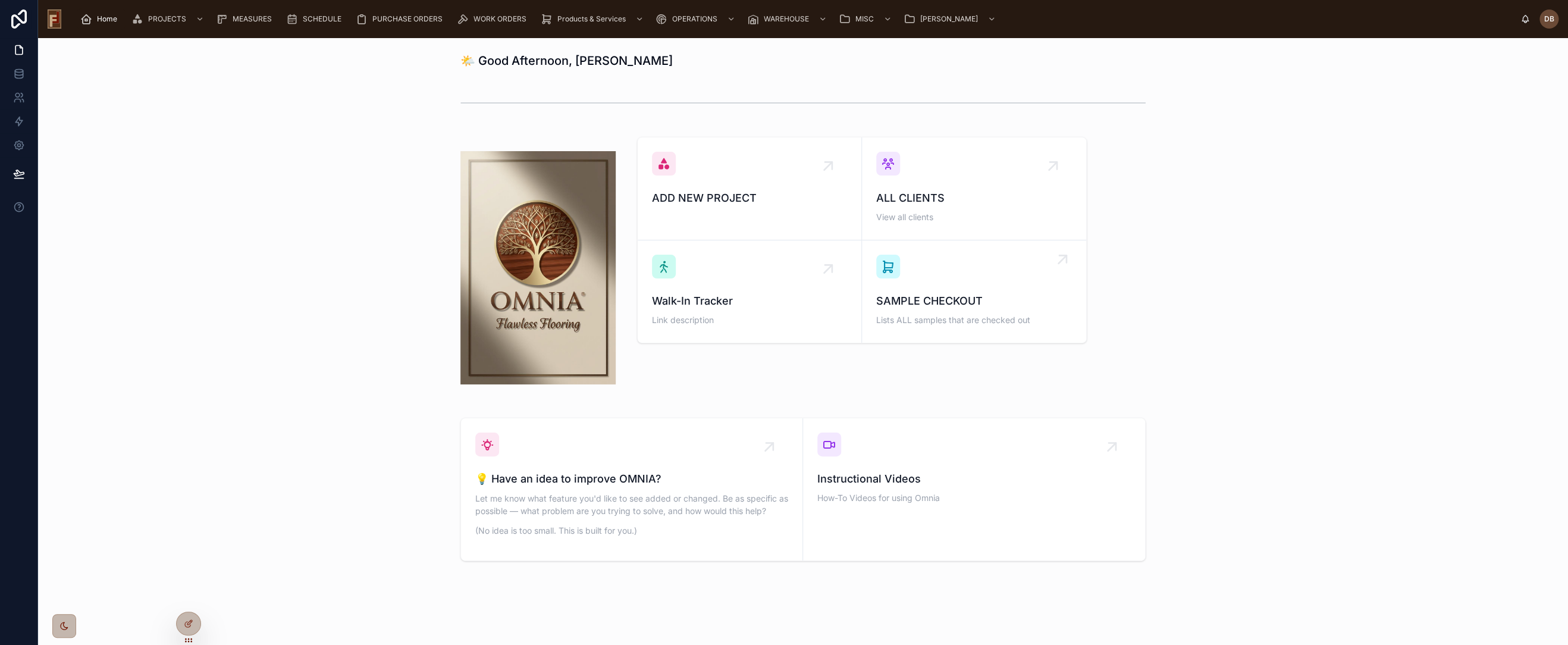
click at [940, 259] on div "SAMPLE CHECKOUT Lists ALL samples that are checked out" at bounding box center [974, 291] width 196 height 74
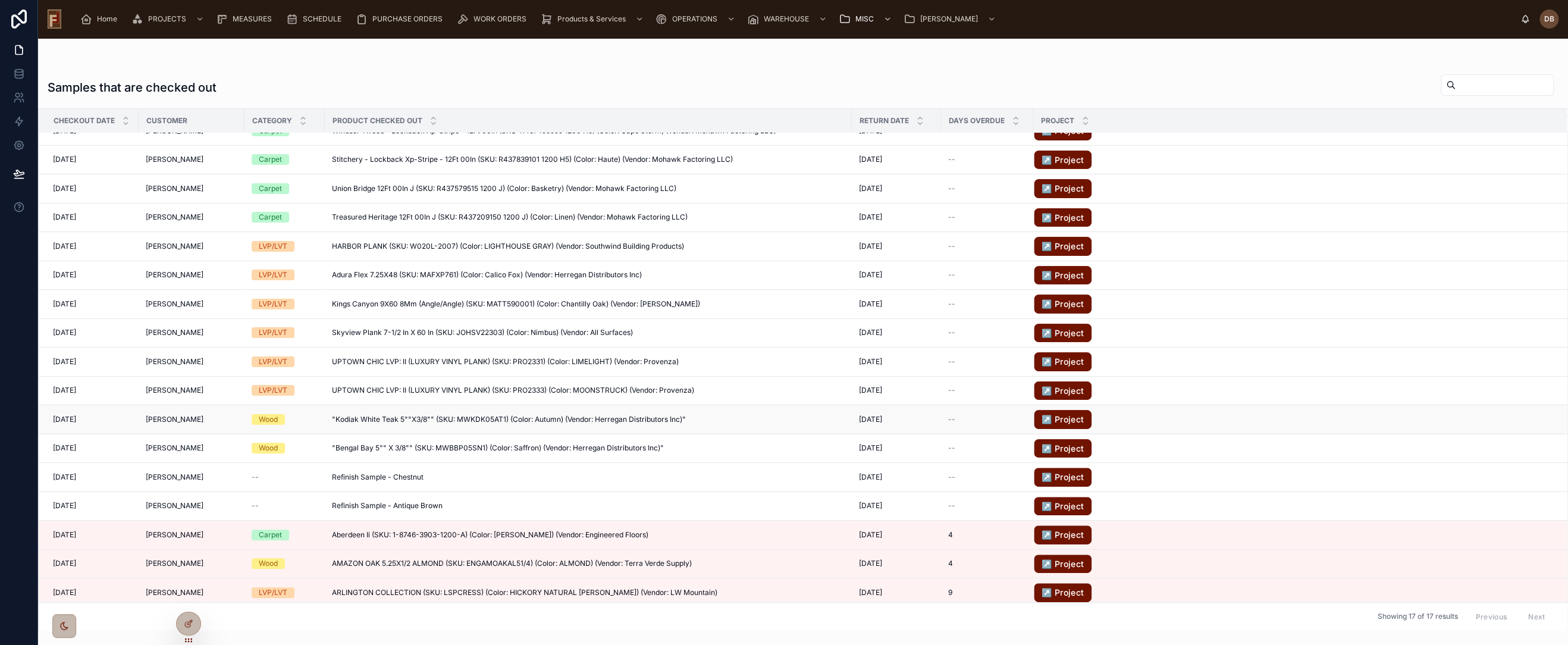
scroll to position [17, 0]
click at [192, 623] on icon at bounding box center [188, 623] width 9 height 9
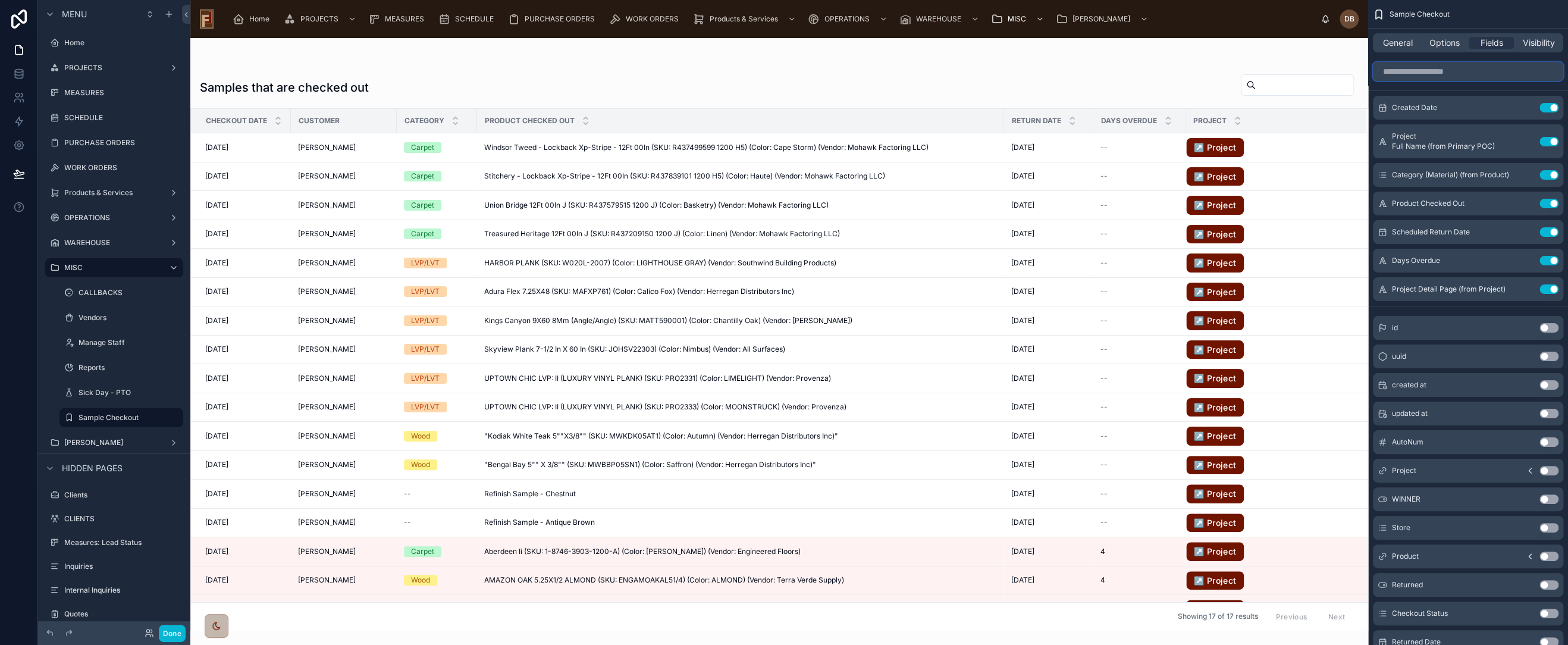
click at [1445, 76] on input "scrollable content" at bounding box center [1468, 71] width 190 height 19
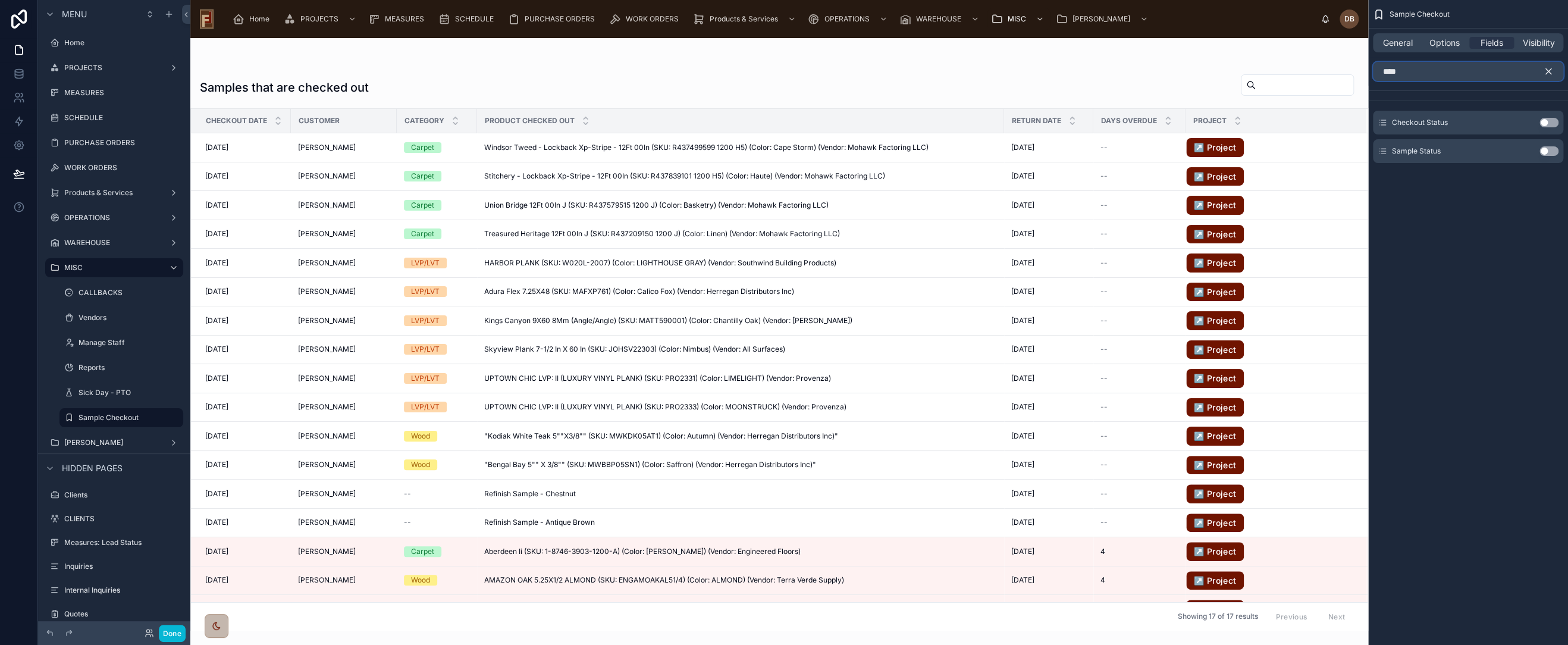
type input "****"
click at [1552, 150] on button "Use setting" at bounding box center [1549, 151] width 19 height 9
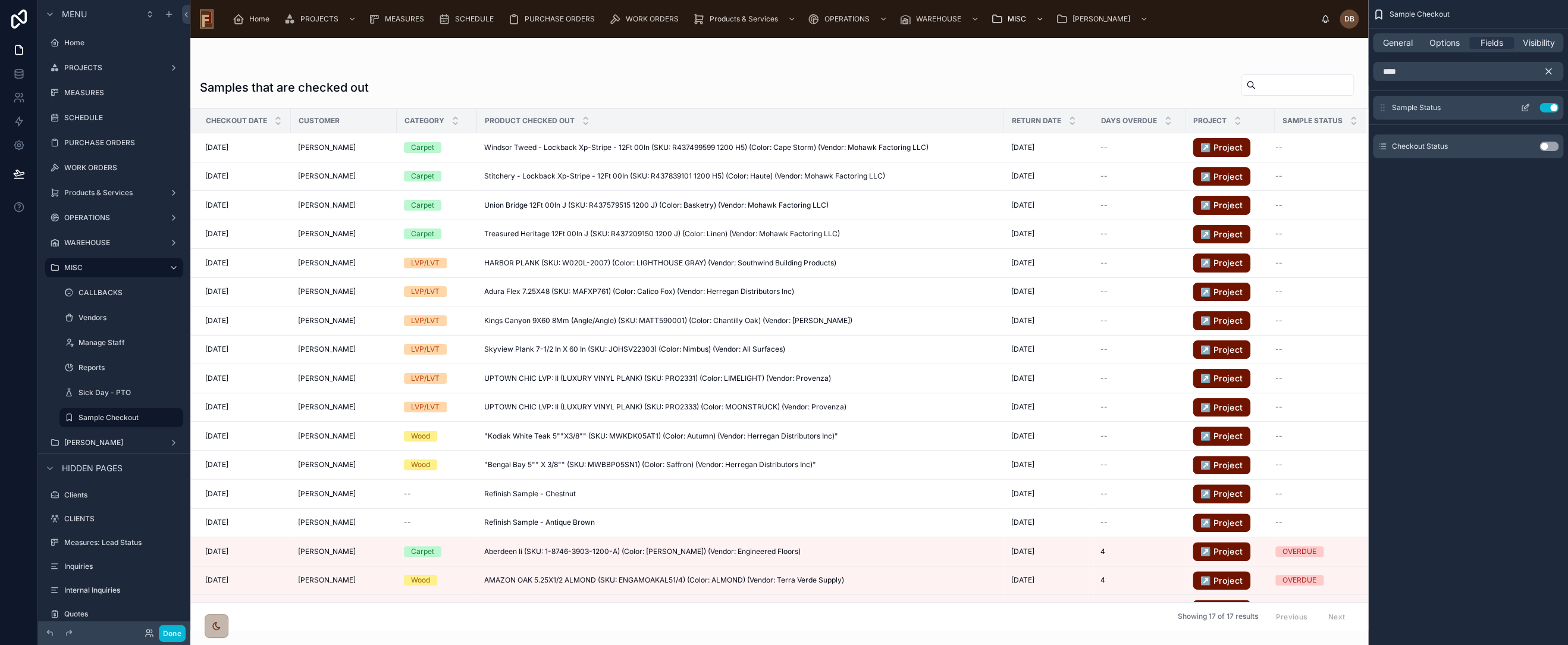
click at [1524, 106] on icon "scrollable content" at bounding box center [1525, 108] width 9 height 9
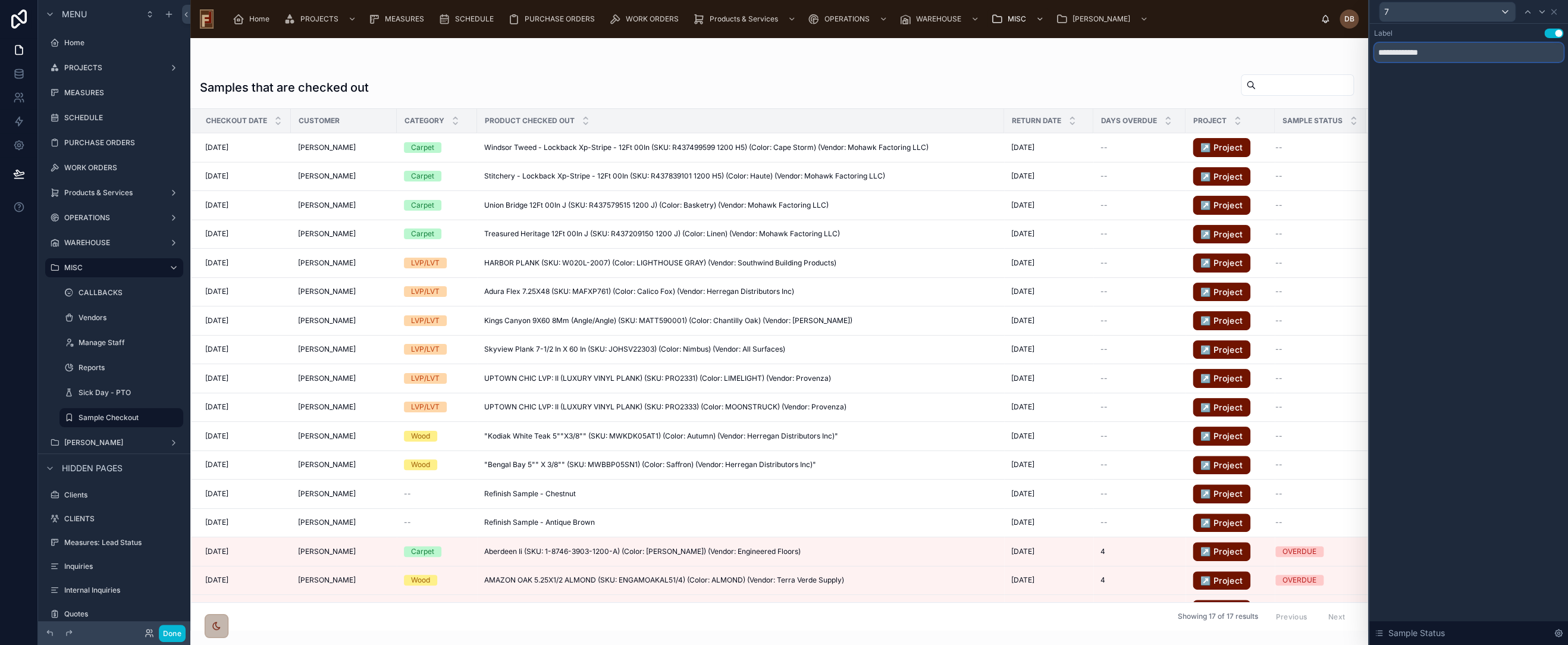
drag, startPoint x: 1440, startPoint y: 50, endPoint x: 1365, endPoint y: 51, distance: 75.0
click at [1365, 51] on div "**********" at bounding box center [784, 322] width 1568 height 645
type input "******"
click at [1555, 12] on icon at bounding box center [1554, 11] width 9 height 9
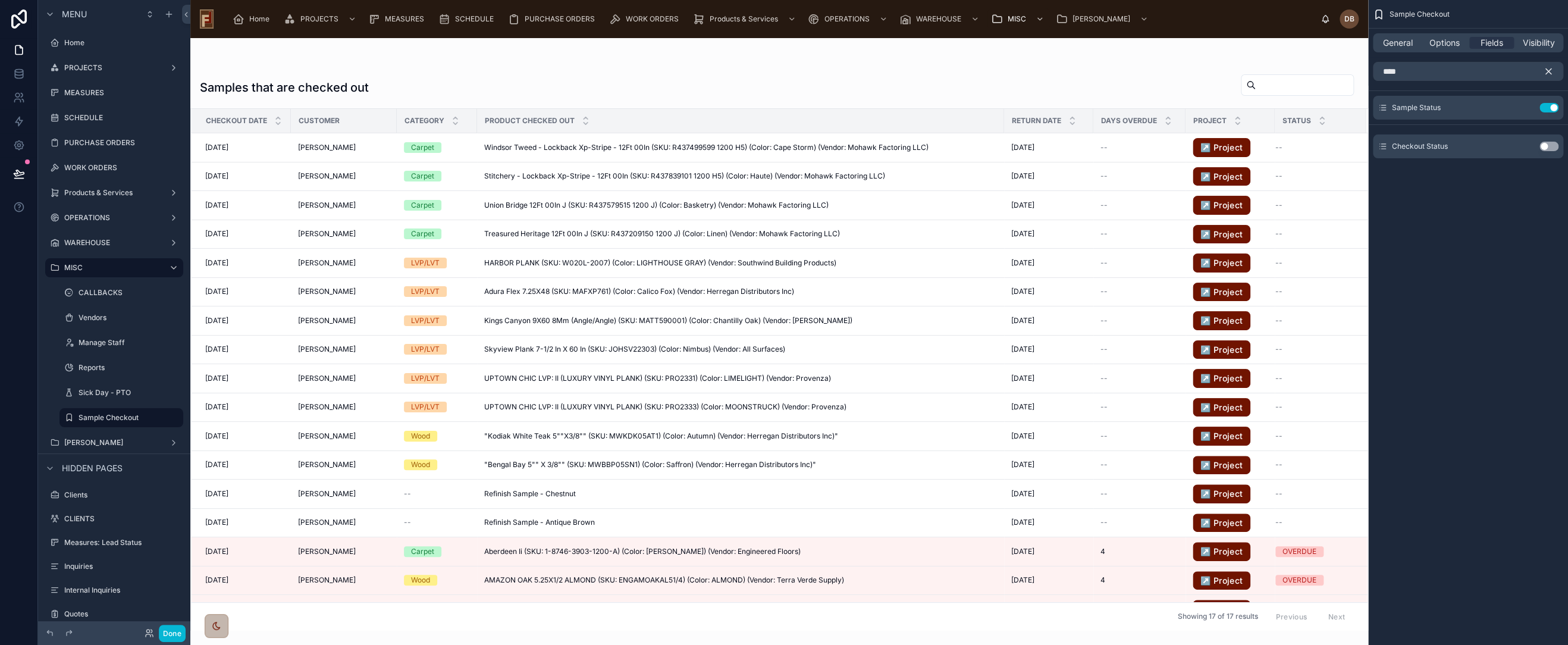
click at [1548, 71] on icon "scrollable content" at bounding box center [1549, 72] width 6 height 6
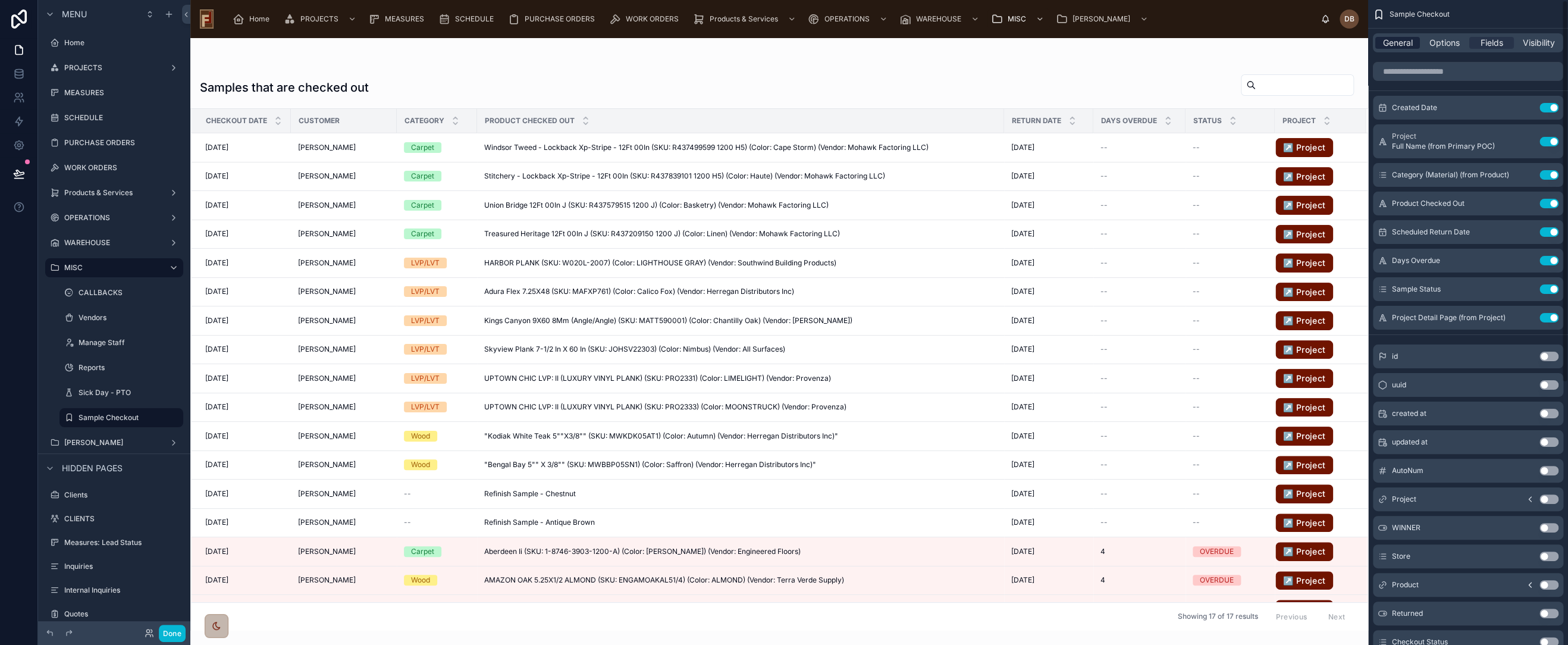
click at [1400, 41] on span "General" at bounding box center [1398, 43] width 30 height 12
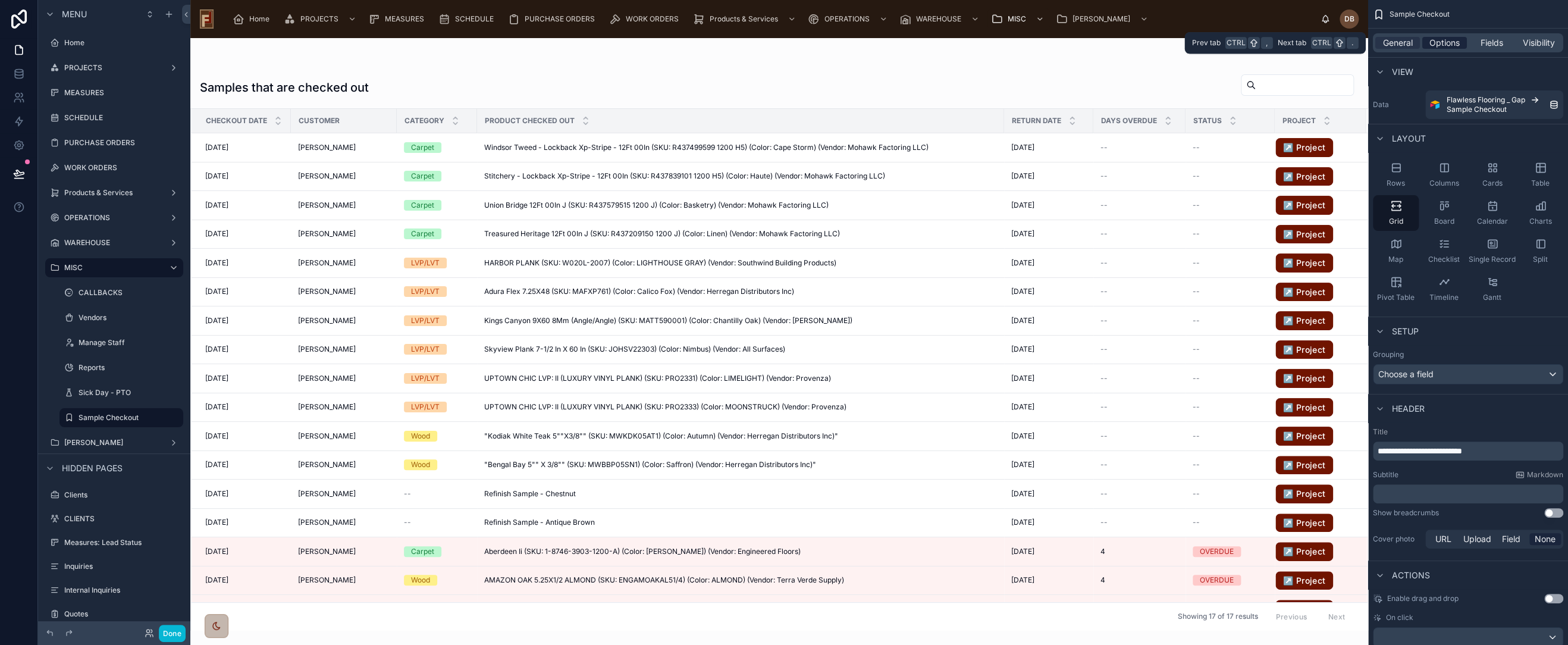
click at [1442, 41] on span "Options" at bounding box center [1445, 43] width 30 height 12
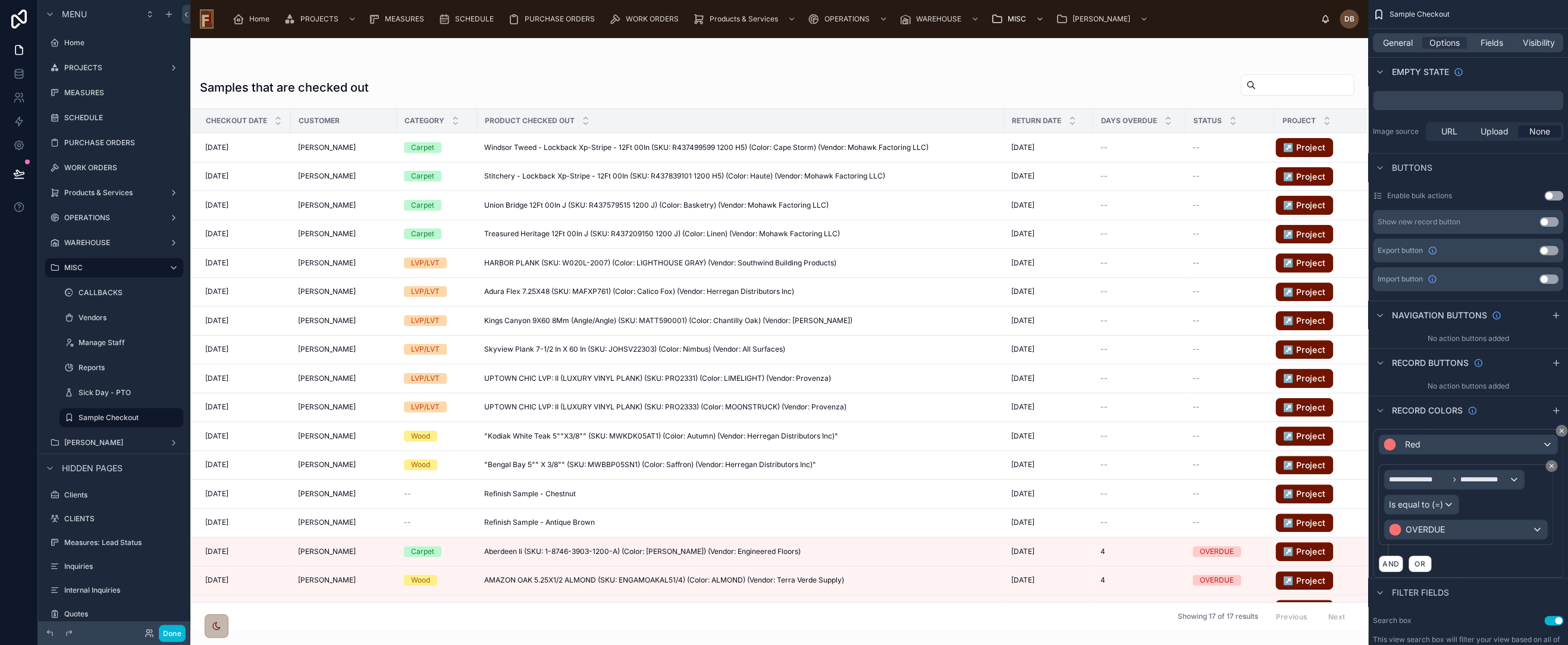
scroll to position [264, 0]
click at [16, 172] on icon at bounding box center [19, 174] width 12 height 12
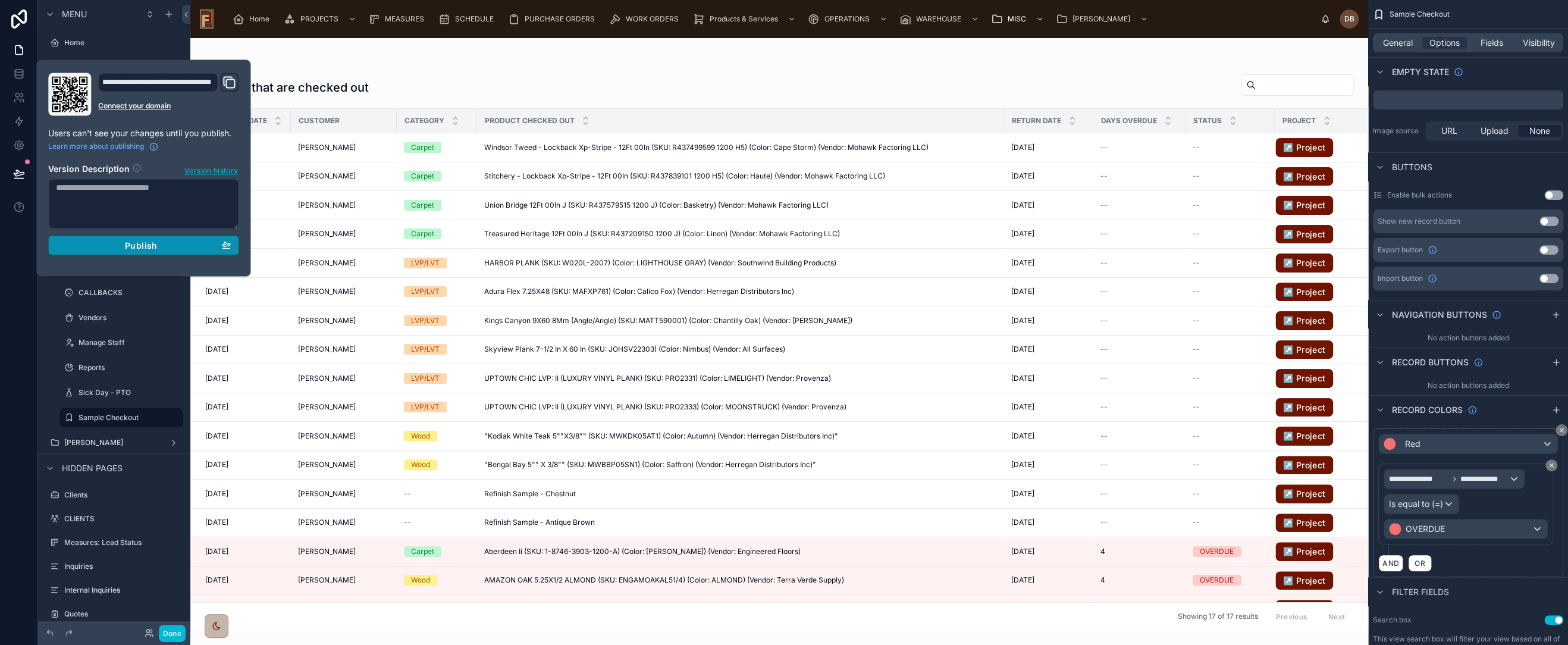
click at [135, 247] on span "Publish" at bounding box center [141, 245] width 32 height 11
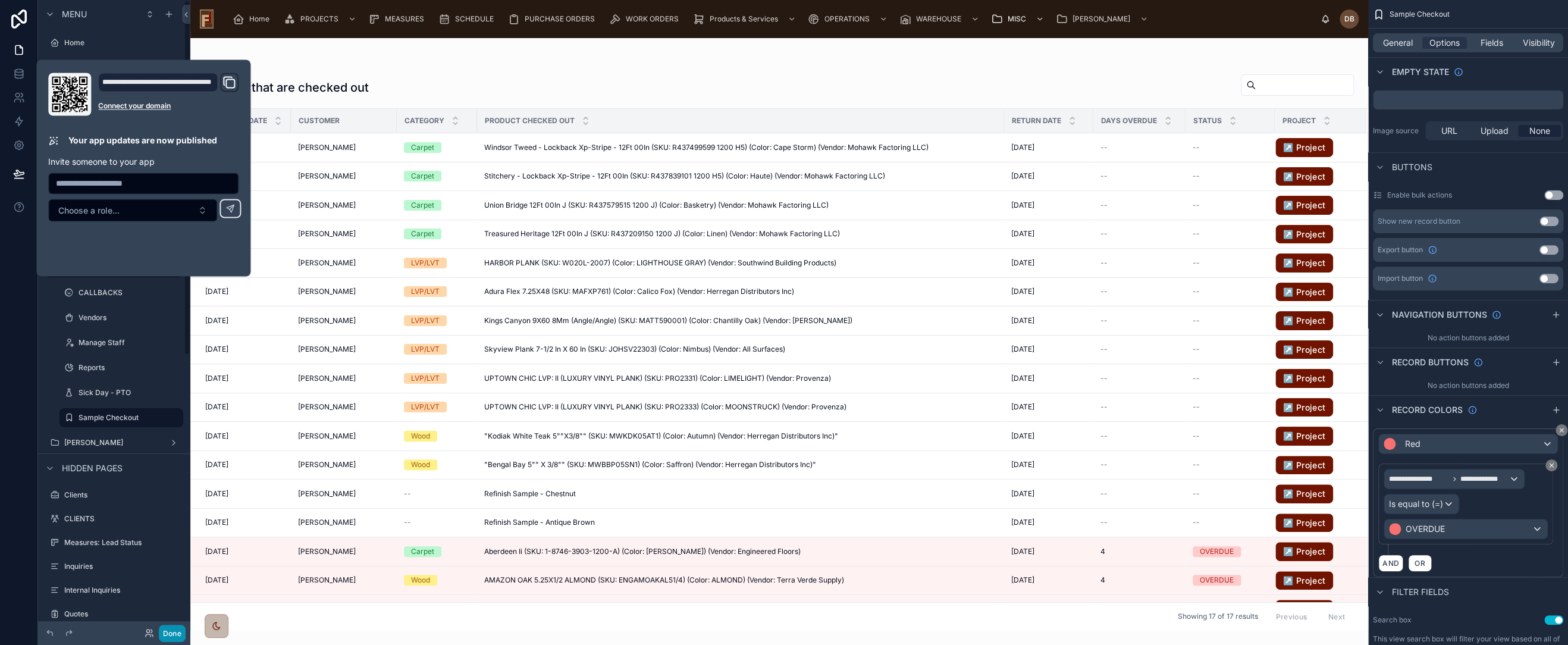
click at [174, 637] on button "Done" at bounding box center [172, 633] width 27 height 17
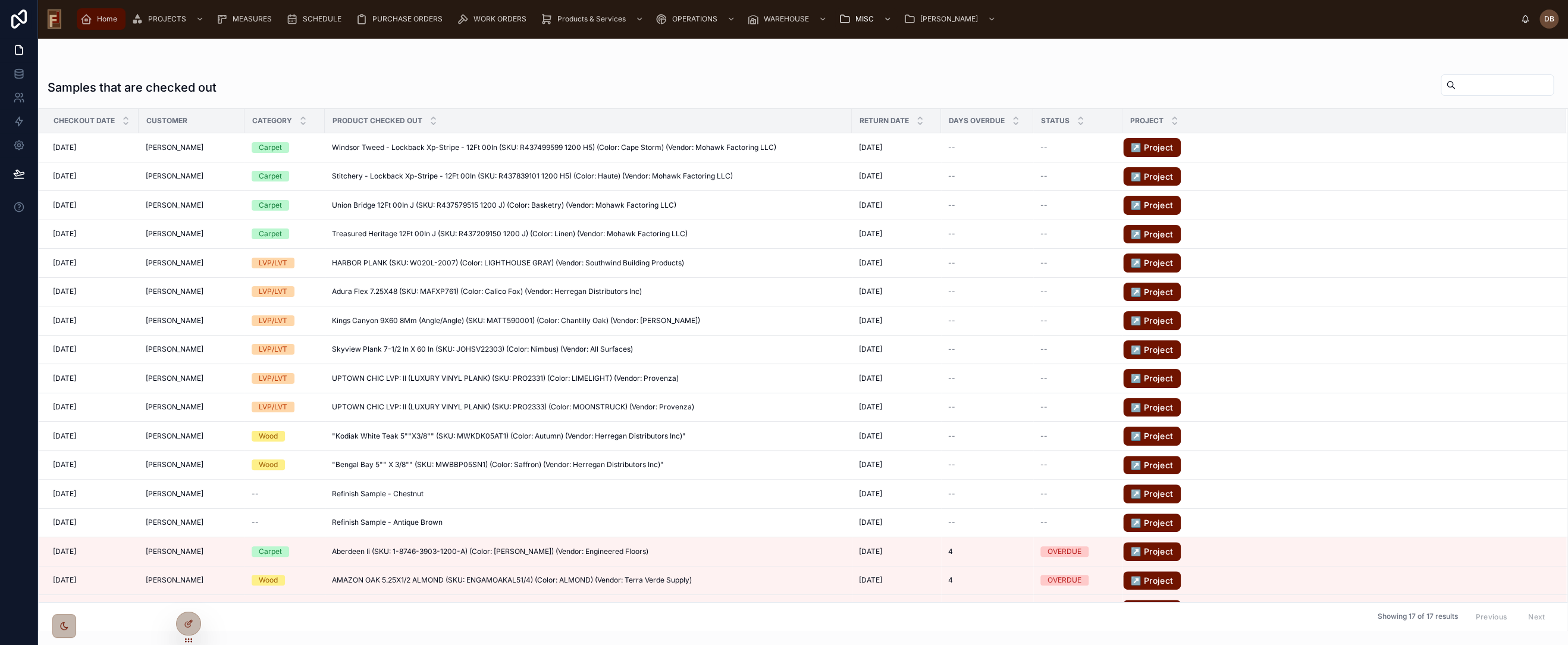
click at [104, 20] on span "Home" at bounding box center [107, 19] width 20 height 9
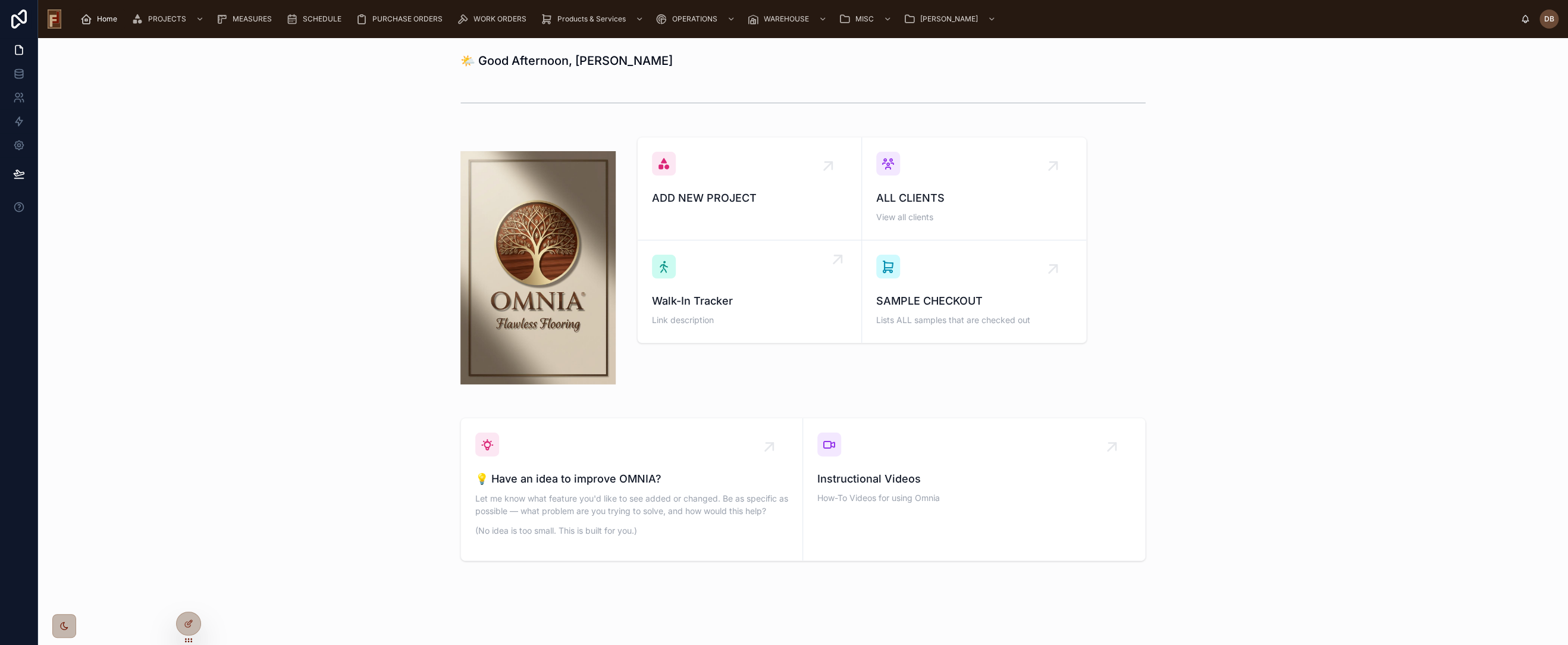
click at [754, 293] on span "Walk-In Tracker" at bounding box center [749, 301] width 195 height 16
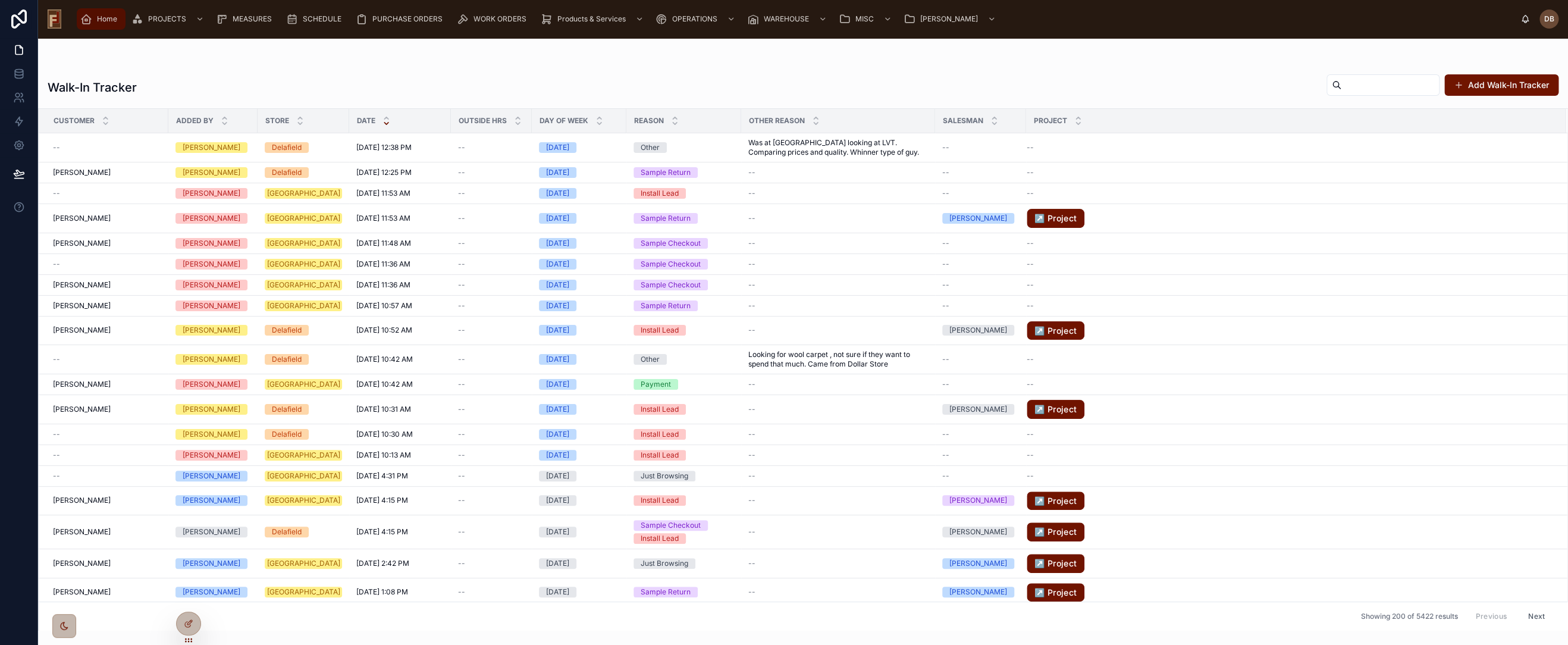
click at [100, 19] on span "Home" at bounding box center [107, 19] width 20 height 9
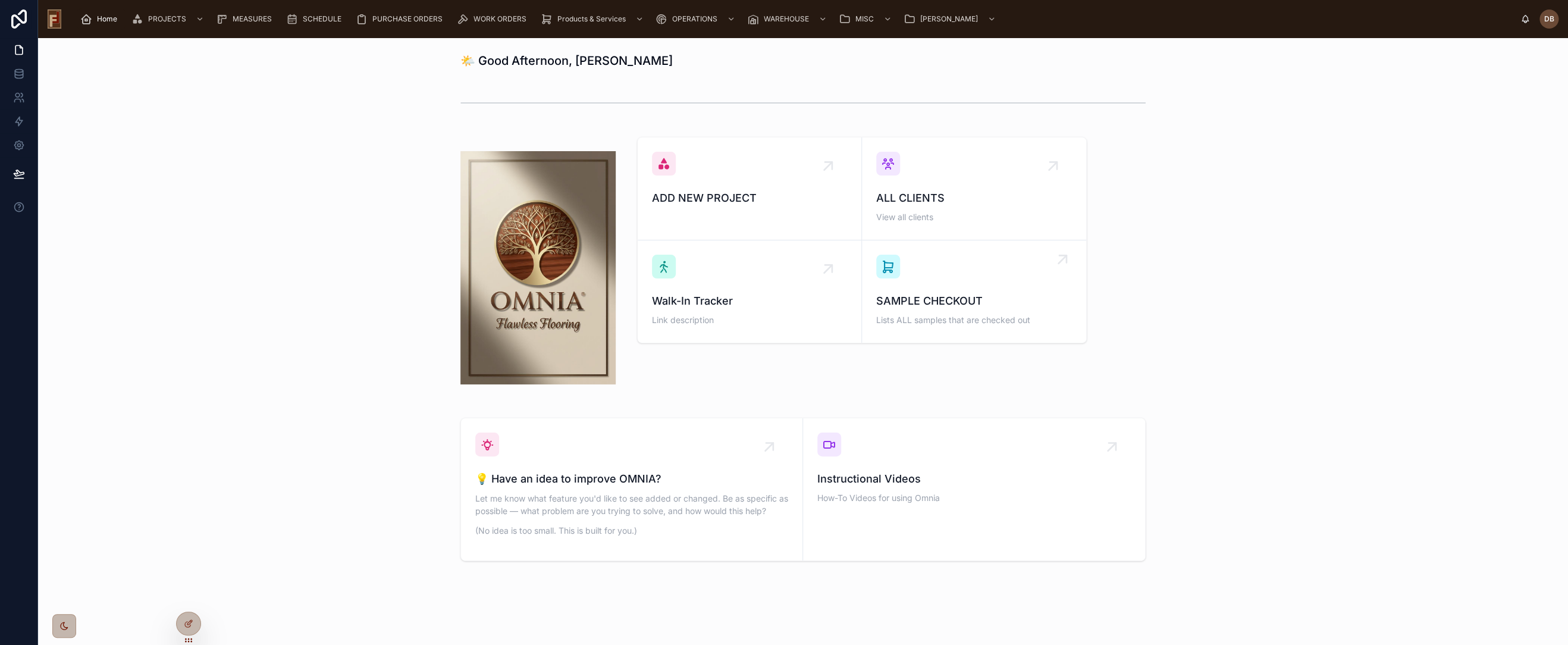
click at [981, 295] on span "SAMPLE CHECKOUT" at bounding box center [974, 301] width 196 height 16
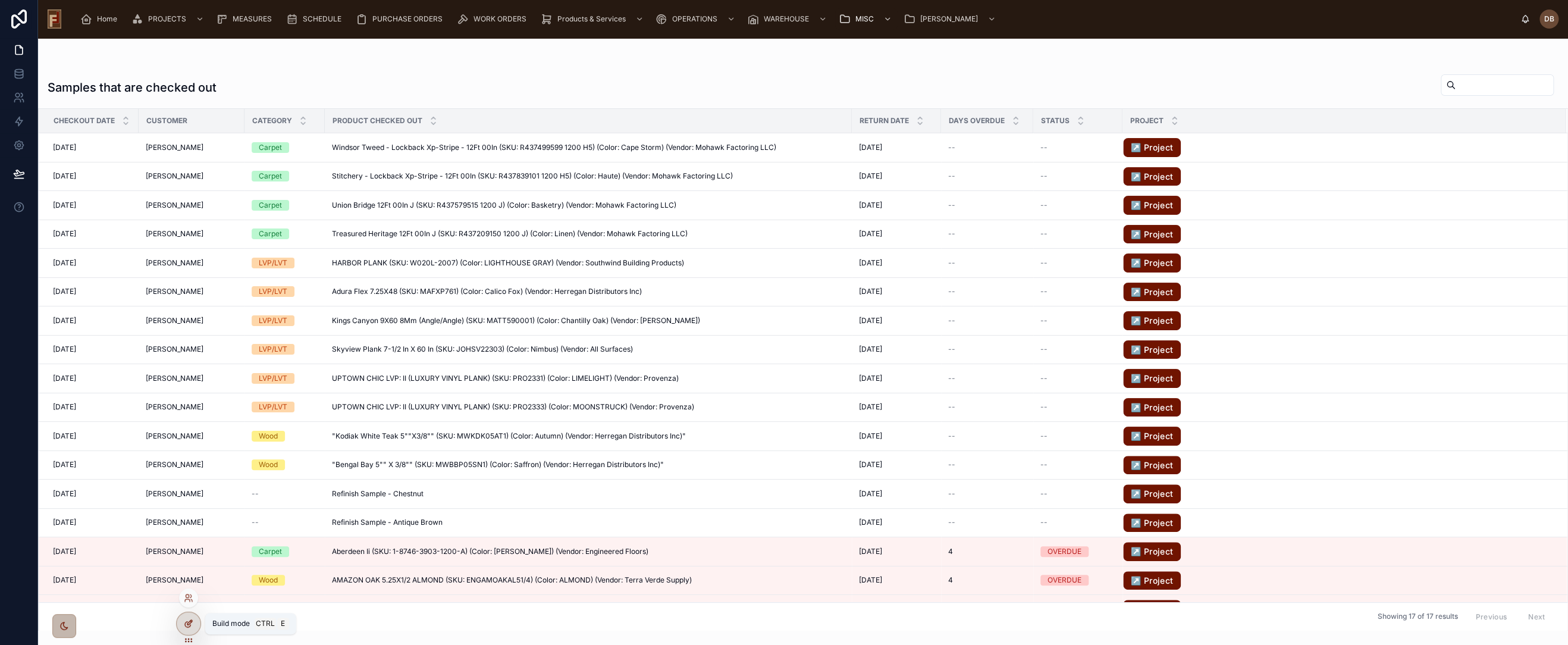
click at [190, 623] on icon at bounding box center [190, 622] width 5 height 5
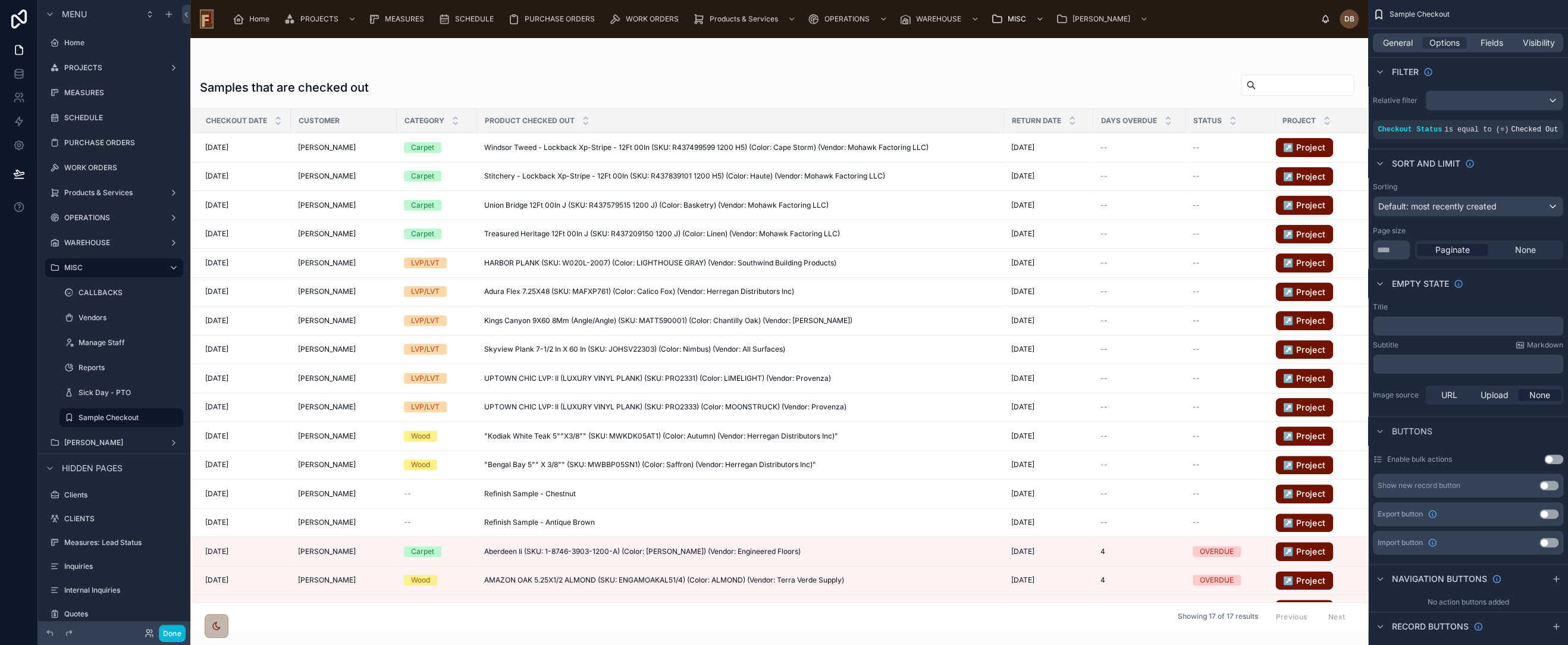
click at [1152, 63] on div at bounding box center [780, 341] width 1178 height 607
click at [1492, 43] on span "Fields" at bounding box center [1492, 43] width 23 height 12
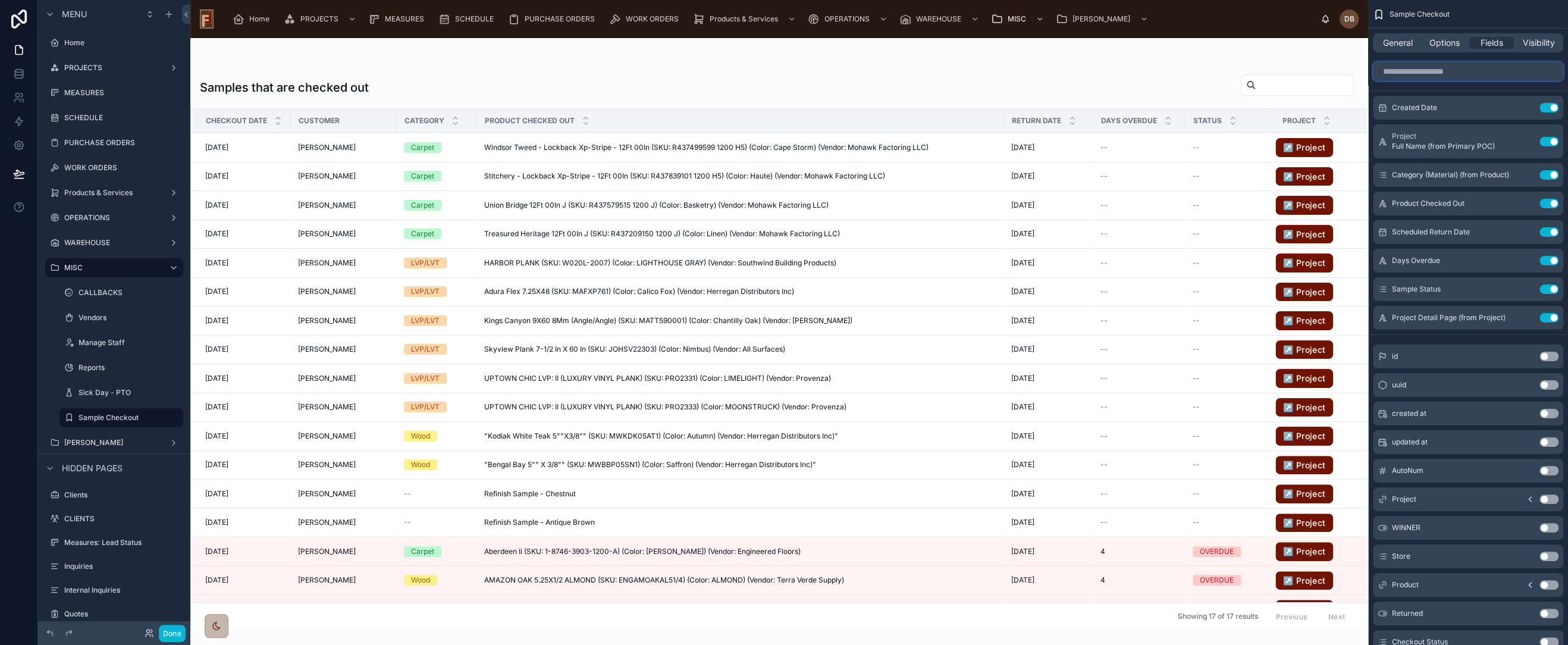
click at [1449, 75] on input "scrollable content" at bounding box center [1468, 71] width 190 height 19
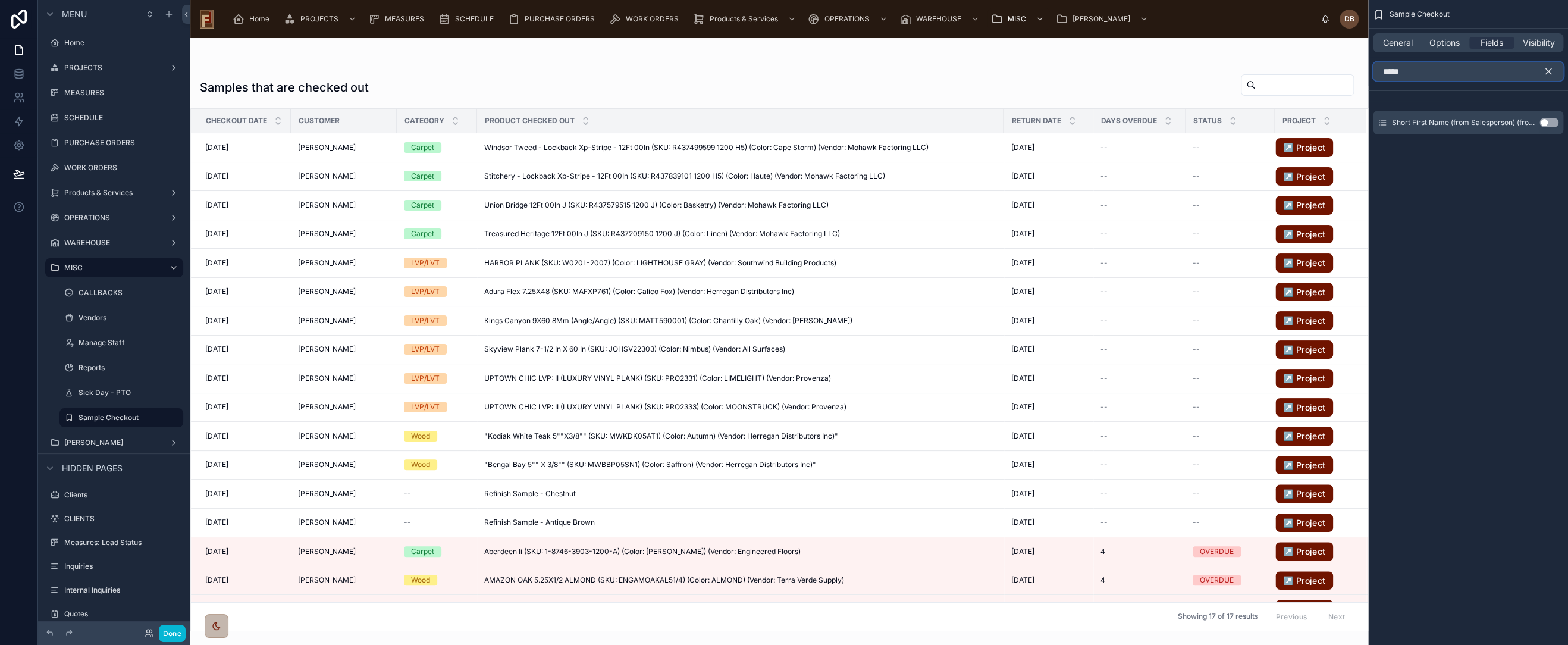
type input "*****"
click at [1545, 122] on button "Use setting" at bounding box center [1549, 122] width 19 height 9
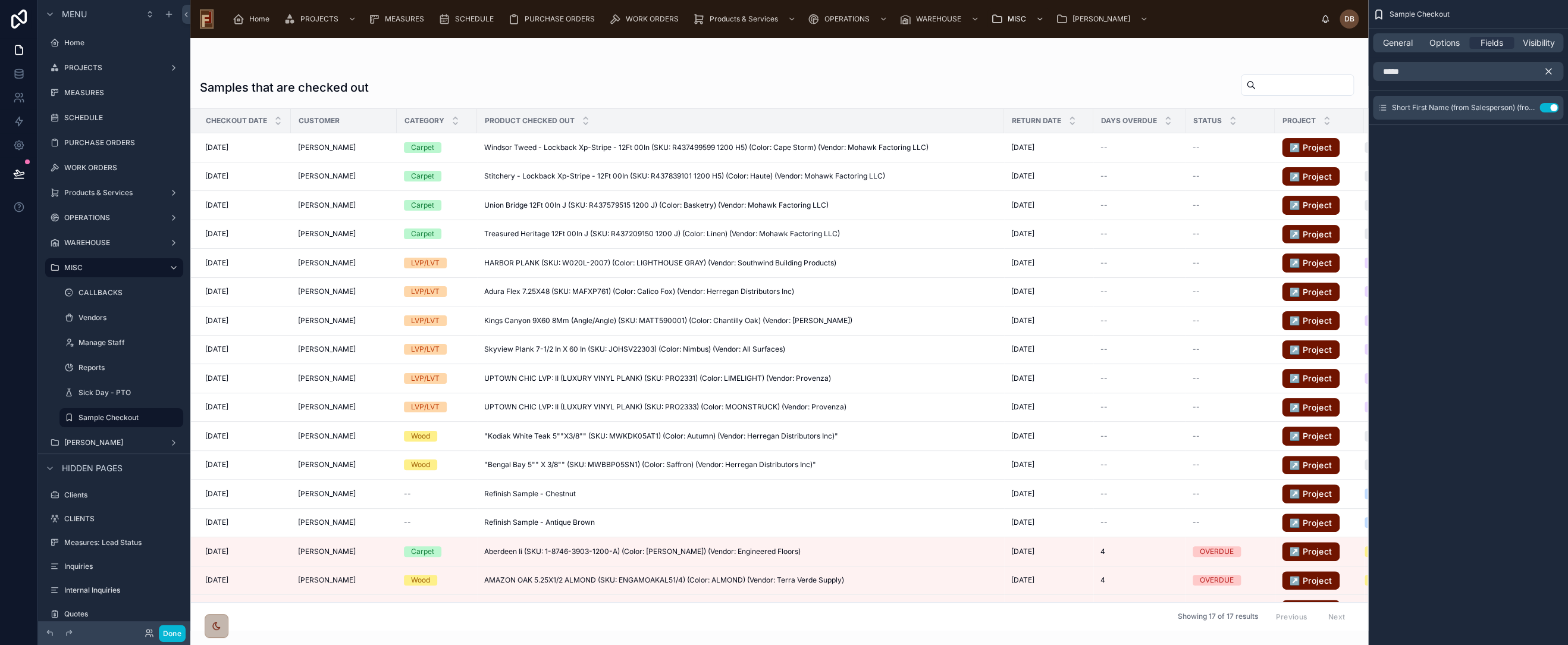
click at [1550, 71] on icon "scrollable content" at bounding box center [1549, 71] width 11 height 11
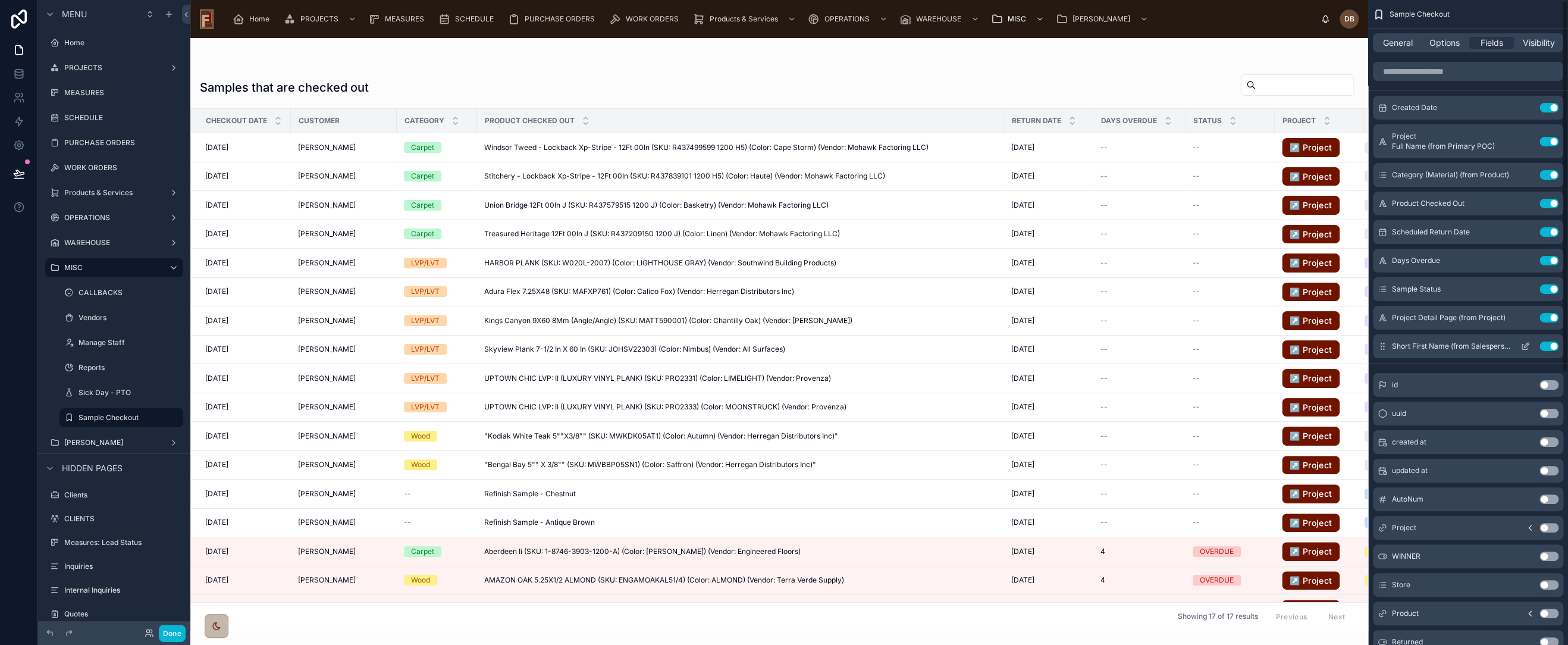
click at [1525, 343] on icon "scrollable content" at bounding box center [1525, 346] width 9 height 9
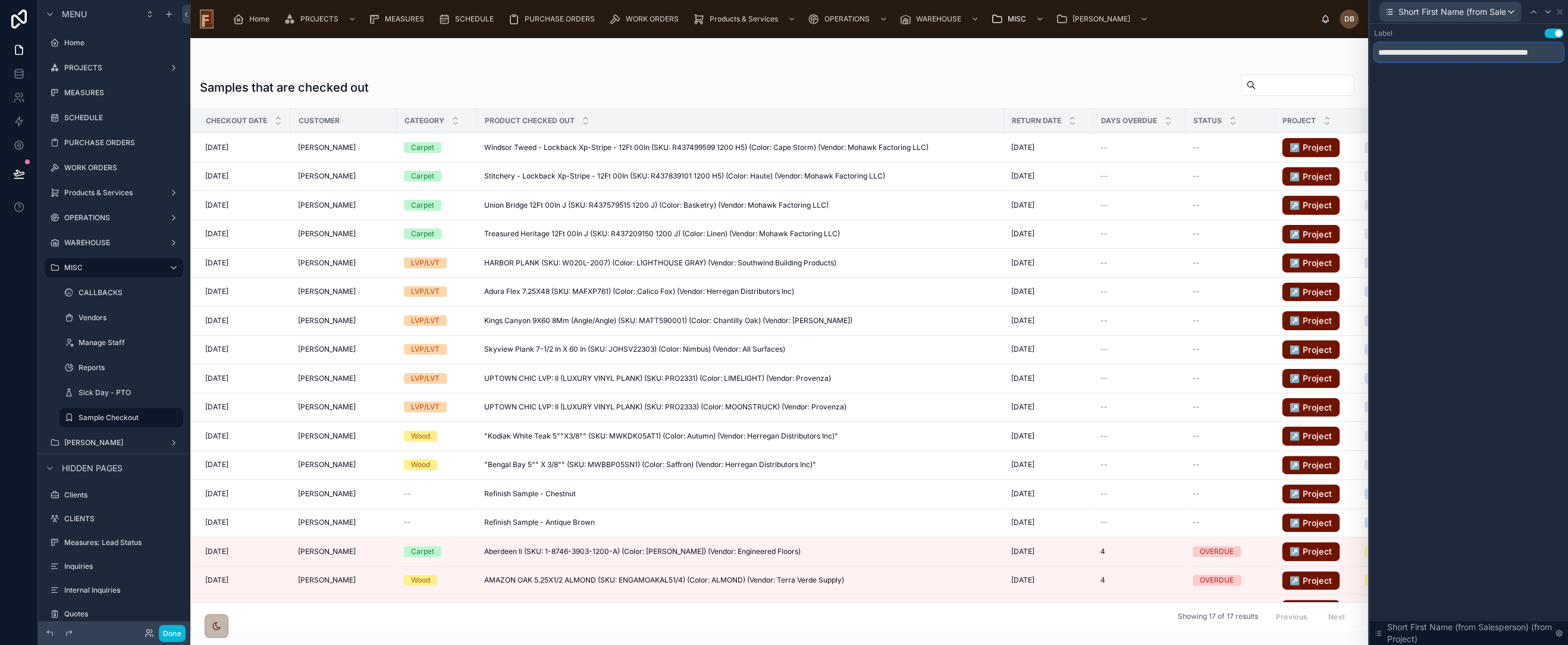
click at [1410, 49] on input "**********" at bounding box center [1469, 52] width 189 height 19
type input "********"
click at [1563, 8] on icon at bounding box center [1560, 11] width 9 height 9
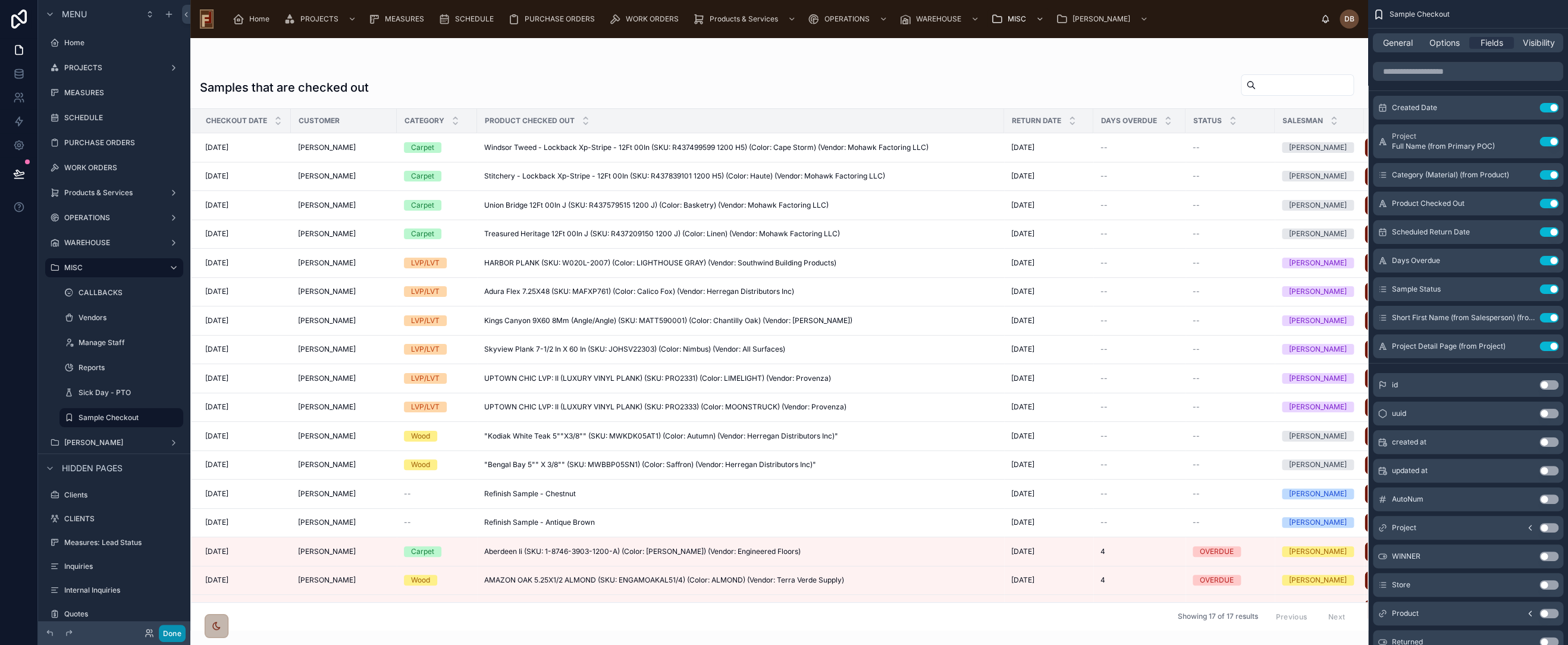
click at [175, 633] on button "Done" at bounding box center [172, 633] width 27 height 17
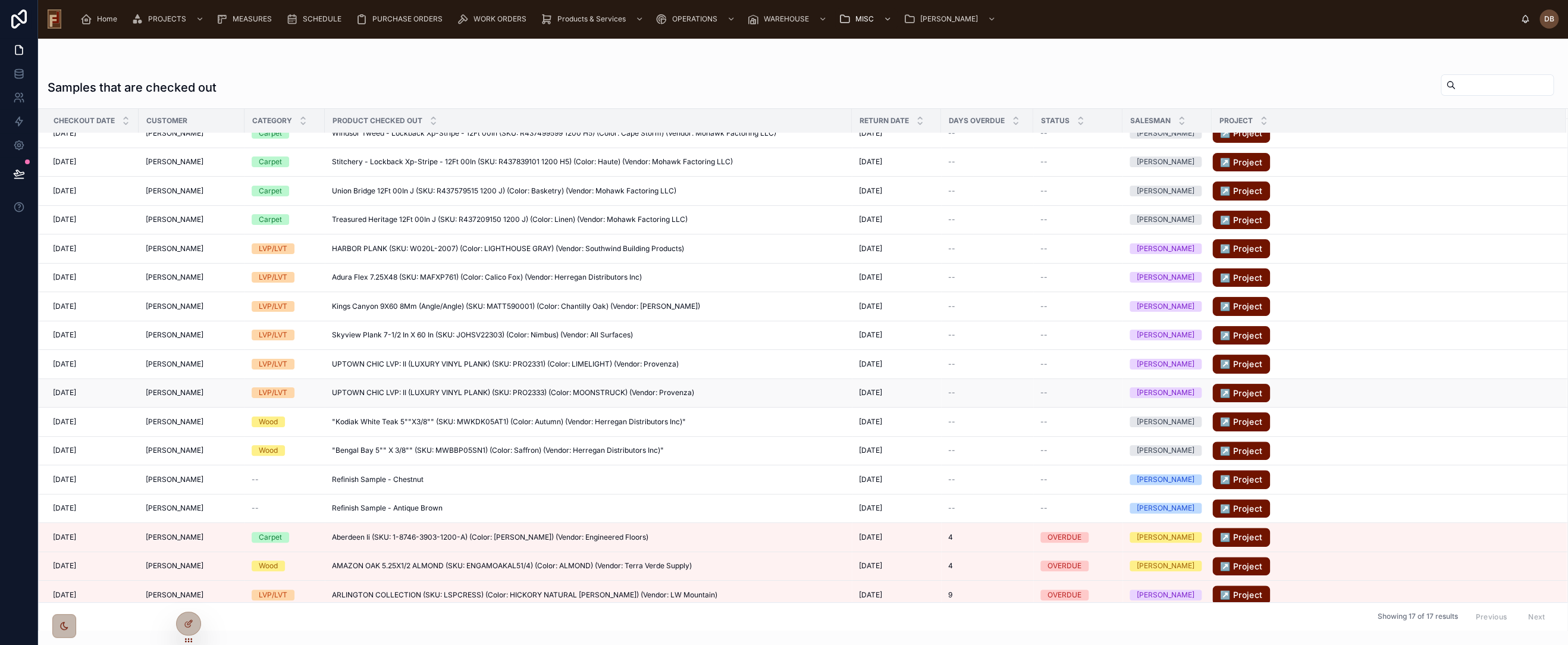
scroll to position [17, 0]
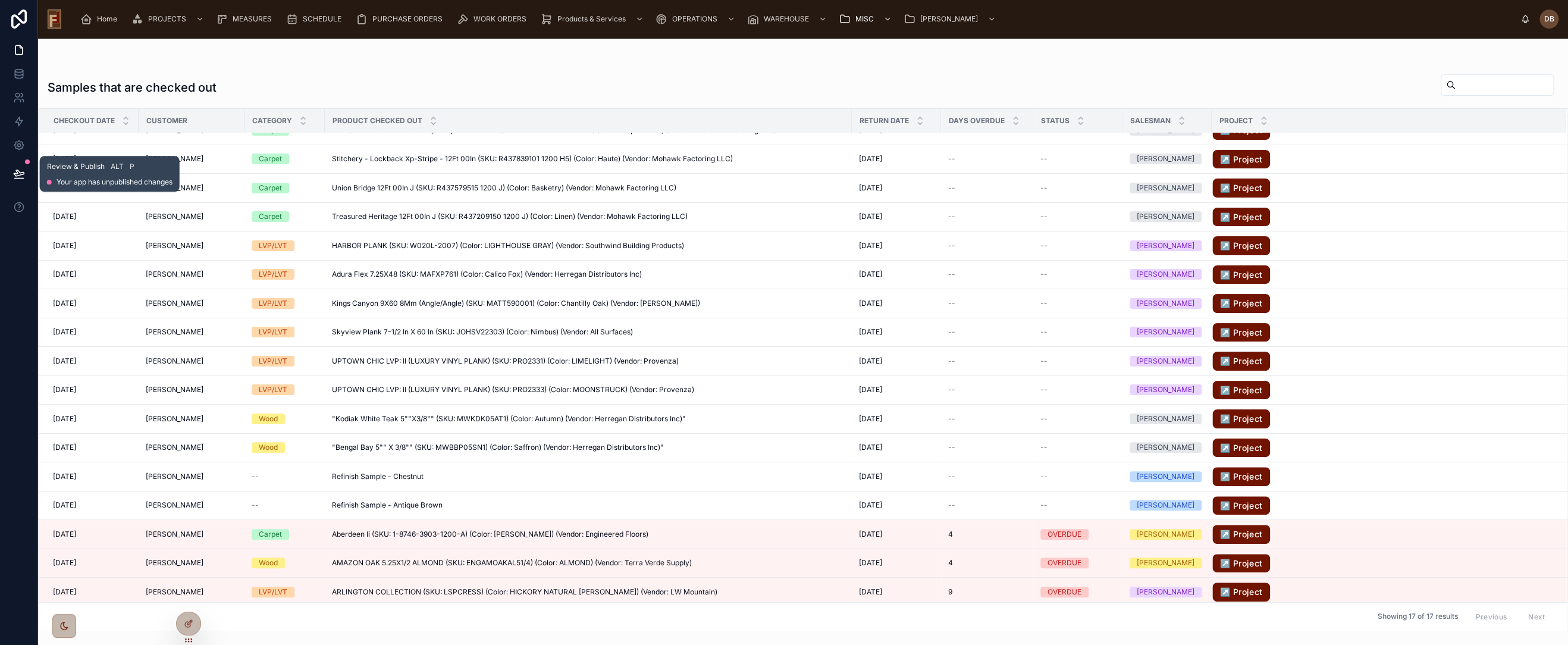
click at [18, 174] on icon at bounding box center [19, 174] width 12 height 12
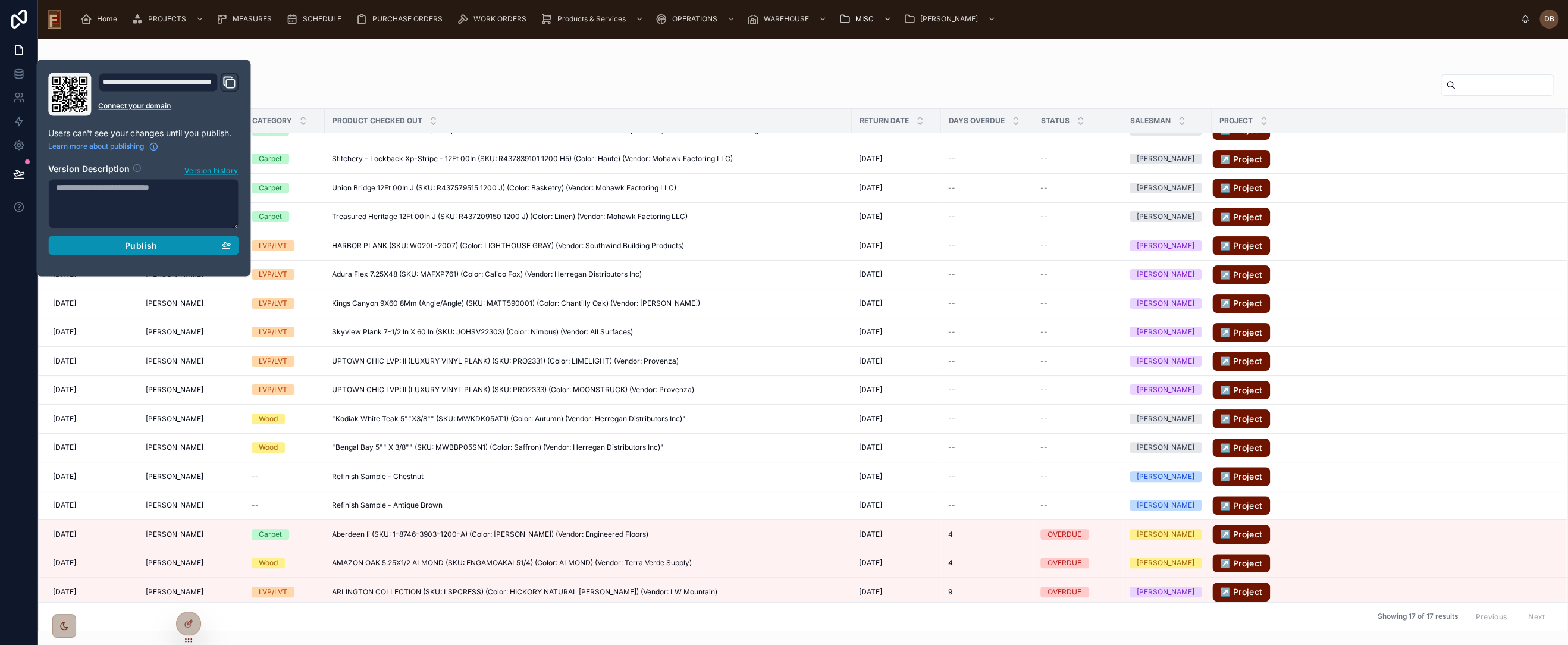
click at [145, 246] on span "Publish" at bounding box center [141, 245] width 32 height 11
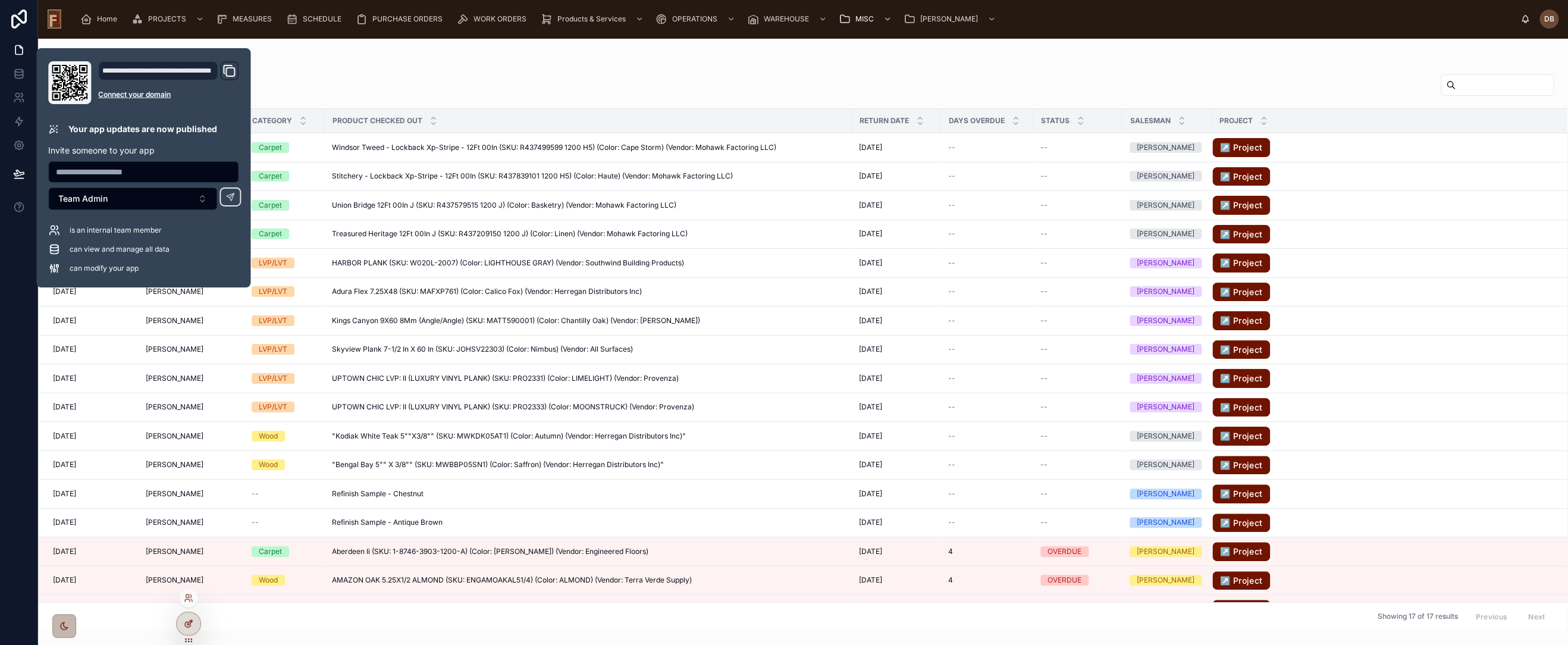
click at [188, 626] on icon at bounding box center [188, 623] width 9 height 9
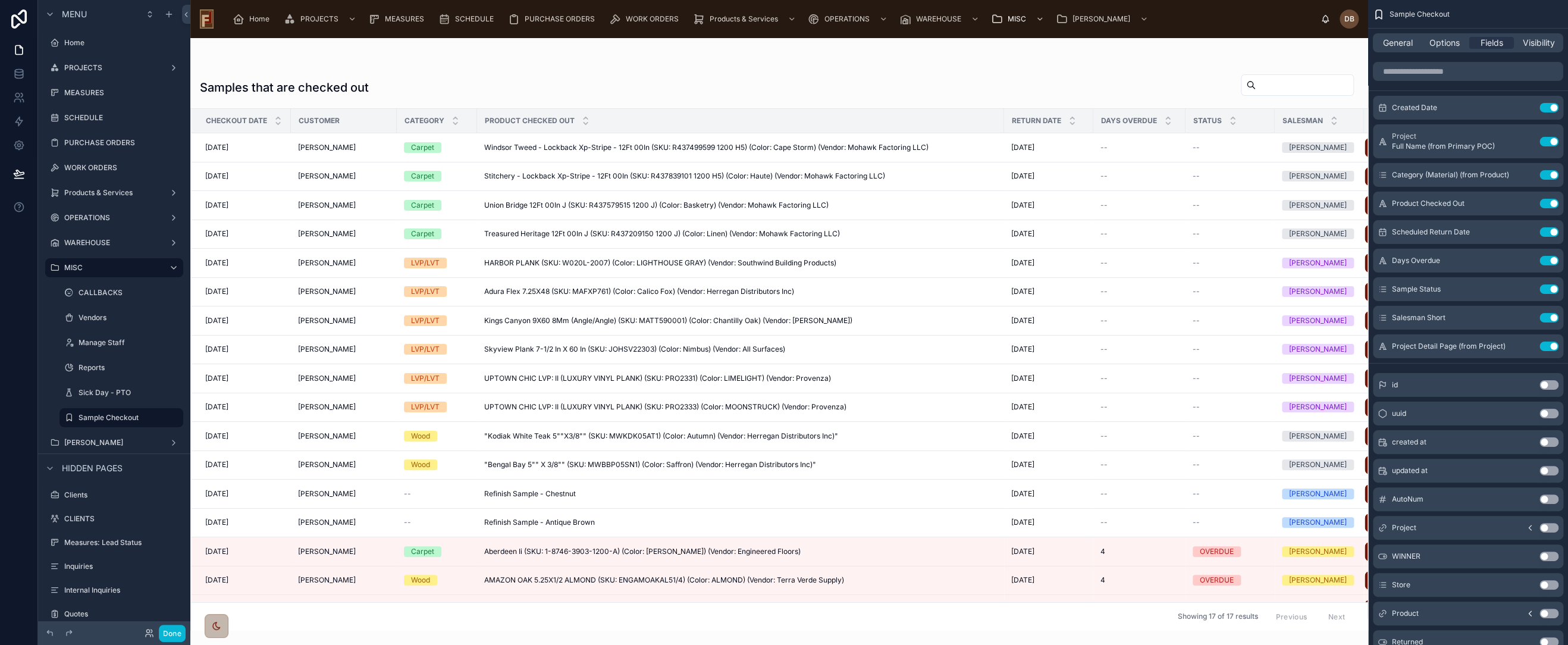
click at [937, 80] on div at bounding box center [780, 341] width 1178 height 607
click at [1444, 41] on span "Options" at bounding box center [1445, 43] width 30 height 12
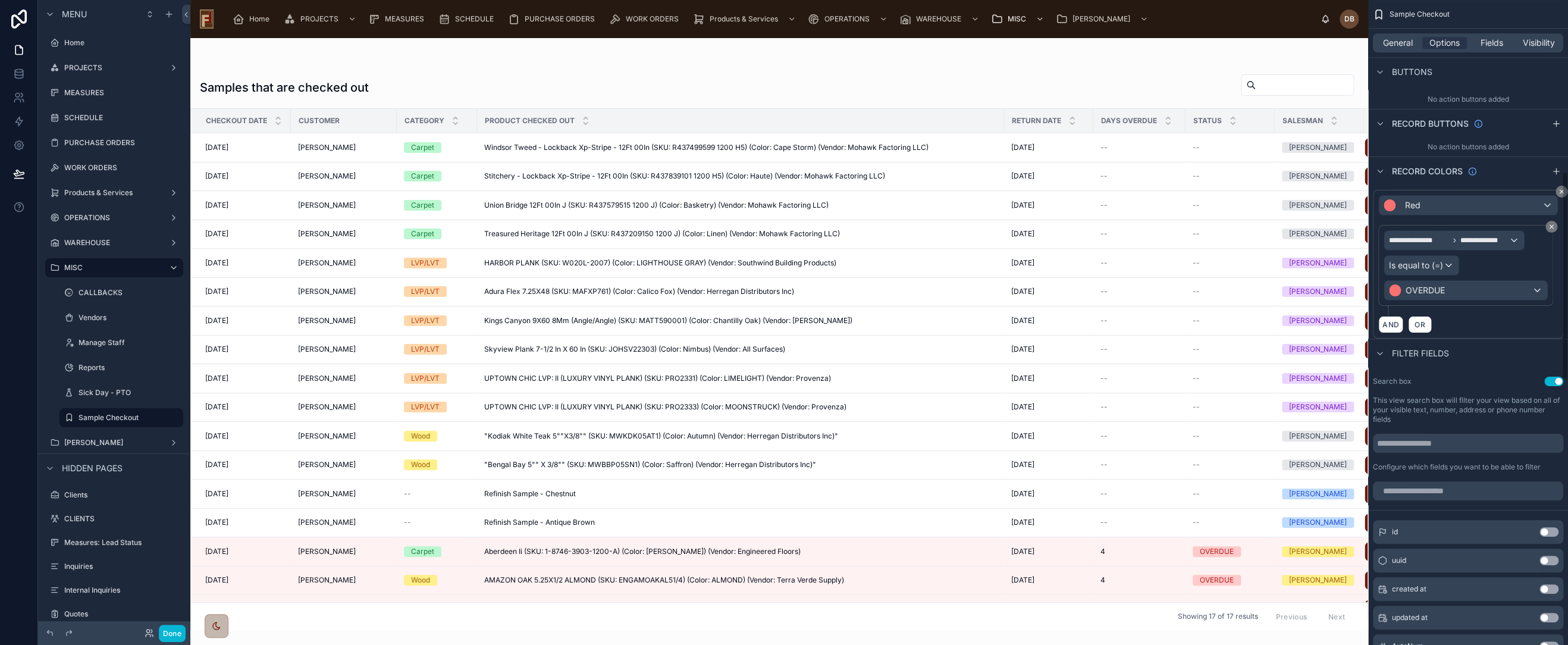
scroll to position [528, 0]
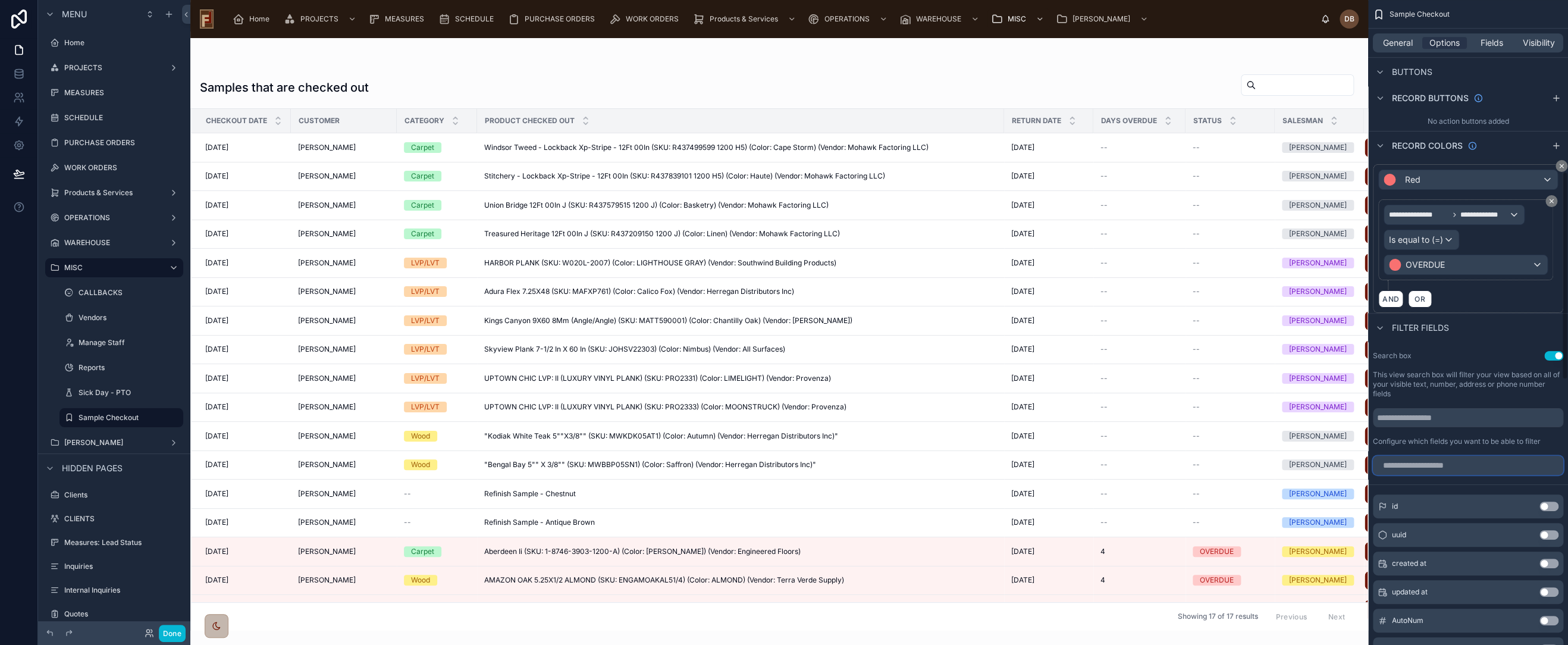
click at [1448, 466] on input "scrollable content" at bounding box center [1468, 465] width 190 height 19
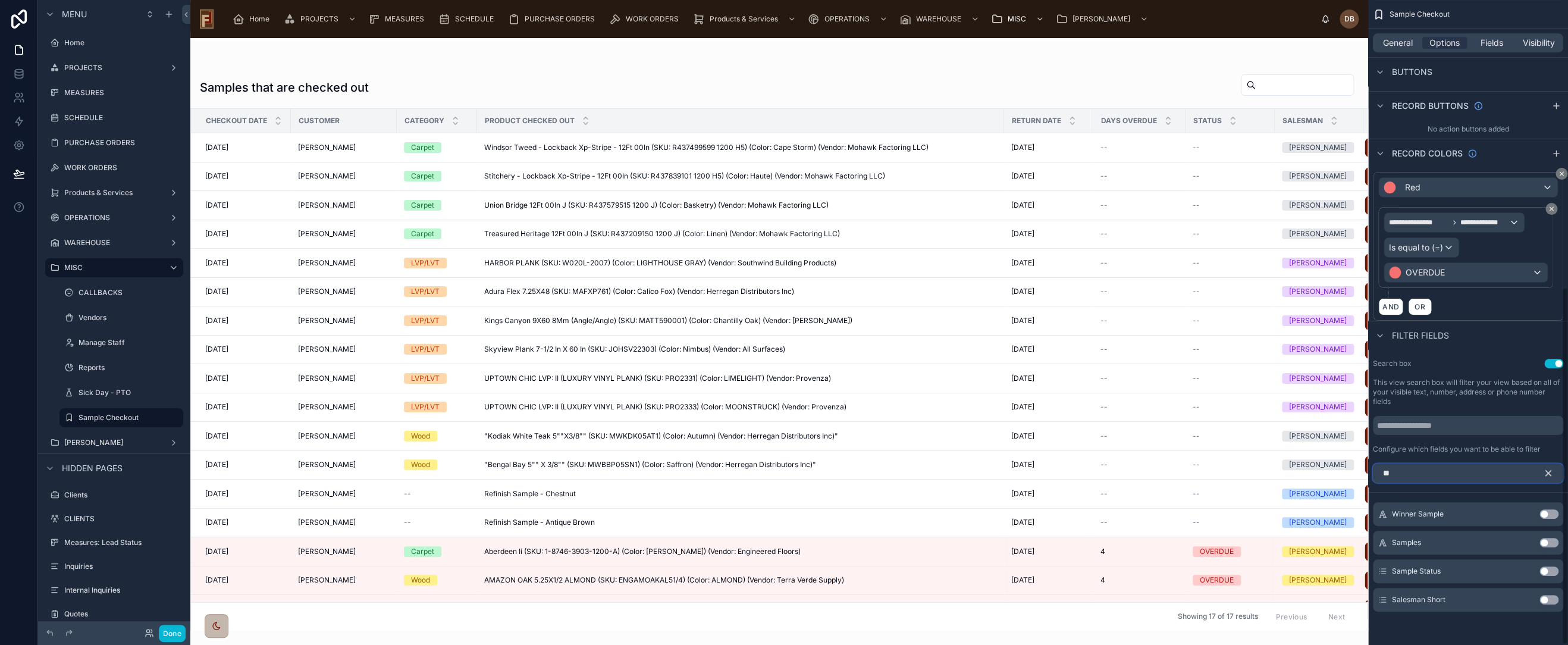
scroll to position [519, 0]
type input "**"
click at [1548, 597] on button "Use setting" at bounding box center [1549, 601] width 19 height 9
click at [1525, 506] on icon "scrollable content" at bounding box center [1525, 510] width 9 height 9
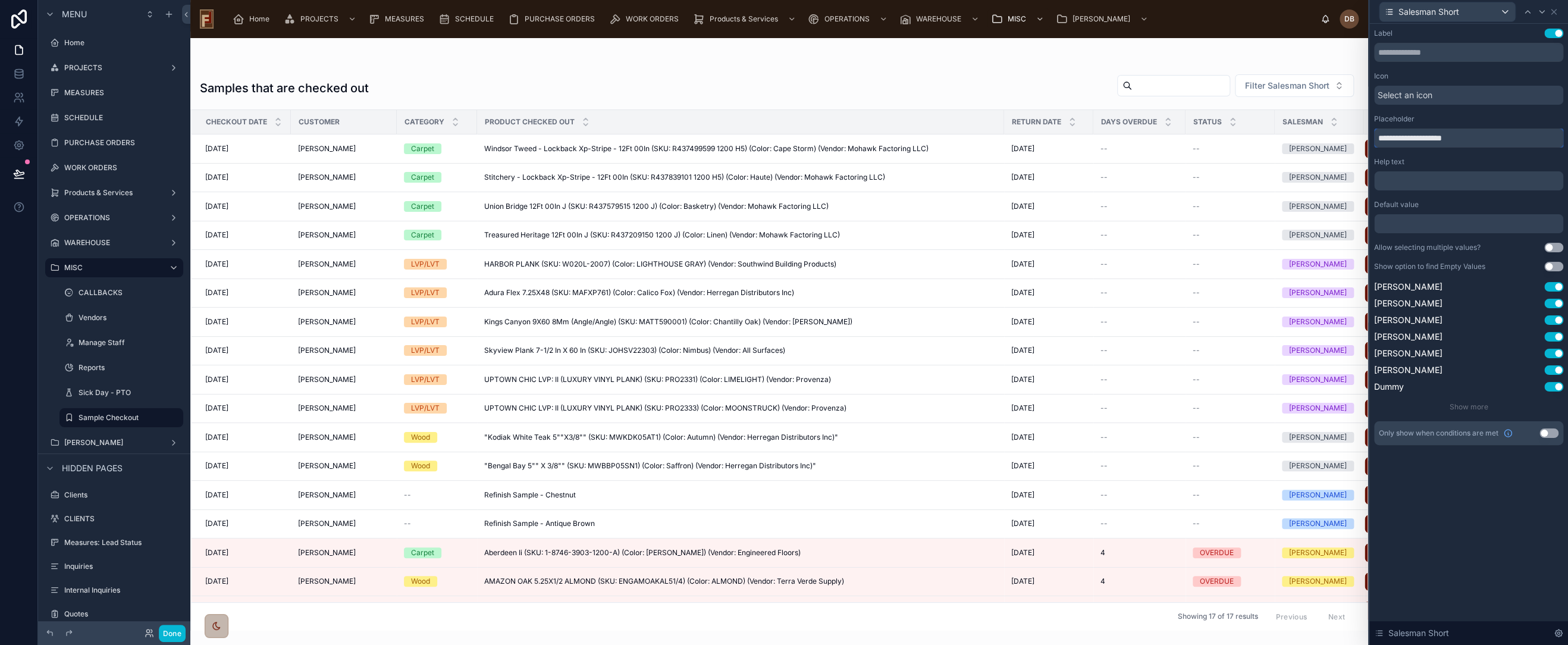
click at [1418, 138] on input "**********" at bounding box center [1469, 138] width 189 height 19
click at [1418, 138] on input "**********" at bounding box center [1469, 138] width 189 height 19
type input "********"
click at [16, 175] on icon at bounding box center [19, 173] width 10 height 6
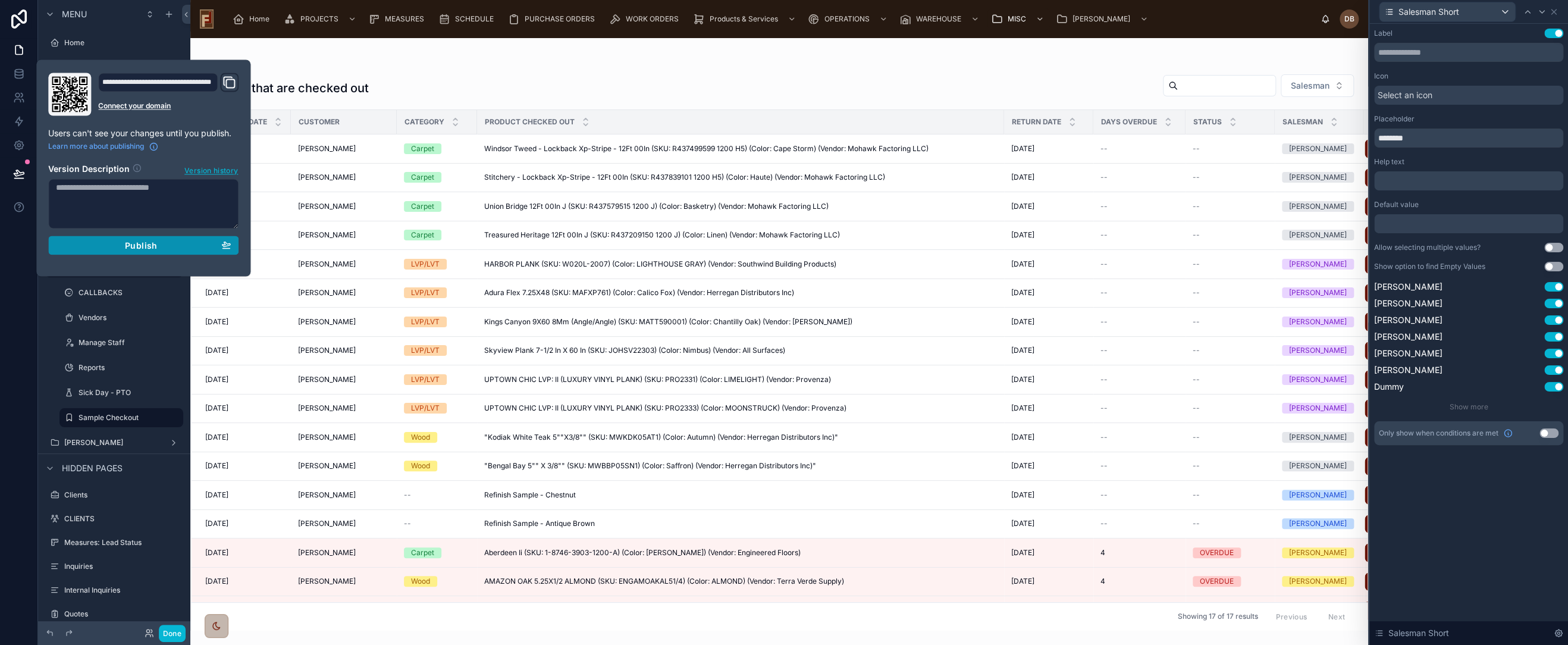
click at [141, 244] on span "Publish" at bounding box center [141, 245] width 32 height 11
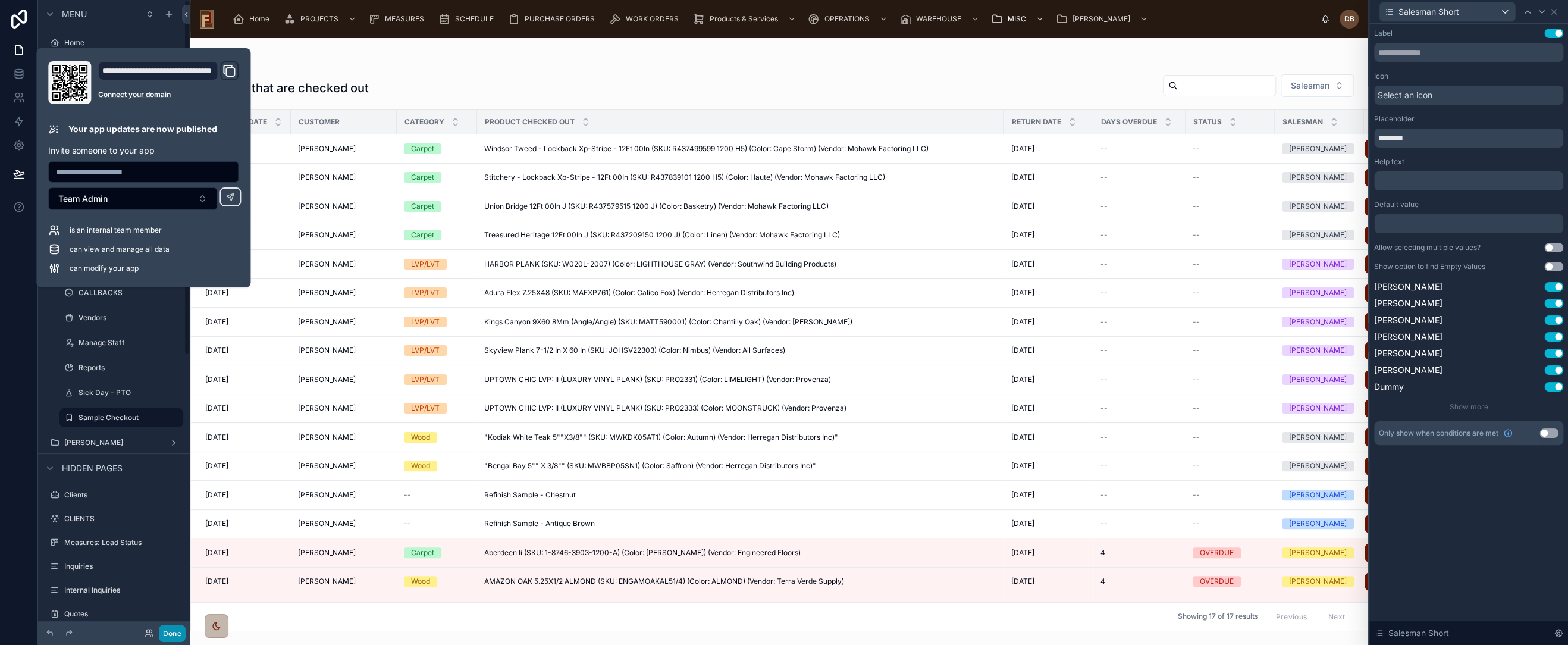
click at [172, 636] on button "Done" at bounding box center [172, 633] width 27 height 17
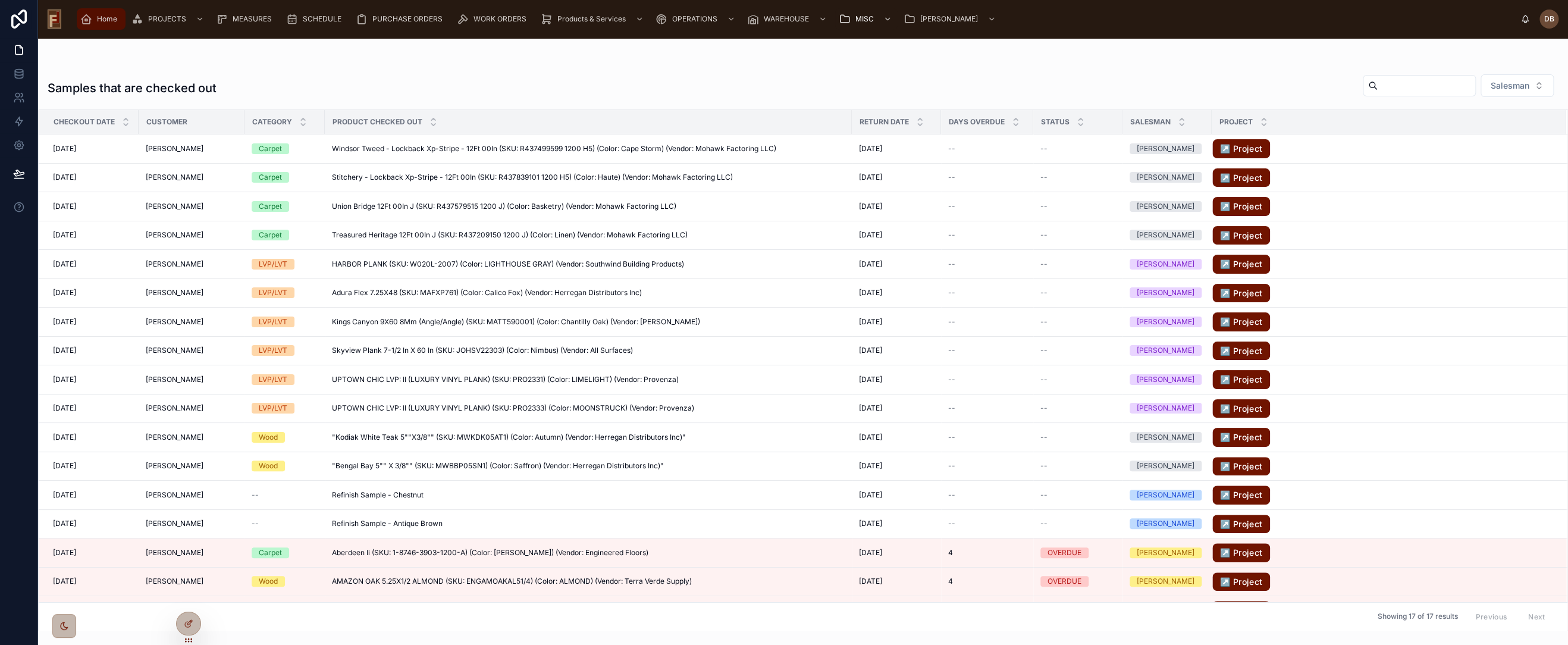
click at [97, 20] on span "Home" at bounding box center [107, 19] width 20 height 9
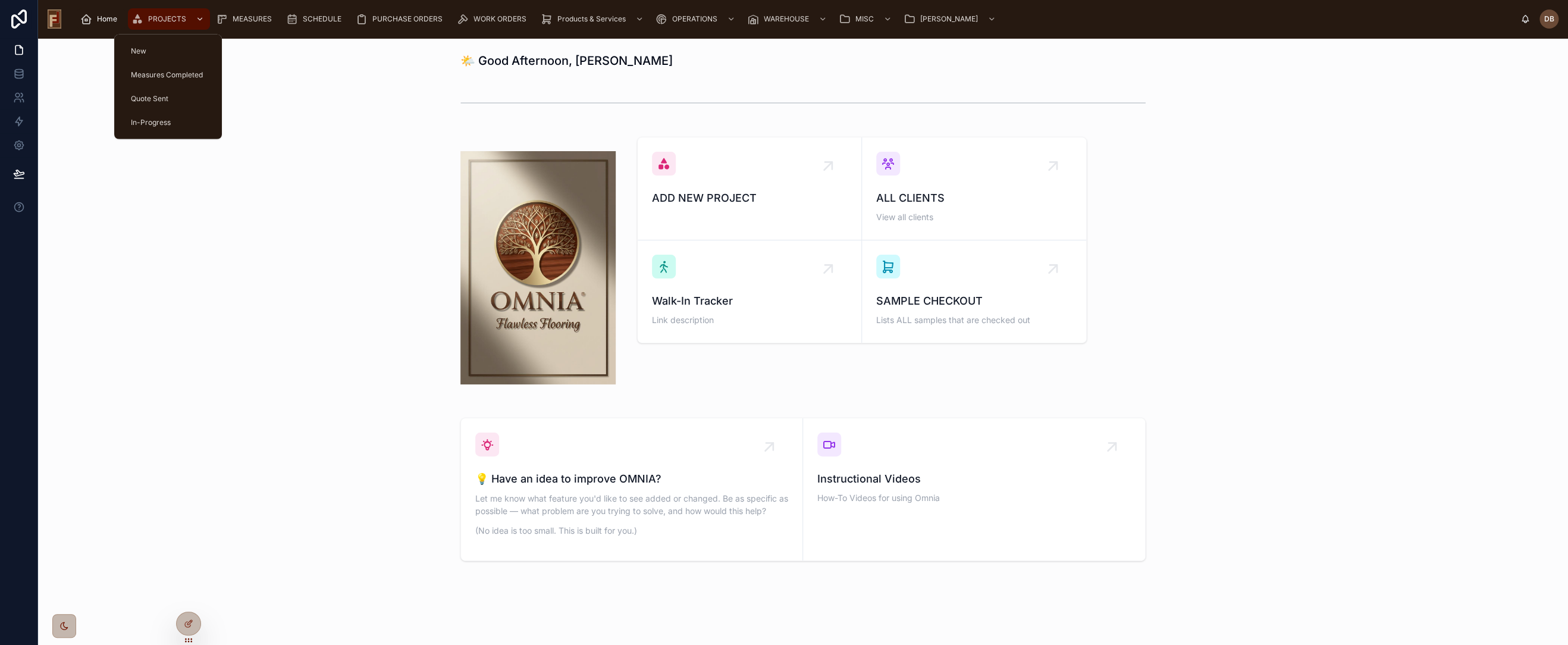
click at [167, 18] on span "PROJECTS" at bounding box center [167, 19] width 38 height 9
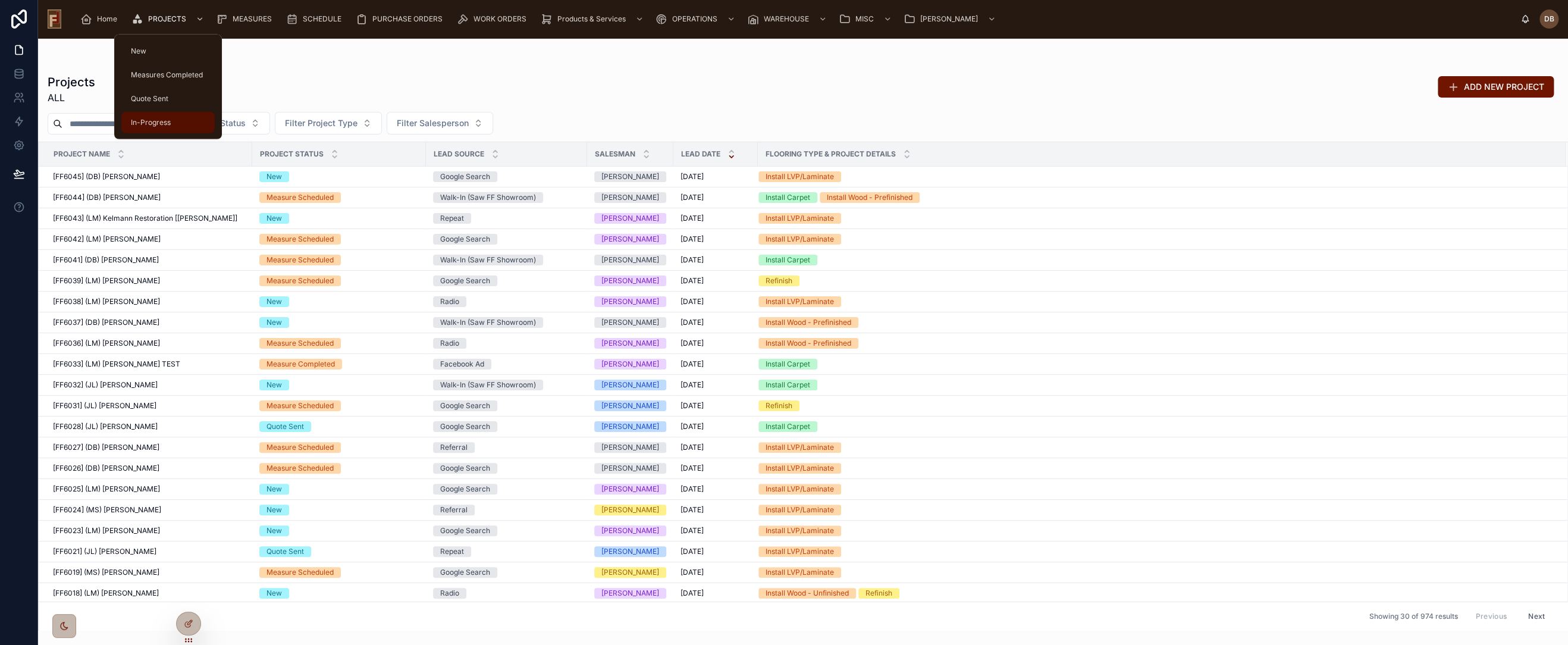
click at [167, 118] on span "In-Progress" at bounding box center [150, 122] width 40 height 9
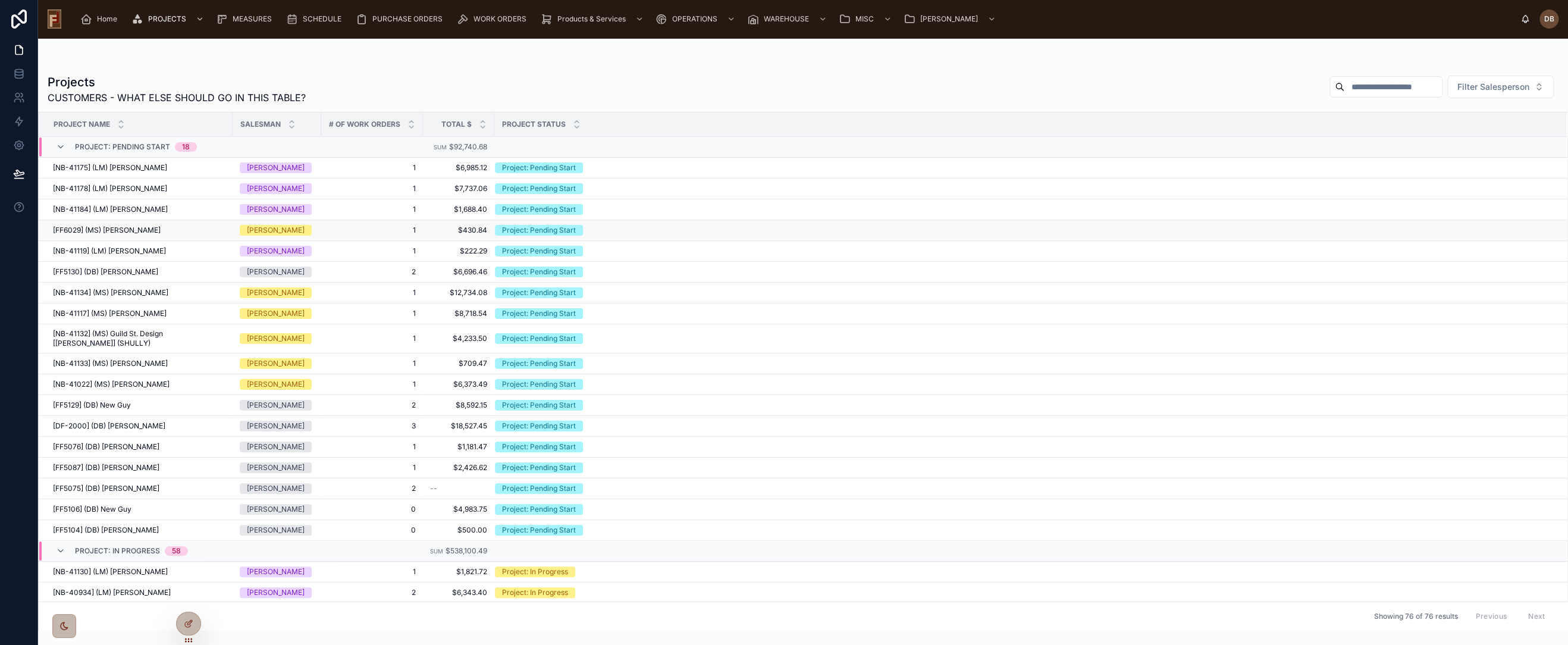
click at [143, 233] on span "[FF6029] (MS) Chris Mahoney" at bounding box center [106, 230] width 108 height 9
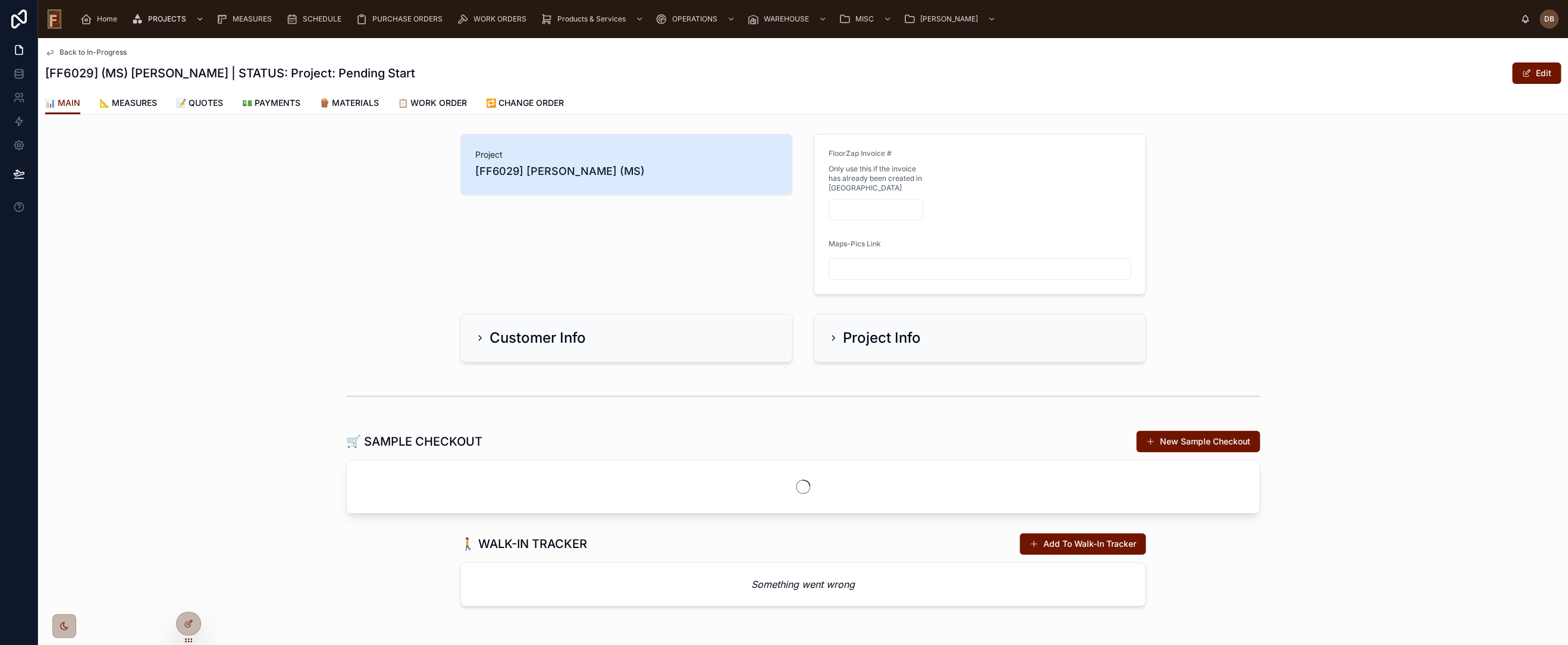
click at [206, 103] on span "📝 QUOTES" at bounding box center [199, 102] width 47 height 12
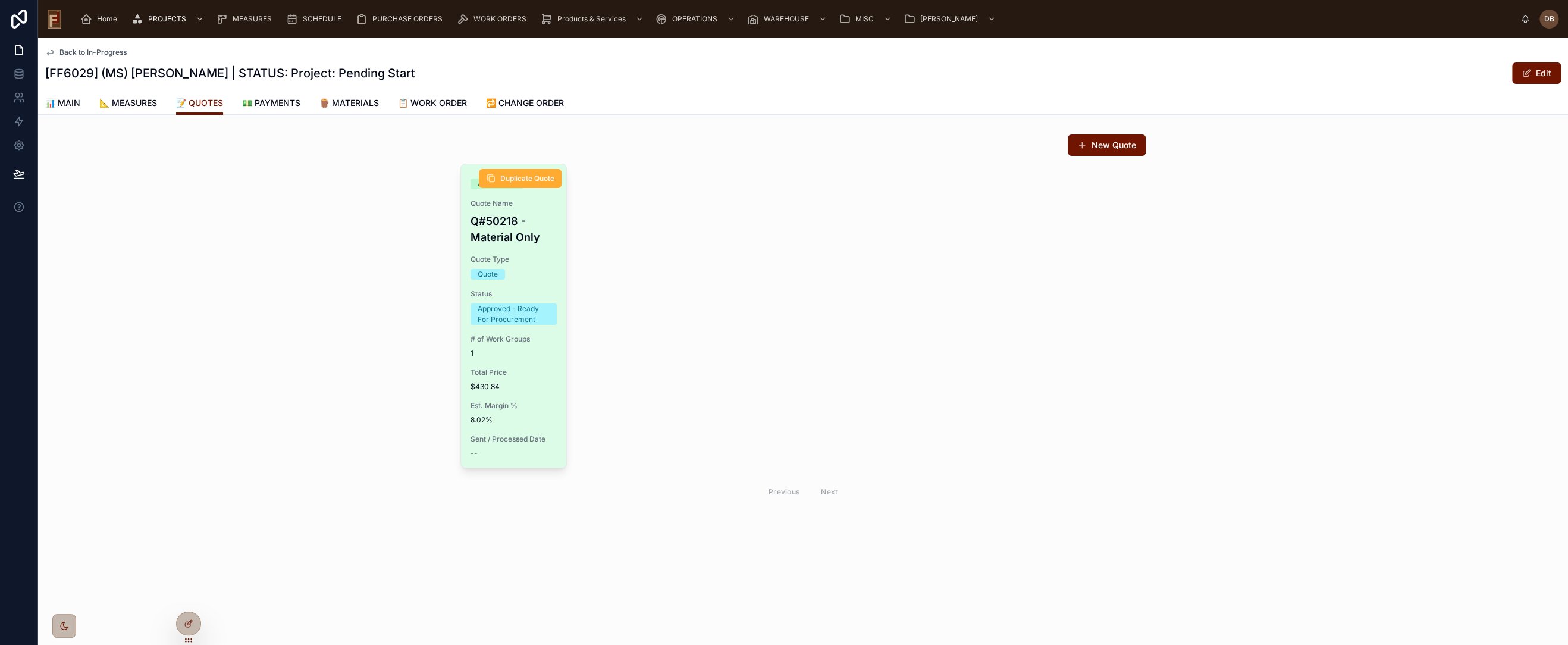
click at [532, 389] on span "$430.84" at bounding box center [513, 387] width 86 height 9
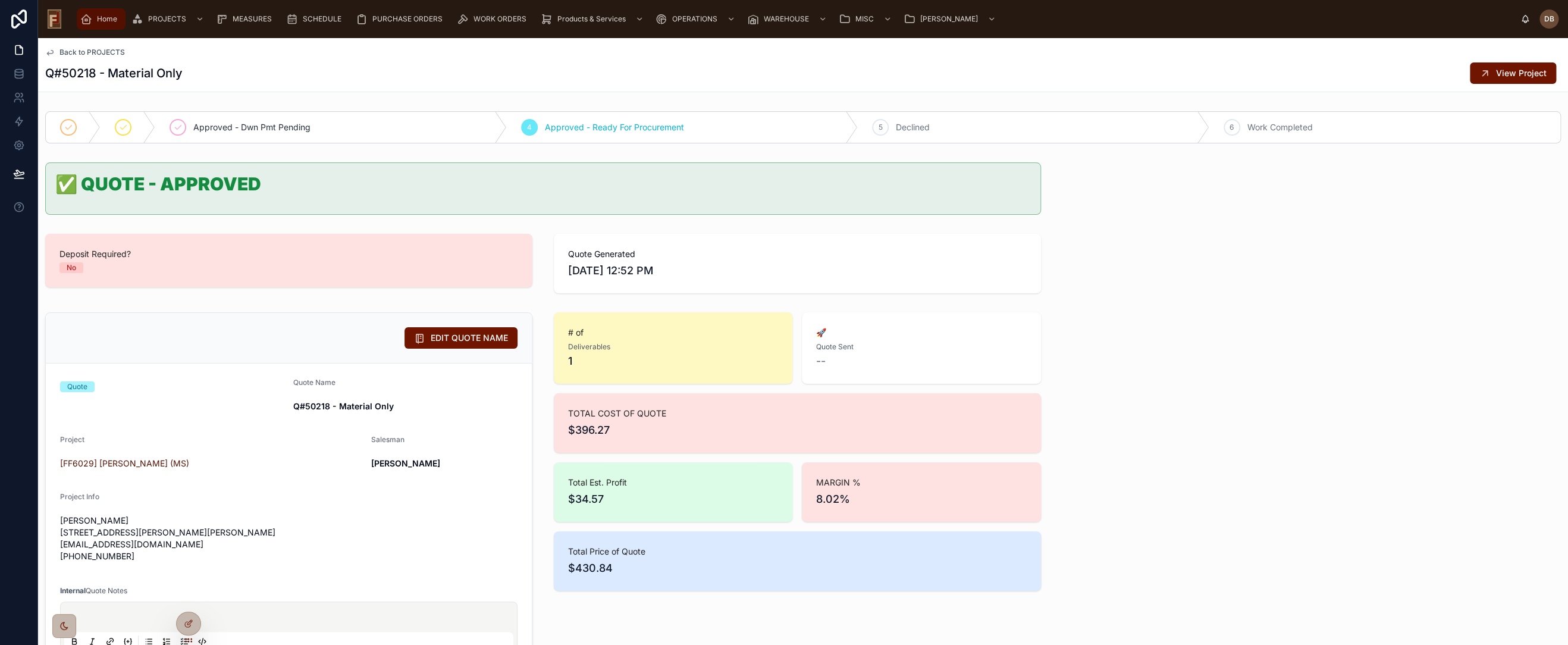
click at [101, 20] on span "Home" at bounding box center [107, 19] width 20 height 9
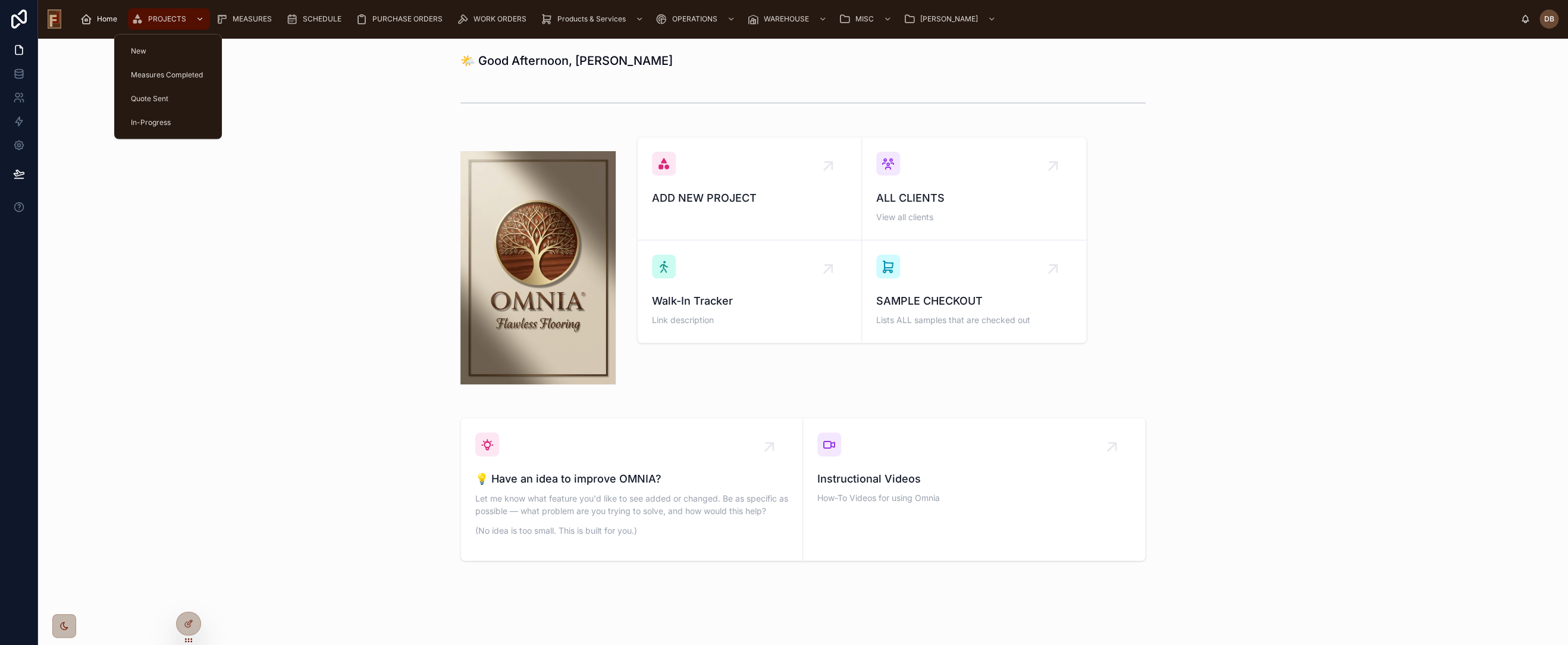
click at [171, 21] on span "PROJECTS" at bounding box center [167, 19] width 38 height 9
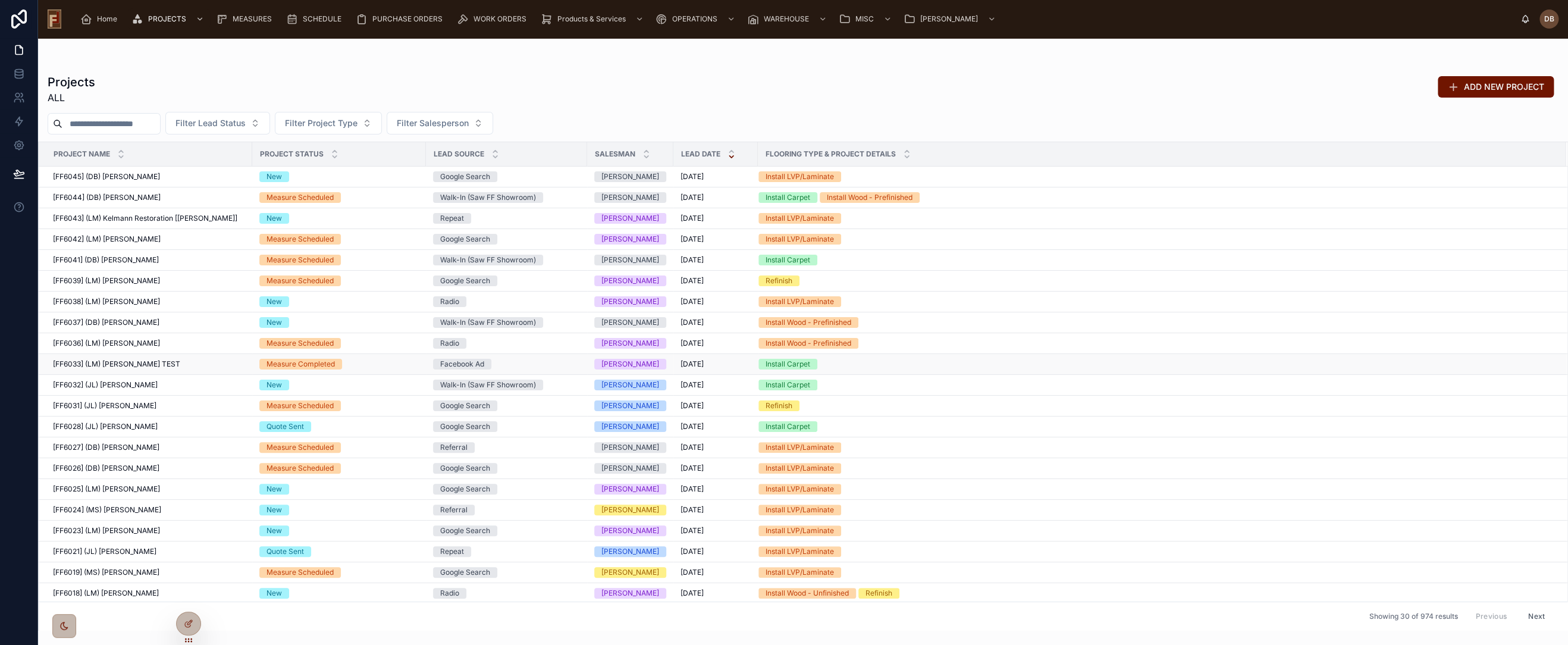
click at [119, 363] on span "[FF6033] (LM) Frank TEST" at bounding box center [116, 364] width 128 height 9
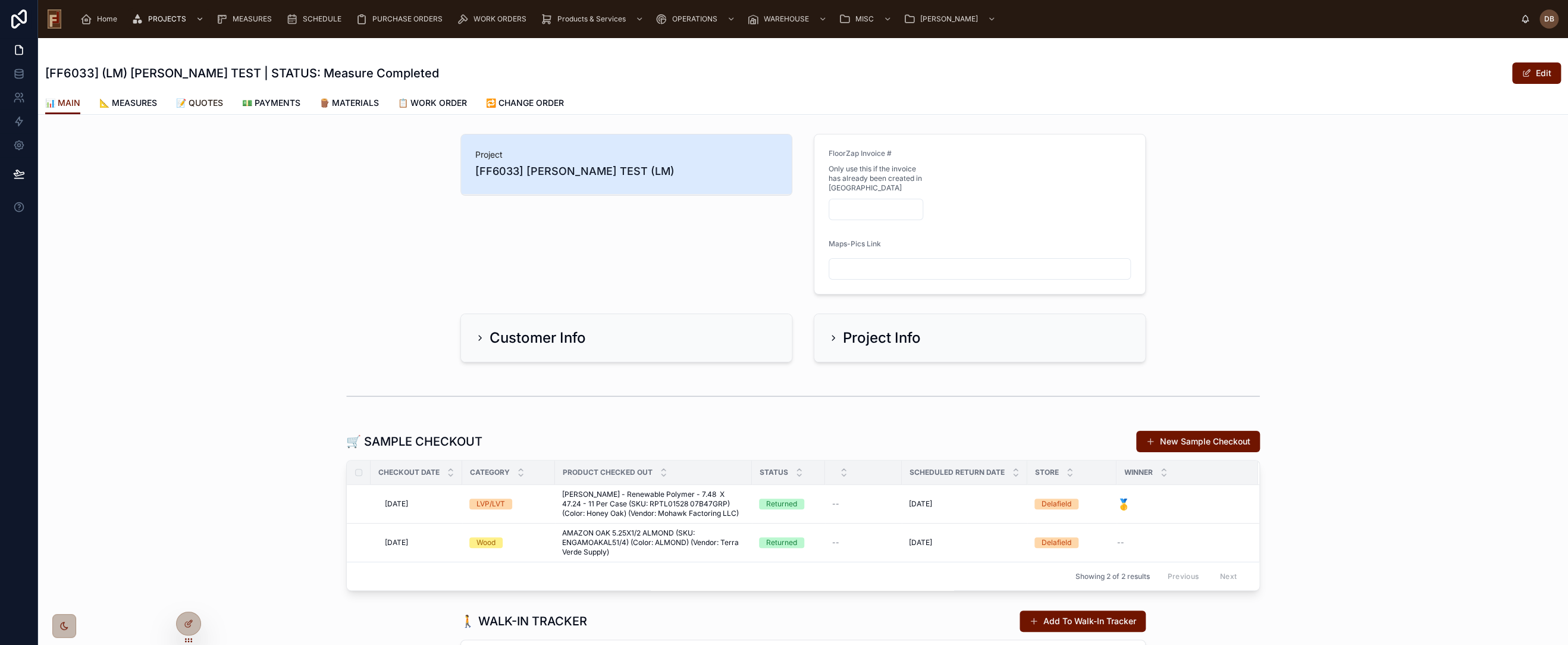
click at [207, 105] on span "📝 QUOTES" at bounding box center [199, 102] width 47 height 12
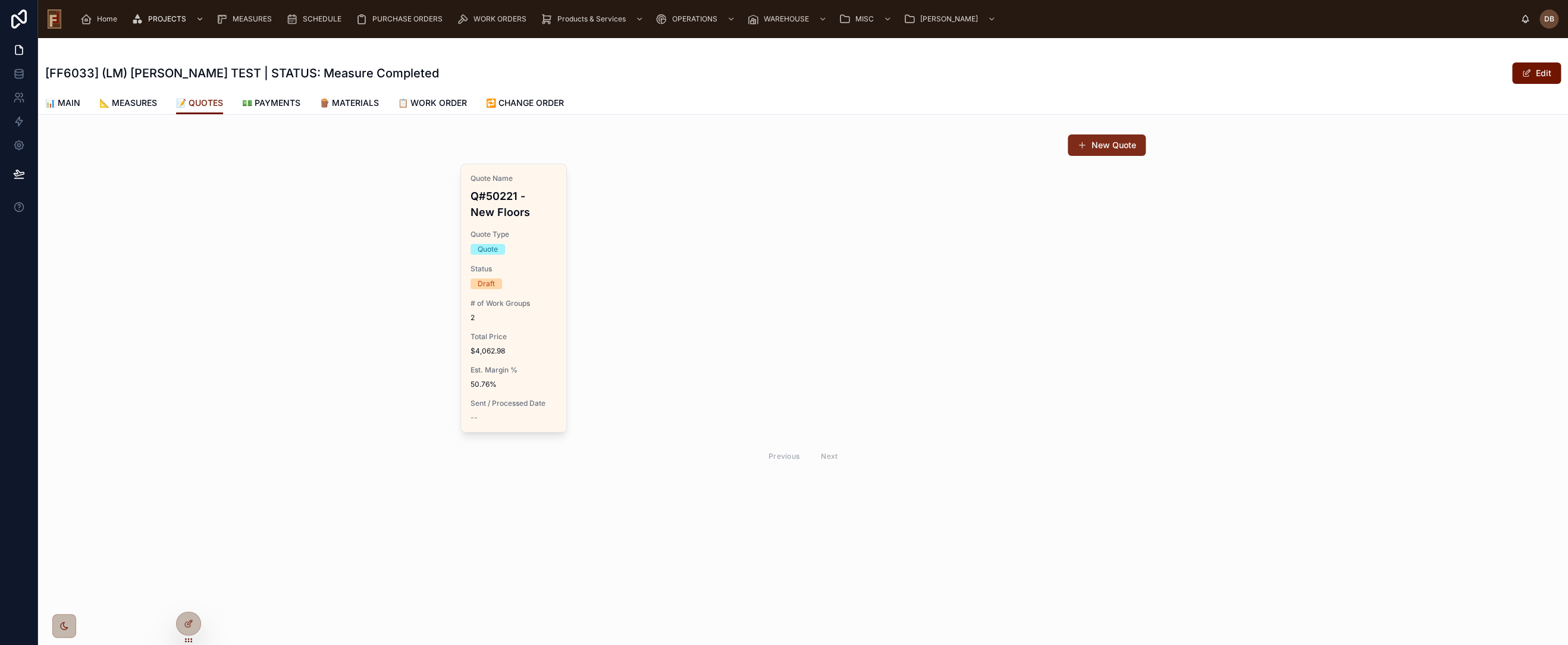
click at [1110, 141] on button "New Quote" at bounding box center [1107, 145] width 78 height 21
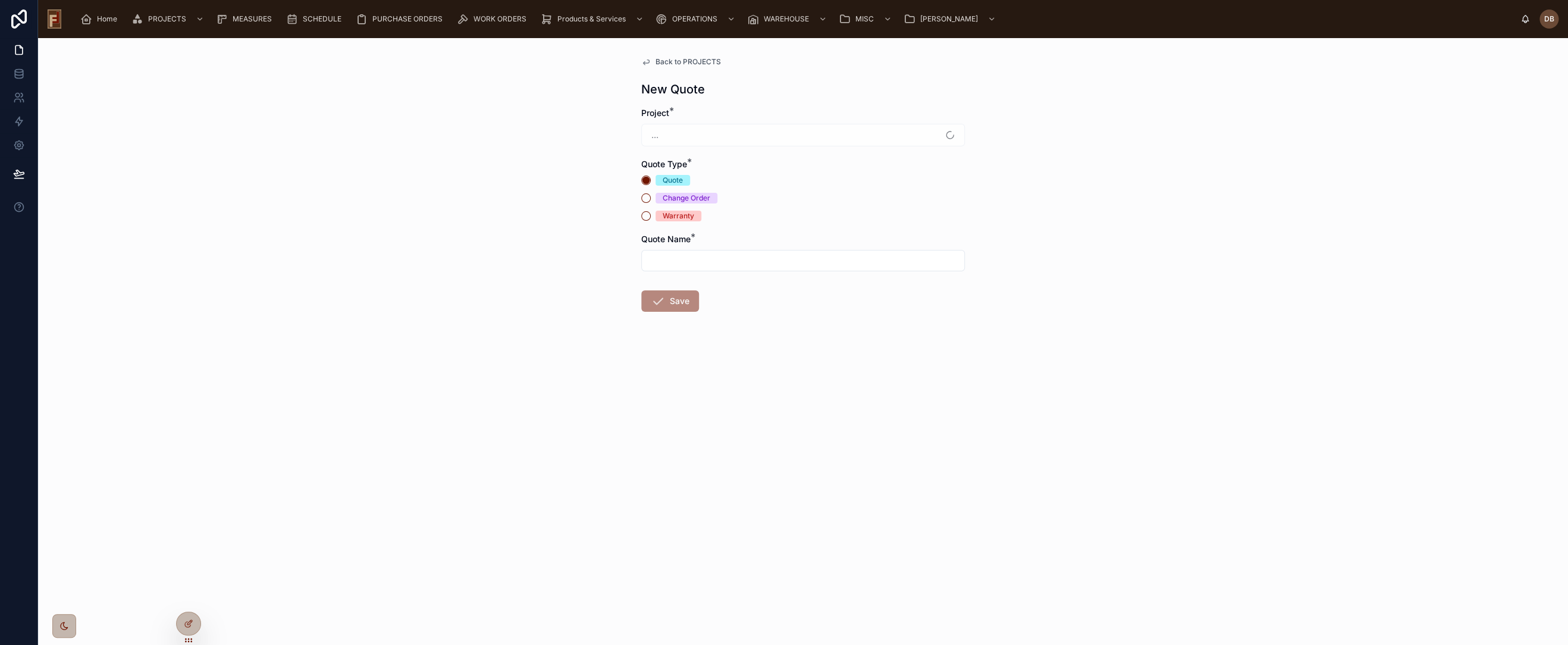
click at [682, 259] on input "text" at bounding box center [803, 260] width 323 height 16
type input "********"
click at [673, 304] on button "Save" at bounding box center [670, 301] width 58 height 21
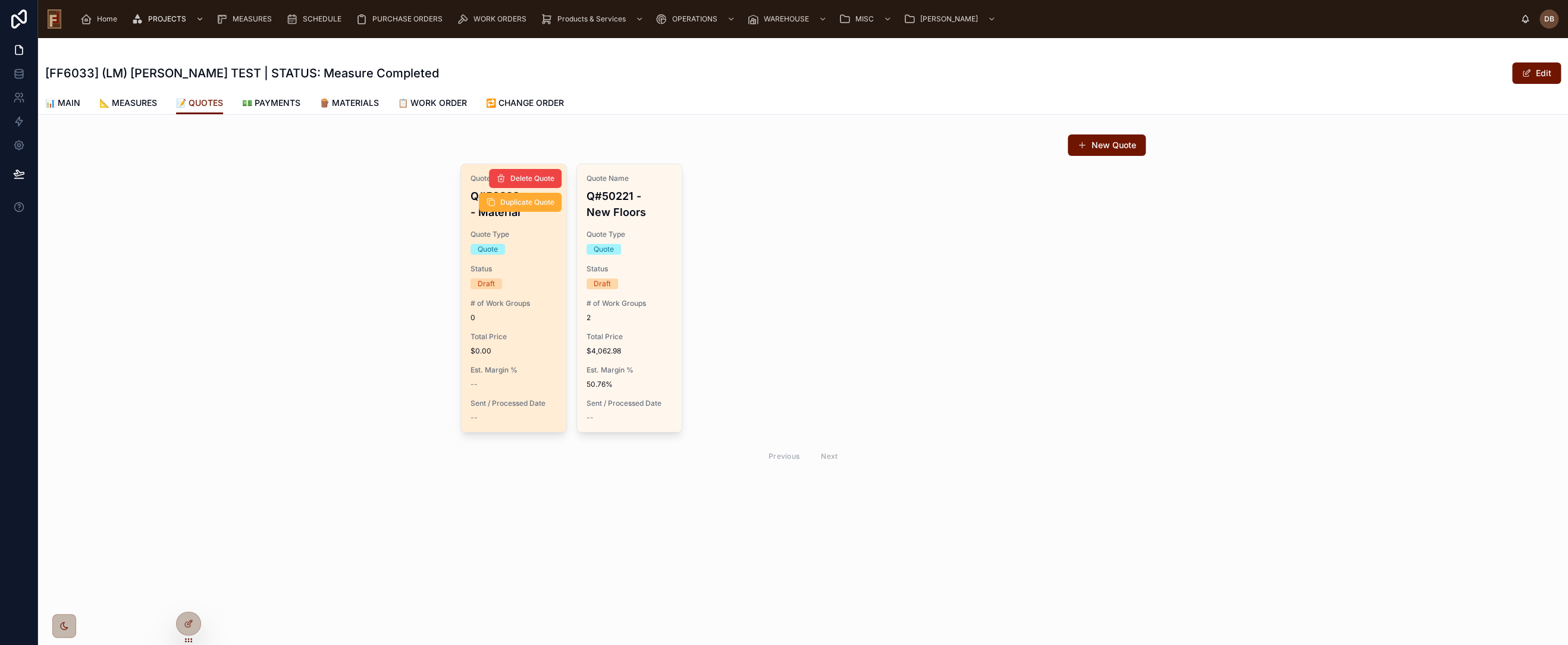
click at [514, 327] on div "Quote Name Q#50228 - Material Quote Type Quote Status Draft # of Work Groups 0 …" at bounding box center [513, 298] width 105 height 268
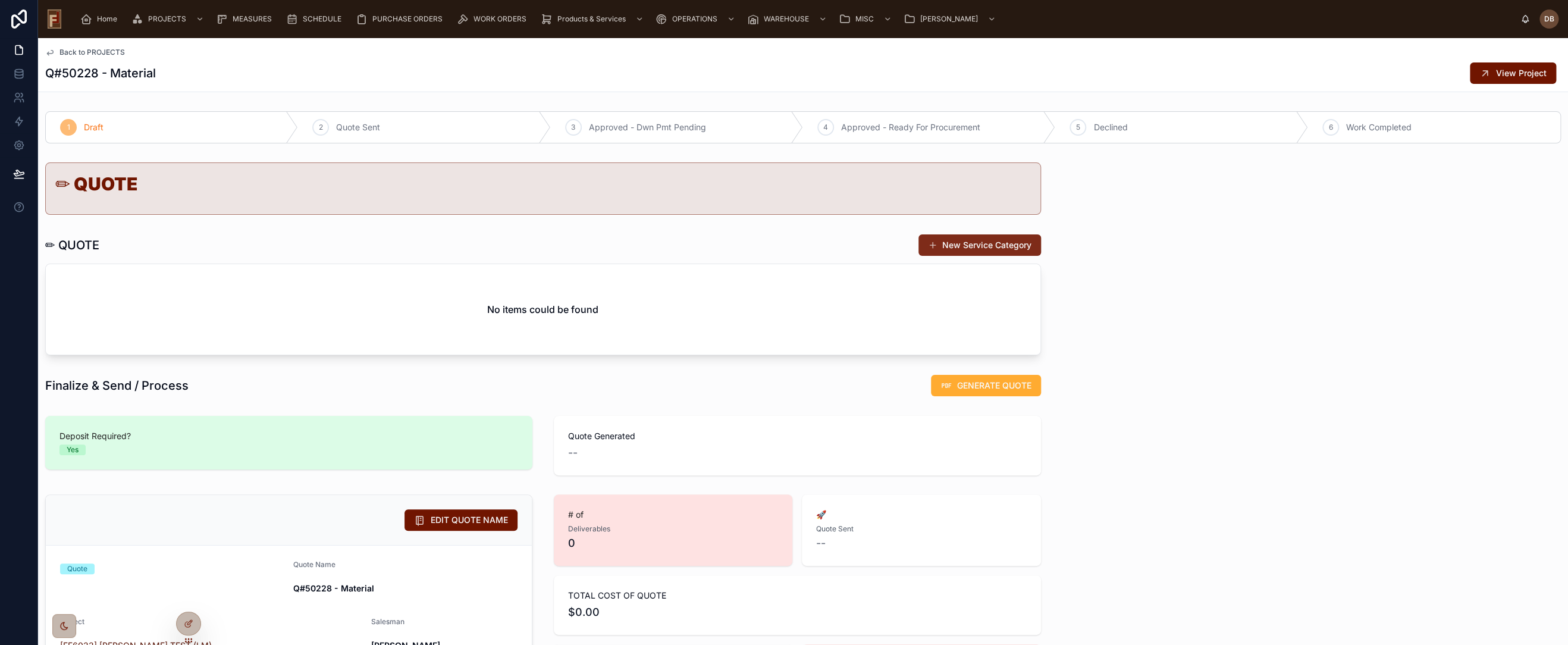
click at [952, 246] on button "New Service Category" at bounding box center [980, 245] width 123 height 21
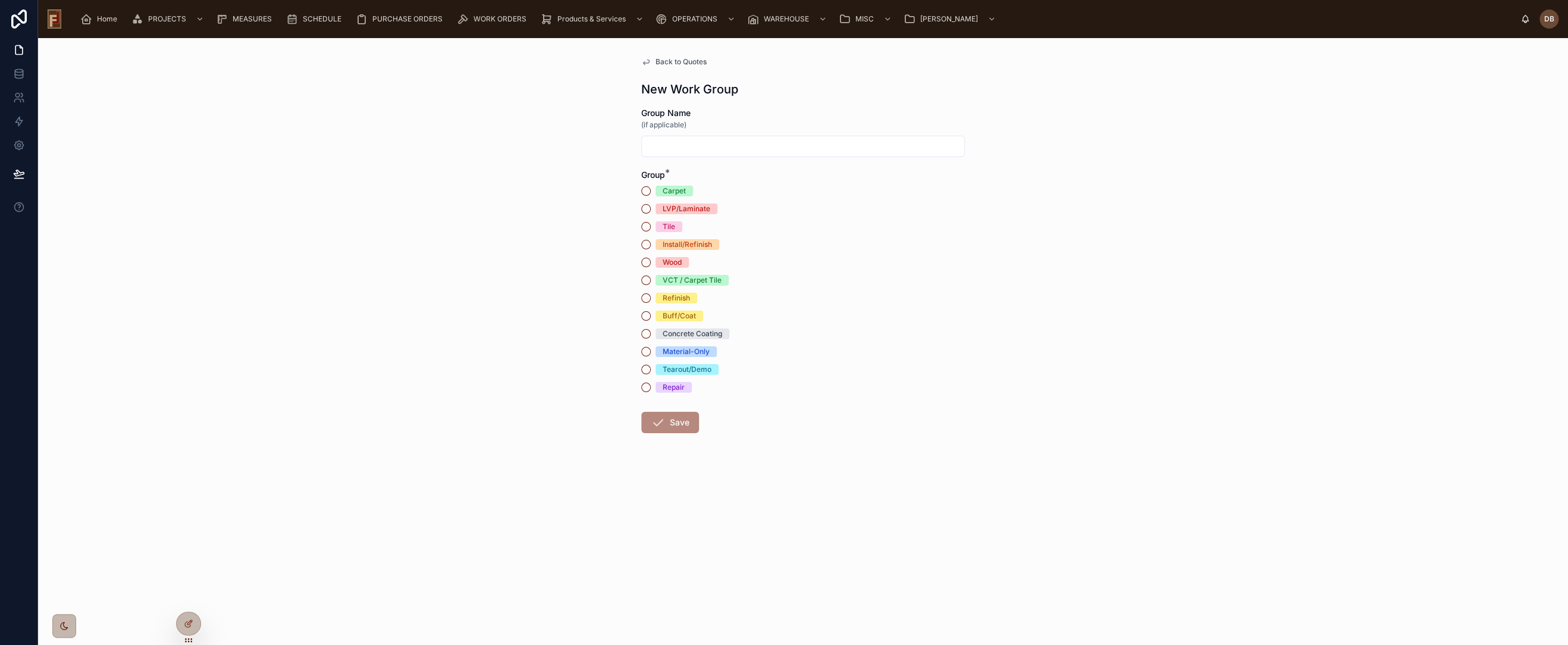
click at [688, 351] on div "Material-Only" at bounding box center [686, 351] width 47 height 11
click at [651, 351] on button "Material-Only" at bounding box center [646, 351] width 9 height 9
click at [683, 421] on button "Save" at bounding box center [670, 422] width 58 height 21
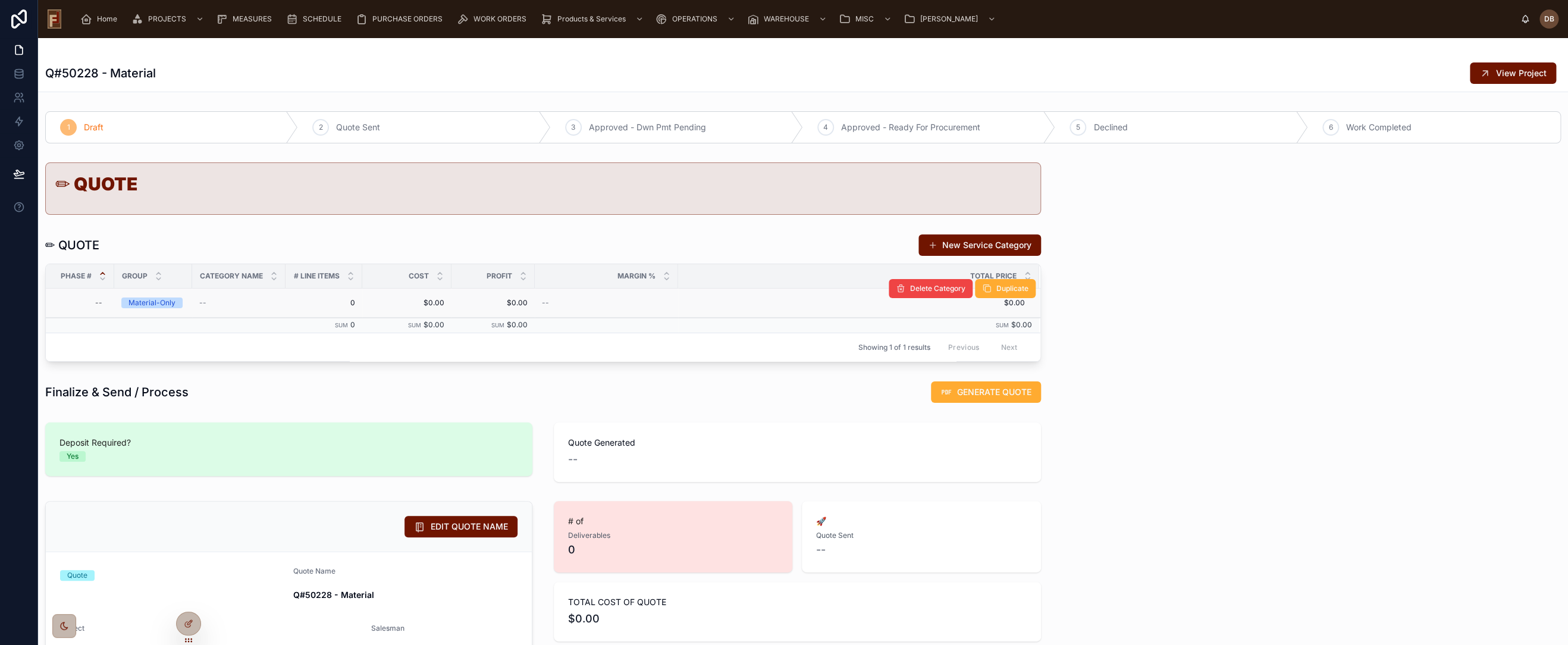
click at [222, 302] on div "--" at bounding box center [239, 302] width 79 height 9
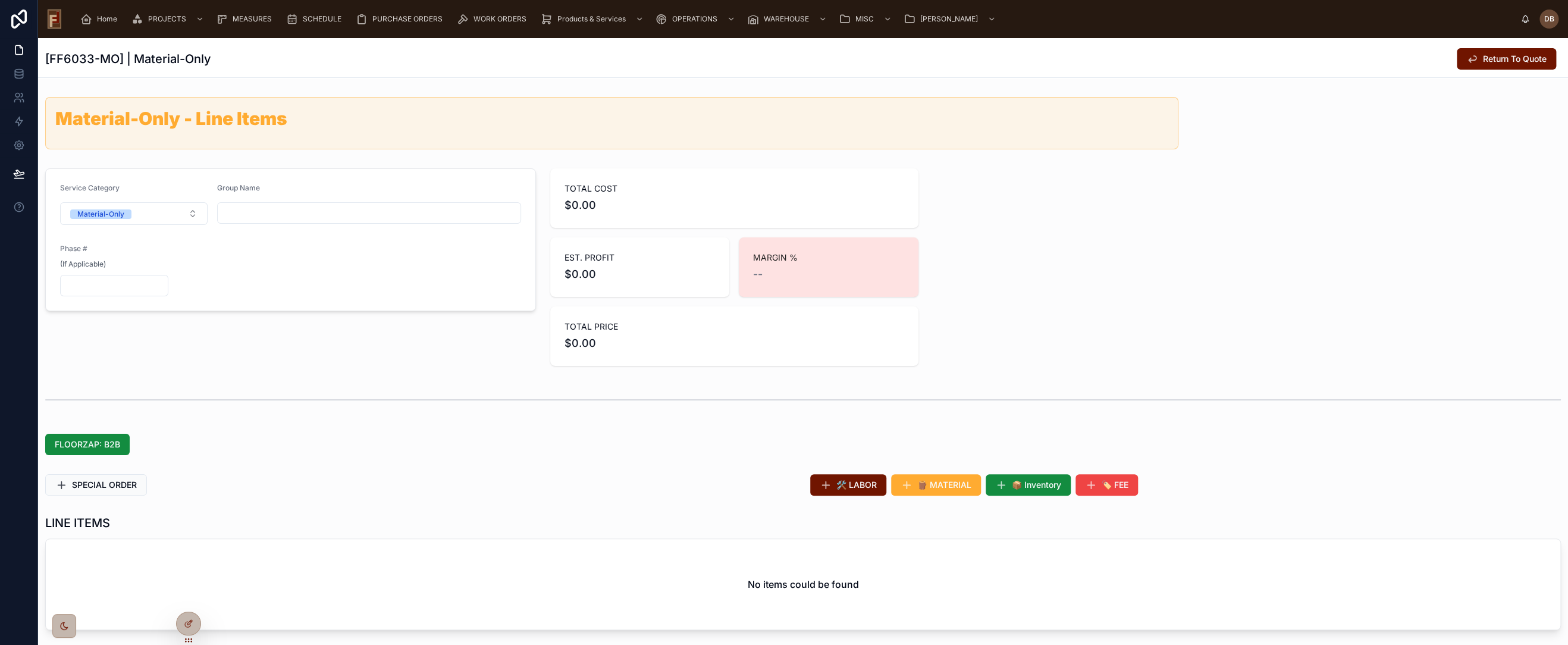
scroll to position [132, 0]
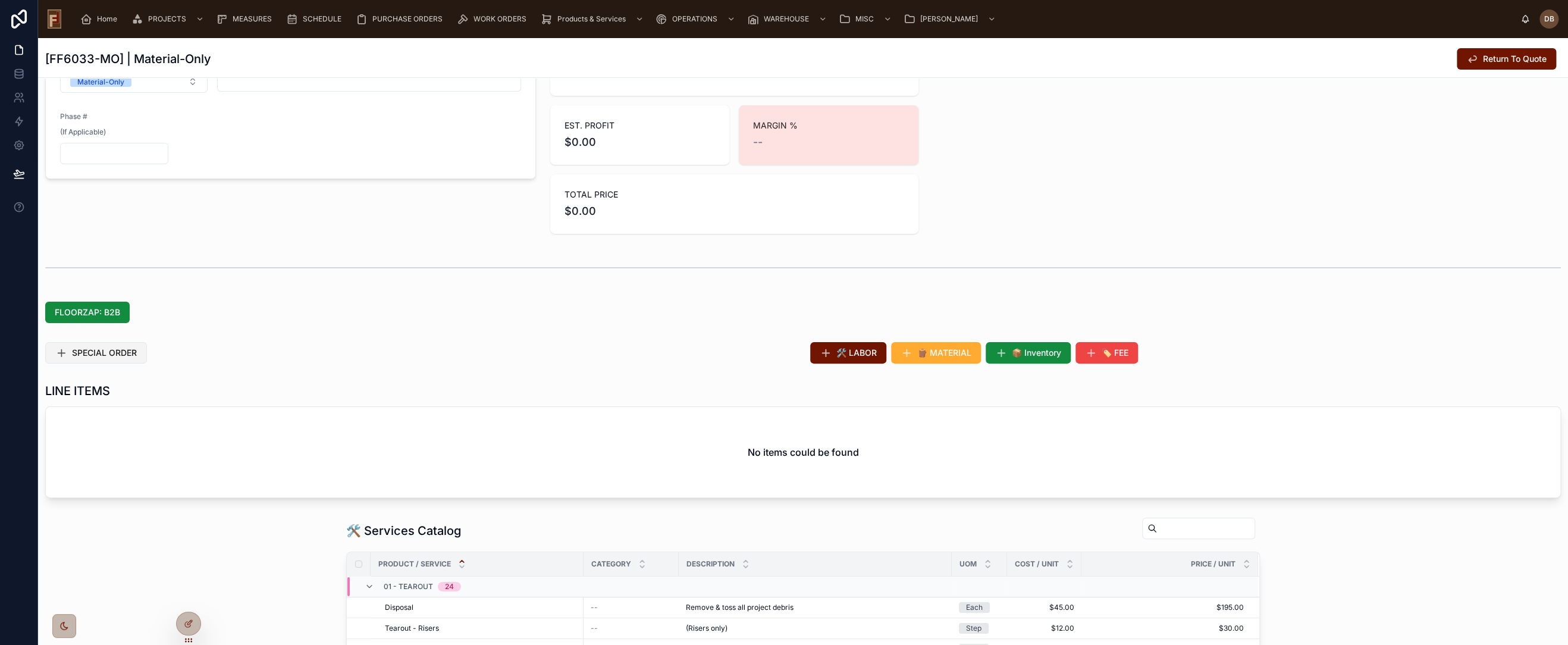
click at [119, 352] on span "SPECIAL ORDER" at bounding box center [104, 353] width 65 height 12
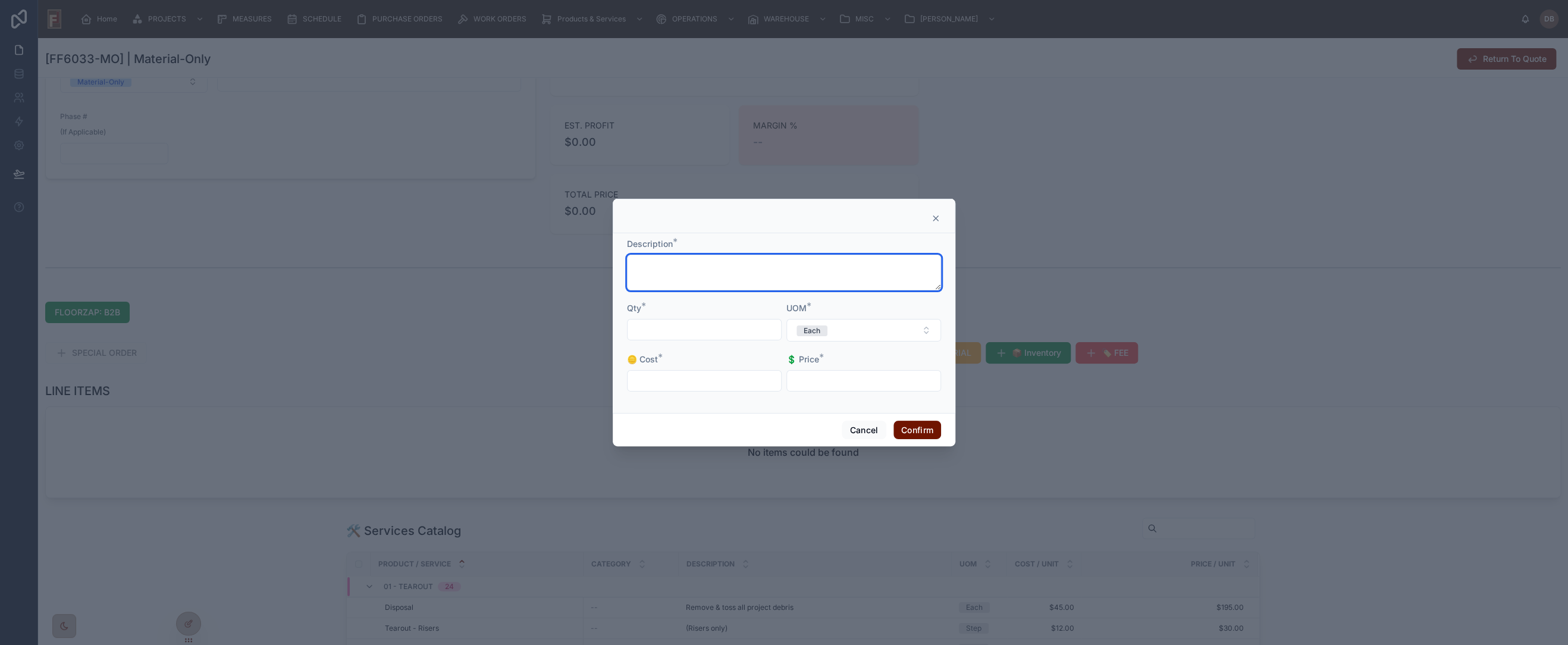
click at [676, 274] on textarea at bounding box center [784, 272] width 314 height 36
type textarea "*******"
click at [692, 333] on input "text" at bounding box center [704, 329] width 153 height 16
type input "******"
click at [695, 382] on input "text" at bounding box center [704, 380] width 153 height 16
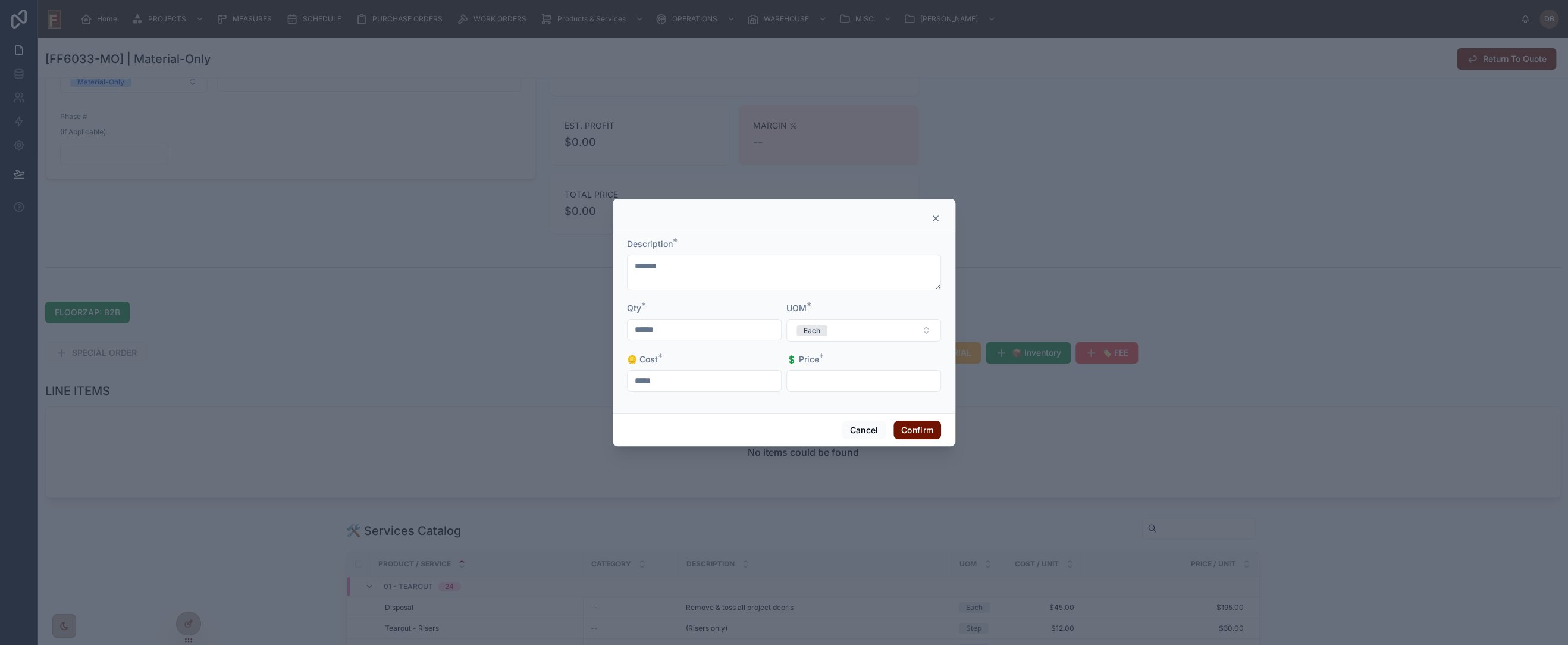
type input "*****"
click at [824, 330] on span "Each" at bounding box center [812, 331] width 31 height 11
type input "**"
click at [842, 375] on div "SqFt" at bounding box center [864, 378] width 149 height 18
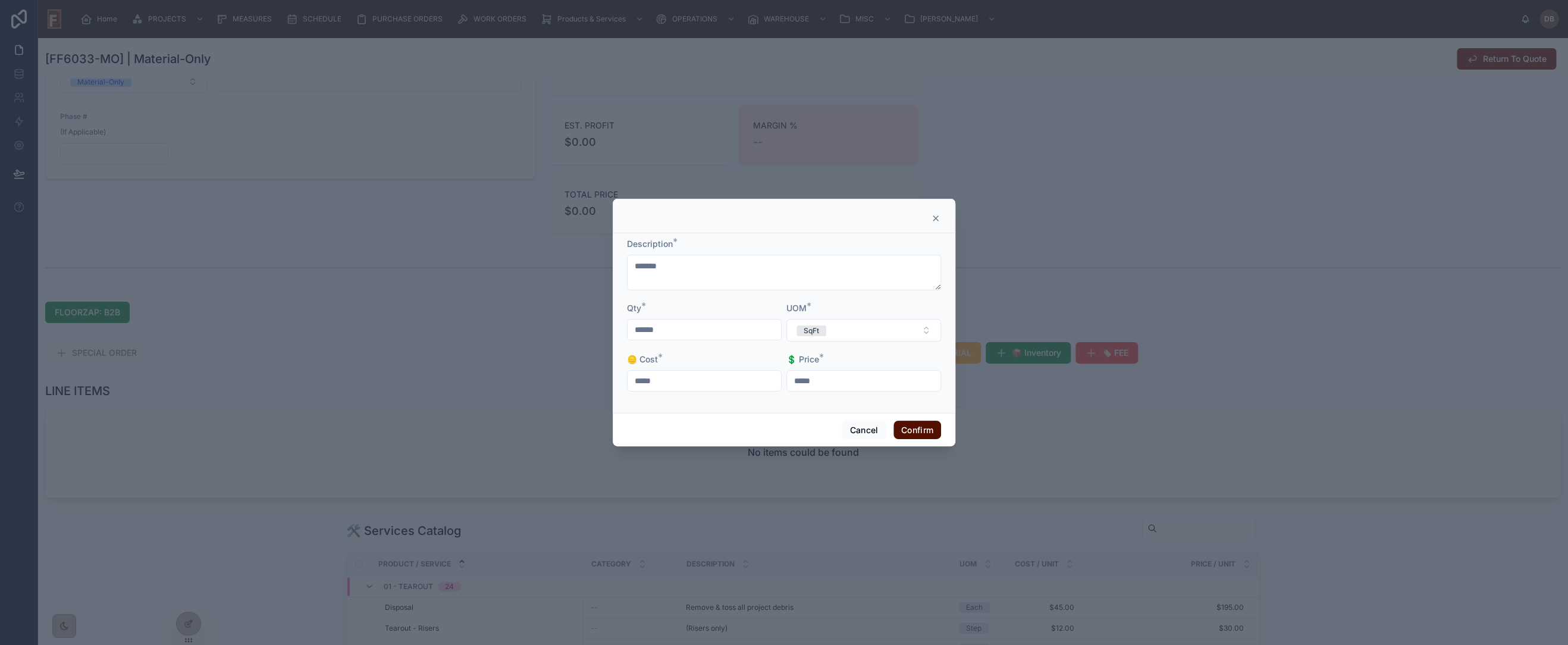
click at [924, 431] on button "Confirm" at bounding box center [917, 430] width 48 height 19
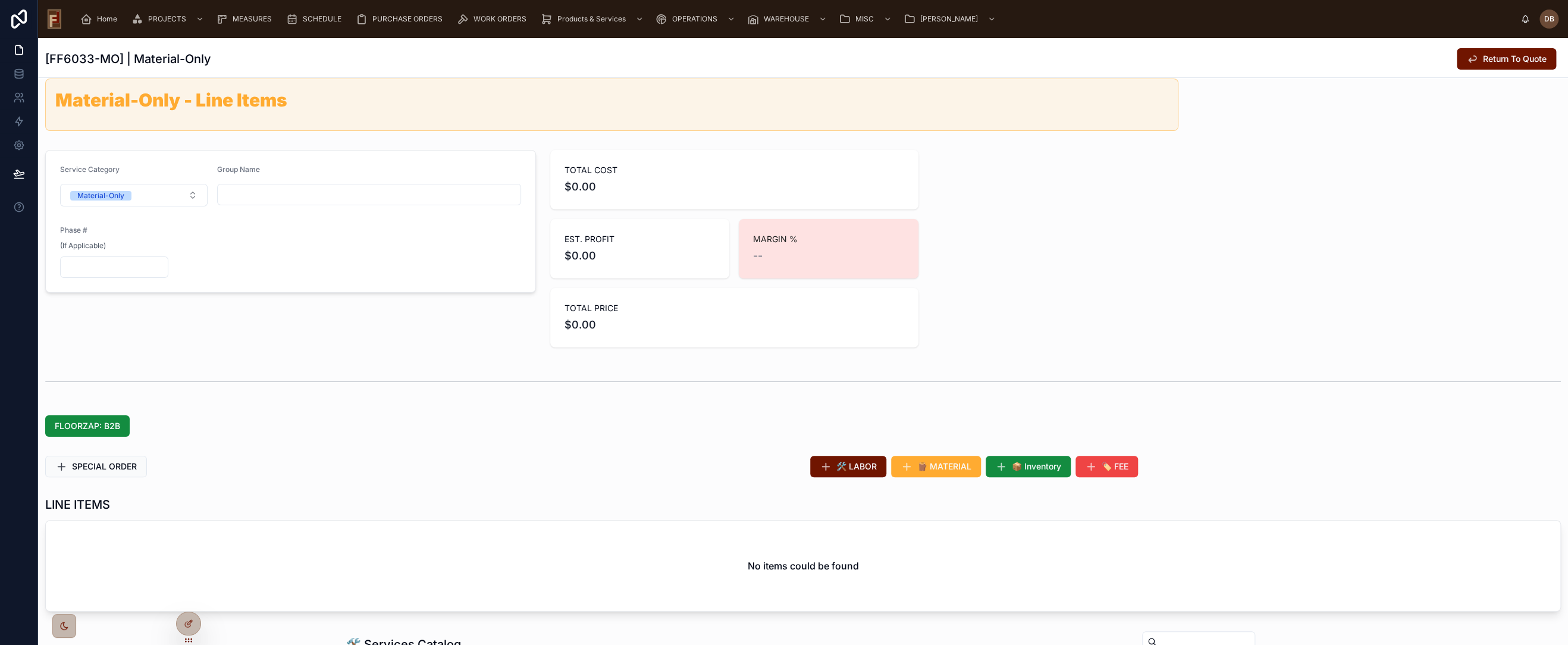
scroll to position [0, 0]
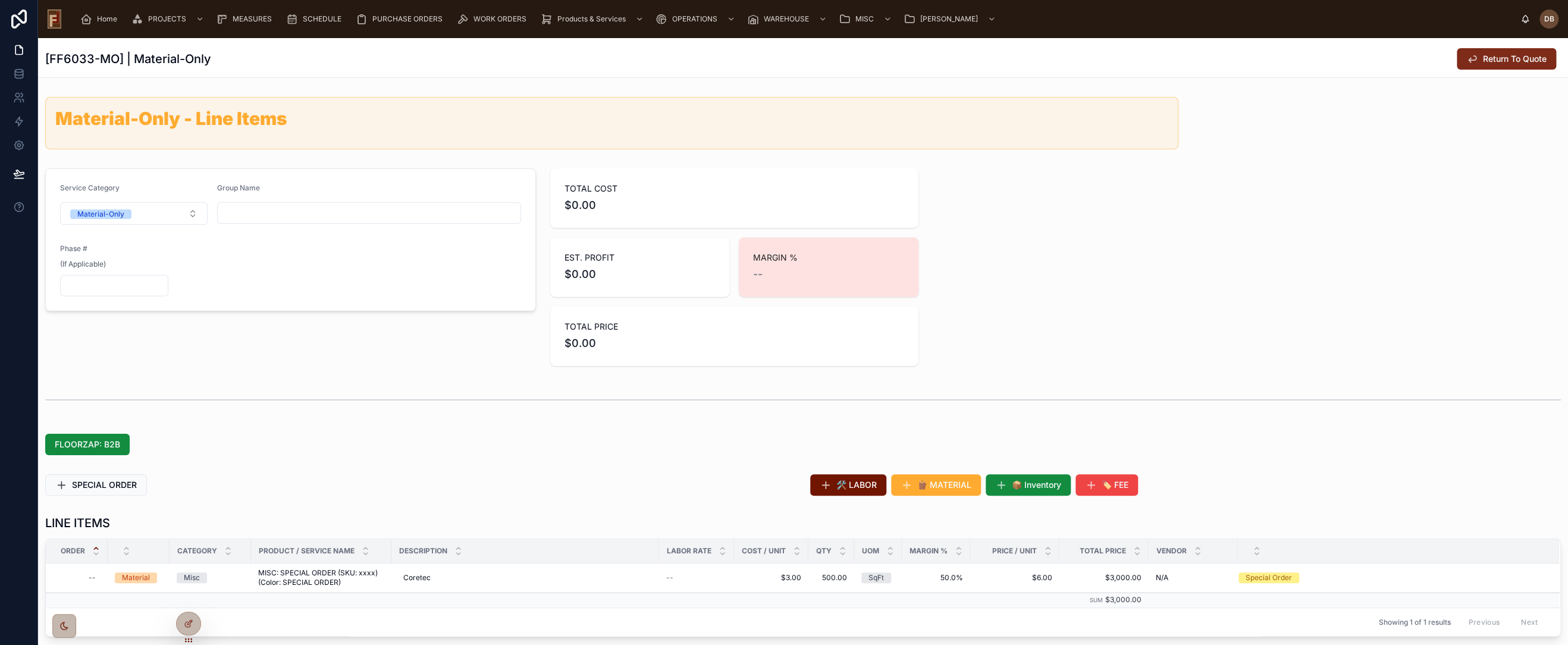
click at [1483, 55] on span "Return To Quote" at bounding box center [1515, 58] width 63 height 12
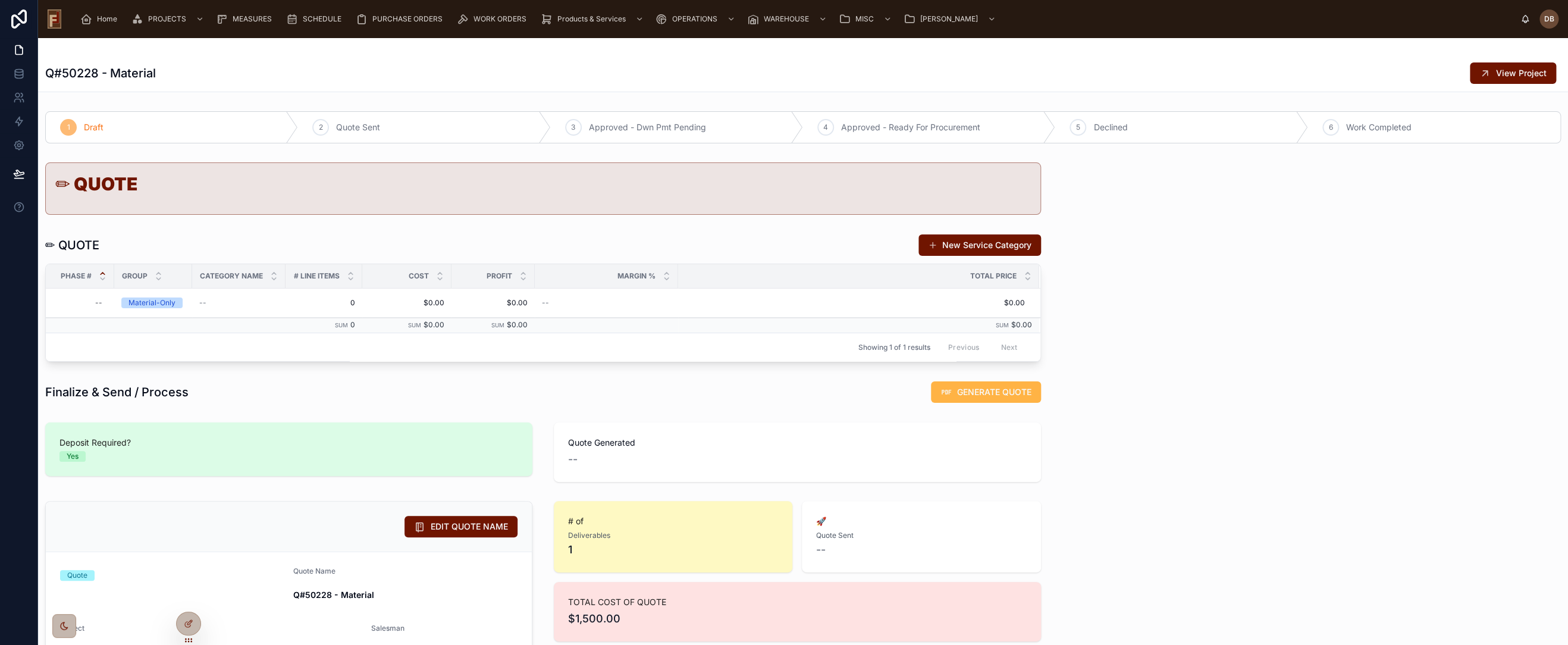
click at [985, 389] on span "GENERATE QUOTE" at bounding box center [995, 392] width 74 height 12
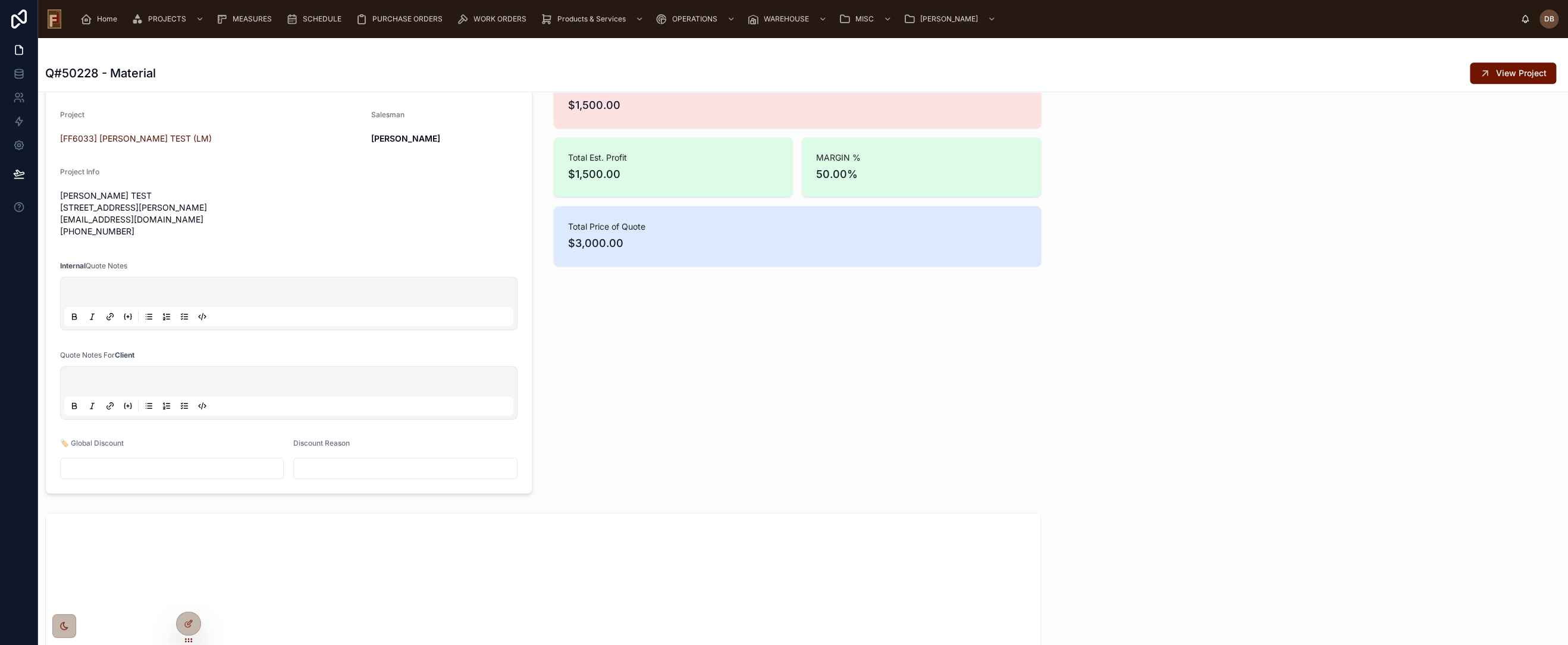
scroll to position [495, 0]
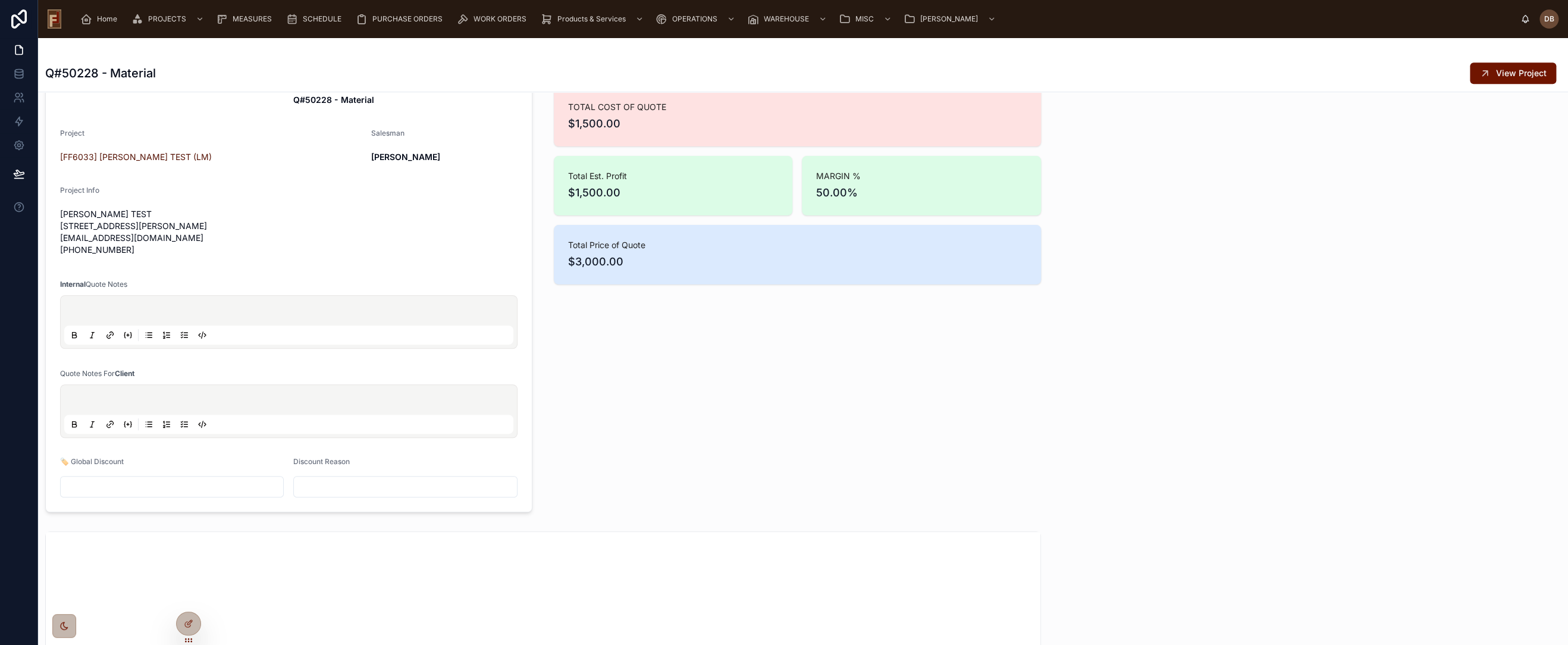
click at [109, 495] on input "text" at bounding box center [172, 487] width 223 height 16
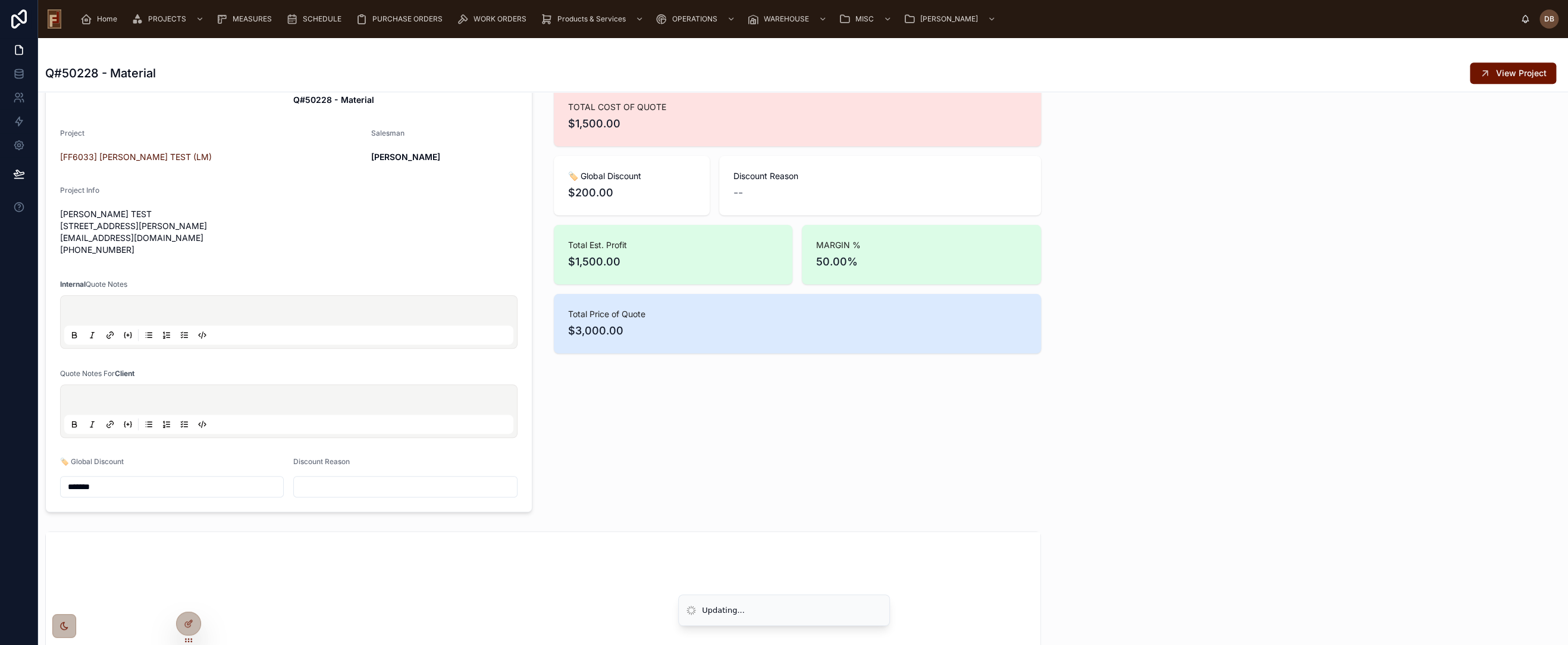
type input "*******"
click at [352, 495] on input "text" at bounding box center [405, 487] width 223 height 16
type input "*******"
drag, startPoint x: 1069, startPoint y: 400, endPoint x: 1040, endPoint y: 384, distance: 33.1
click at [1069, 399] on div at bounding box center [1239, 259] width 382 height 515
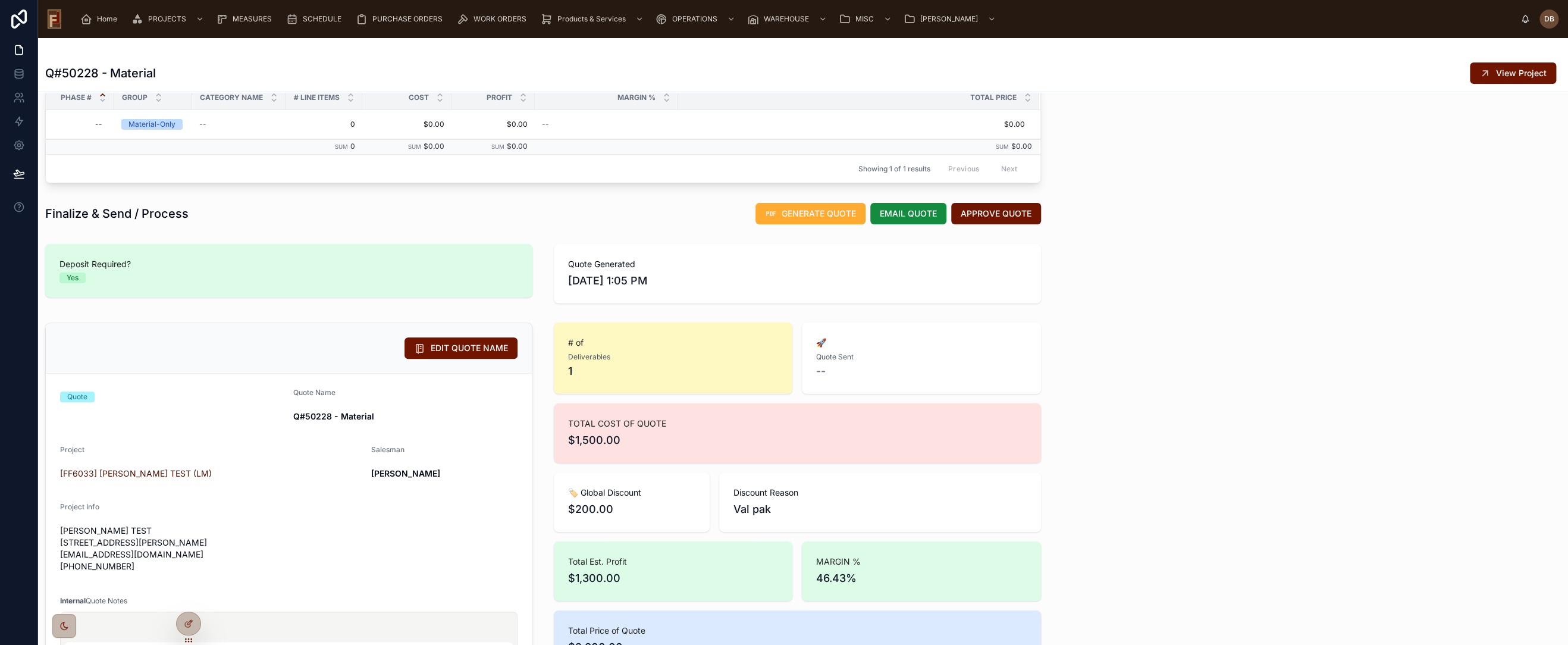
scroll to position [33, 0]
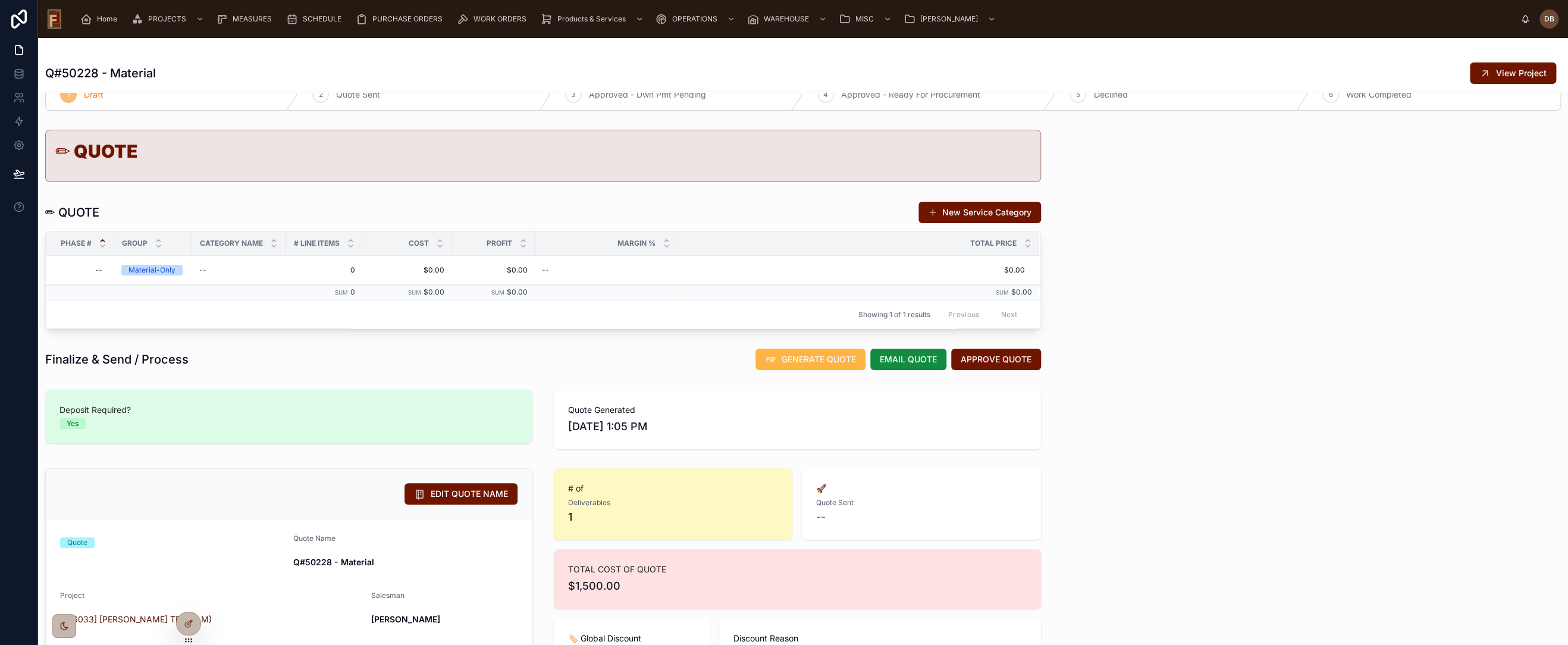
click at [808, 360] on span "GENERATE QUOTE" at bounding box center [819, 359] width 74 height 12
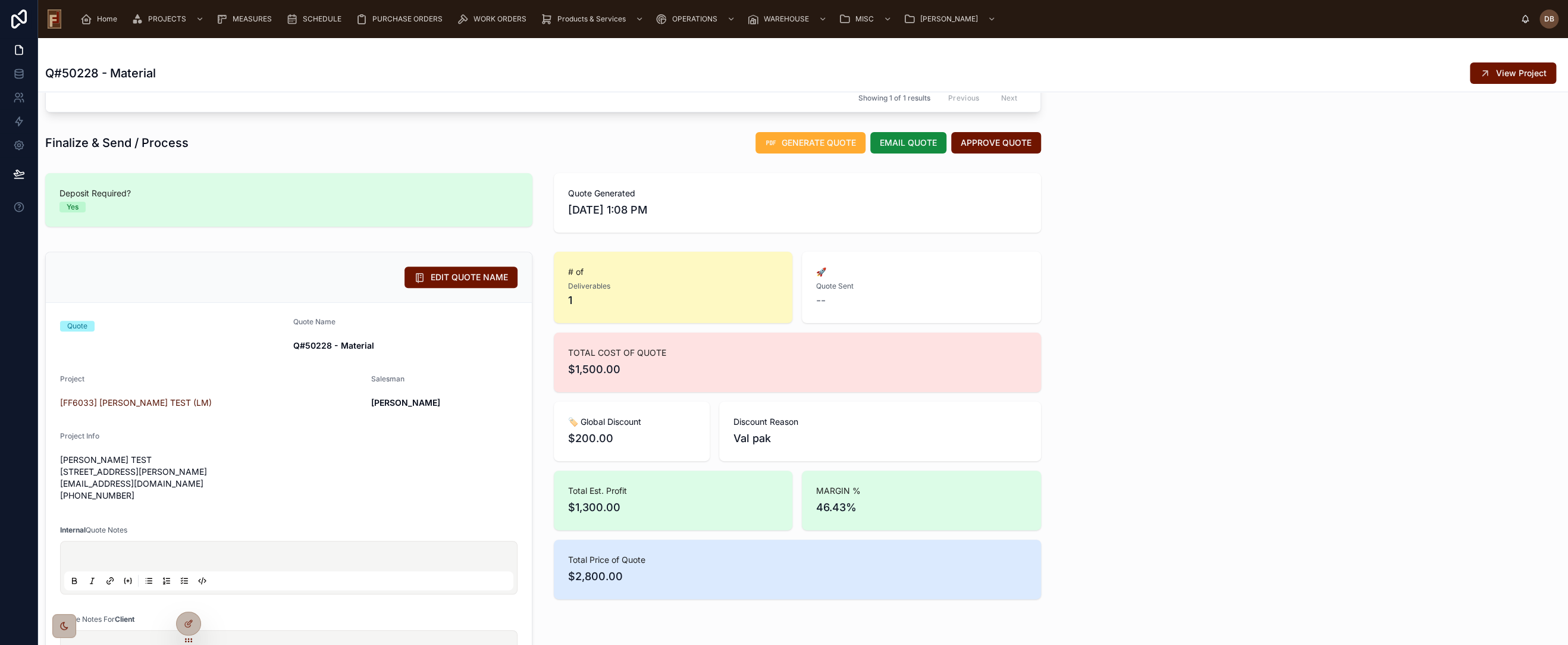
scroll to position [99, 0]
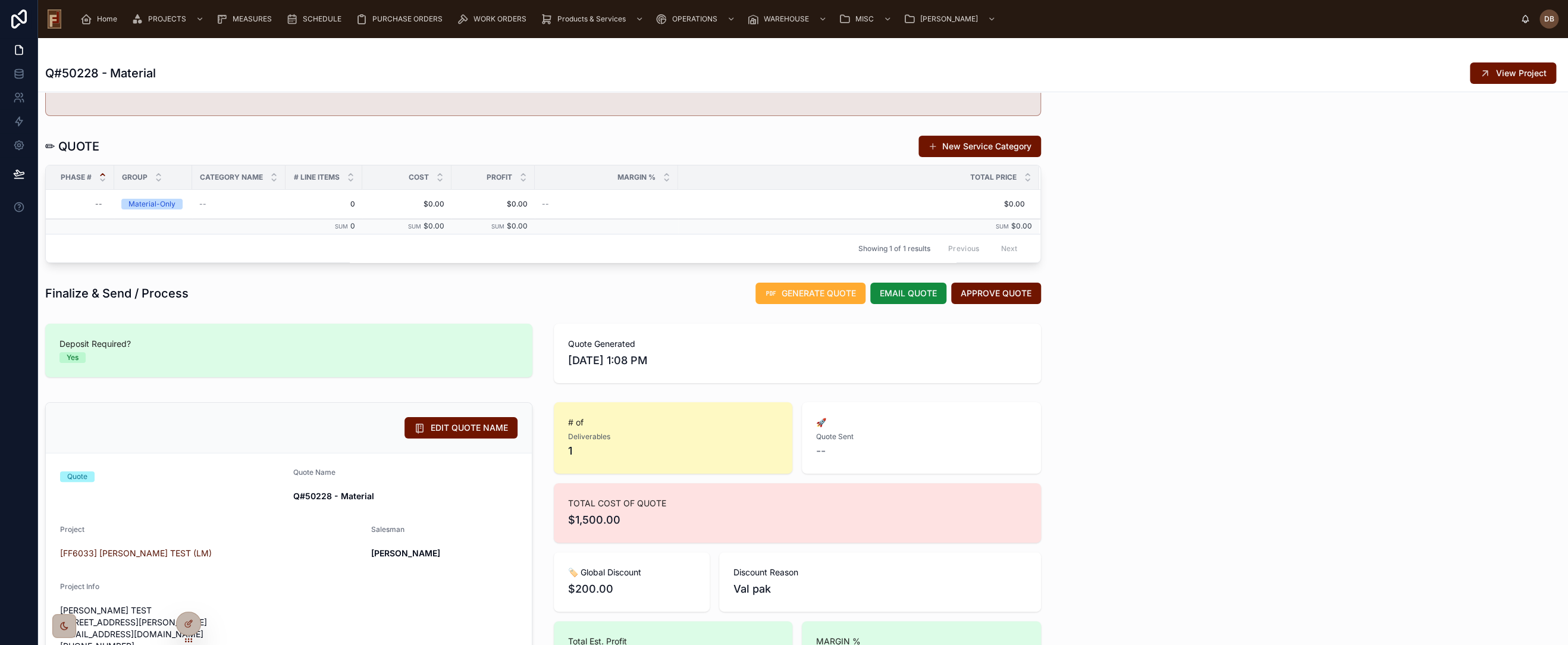
drag, startPoint x: 815, startPoint y: 293, endPoint x: 754, endPoint y: 326, distance: 69.4
click at [815, 294] on span "GENERATE QUOTE" at bounding box center [819, 293] width 74 height 12
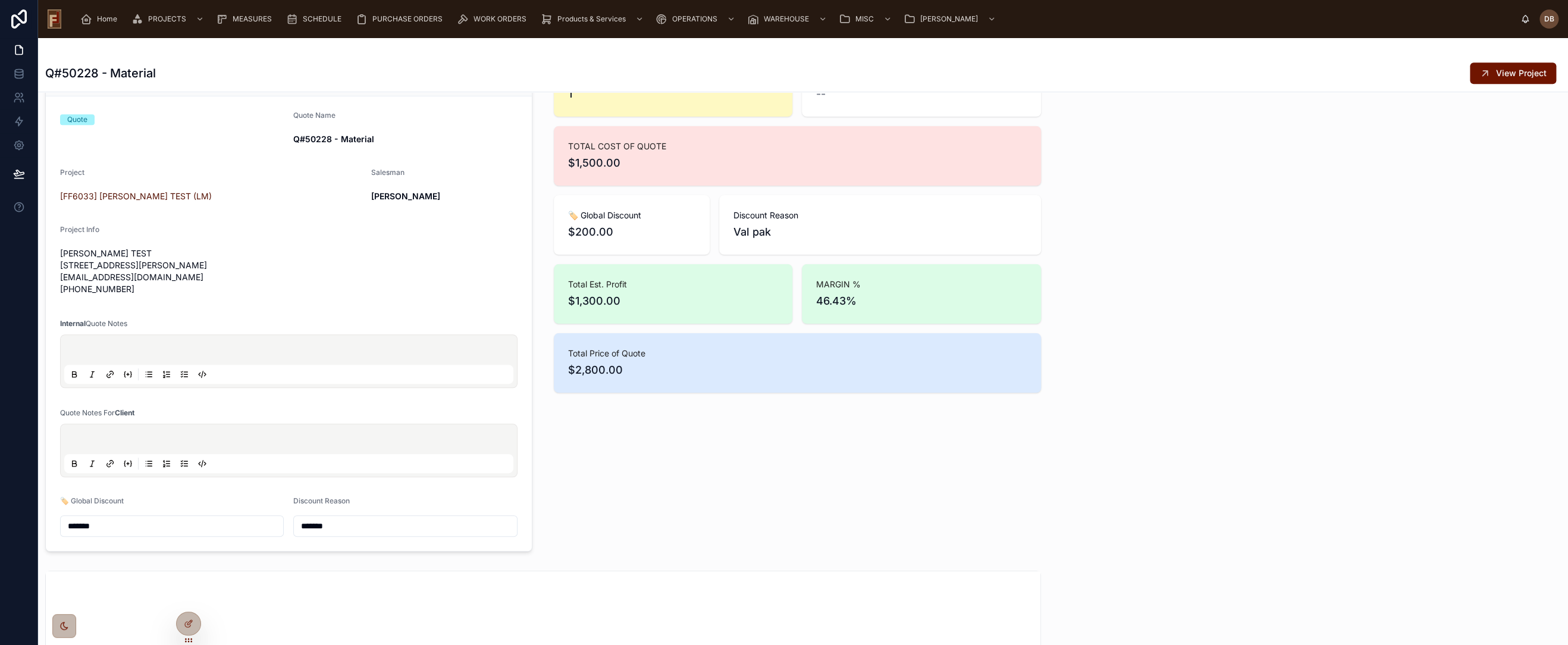
scroll to position [238, 0]
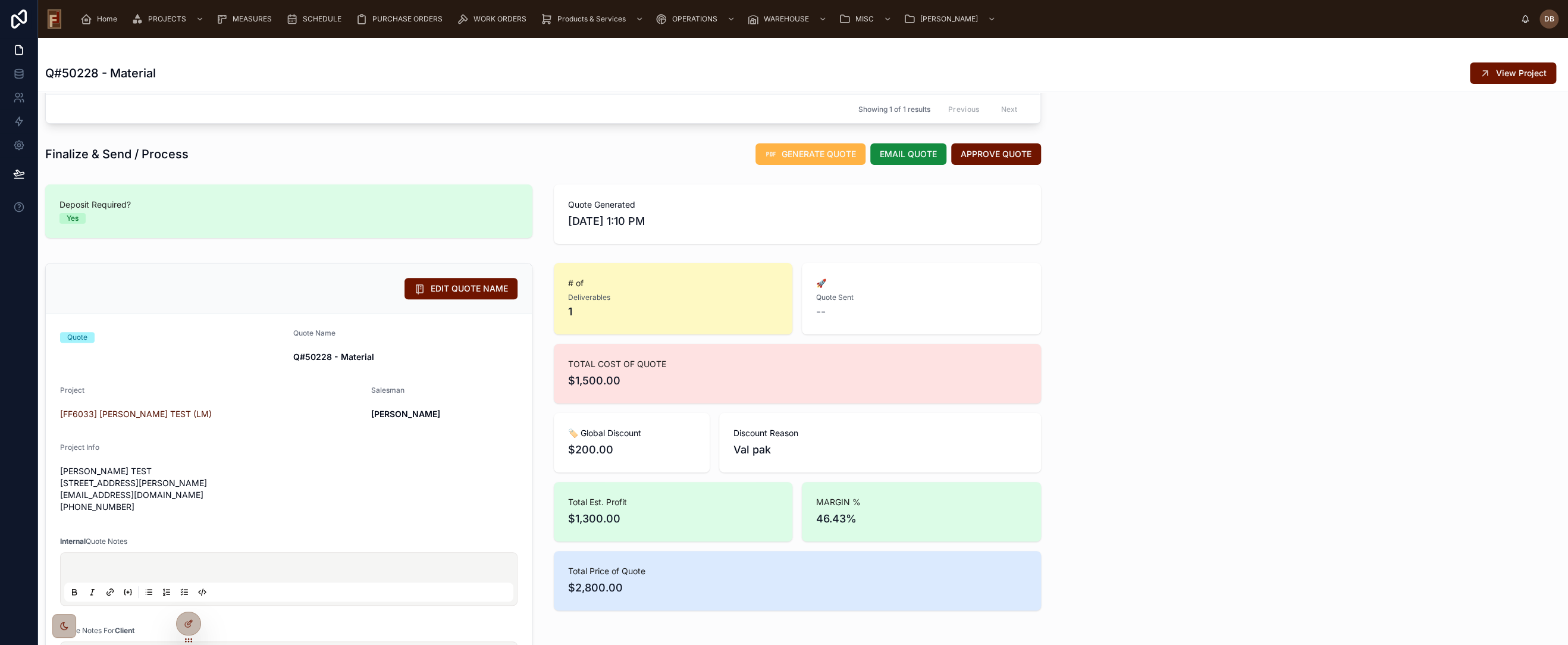
click at [817, 148] on span "GENERATE QUOTE" at bounding box center [819, 154] width 74 height 12
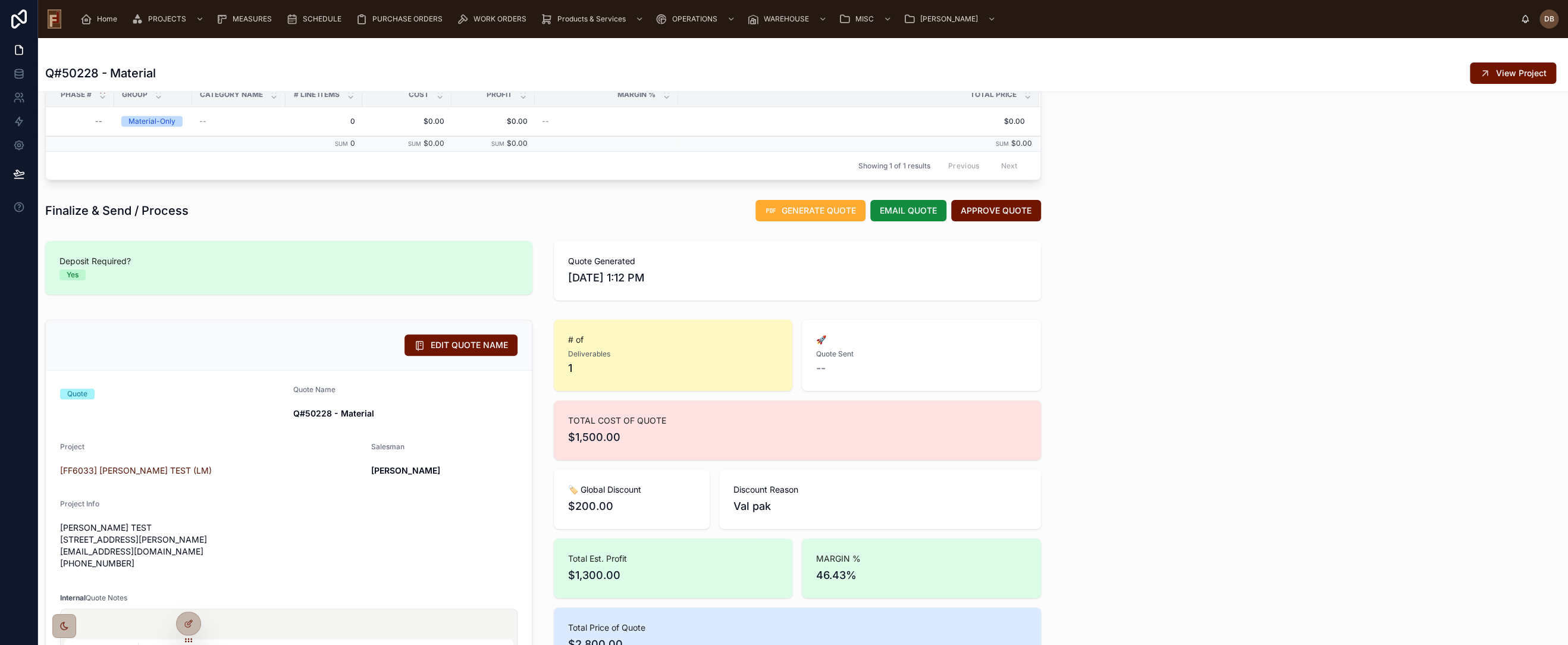
scroll to position [0, 0]
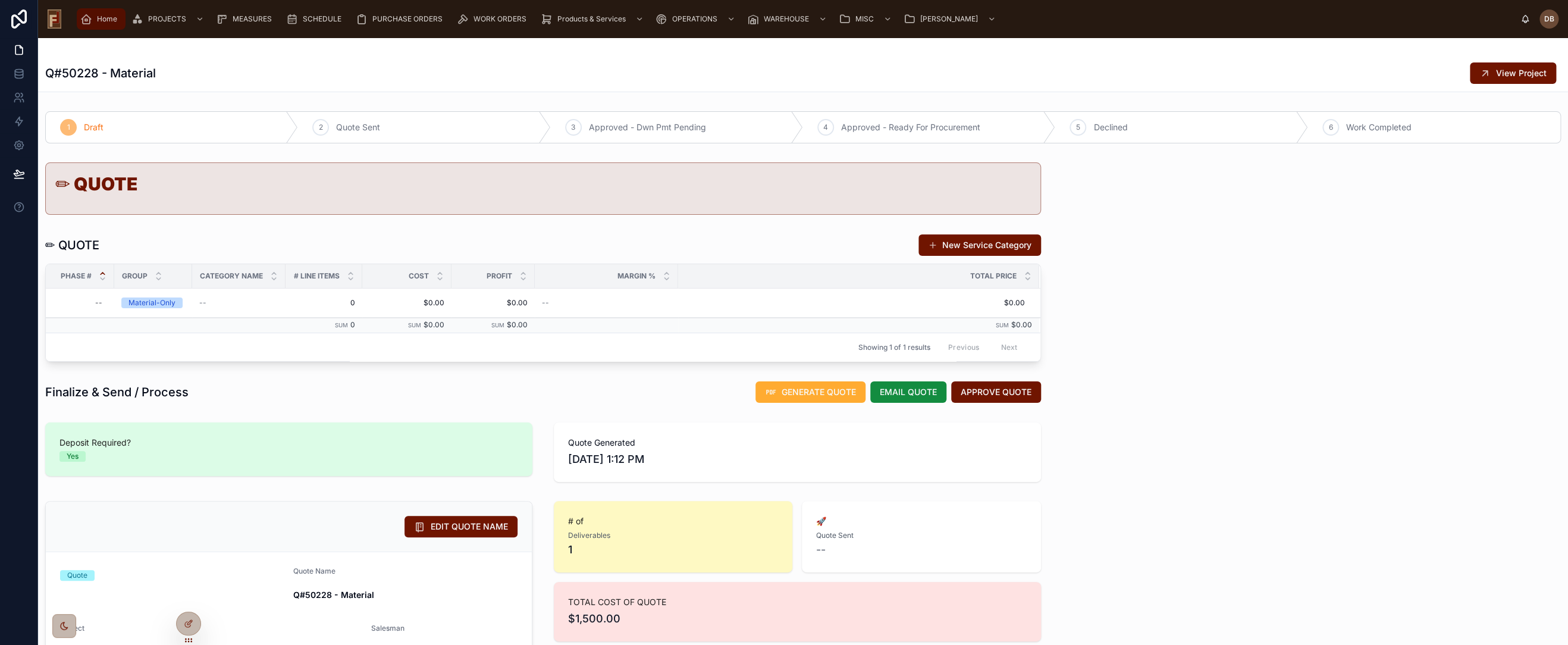
click at [102, 19] on span "Home" at bounding box center [107, 19] width 20 height 9
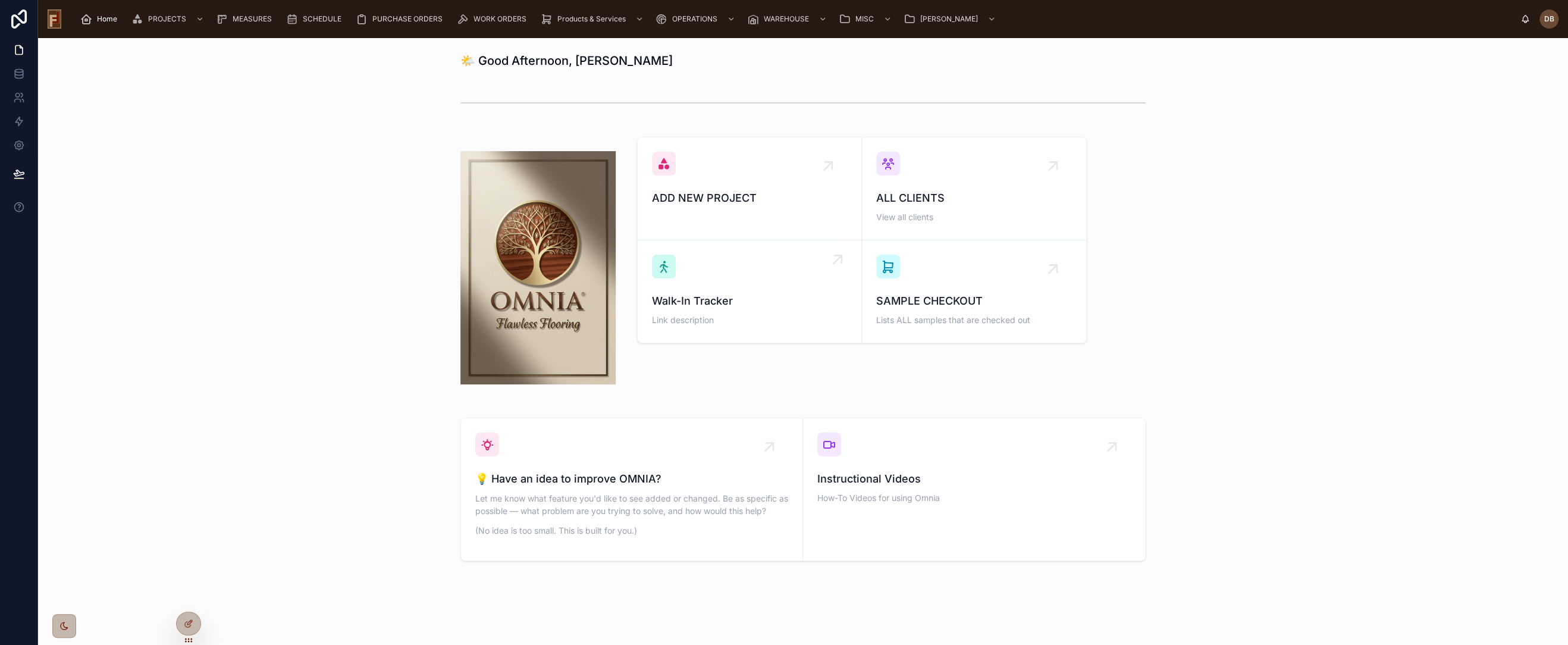
click at [700, 294] on span "Walk-In Tracker" at bounding box center [749, 301] width 195 height 16
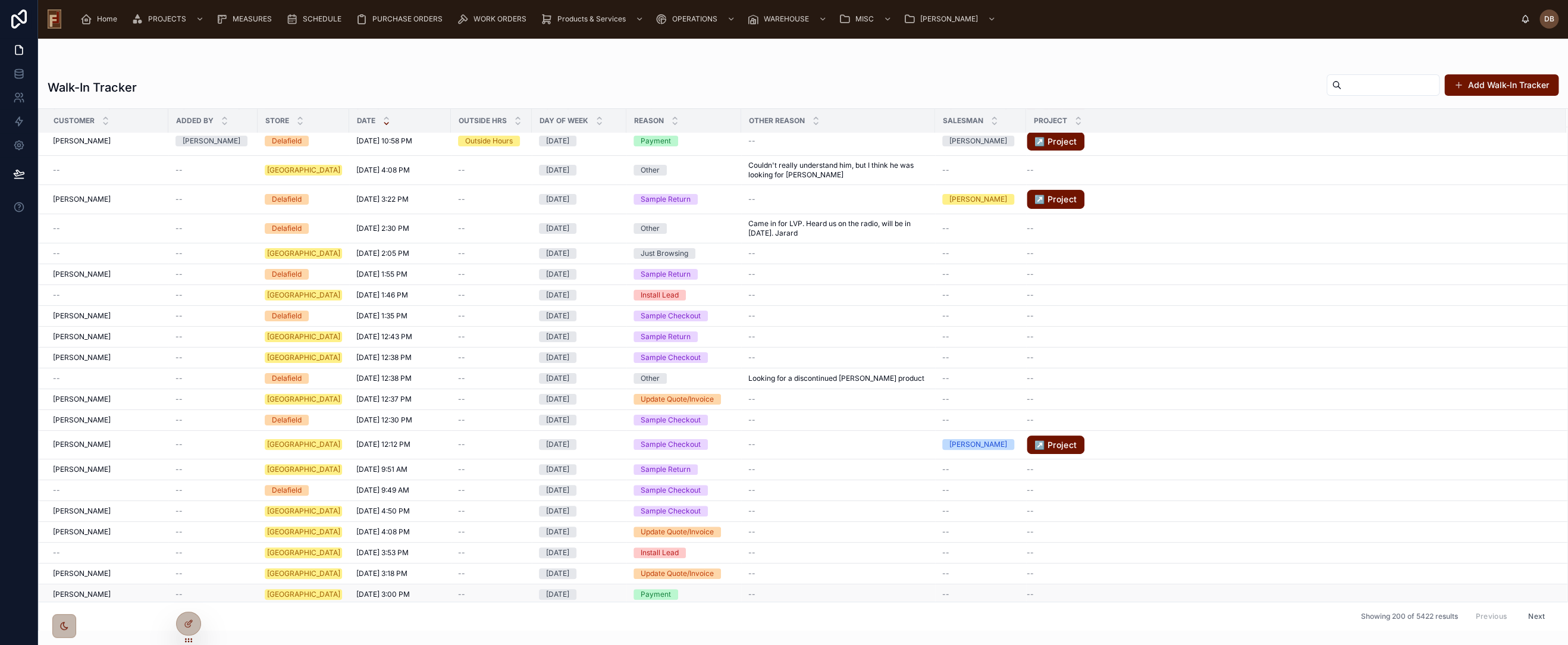
scroll to position [397, 0]
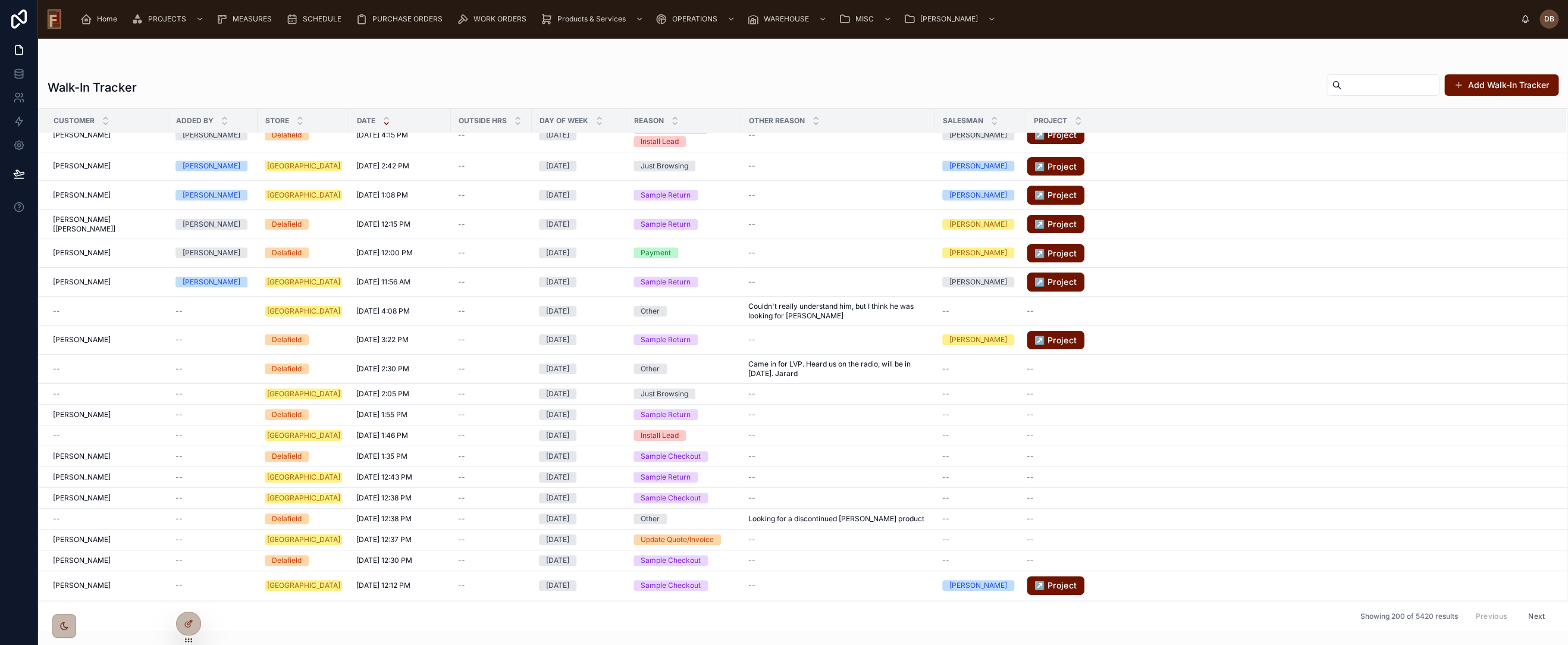
click at [1074, 64] on div at bounding box center [803, 62] width 1511 height 9
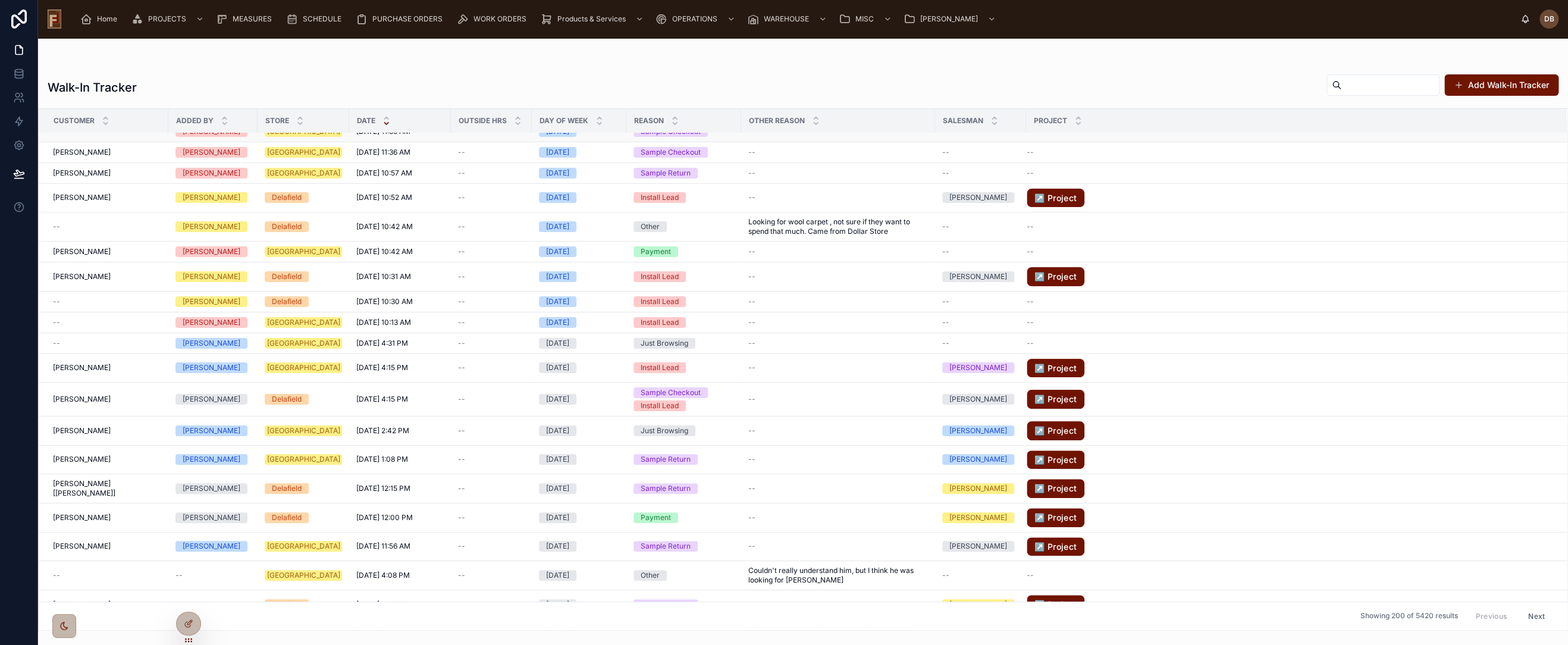
scroll to position [0, 0]
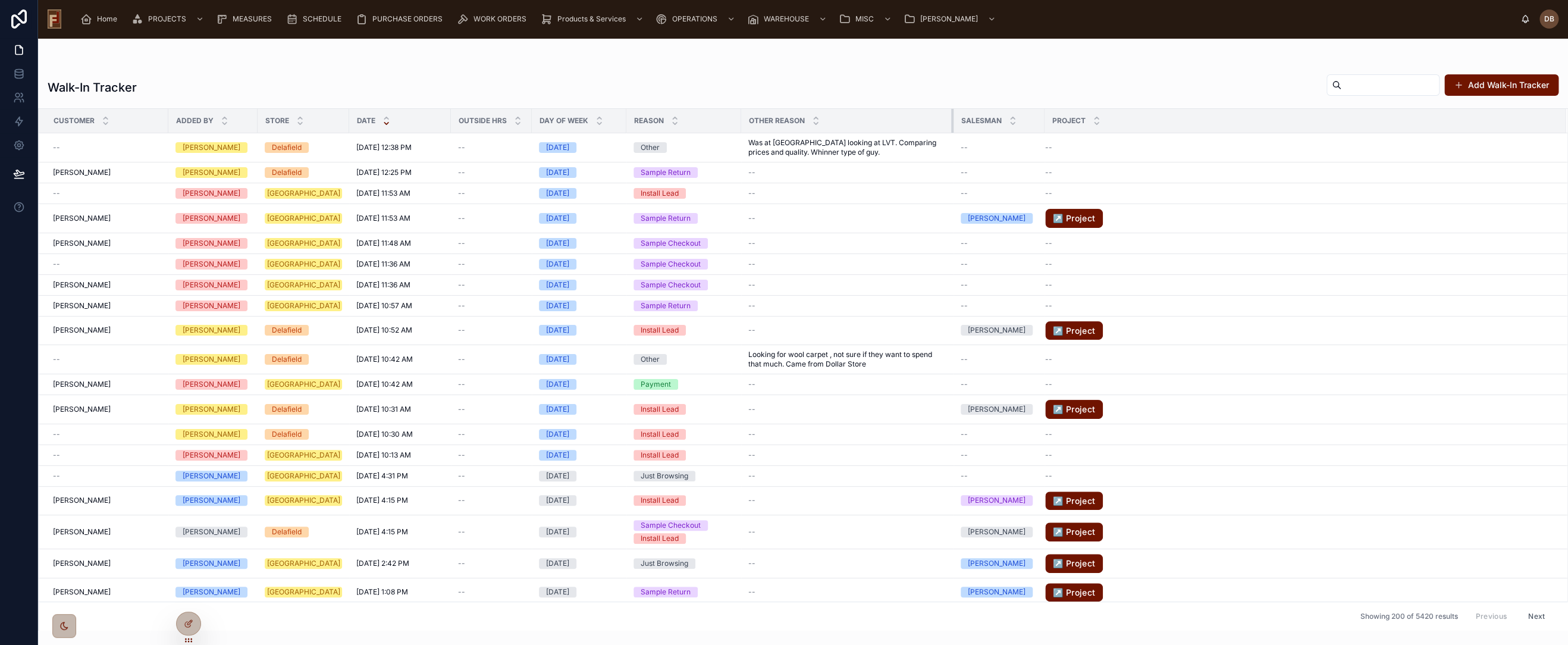
drag, startPoint x: 914, startPoint y: 123, endPoint x: 933, endPoint y: 122, distance: 19.0
click at [951, 122] on div at bounding box center [954, 121] width 5 height 24
click at [382, 126] on icon at bounding box center [386, 123] width 8 height 8
click at [382, 118] on icon at bounding box center [386, 118] width 8 height 8
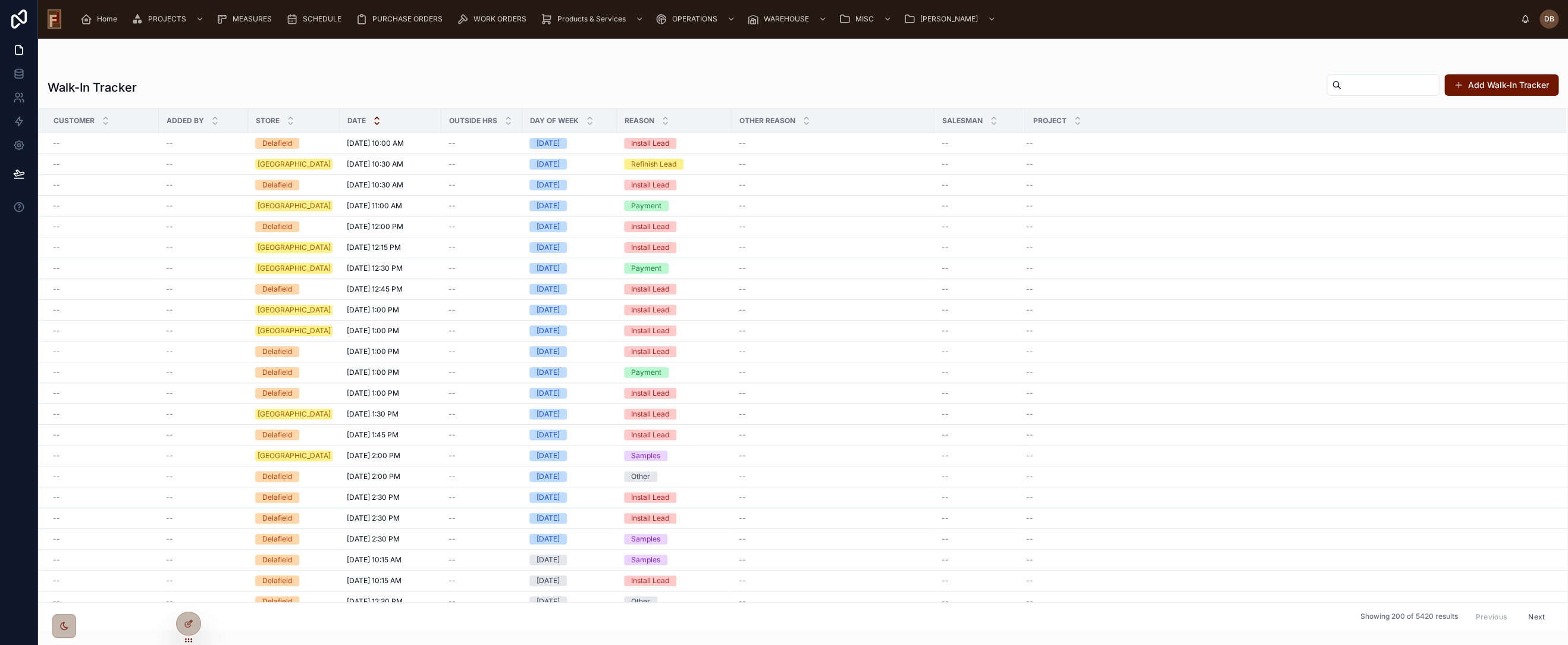
click at [375, 123] on icon at bounding box center [377, 123] width 4 height 2
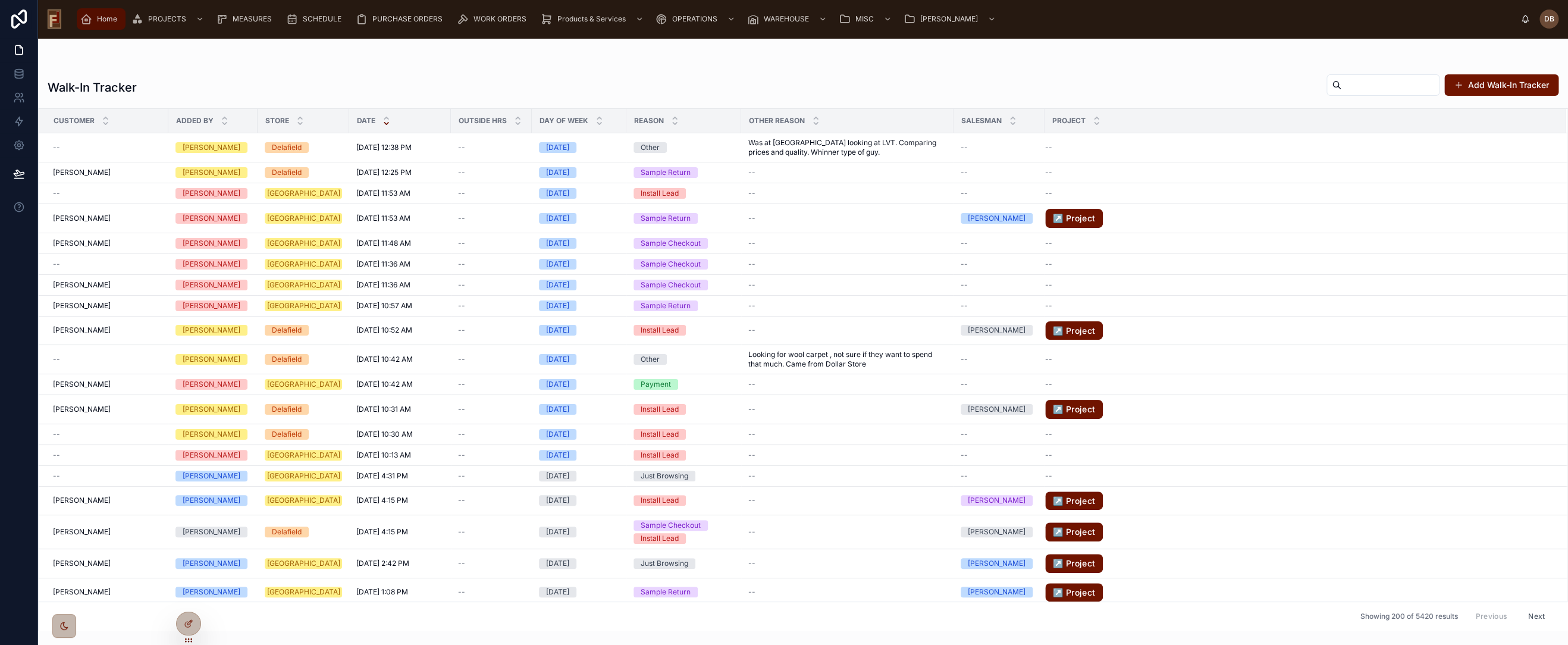
click at [100, 16] on span "Home" at bounding box center [107, 19] width 20 height 9
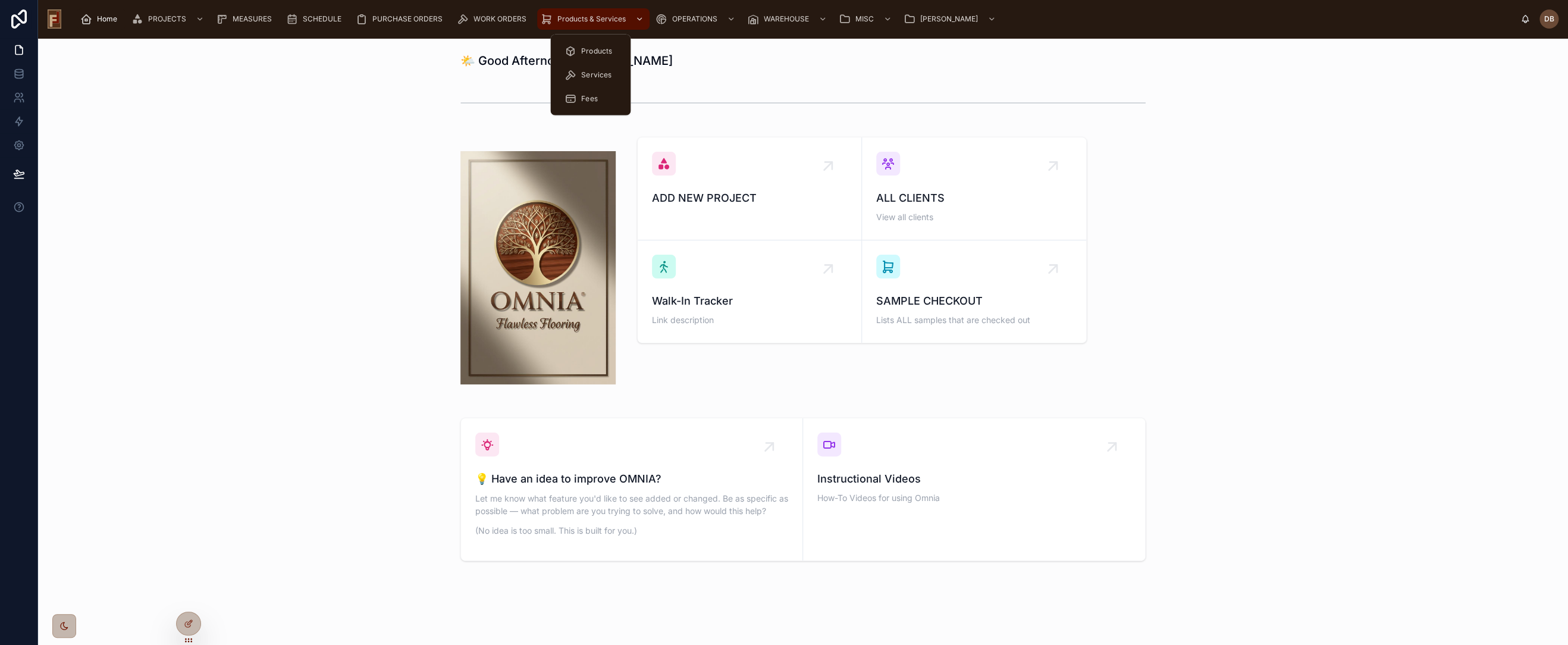
click at [585, 18] on span "Products & Services" at bounding box center [592, 19] width 69 height 9
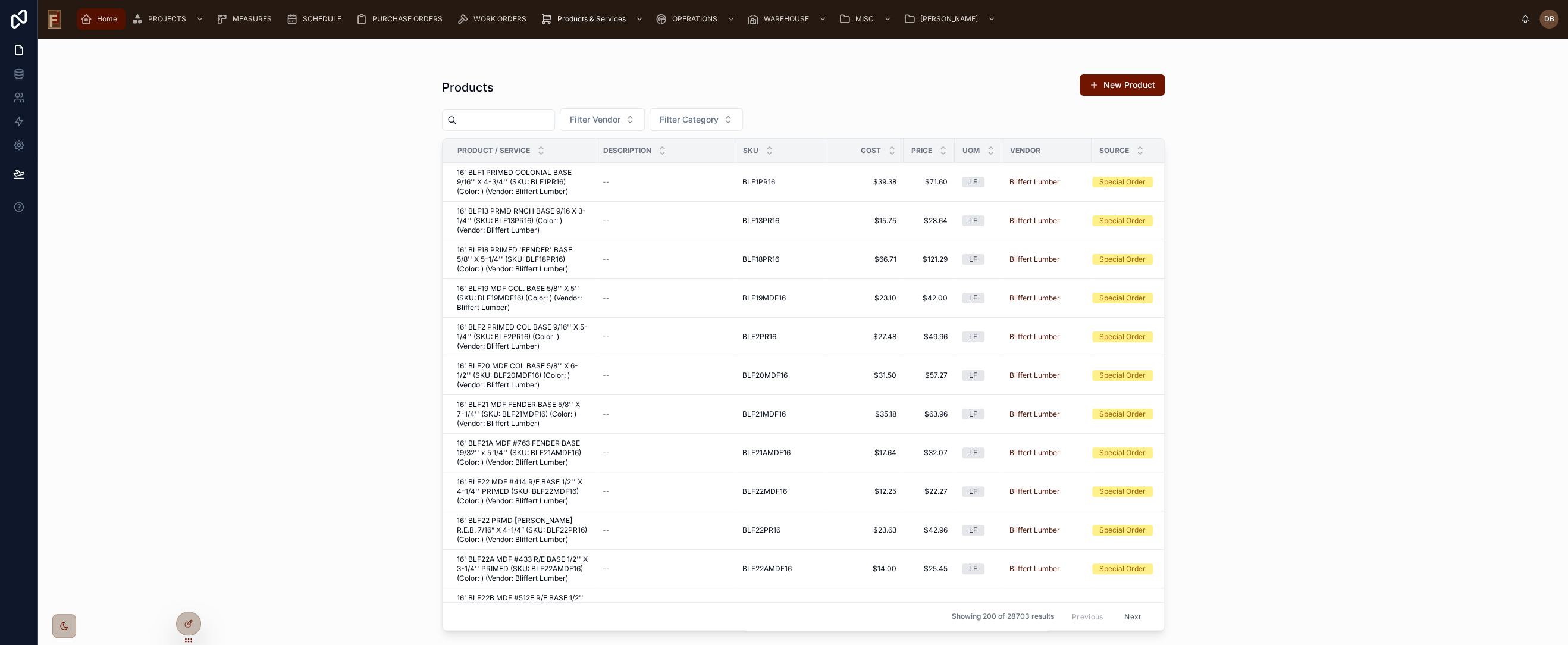
click at [98, 19] on span "Home" at bounding box center [107, 19] width 20 height 9
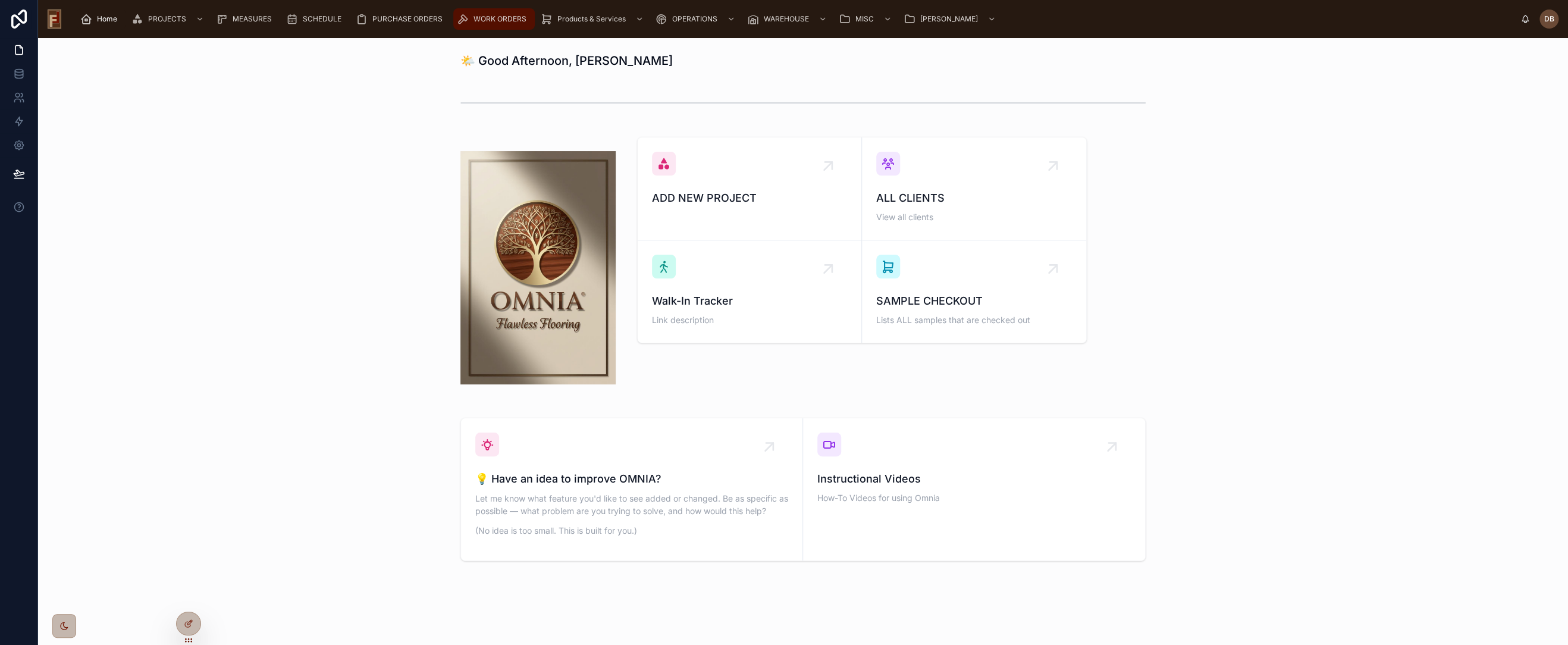
click at [493, 17] on span "WORK ORDERS" at bounding box center [500, 19] width 53 height 9
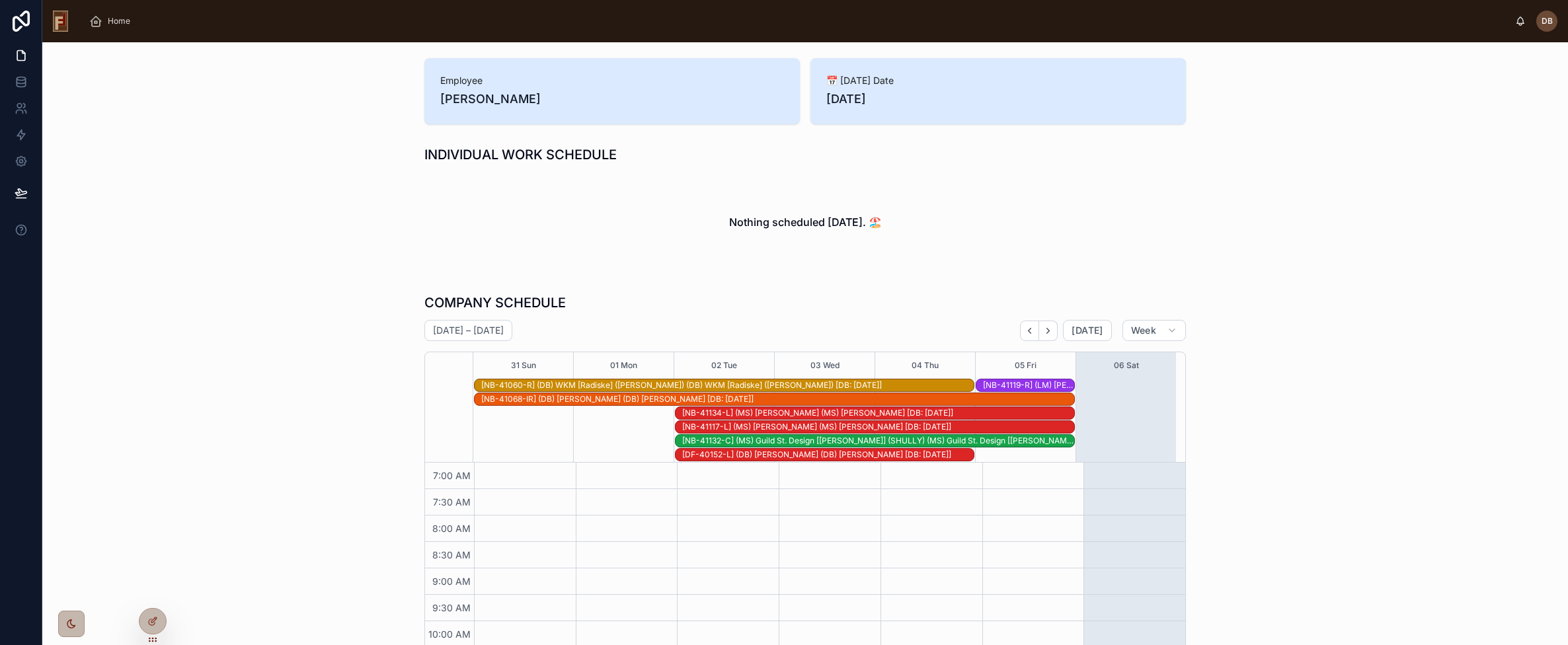
scroll to position [131, 0]
click at [791, 223] on h2 "Nothing scheduled [DATE]. 🏖️" at bounding box center [805, 222] width 153 height 16
click at [365, 218] on div "INDIVIDUAL WORK SCHEDULE Nothing scheduled [DATE]. 🏖️" at bounding box center [805, 209] width 1504 height 138
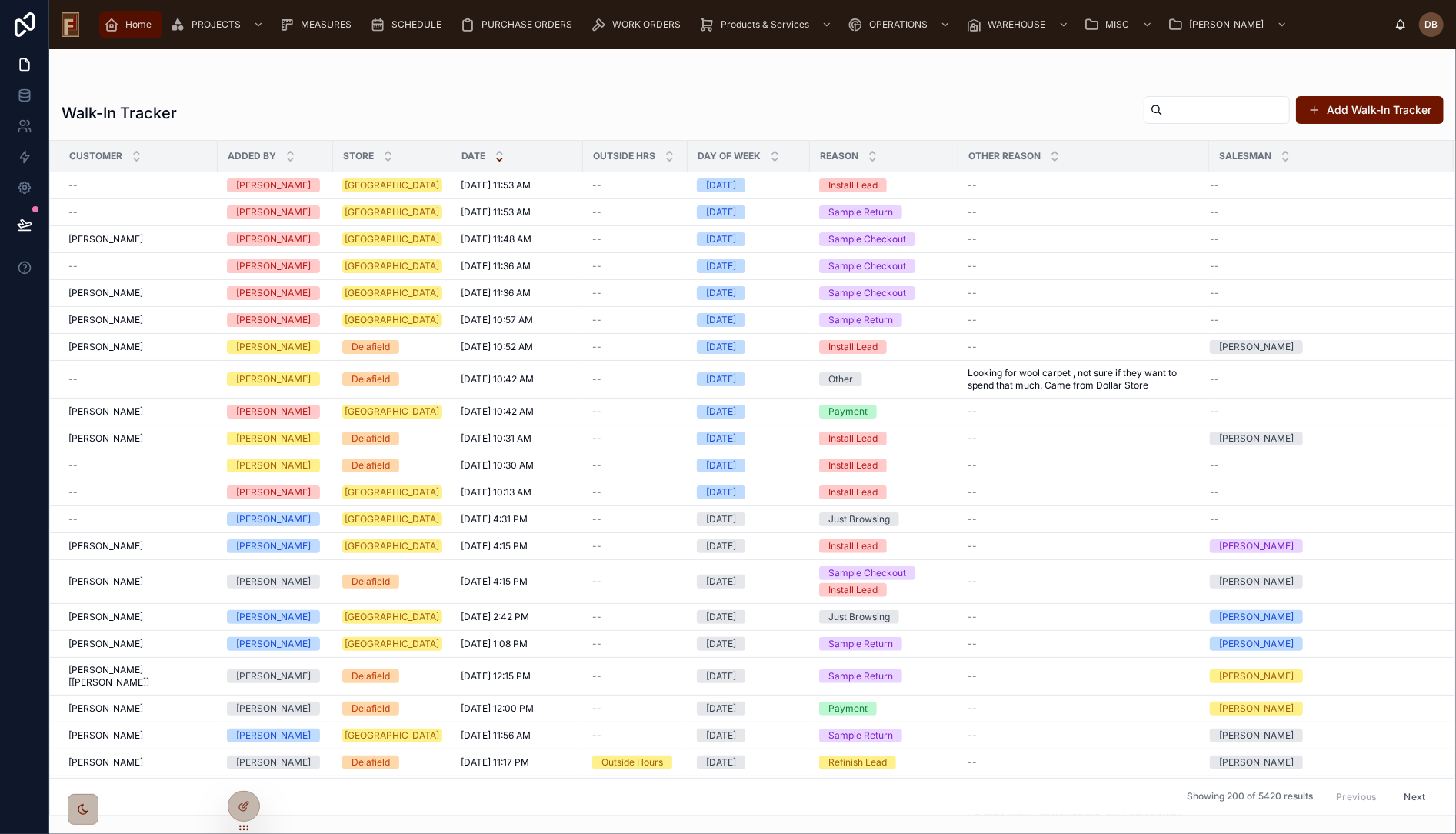
click at [129, 27] on span "Home" at bounding box center [138, 24] width 26 height 12
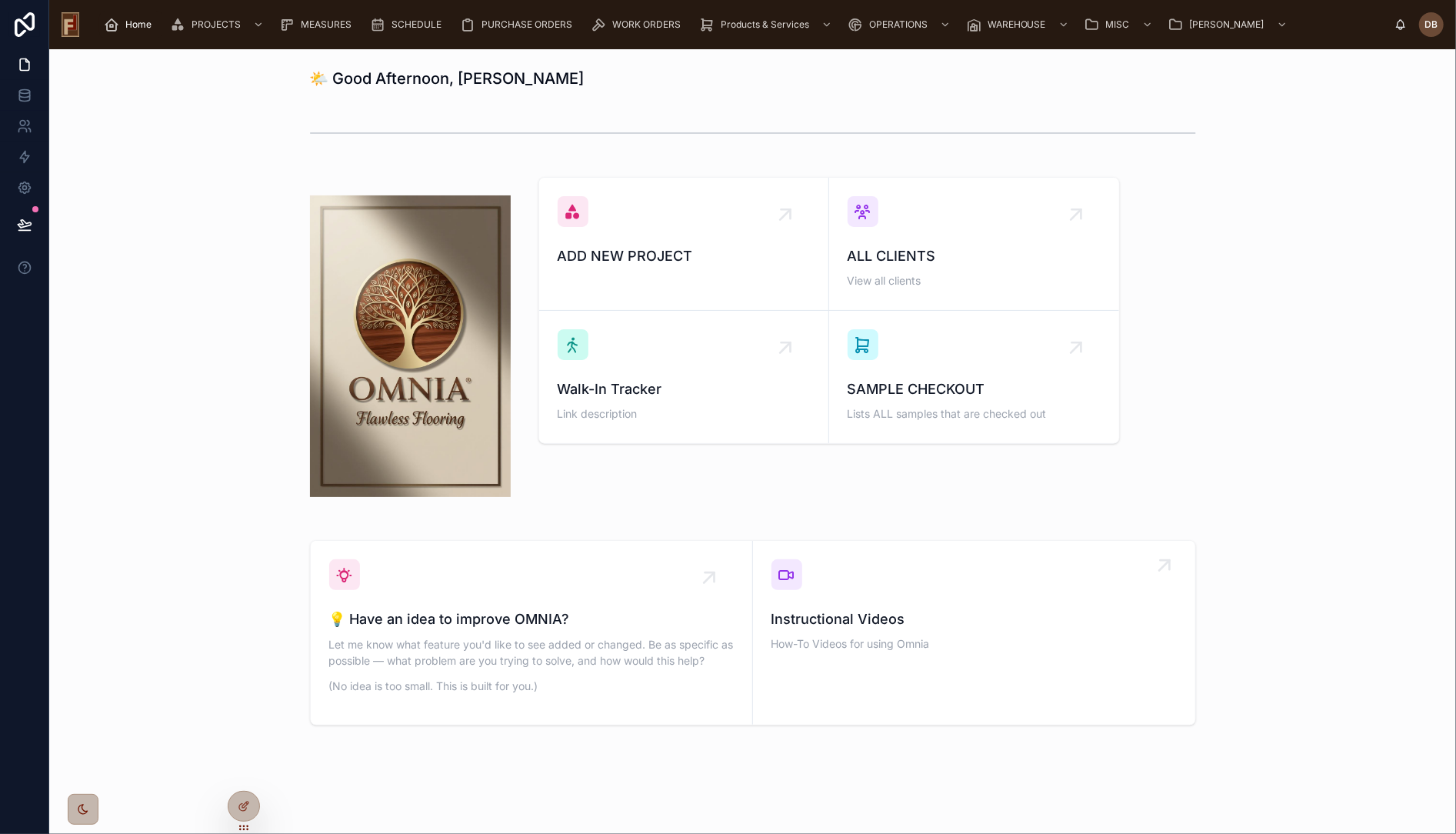
click at [946, 620] on span "Instructional Videos" at bounding box center [974, 619] width 406 height 21
click at [475, 595] on div "💡 Have an idea to improve OMNIA? Let me know what feature you'd like to see add…" at bounding box center [532, 632] width 405 height 147
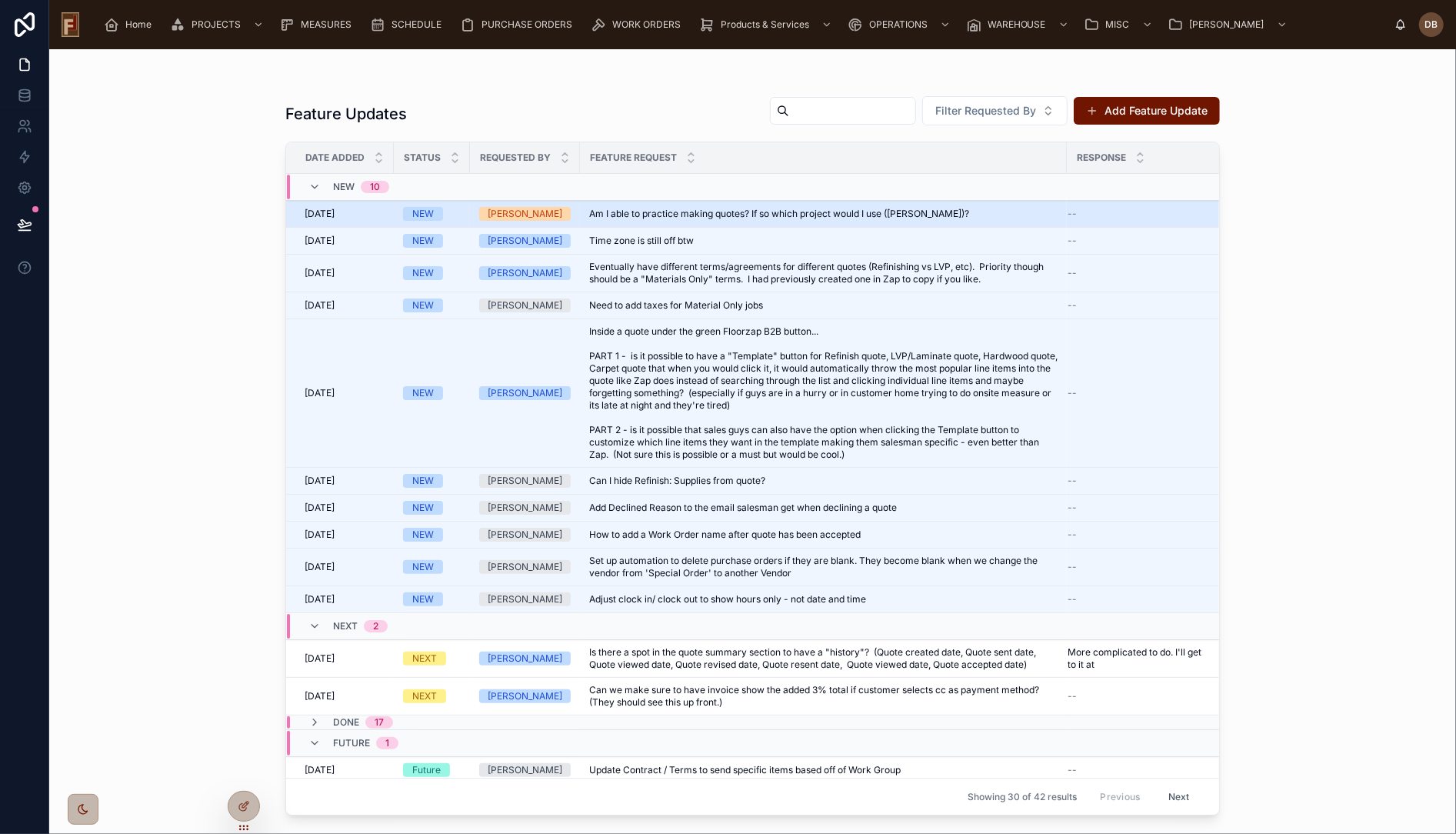
click at [881, 214] on span "Am I able to practice making quotes? If so which project would I use ([PERSON_N…" at bounding box center [779, 213] width 380 height 12
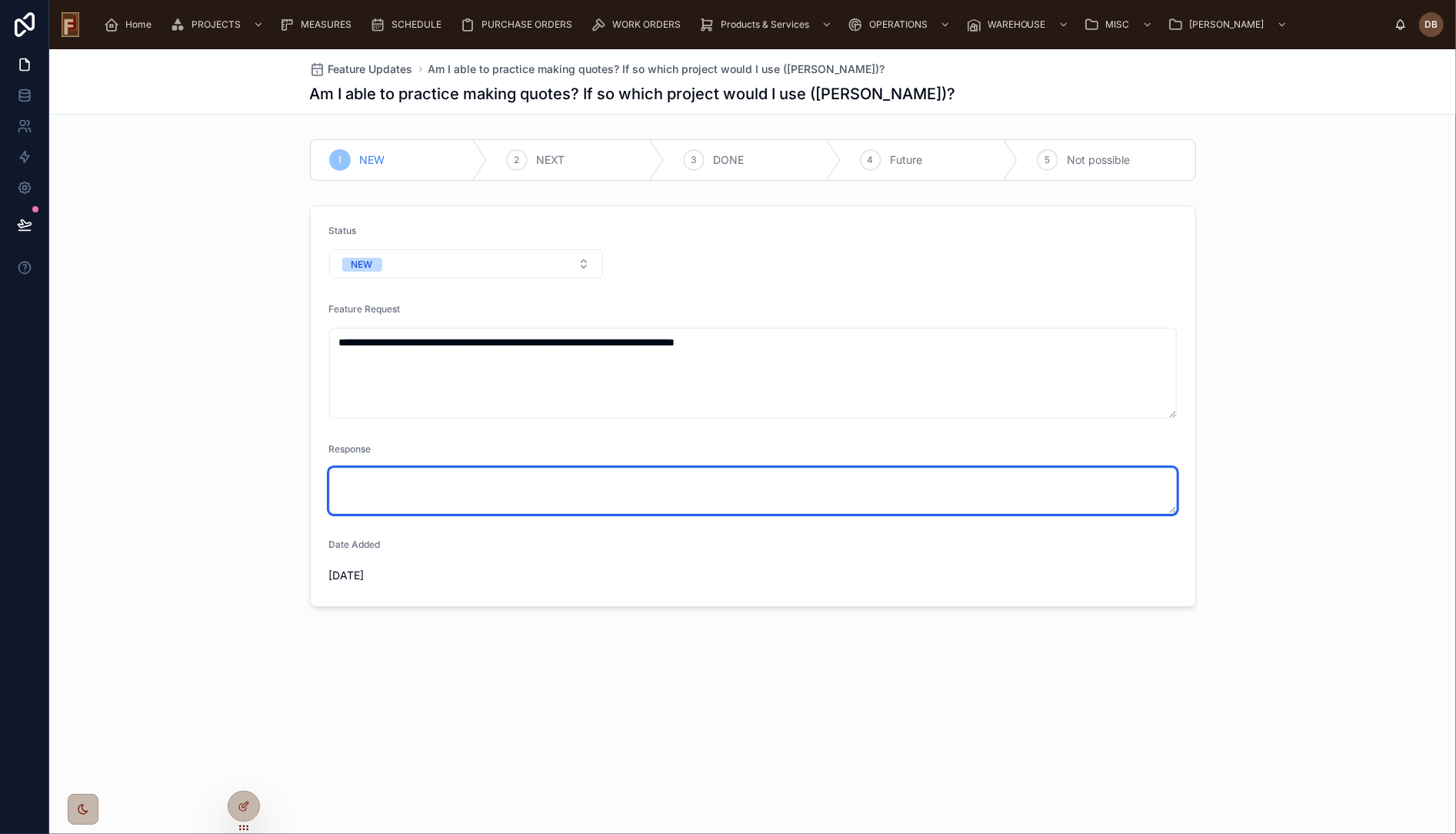
click at [424, 480] on textarea at bounding box center [753, 490] width 848 height 46
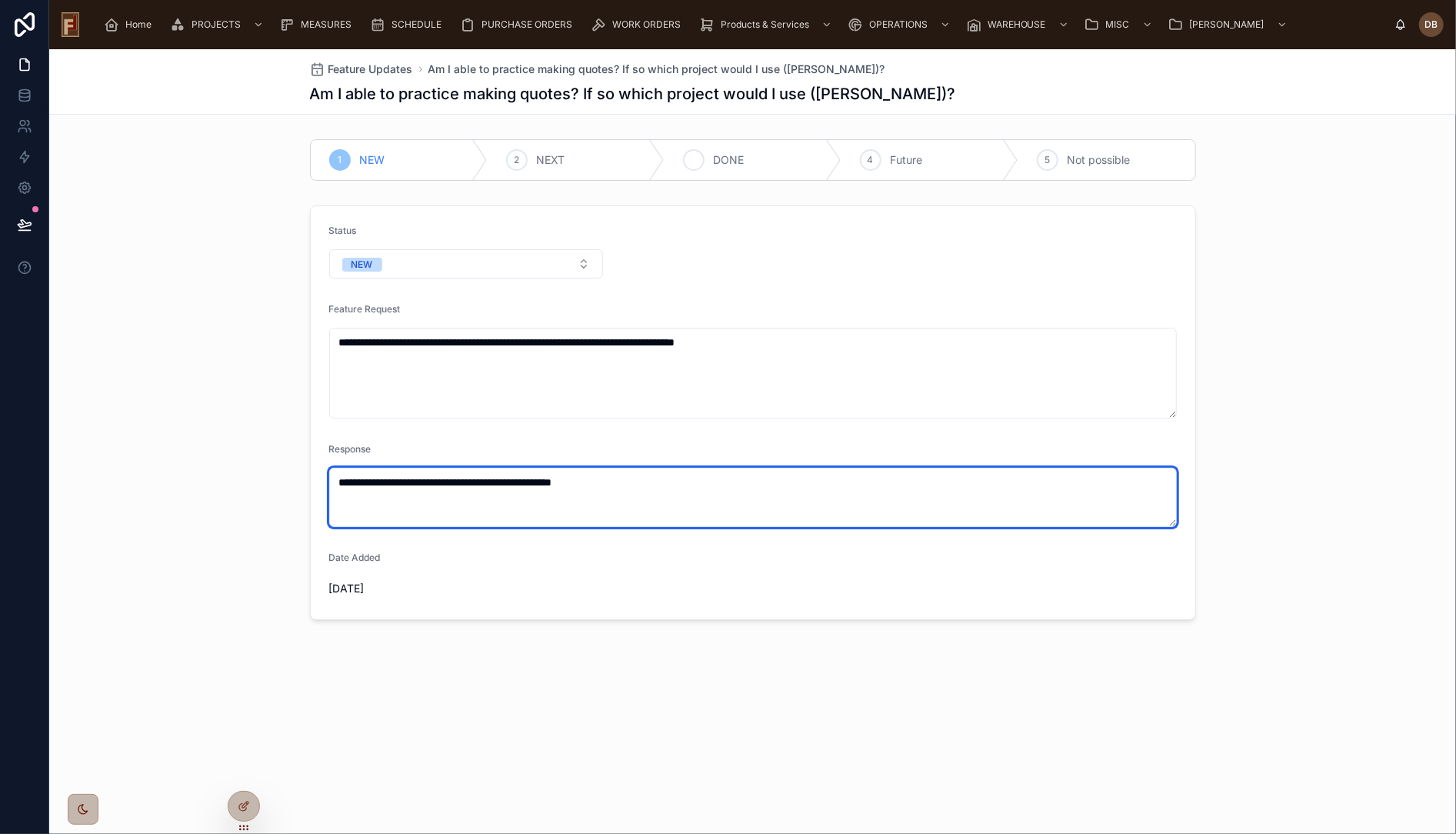
type textarea "**********"
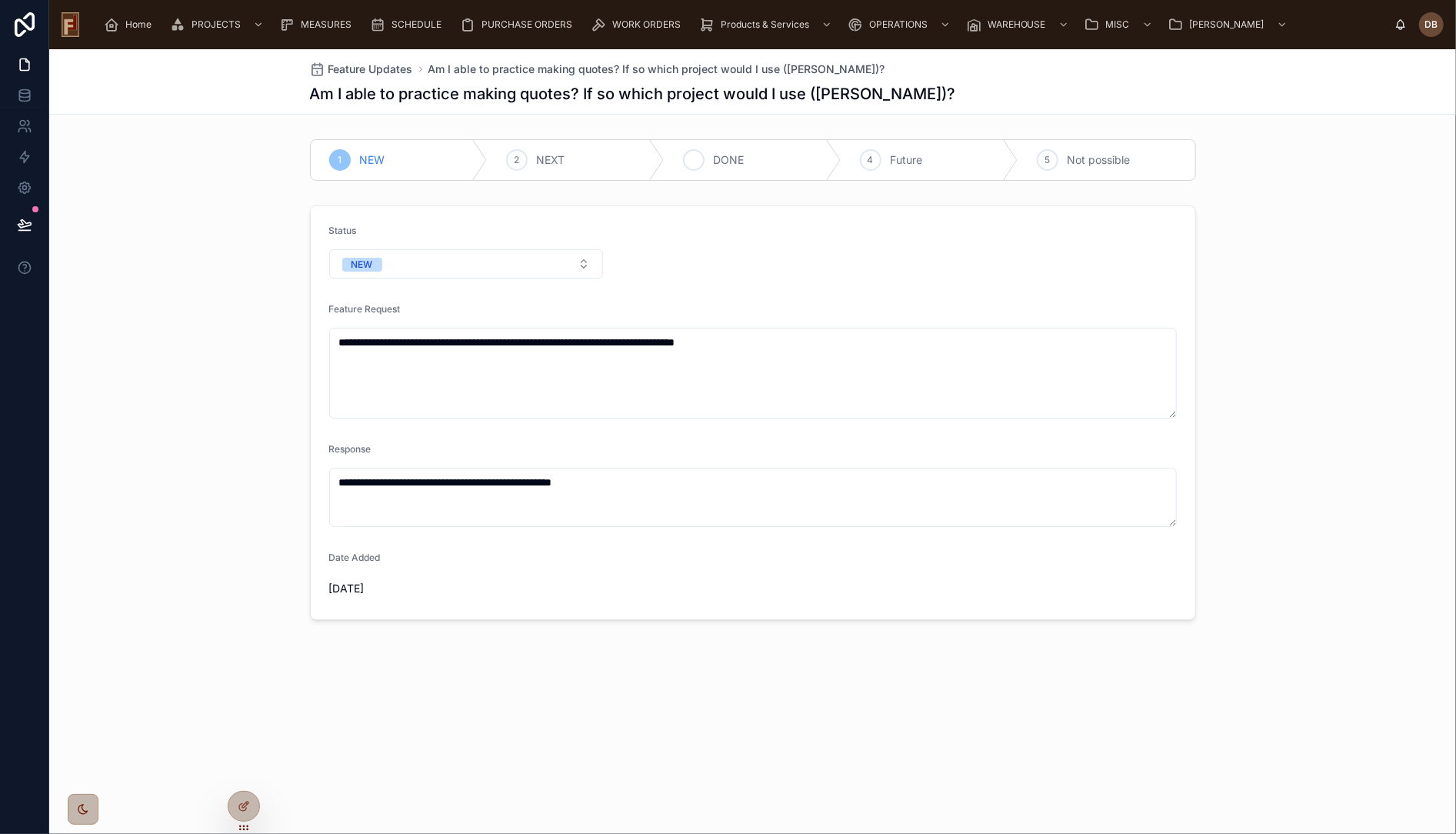
click at [727, 159] on span "DONE" at bounding box center [729, 159] width 31 height 15
click at [380, 63] on span "Feature Updates" at bounding box center [371, 69] width 85 height 15
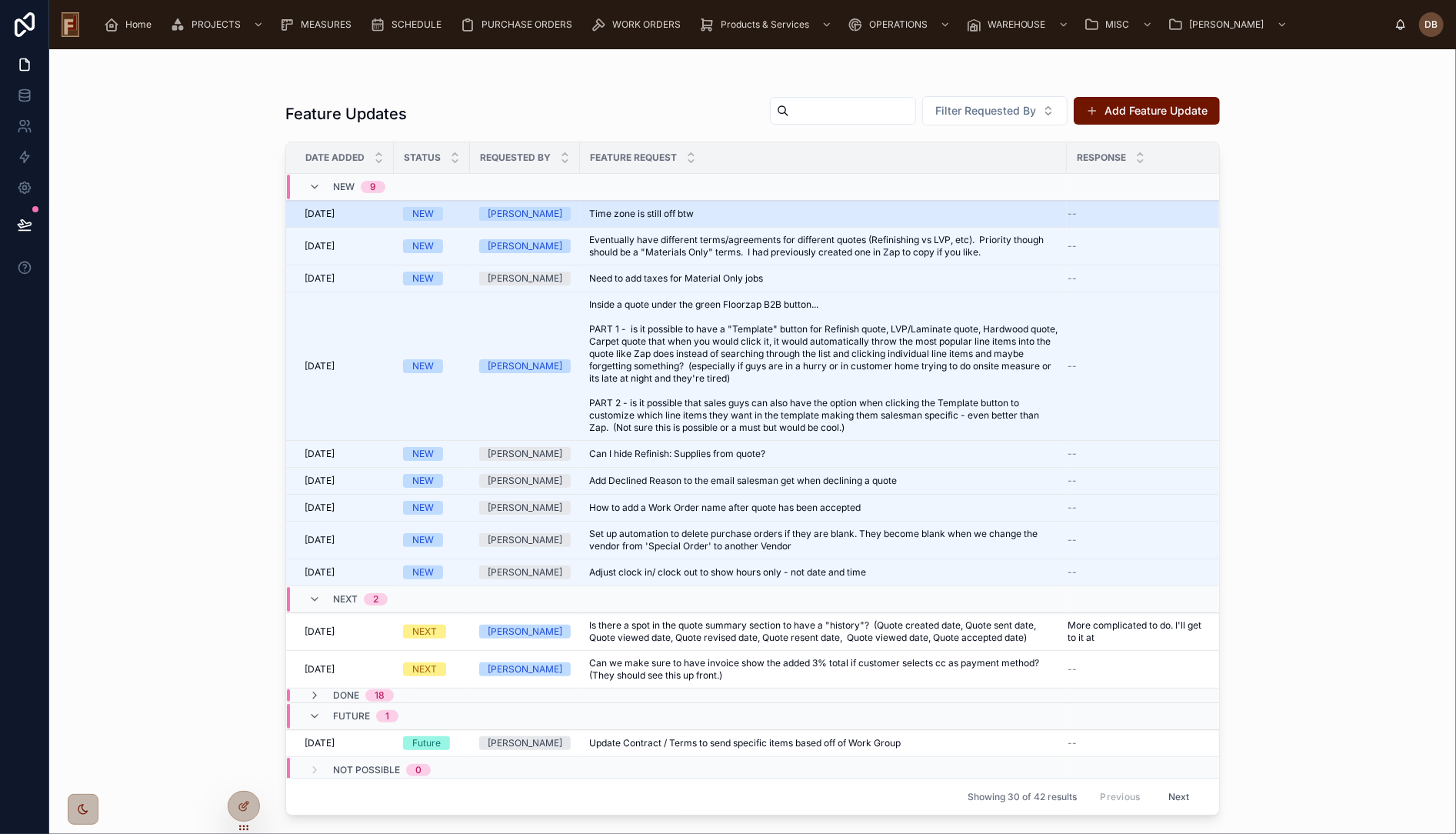
click at [719, 211] on div "Time zone is still off btw Time zone is still off btw" at bounding box center [824, 213] width 468 height 12
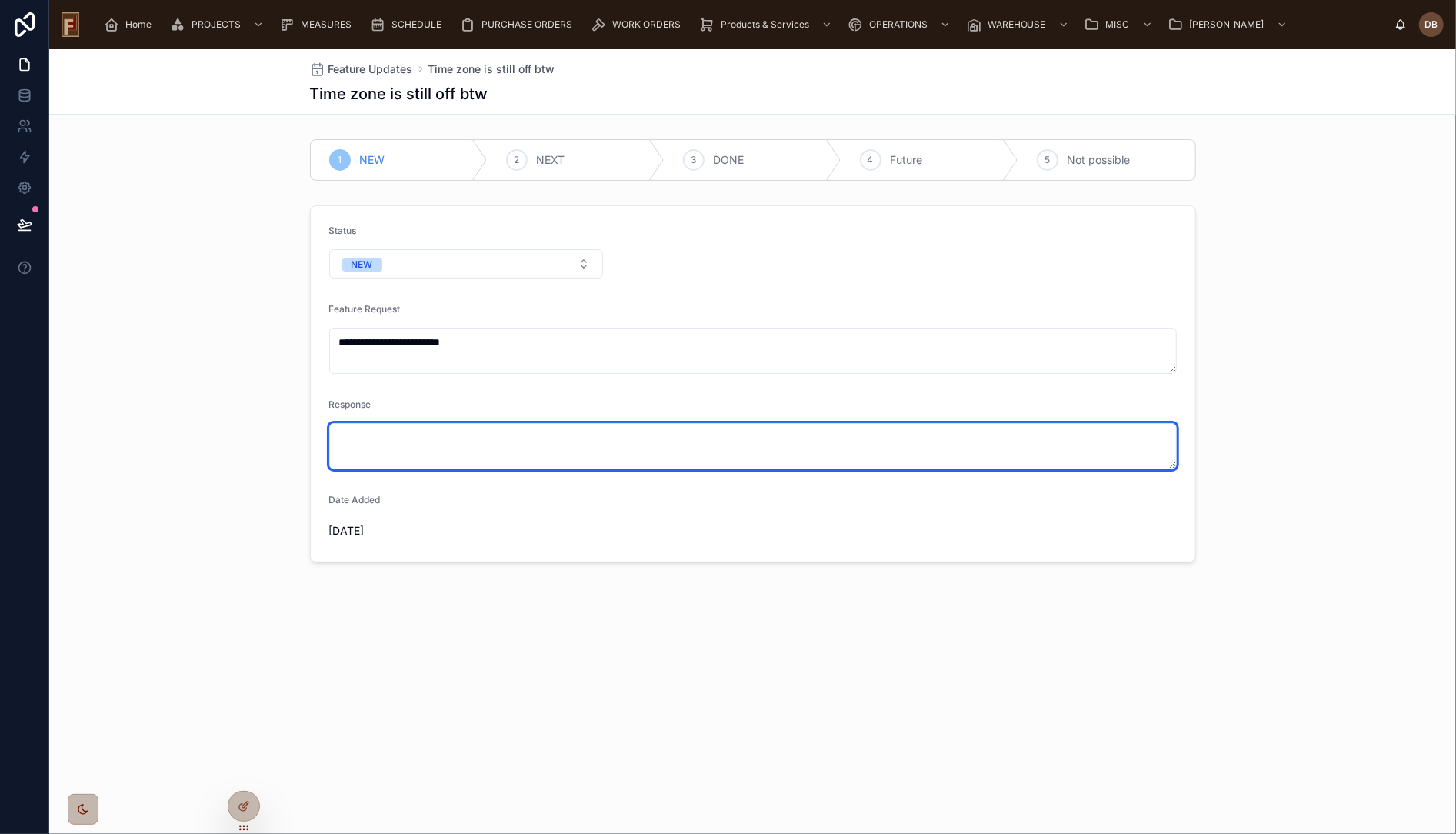
click at [412, 436] on textarea at bounding box center [753, 445] width 848 height 46
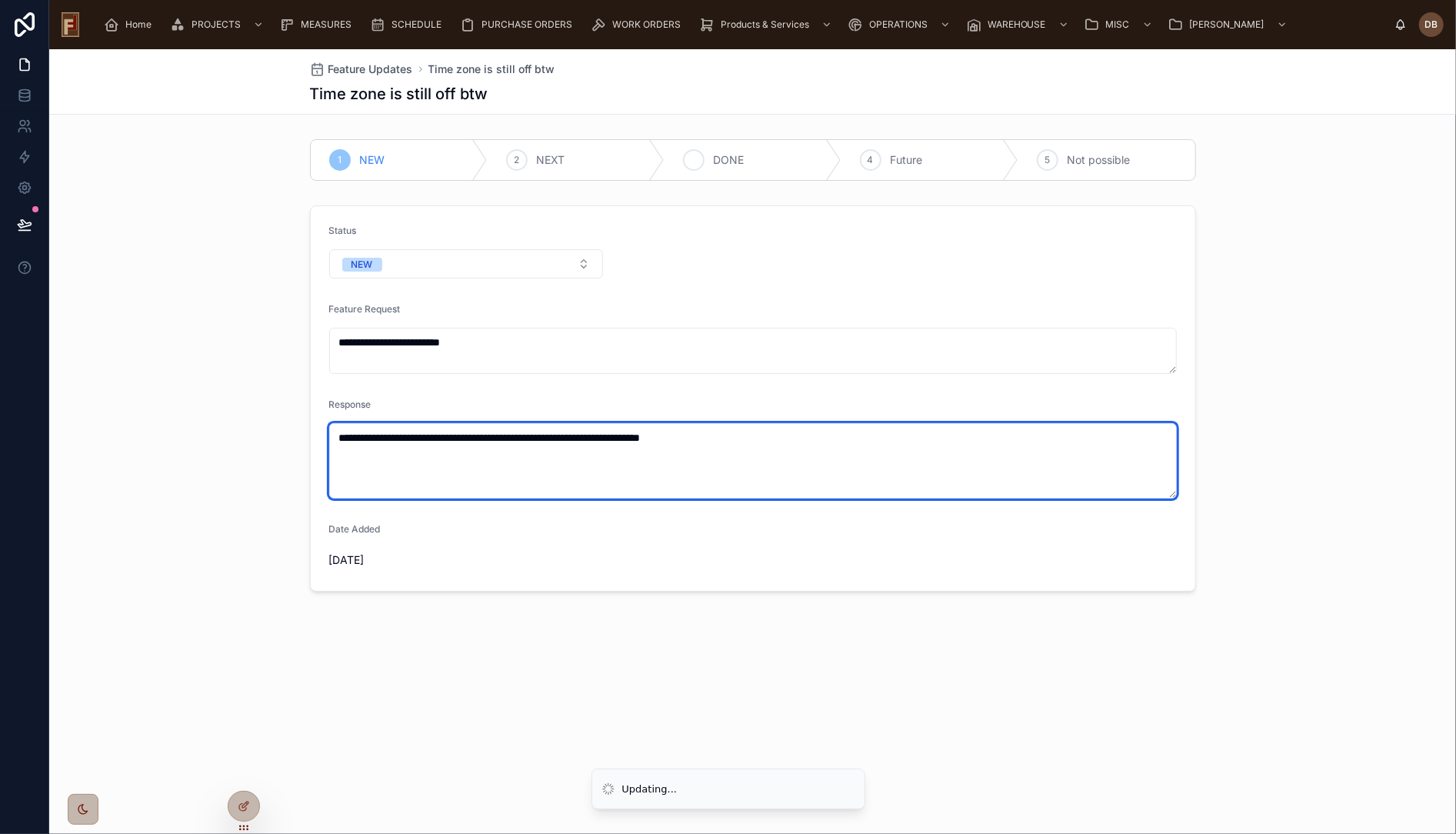
type textarea "**********"
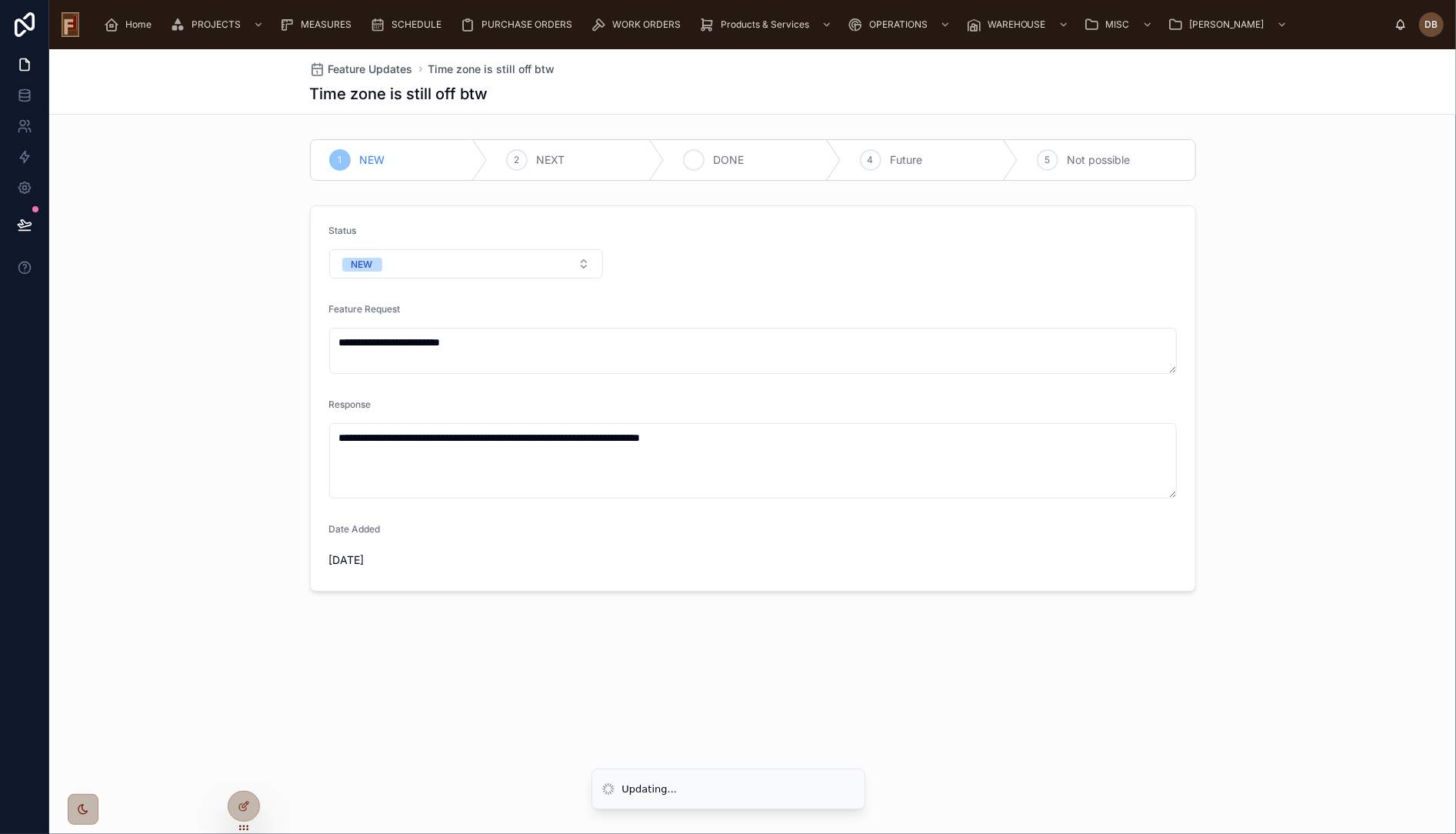
click at [747, 160] on div "3 DONE" at bounding box center [754, 159] width 177 height 40
click at [376, 73] on span "Feature Updates" at bounding box center [371, 69] width 85 height 15
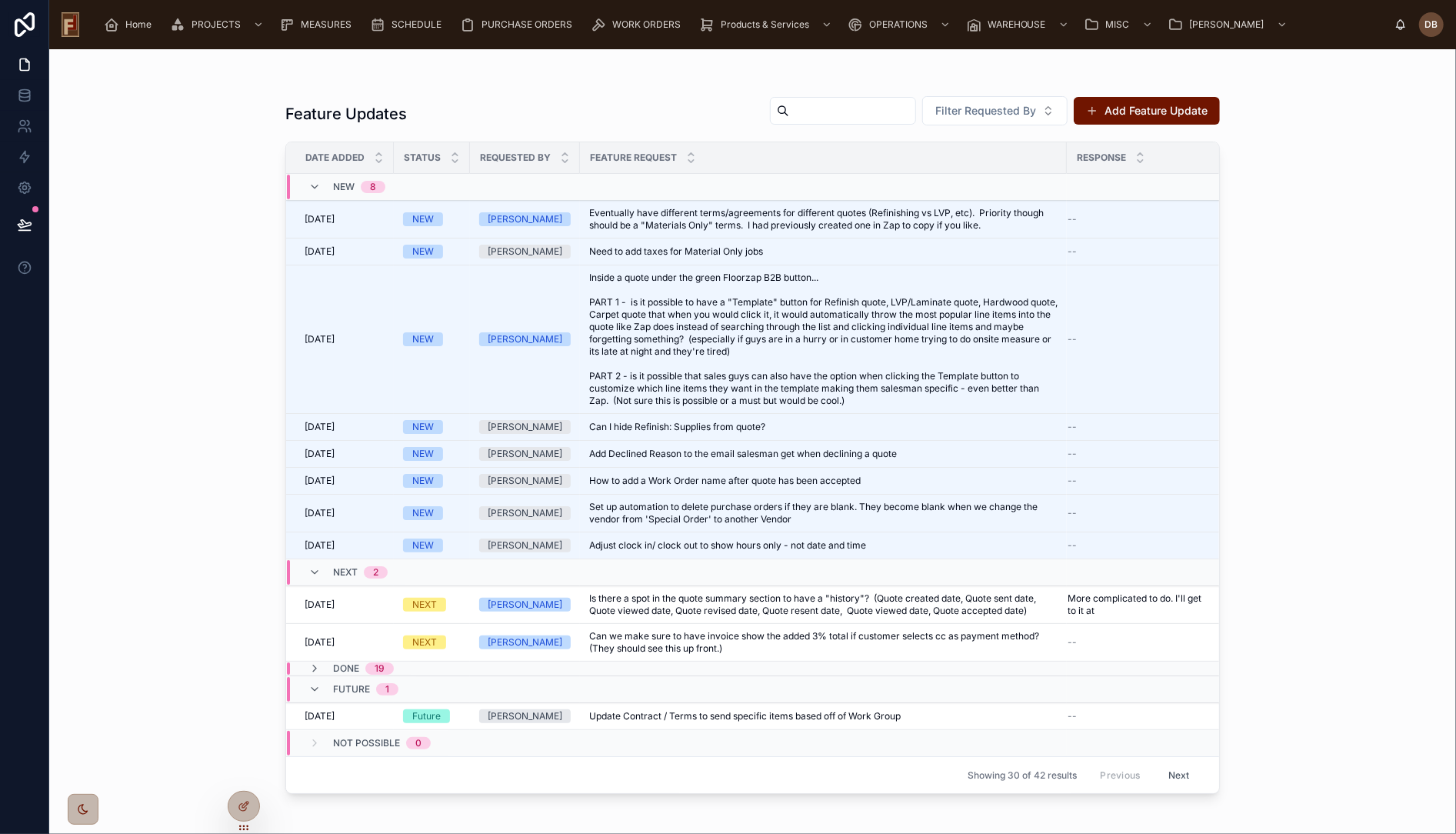
click at [630, 115] on div "Feature Updates Filter Requested By Add Feature Update" at bounding box center [753, 113] width 935 height 37
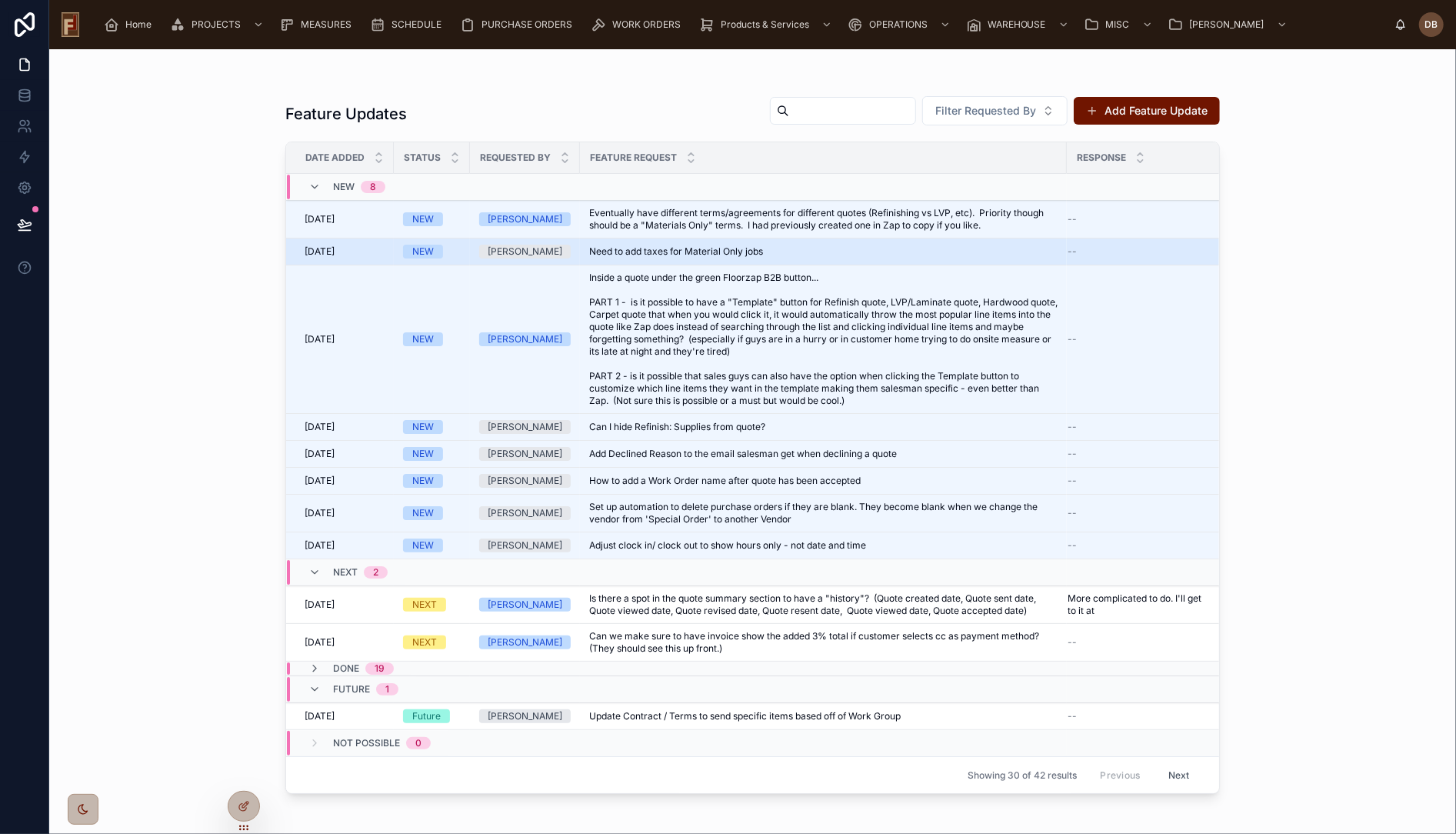
click at [667, 250] on span "Need to add taxes for Material Only jobs" at bounding box center [676, 251] width 174 height 12
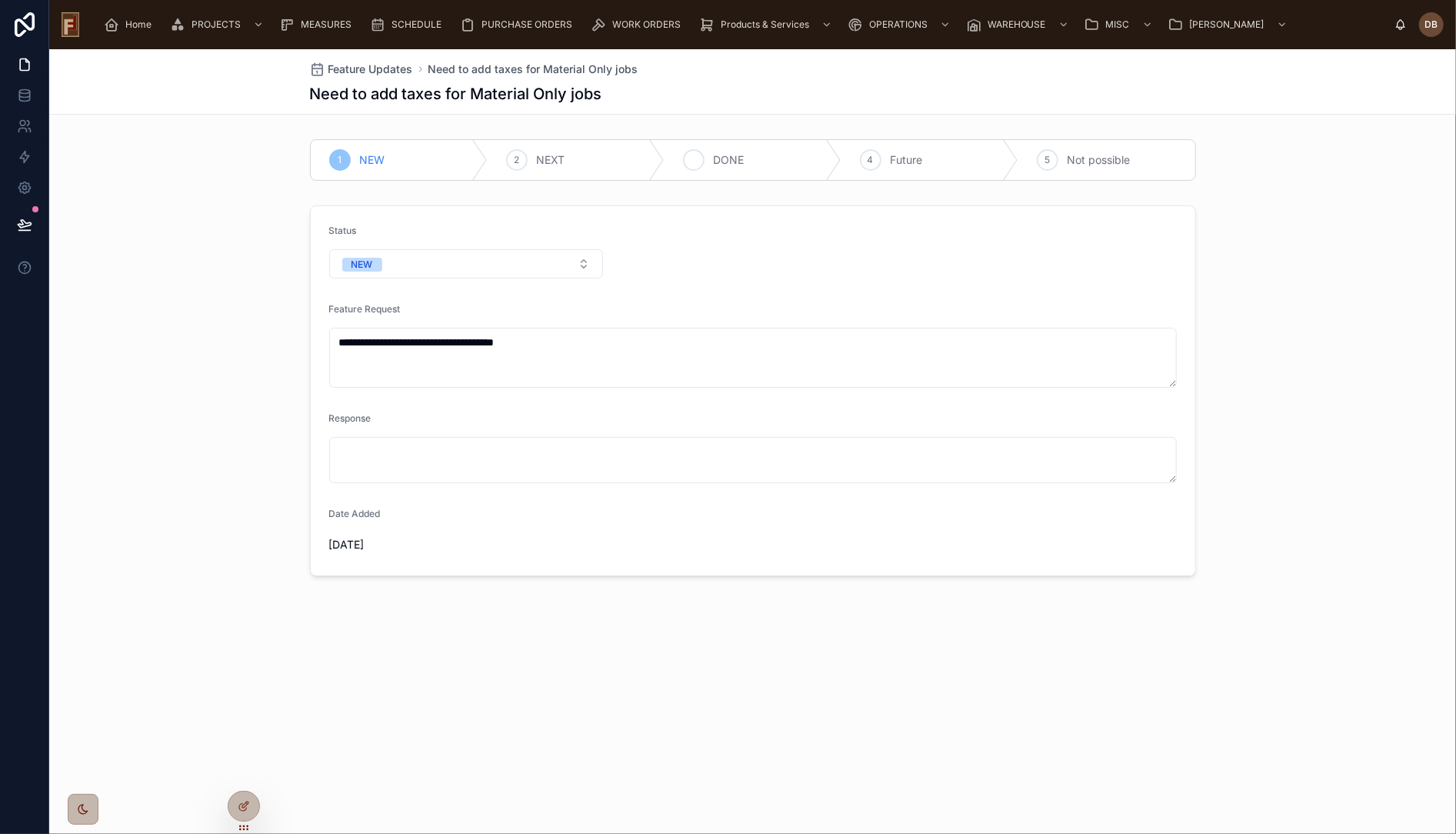
click at [758, 159] on div "3 DONE" at bounding box center [754, 159] width 177 height 40
click at [369, 67] on span "Feature Updates" at bounding box center [371, 69] width 85 height 15
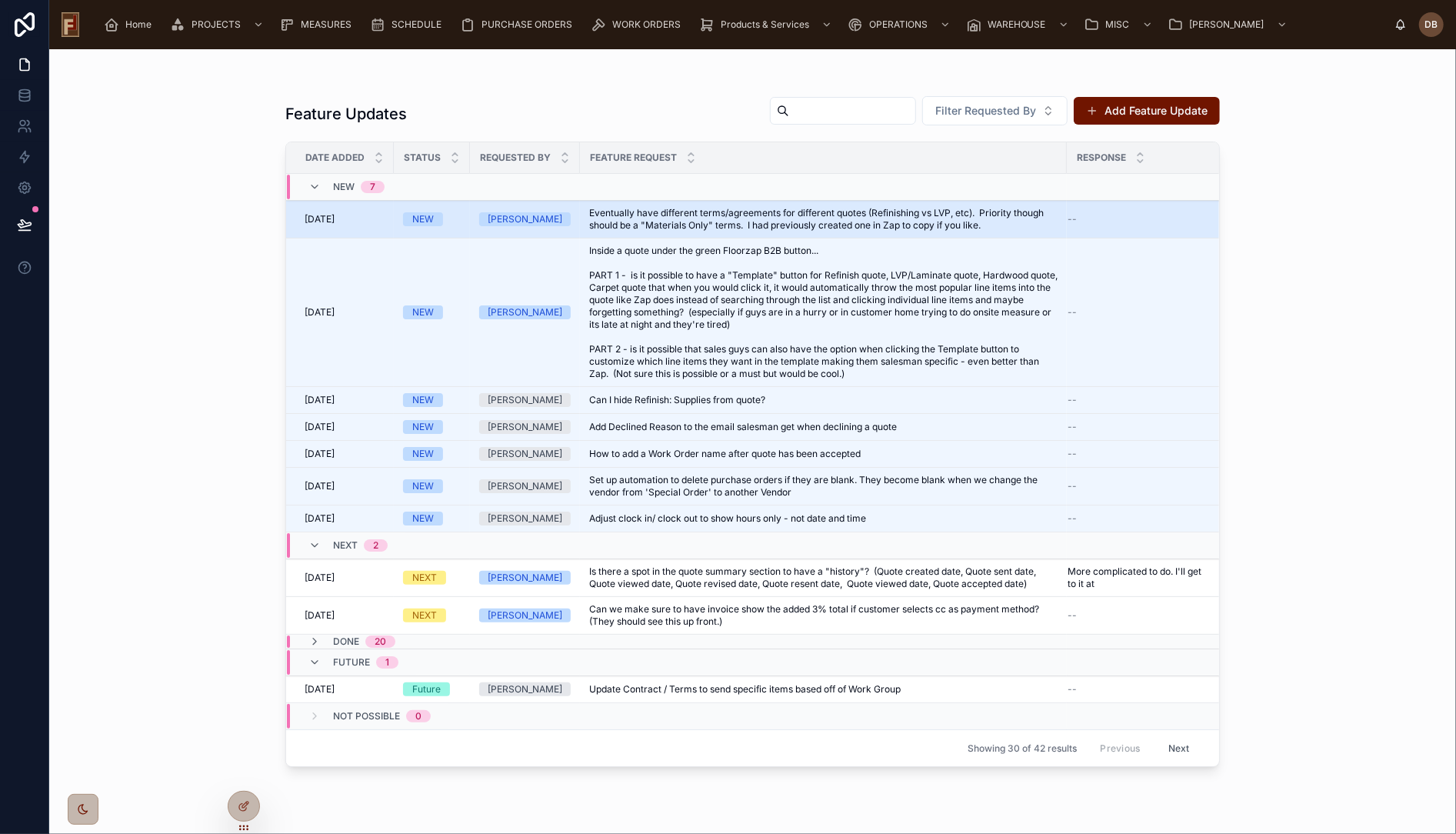
click at [679, 215] on span "Eventually have different terms/agreements for different quotes (Refinishing vs…" at bounding box center [824, 219] width 468 height 24
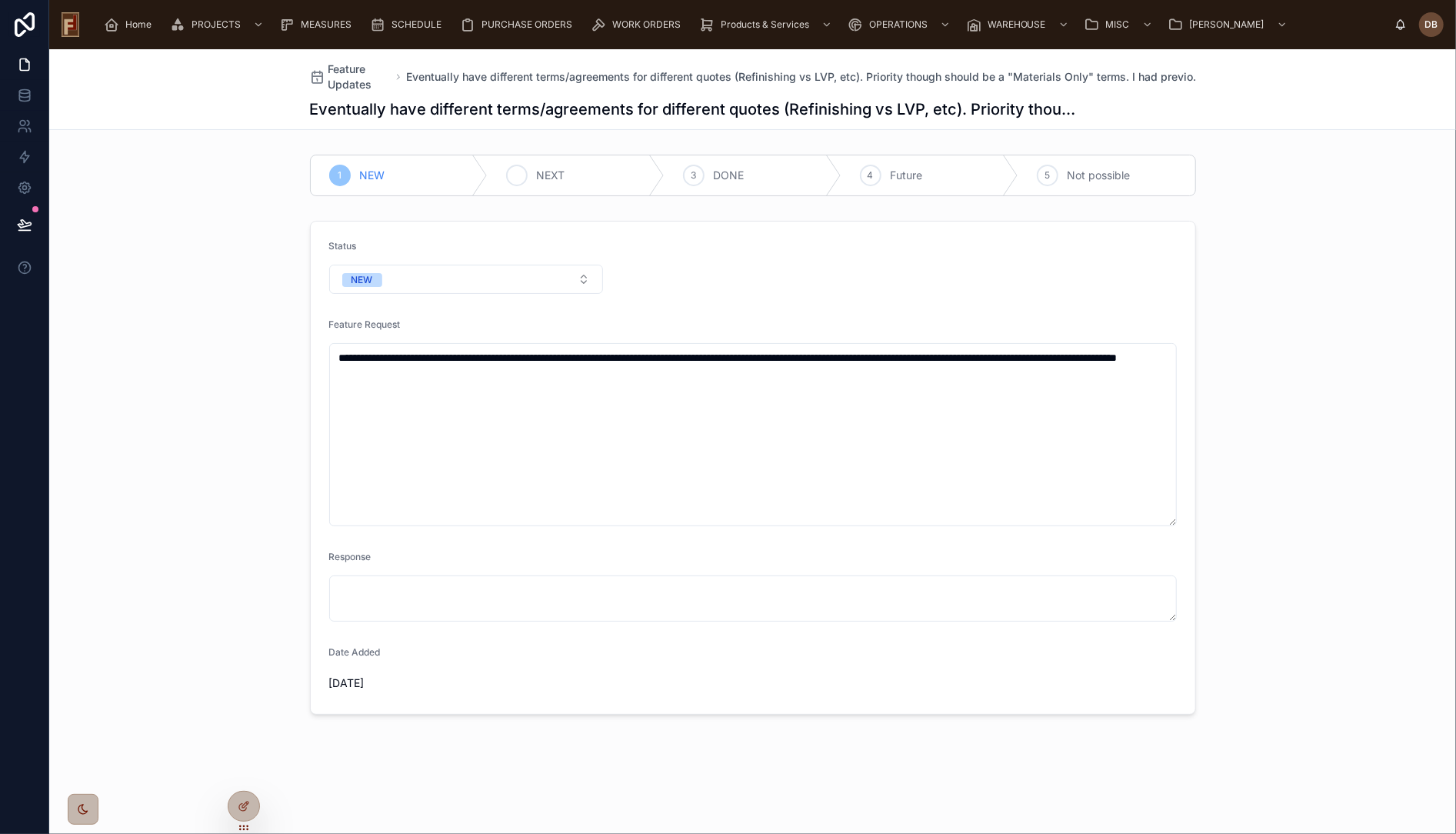
click at [555, 177] on span "NEXT" at bounding box center [550, 175] width 28 height 15
click at [341, 76] on span "Feature Updates" at bounding box center [360, 77] width 63 height 31
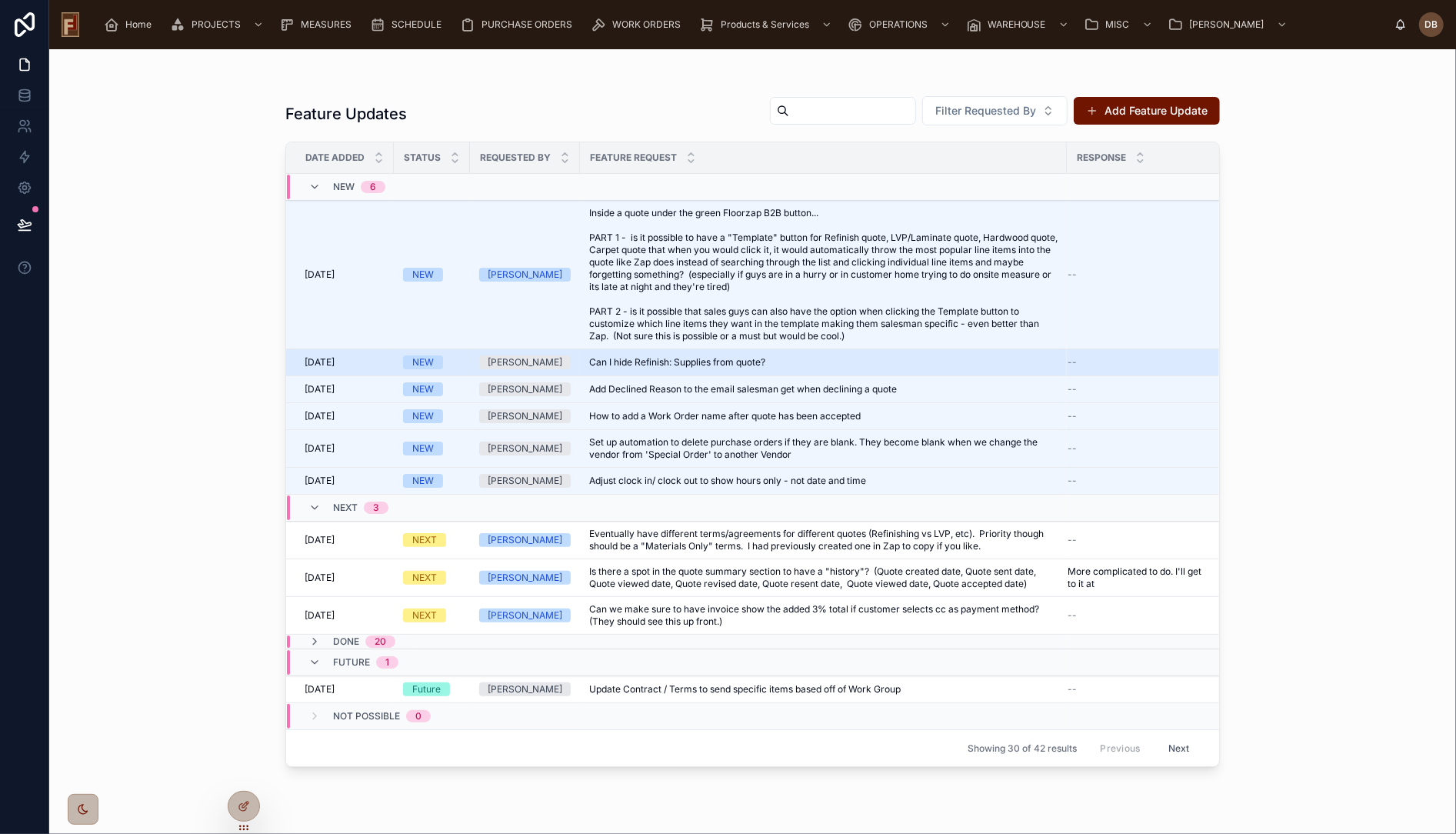
click at [566, 357] on div "[PERSON_NAME]" at bounding box center [525, 362] width 92 height 14
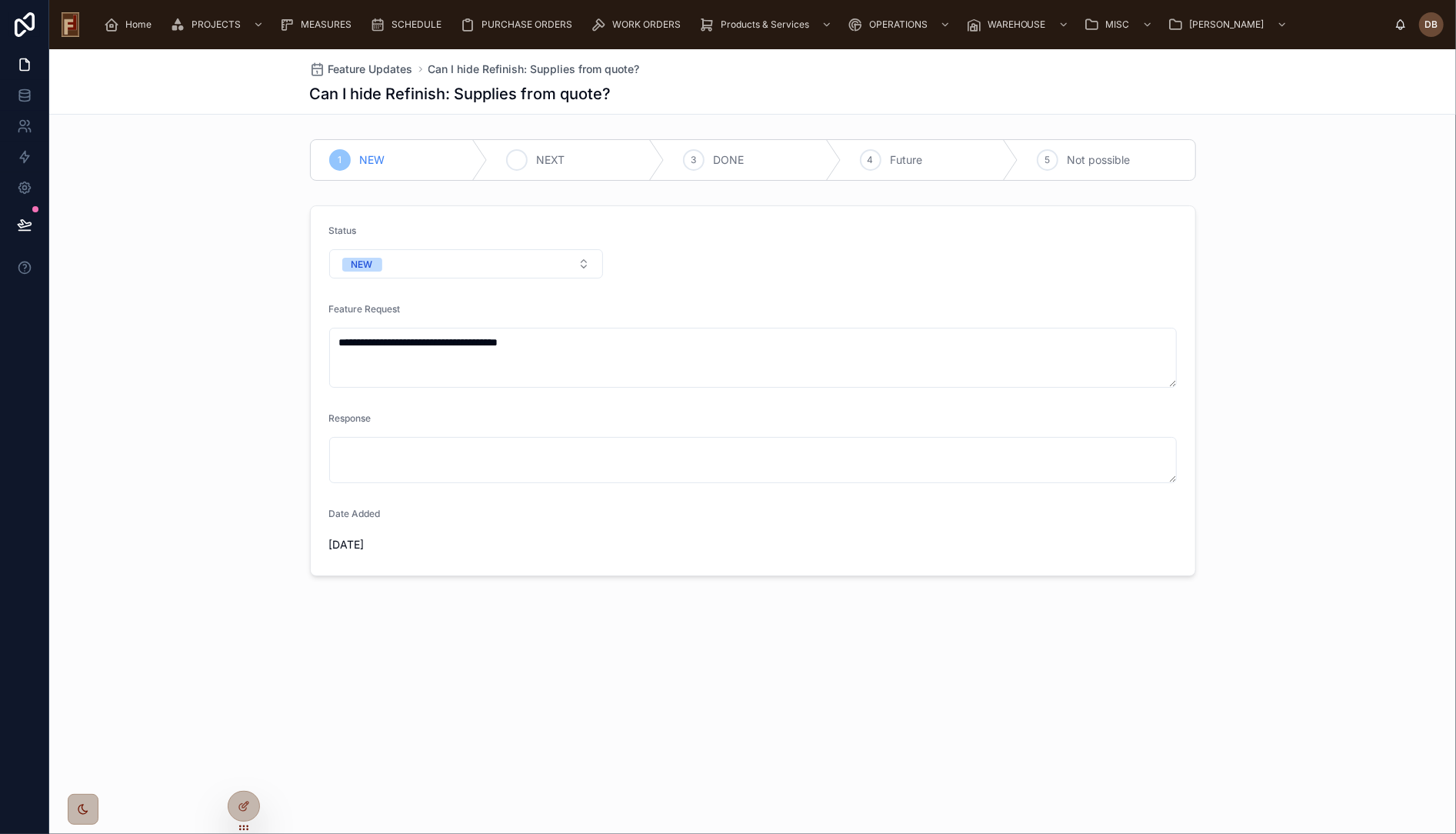
click at [557, 163] on span "NEXT" at bounding box center [550, 159] width 28 height 15
click at [390, 63] on span "Feature Updates" at bounding box center [371, 69] width 85 height 15
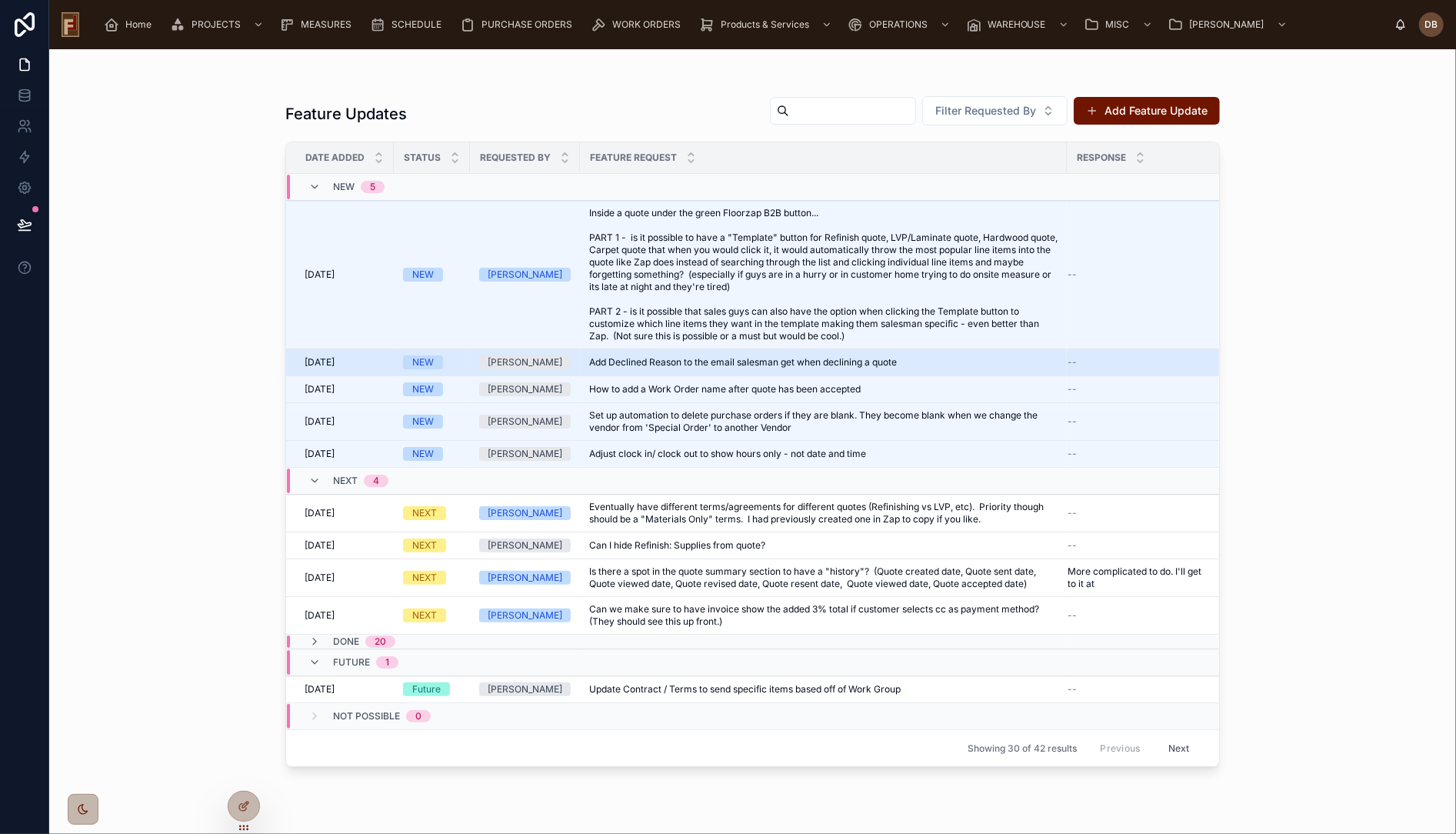
click at [654, 367] on span "Add Declined Reason to the email salesman get when declining a quote" at bounding box center [743, 362] width 308 height 12
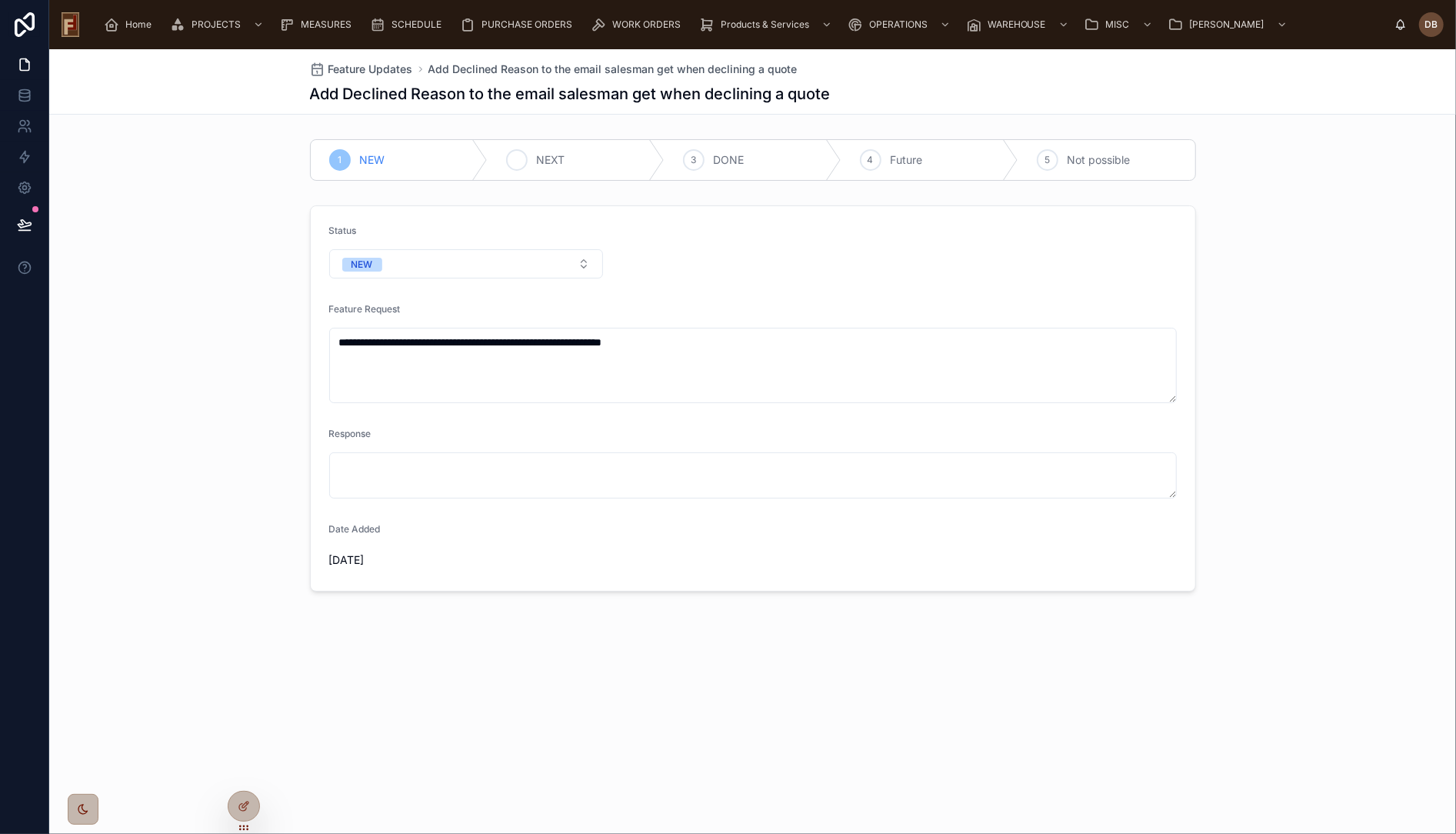
click at [542, 166] on span "NEXT" at bounding box center [550, 159] width 28 height 15
click at [391, 68] on span "Feature Updates" at bounding box center [371, 69] width 85 height 15
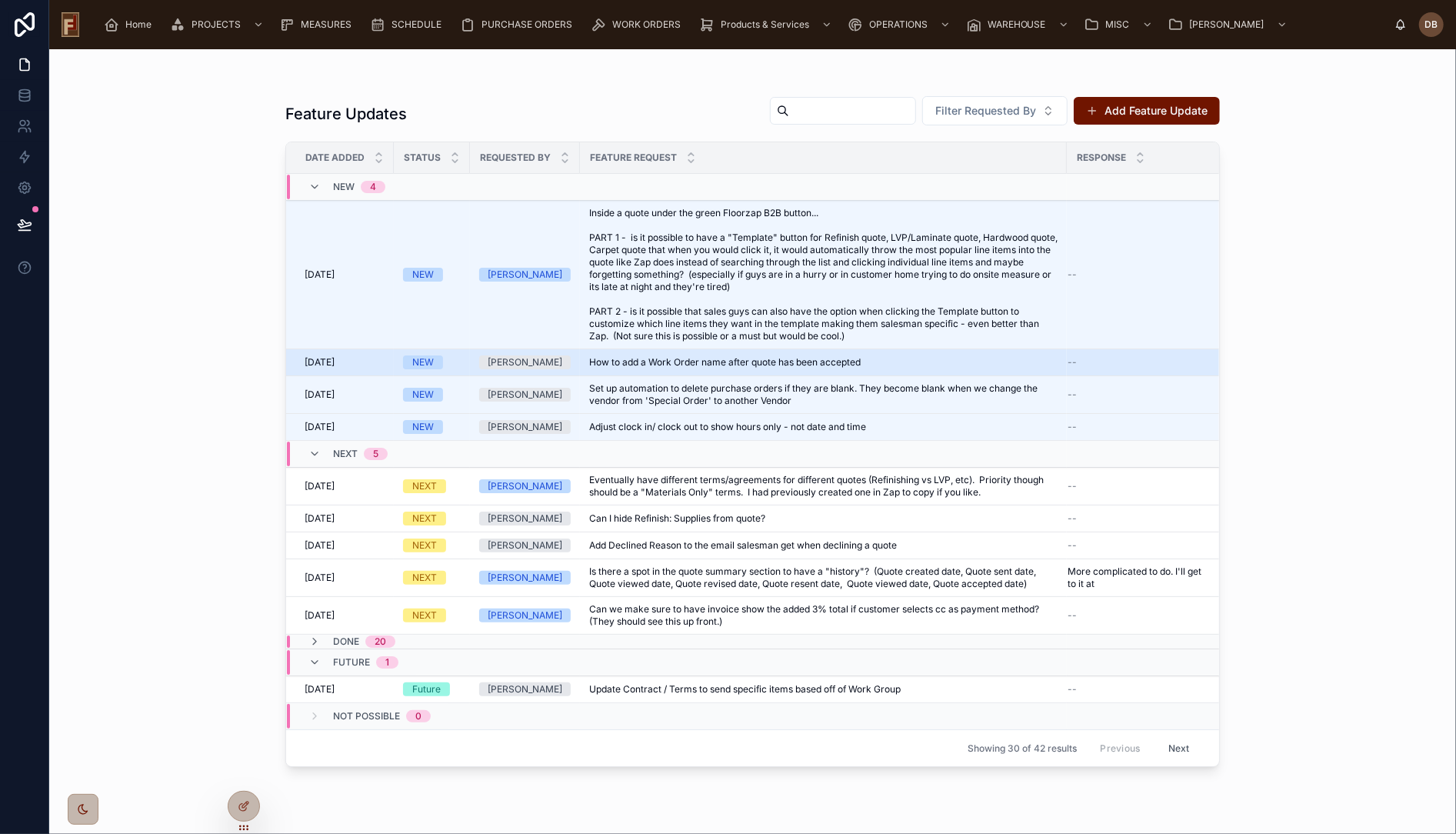
click at [676, 364] on span "How to add a Work Order name after quote has been accepted" at bounding box center [725, 362] width 272 height 12
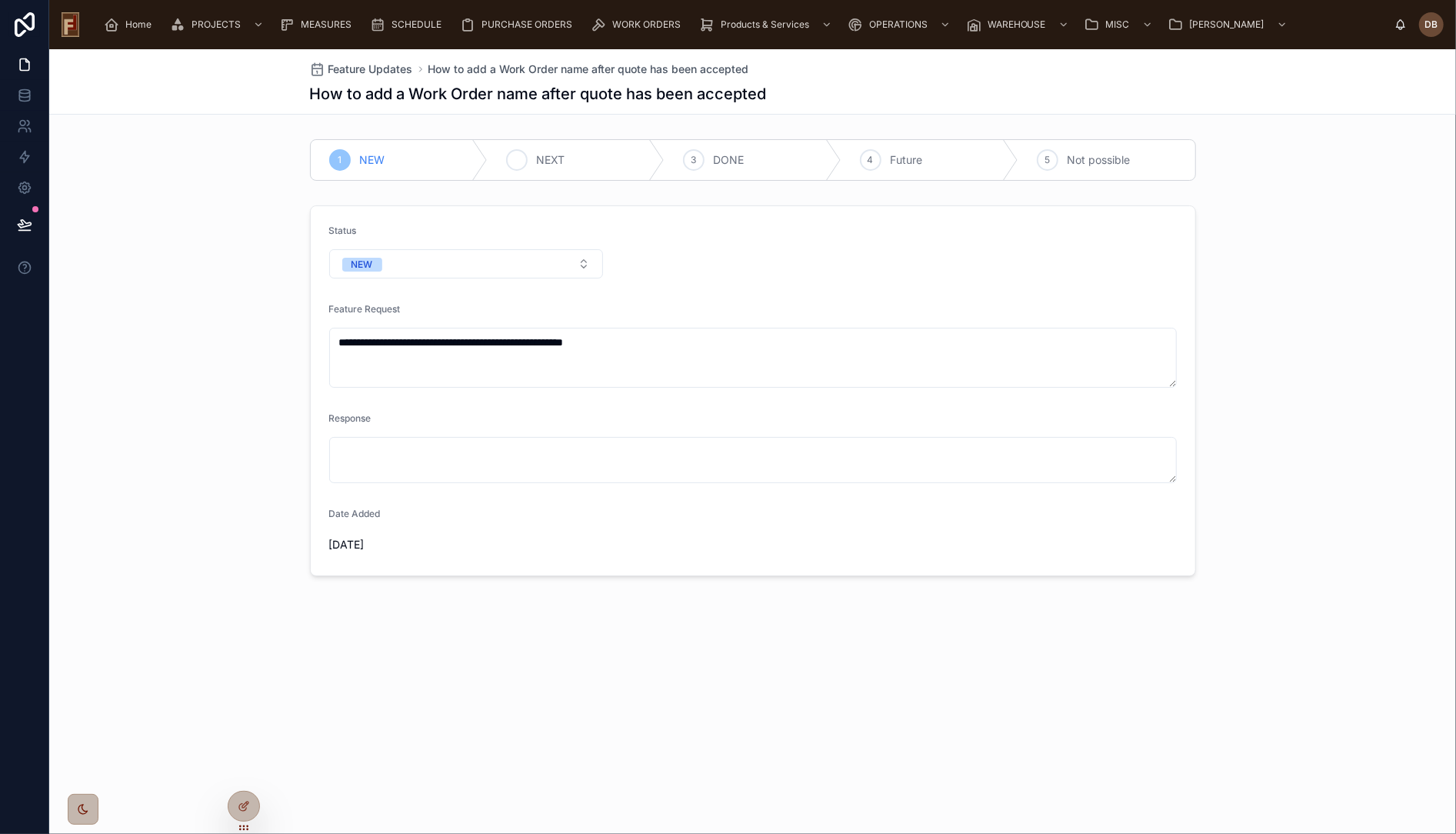
click at [558, 155] on span "NEXT" at bounding box center [550, 159] width 28 height 15
click at [369, 71] on span "Feature Updates" at bounding box center [371, 69] width 85 height 15
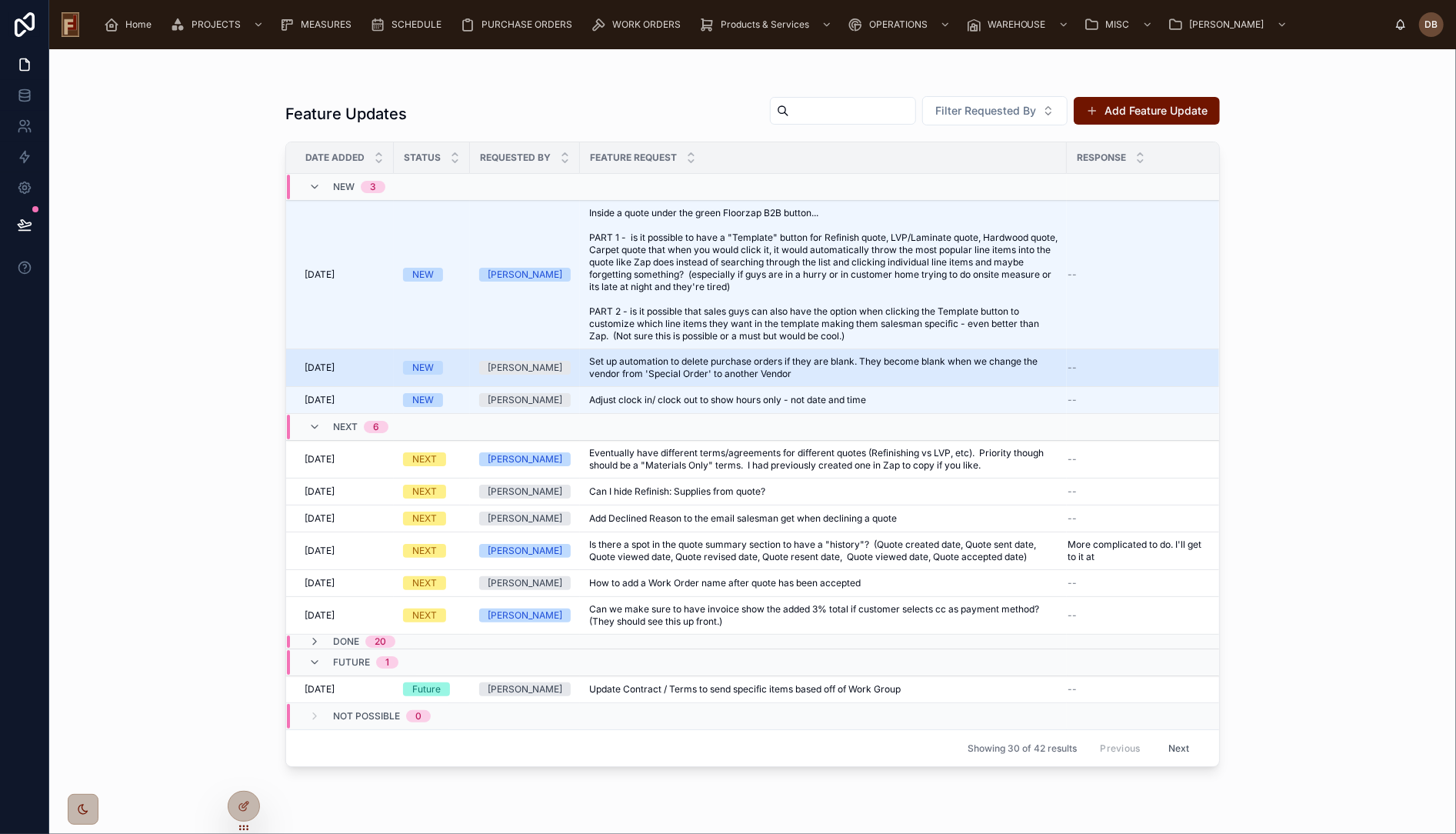
click at [656, 374] on span "Set up automation to delete purchase orders if they are blank. They become blan…" at bounding box center [824, 367] width 468 height 24
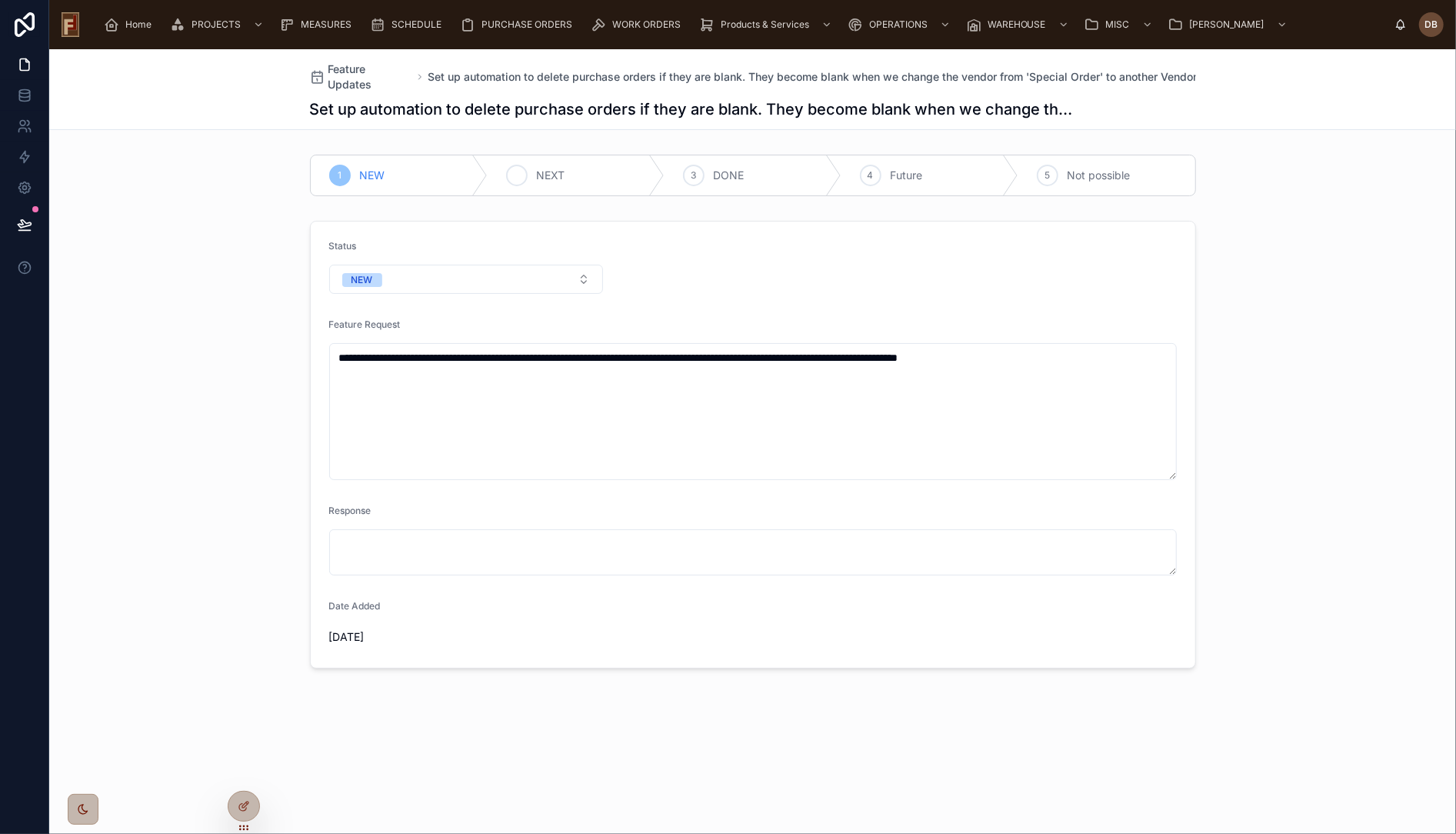
click at [530, 175] on div "2 NEXT" at bounding box center [576, 175] width 177 height 40
click at [358, 80] on span "Feature Updates" at bounding box center [371, 77] width 85 height 31
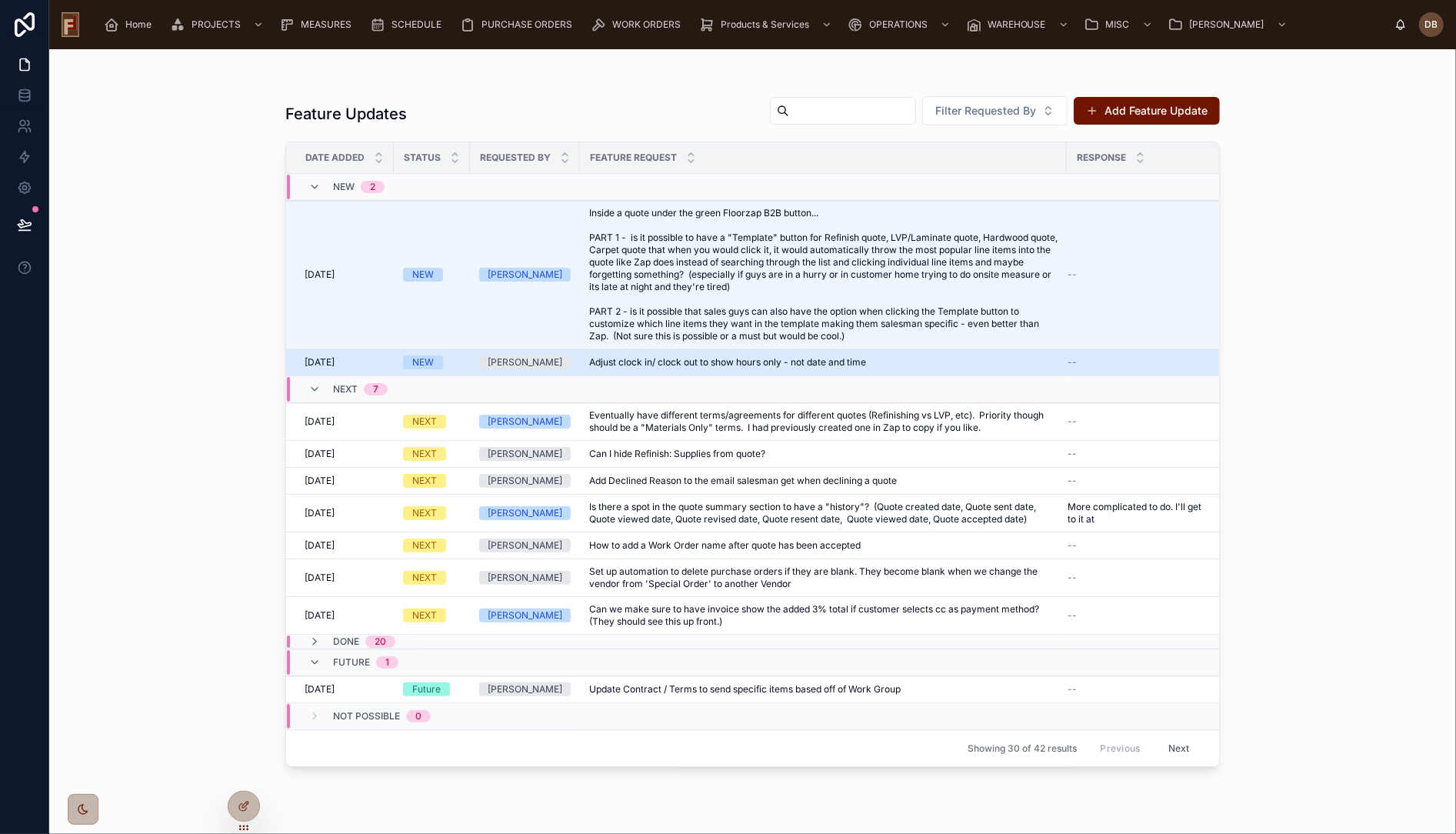
click at [708, 362] on span "Adjust clock in/ clock out to show hours only - not date and time" at bounding box center [728, 362] width 277 height 12
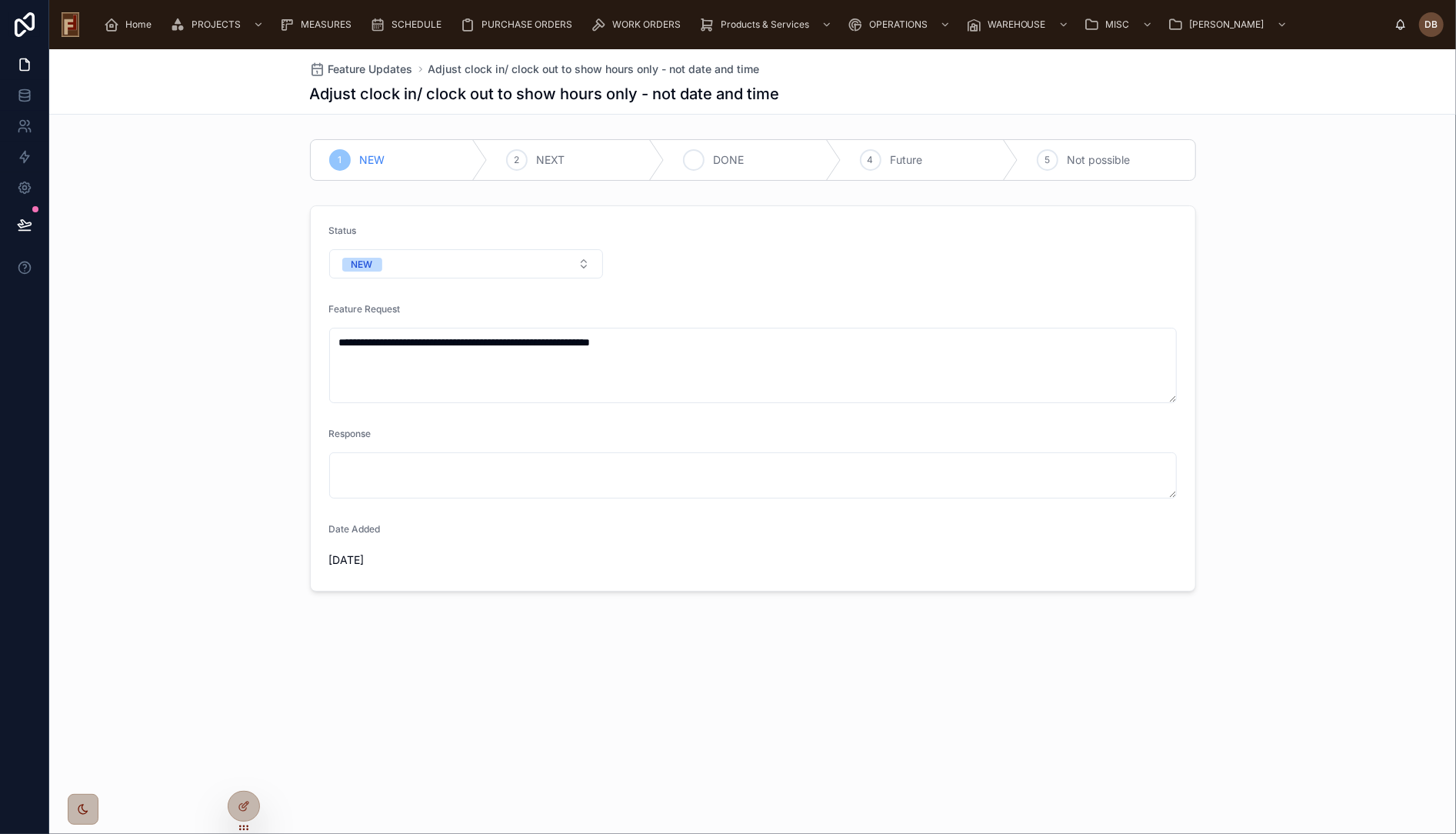
click at [743, 160] on span "DONE" at bounding box center [729, 159] width 31 height 15
click at [383, 66] on span "Feature Updates" at bounding box center [371, 69] width 85 height 15
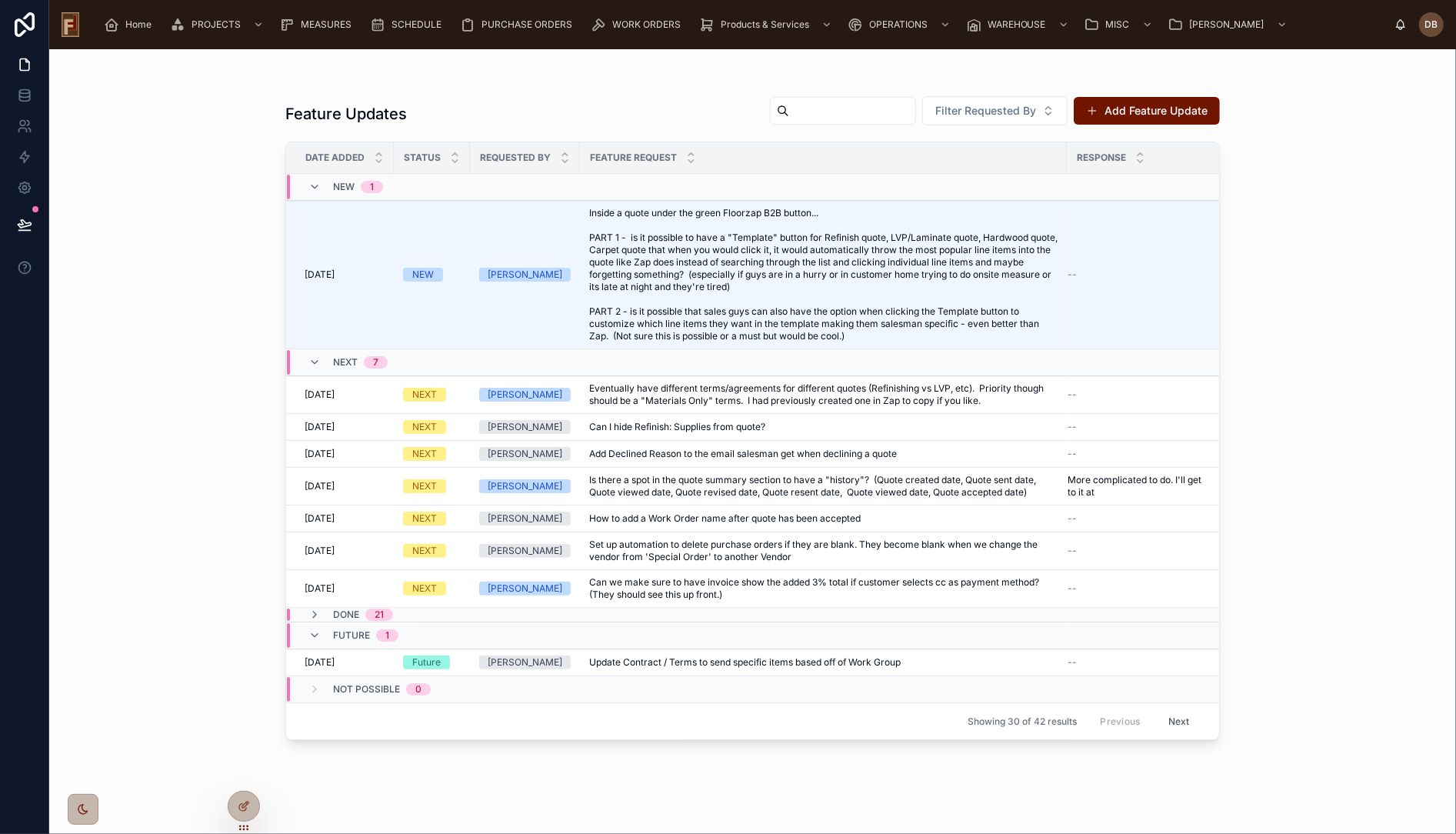
click at [200, 501] on div "Feature Updates Filter Requested By Add Feature Update Date Added Status Reques…" at bounding box center [753, 441] width 1407 height 784
click at [312, 634] on icon at bounding box center [314, 635] width 12 height 12
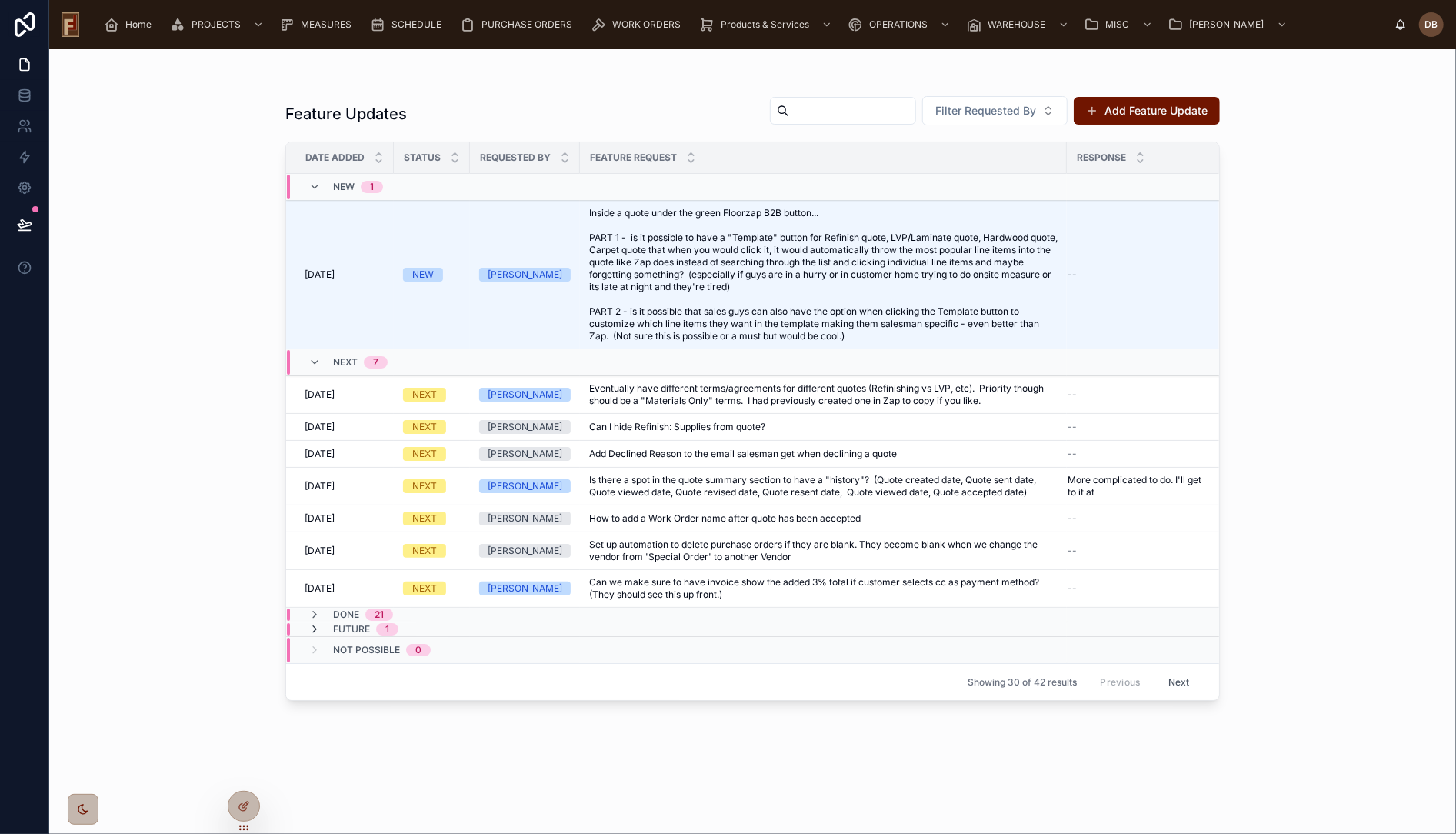
click at [313, 625] on icon at bounding box center [314, 628] width 12 height 12
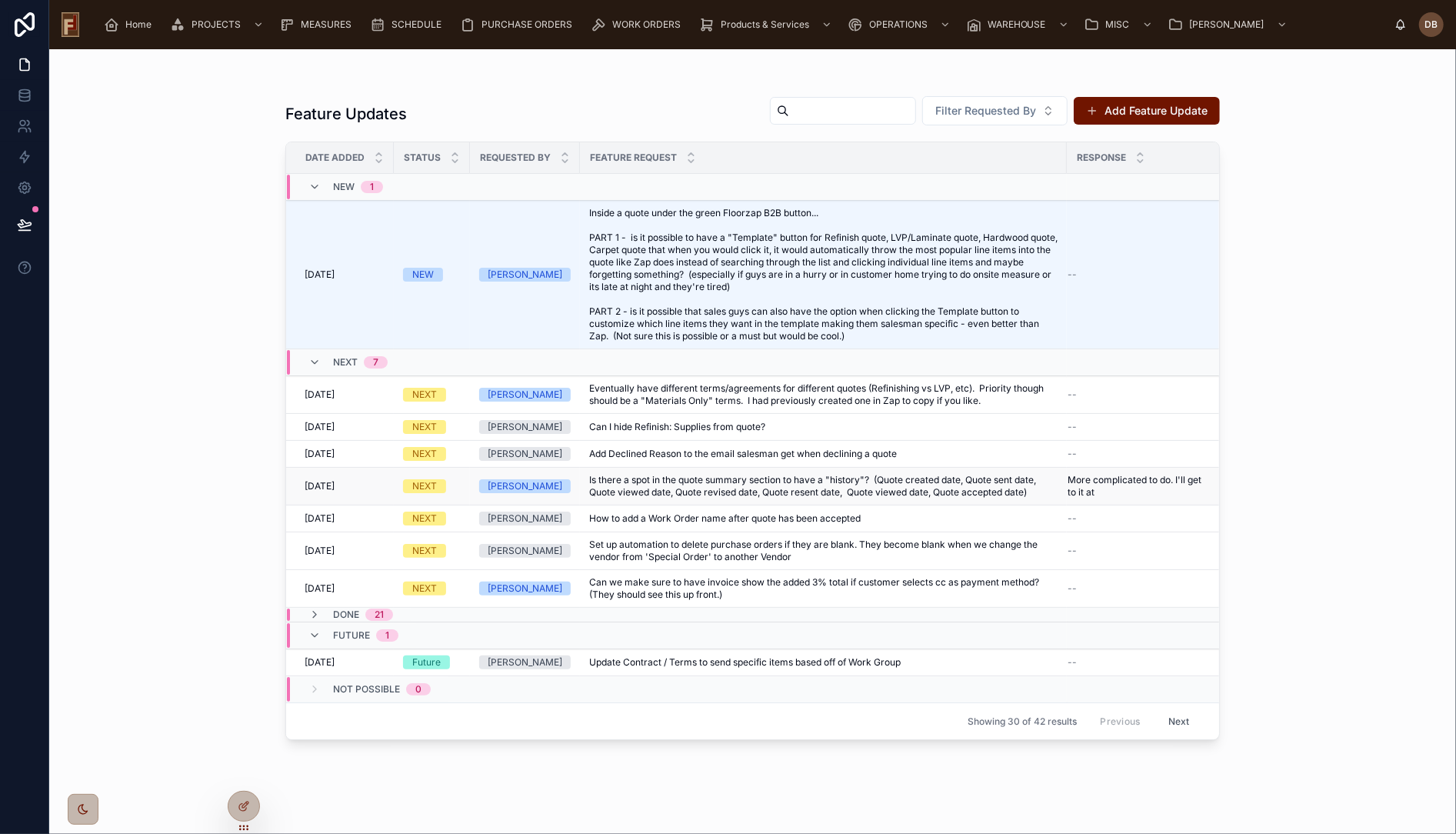
click at [663, 484] on span "Is there a spot in the quote summary section to have a "history"? (Quote create…" at bounding box center [824, 486] width 468 height 24
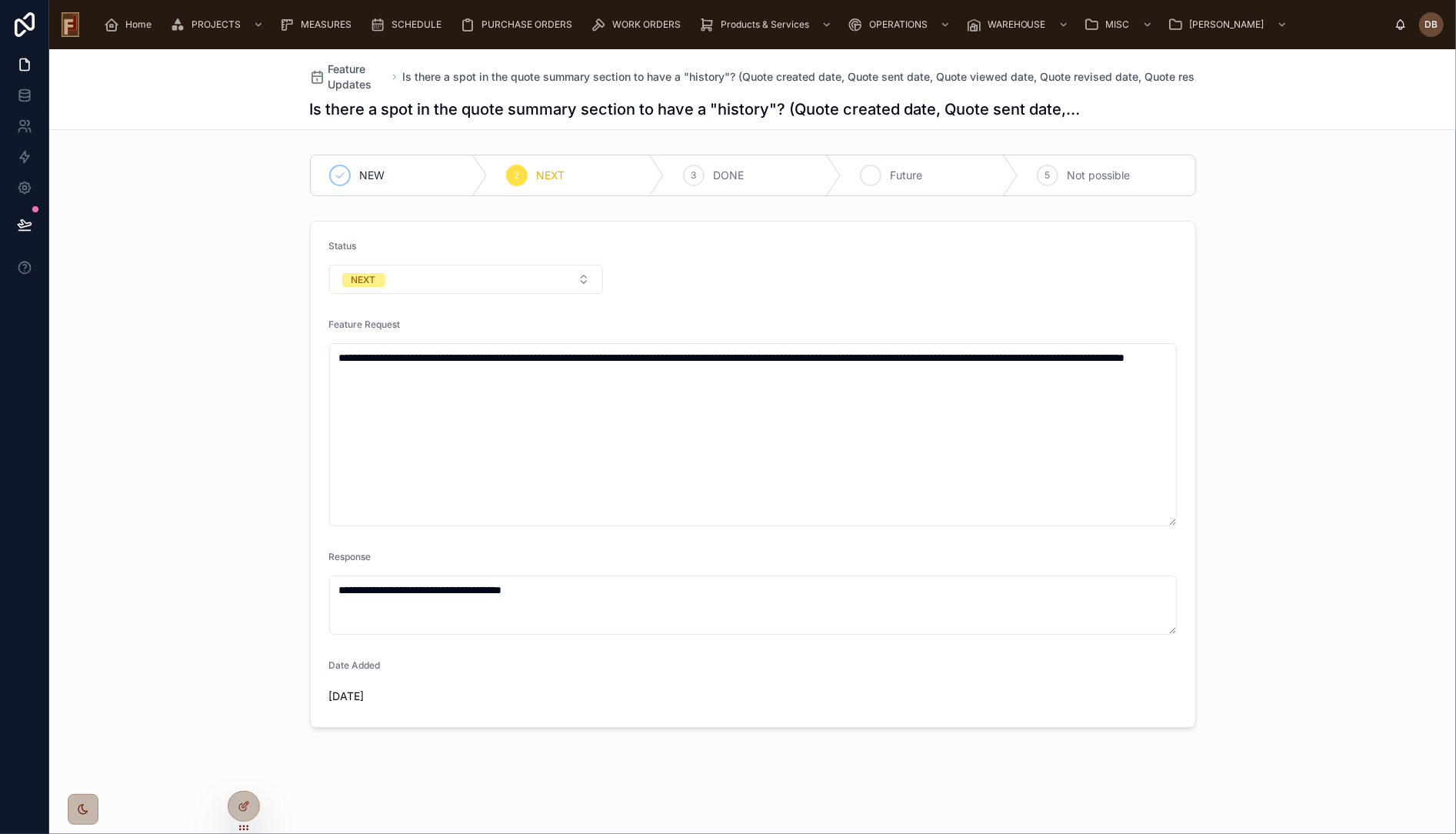
click at [928, 177] on div "4 Future" at bounding box center [930, 175] width 177 height 40
click at [346, 64] on span "Feature Updates" at bounding box center [358, 77] width 59 height 31
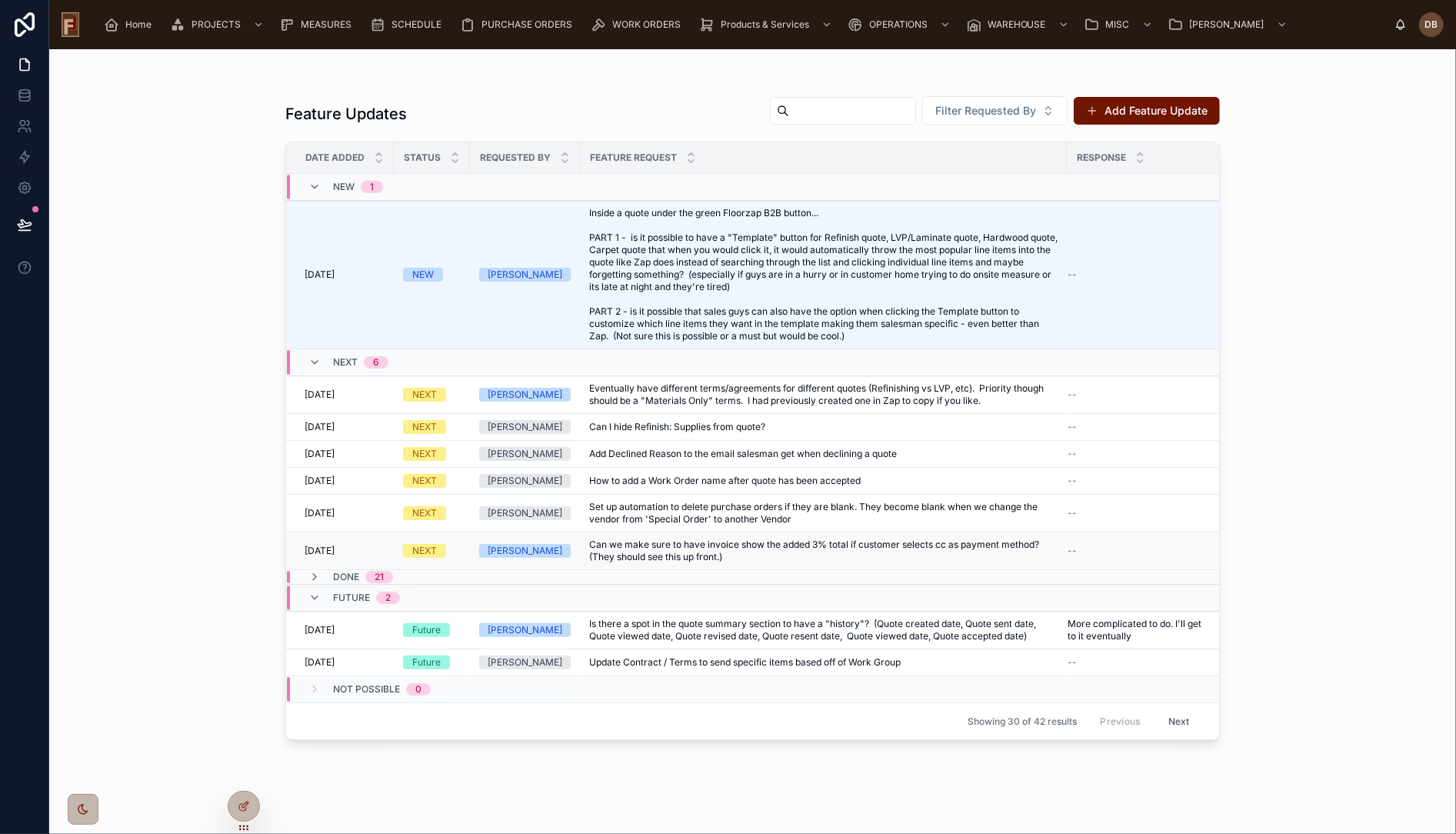
click at [714, 546] on span "Can we make sure to have invoice show the added 3% total if customer selects cc…" at bounding box center [824, 550] width 468 height 24
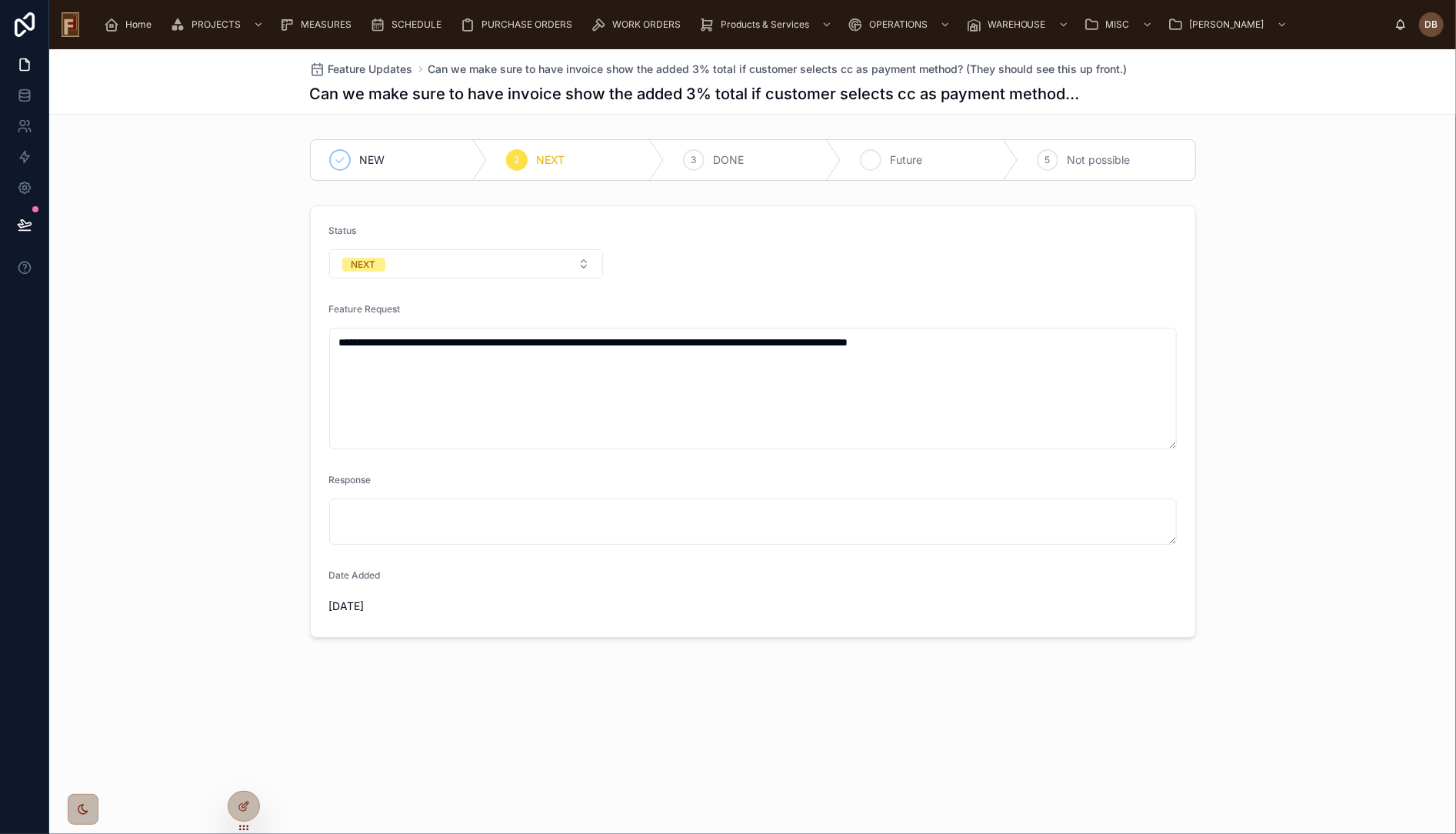
click at [928, 151] on div "4 Future" at bounding box center [930, 159] width 177 height 40
click at [369, 67] on span "Feature Updates" at bounding box center [371, 69] width 85 height 15
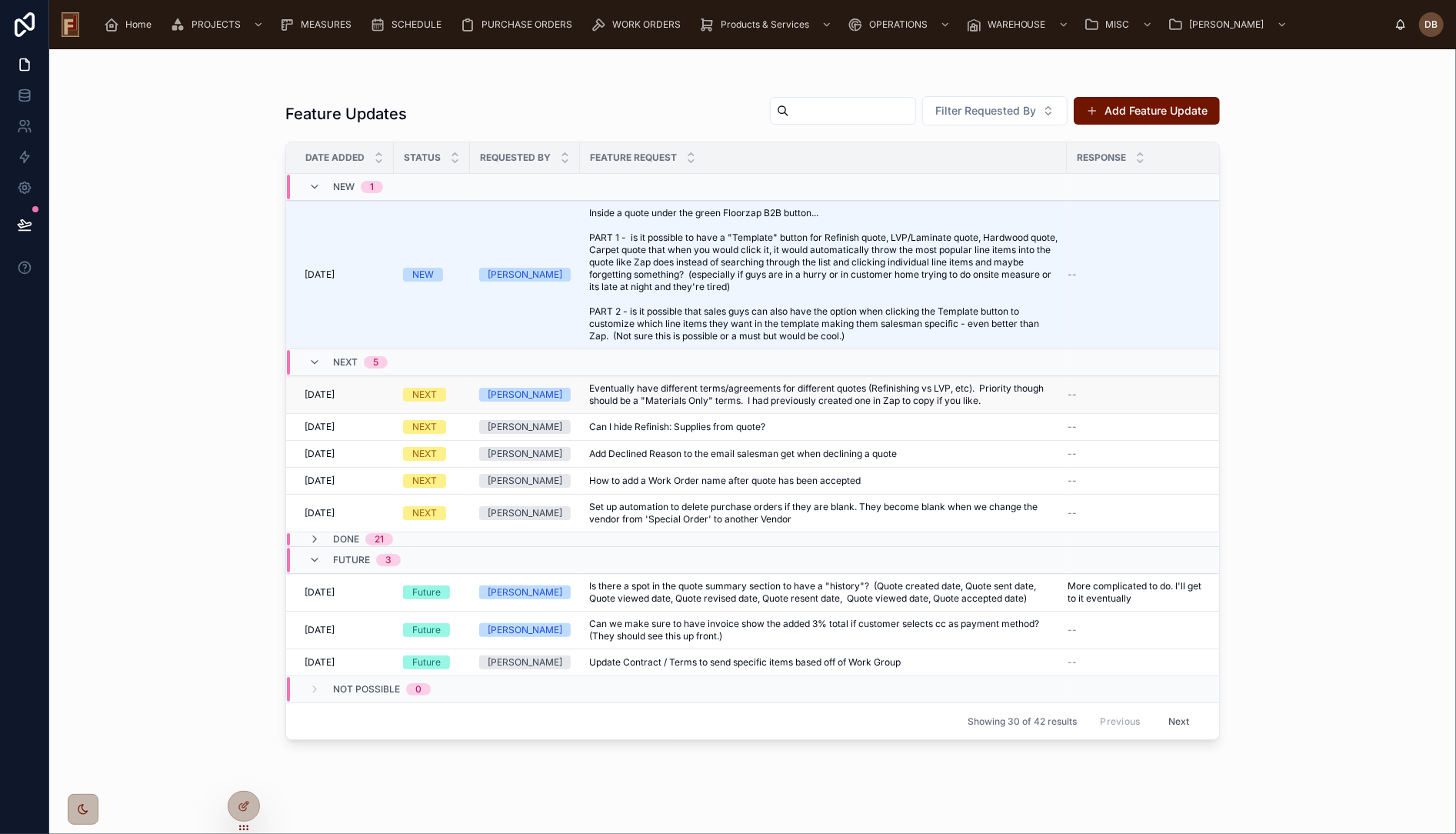
click at [729, 389] on span "Eventually have different terms/agreements for different quotes (Refinishing vs…" at bounding box center [824, 394] width 468 height 24
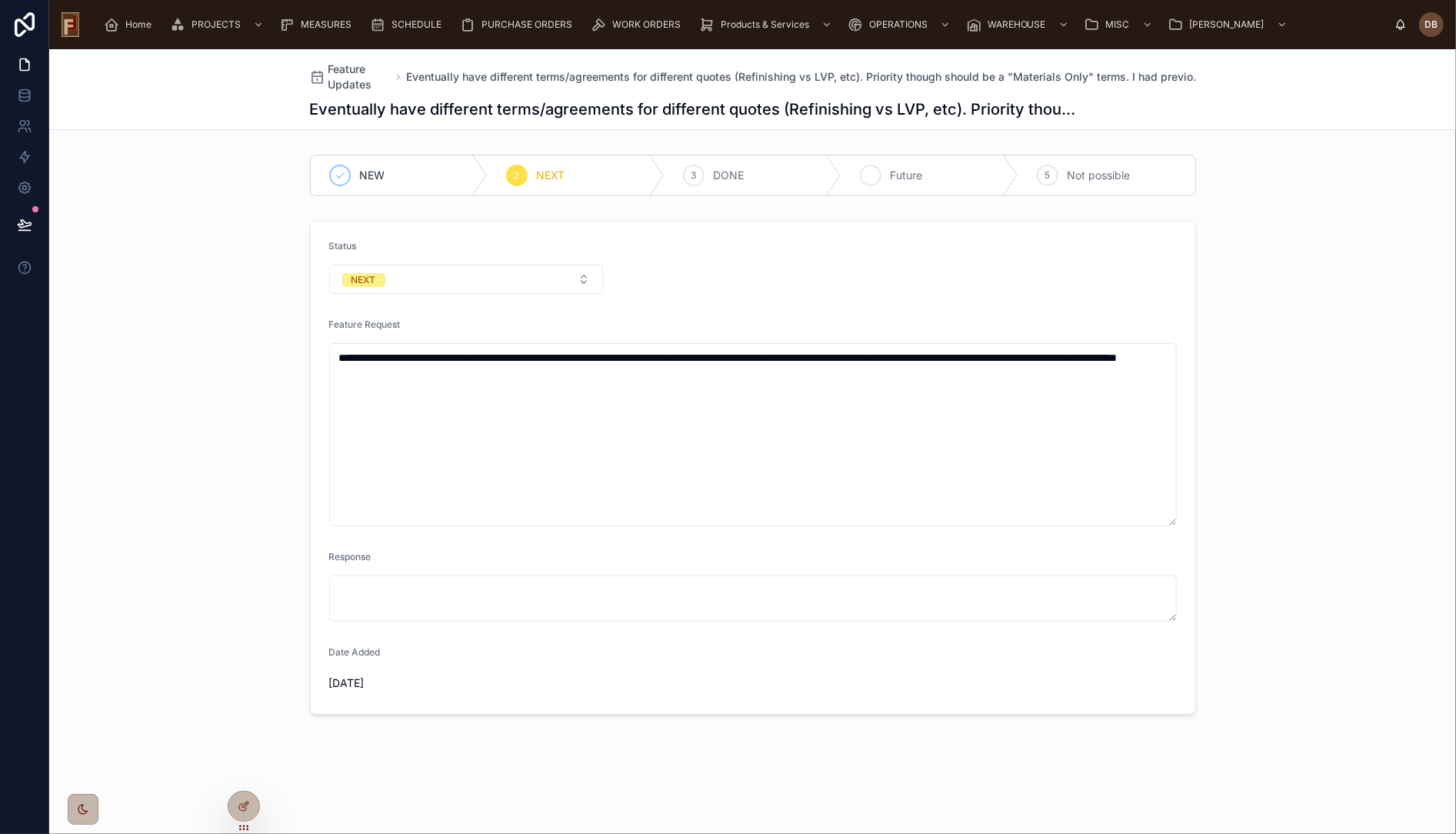
click at [911, 177] on span "Future" at bounding box center [907, 175] width 33 height 15
click at [346, 67] on span "Feature Updates" at bounding box center [360, 77] width 63 height 31
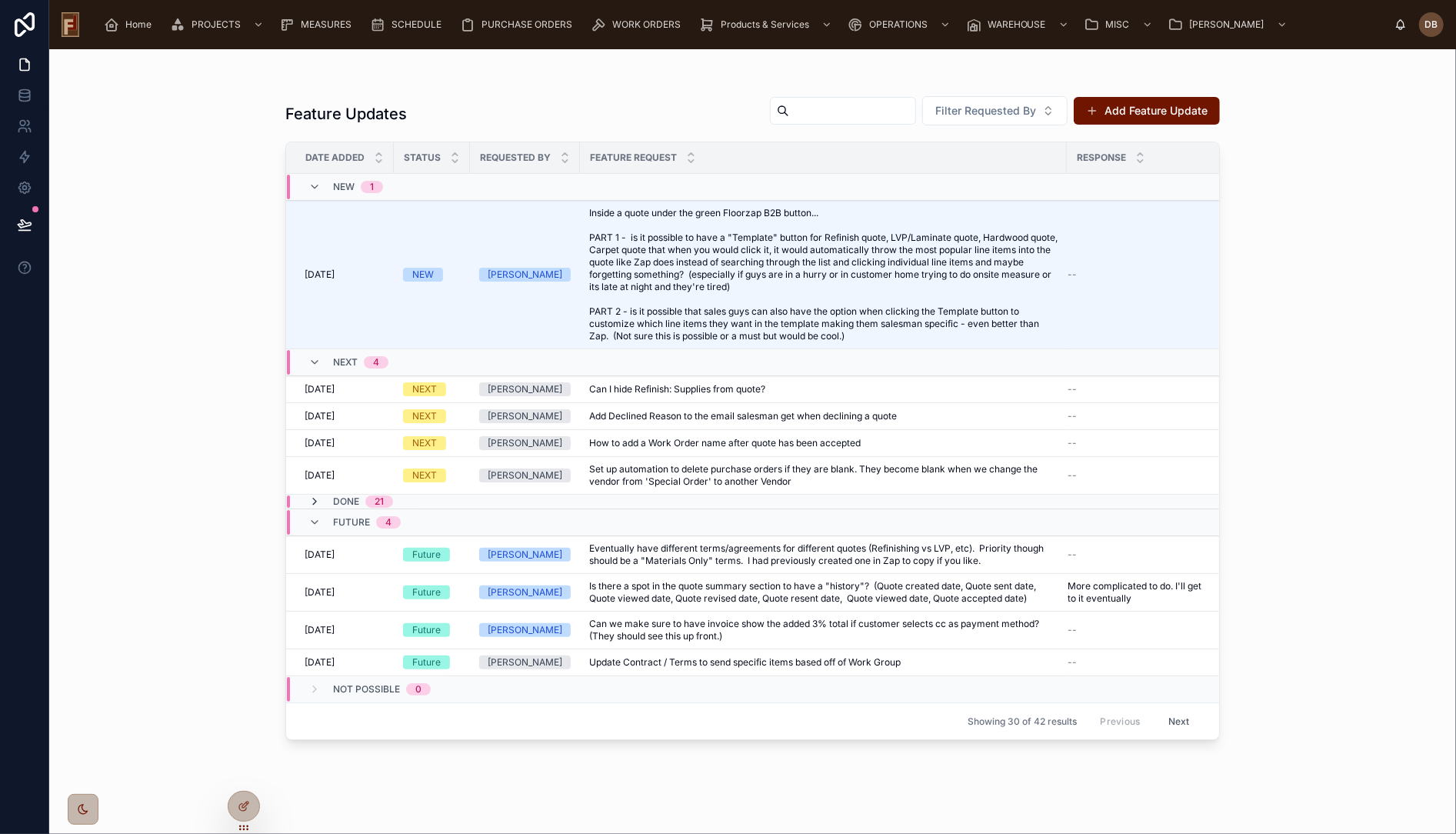
click at [310, 502] on icon at bounding box center [314, 501] width 12 height 12
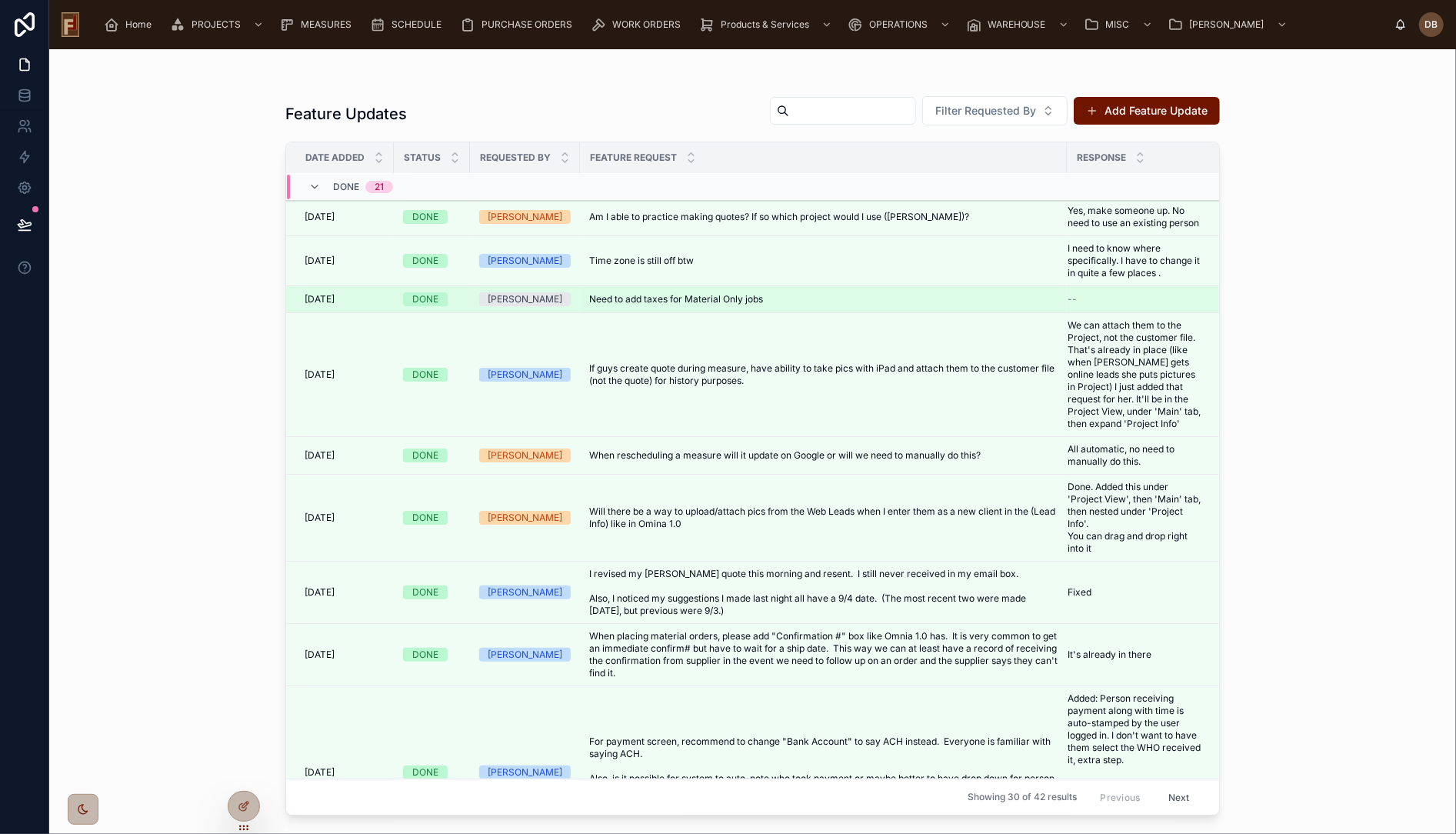
scroll to position [107, 0]
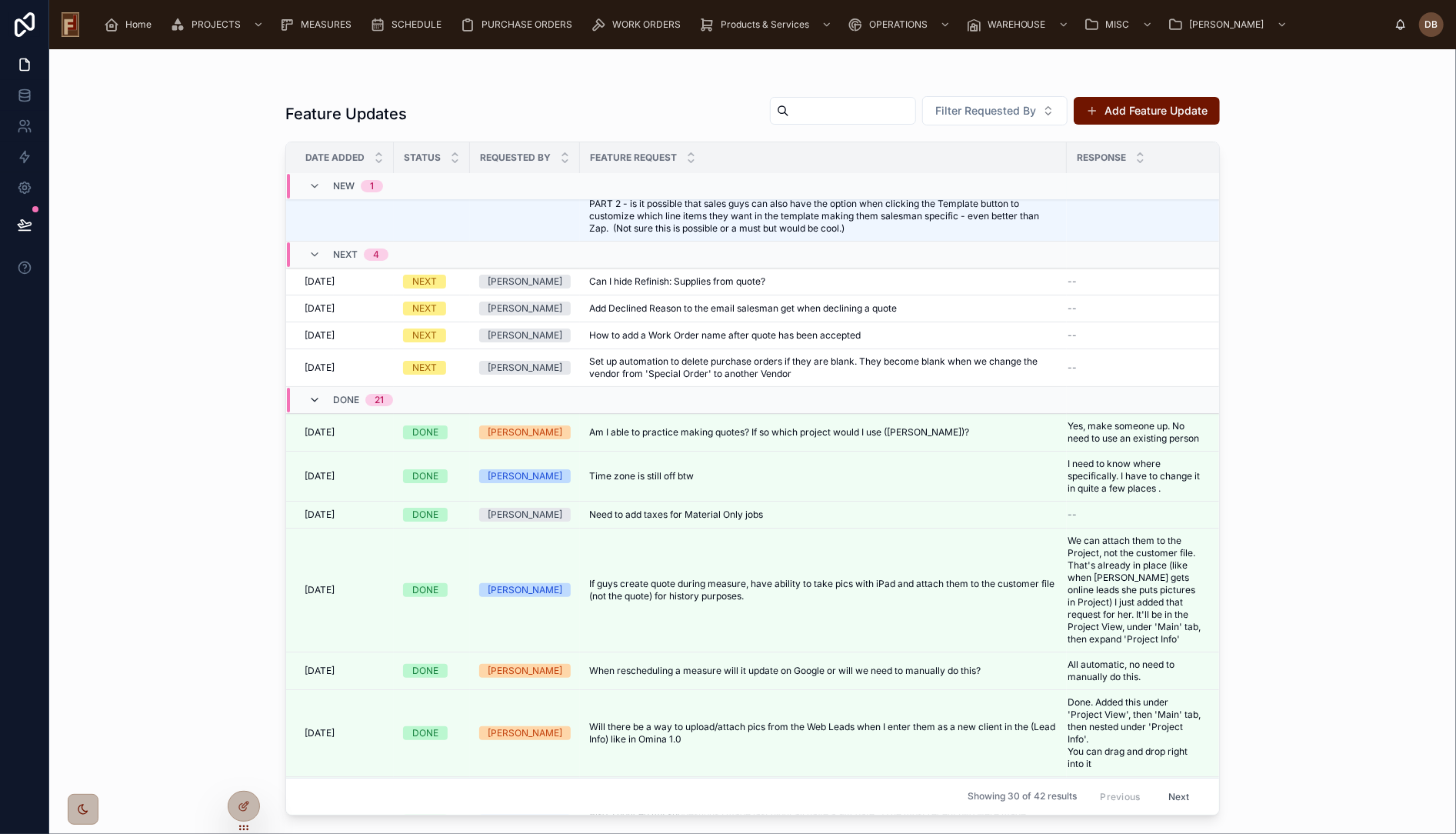
click at [312, 396] on icon at bounding box center [314, 399] width 12 height 12
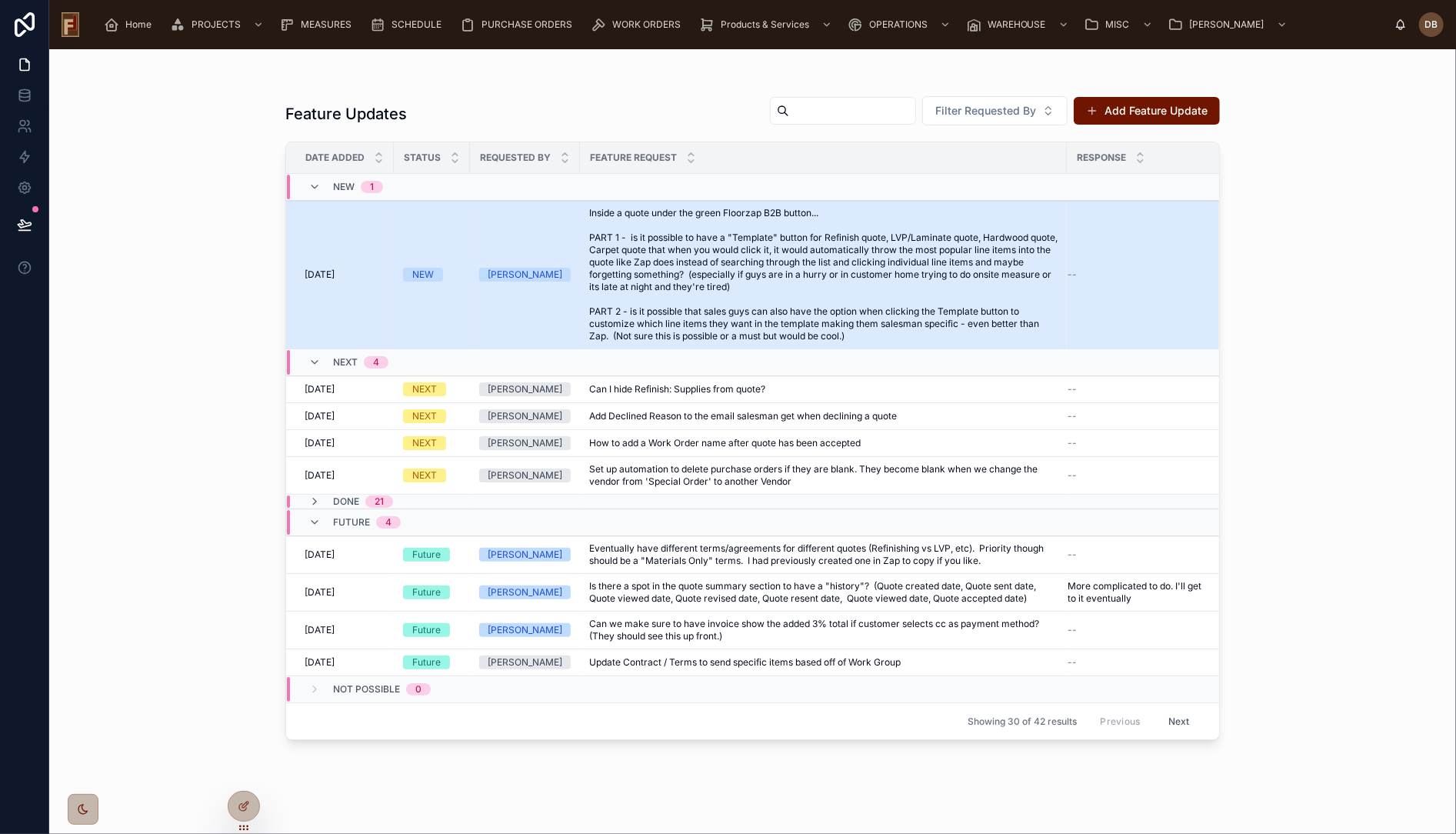
click at [737, 267] on span "Inside a quote under the green Floorzap B2B button... PART 1 - is it possible t…" at bounding box center [824, 275] width 468 height 136
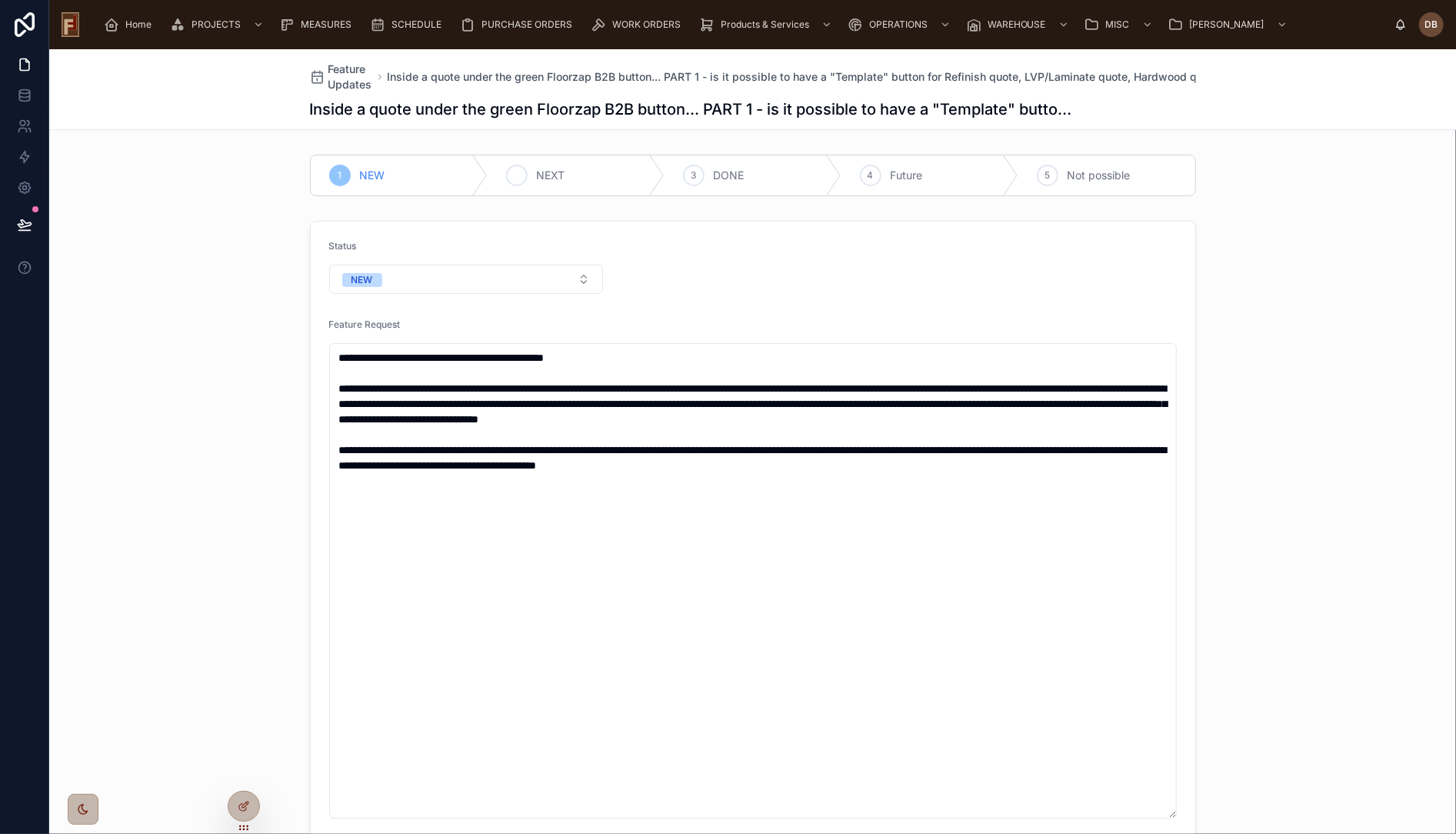
click at [542, 175] on span "NEXT" at bounding box center [550, 175] width 28 height 15
click at [341, 65] on span "Feature Updates" at bounding box center [350, 77] width 44 height 31
